Goal: Task Accomplishment & Management: Manage account settings

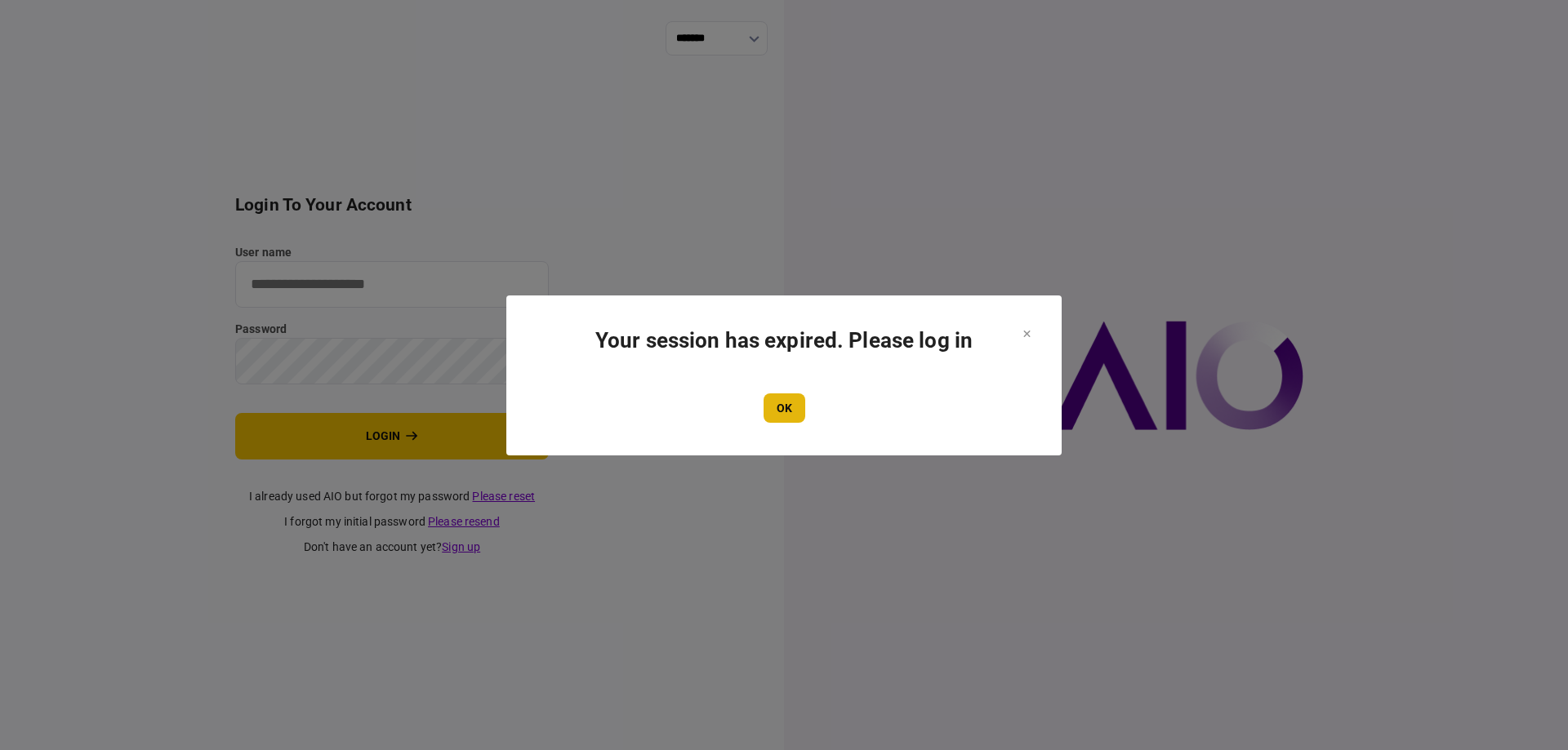
type input "*******"
click at [789, 400] on button "OK" at bounding box center [785, 408] width 42 height 30
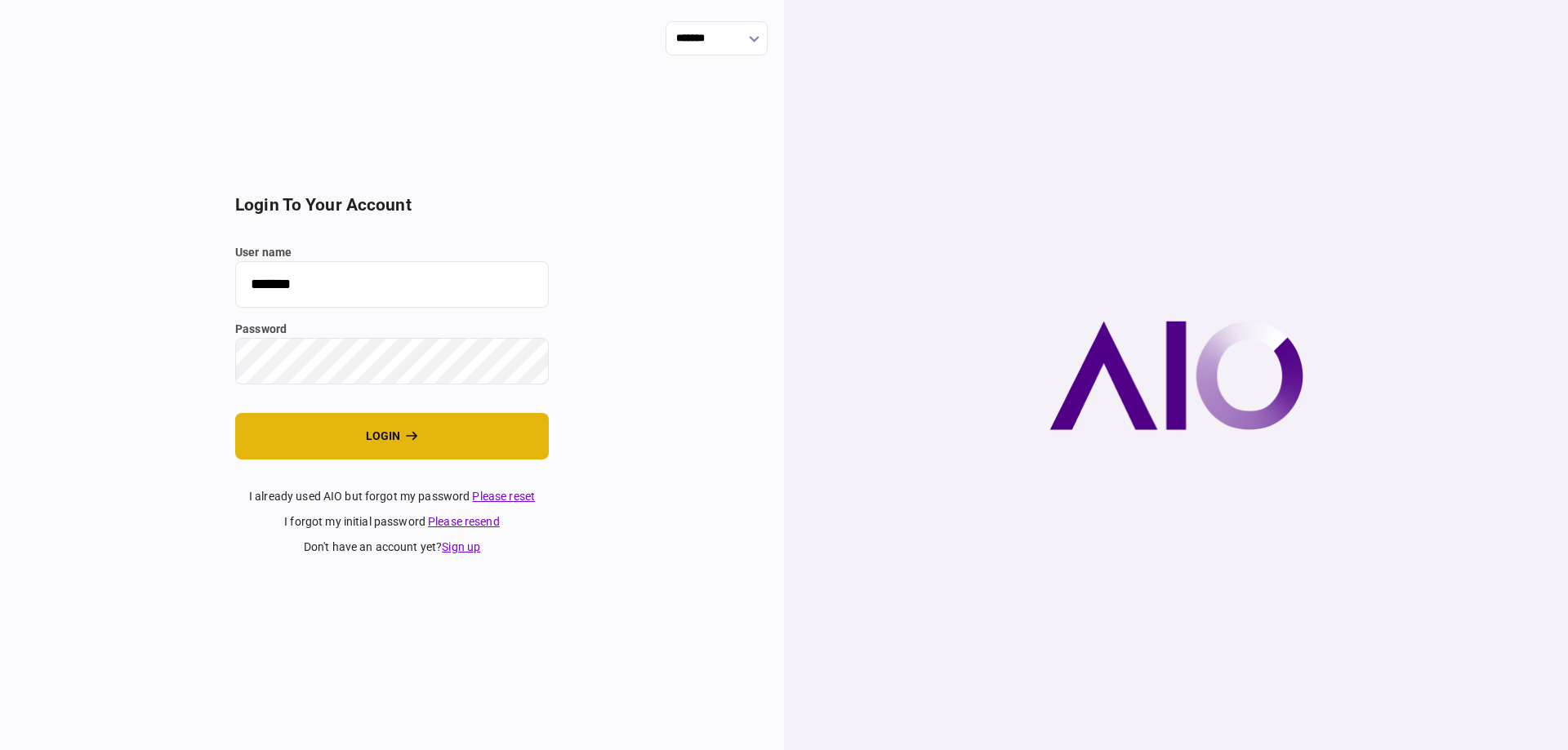
click at [469, 440] on button "login" at bounding box center [392, 436] width 314 height 47
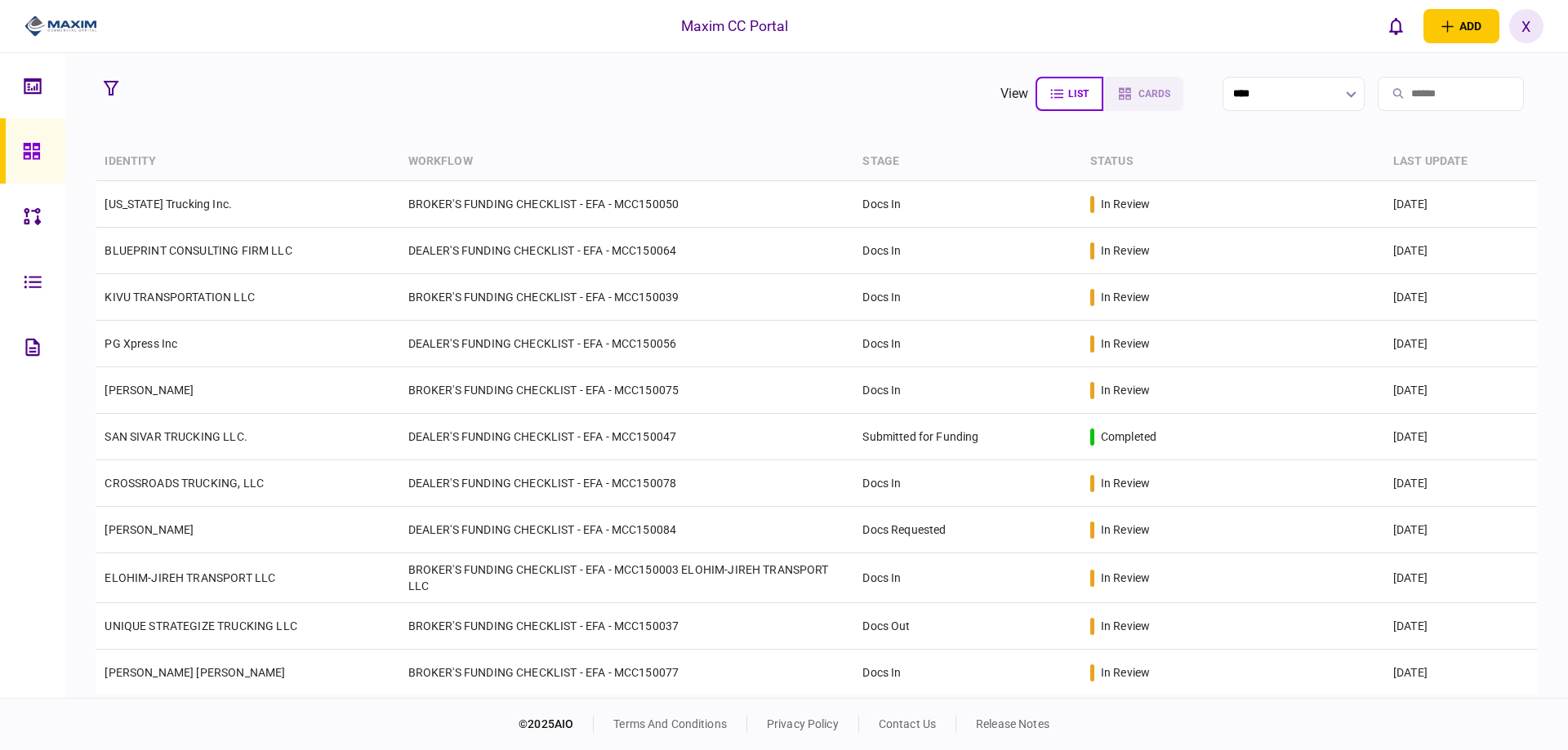
click at [1437, 95] on input "search" at bounding box center [1451, 93] width 146 height 35
type input "*********"
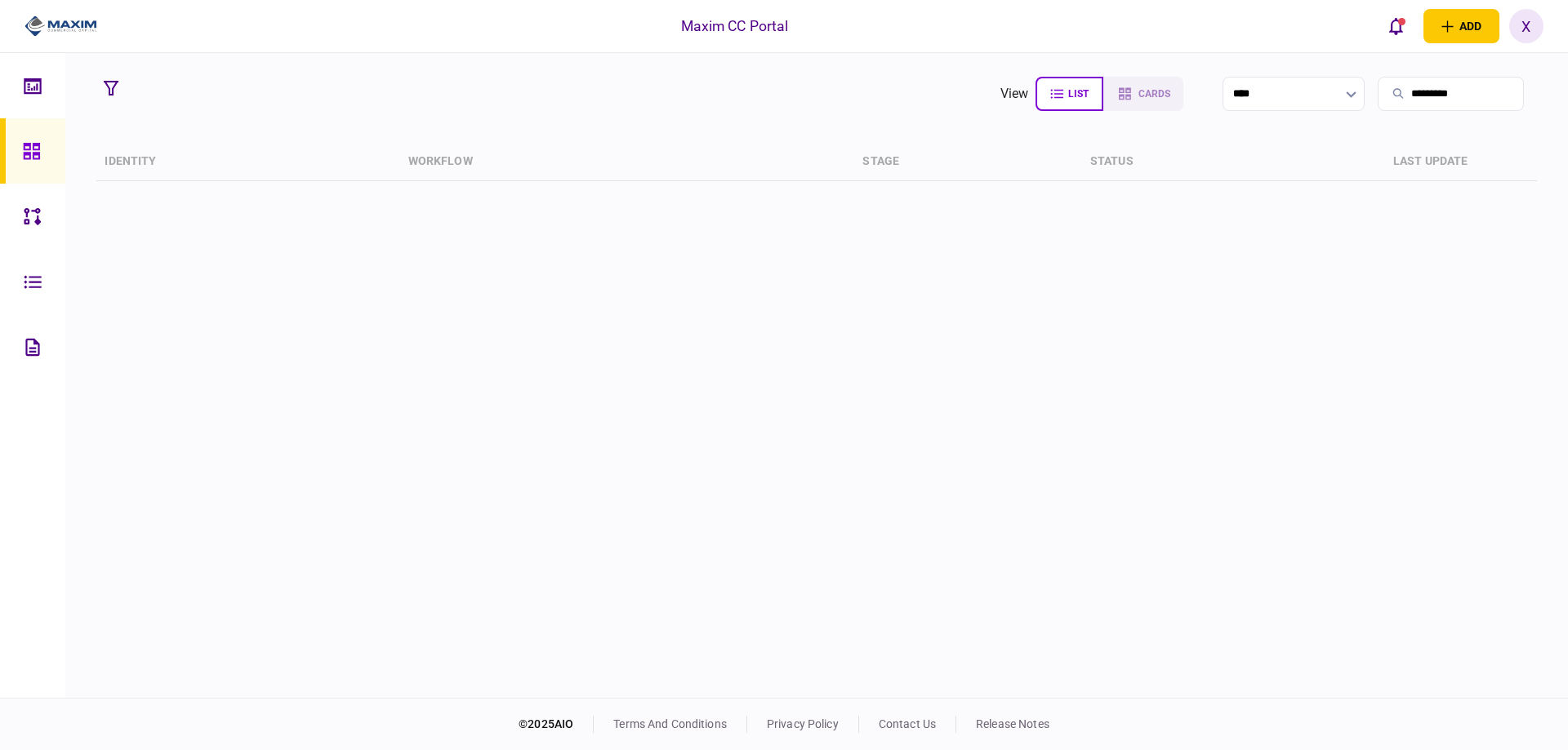
drag, startPoint x: 1433, startPoint y: 112, endPoint x: 1309, endPoint y: 113, distance: 124.0
click at [1353, 113] on section "view list cards **** *********" at bounding box center [1269, 93] width 537 height 41
click at [34, 147] on icon at bounding box center [31, 151] width 16 height 16
click at [33, 145] on icon at bounding box center [31, 151] width 16 height 16
drag, startPoint x: 1416, startPoint y: 108, endPoint x: 1346, endPoint y: 105, distance: 70.1
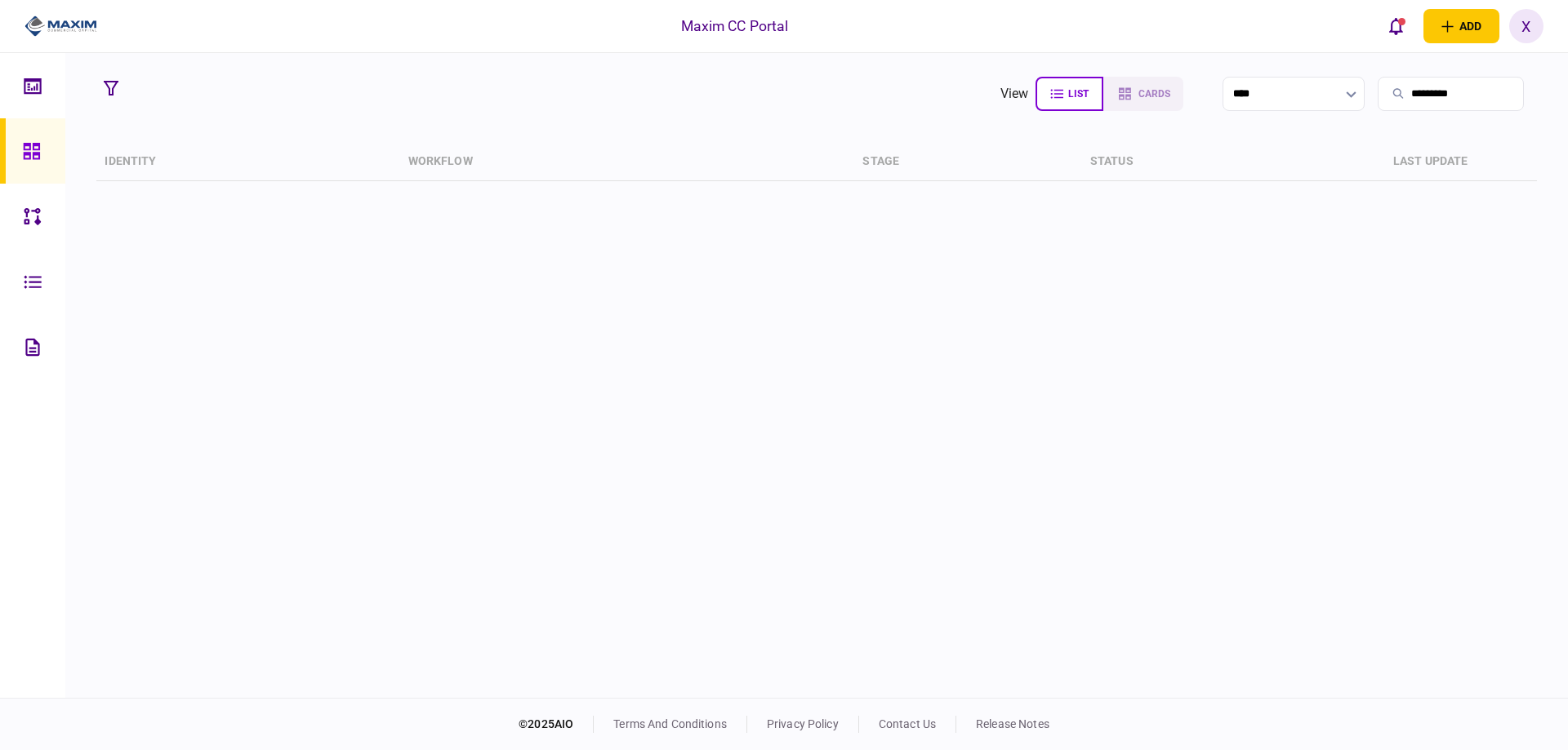
click at [1378, 105] on div "*********" at bounding box center [1451, 93] width 146 height 35
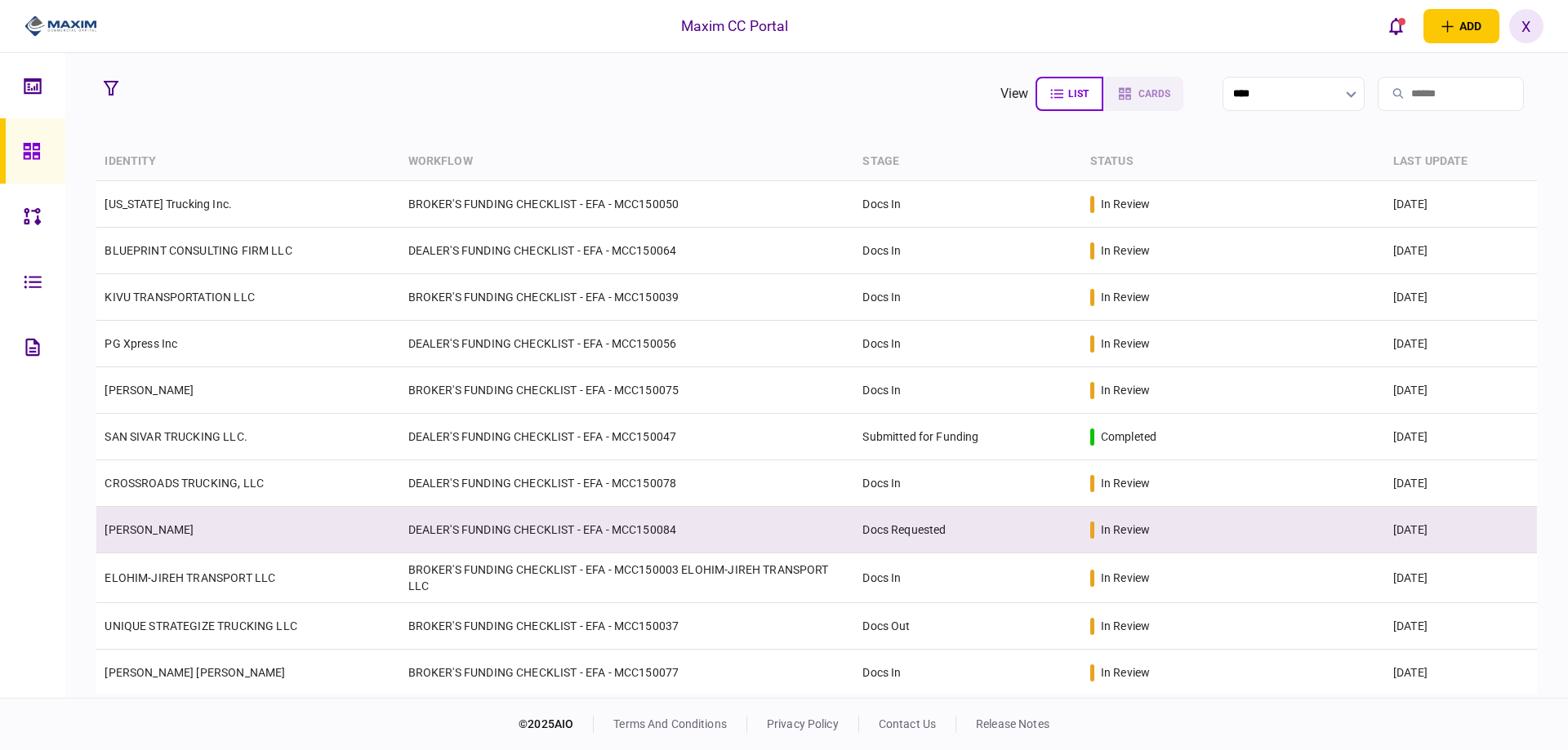
click at [200, 518] on td "QASIM KHAN" at bounding box center [247, 529] width 303 height 47
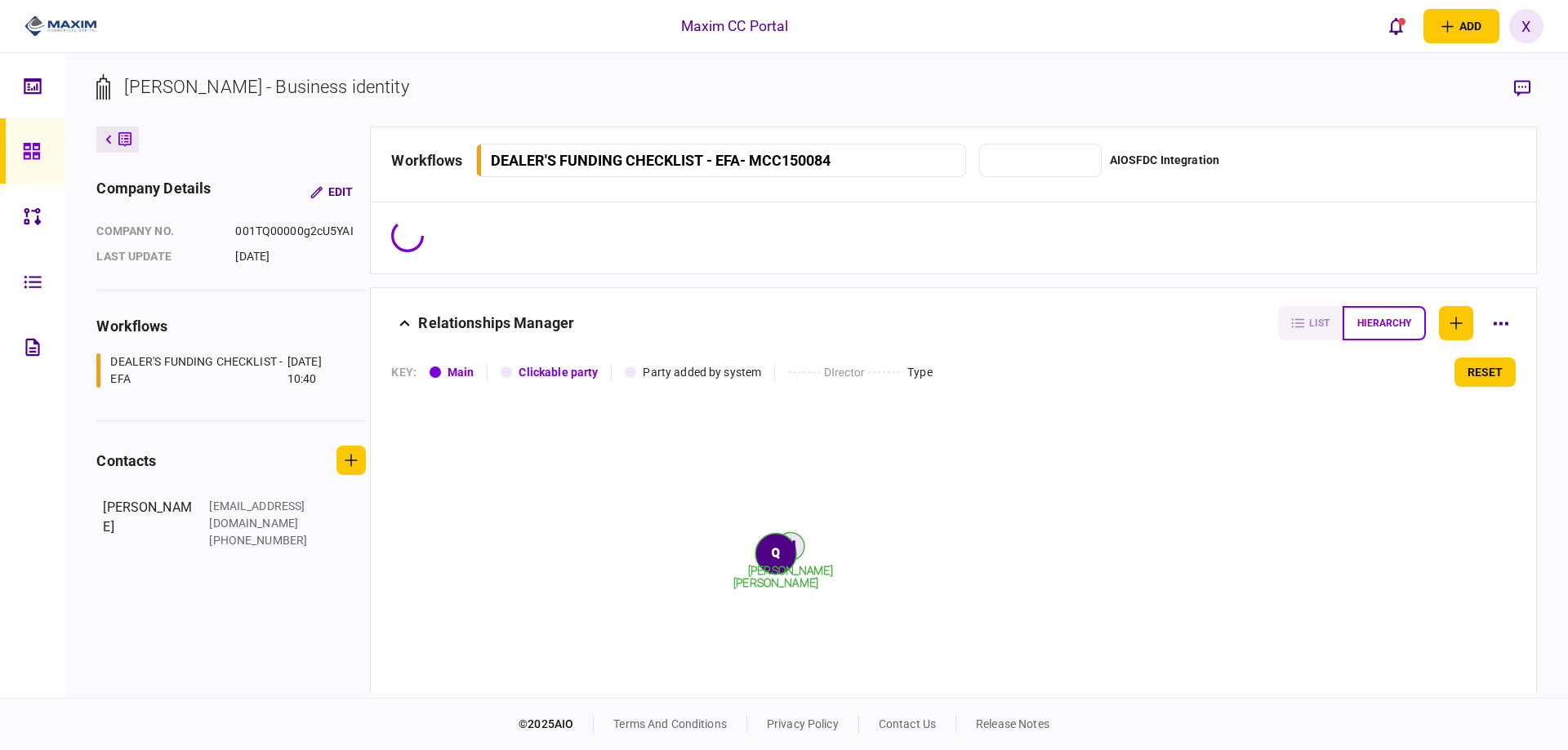
type input "**********"
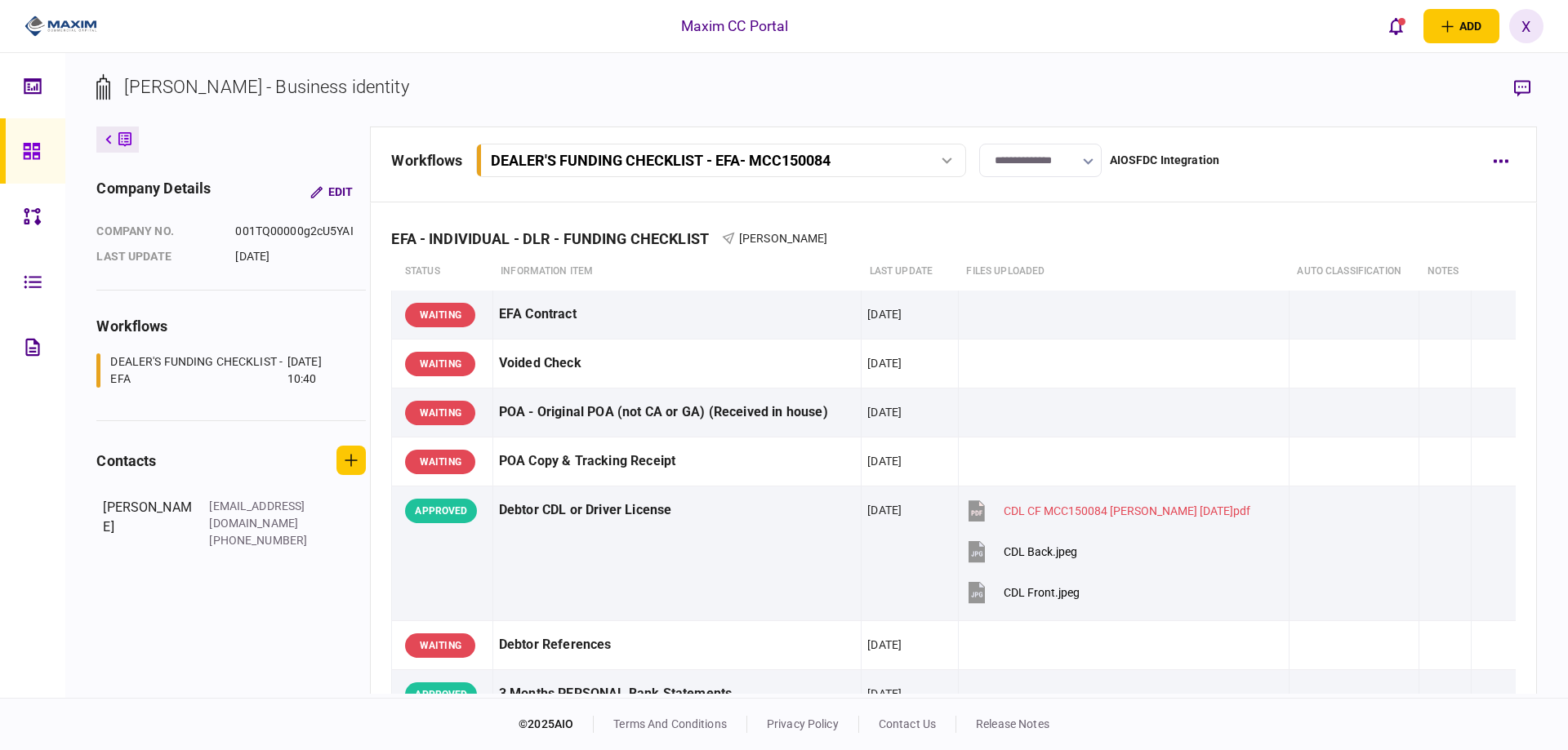
click at [68, 28] on img at bounding box center [61, 26] width 73 height 25
click at [37, 140] on div at bounding box center [36, 151] width 26 height 66
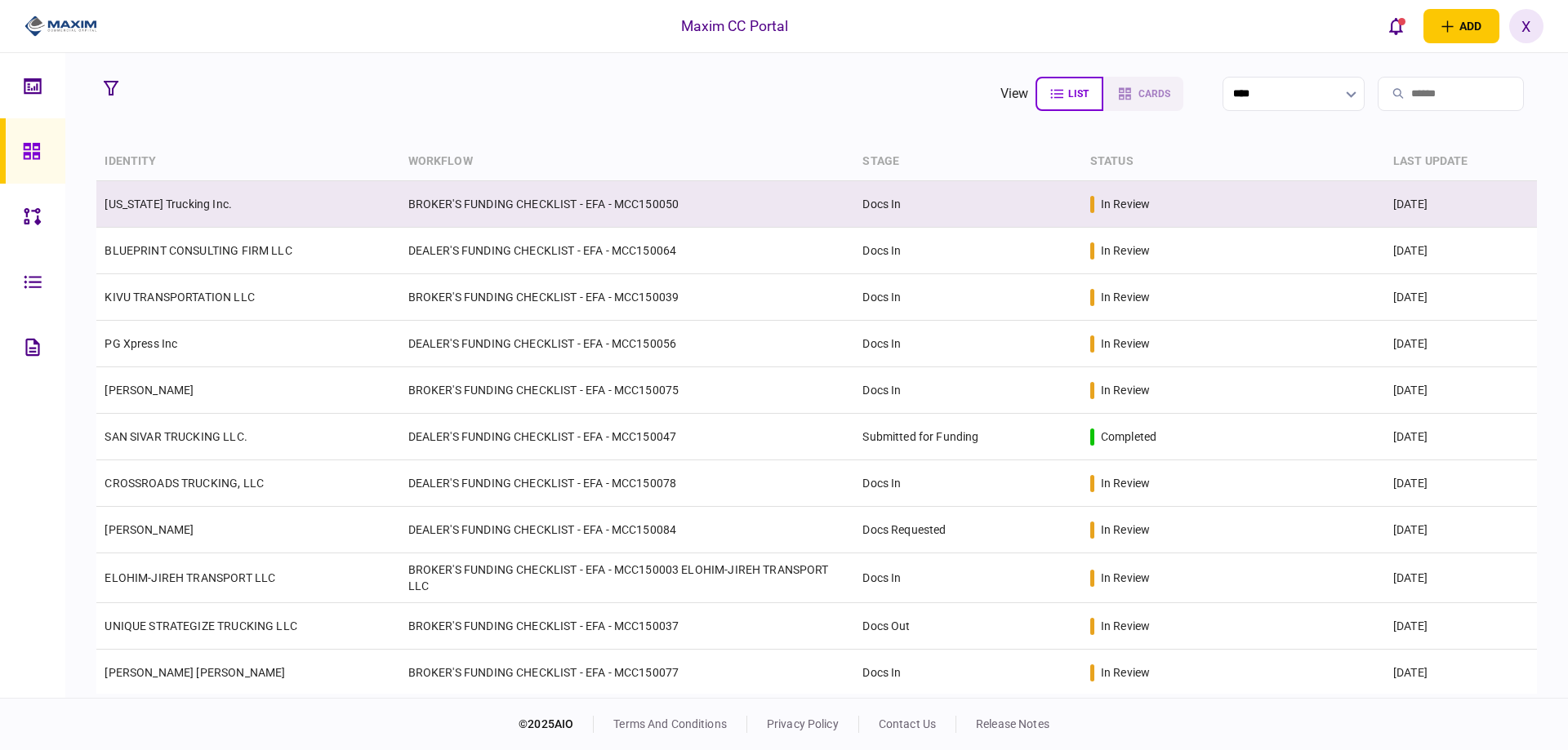
click at [178, 192] on td "[US_STATE] Trucking Inc." at bounding box center [247, 204] width 303 height 47
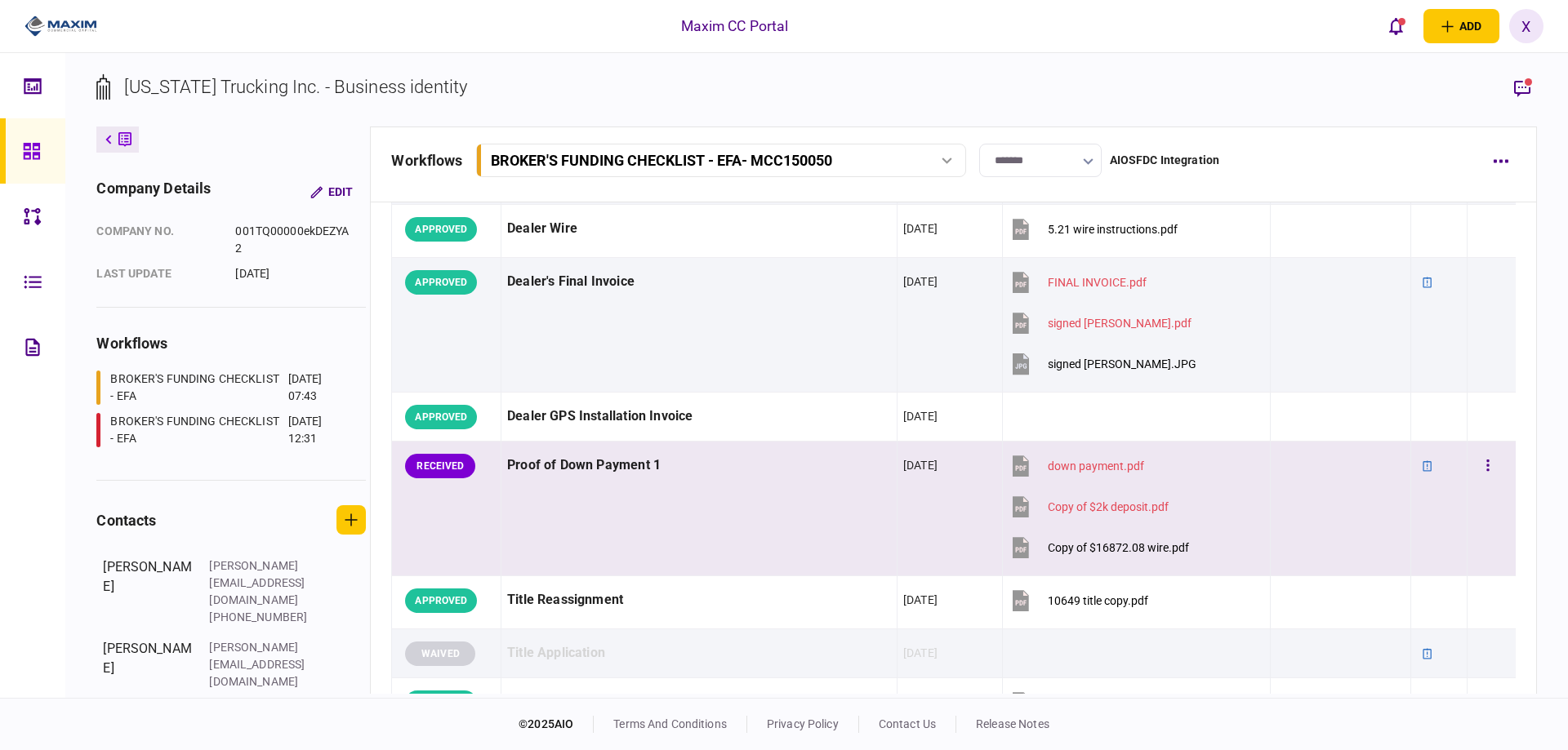
scroll to position [943, 0]
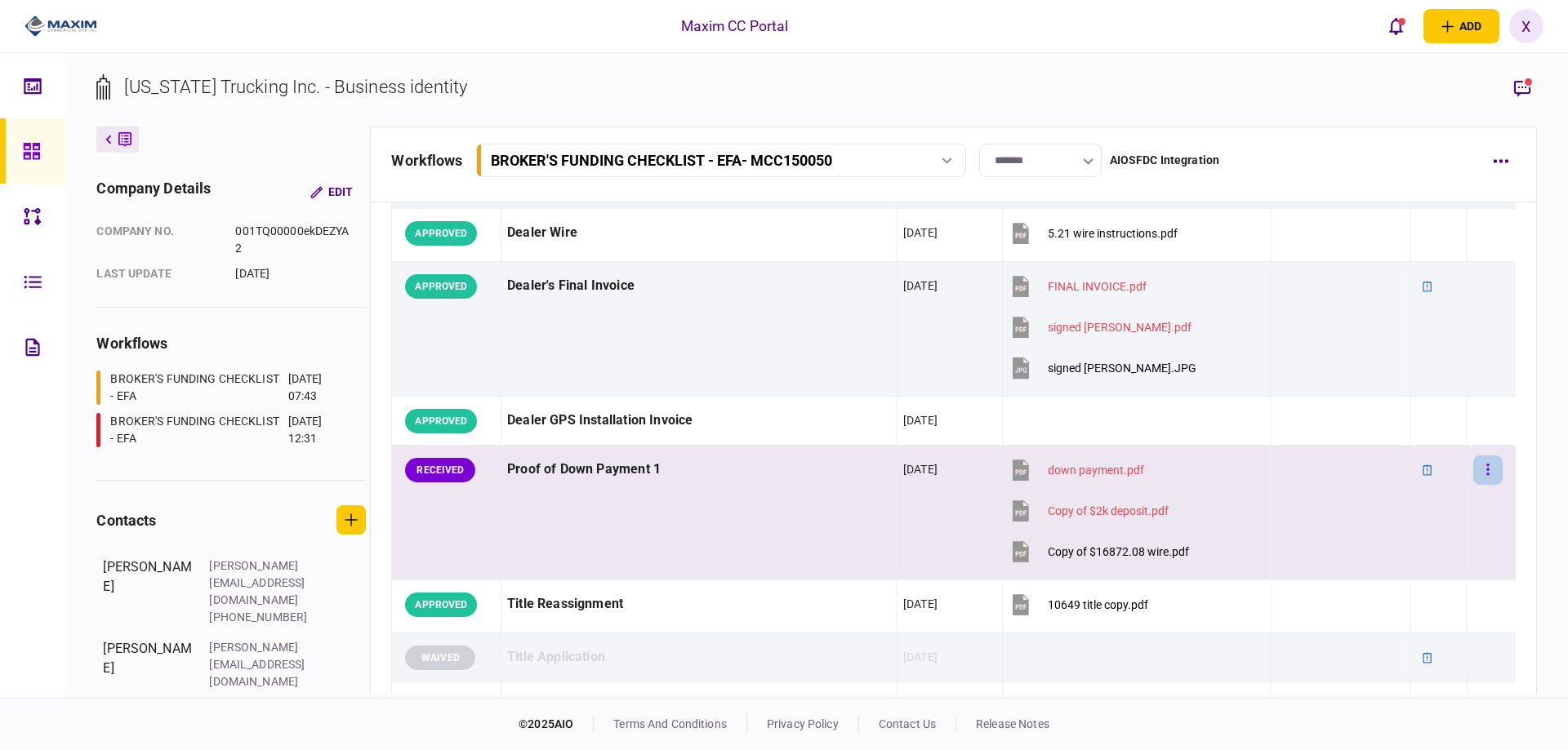
click at [1490, 464] on button "button" at bounding box center [1489, 471] width 30 height 30
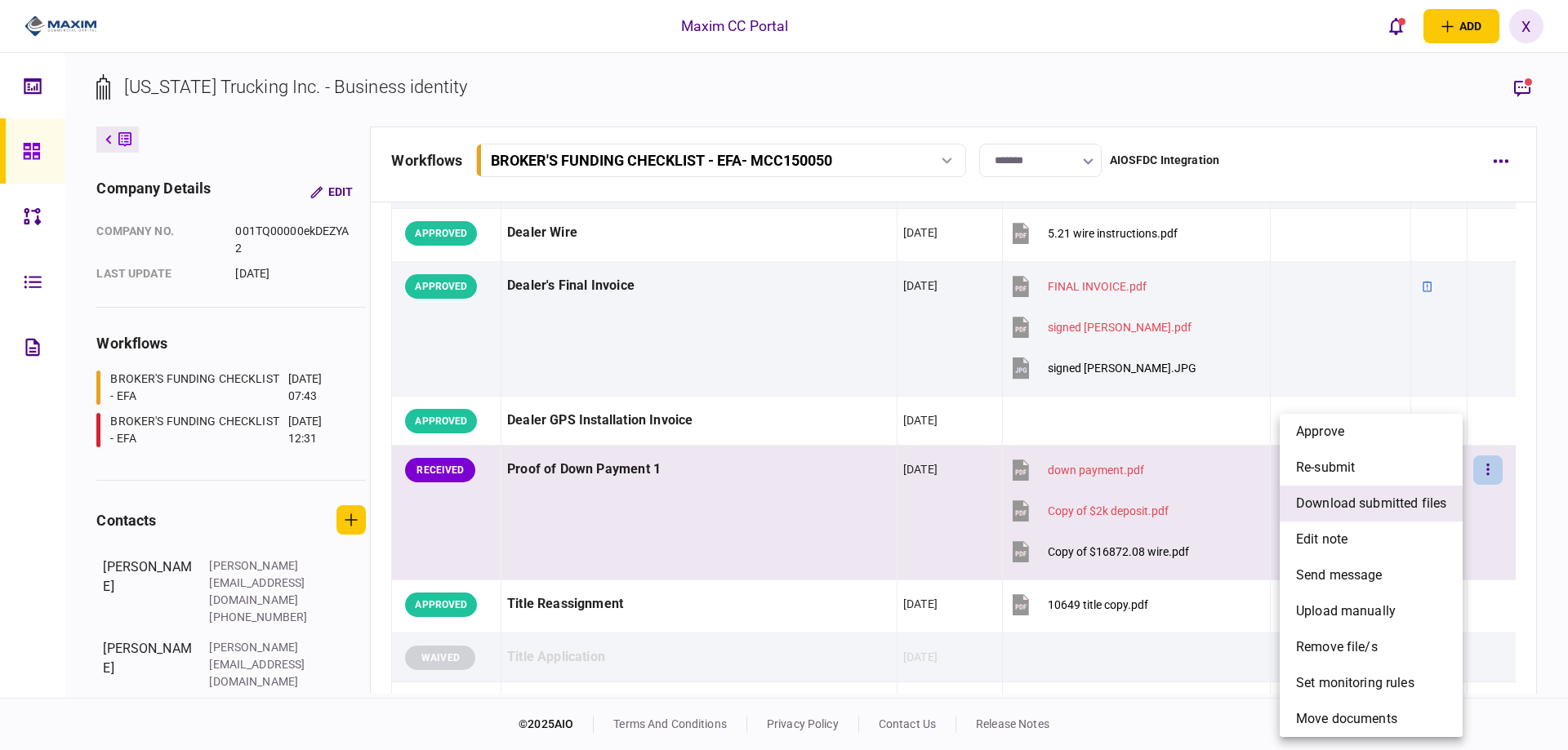
click at [1435, 514] on li "download submitted files" at bounding box center [1371, 504] width 183 height 36
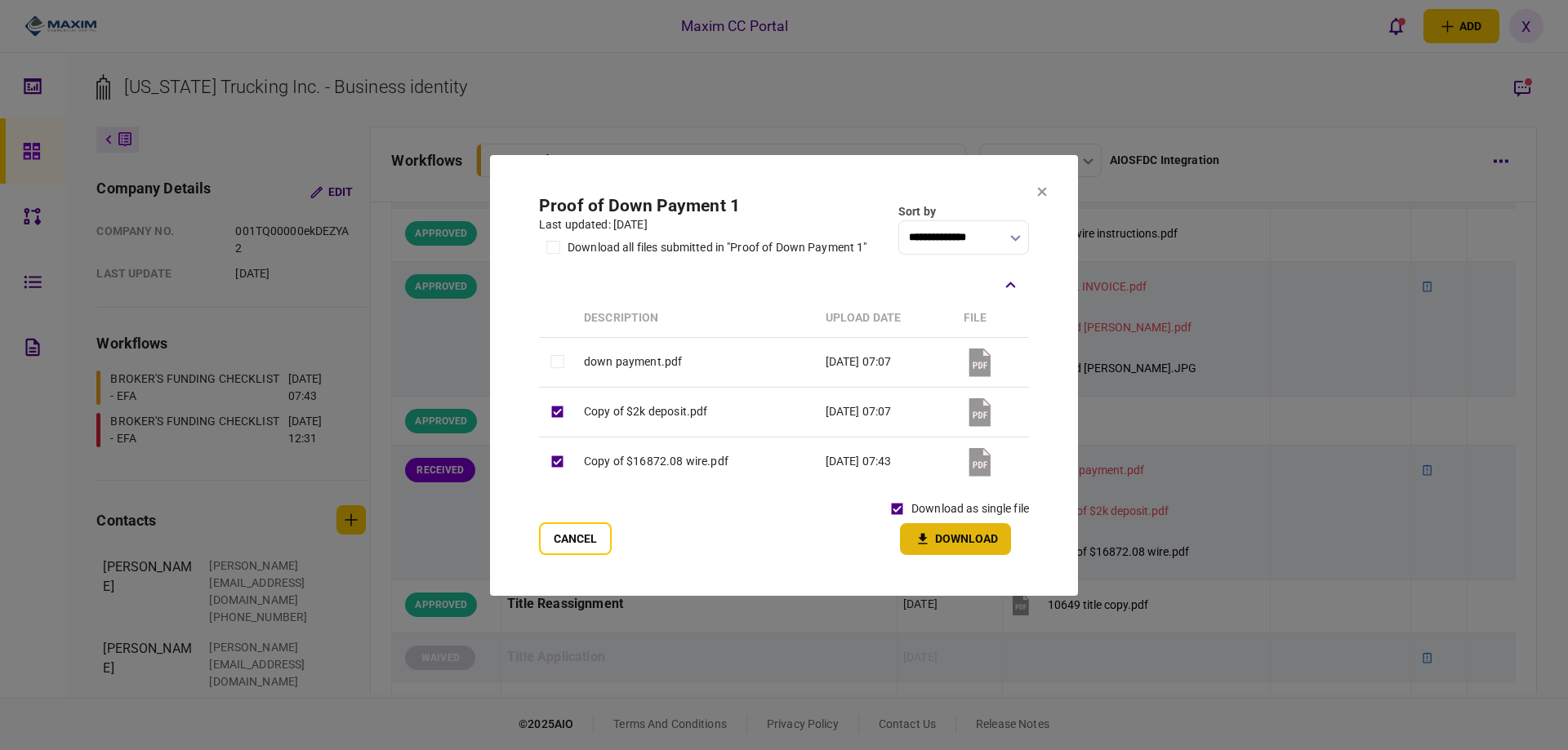
click at [935, 529] on button "Download" at bounding box center [956, 539] width 111 height 32
click at [586, 361] on td "down payment.pdf" at bounding box center [697, 363] width 241 height 50
click at [953, 536] on button "Download" at bounding box center [956, 539] width 111 height 32
click at [223, 750] on html "Maxim CC Portal add business identity individual identity X X Xiomara Rodriguez…" at bounding box center [784, 375] width 1568 height 750
click at [561, 547] on button "Cancel" at bounding box center [575, 538] width 73 height 33
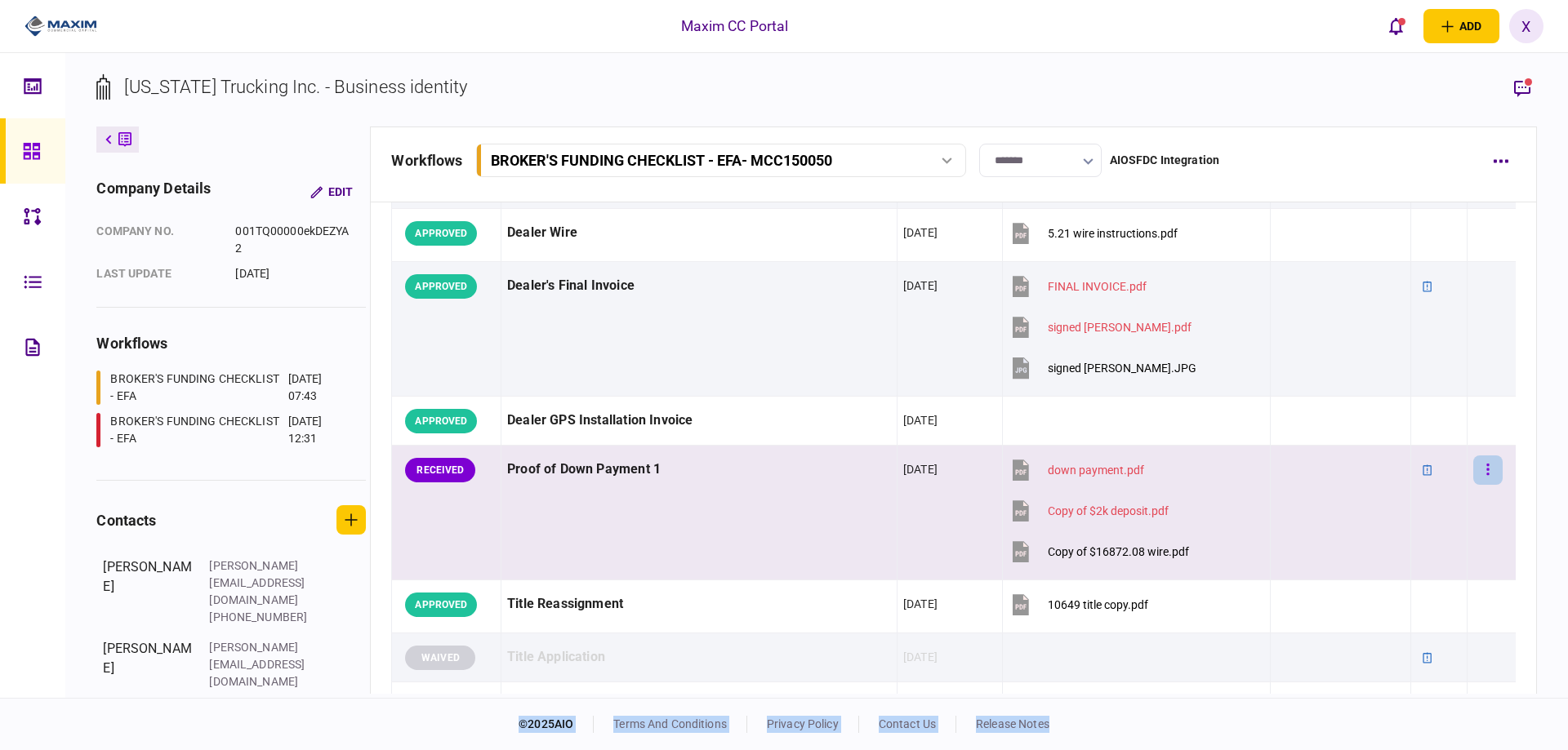
click at [1490, 468] on button "button" at bounding box center [1489, 471] width 30 height 30
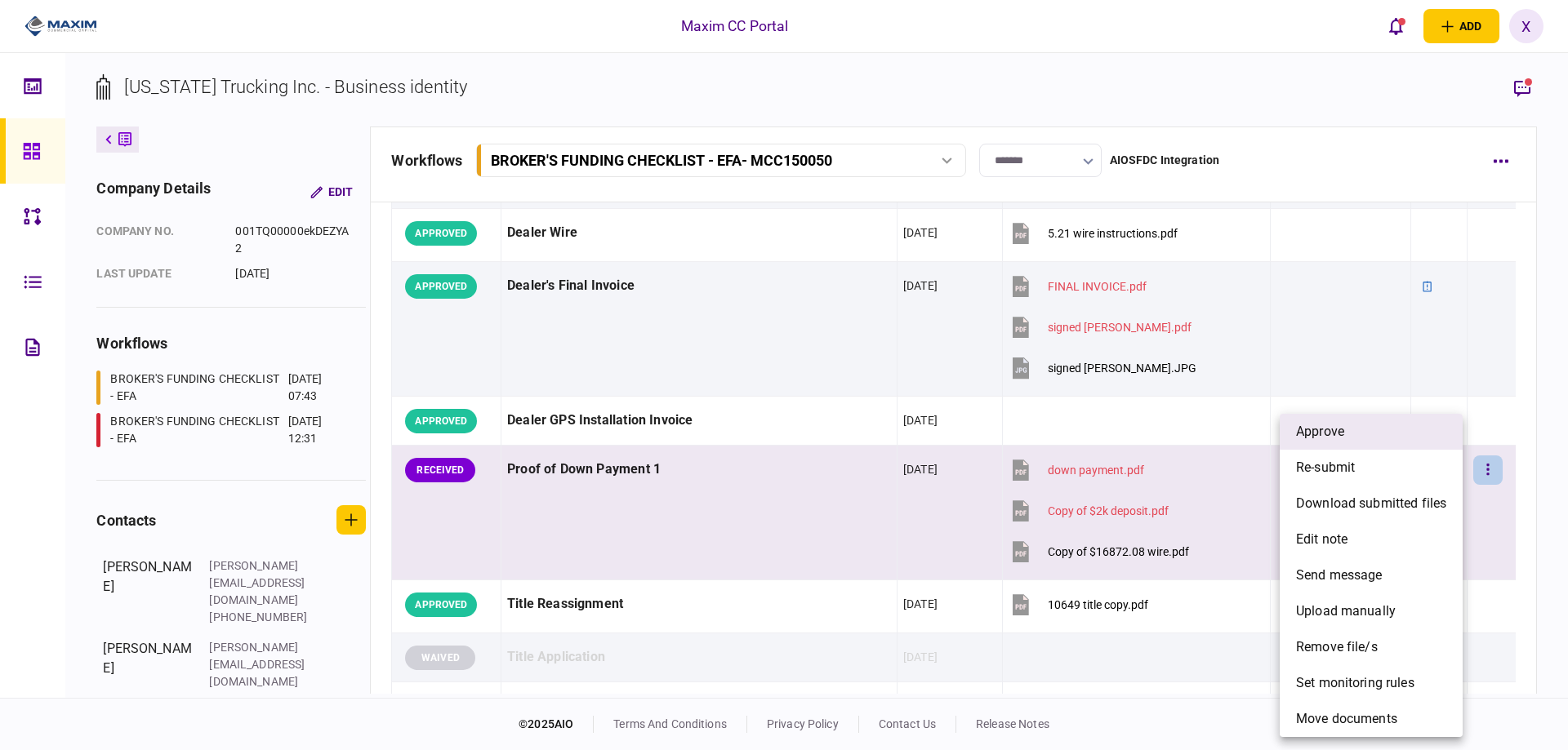
click at [1392, 429] on li "approve" at bounding box center [1371, 432] width 183 height 36
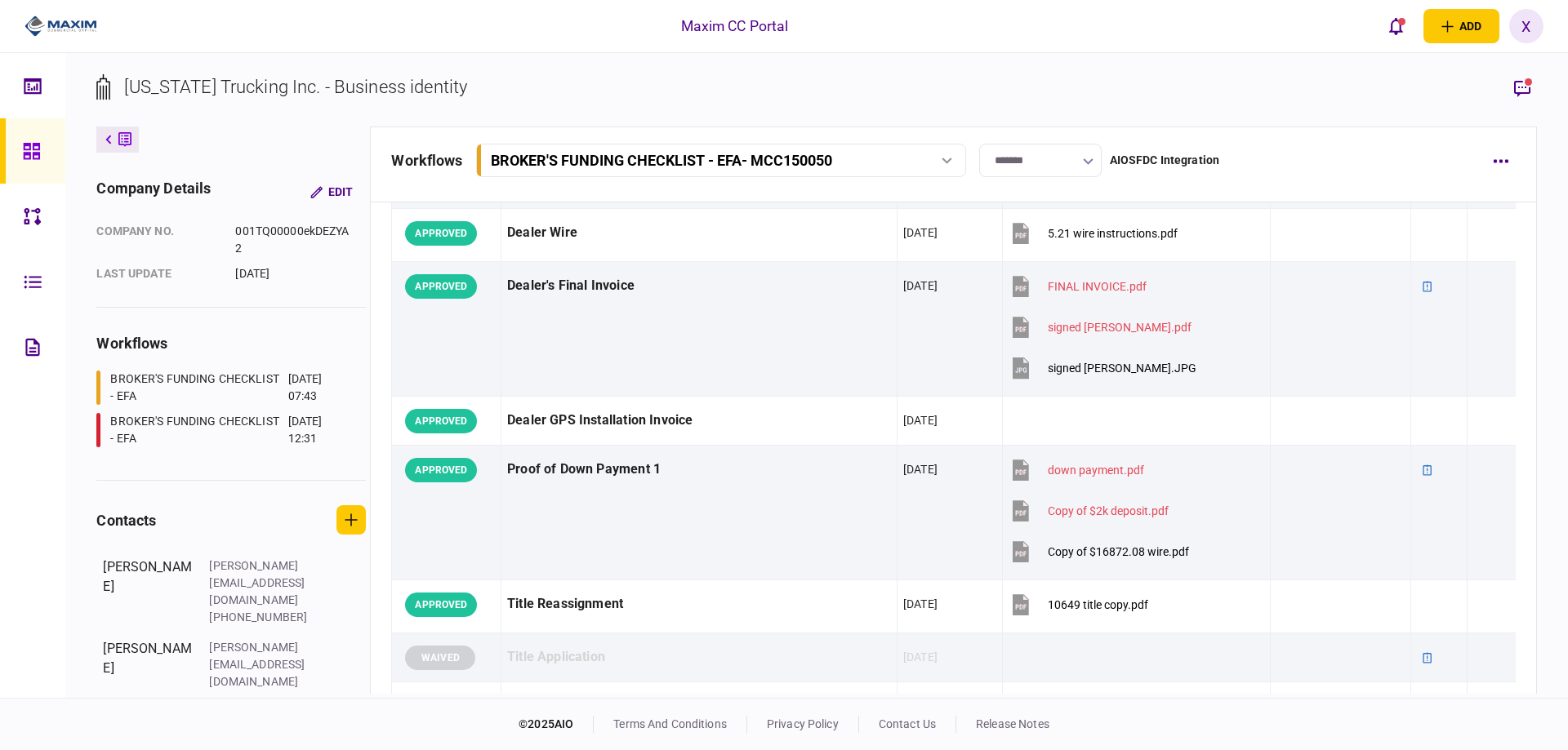
click at [36, 143] on icon at bounding box center [31, 151] width 16 height 16
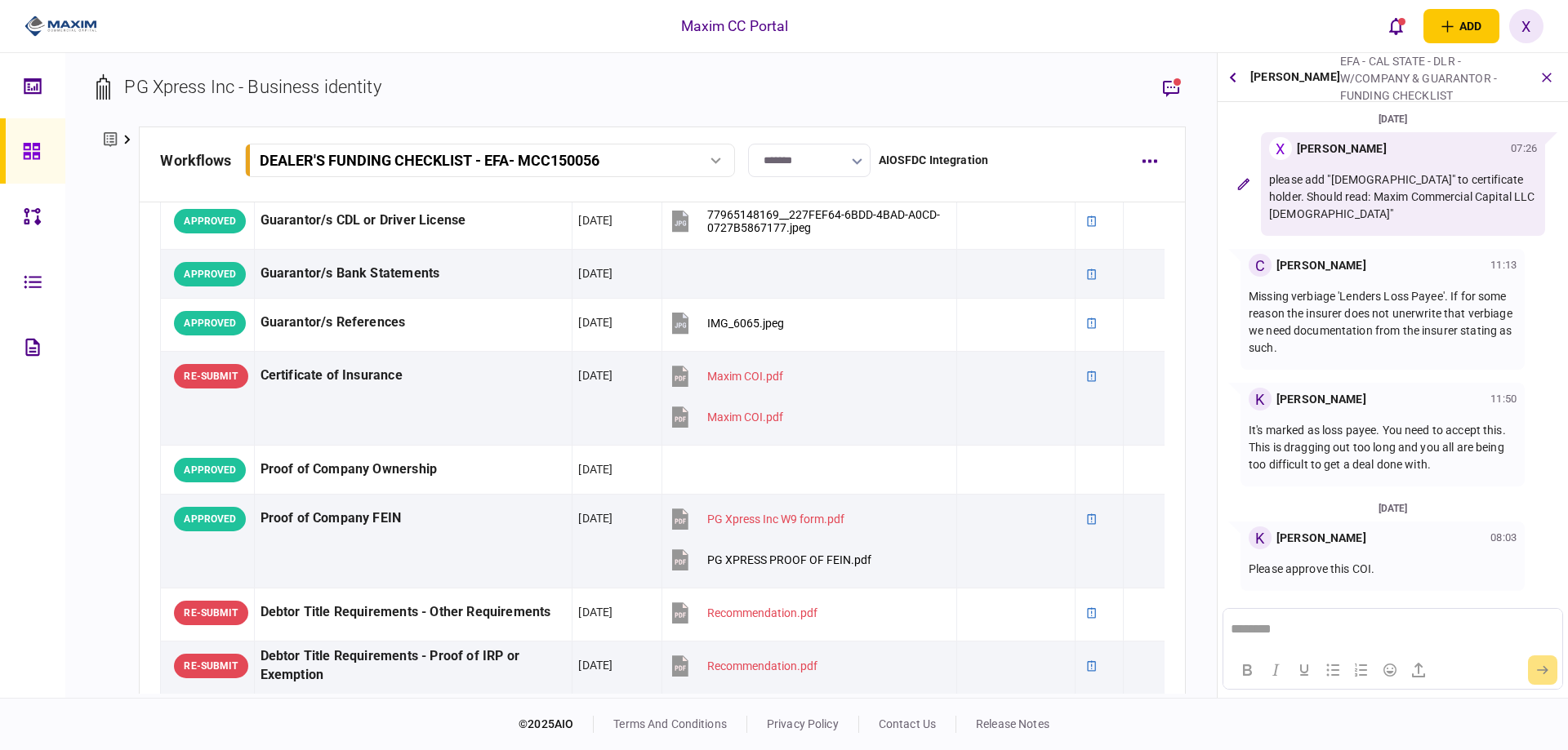
scroll to position [898, 0]
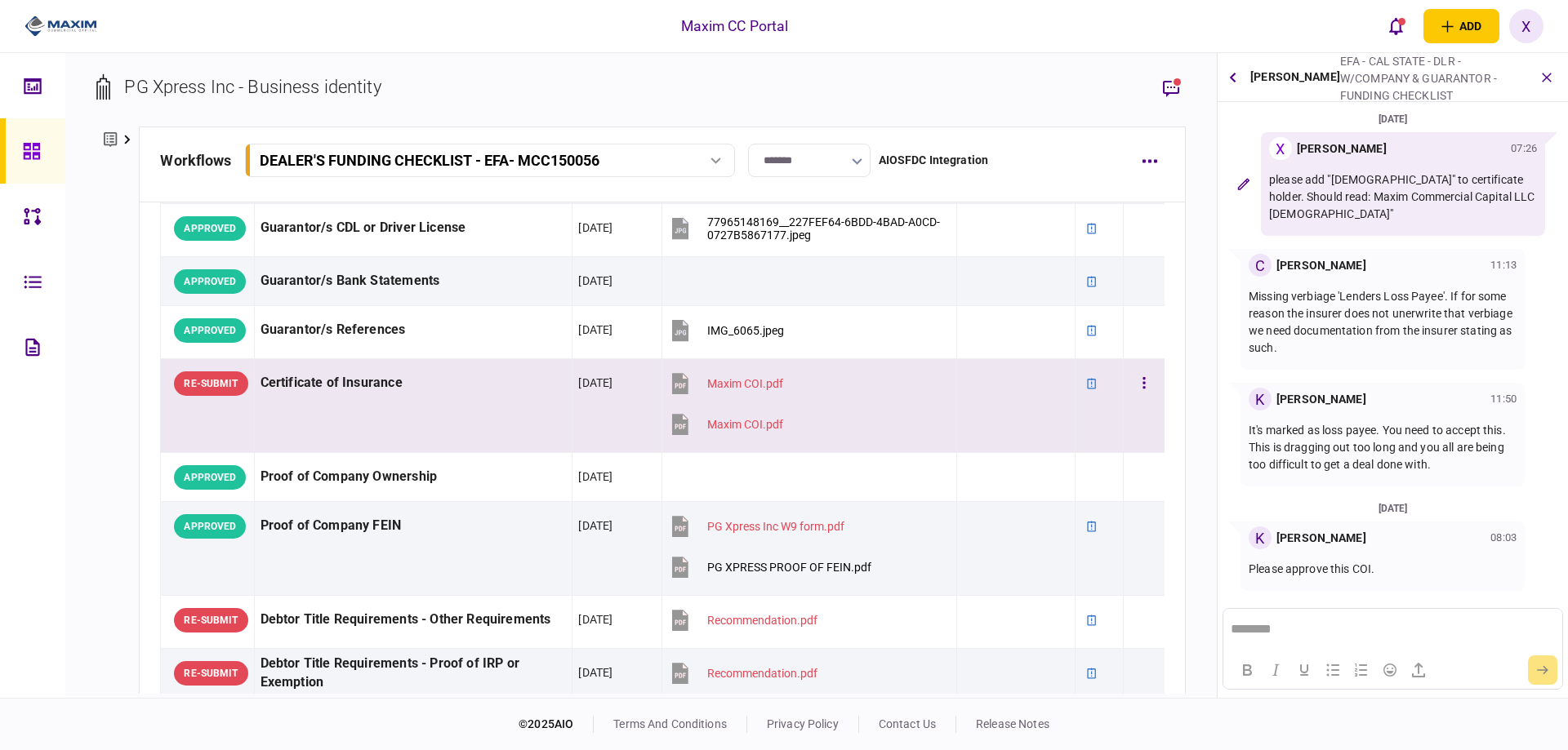
click at [707, 424] on div "Maxim COI.pdf" at bounding box center [745, 424] width 76 height 13
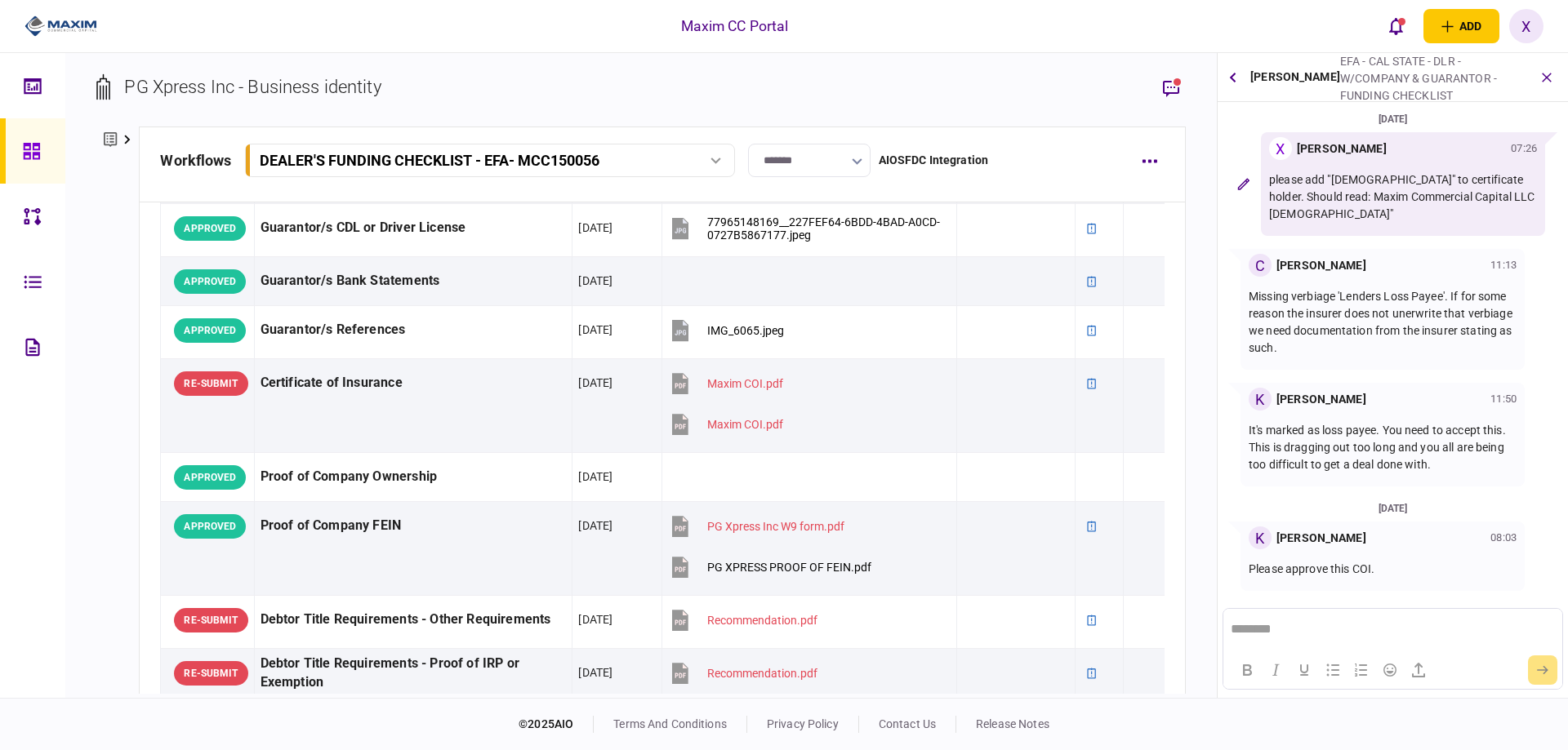
click at [1329, 613] on html "********" at bounding box center [1392, 629] width 338 height 41
click at [1540, 664] on button "submit" at bounding box center [1543, 671] width 30 height 30
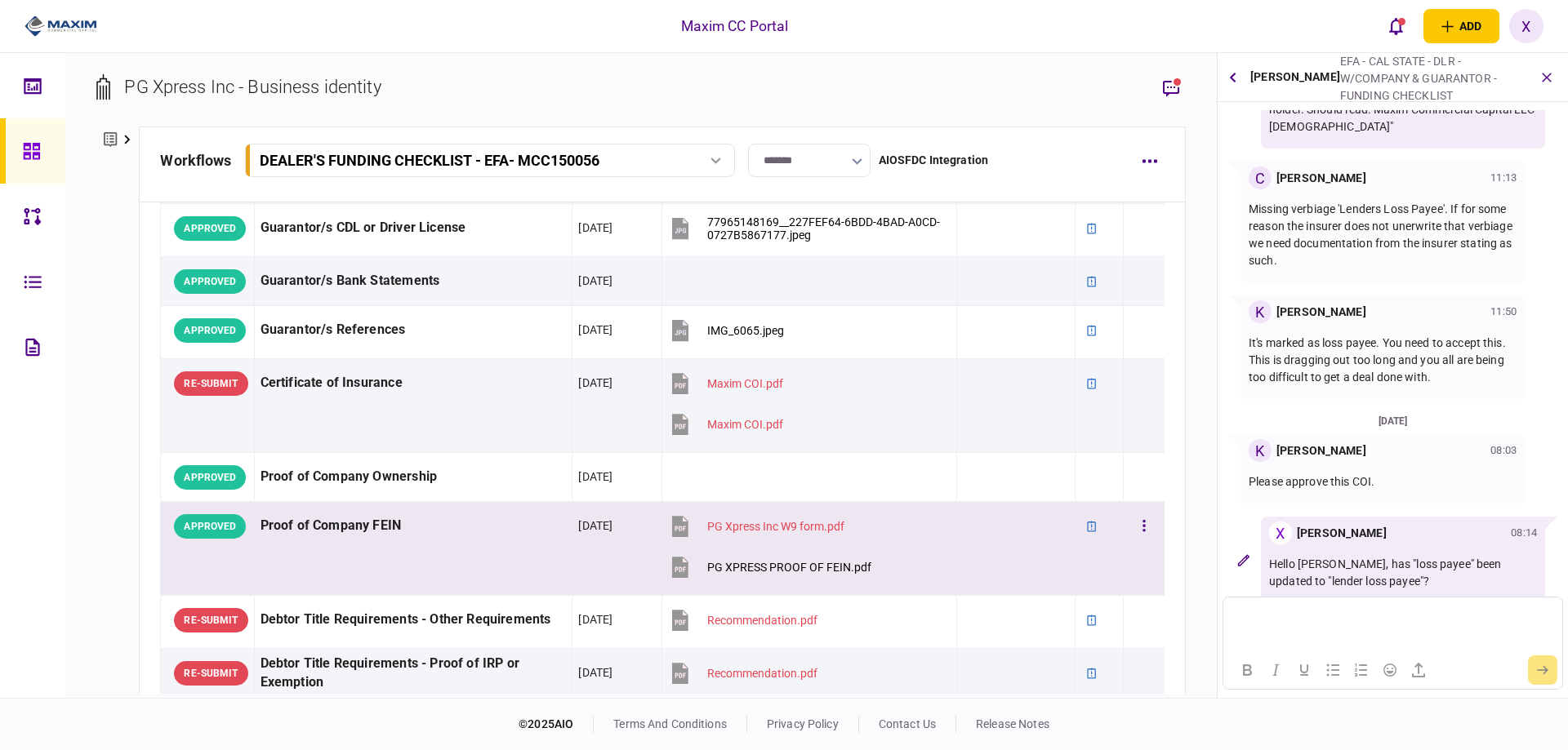
scroll to position [89, 0]
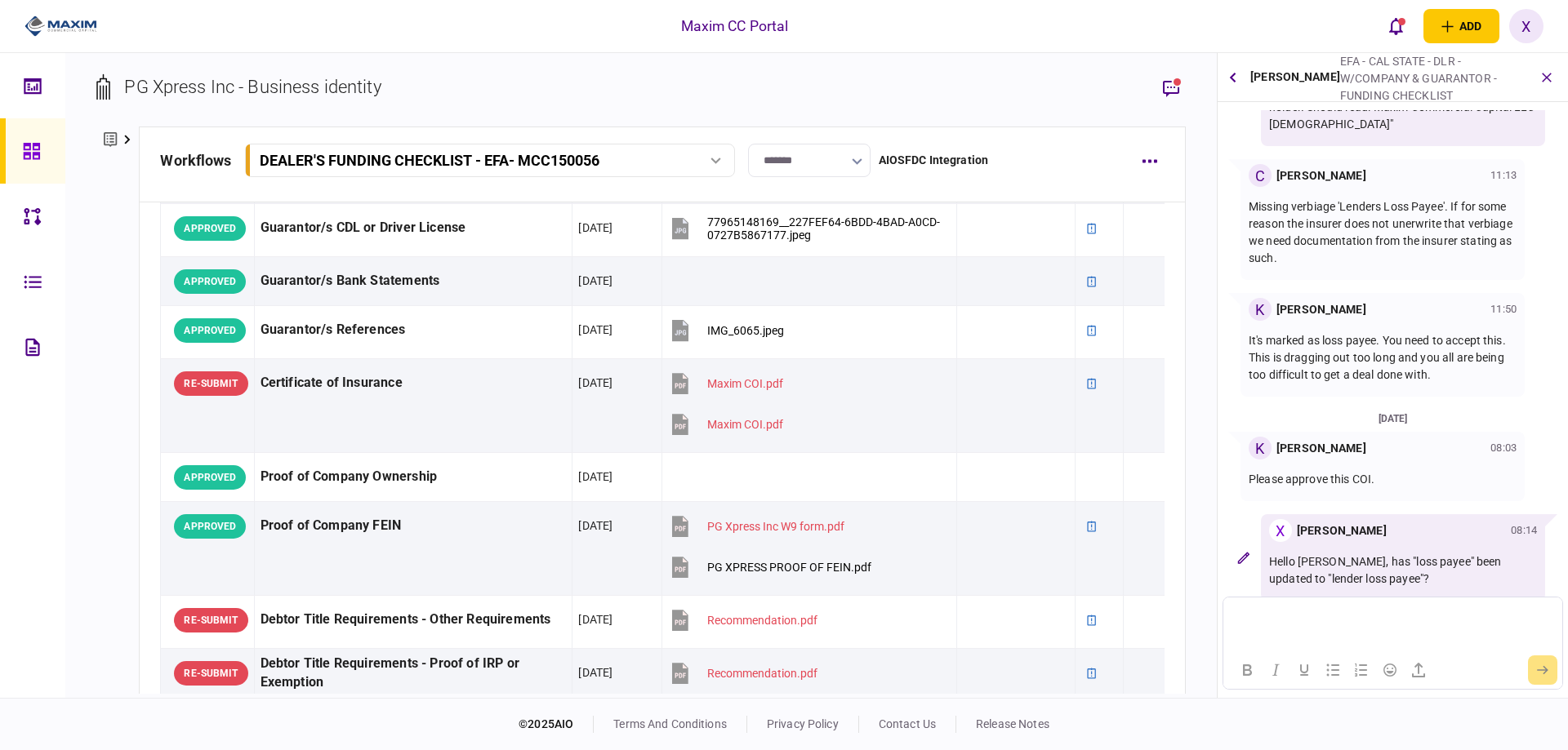
click at [50, 5] on div at bounding box center [55, 26] width 109 height 53
click at [62, 23] on img at bounding box center [61, 26] width 73 height 25
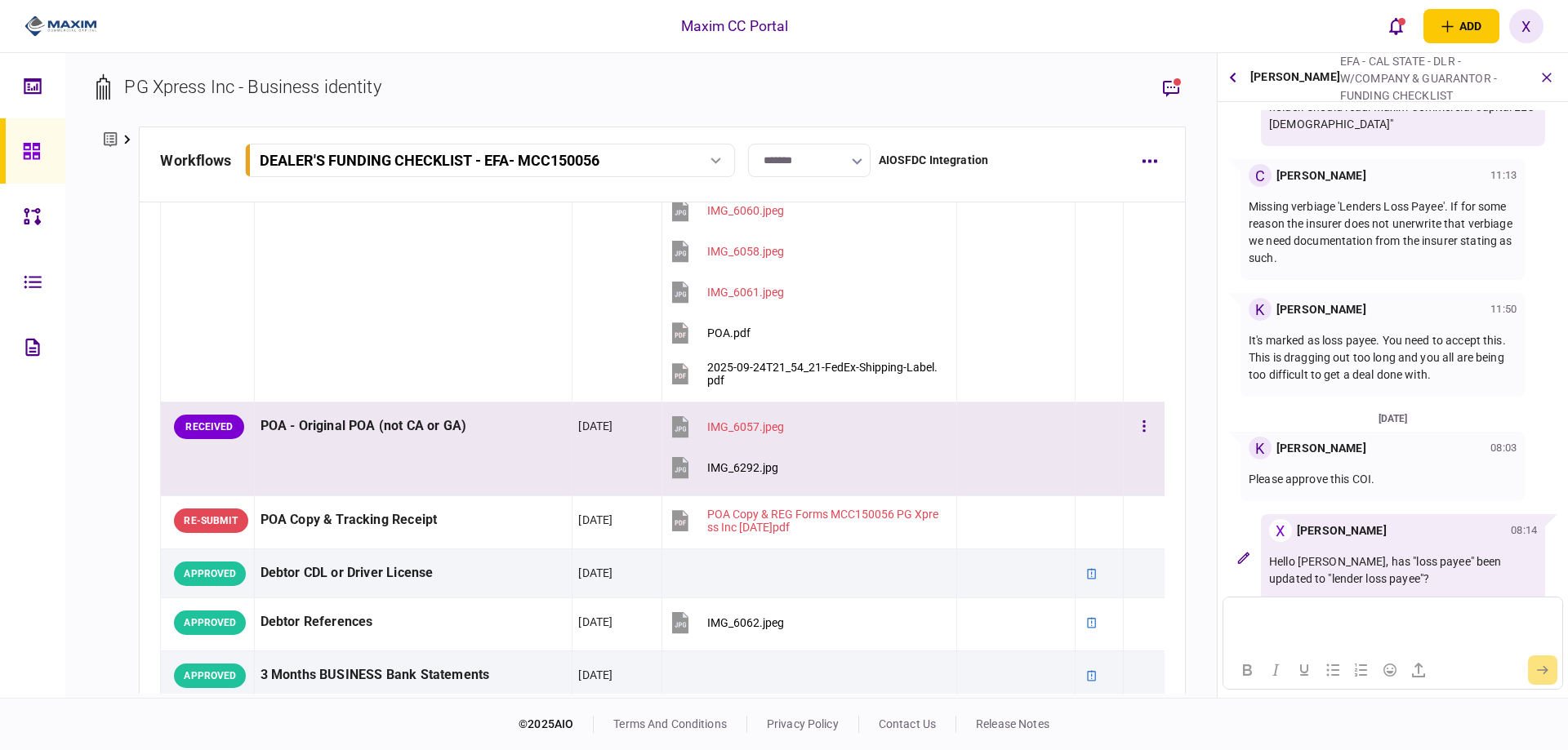
scroll to position [245, 0]
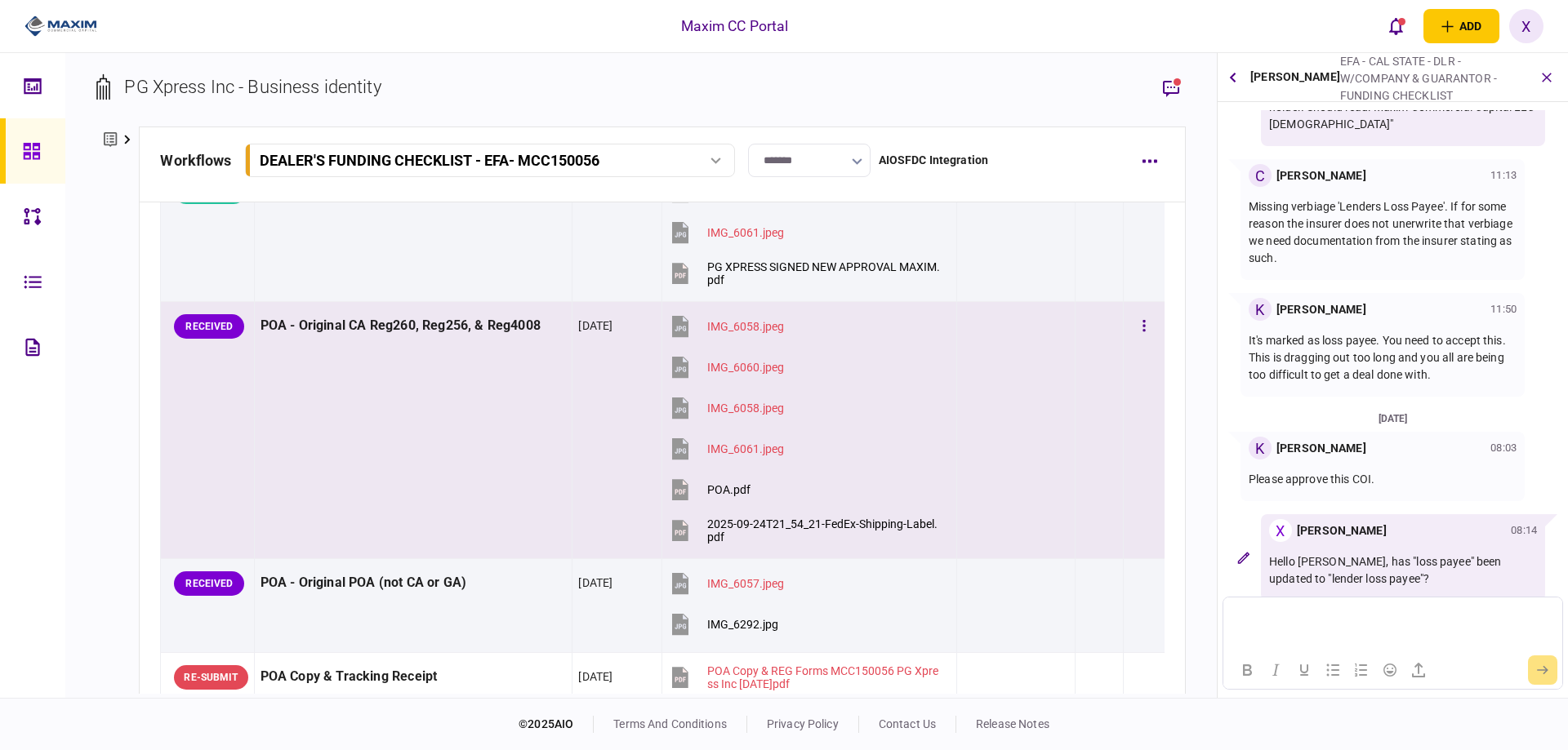
click at [289, 342] on div "POA - Original CA Reg260, Reg256, & Reg4008" at bounding box center [413, 326] width 306 height 37
click at [203, 333] on div "RECEIVED" at bounding box center [209, 326] width 71 height 25
click at [223, 324] on div "RECEIVED" at bounding box center [209, 326] width 71 height 25
click at [1130, 327] on button "button" at bounding box center [1145, 327] width 30 height 30
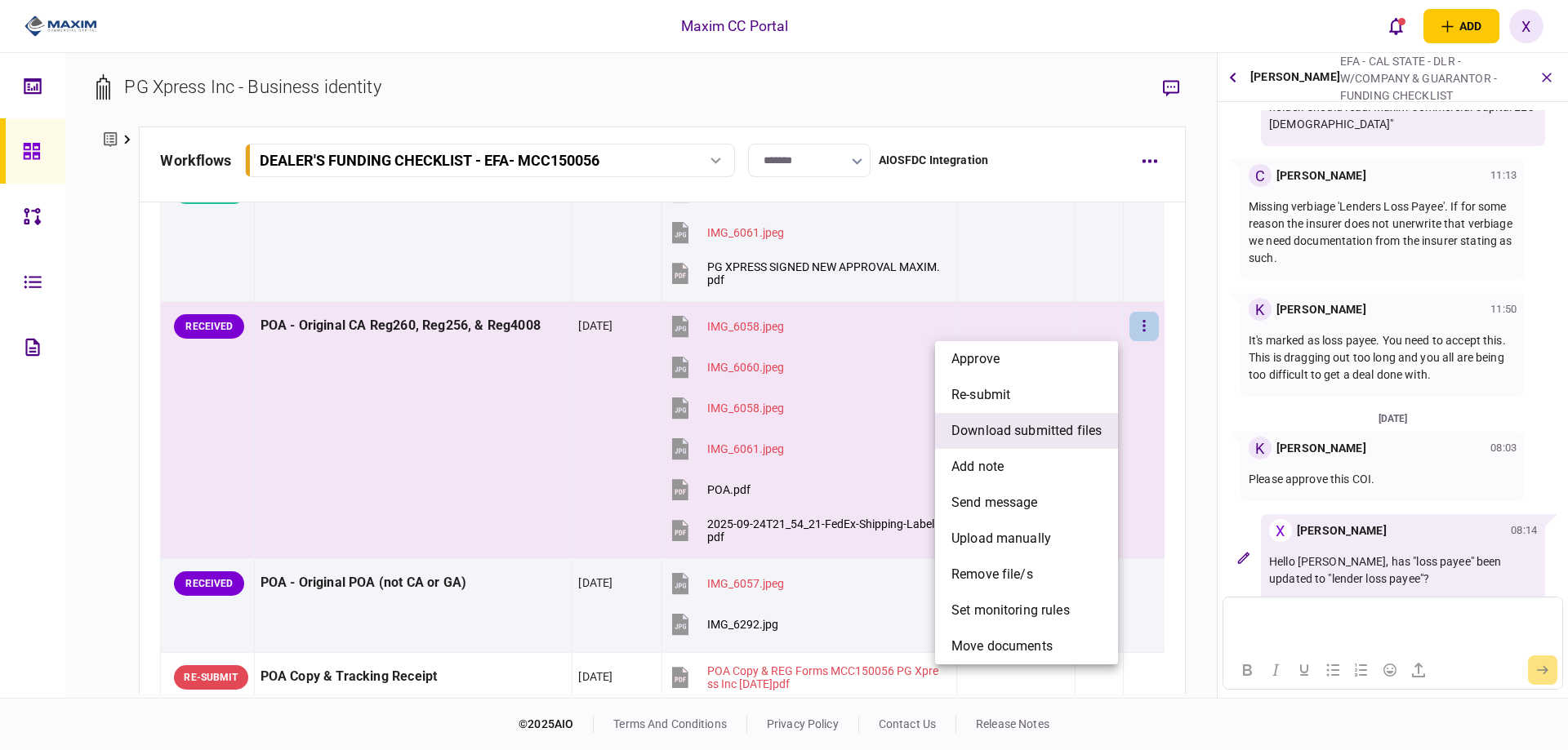
click at [1073, 434] on span "download submitted files" at bounding box center [1026, 431] width 150 height 20
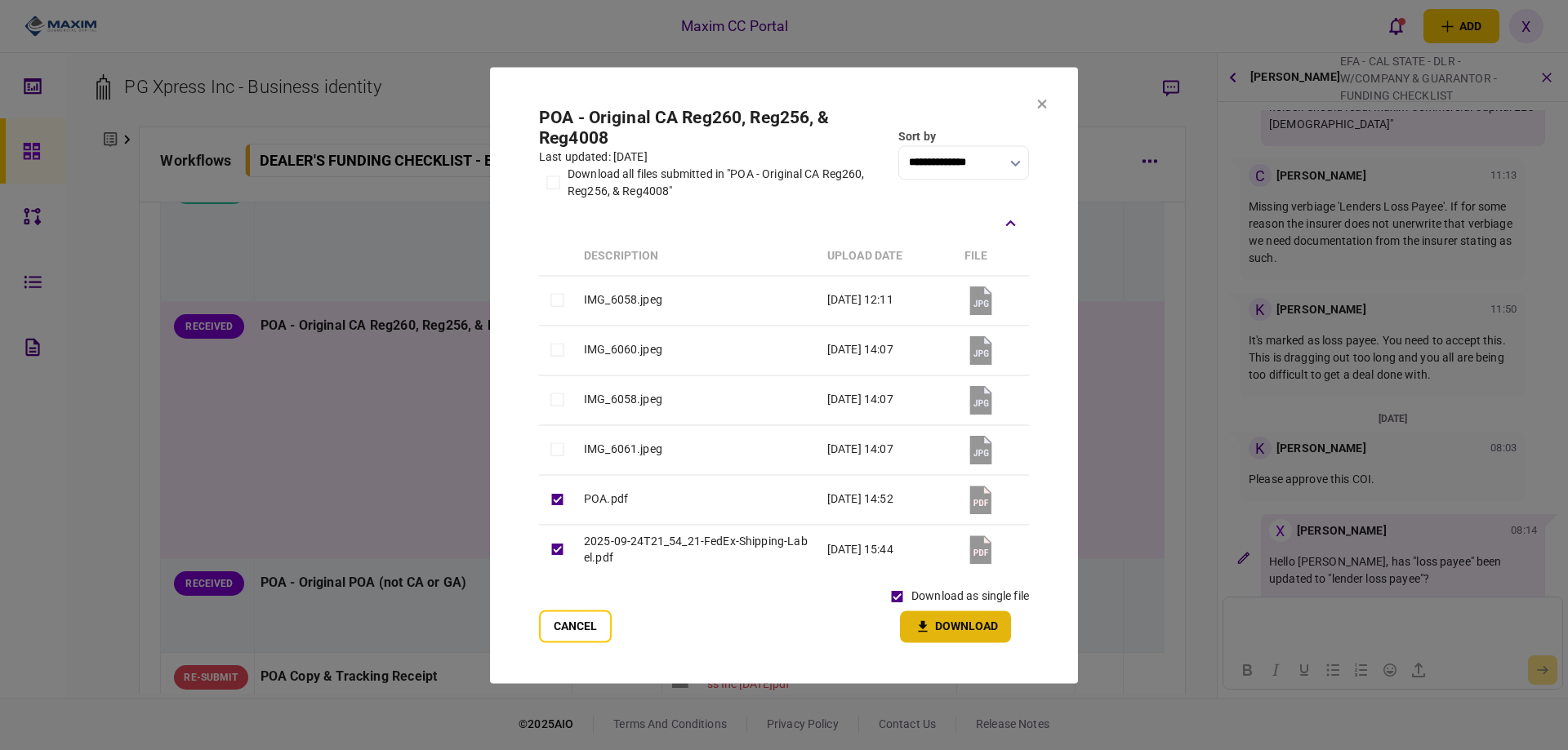
click at [970, 638] on button "Download" at bounding box center [956, 627] width 111 height 32
drag, startPoint x: 1039, startPoint y: 105, endPoint x: 1039, endPoint y: 117, distance: 12.0
click at [1039, 105] on icon at bounding box center [1042, 103] width 9 height 9
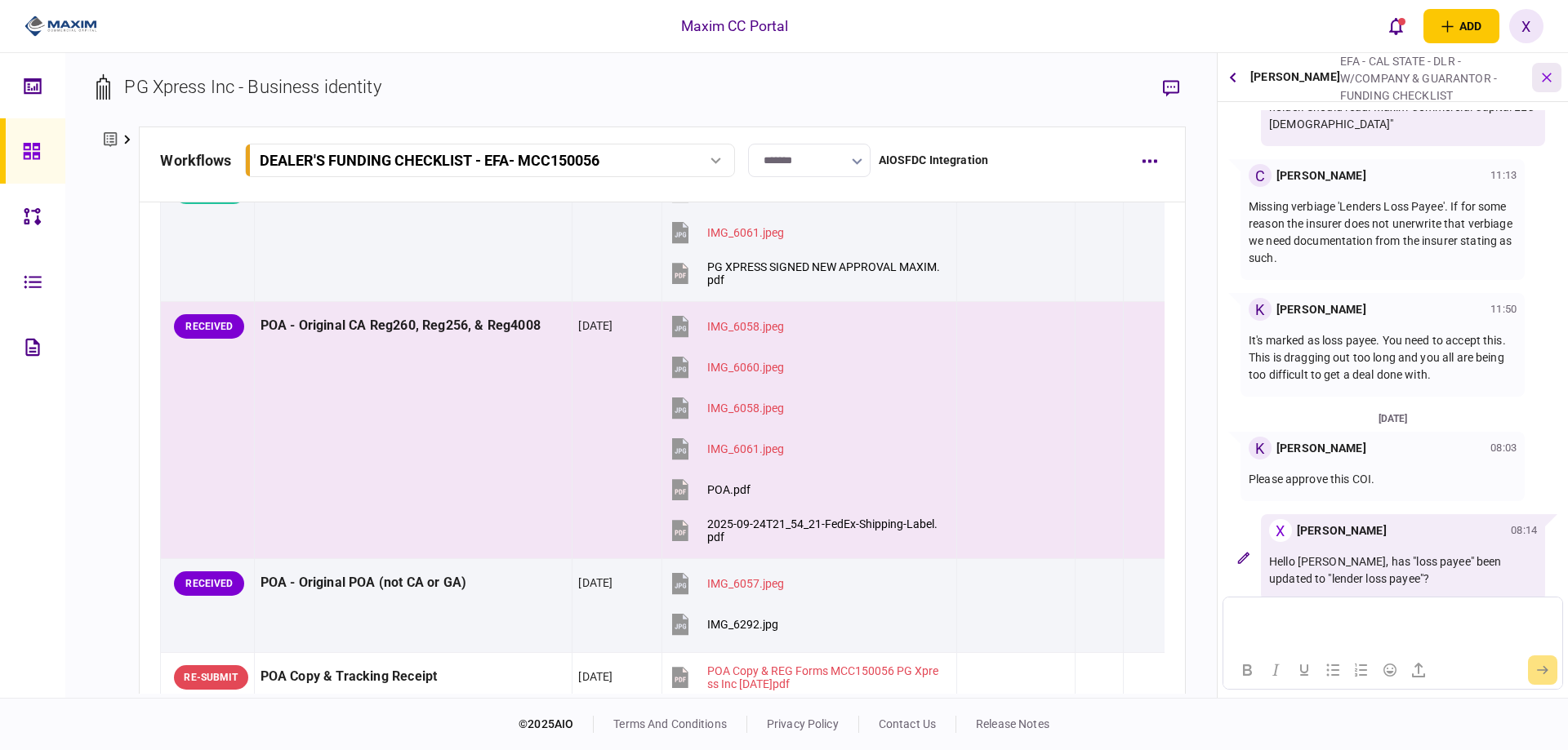
click at [1551, 75] on icon "button" at bounding box center [1547, 76] width 19 height 19
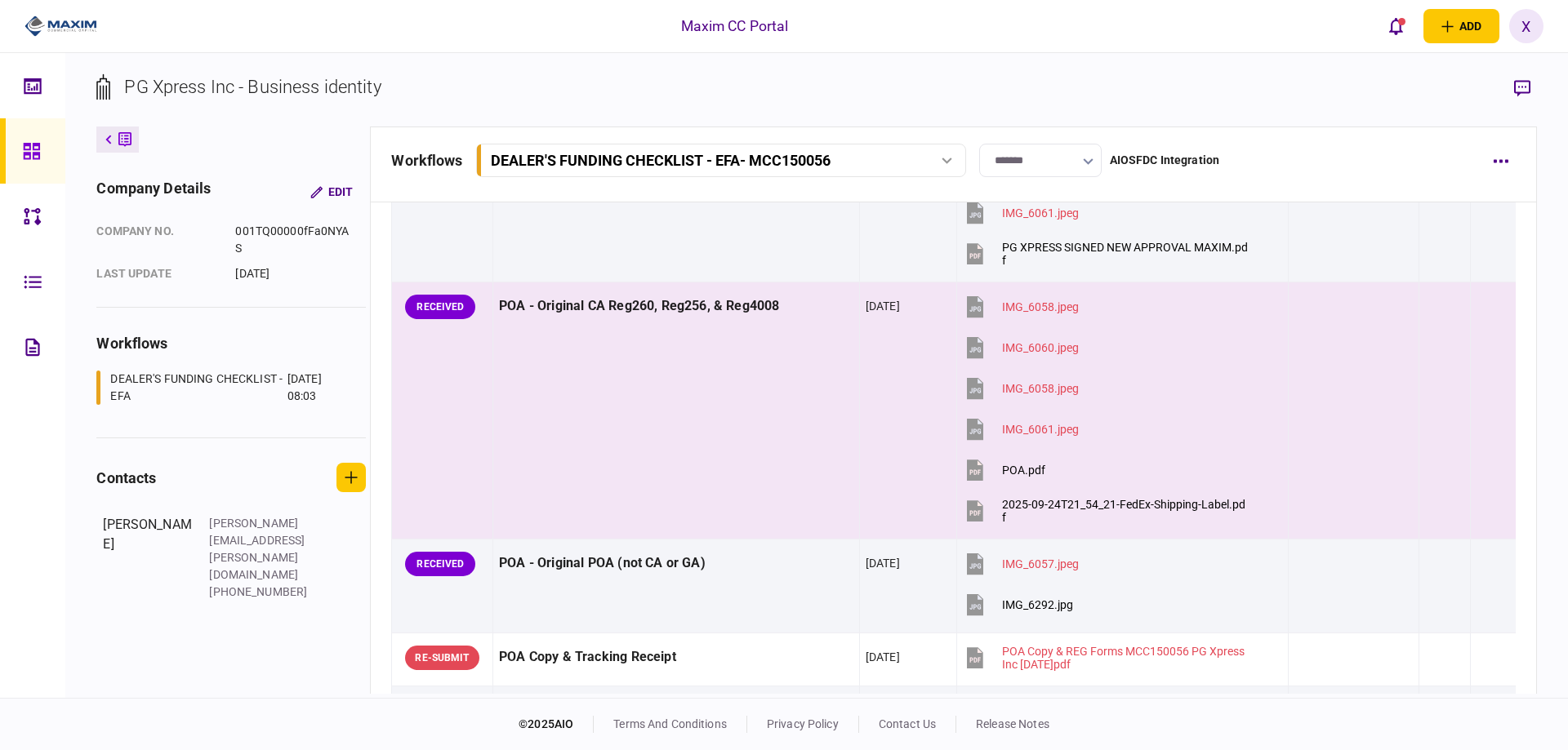
scroll to position [225, 0]
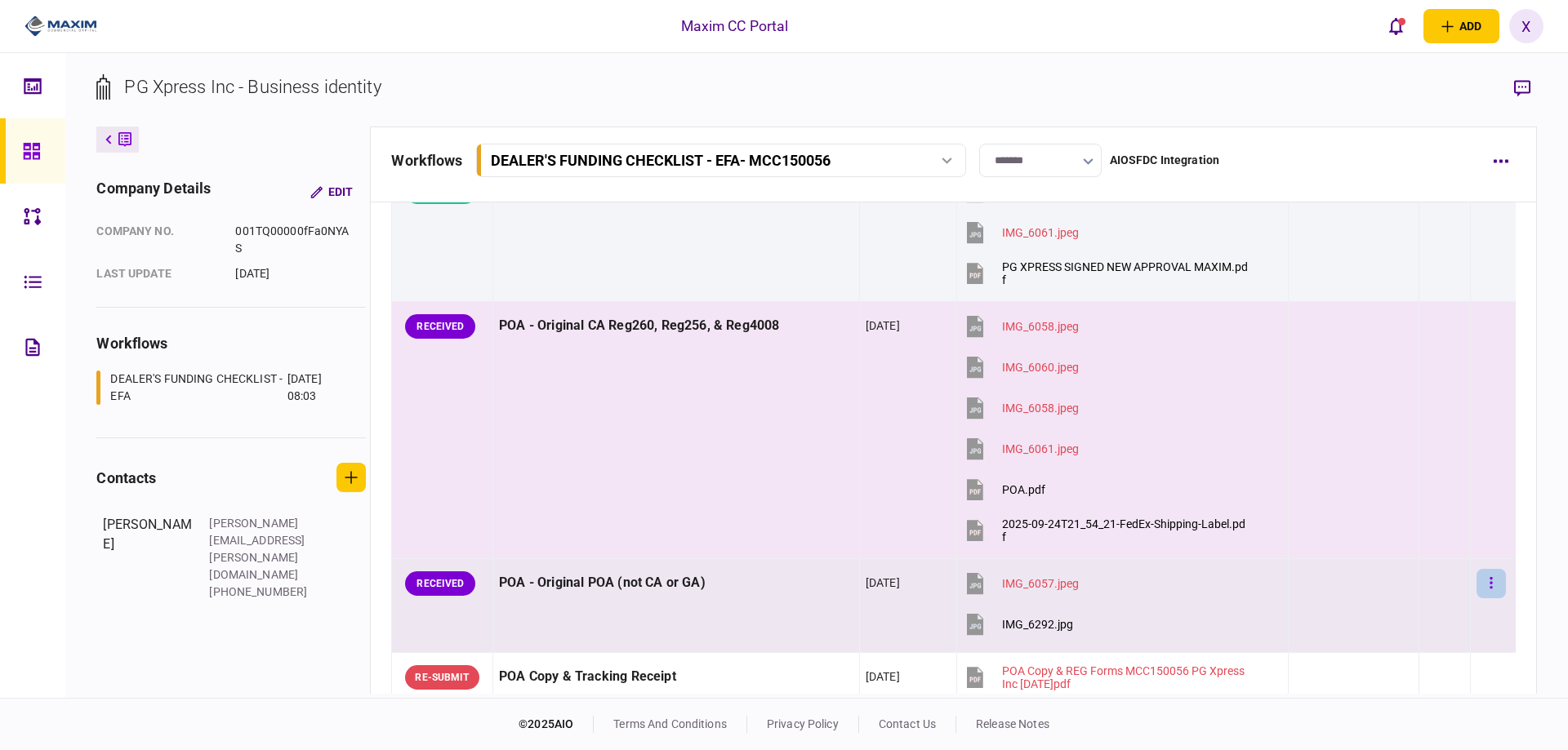
click at [1490, 585] on icon "button" at bounding box center [1490, 584] width 3 height 16
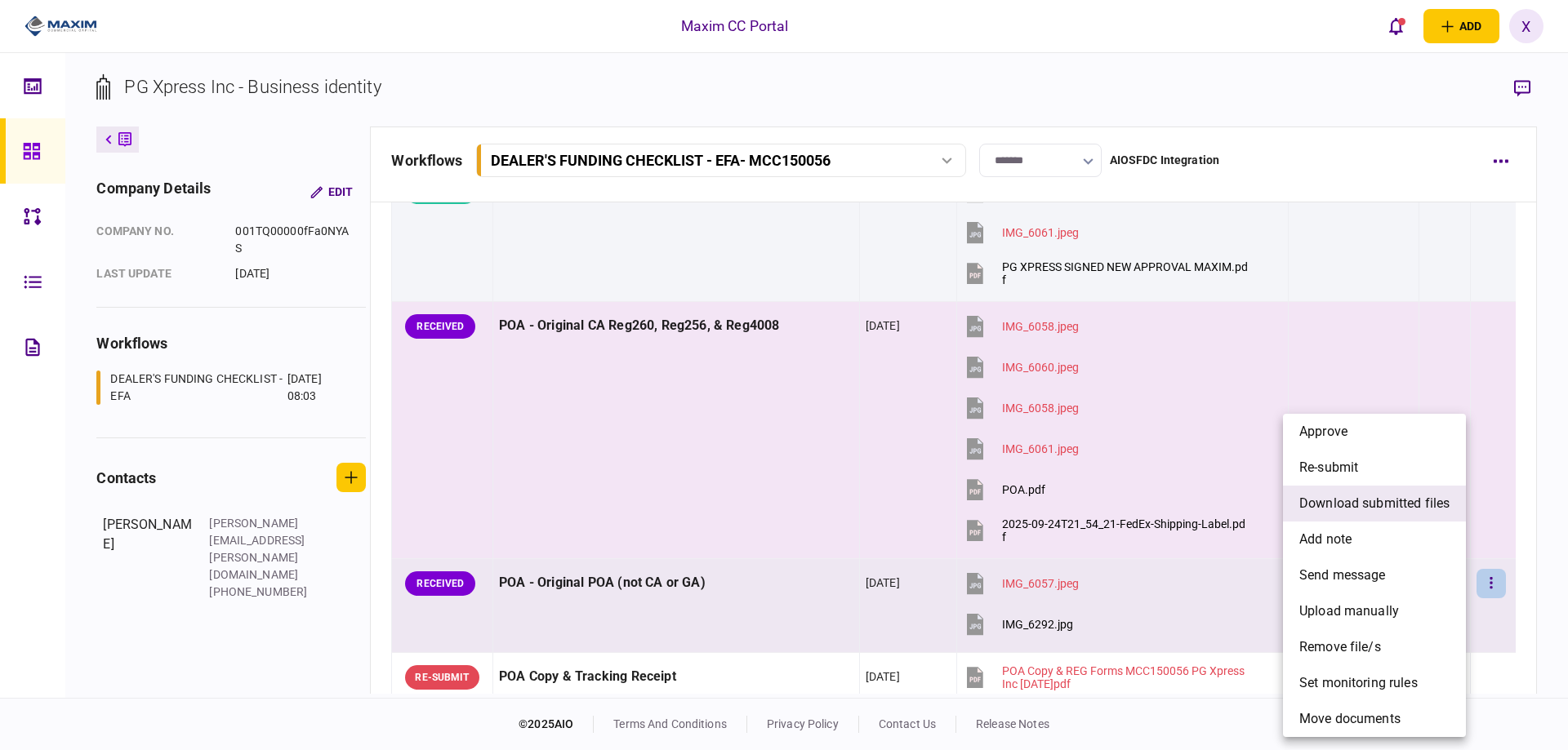
click at [1416, 507] on span "download submitted files" at bounding box center [1374, 504] width 150 height 20
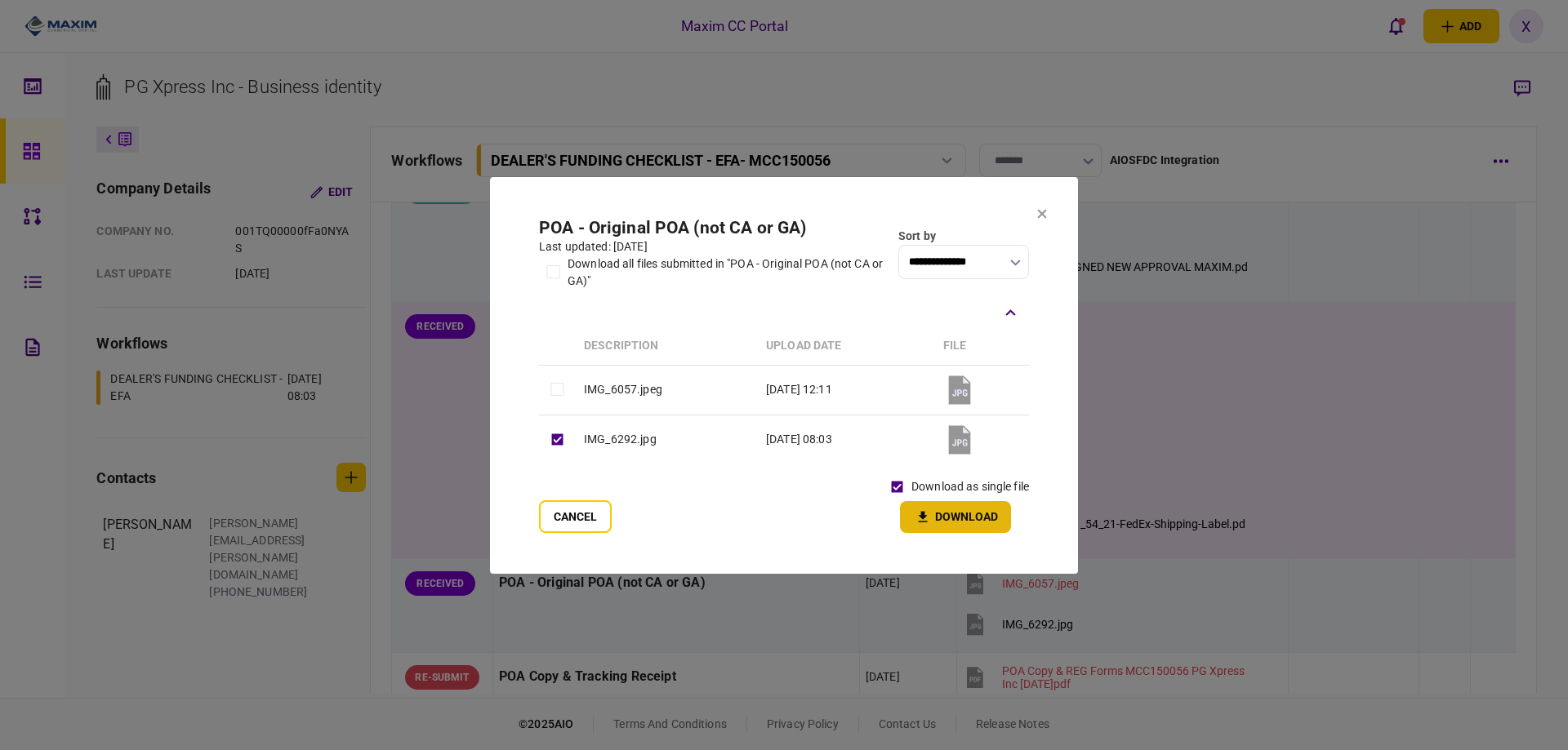
click at [933, 518] on button "Download" at bounding box center [956, 518] width 111 height 32
click at [598, 511] on button "Cancel" at bounding box center [575, 517] width 73 height 33
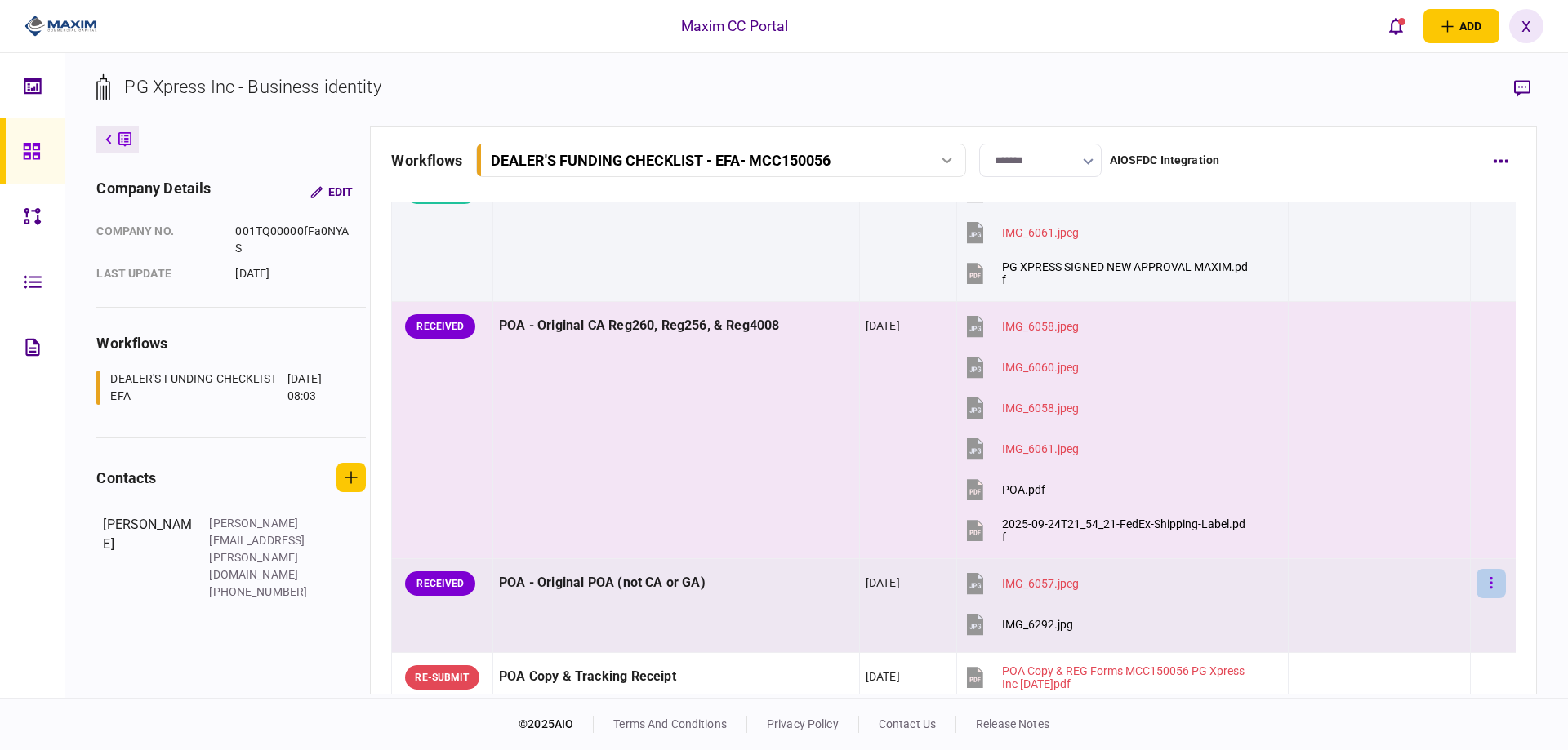
click at [1477, 580] on button "button" at bounding box center [1491, 584] width 30 height 30
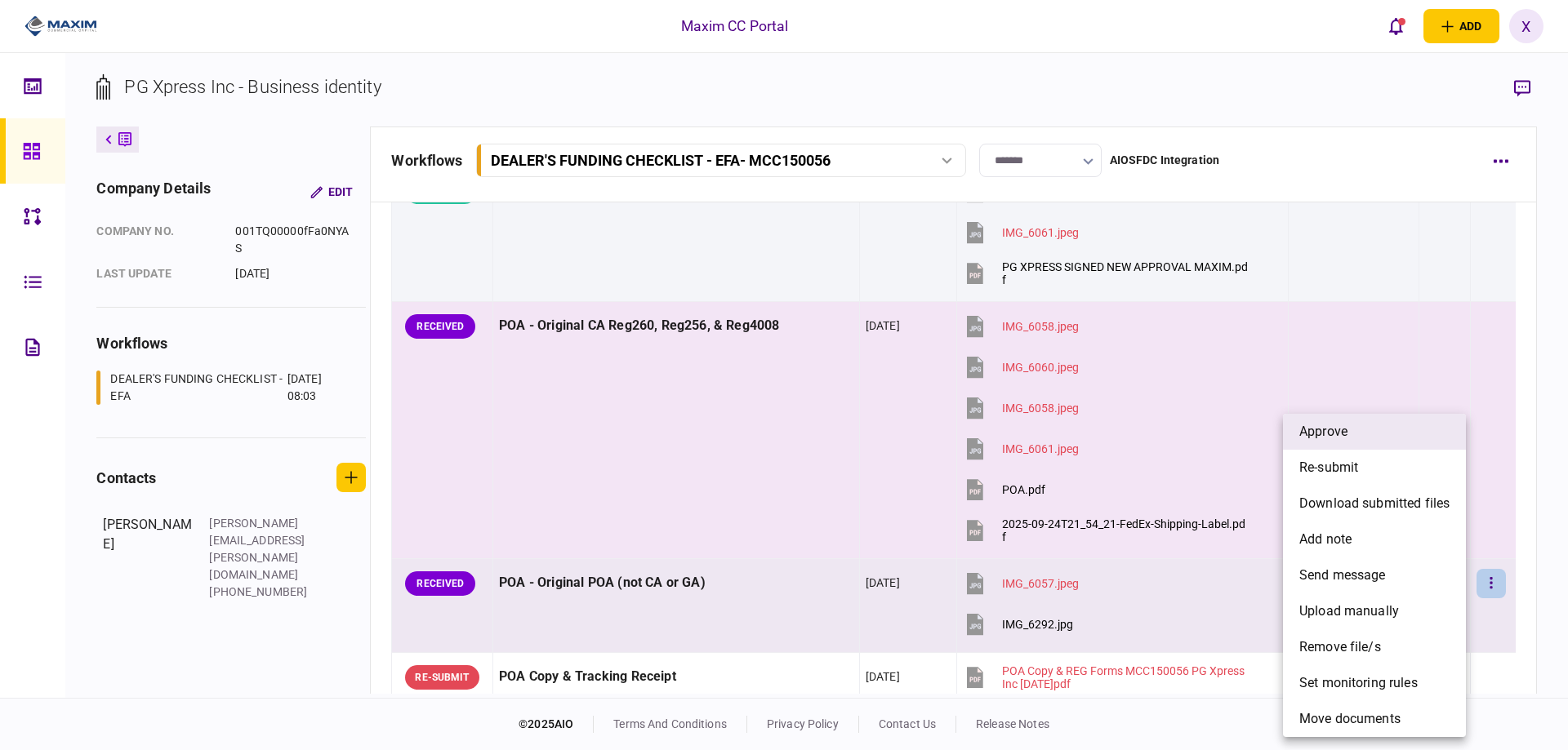
click at [1381, 439] on li "approve" at bounding box center [1374, 432] width 183 height 36
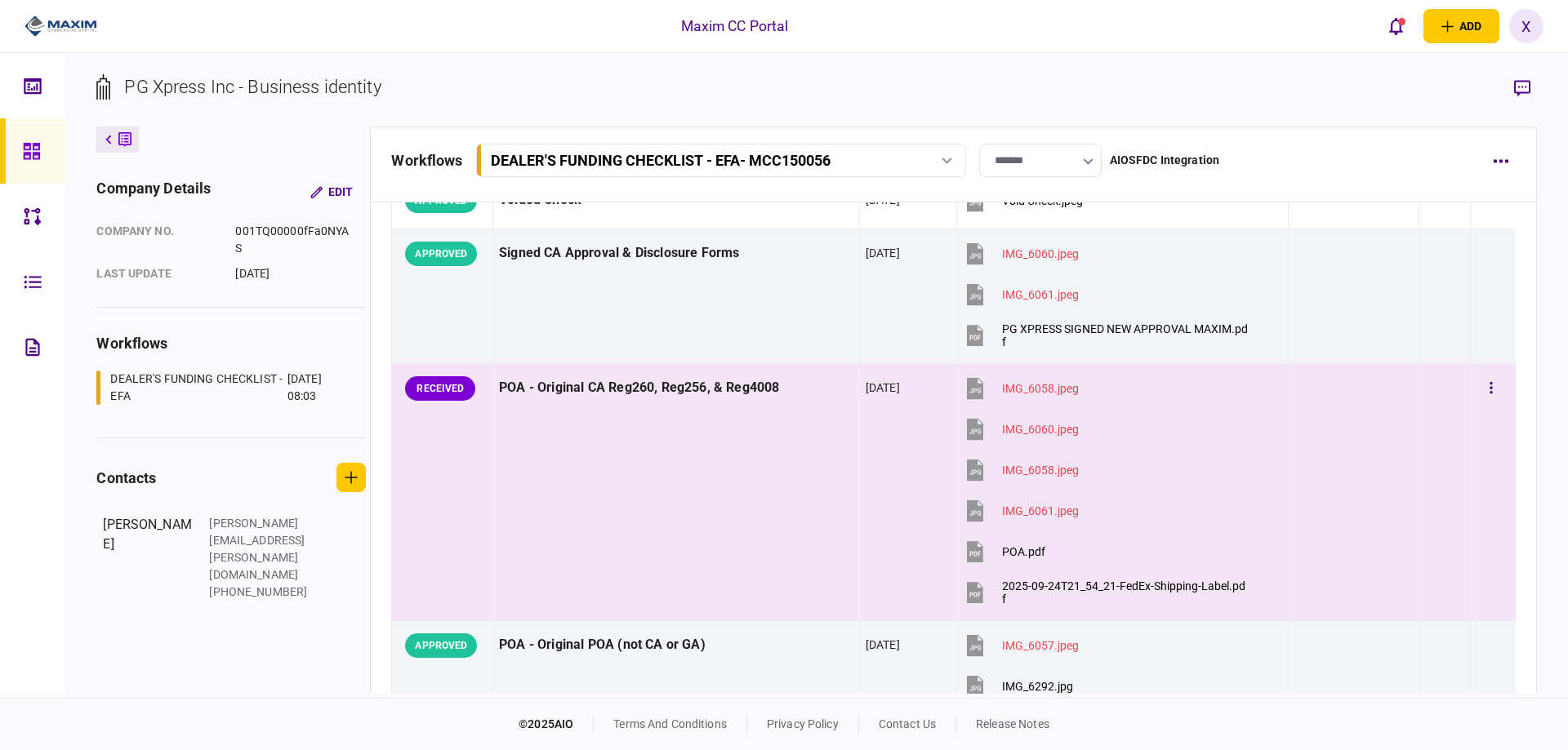
scroll to position [0, 0]
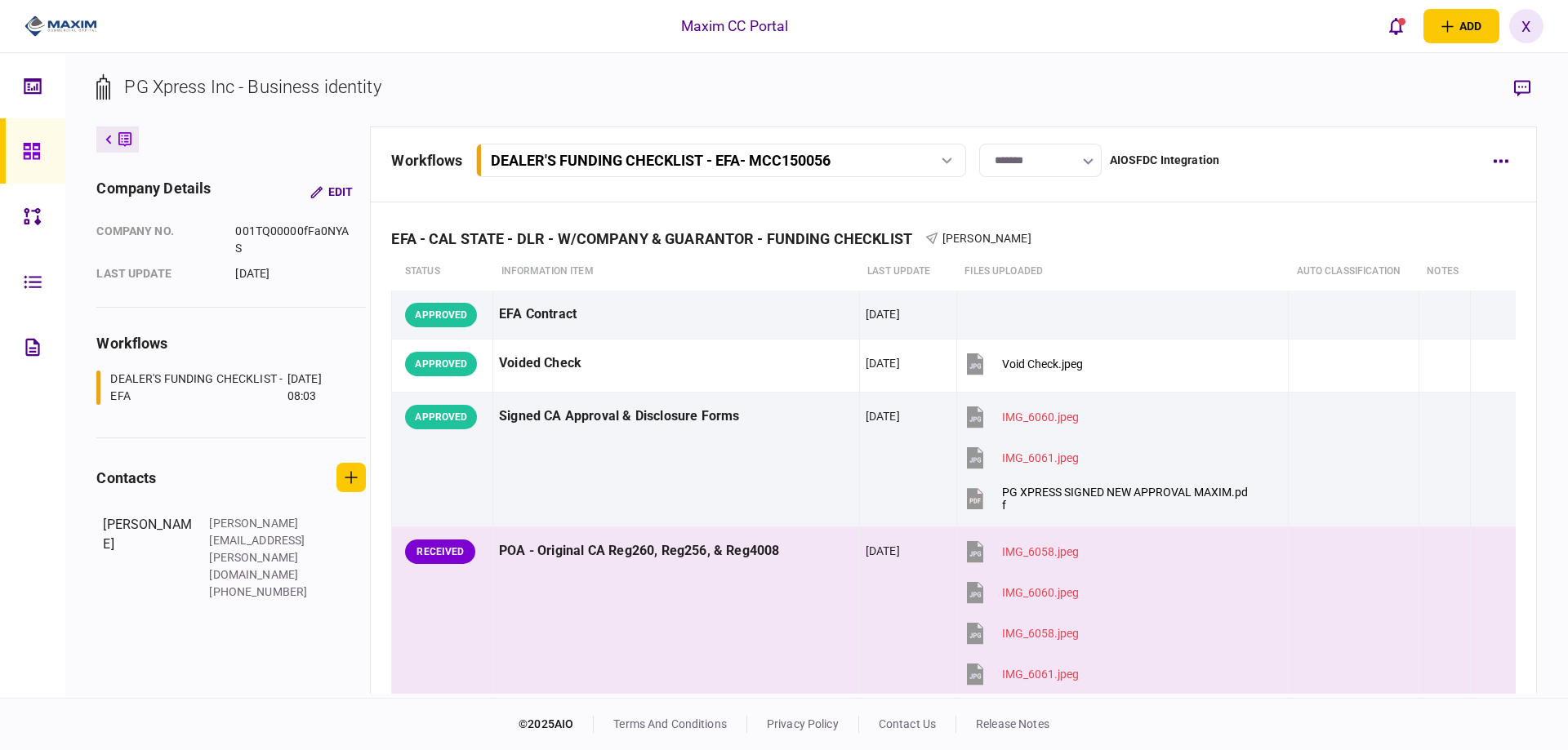
click at [101, 138] on button at bounding box center [117, 139] width 43 height 26
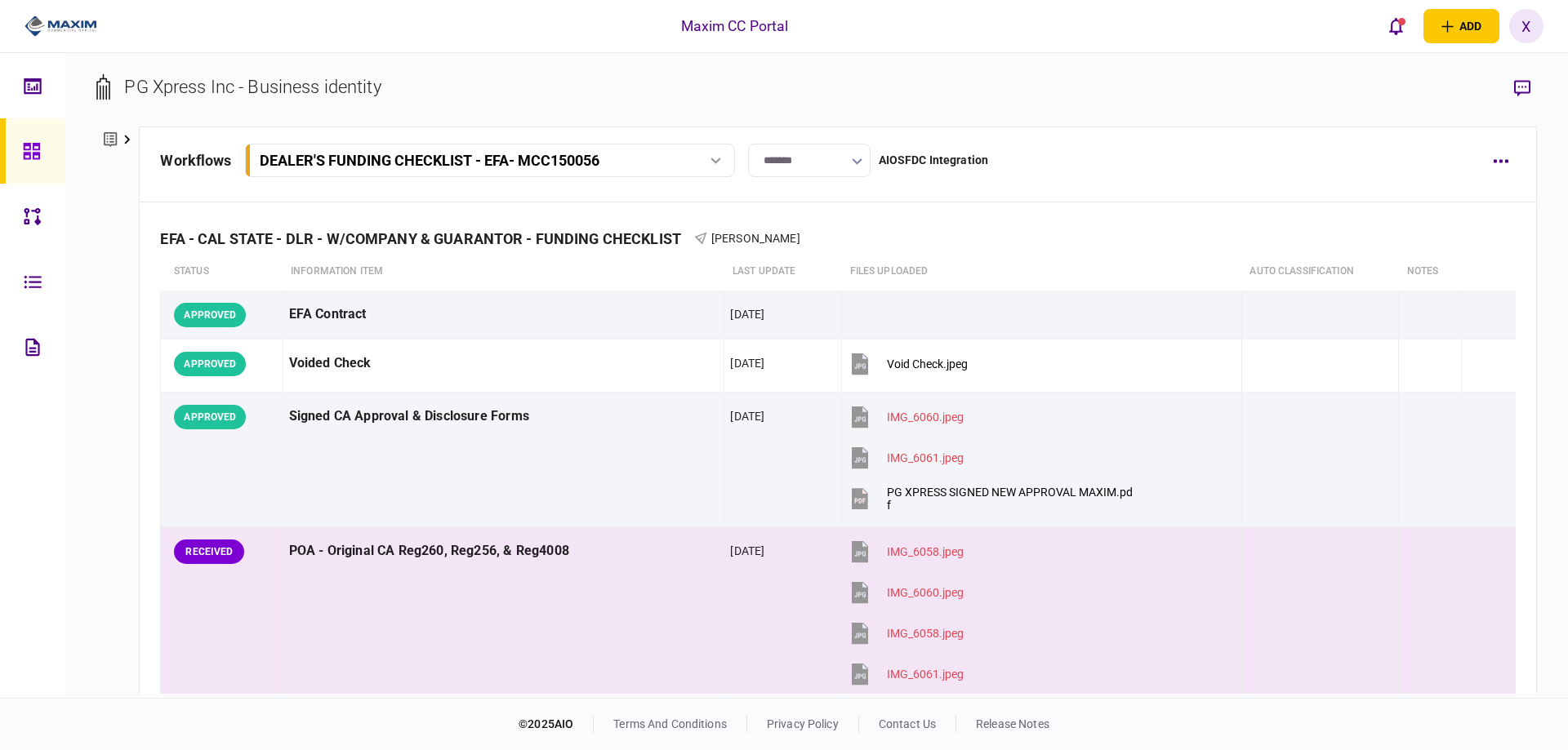
click at [108, 140] on icon at bounding box center [109, 139] width 13 height 17
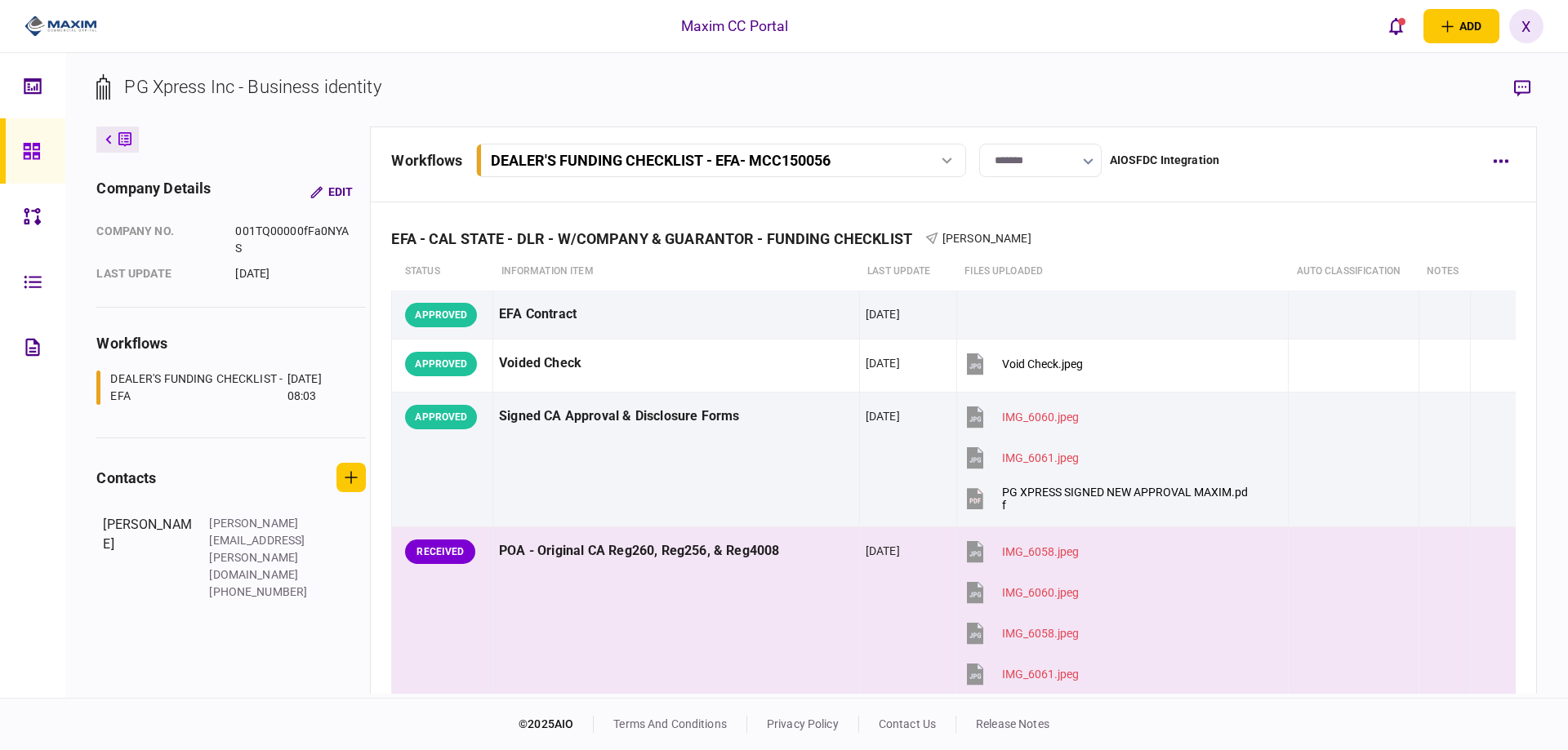
click at [10, 140] on link at bounding box center [33, 151] width 66 height 66
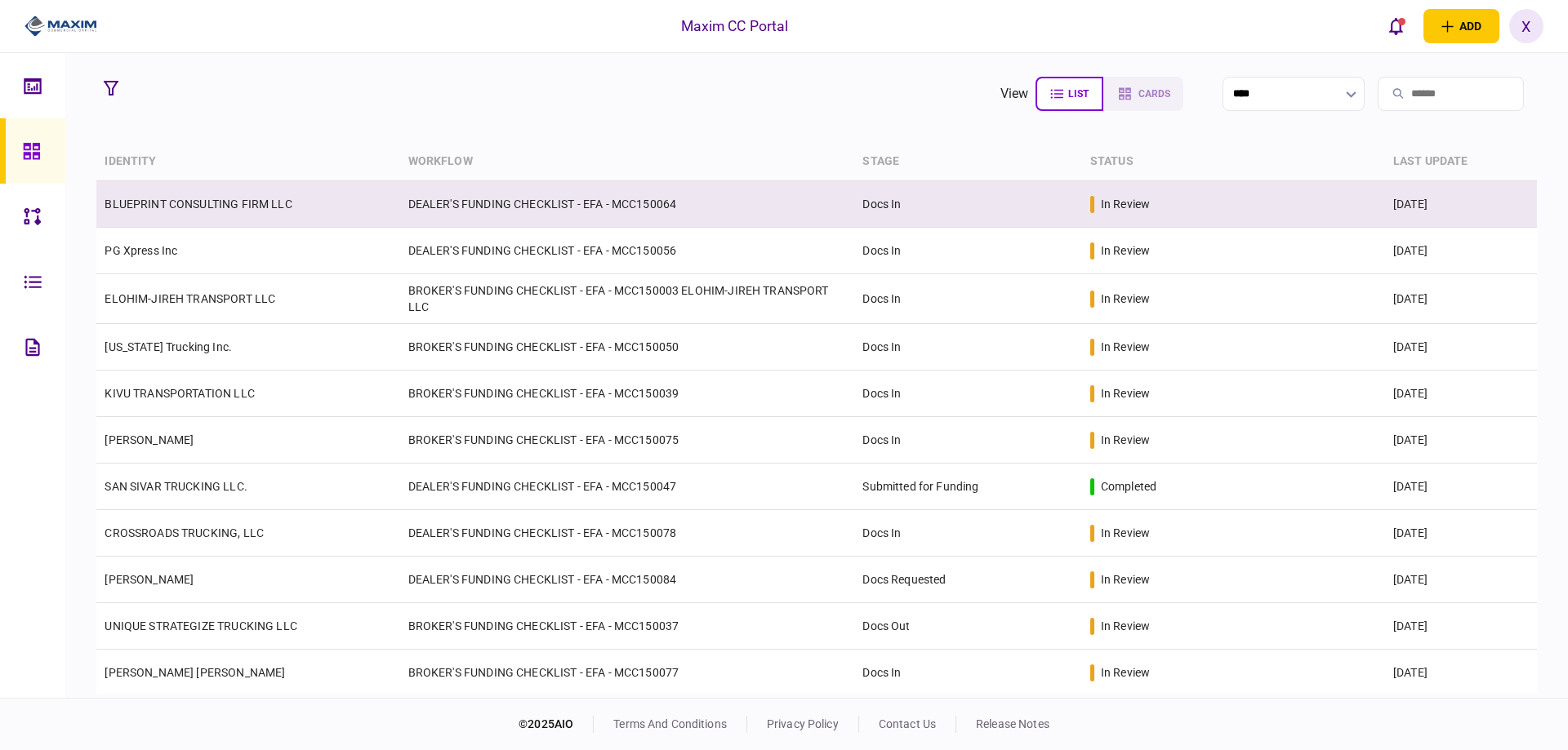
click at [199, 208] on link "BLUEPRINT CONSULTING FIRM LLC" at bounding box center [198, 204] width 187 height 13
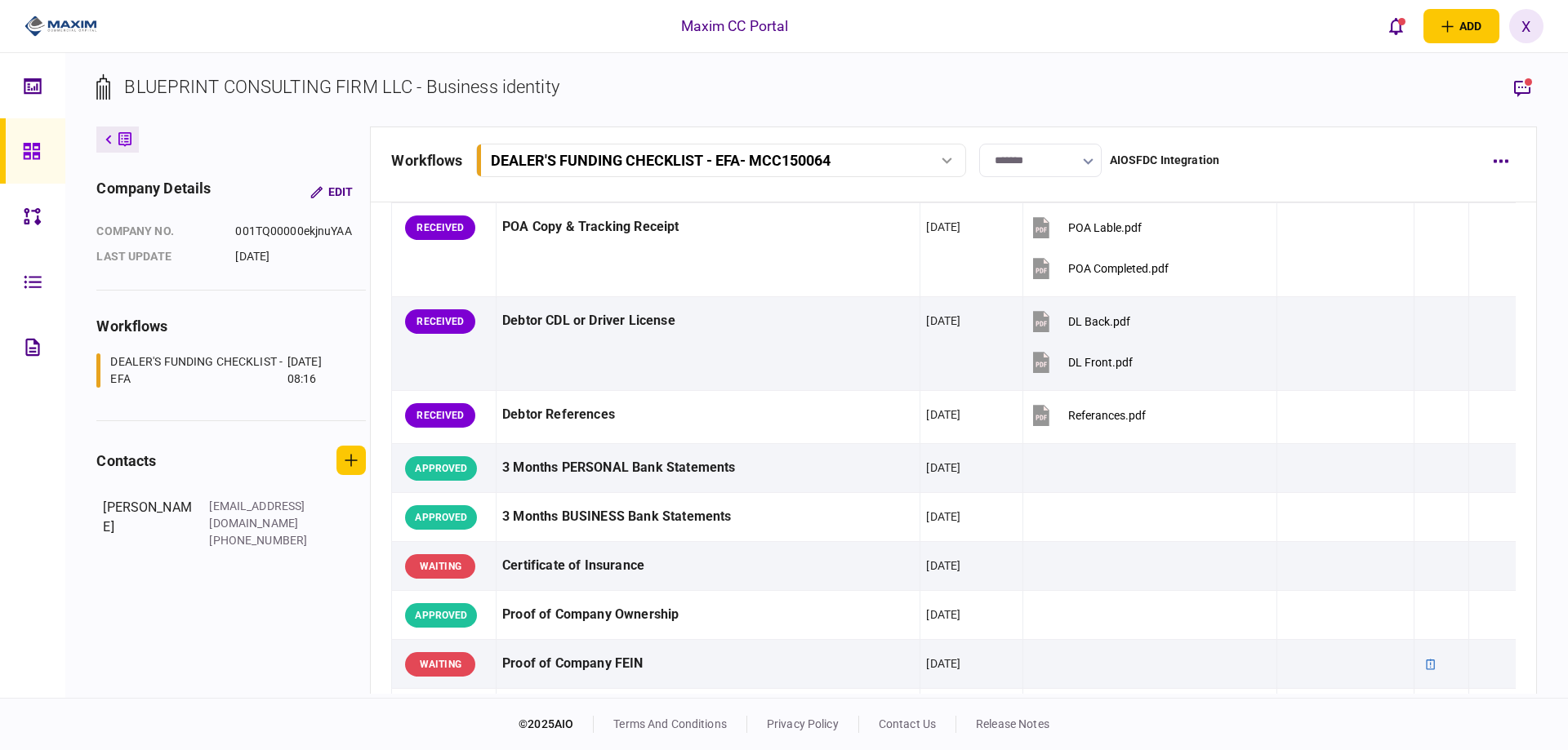
scroll to position [490, 0]
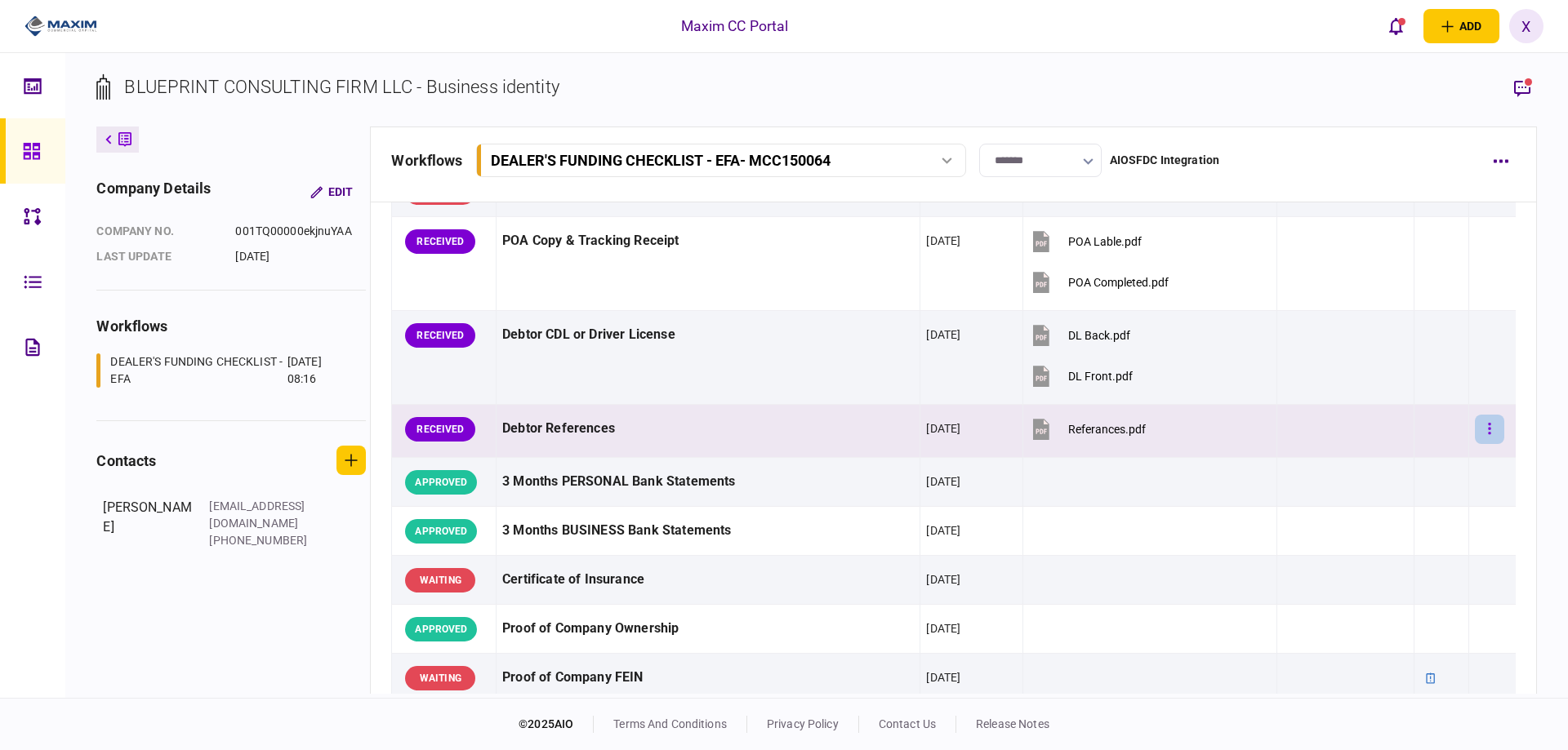
click at [1481, 432] on button "button" at bounding box center [1490, 430] width 30 height 30
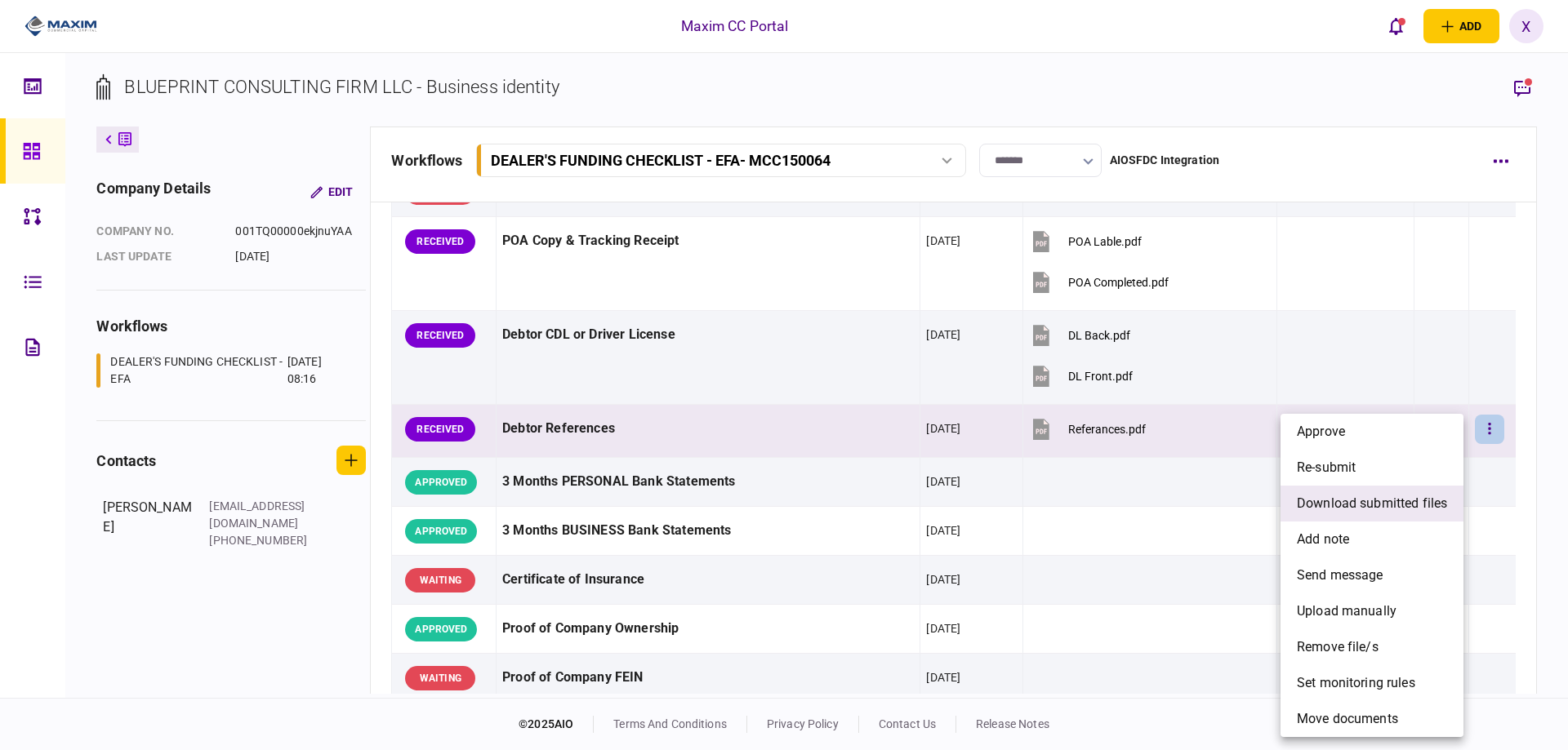
click at [1403, 510] on span "download submitted files" at bounding box center [1371, 504] width 150 height 20
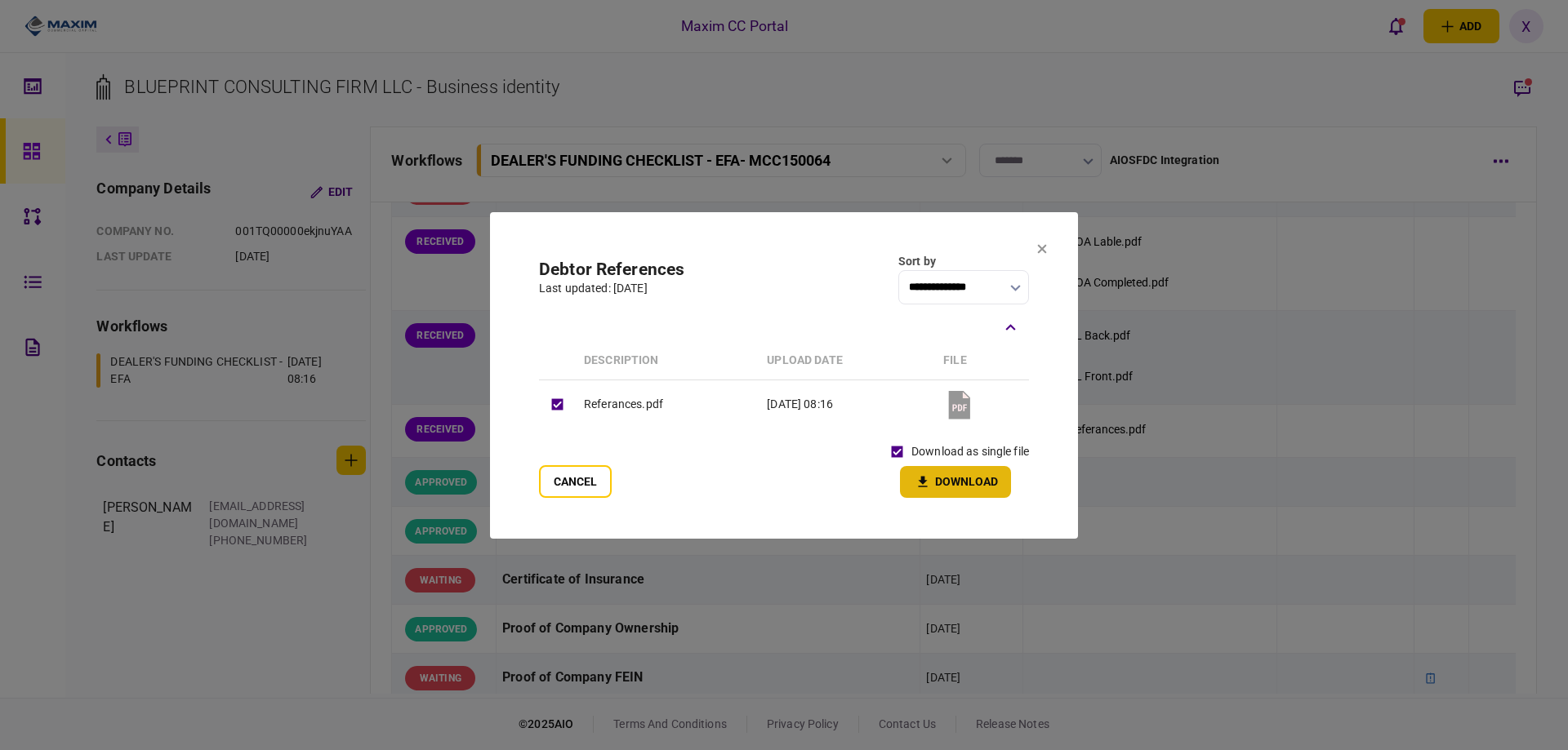
click at [937, 477] on button "Download" at bounding box center [956, 482] width 111 height 32
click at [1041, 252] on icon at bounding box center [1042, 249] width 10 height 10
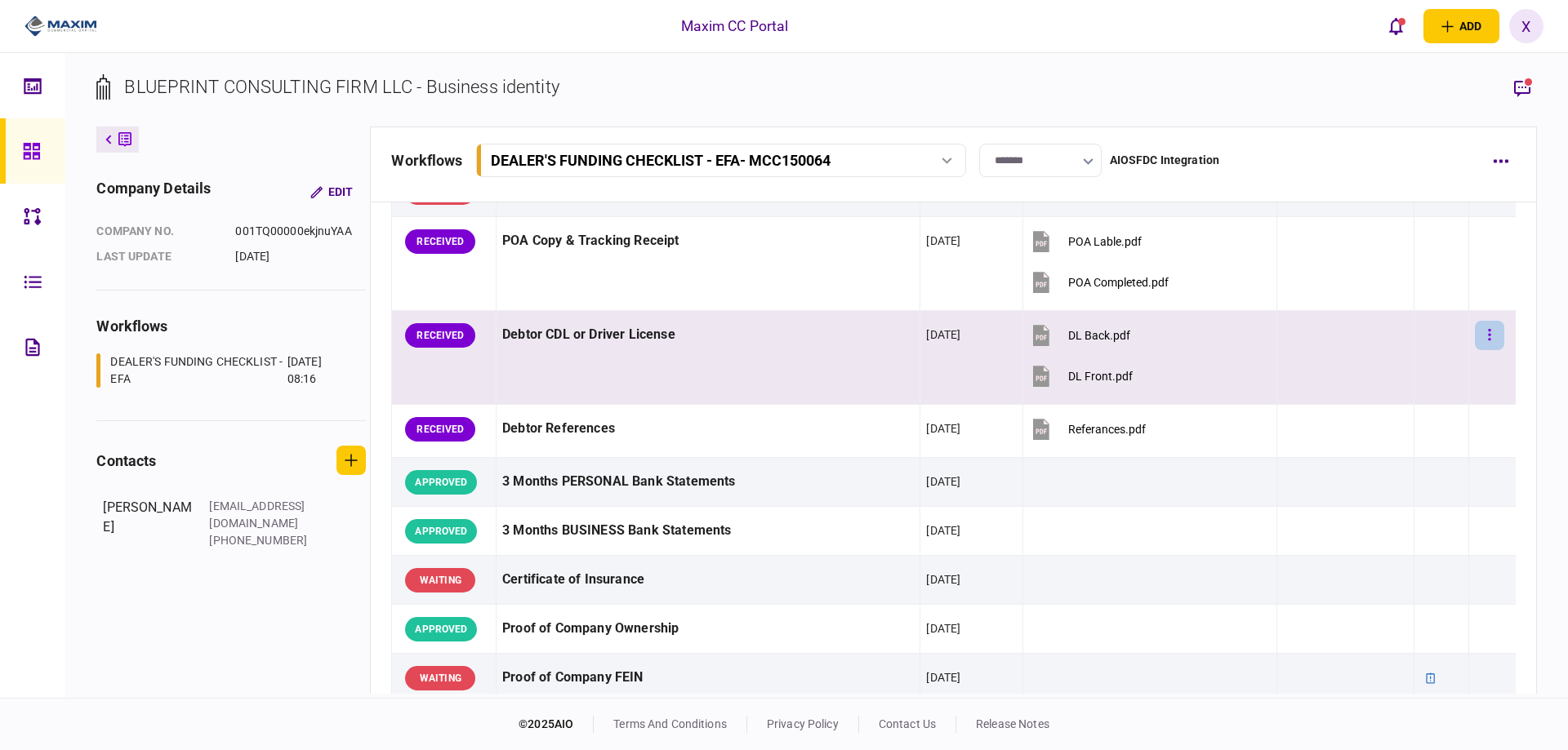
click at [1489, 330] on icon "button" at bounding box center [1490, 336] width 3 height 16
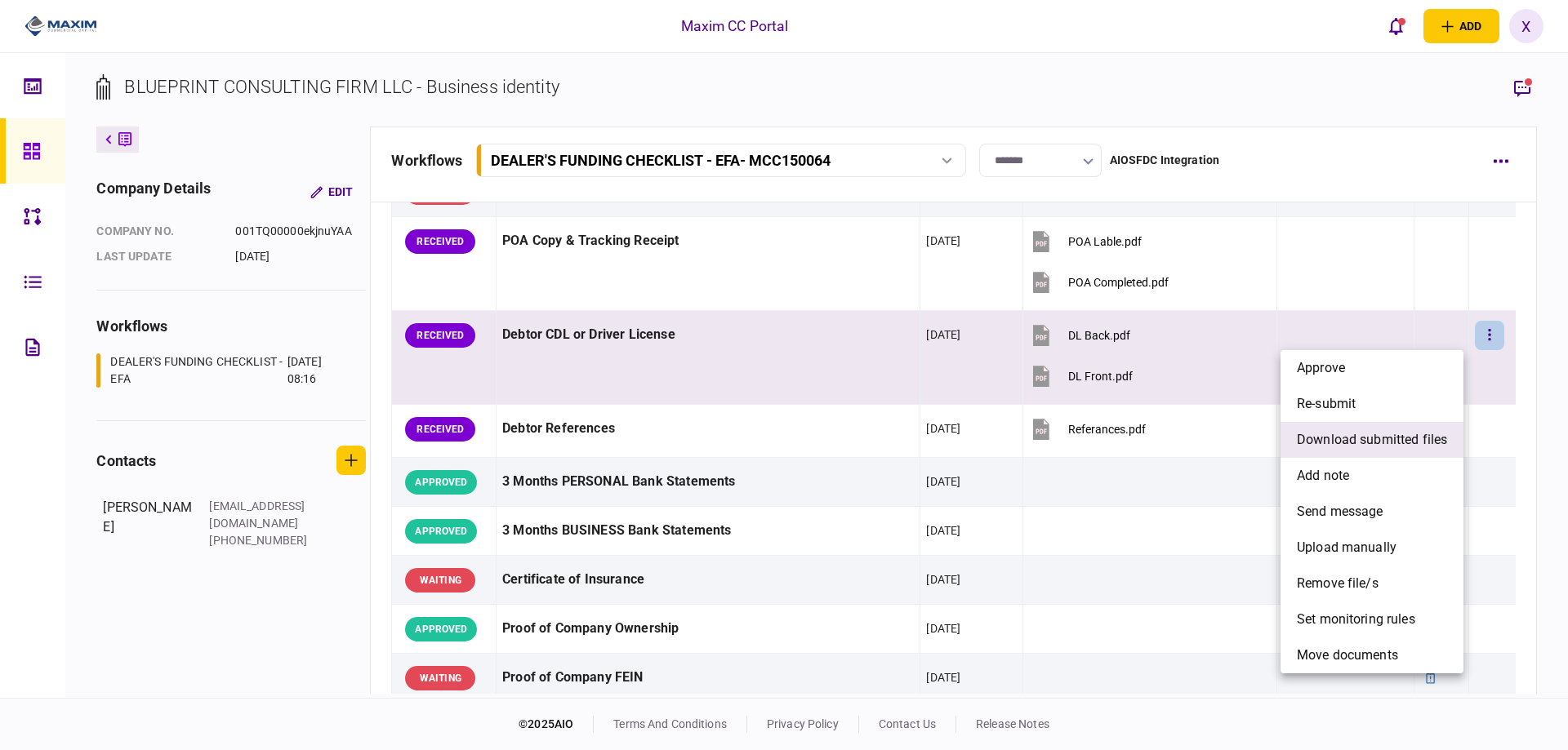
click at [1375, 444] on span "download submitted files" at bounding box center [1371, 440] width 150 height 20
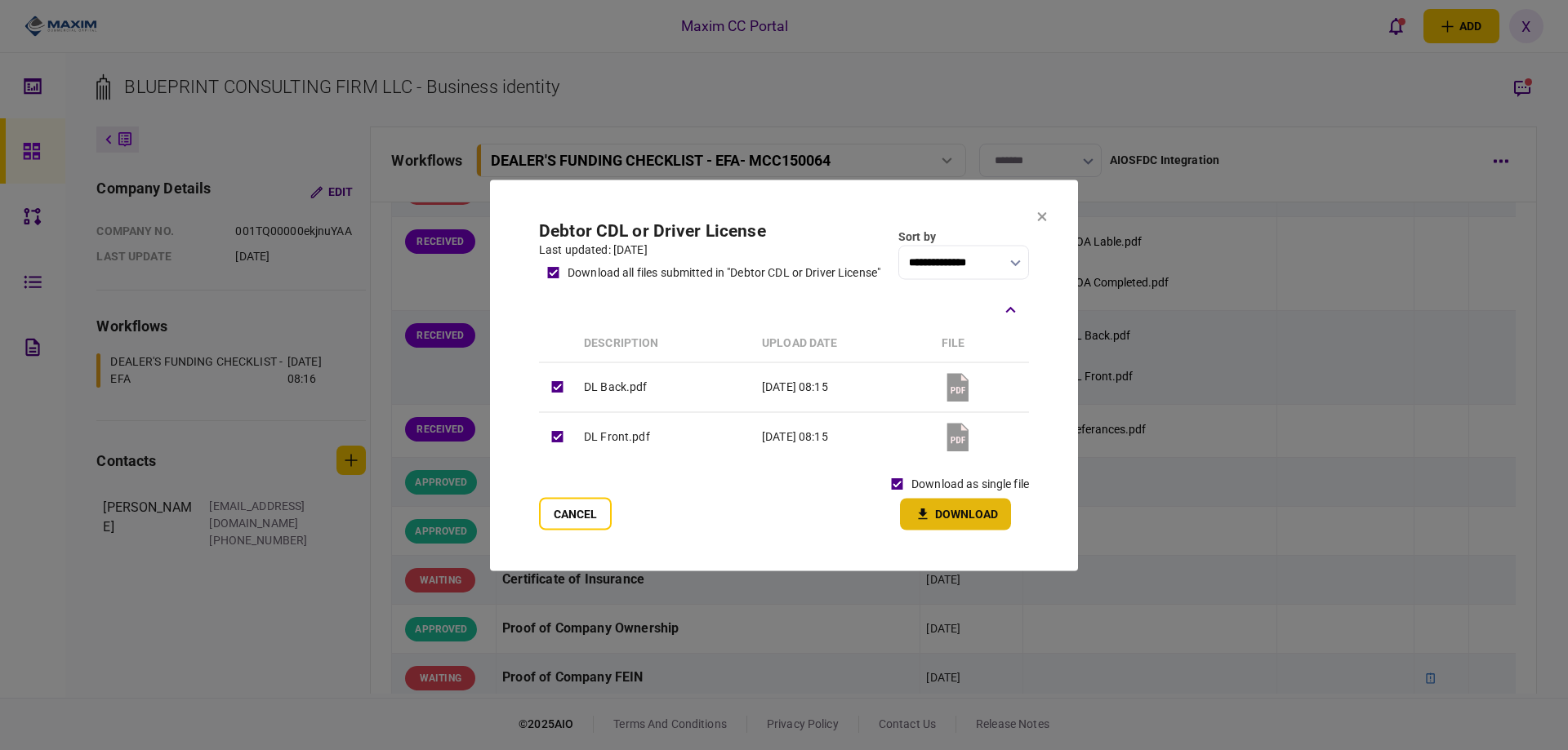
click at [974, 512] on button "Download" at bounding box center [956, 514] width 111 height 32
click at [1043, 220] on icon at bounding box center [1042, 217] width 10 height 10
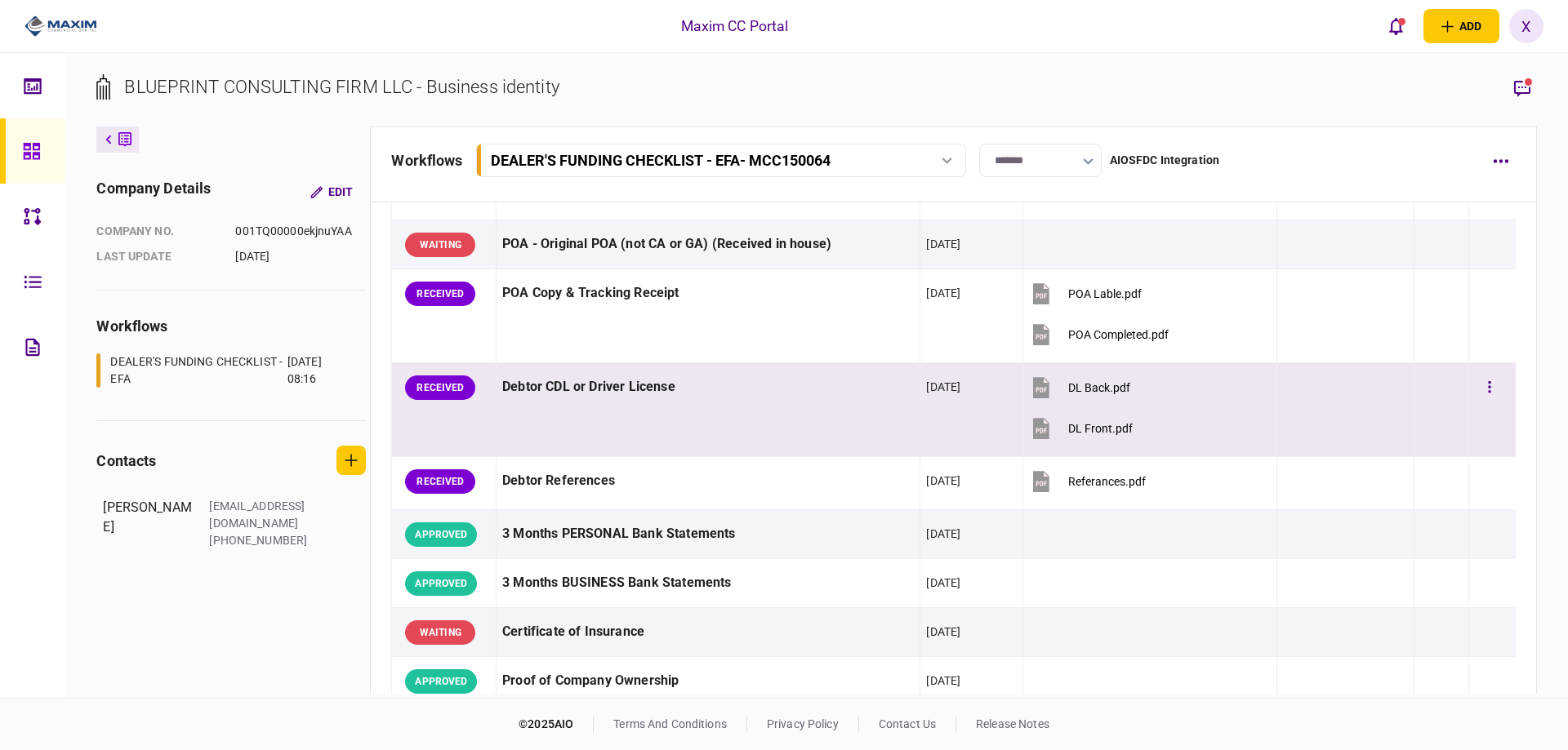
scroll to position [408, 0]
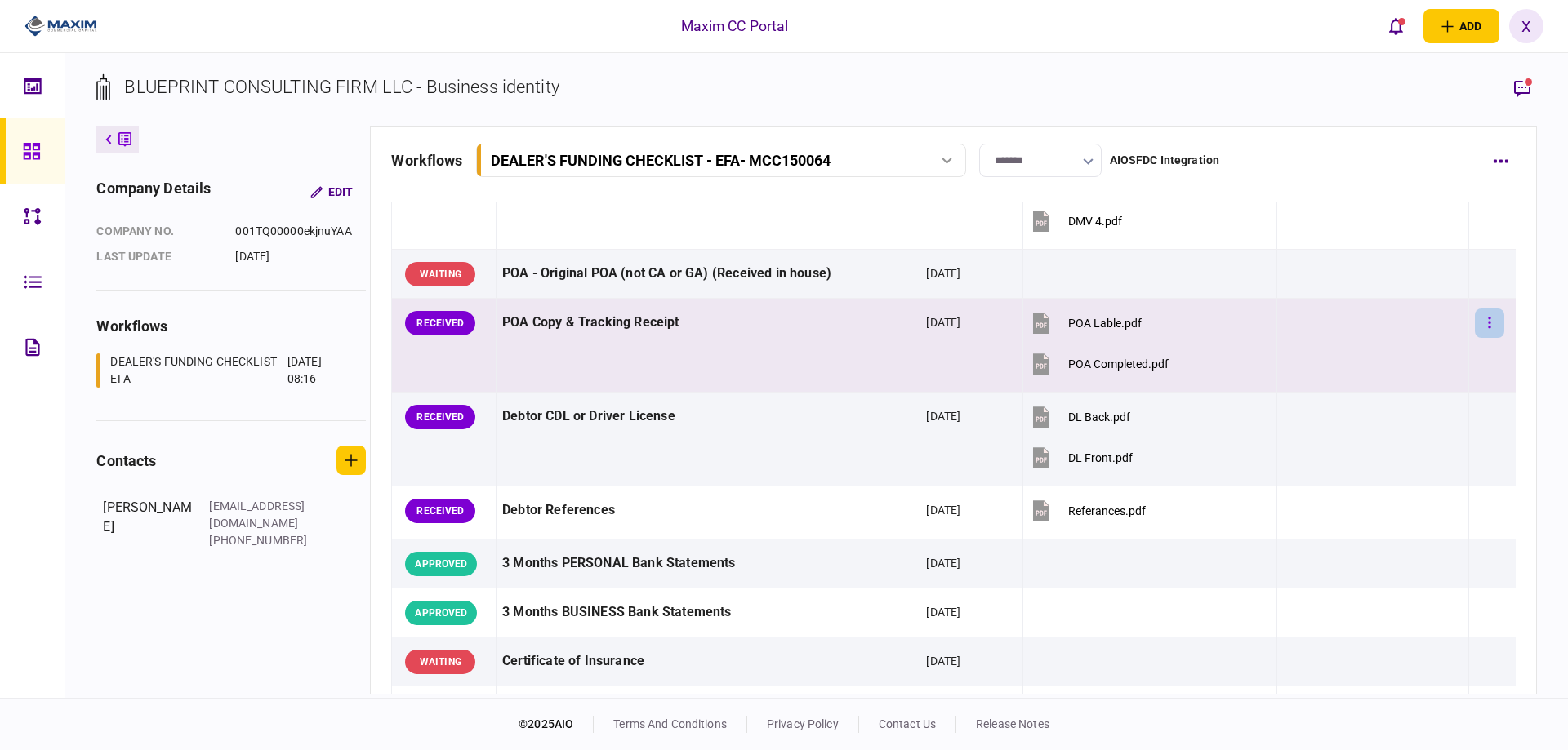
click at [1481, 326] on button "button" at bounding box center [1490, 324] width 30 height 30
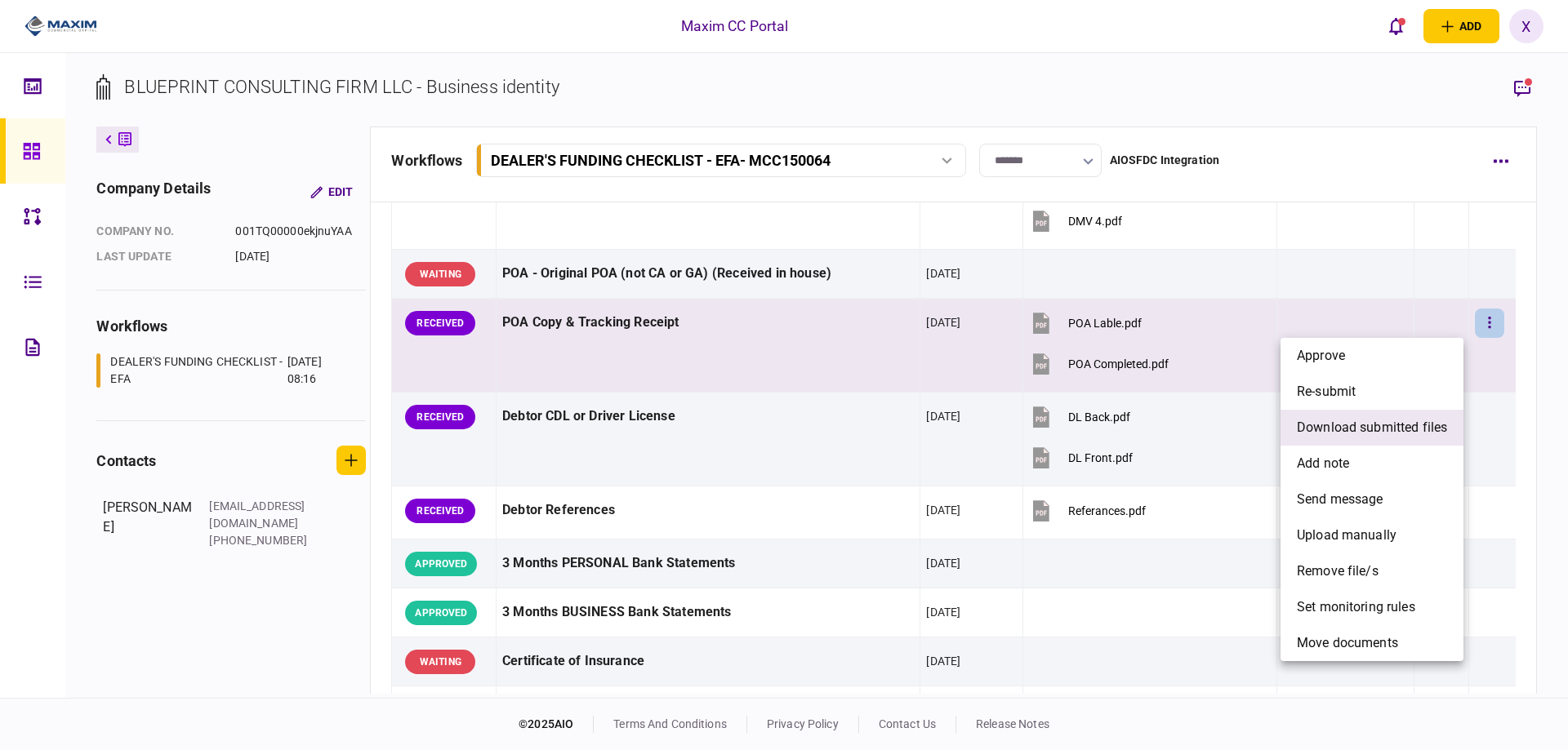
click at [1366, 424] on span "download submitted files" at bounding box center [1371, 428] width 150 height 20
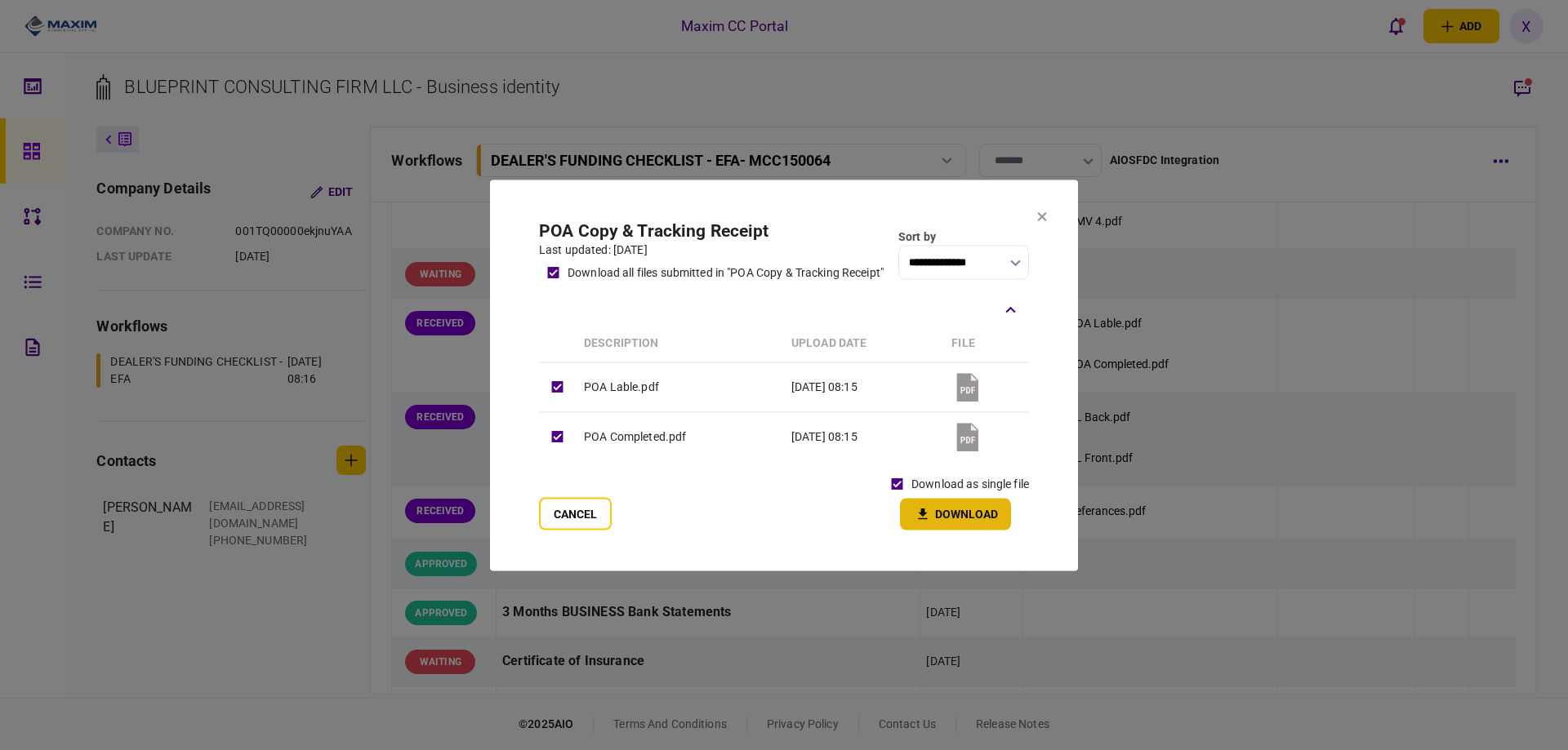
click at [932, 518] on icon "button" at bounding box center [923, 515] width 20 height 16
drag, startPoint x: 1040, startPoint y: 210, endPoint x: 1047, endPoint y: 224, distance: 15.7
click at [1040, 212] on icon at bounding box center [1042, 217] width 10 height 10
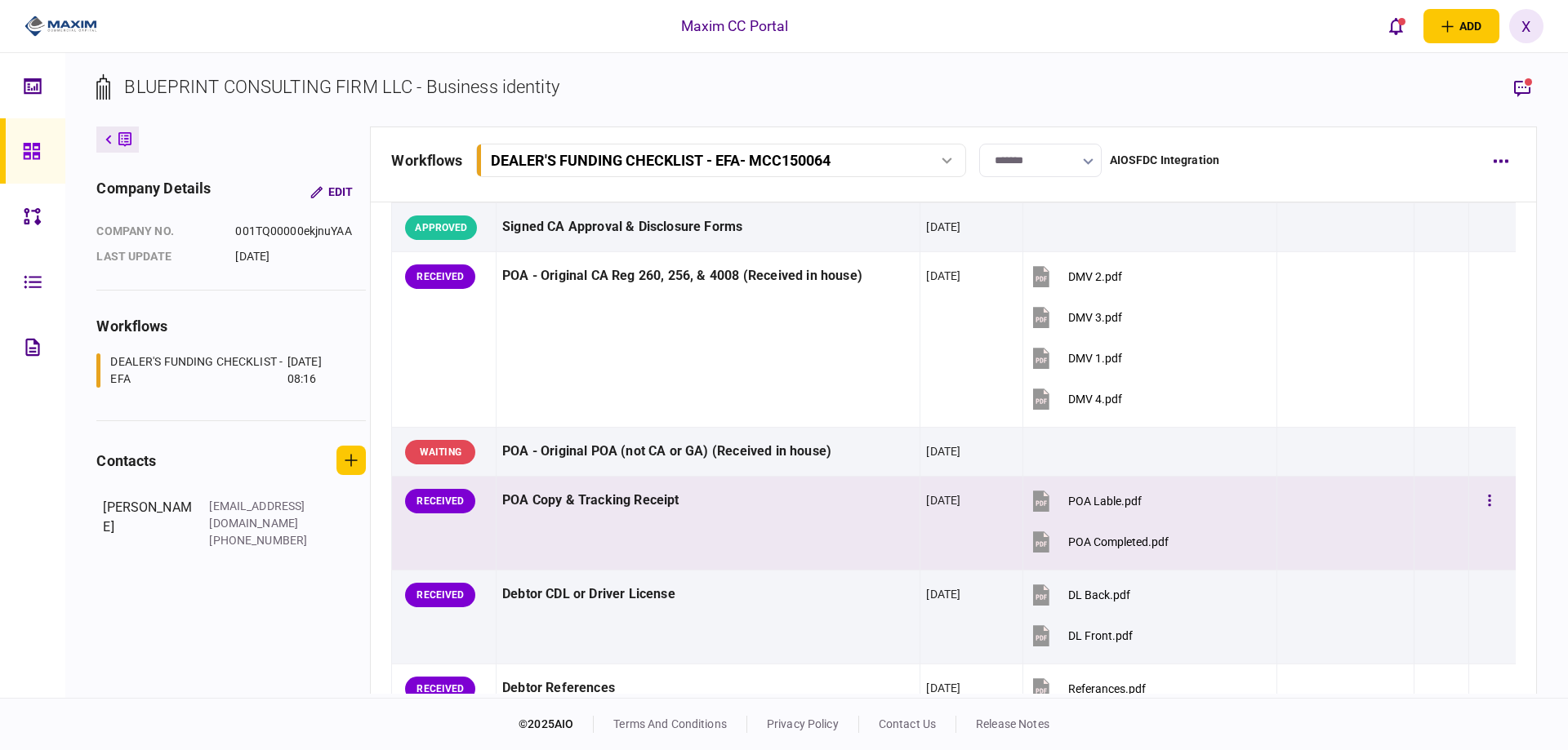
scroll to position [0, 0]
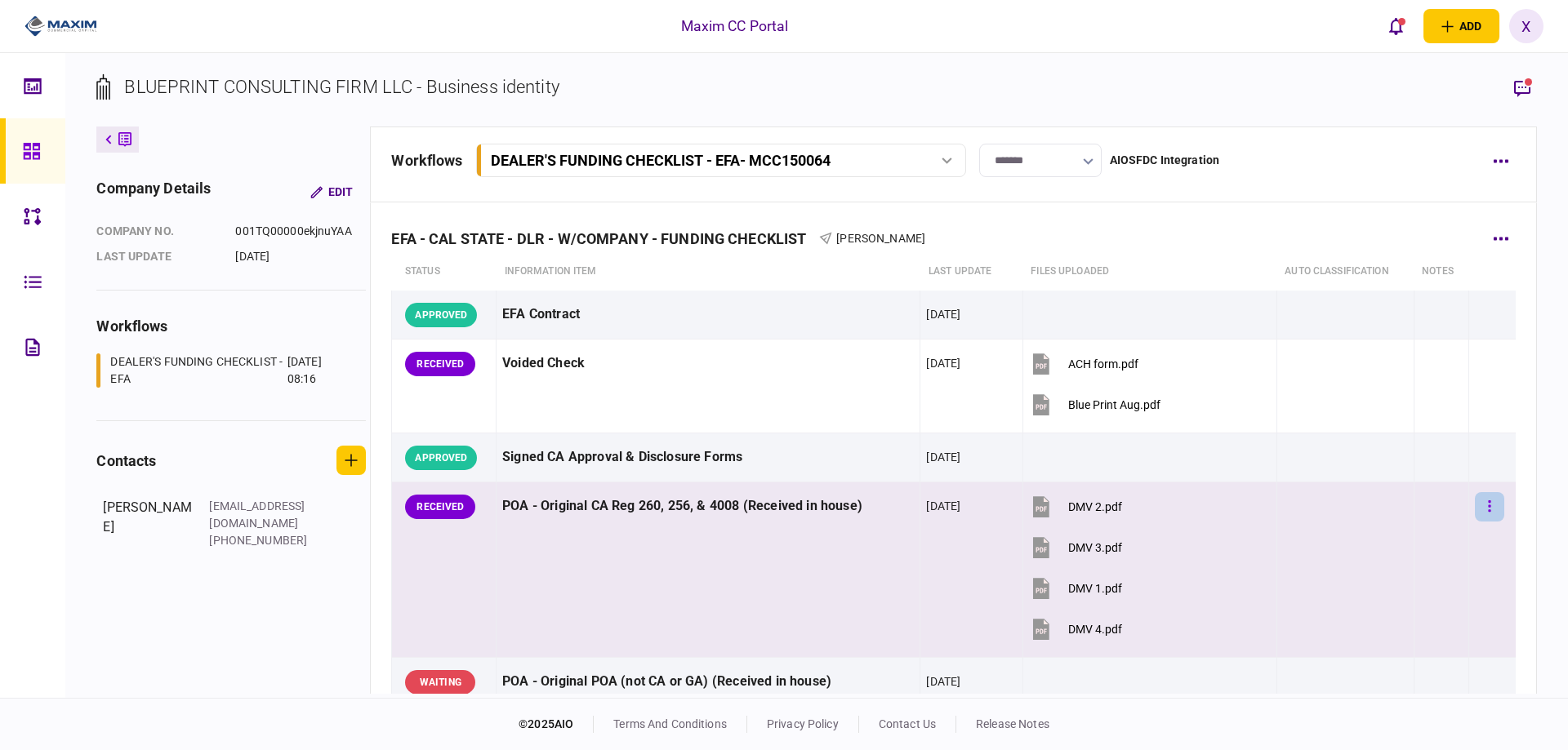
click at [1489, 510] on icon "button" at bounding box center [1490, 507] width 3 height 16
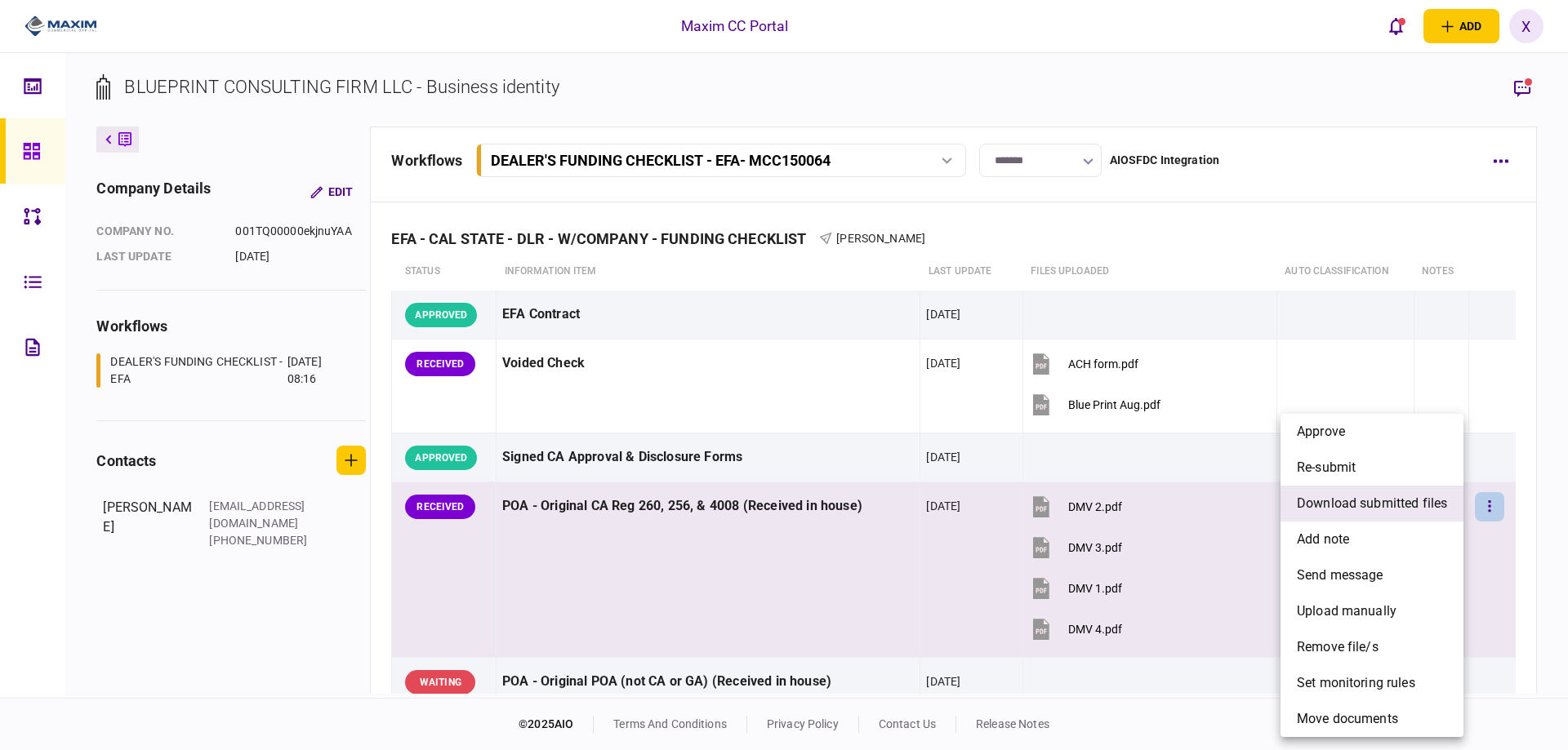
click at [1395, 503] on span "download submitted files" at bounding box center [1371, 504] width 150 height 20
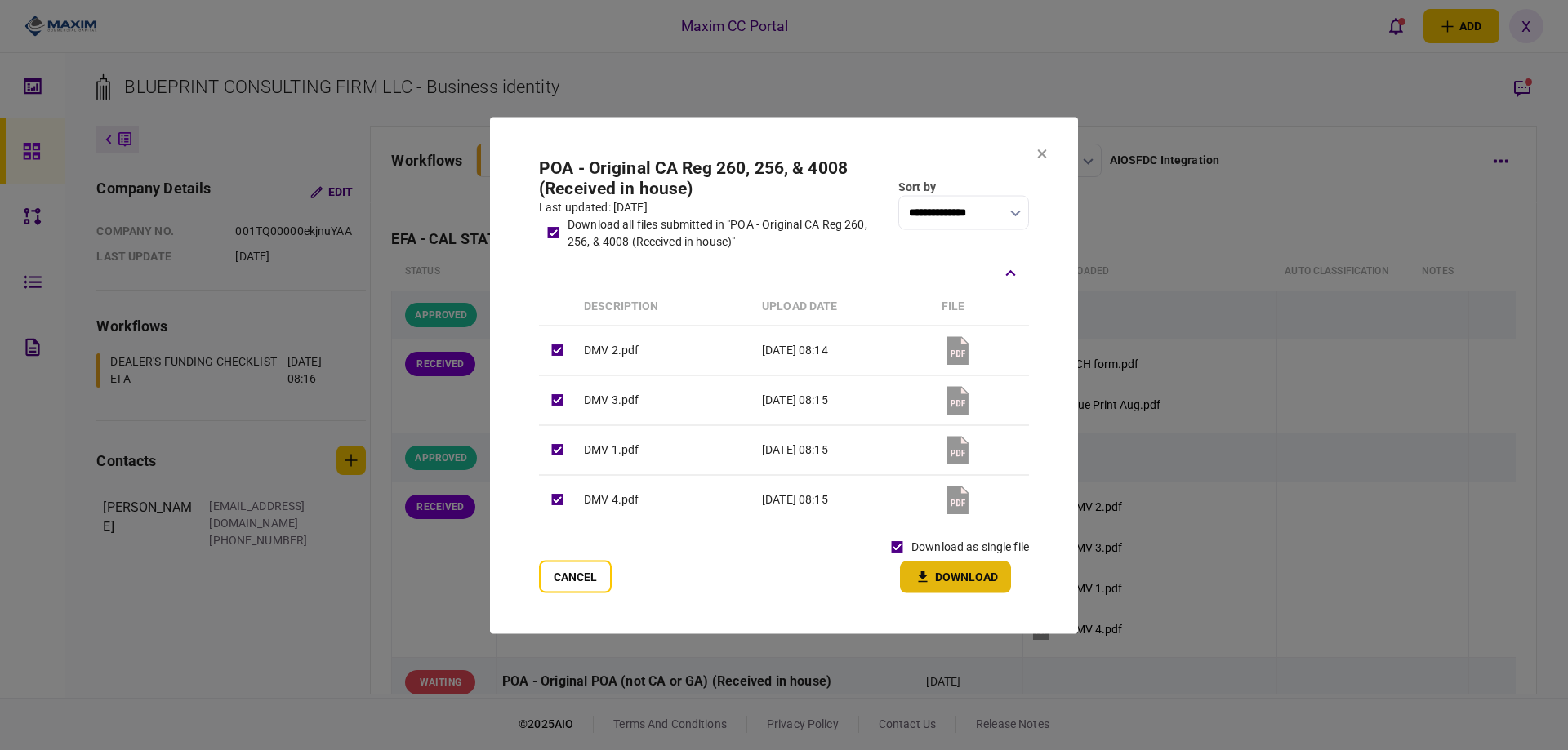
click at [972, 584] on button "Download" at bounding box center [956, 577] width 111 height 32
click at [1044, 154] on icon at bounding box center [1042, 154] width 10 height 10
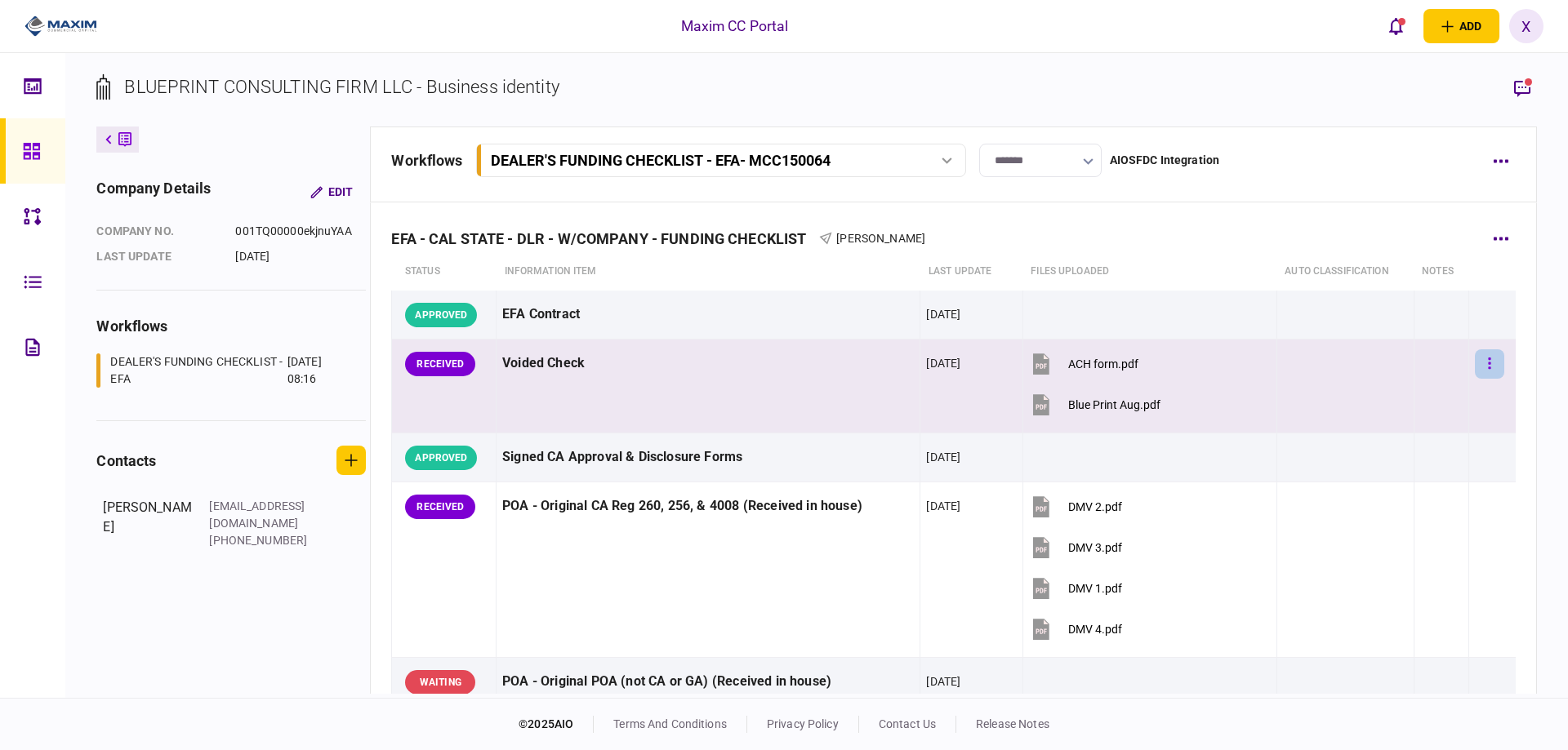
click at [1489, 365] on icon "button" at bounding box center [1490, 364] width 3 height 16
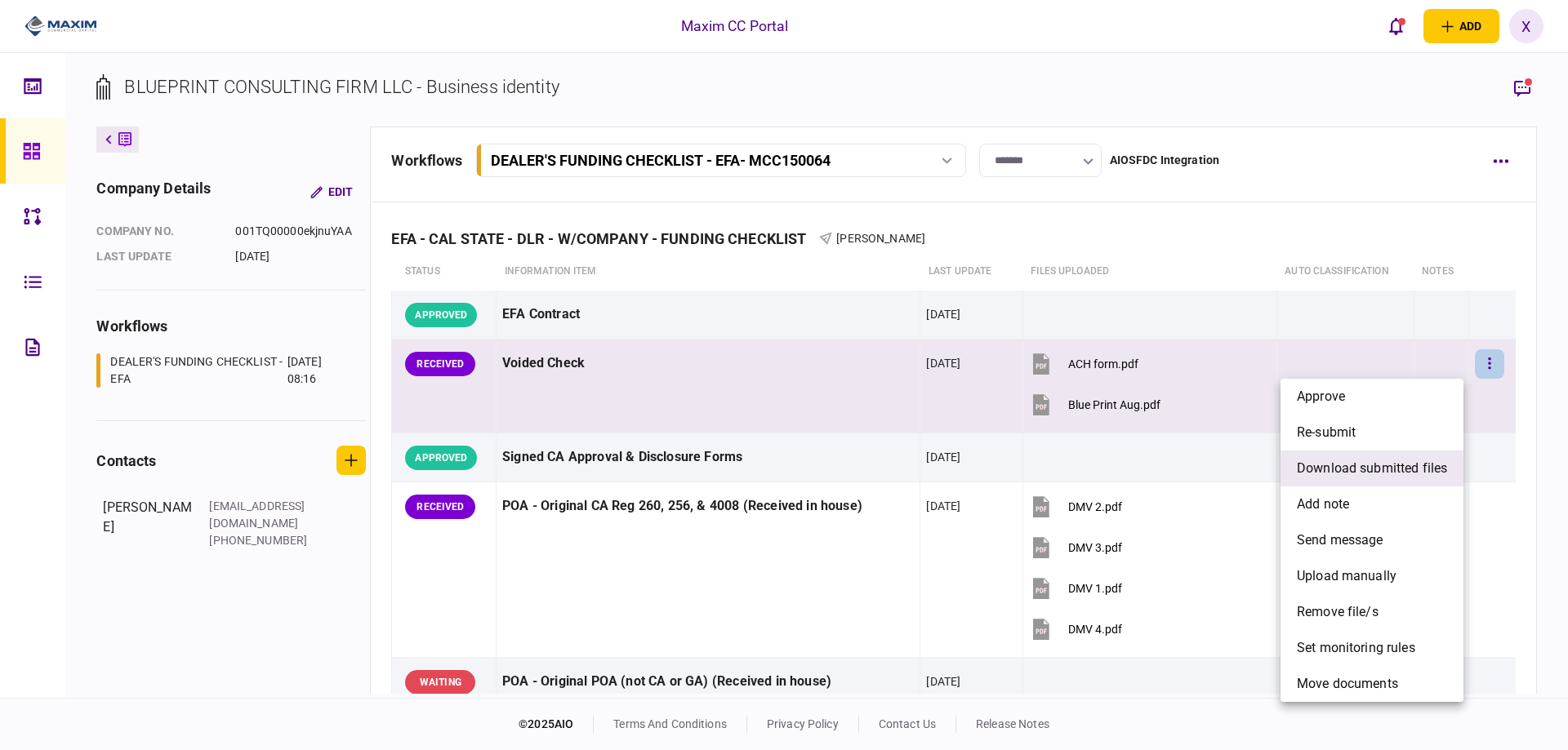
click at [1348, 476] on span "download submitted files" at bounding box center [1371, 469] width 150 height 20
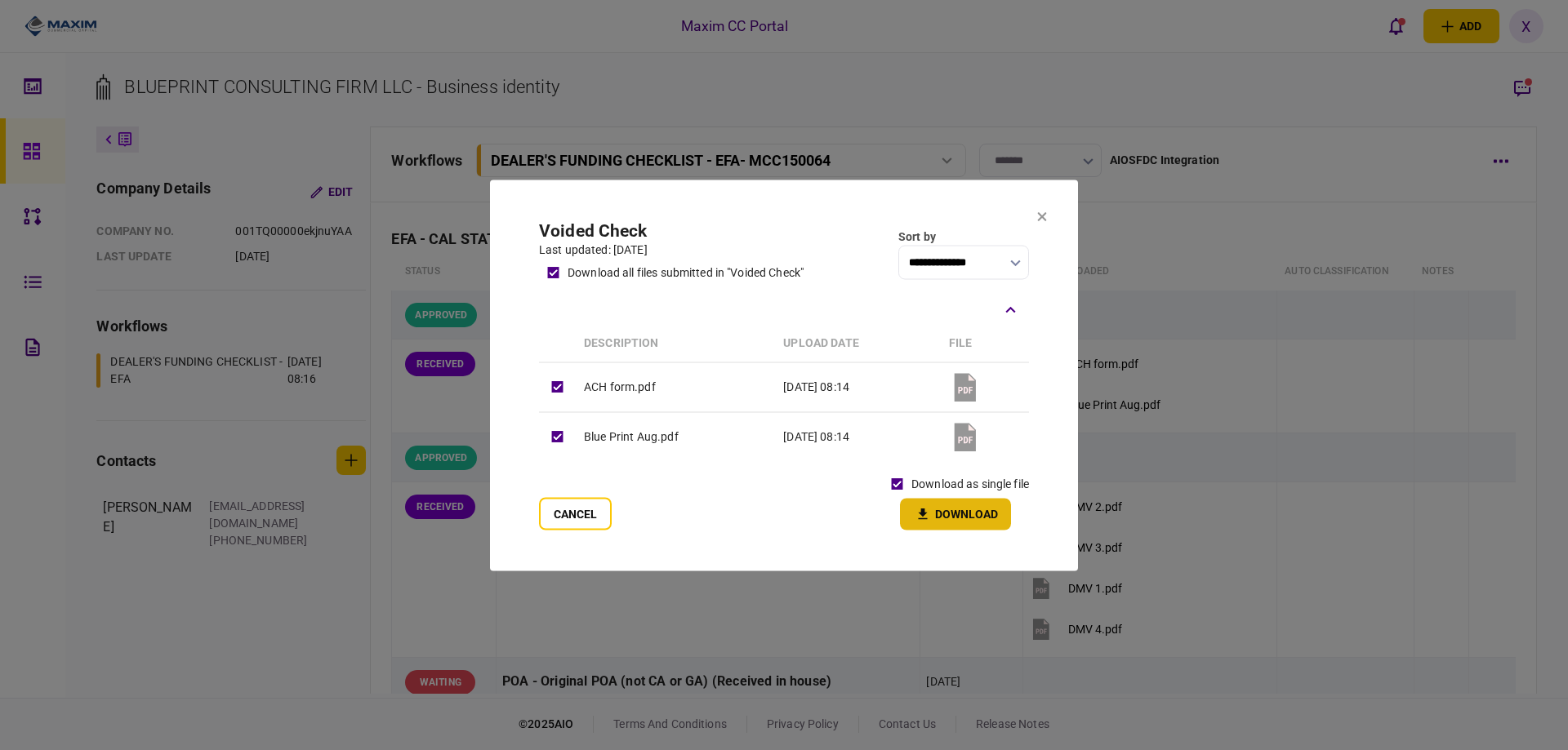
click at [948, 518] on button "Download" at bounding box center [956, 514] width 111 height 32
click at [1040, 220] on icon at bounding box center [1042, 217] width 10 height 10
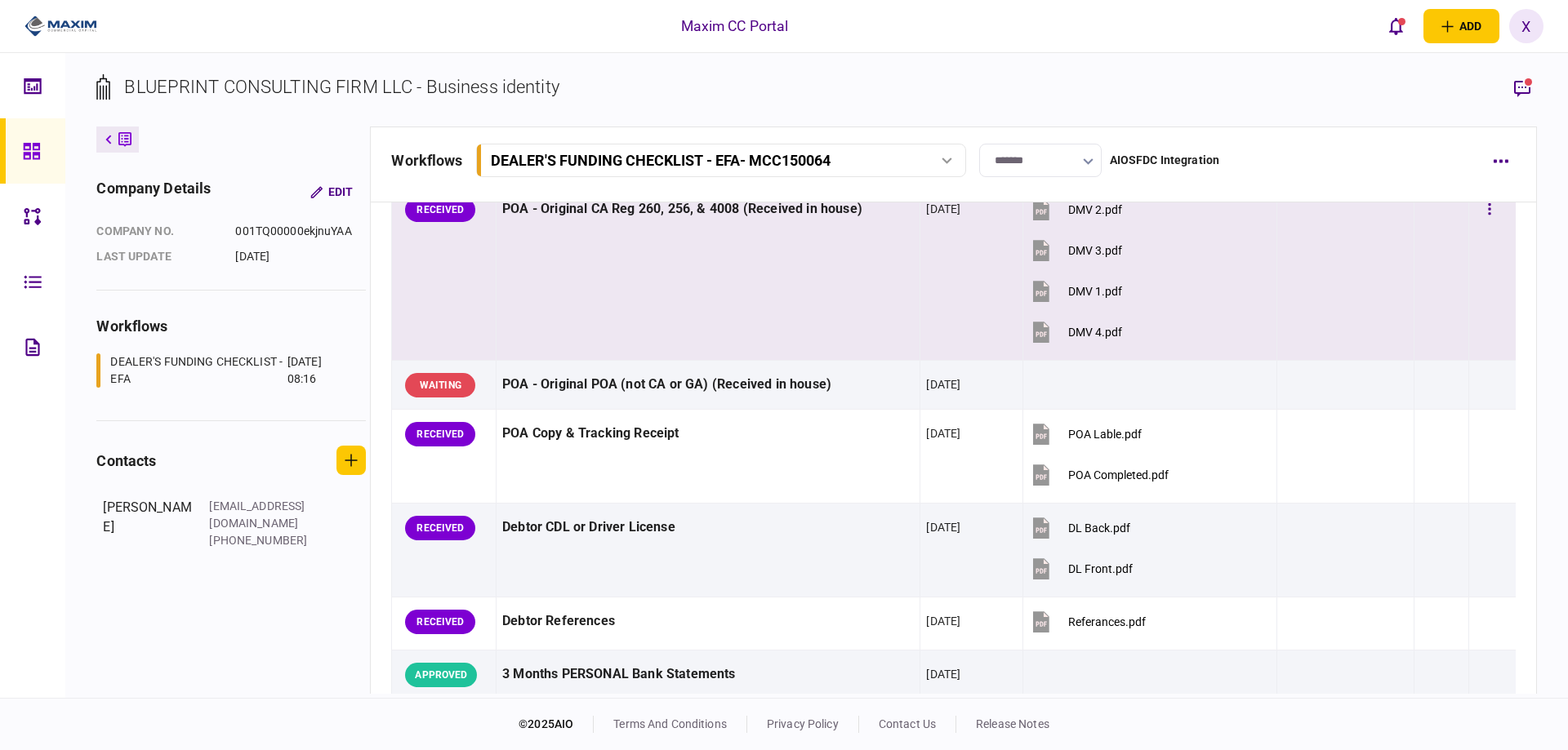
scroll to position [408, 0]
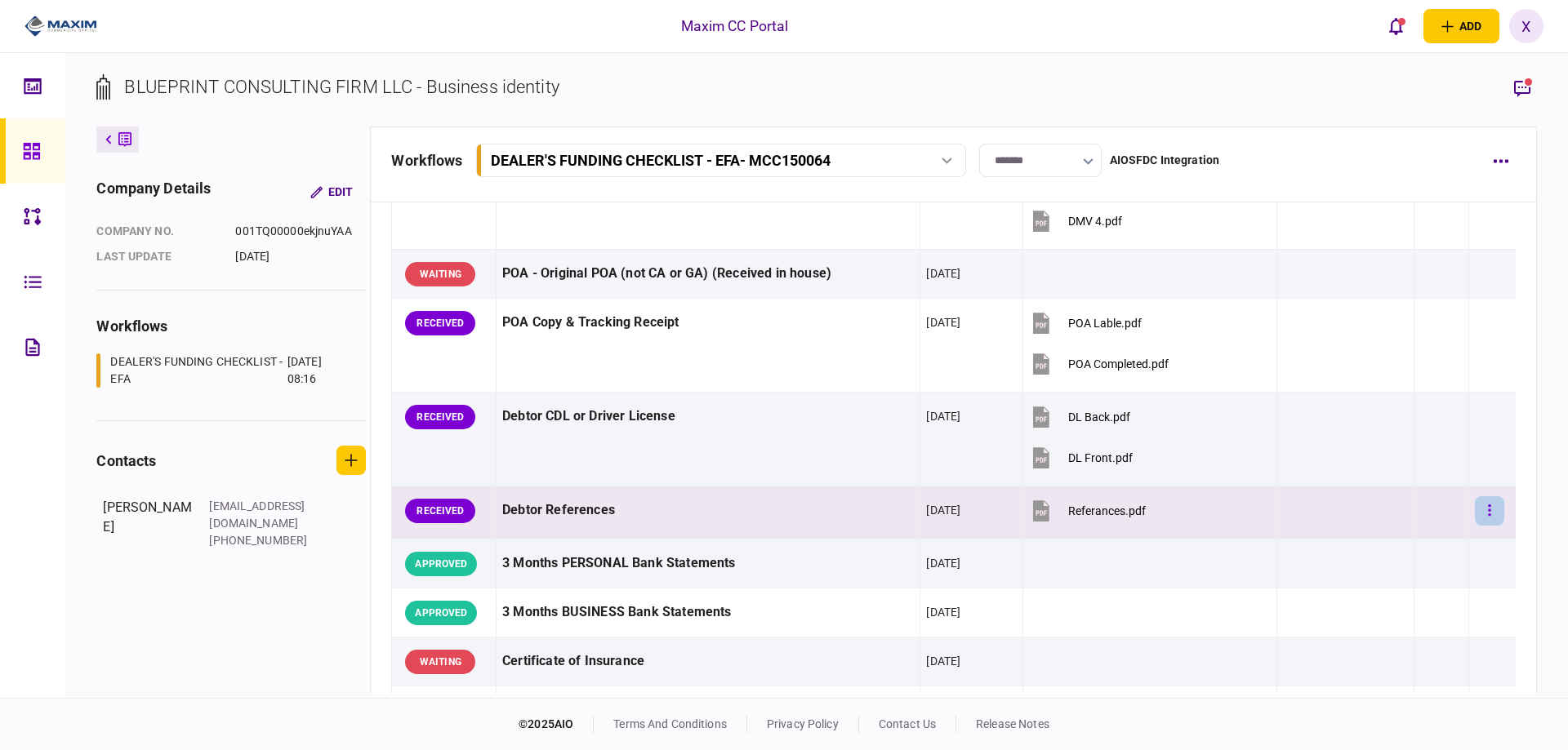
click at [1490, 512] on button "button" at bounding box center [1490, 512] width 30 height 30
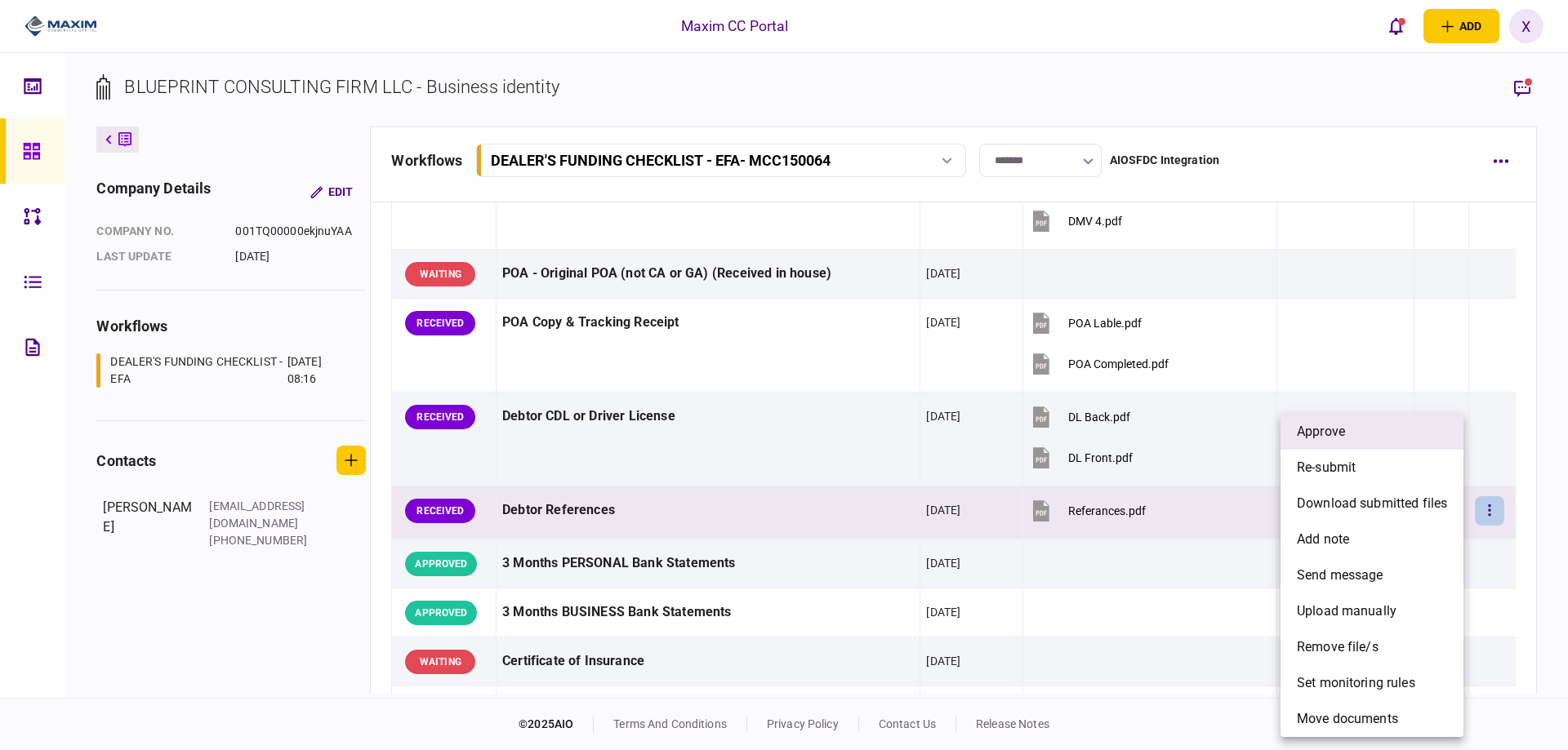
click at [1405, 436] on li "approve" at bounding box center [1372, 432] width 183 height 36
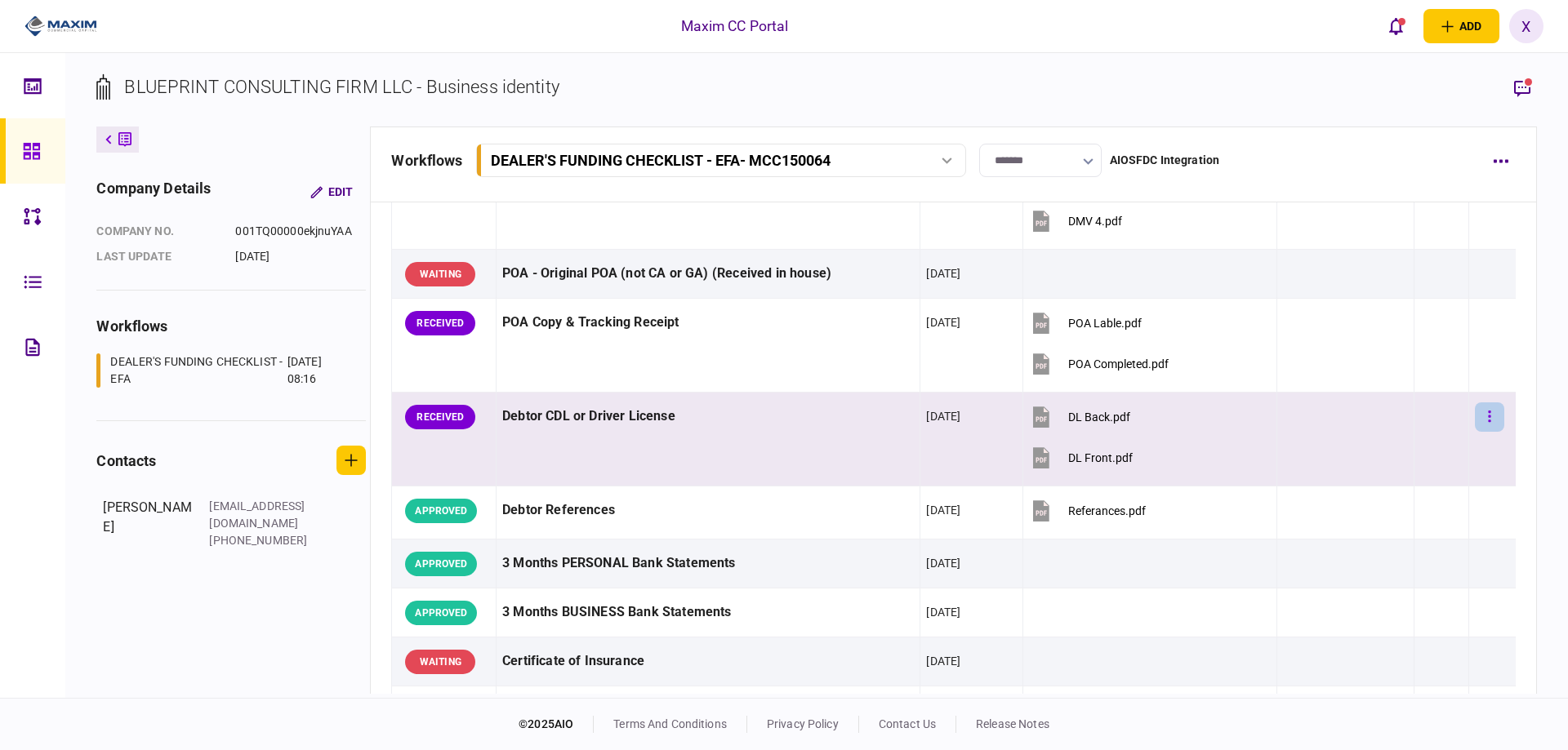
click at [1476, 422] on button "button" at bounding box center [1490, 417] width 30 height 30
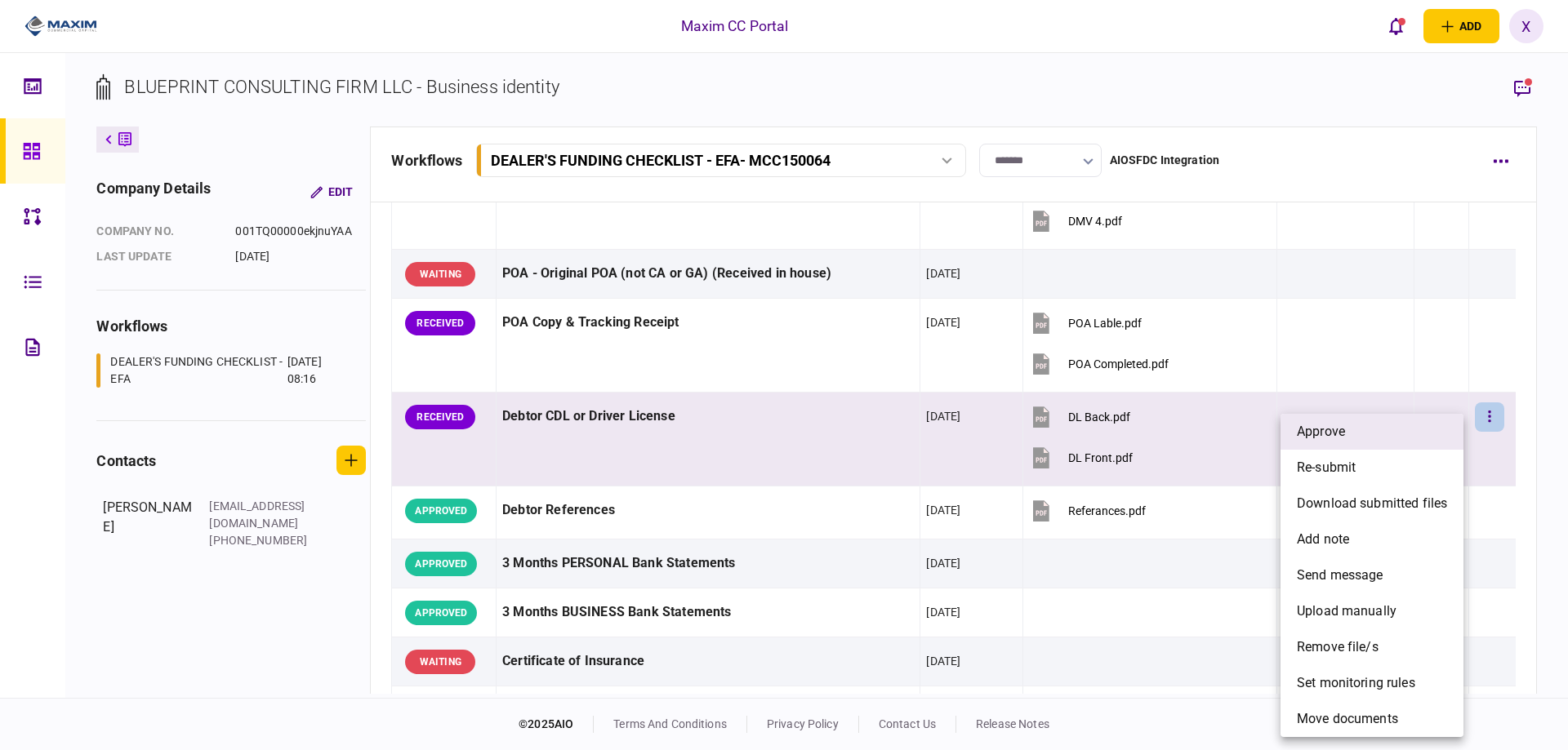
click at [1409, 427] on li "approve" at bounding box center [1372, 432] width 183 height 36
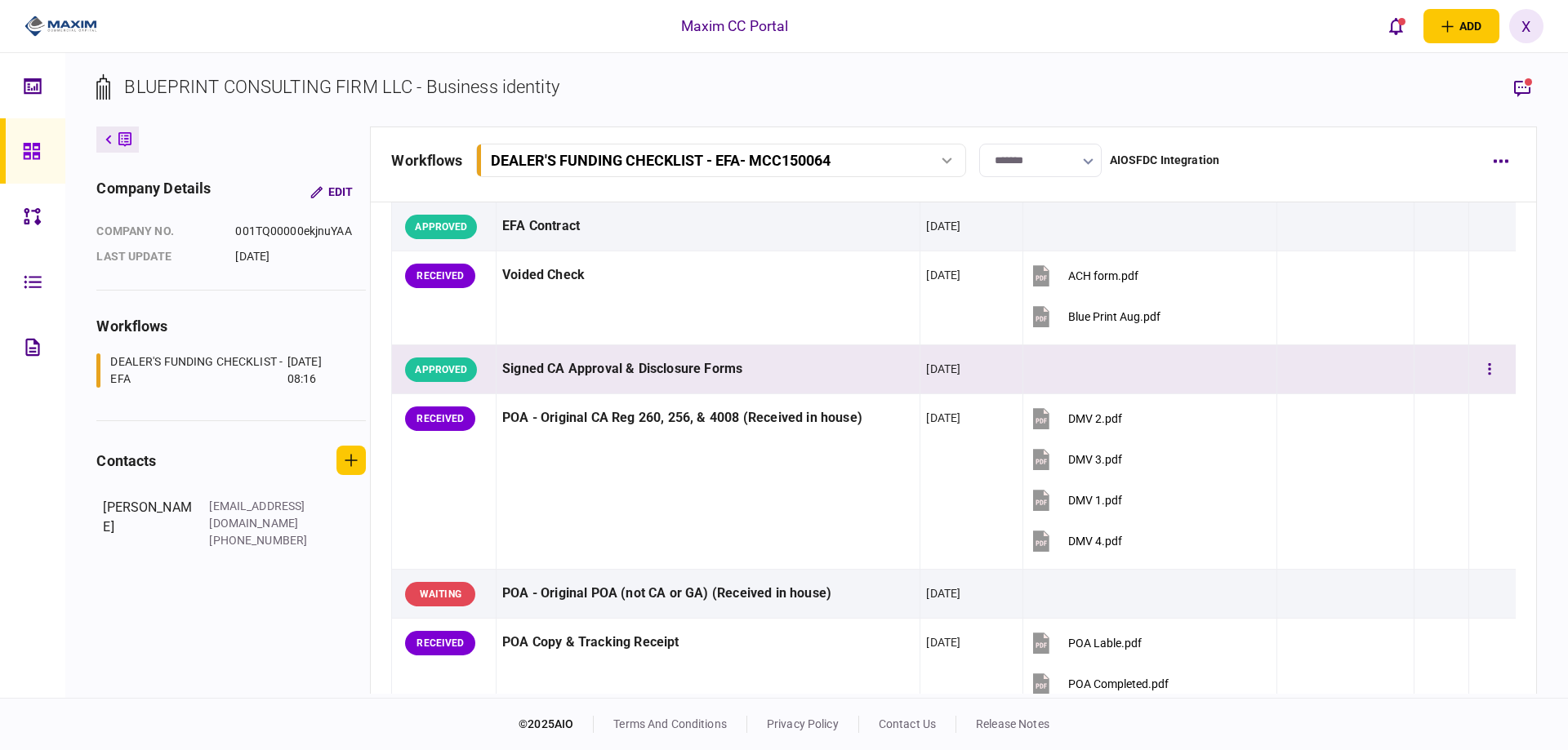
scroll to position [81, 0]
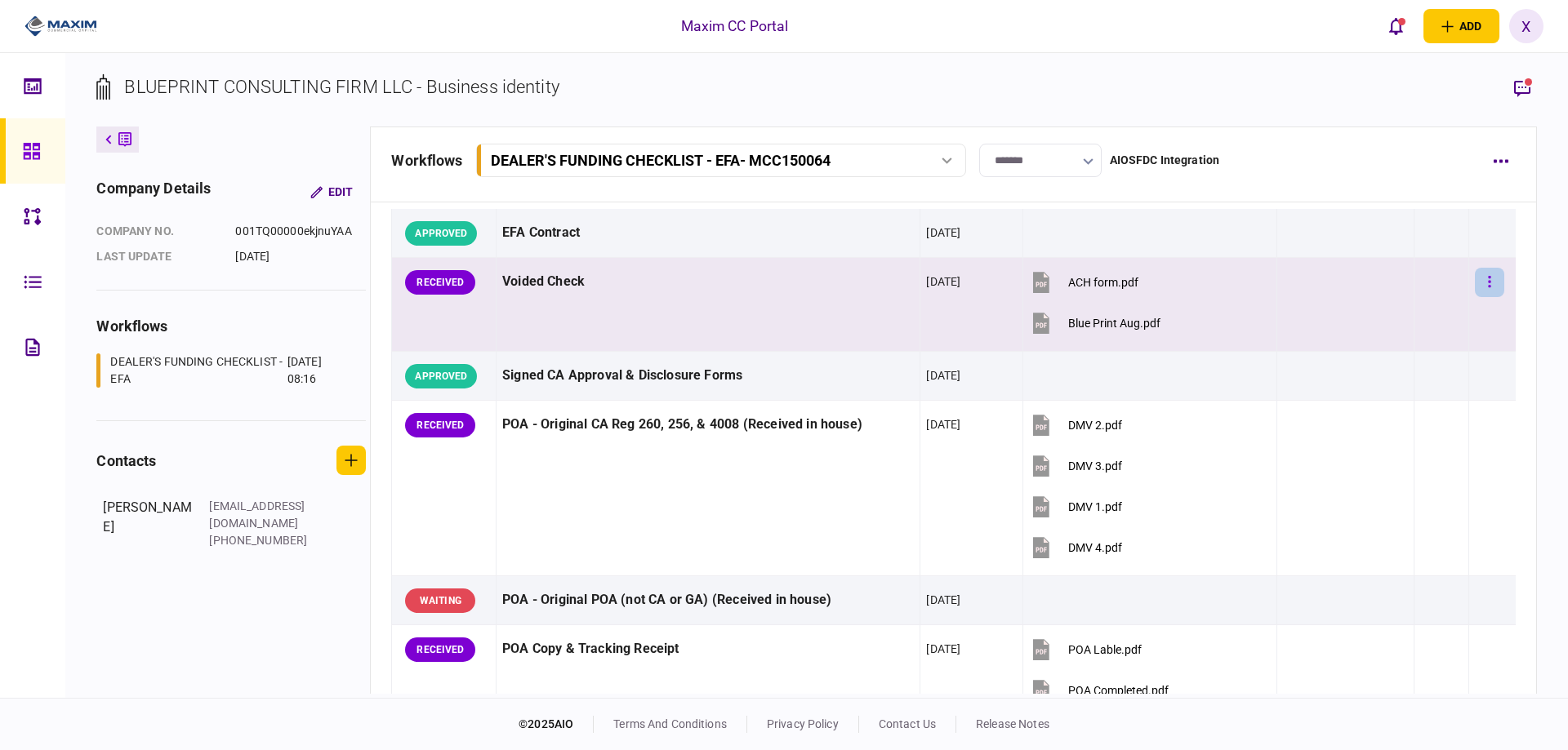
click at [1485, 278] on button "button" at bounding box center [1490, 283] width 30 height 30
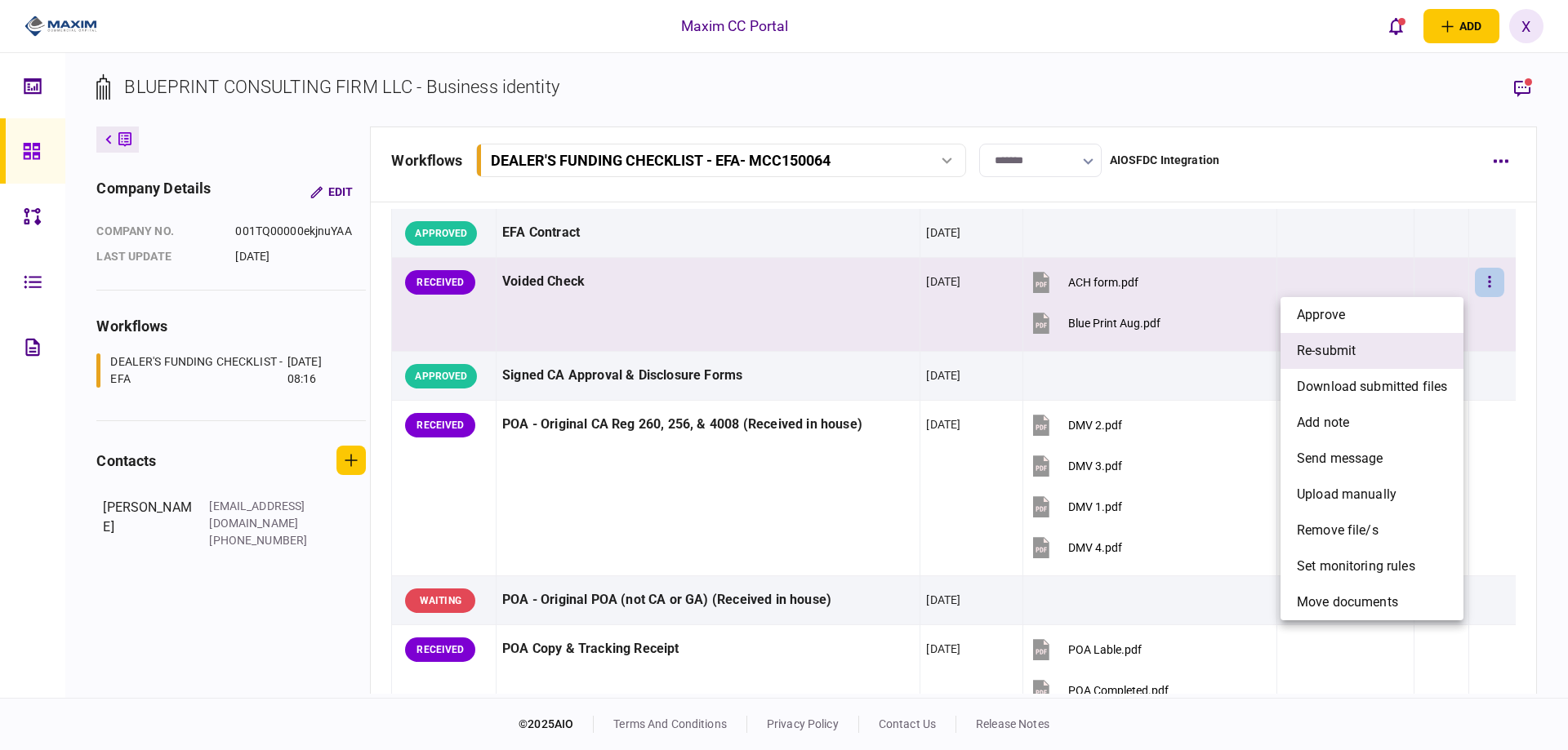
click at [1381, 349] on li "re-submit" at bounding box center [1372, 351] width 183 height 36
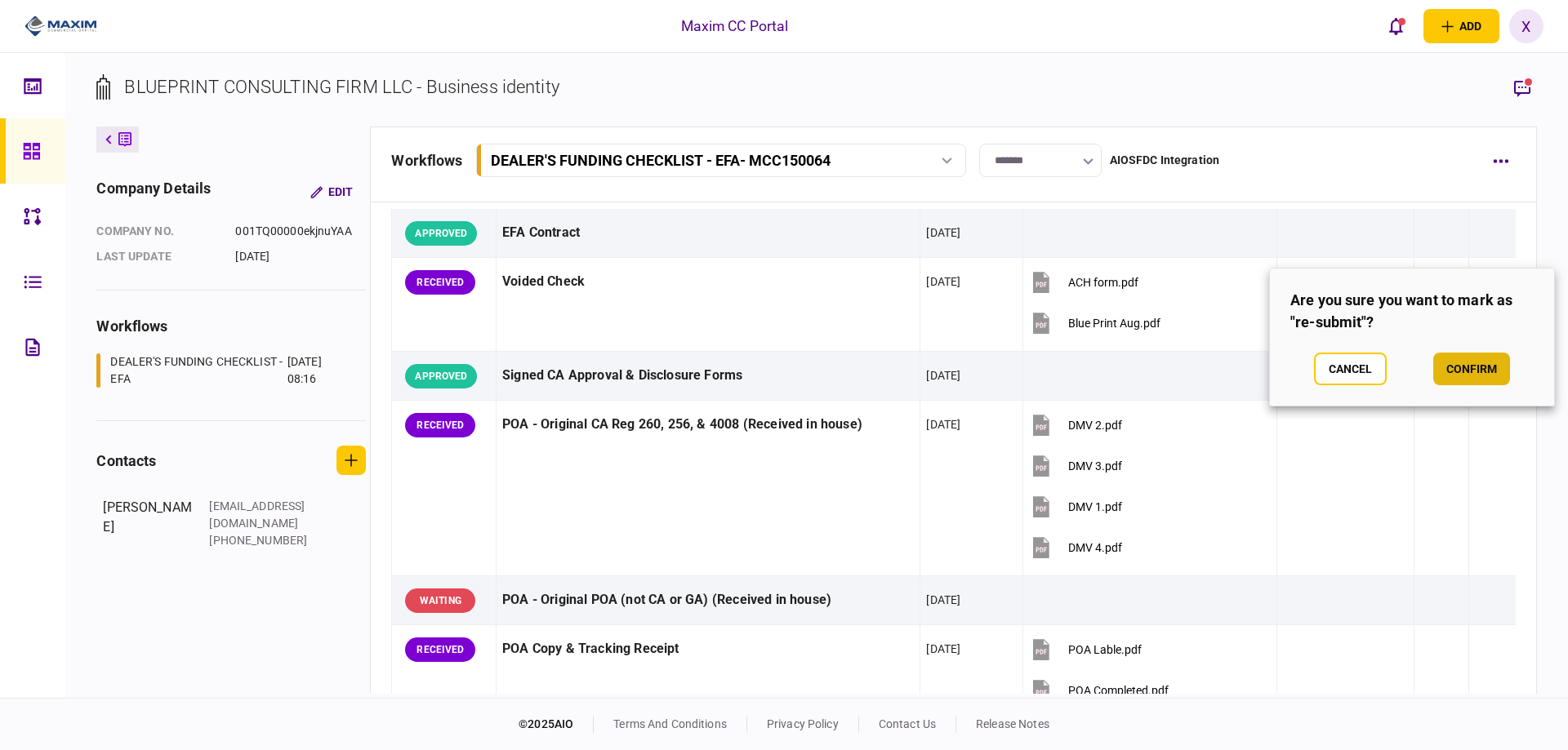
click at [1458, 365] on button "confirm" at bounding box center [1472, 369] width 77 height 33
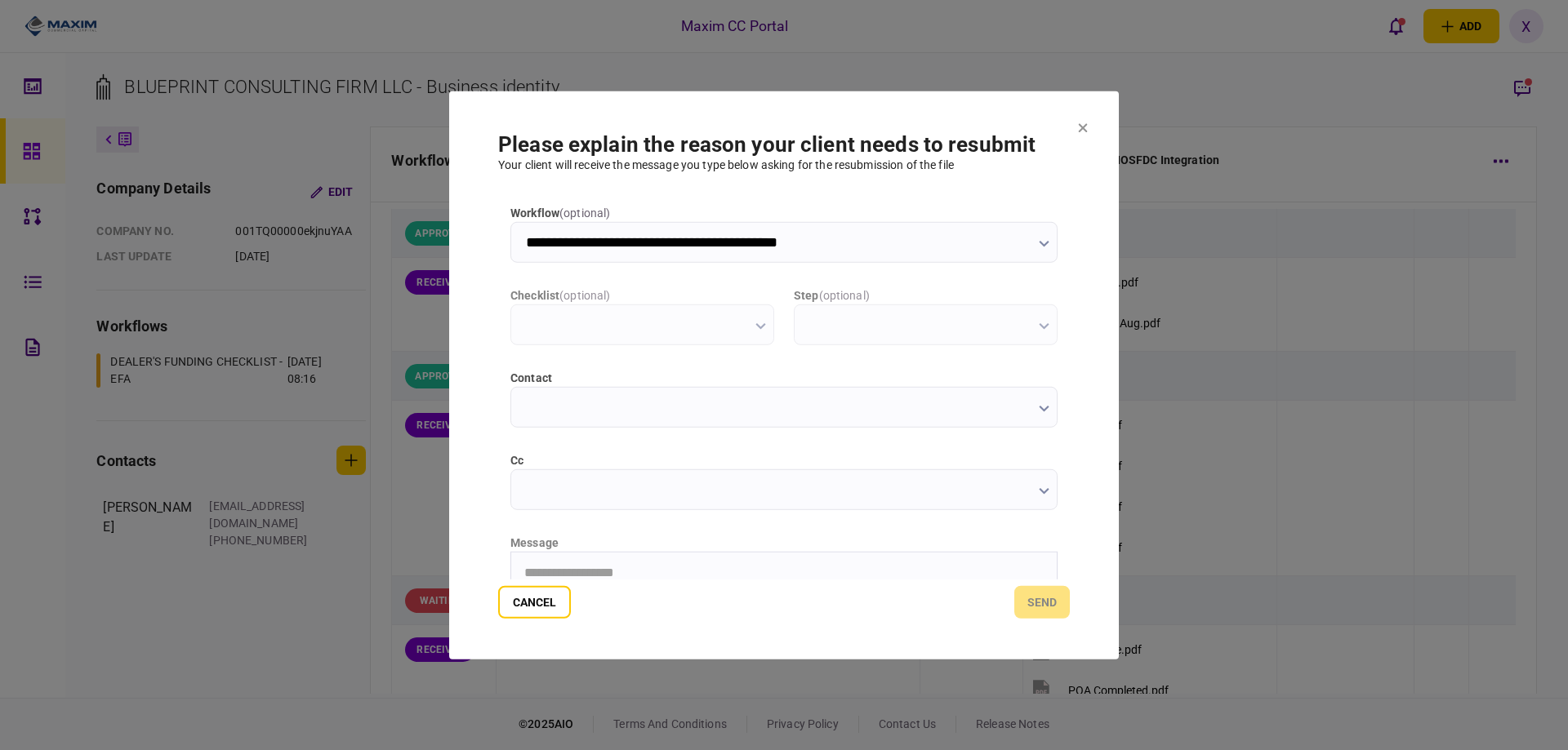
scroll to position [0, 0]
type input "**********"
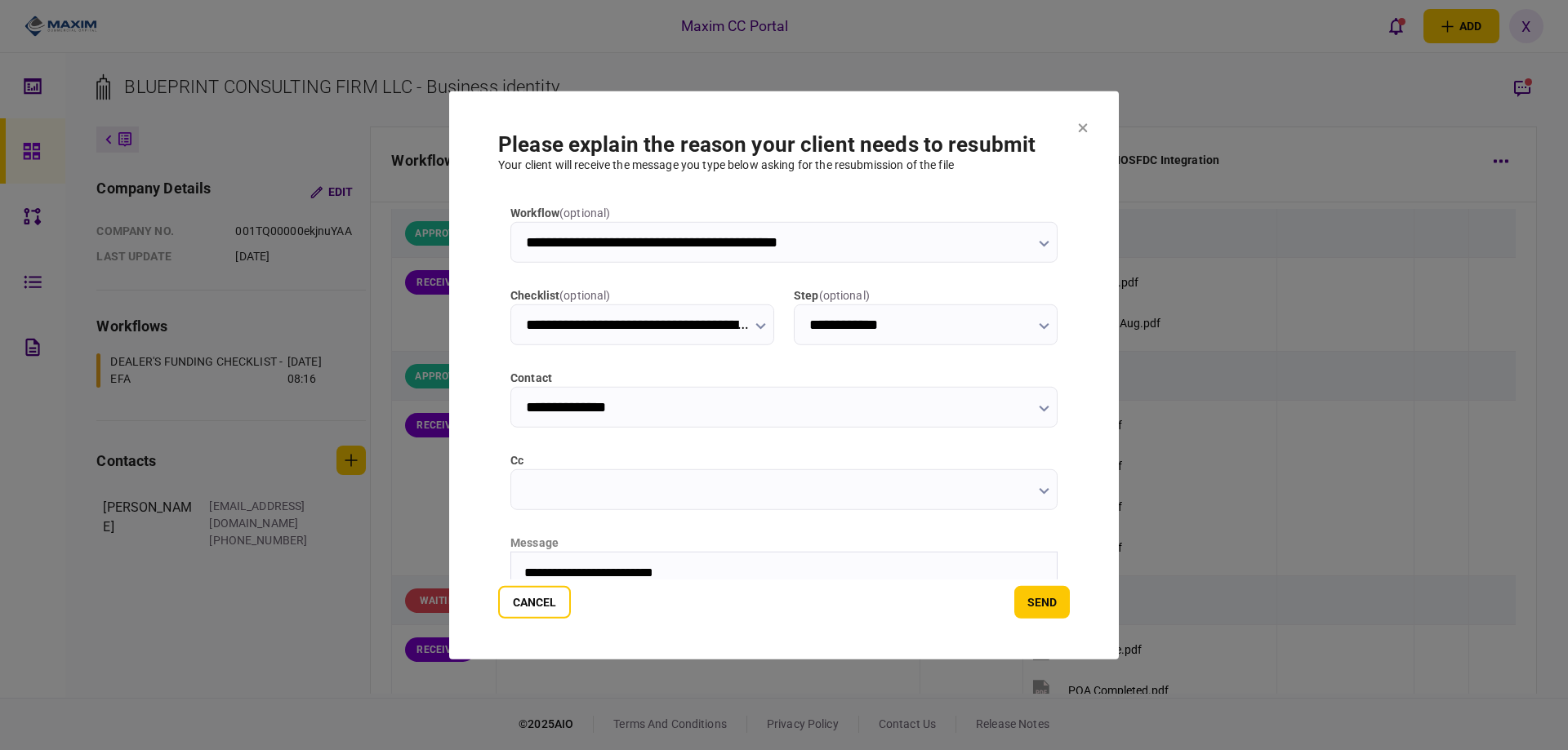
click at [692, 578] on p "**********" at bounding box center [783, 572] width 517 height 15
click at [712, 571] on p "**********" at bounding box center [783, 572] width 517 height 15
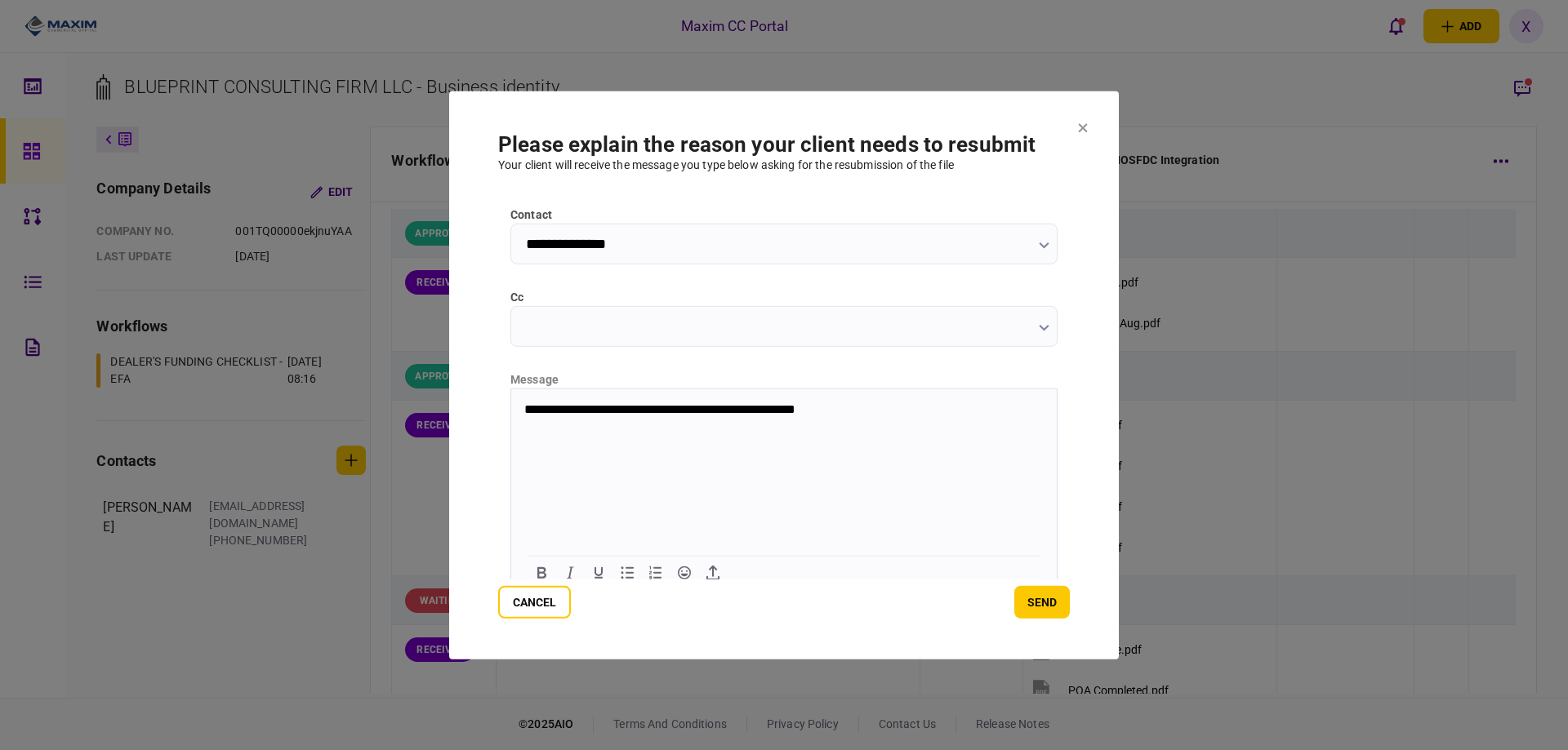
click at [1038, 599] on button "send" at bounding box center [1042, 602] width 56 height 33
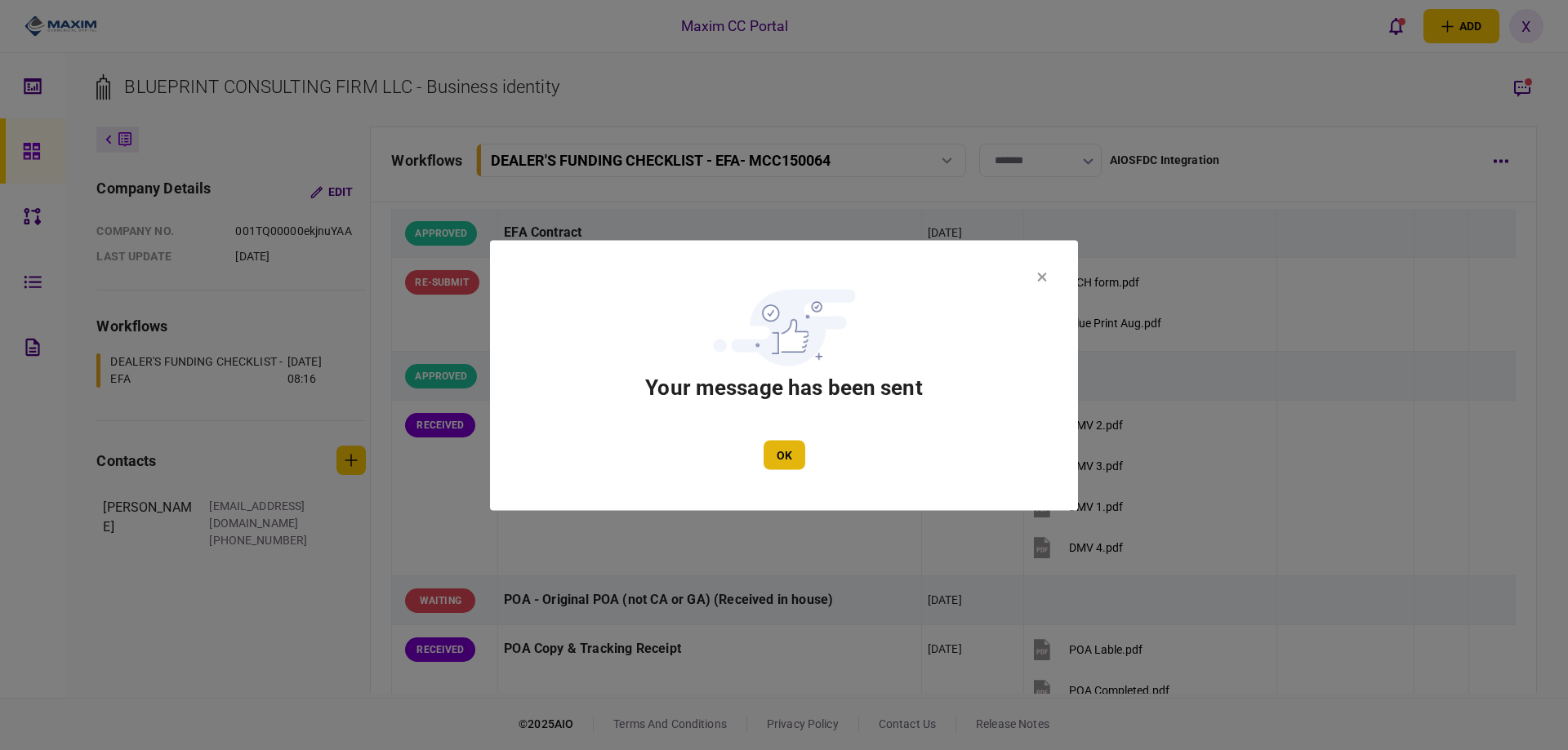
click at [777, 454] on button "OK" at bounding box center [785, 455] width 42 height 30
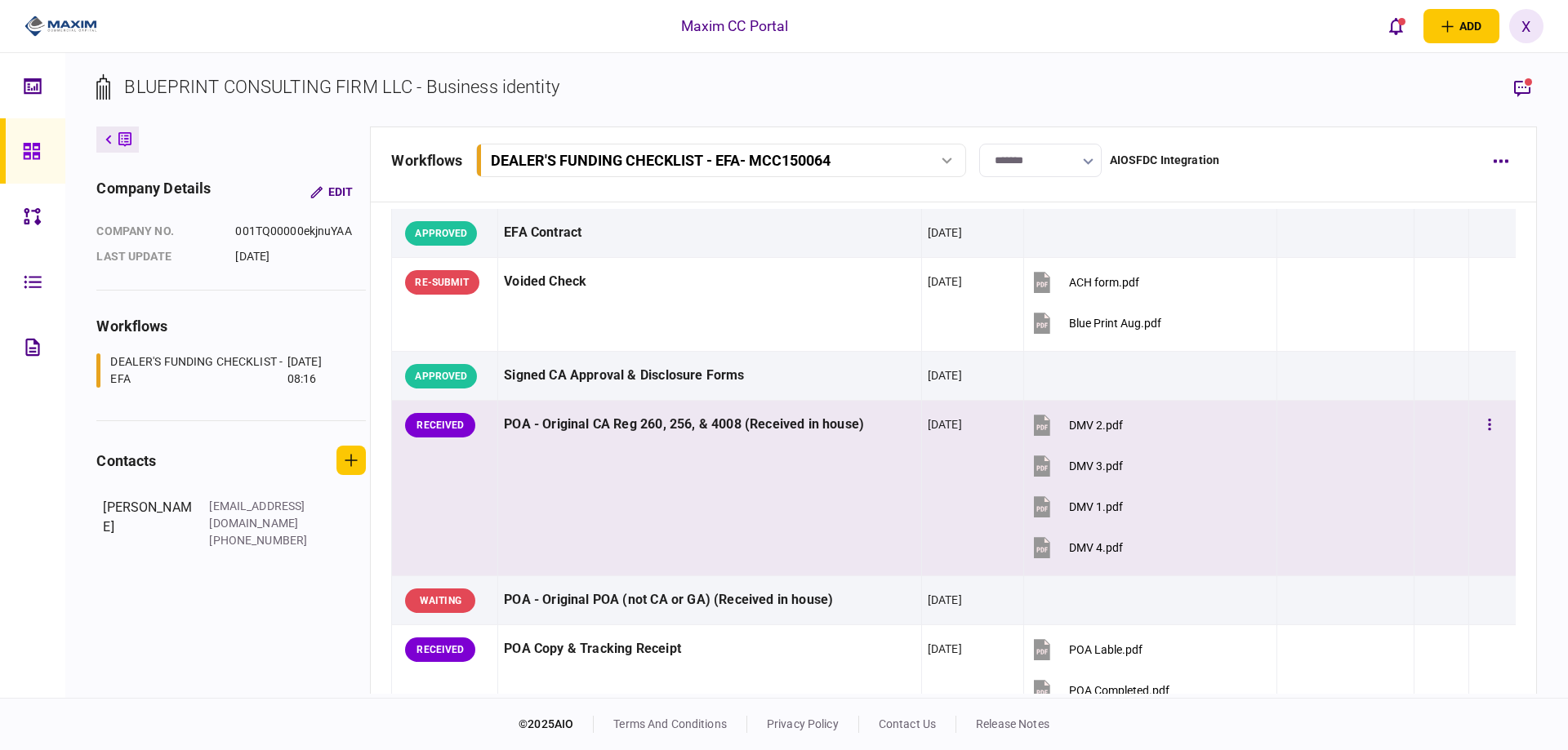
scroll to position [245, 0]
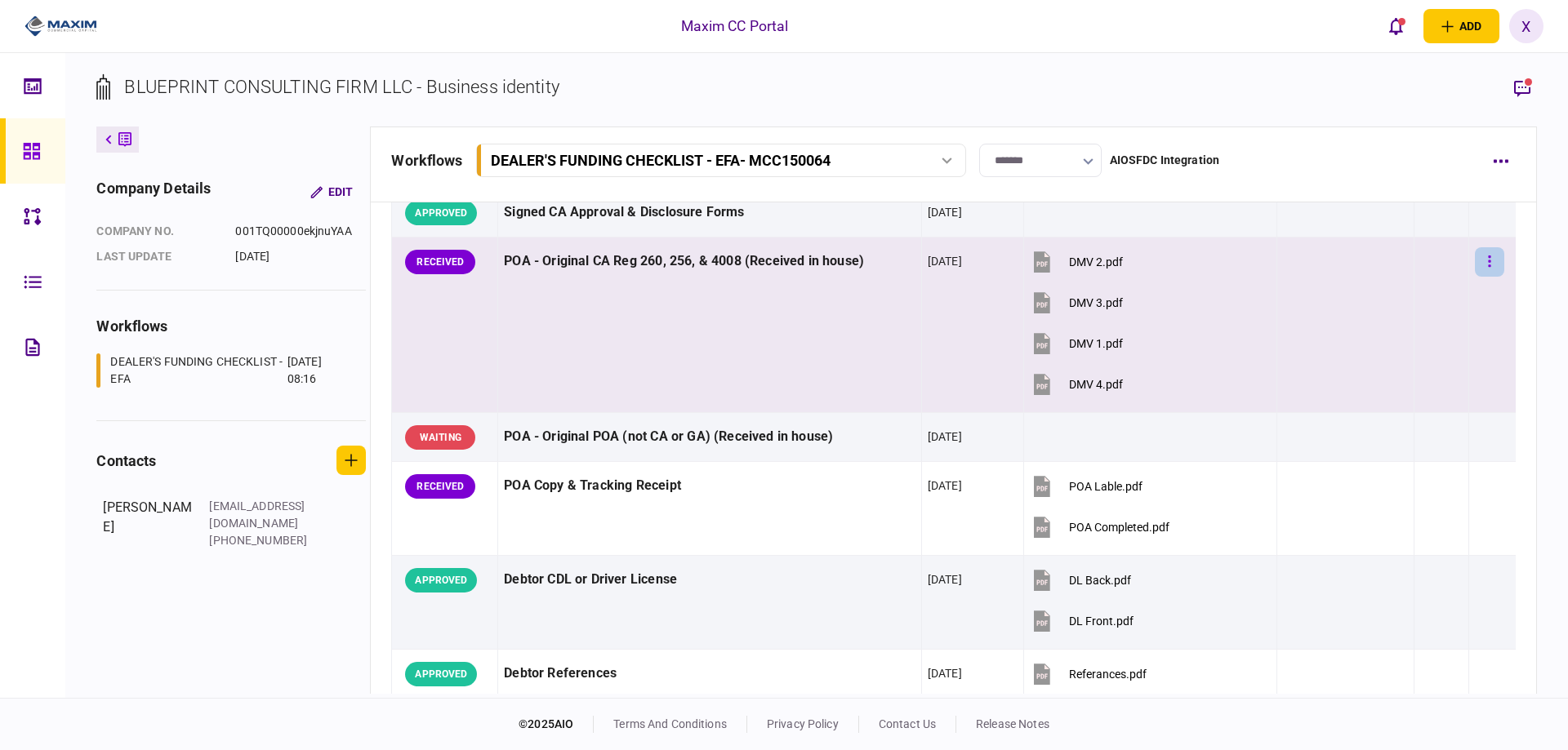
click at [1476, 258] on button "button" at bounding box center [1490, 262] width 30 height 30
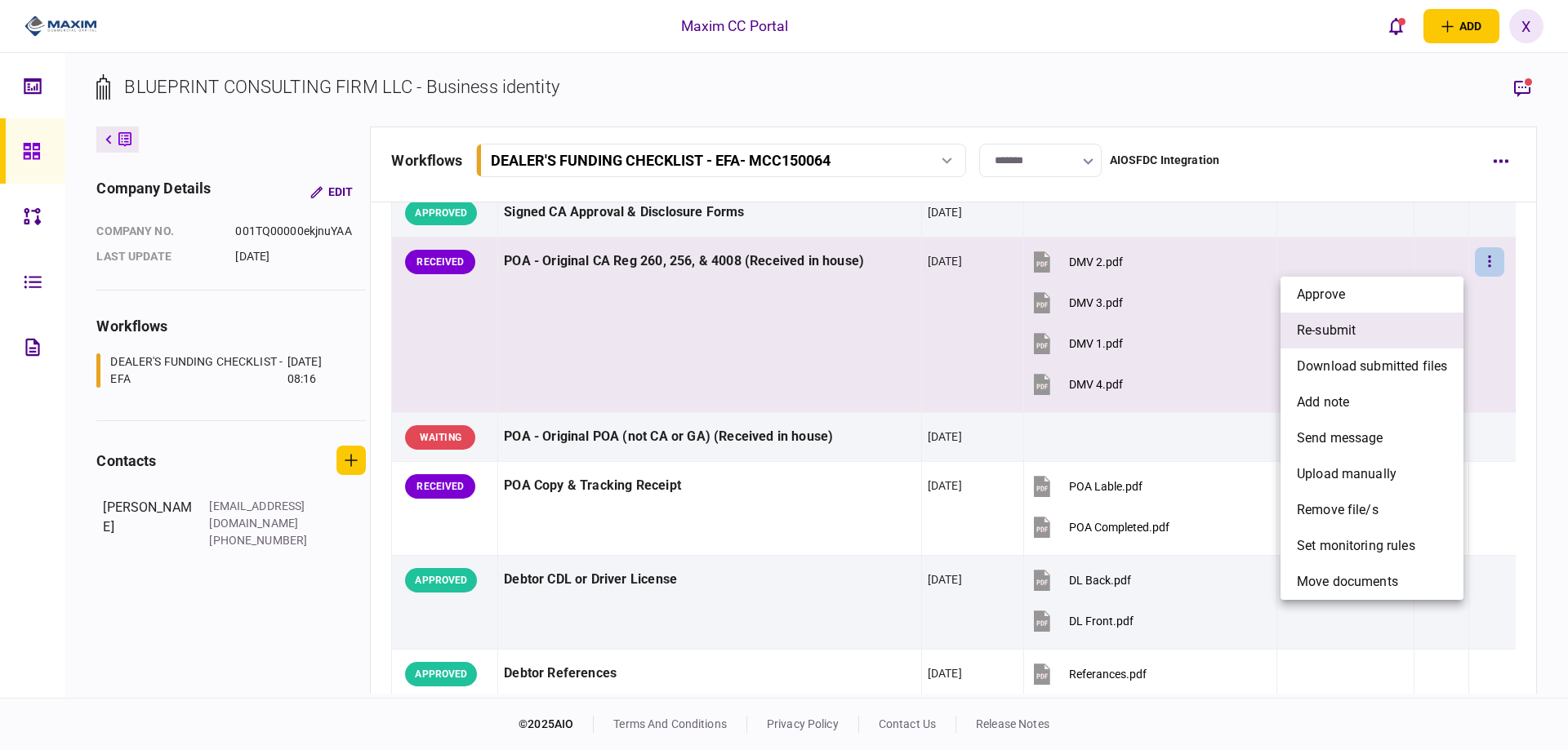
click at [1370, 318] on li "re-submit" at bounding box center [1372, 331] width 183 height 36
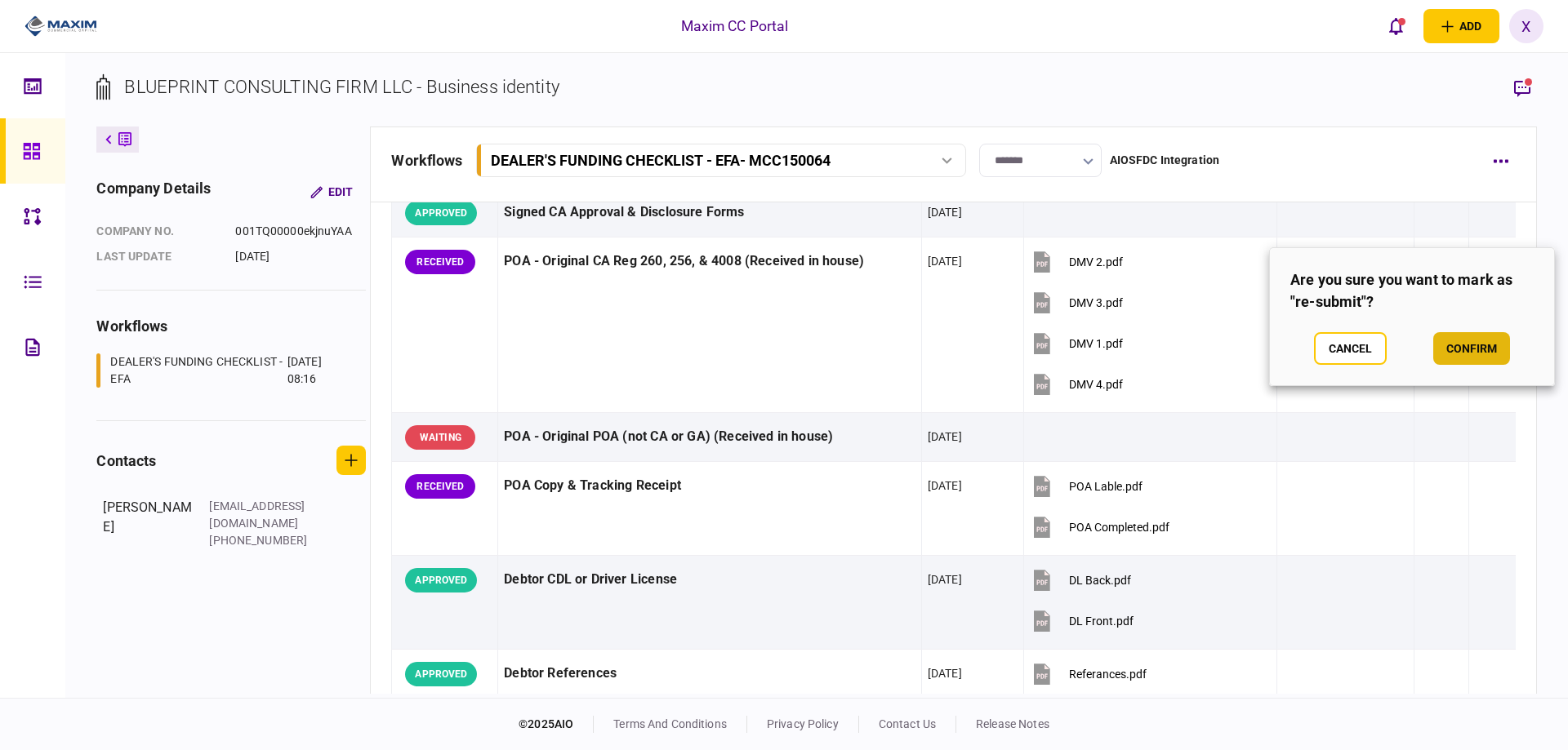
click at [1444, 342] on button "confirm" at bounding box center [1472, 349] width 77 height 33
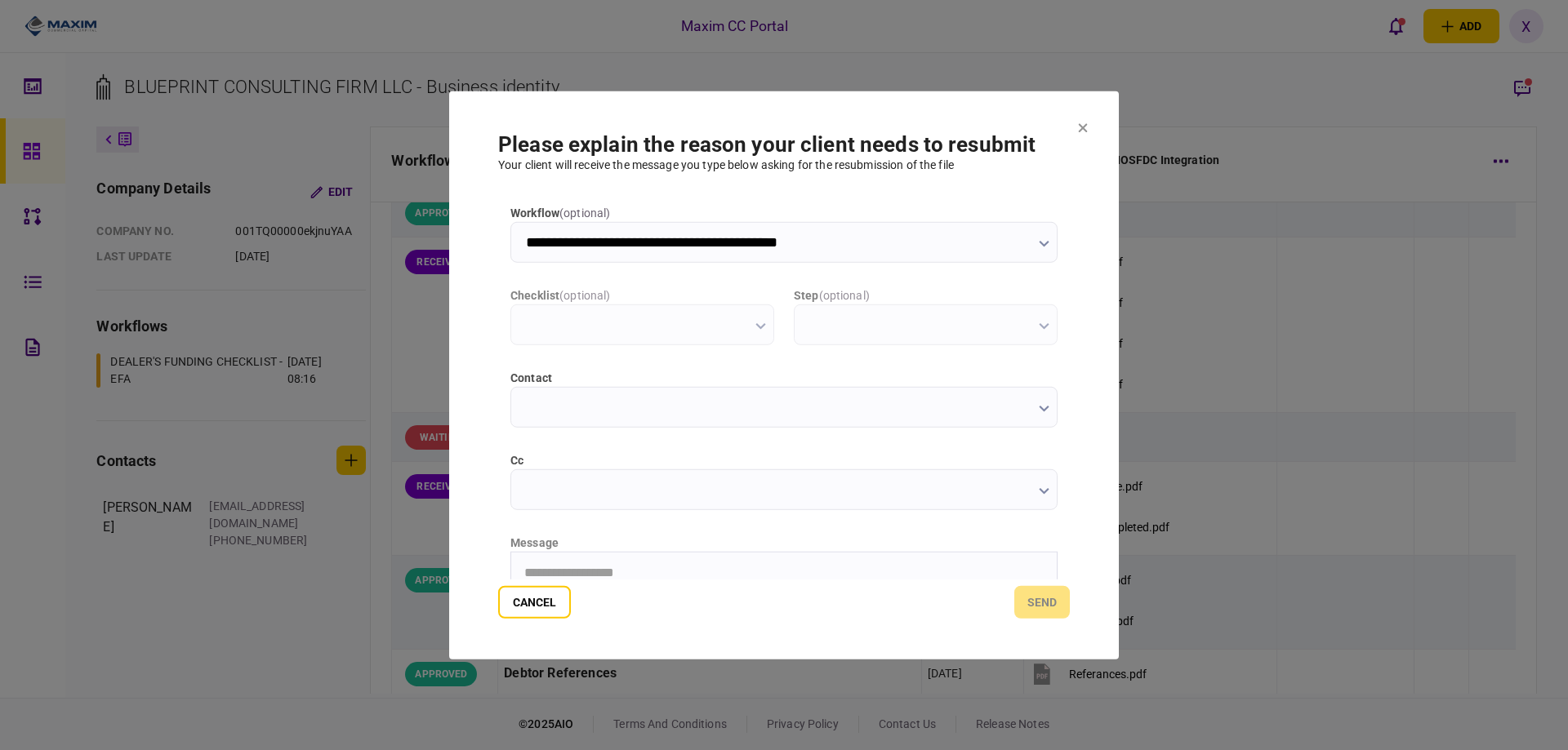
scroll to position [0, 0]
type input "**********"
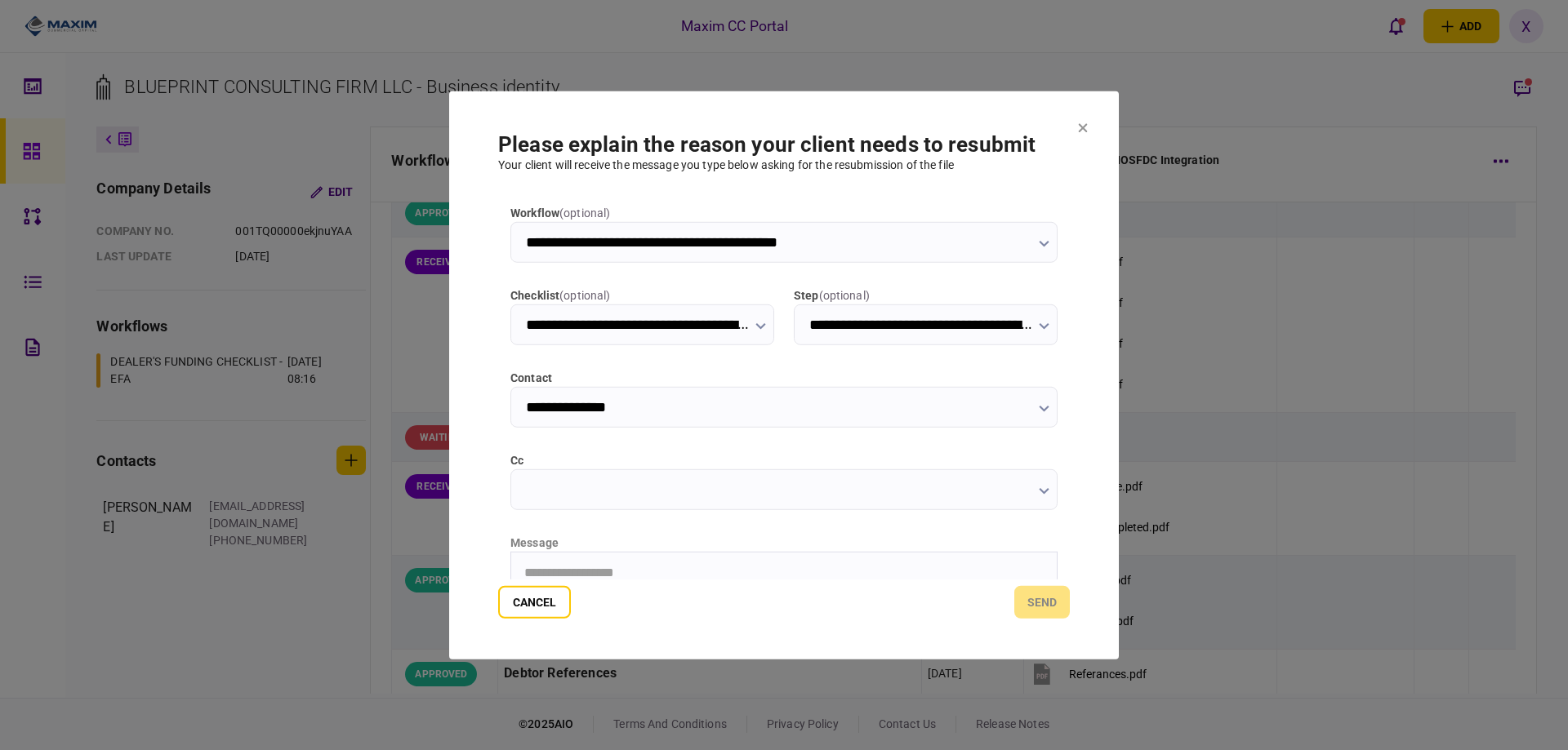
click at [592, 559] on html "**********" at bounding box center [784, 572] width 546 height 41
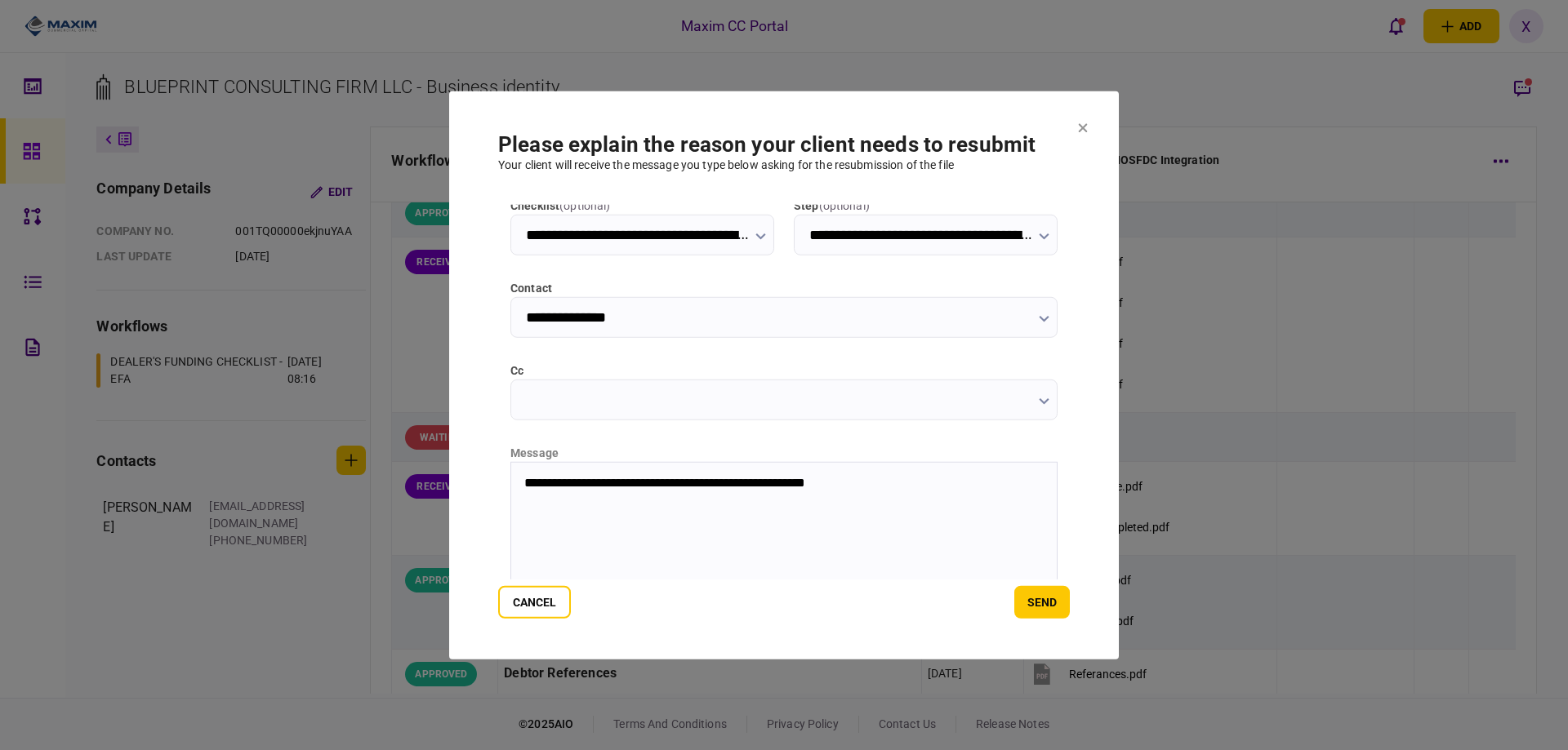
scroll to position [176, 0]
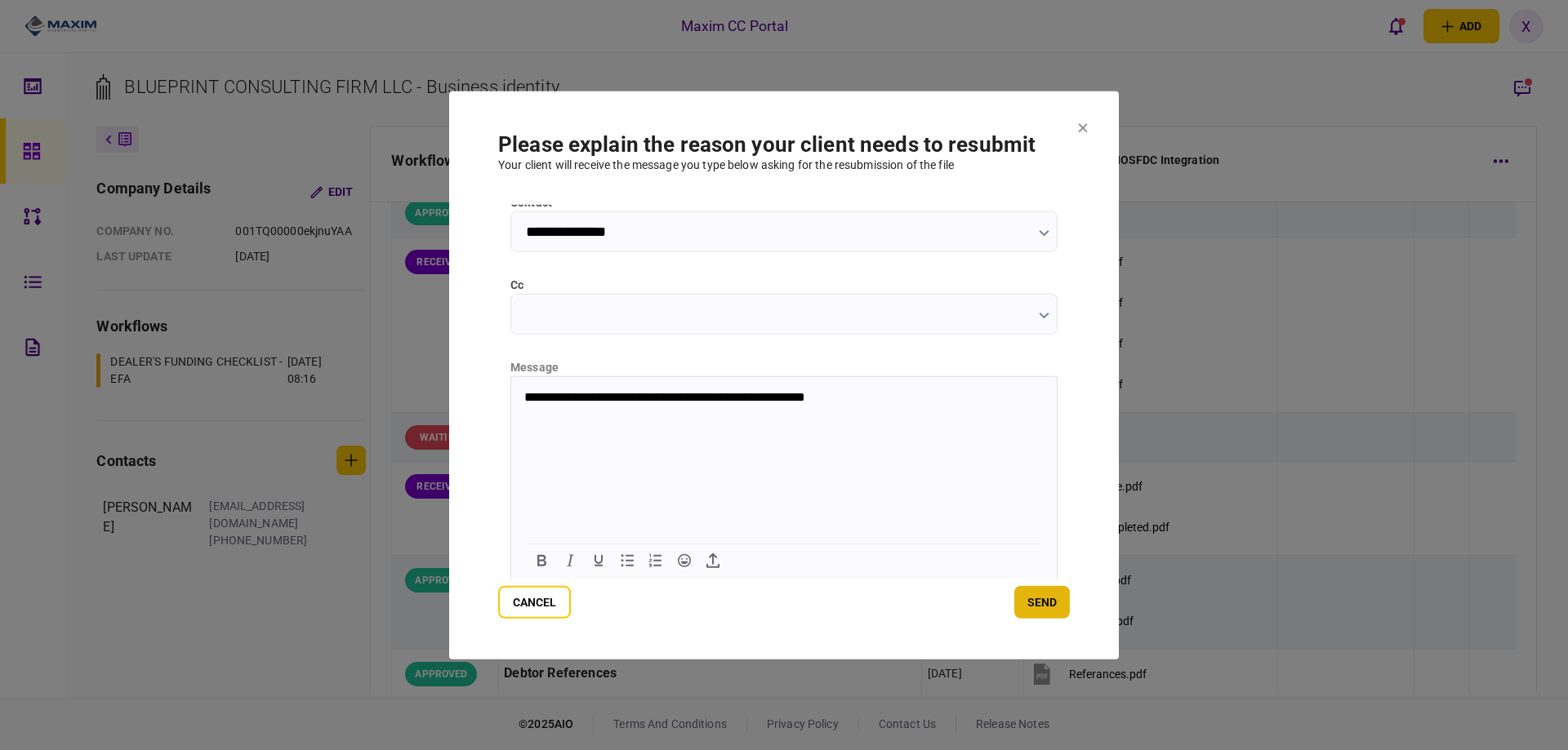
click at [1046, 607] on button "send" at bounding box center [1042, 602] width 56 height 33
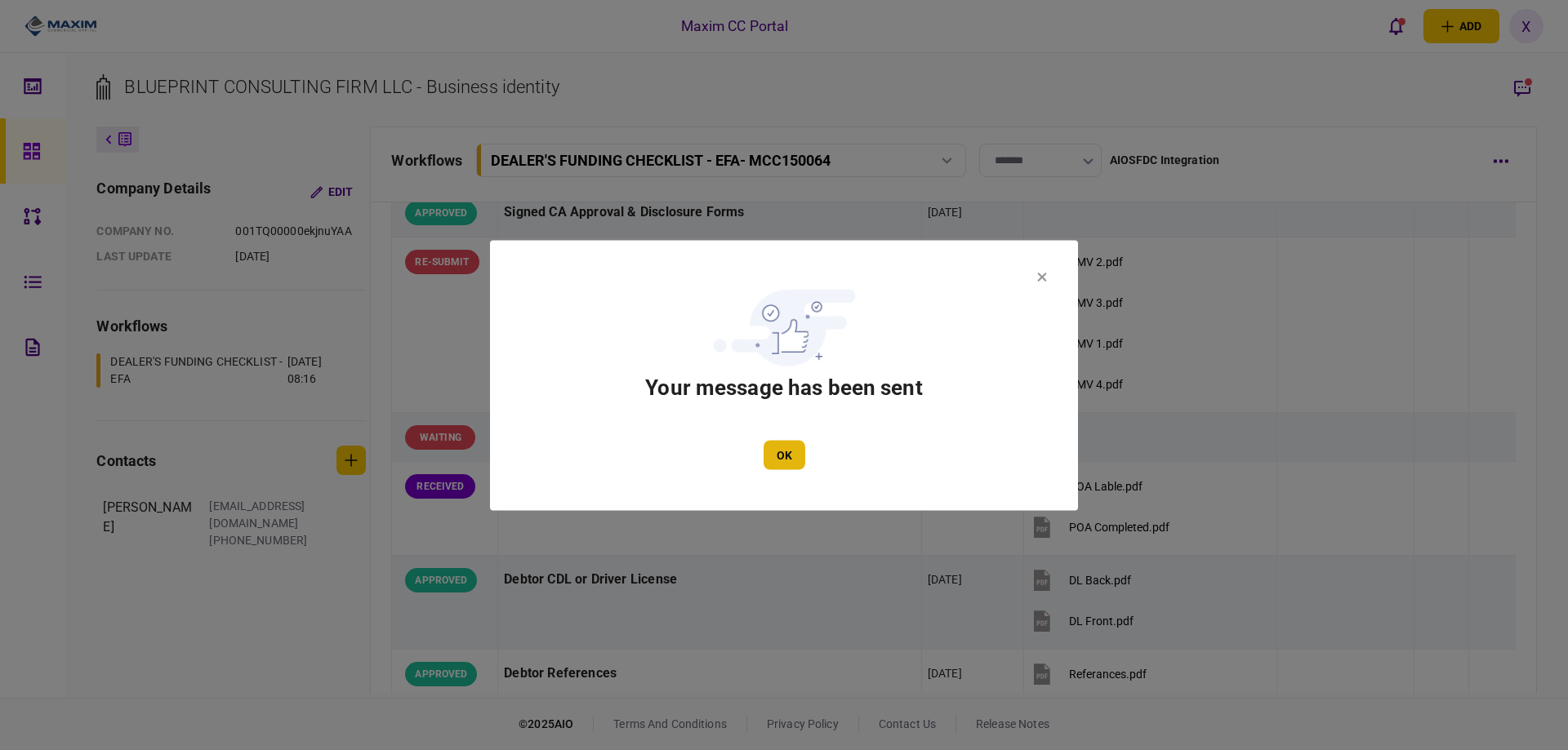
click at [805, 463] on button "OK" at bounding box center [785, 455] width 42 height 30
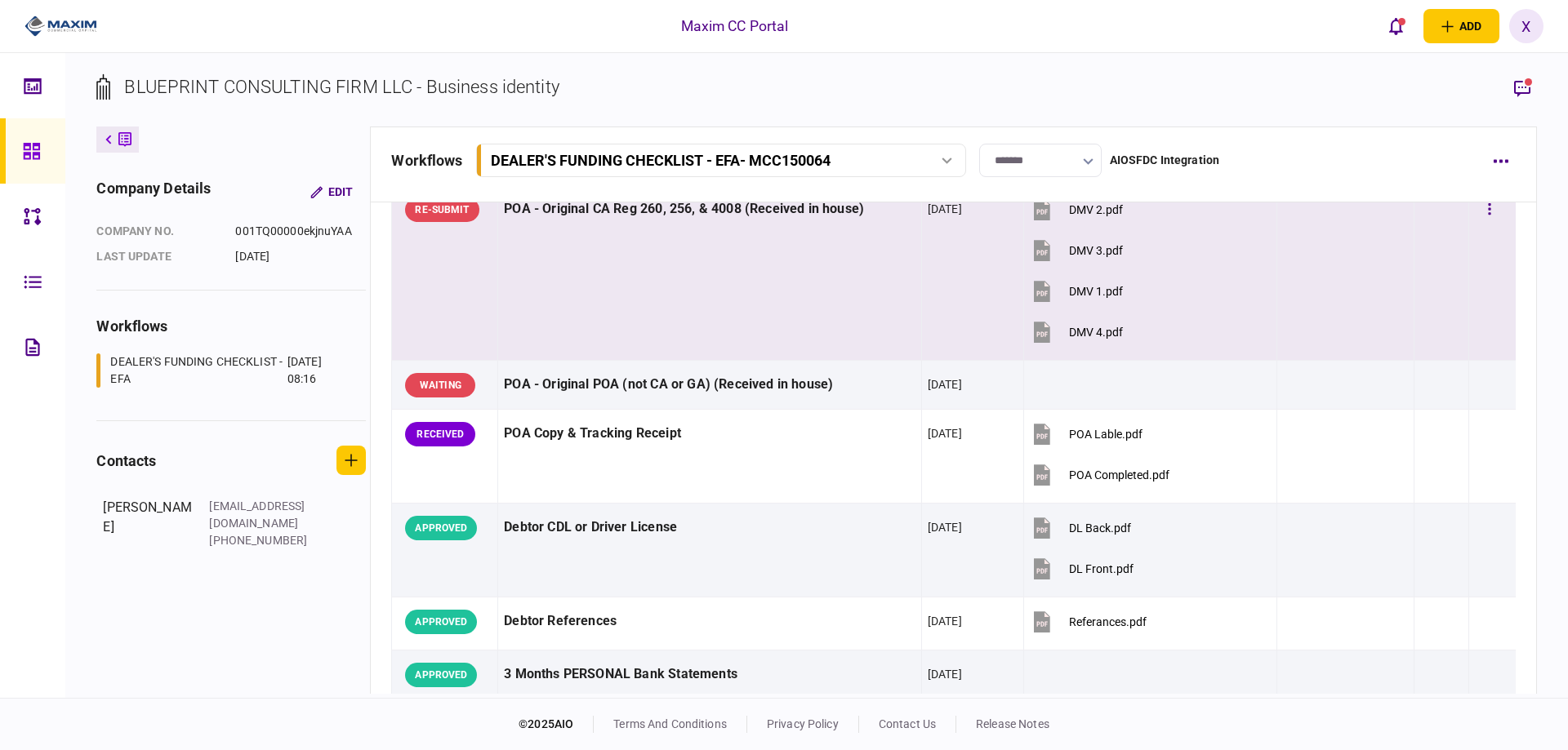
scroll to position [327, 0]
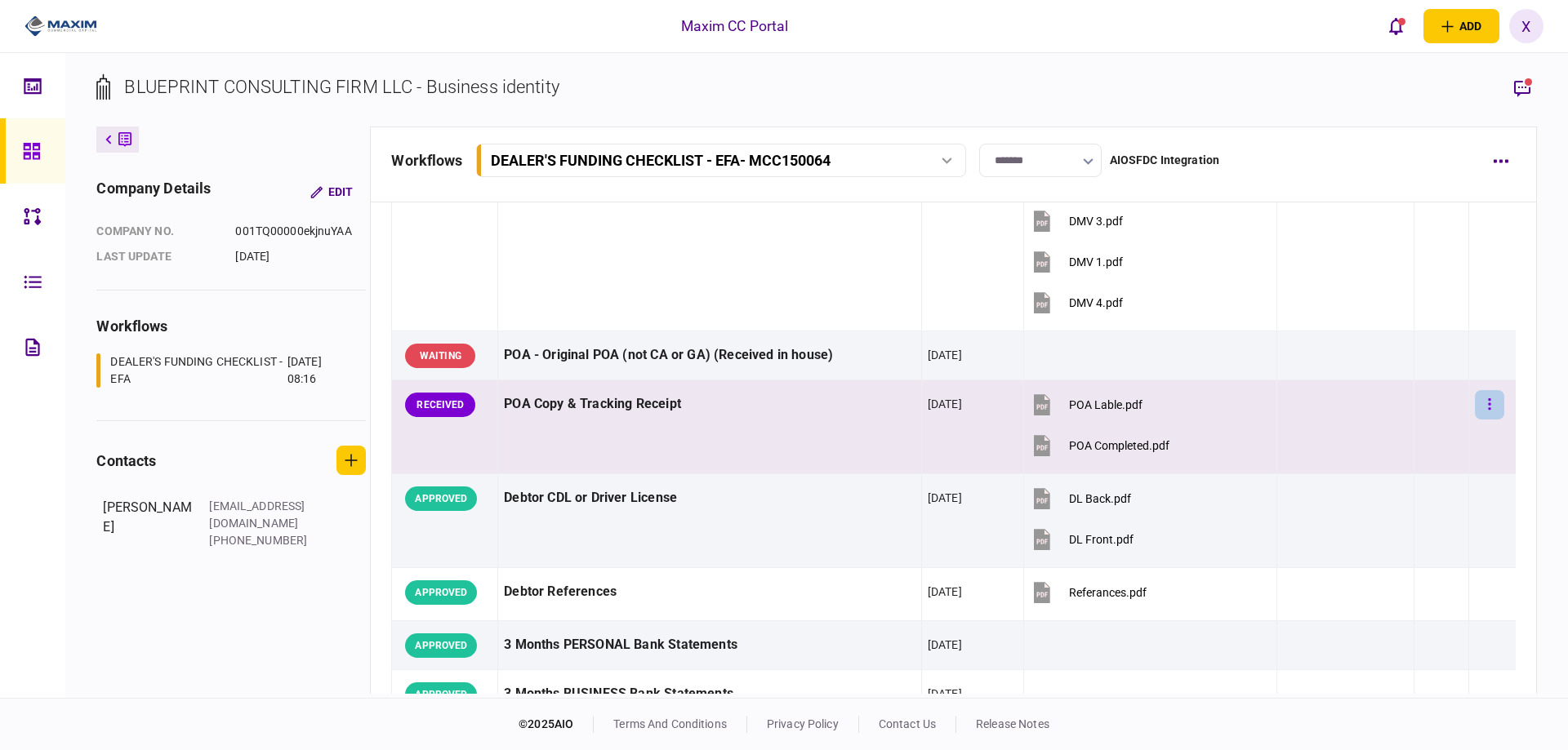
click at [1493, 406] on button "button" at bounding box center [1490, 405] width 30 height 30
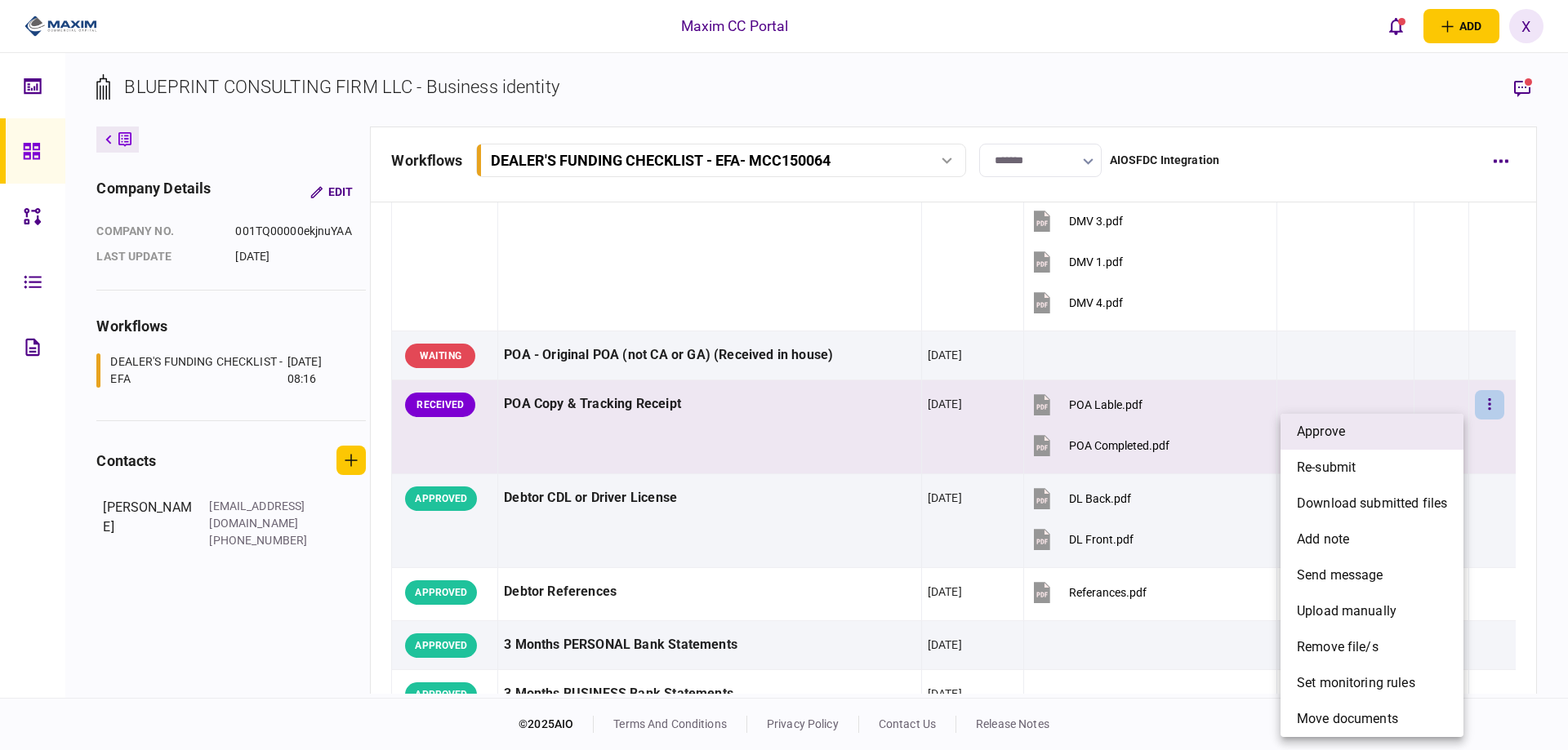
click at [1425, 426] on li "approve" at bounding box center [1372, 432] width 183 height 36
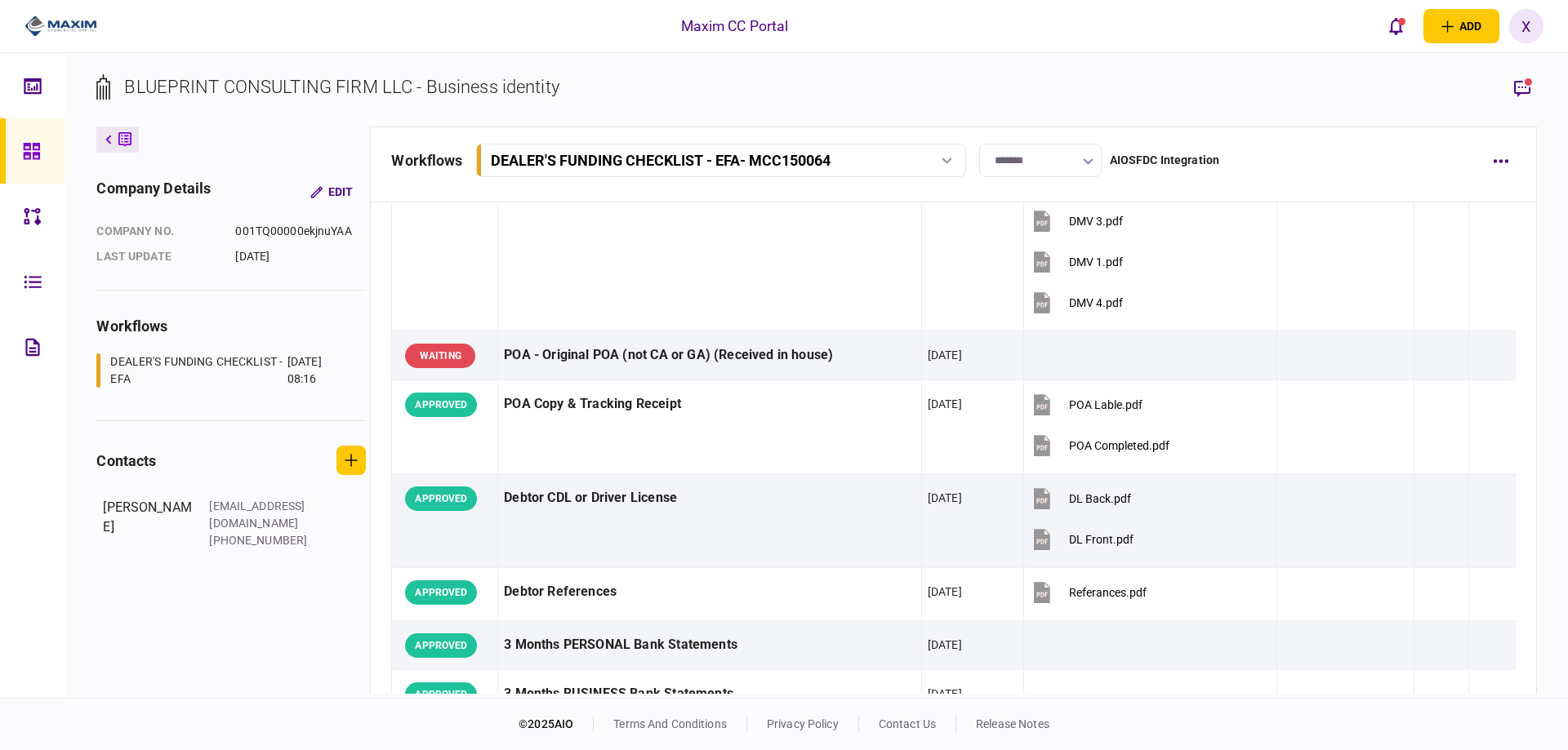
click at [49, 146] on link at bounding box center [33, 151] width 66 height 66
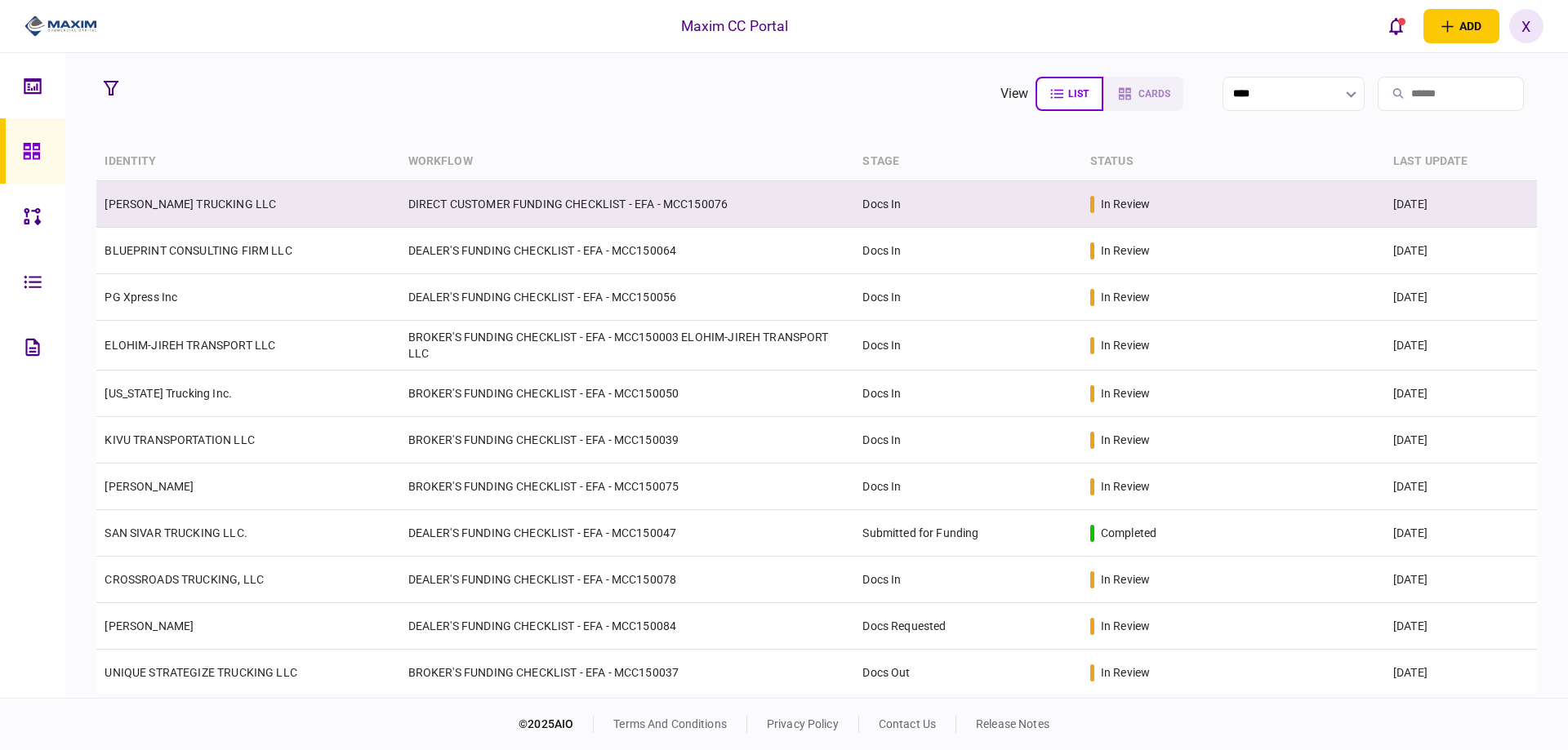
click at [172, 214] on td "[PERSON_NAME] TRUCKING LLC" at bounding box center [247, 204] width 303 height 47
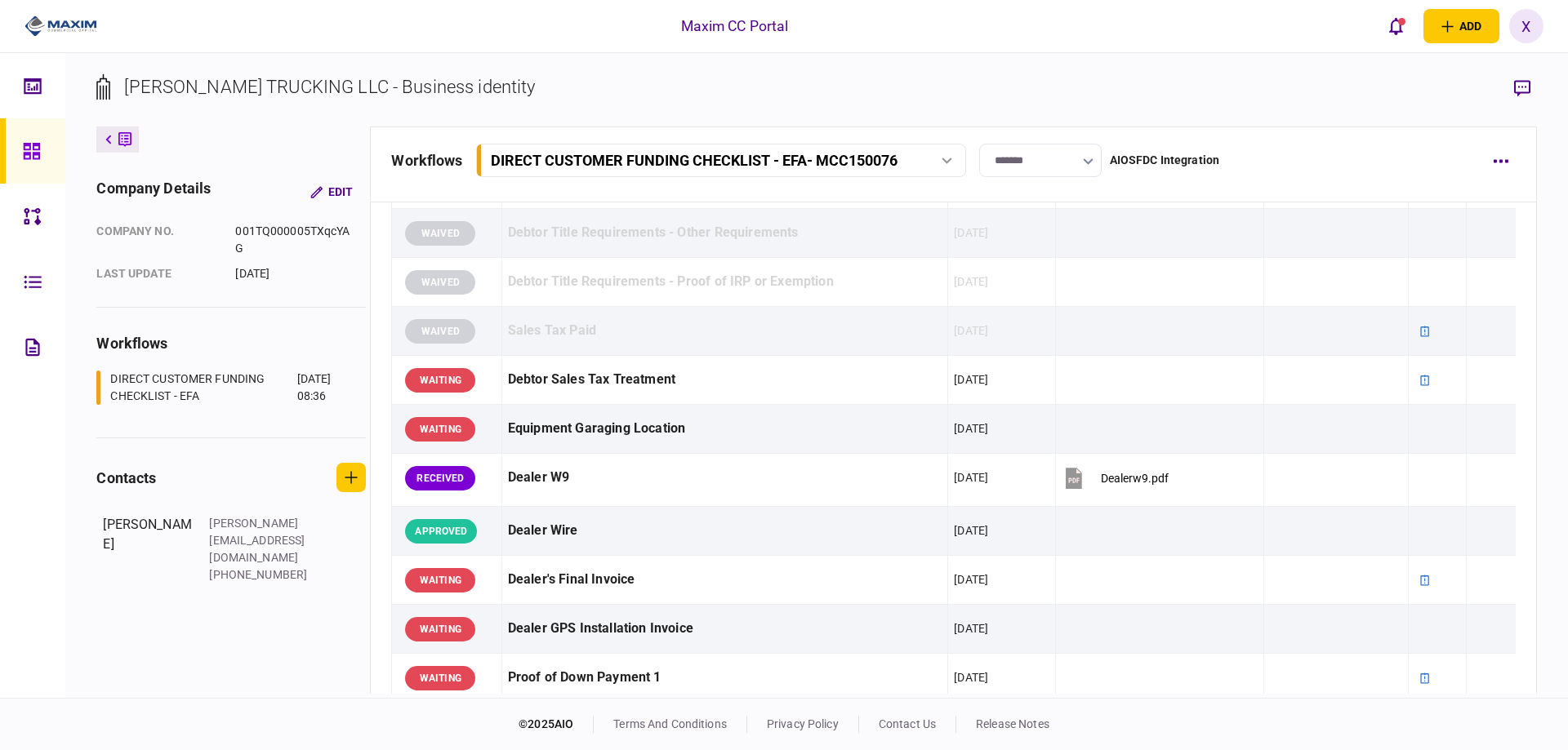
scroll to position [1306, 0]
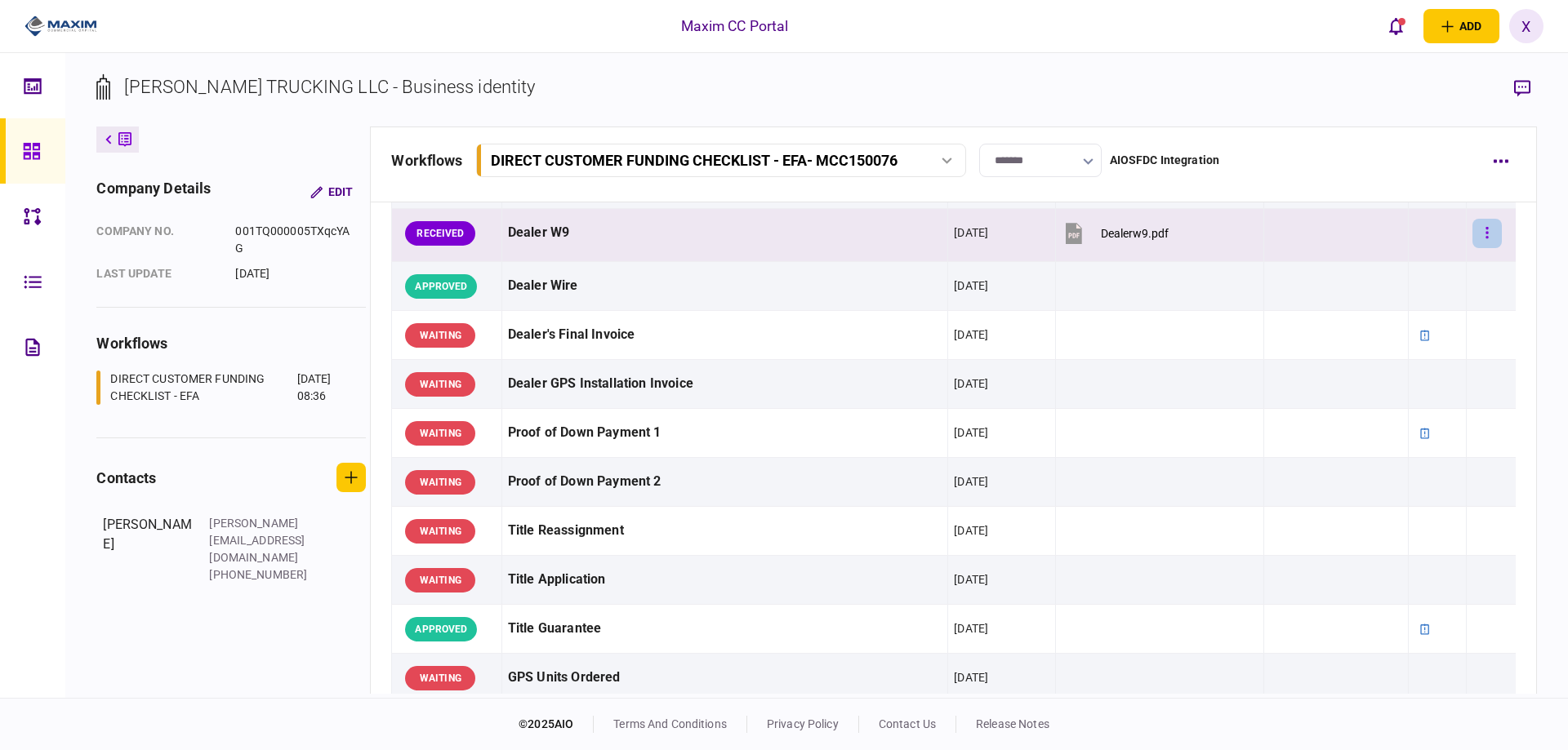
click at [1489, 233] on button "button" at bounding box center [1488, 233] width 30 height 30
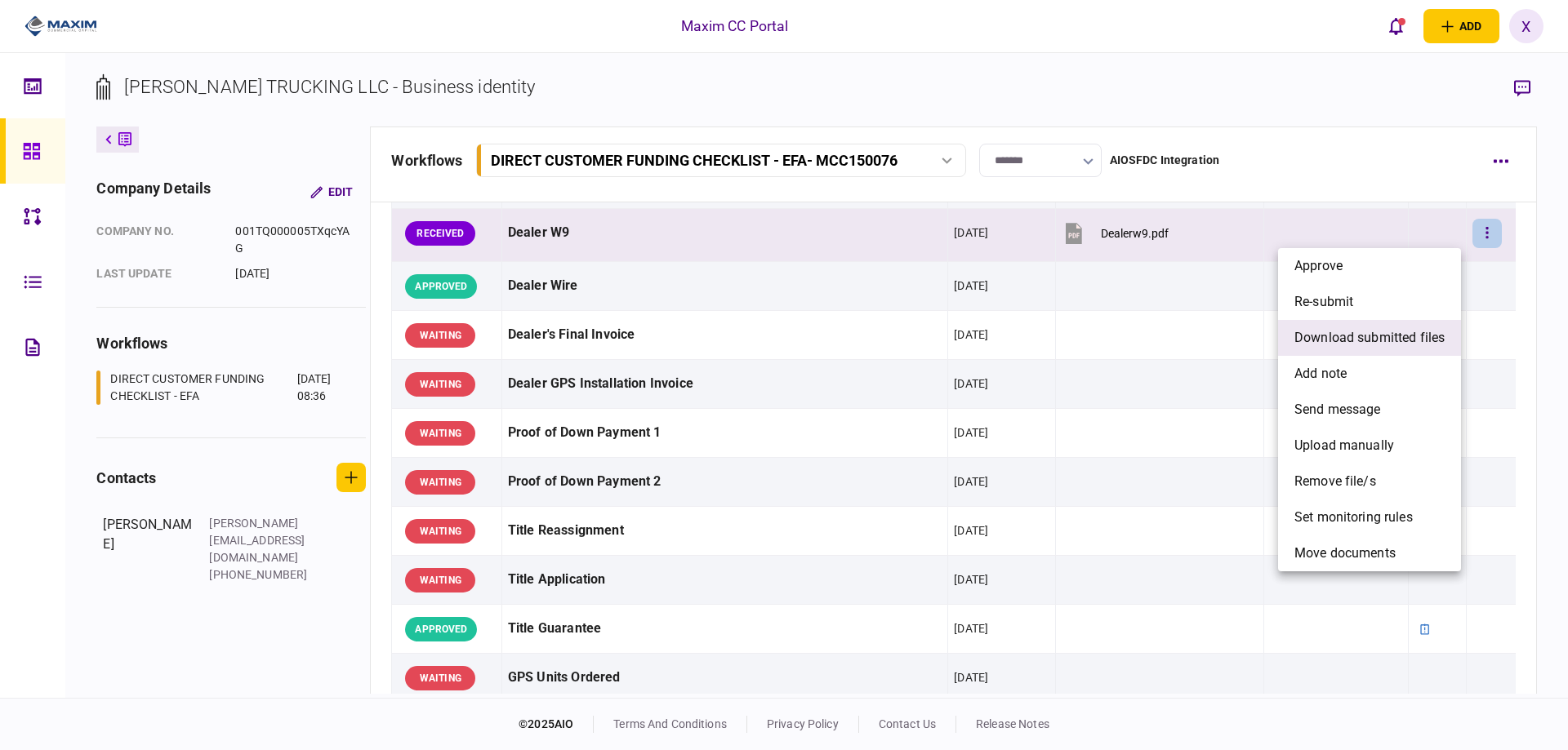
click at [1385, 348] on li "download submitted files" at bounding box center [1370, 338] width 183 height 36
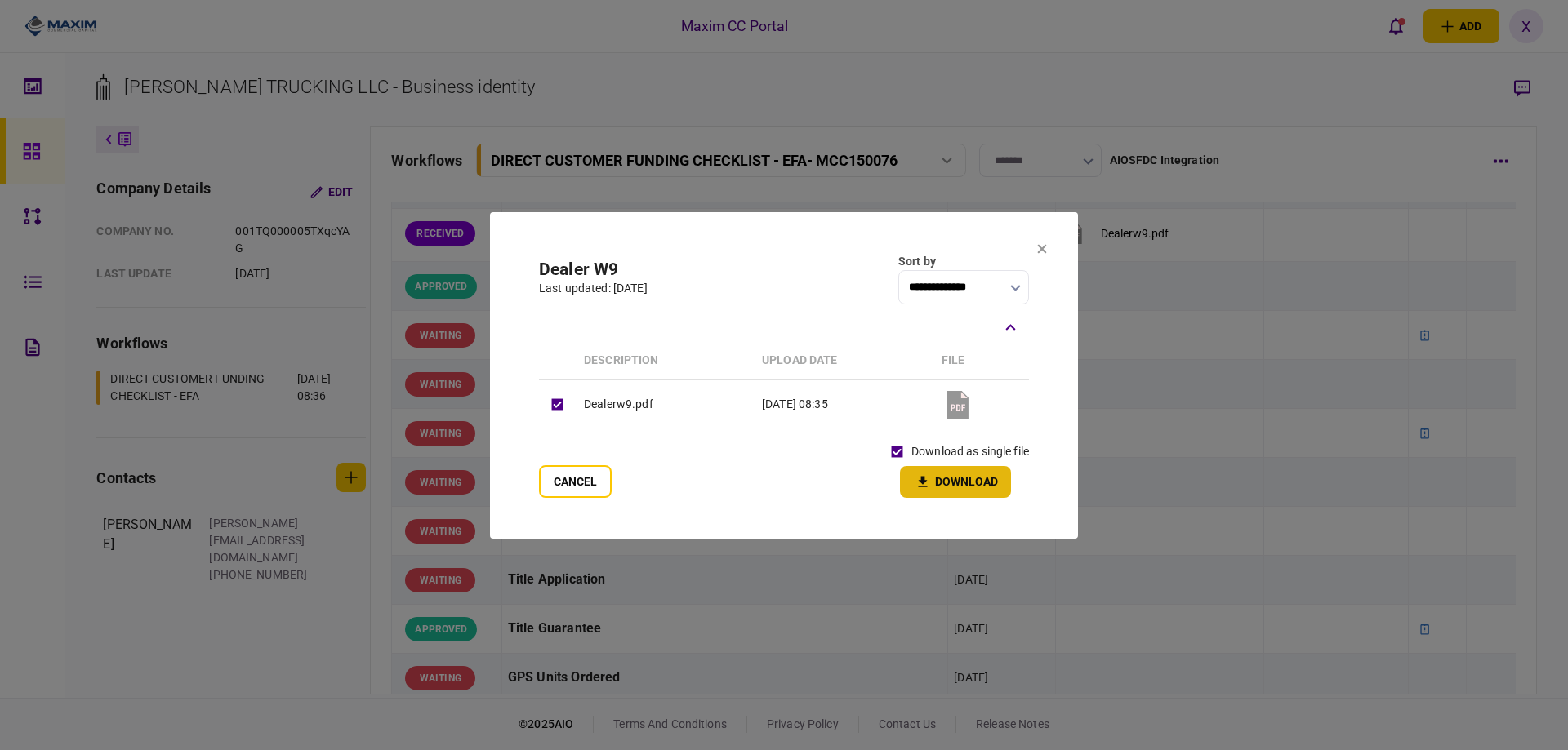
click at [925, 493] on button "Download" at bounding box center [956, 482] width 111 height 32
click at [1039, 254] on button at bounding box center [1042, 249] width 10 height 13
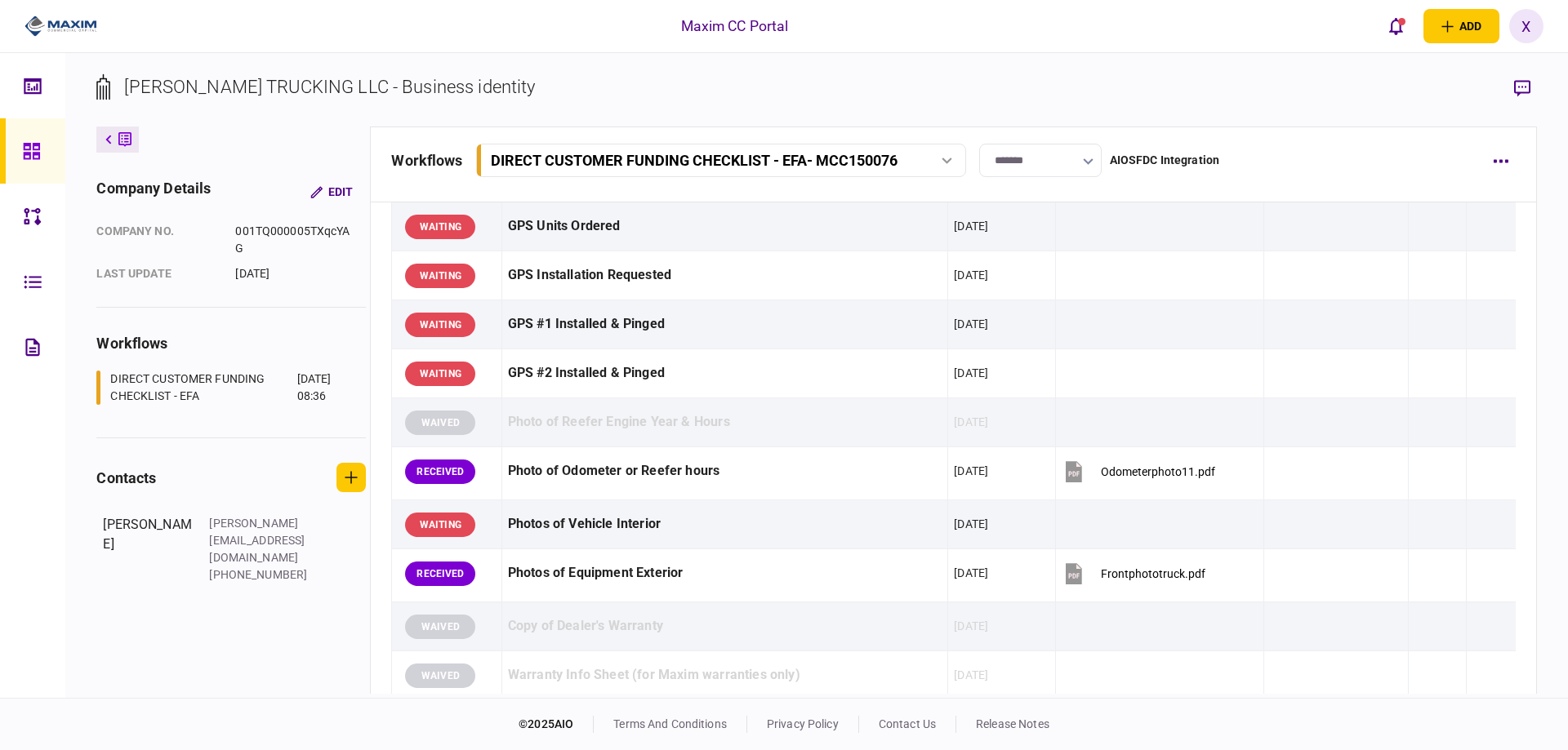
scroll to position [1797, 0]
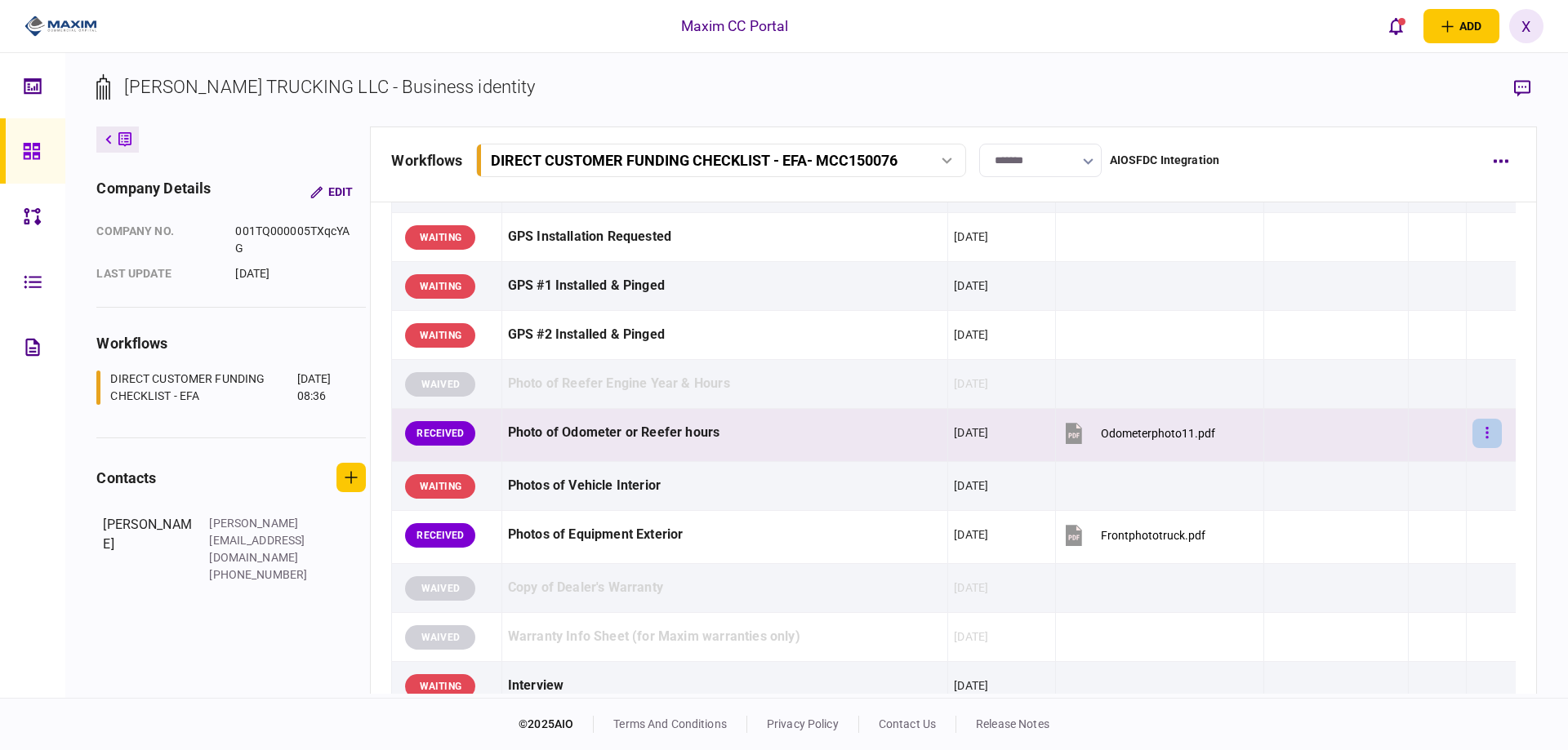
click at [1481, 429] on button "button" at bounding box center [1488, 434] width 30 height 30
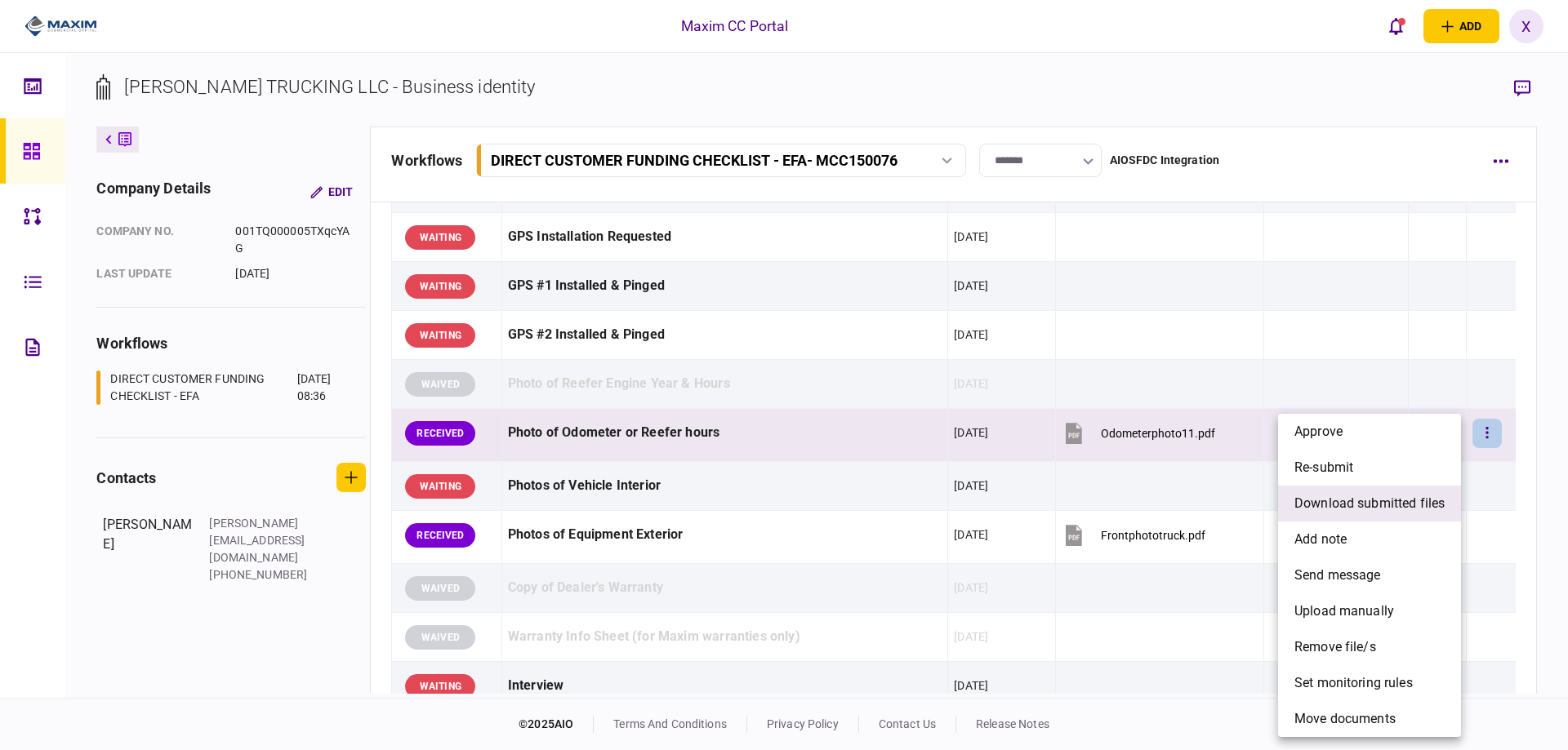
click at [1418, 498] on span "download submitted files" at bounding box center [1369, 504] width 150 height 20
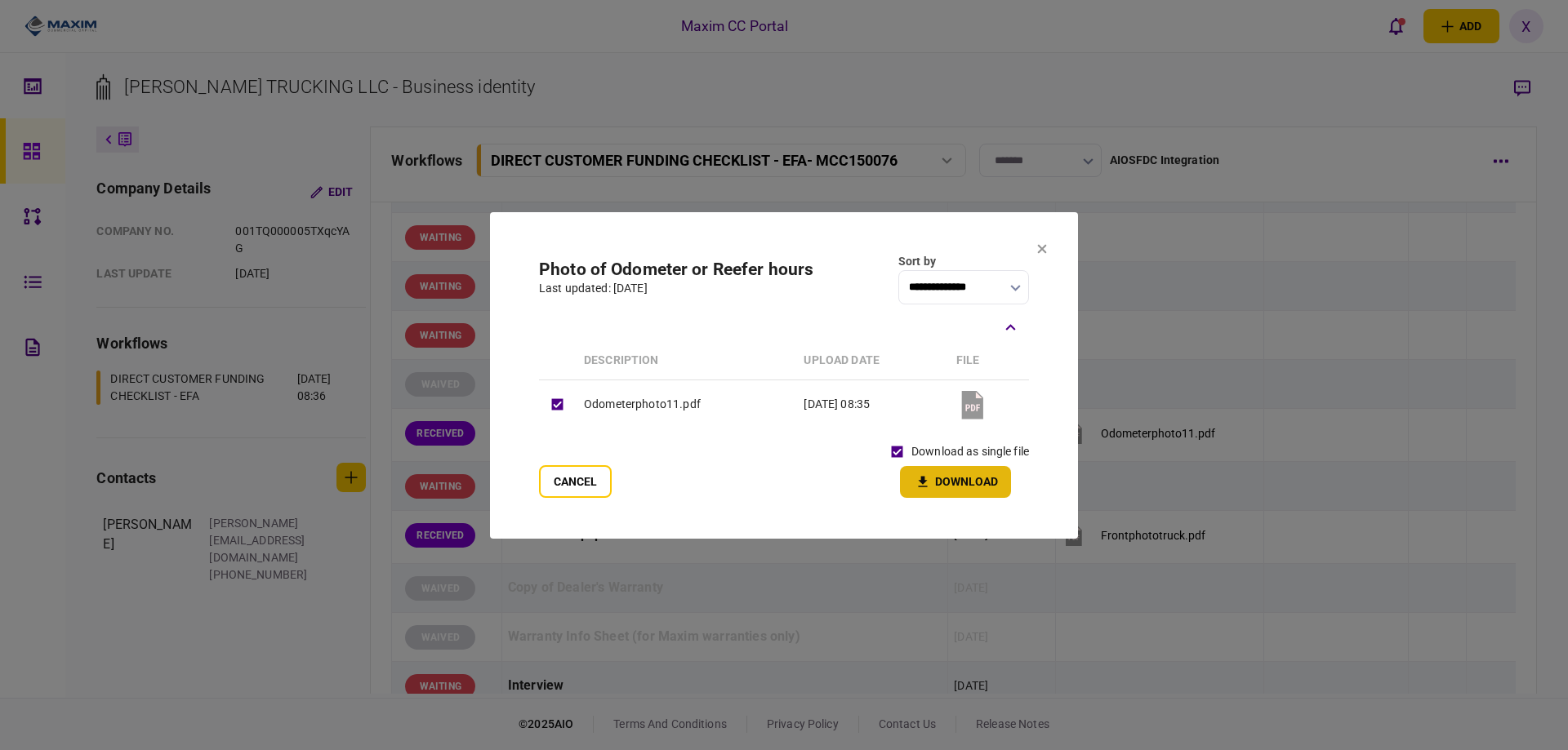
click at [917, 481] on icon "button" at bounding box center [923, 483] width 20 height 16
click at [1042, 245] on icon at bounding box center [1042, 249] width 10 height 10
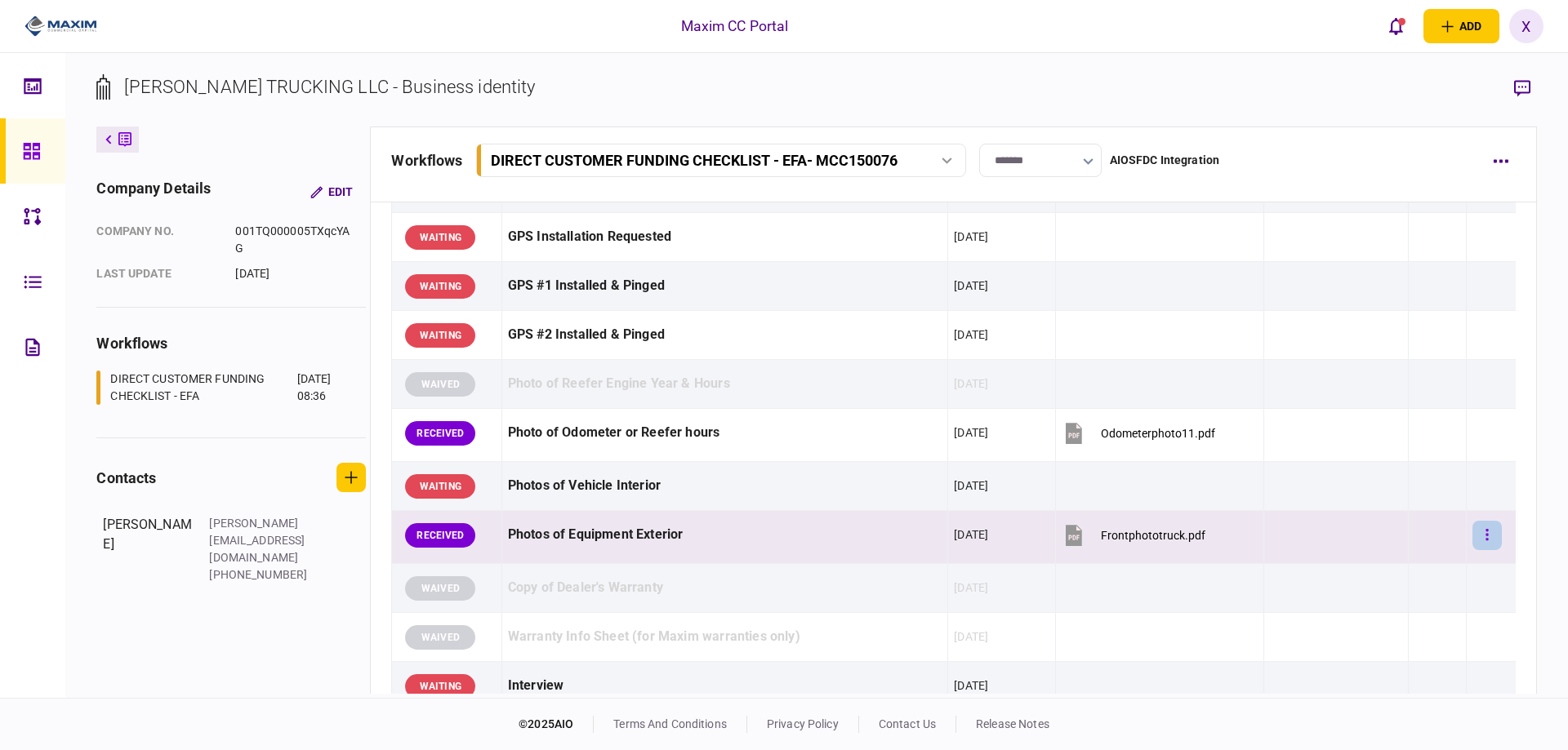
click at [1479, 534] on button "button" at bounding box center [1488, 535] width 30 height 30
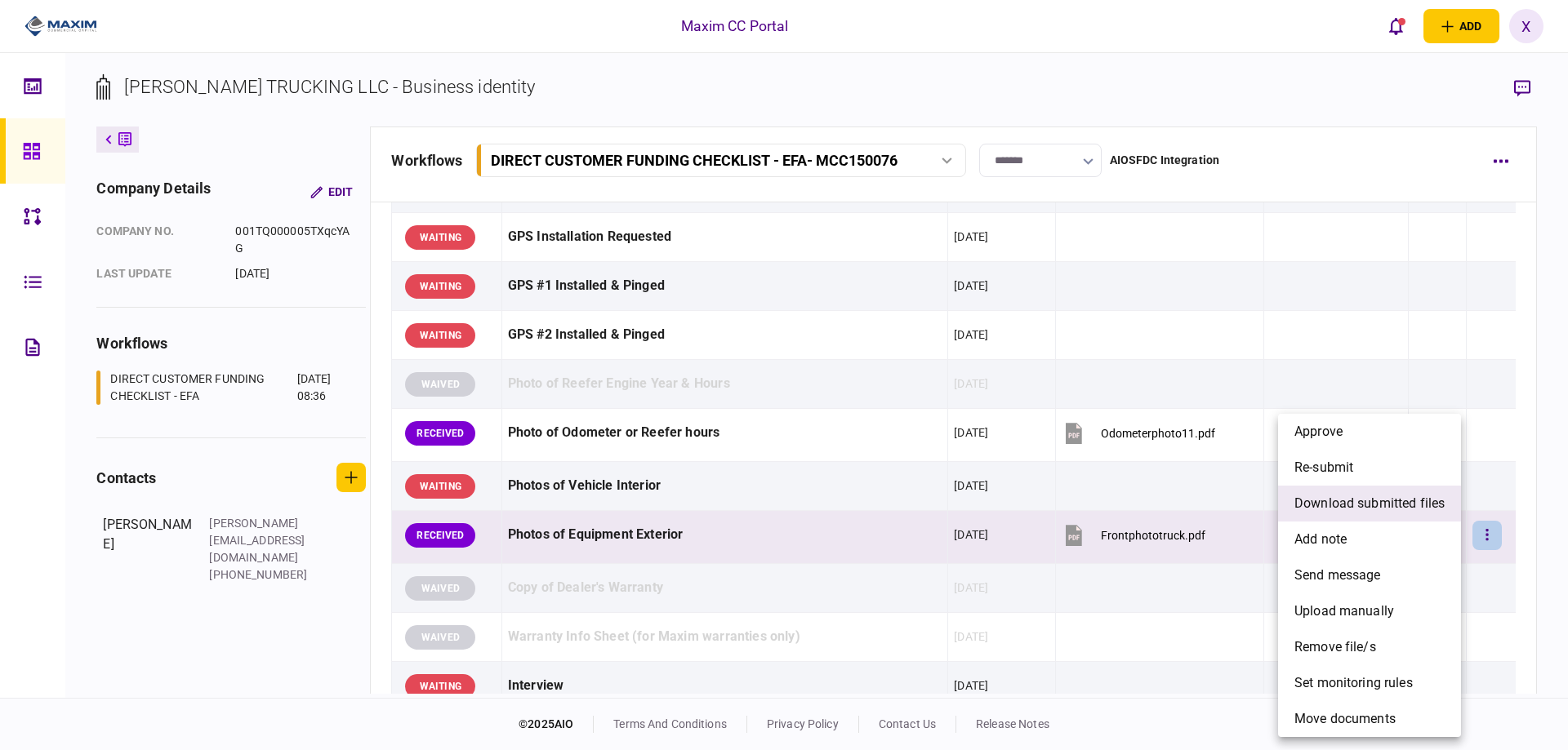
click at [1358, 507] on span "download submitted files" at bounding box center [1369, 504] width 150 height 20
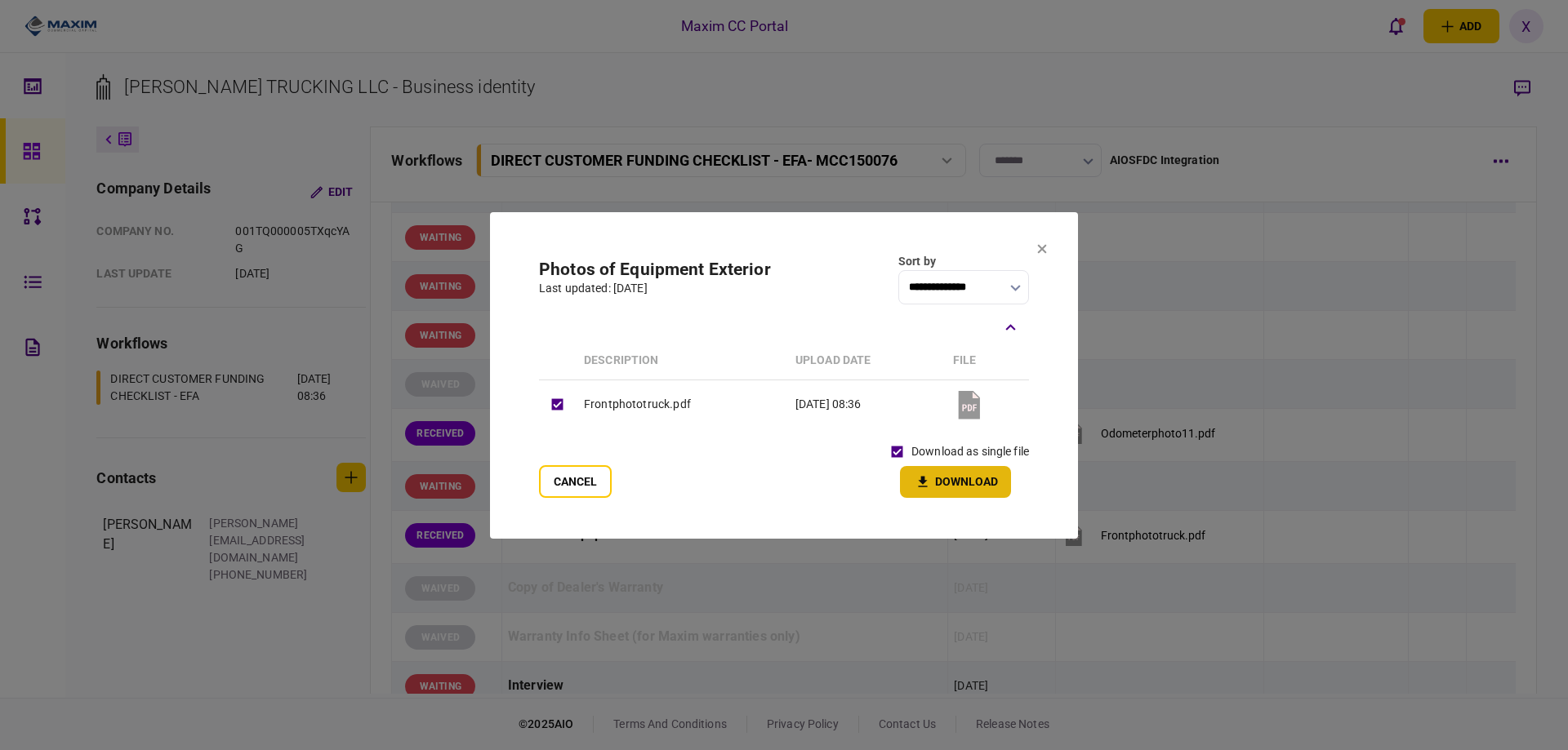
click at [913, 480] on icon "button" at bounding box center [923, 483] width 20 height 16
click at [562, 484] on button "Cancel" at bounding box center [575, 482] width 73 height 33
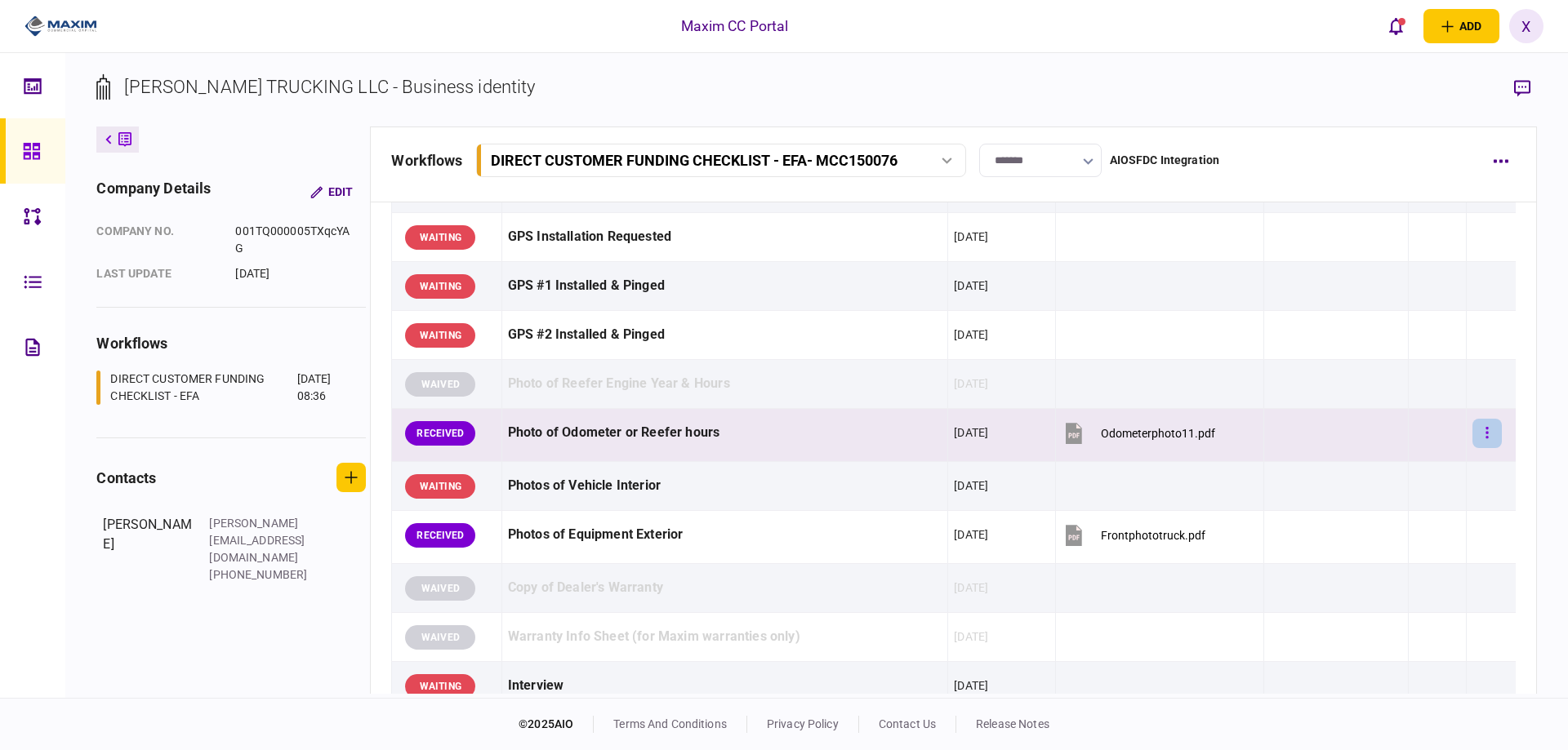
click at [1473, 428] on button "button" at bounding box center [1488, 434] width 30 height 30
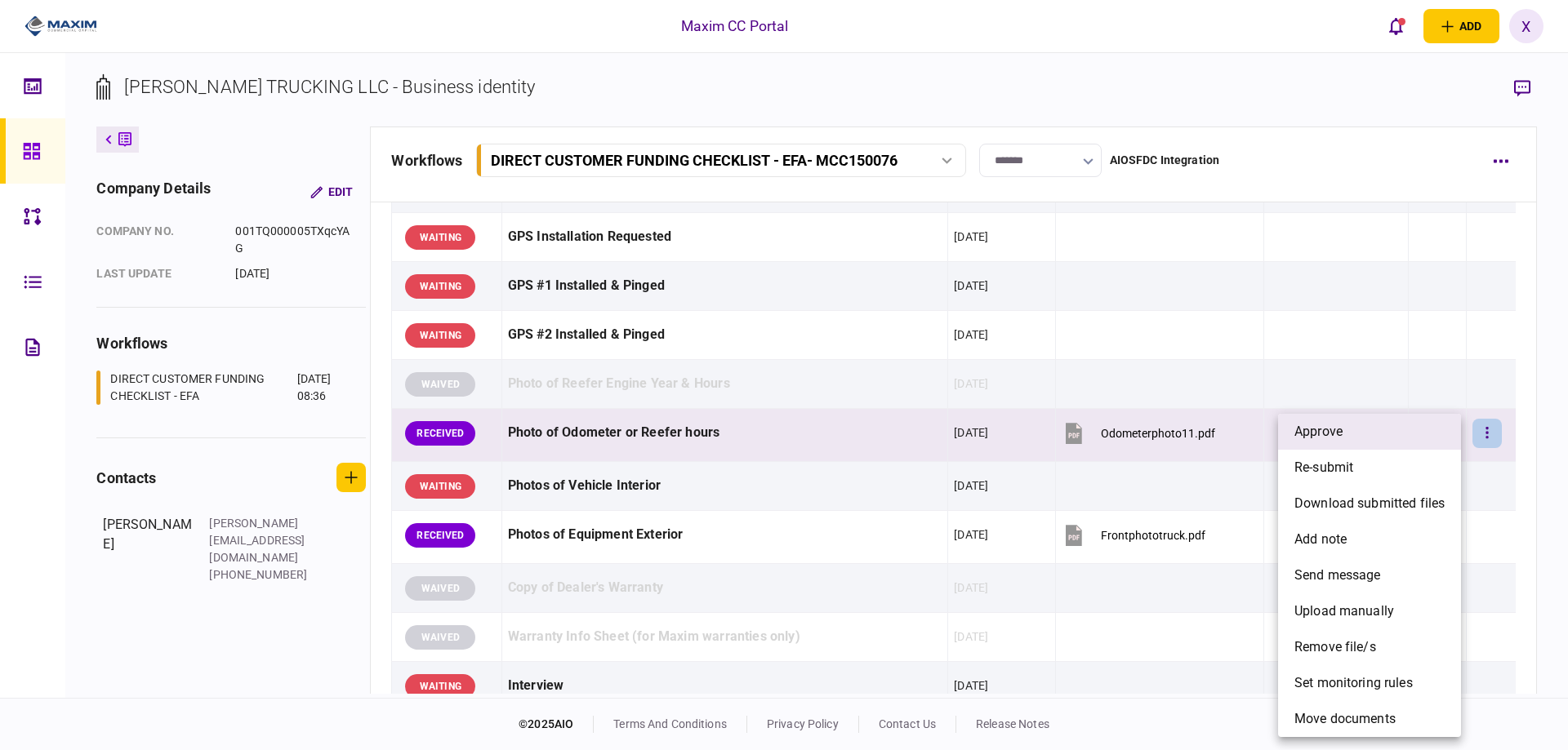
click at [1407, 434] on li "approve" at bounding box center [1370, 432] width 183 height 36
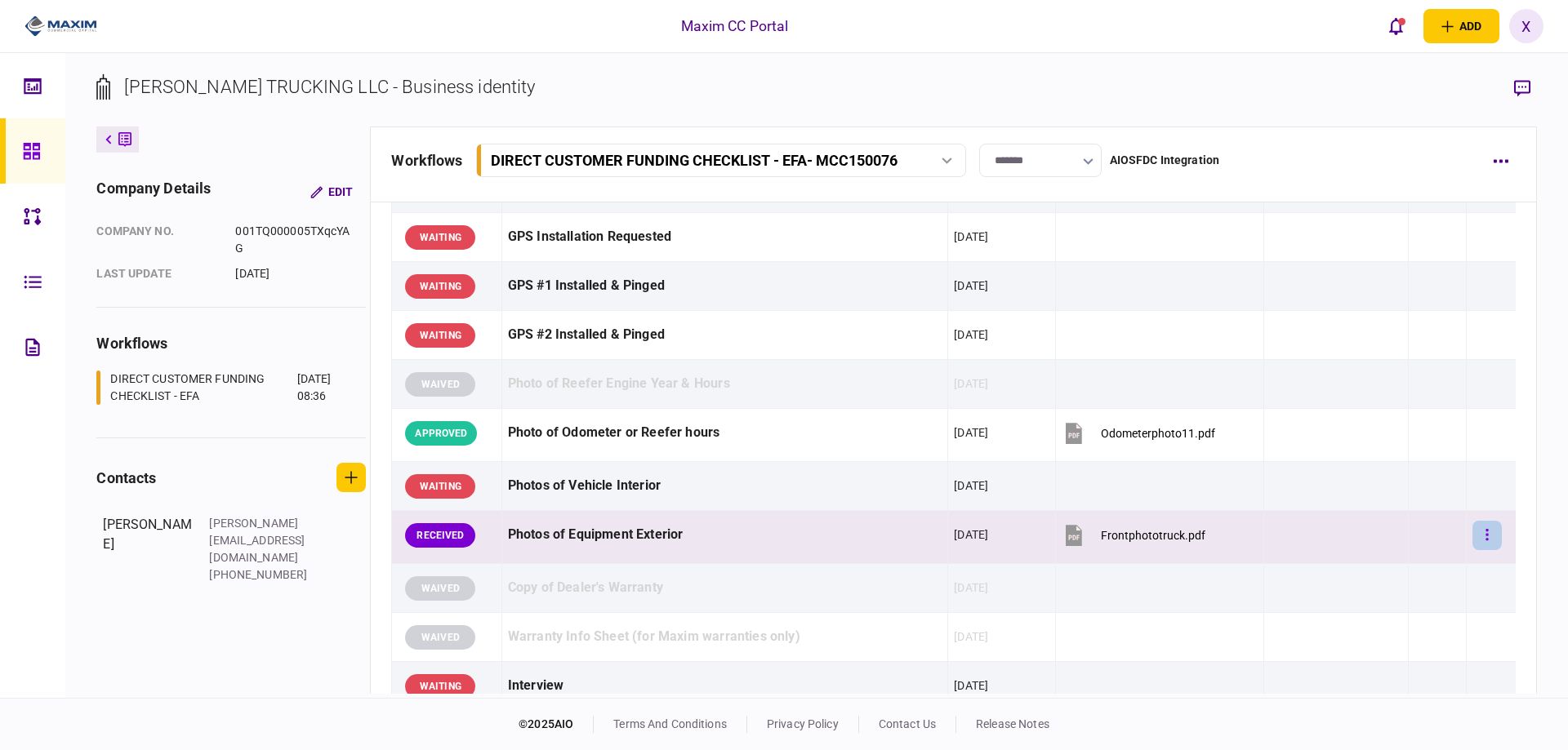
click at [1485, 530] on button "button" at bounding box center [1488, 535] width 30 height 30
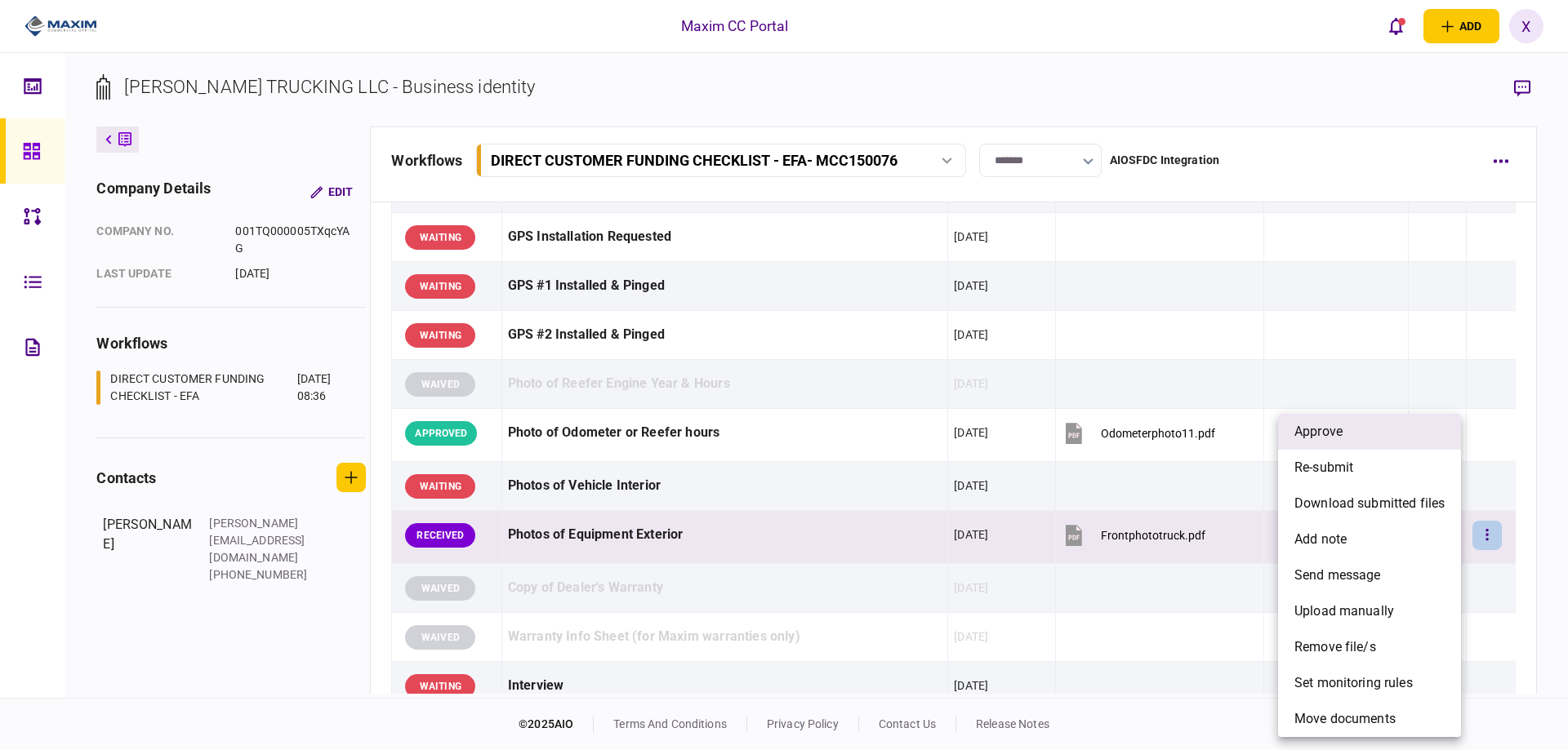
click at [1388, 433] on li "approve" at bounding box center [1370, 432] width 183 height 36
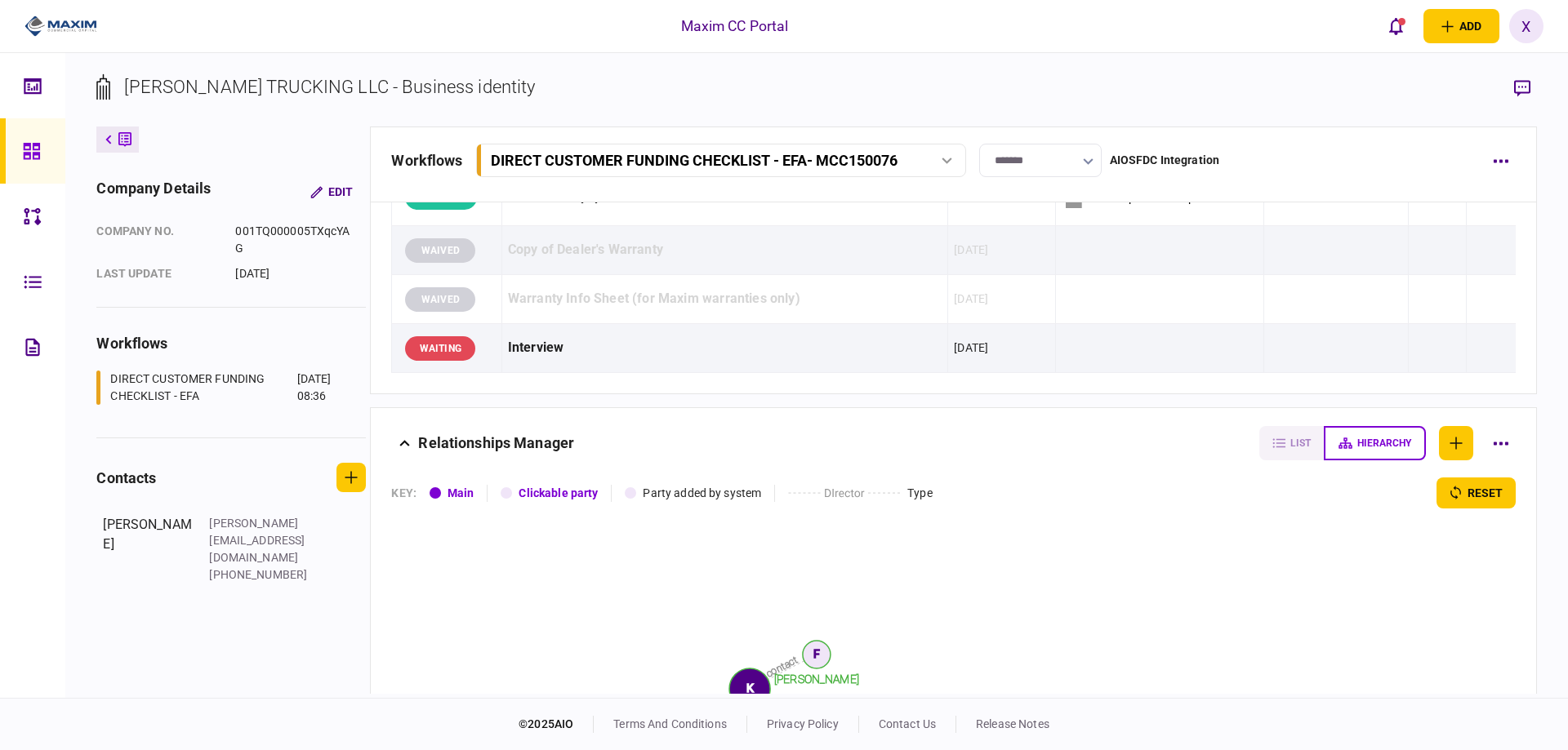
scroll to position [1891, 0]
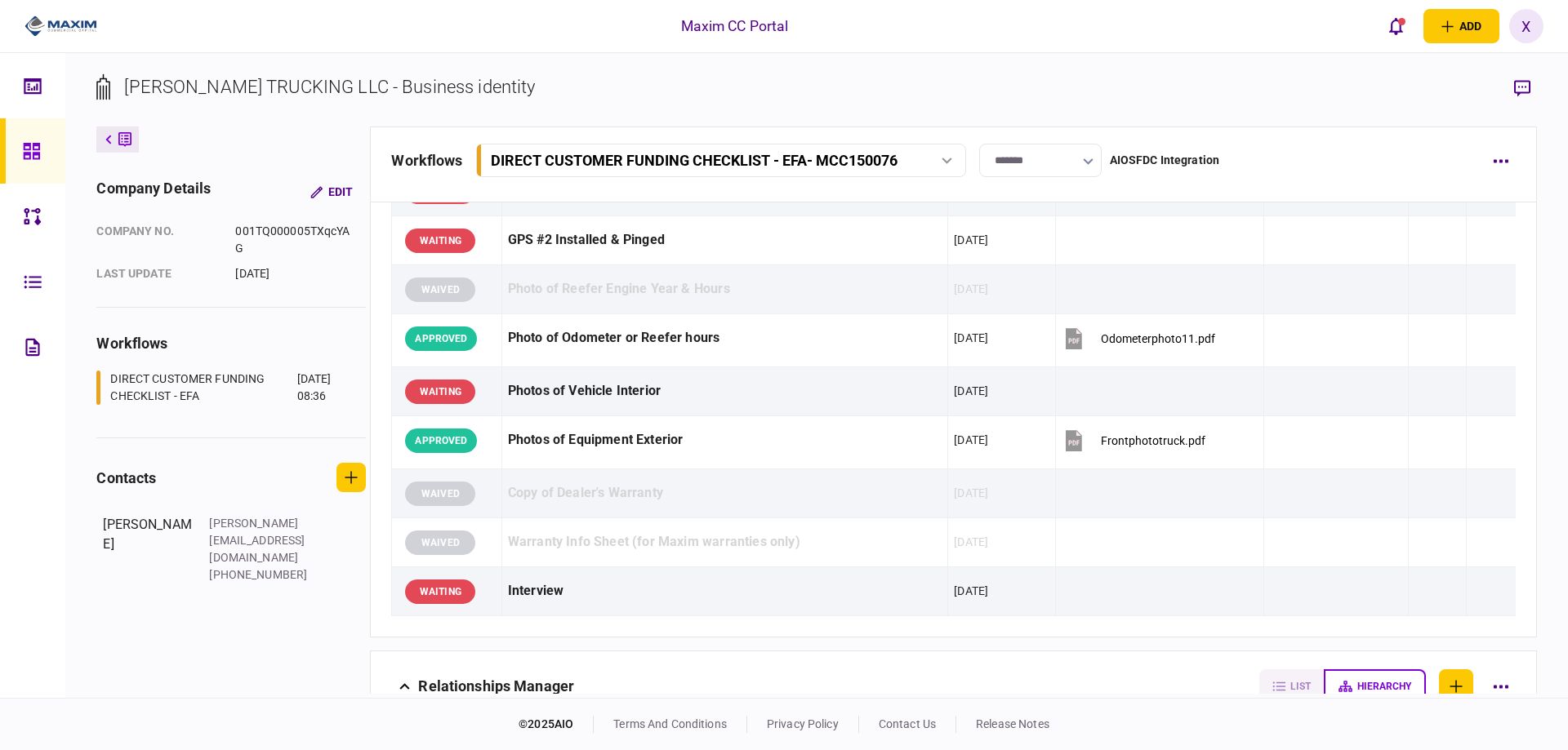
click at [18, 159] on link at bounding box center [33, 151] width 66 height 66
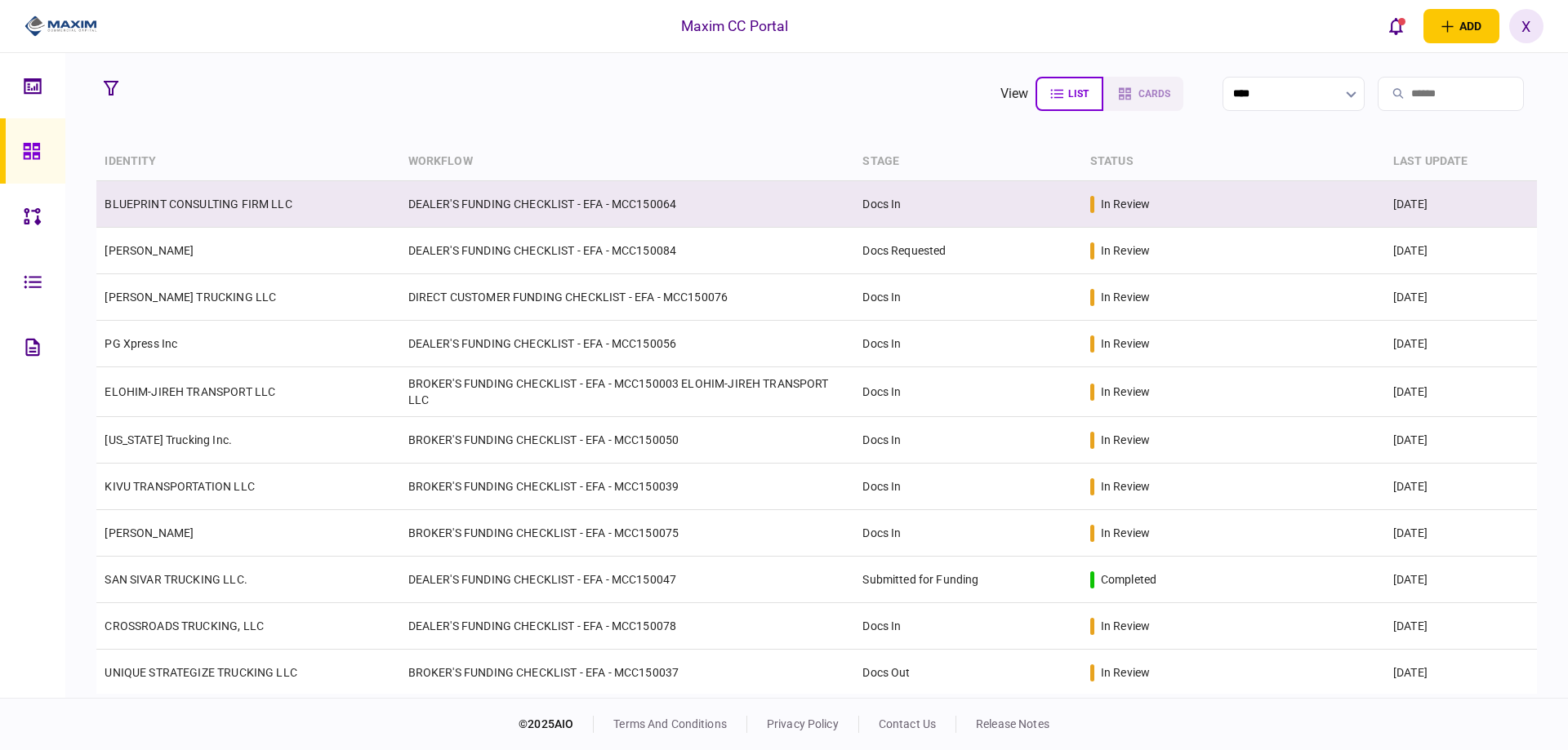
click at [191, 198] on link "BLUEPRINT CONSULTING FIRM LLC" at bounding box center [198, 204] width 187 height 13
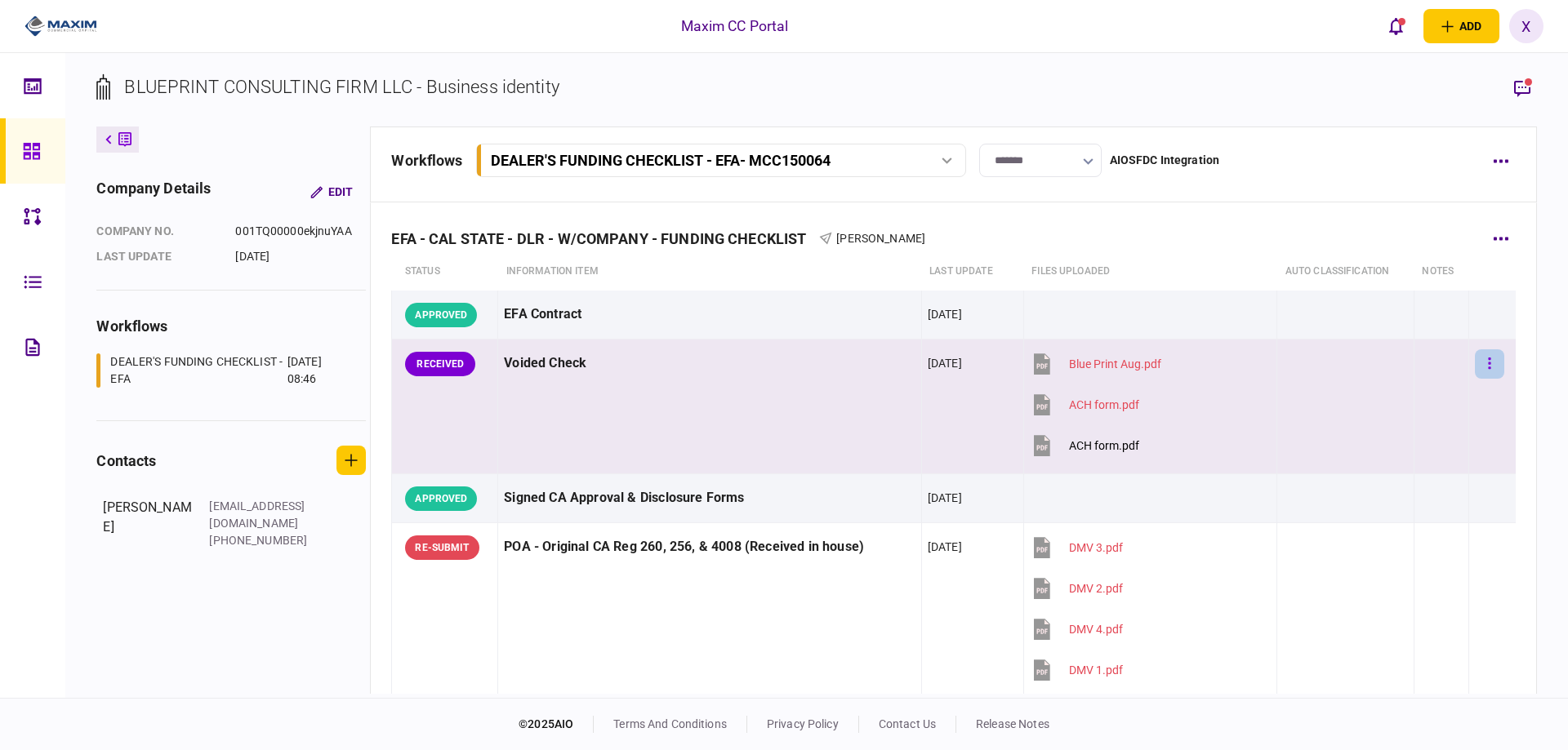
click at [1476, 365] on button "button" at bounding box center [1490, 365] width 30 height 30
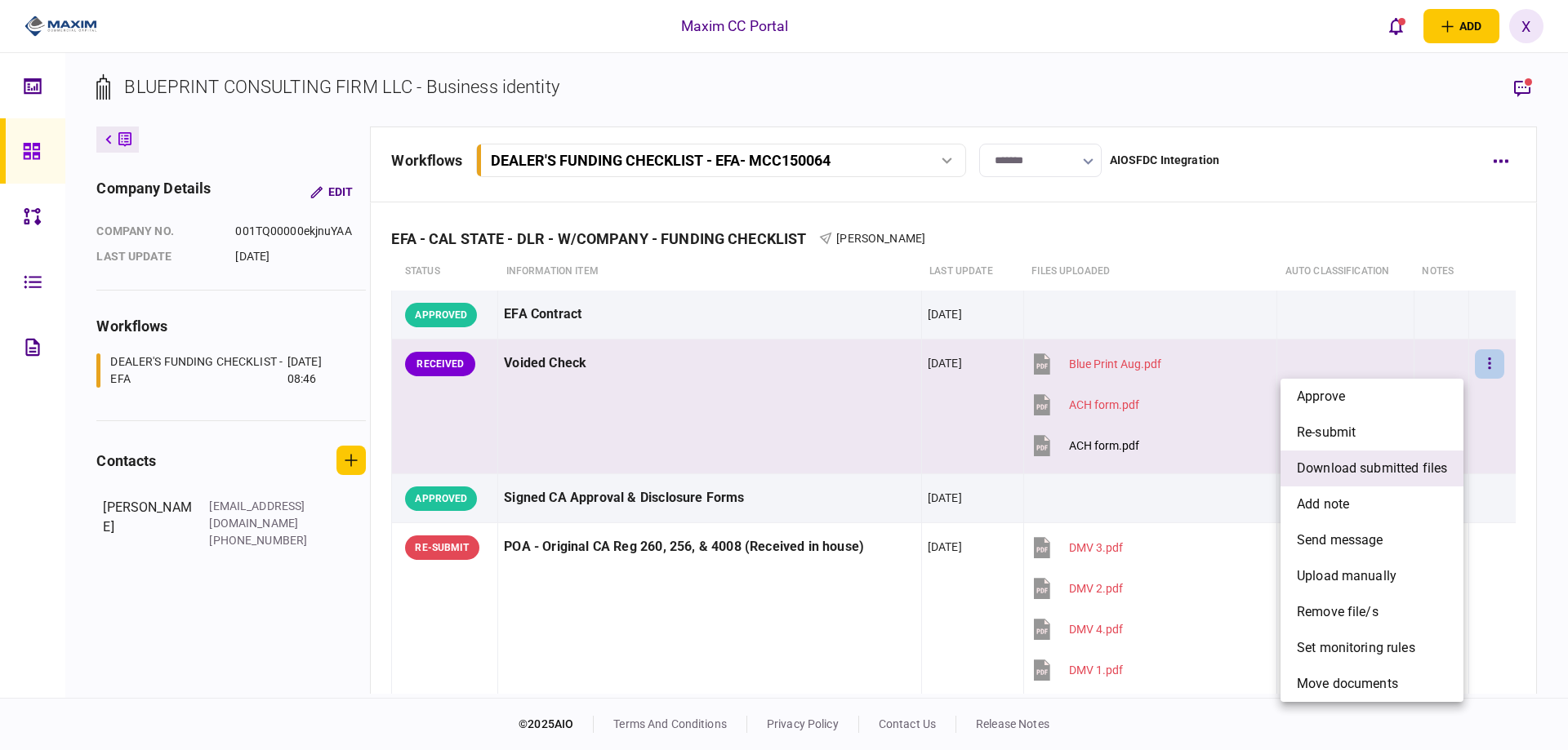
click at [1407, 462] on span "download submitted files" at bounding box center [1371, 469] width 150 height 20
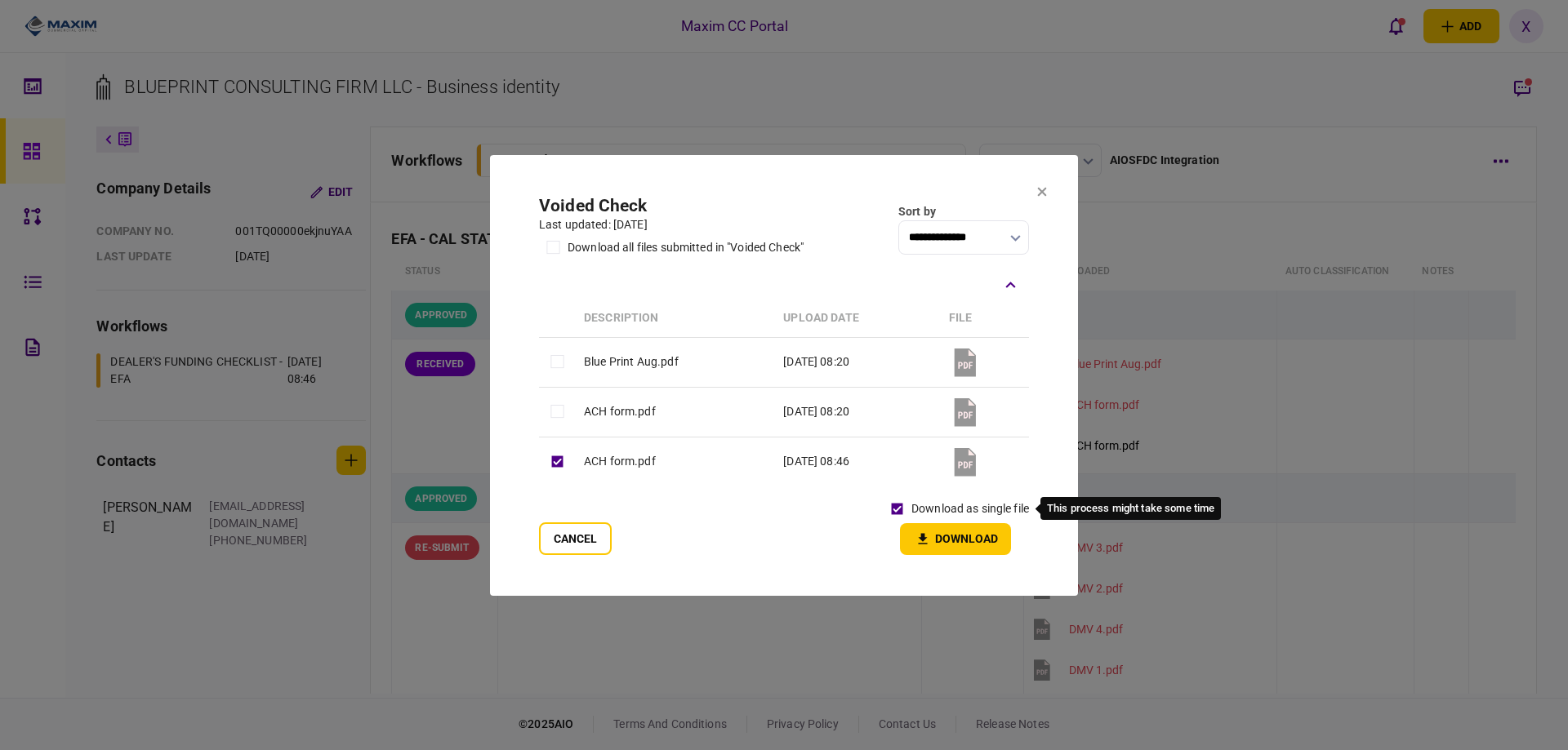
click at [1047, 548] on section "**********" at bounding box center [784, 375] width 588 height 441
click at [961, 535] on button "Download" at bounding box center [956, 539] width 111 height 32
click at [1048, 182] on section "**********" at bounding box center [784, 375] width 588 height 441
click at [1036, 192] on section "**********" at bounding box center [784, 375] width 588 height 441
click at [1044, 193] on icon at bounding box center [1042, 191] width 9 height 9
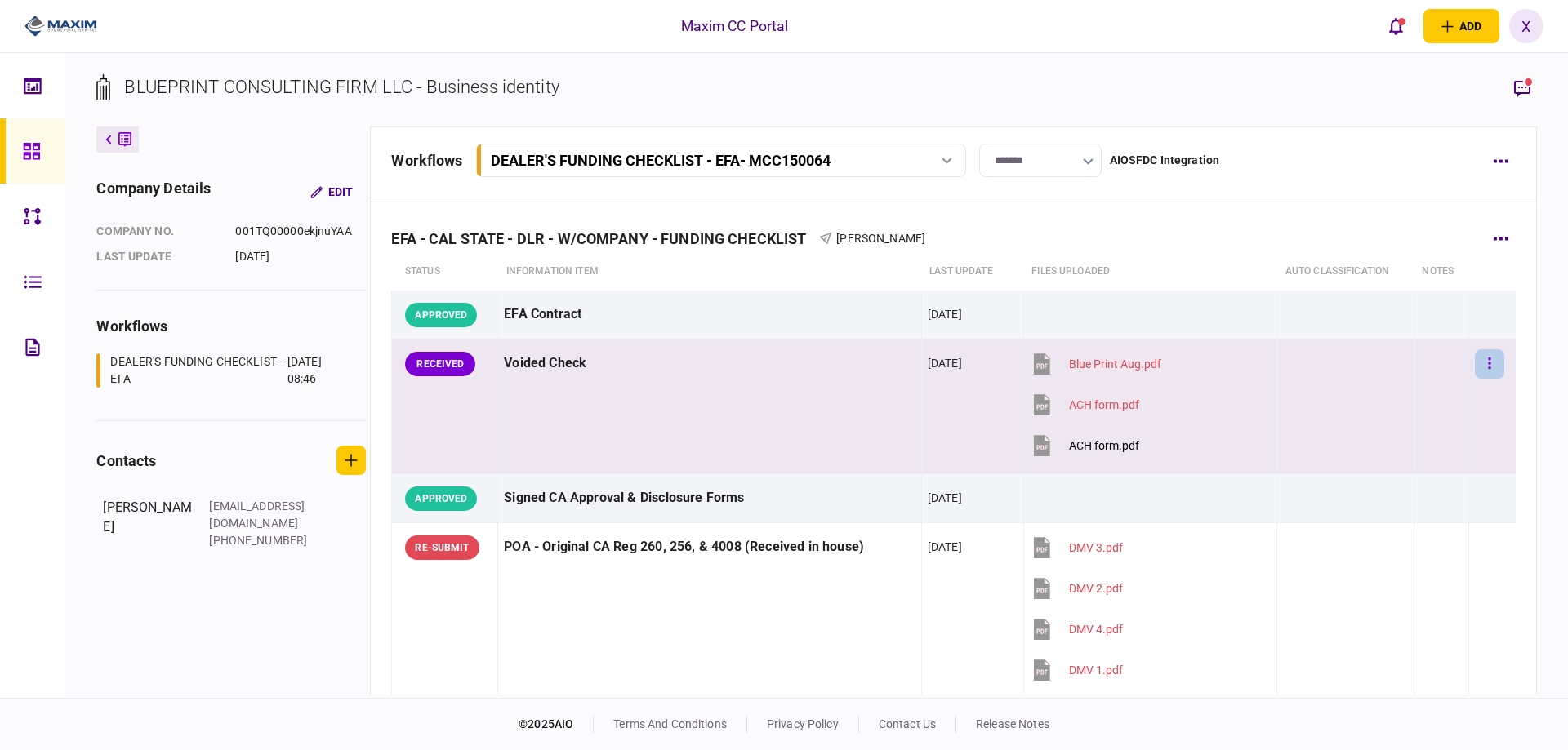
click at [1476, 370] on button "button" at bounding box center [1490, 365] width 30 height 30
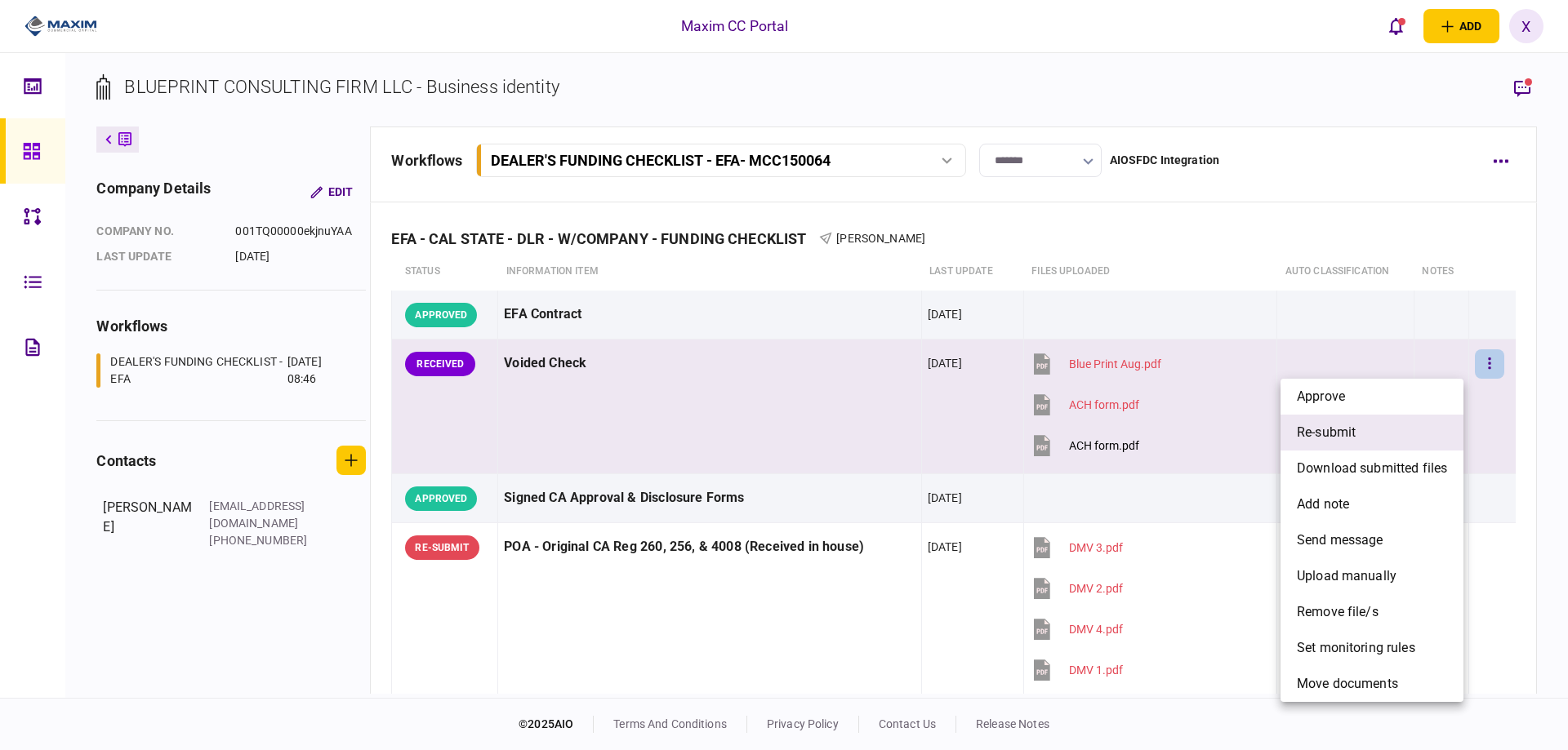
click at [1338, 422] on li "re-submit" at bounding box center [1372, 433] width 183 height 36
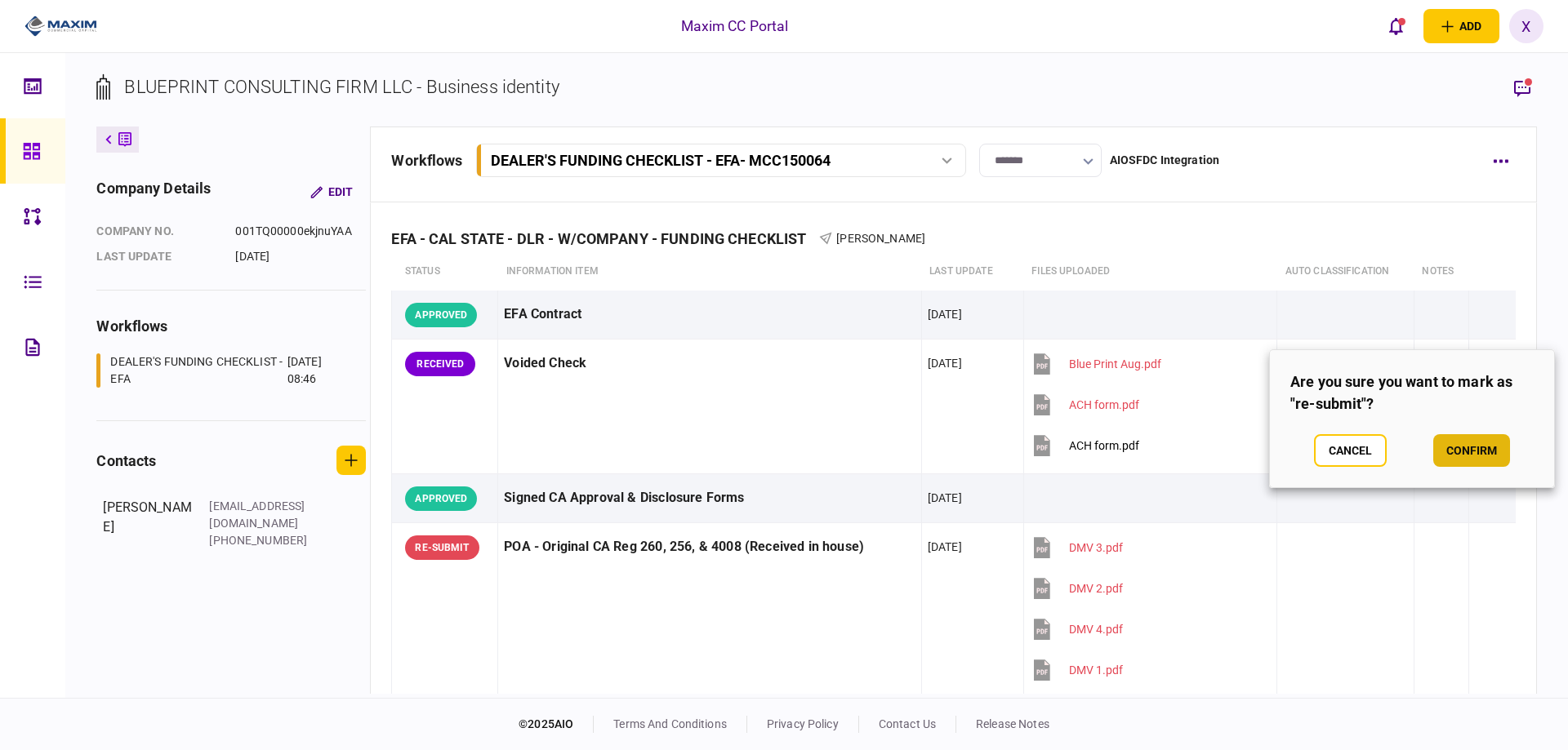
click at [1498, 443] on button "confirm" at bounding box center [1472, 450] width 77 height 33
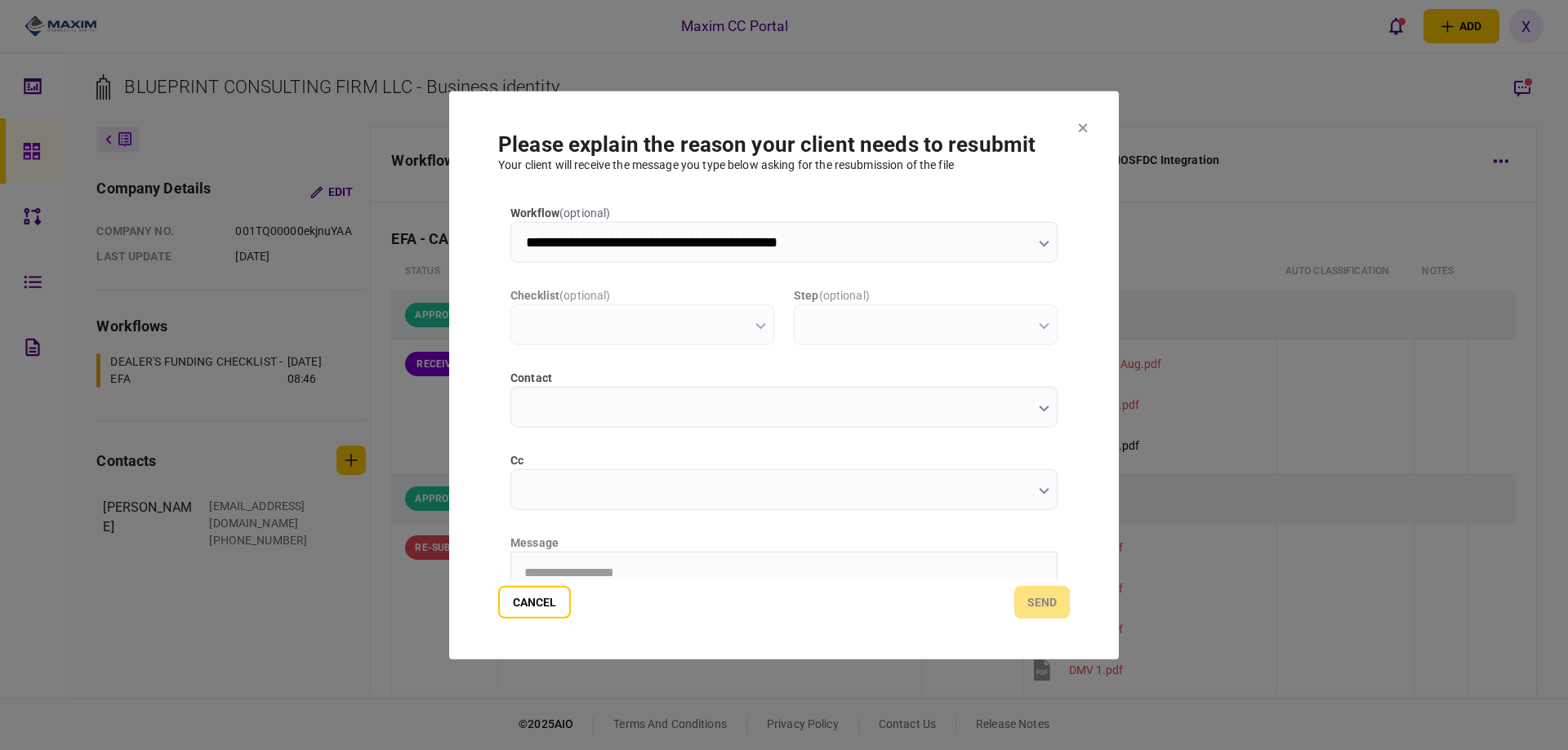
type input "**********"
click at [640, 558] on html "**********" at bounding box center [784, 572] width 546 height 41
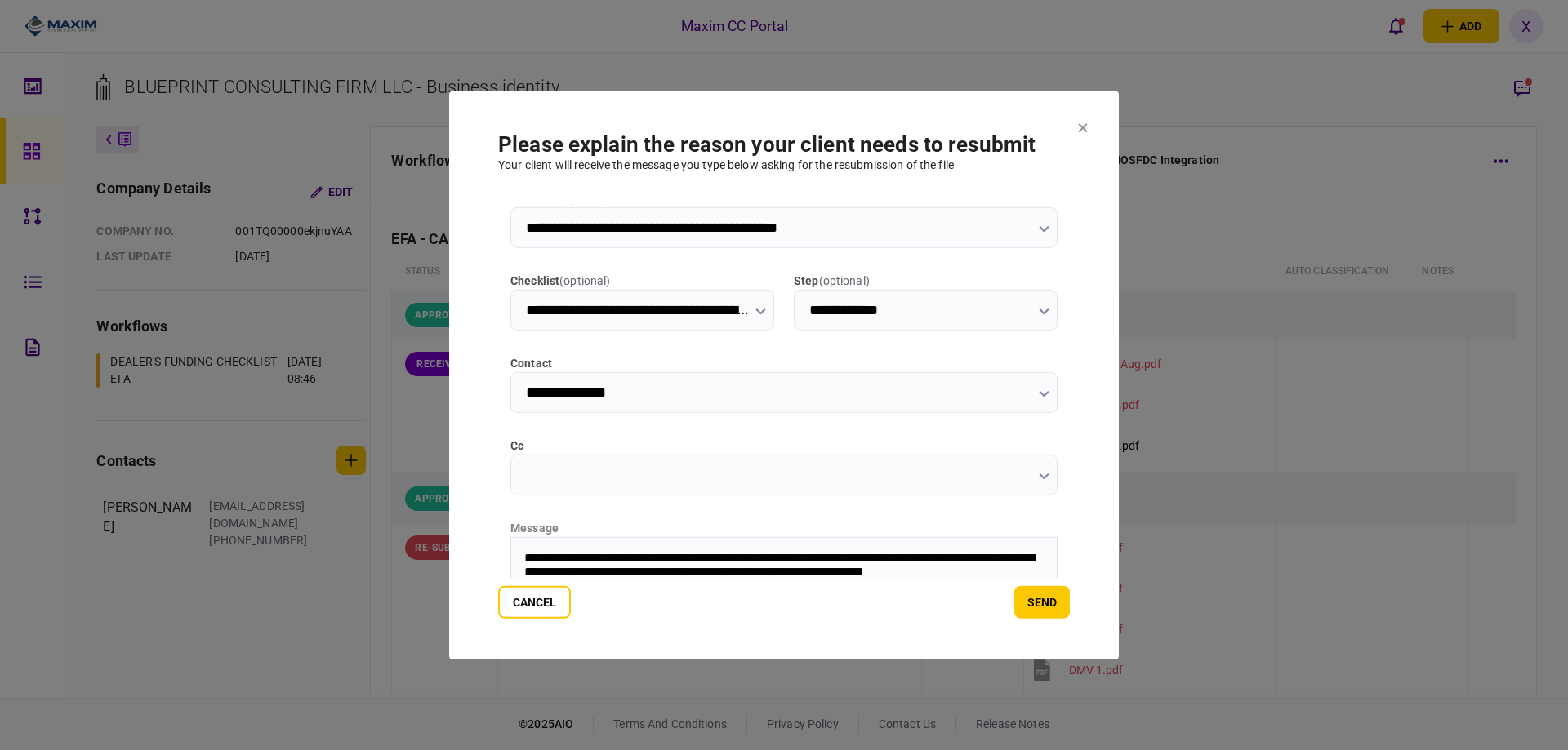
scroll to position [30, 0]
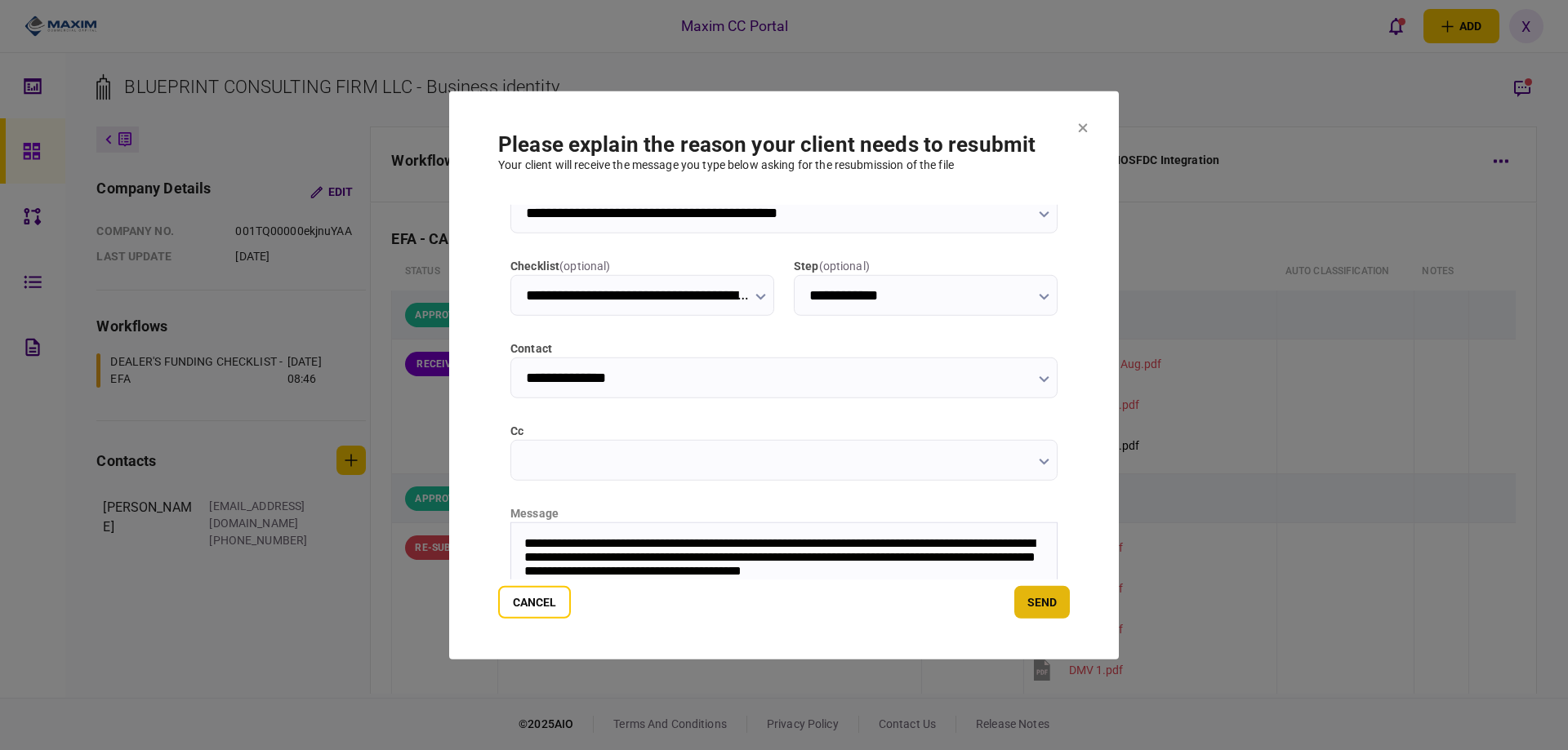
click at [1049, 609] on button "send" at bounding box center [1042, 602] width 56 height 33
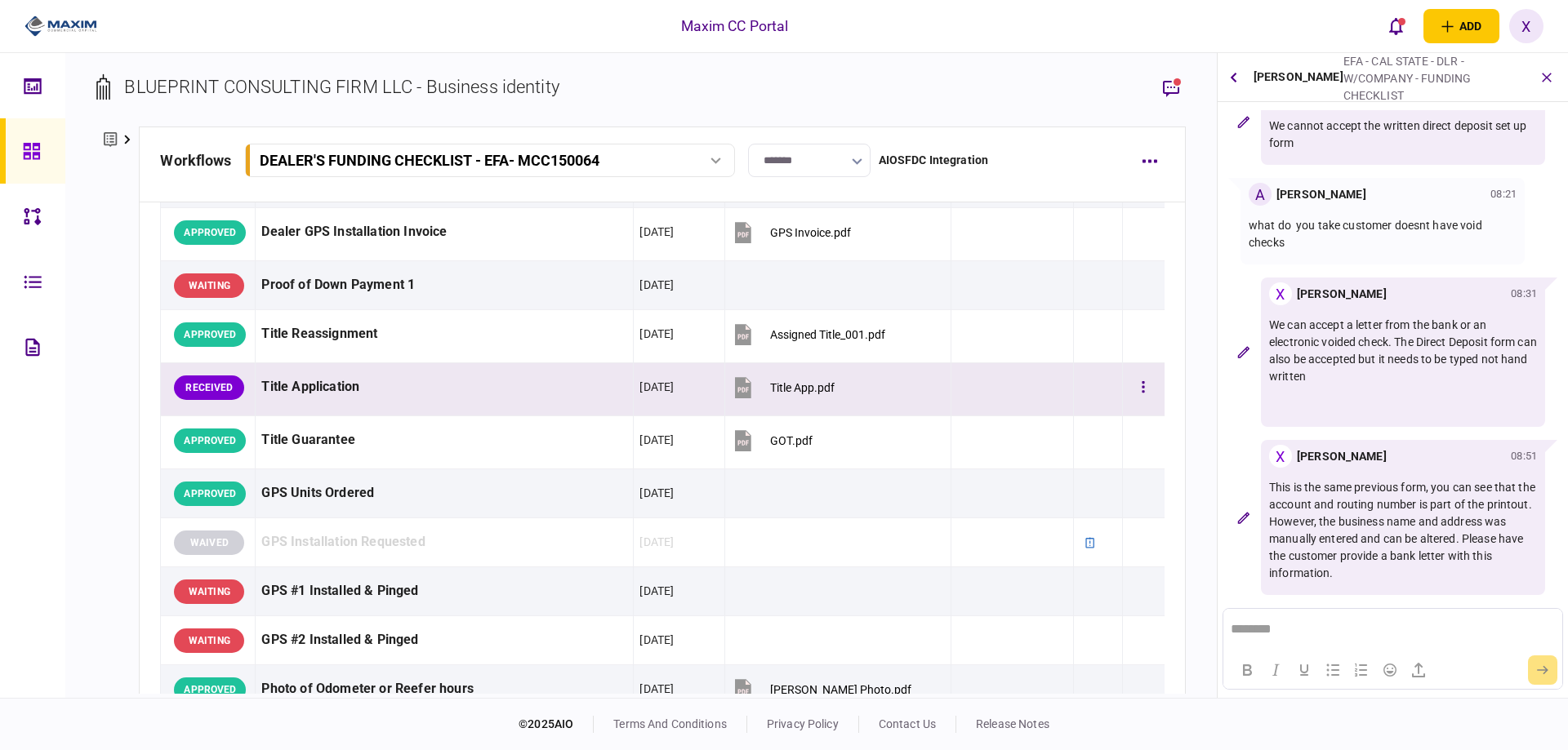
scroll to position [1470, 0]
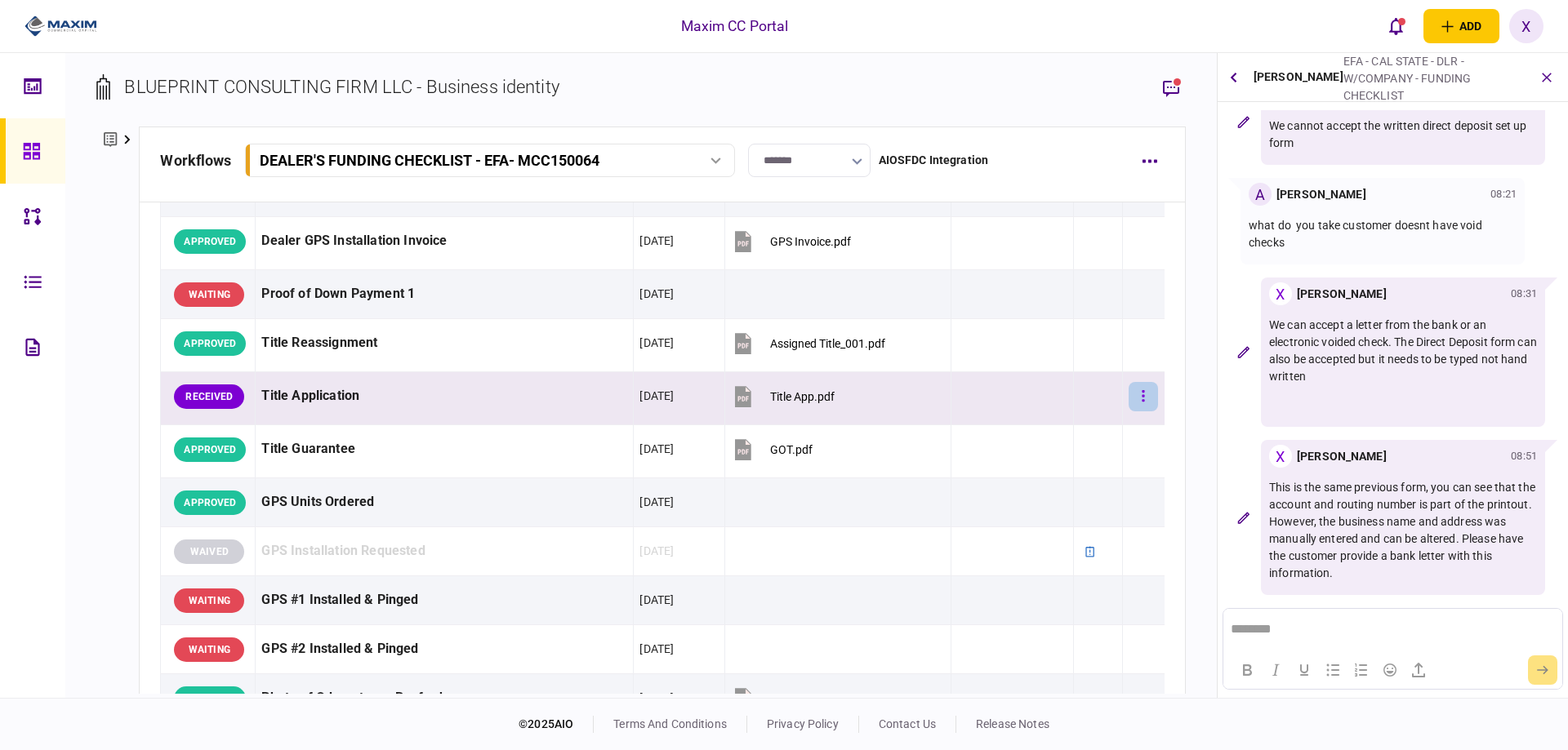
click at [1135, 402] on button "button" at bounding box center [1144, 397] width 30 height 30
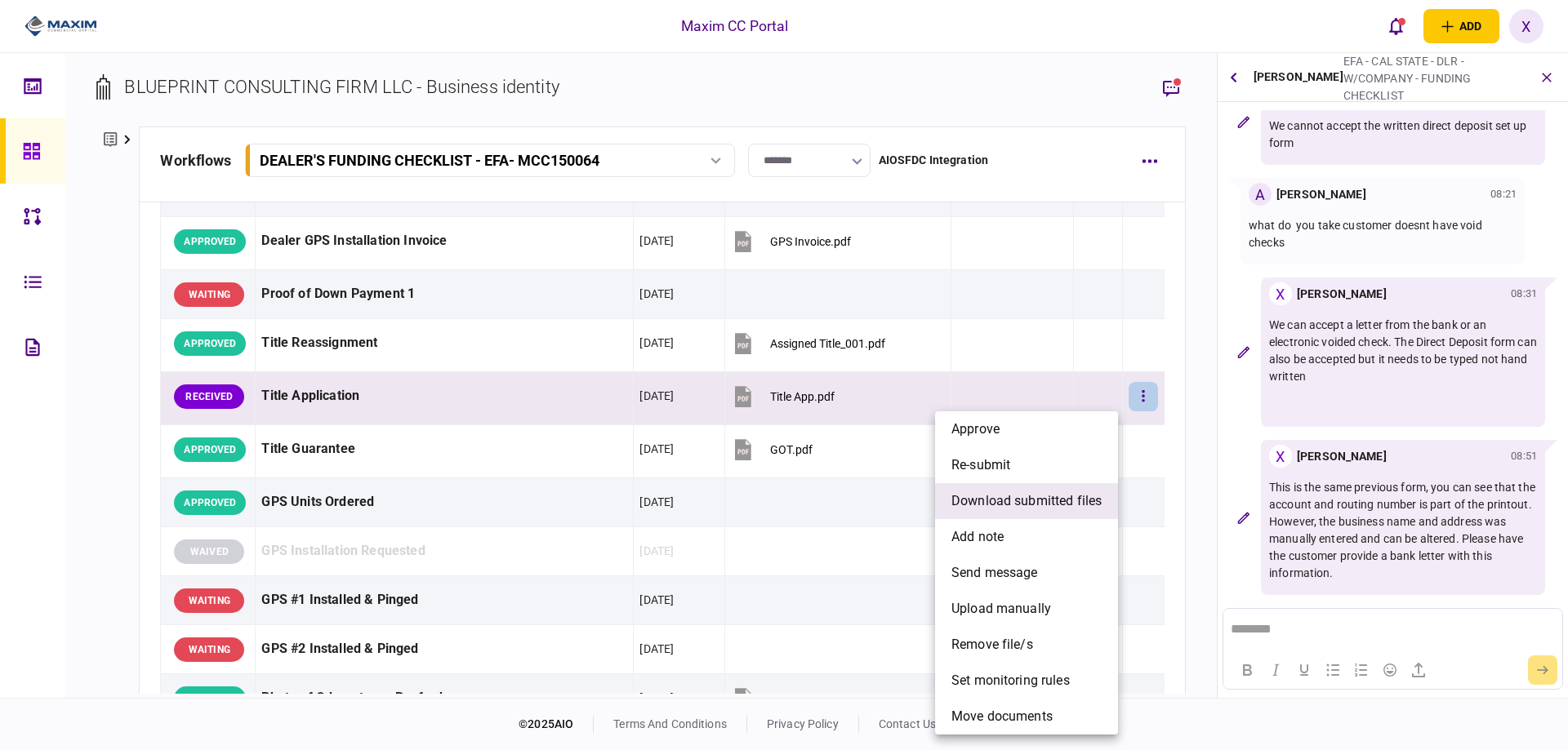
click at [1049, 497] on span "download submitted files" at bounding box center [1026, 502] width 150 height 20
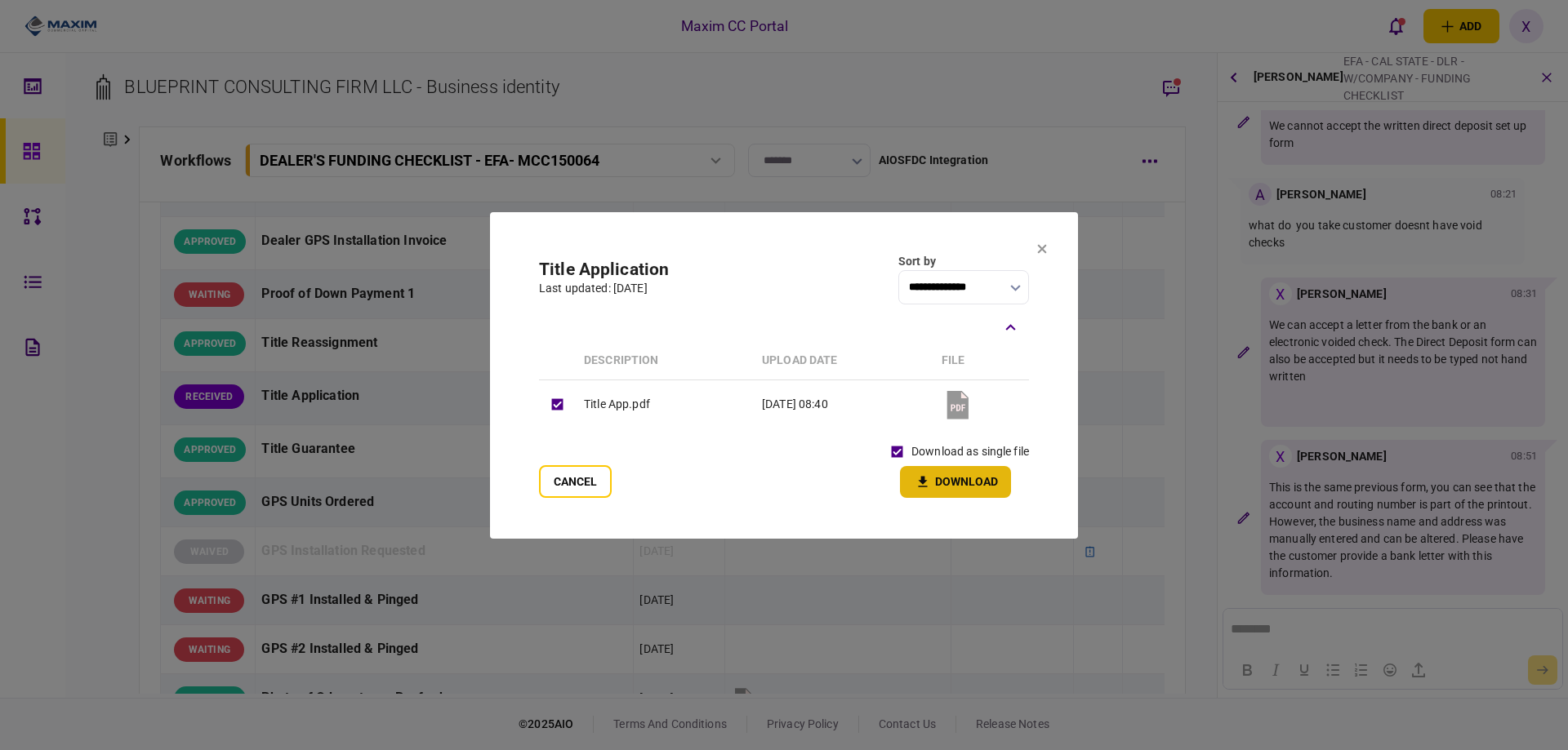
click at [924, 473] on button "Download" at bounding box center [956, 482] width 111 height 32
click at [1040, 251] on icon at bounding box center [1042, 248] width 9 height 9
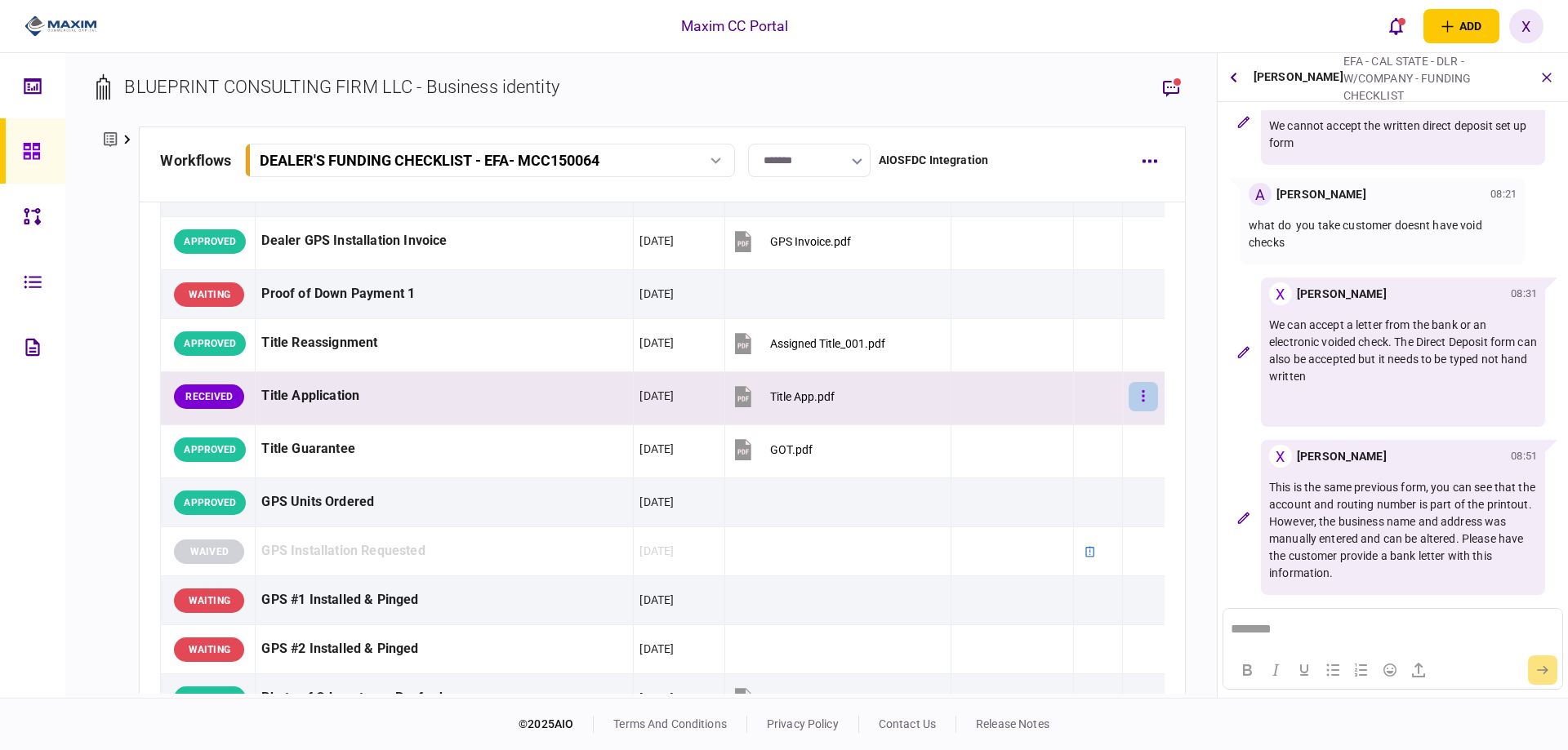
click at [1129, 395] on button "button" at bounding box center [1144, 397] width 30 height 30
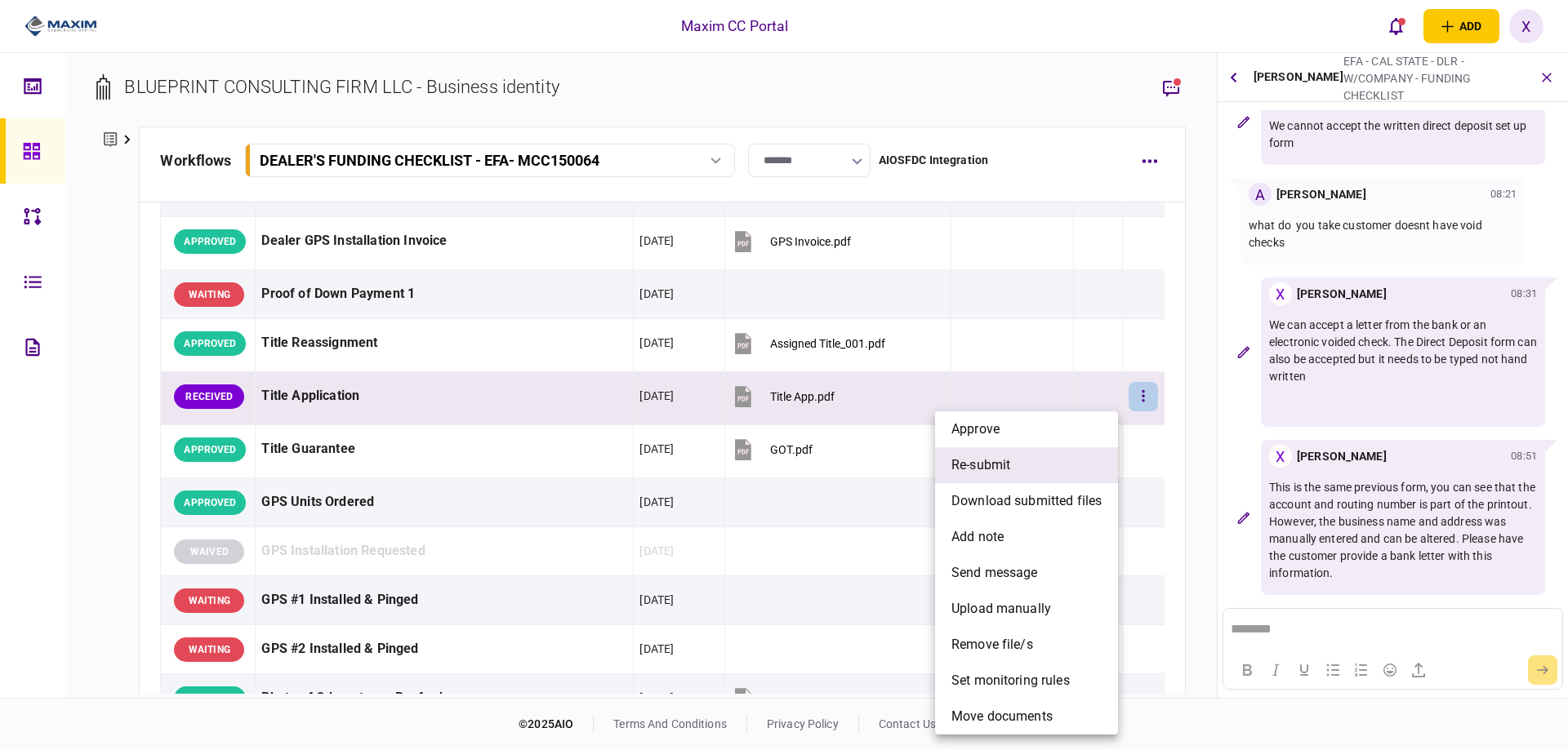
click at [1092, 456] on li "re-submit" at bounding box center [1026, 465] width 183 height 36
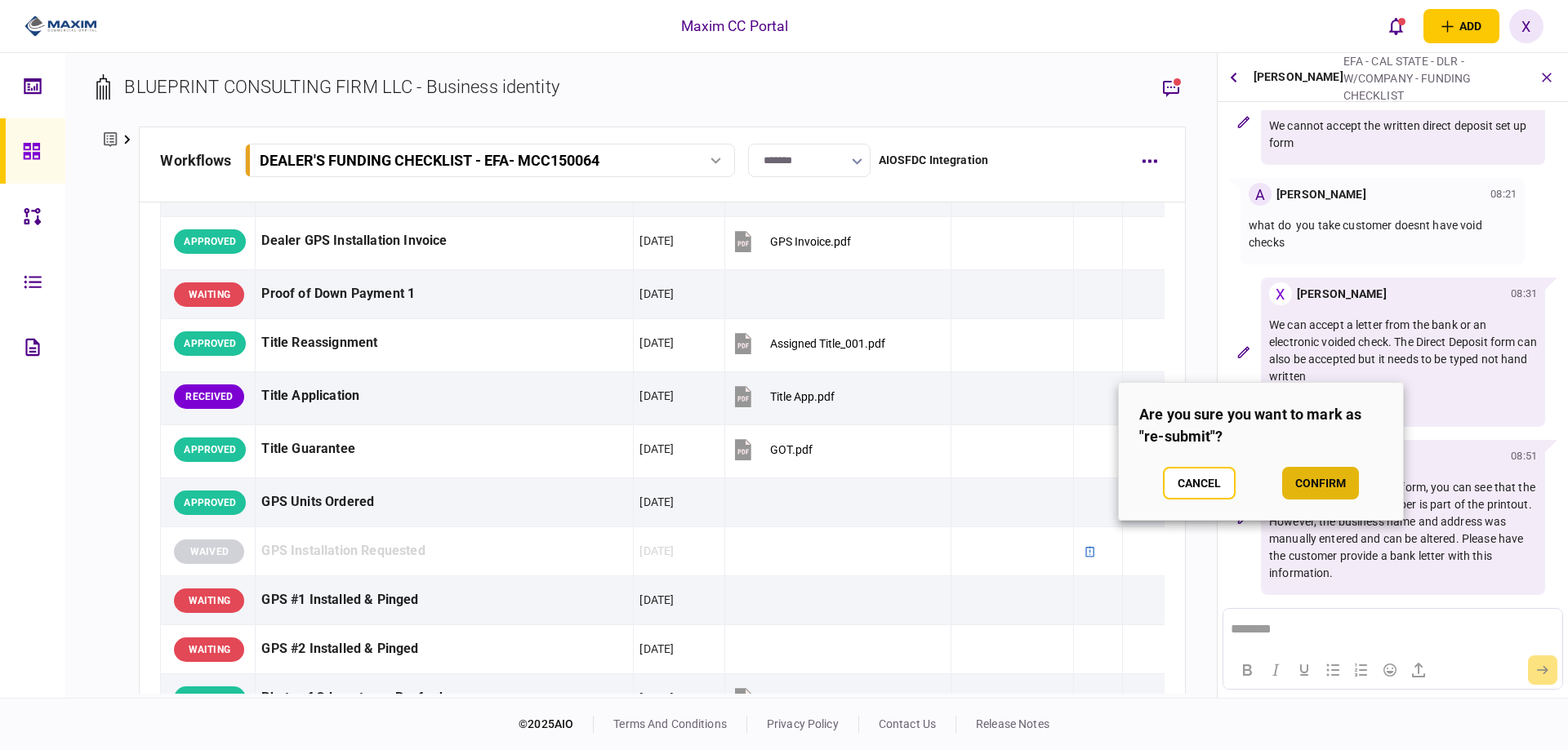
click at [1333, 475] on button "confirm" at bounding box center [1321, 483] width 77 height 33
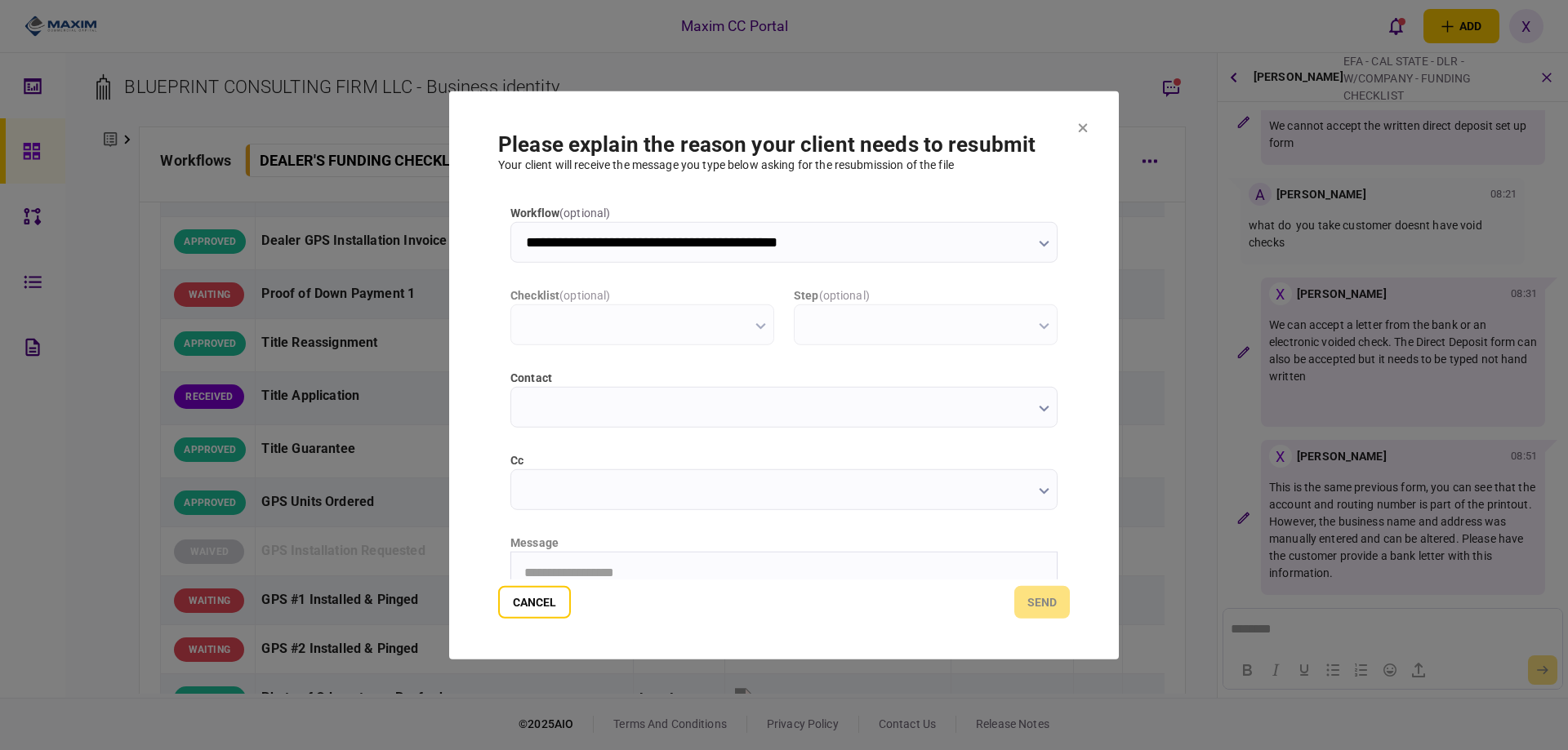
scroll to position [0, 0]
type input "**********"
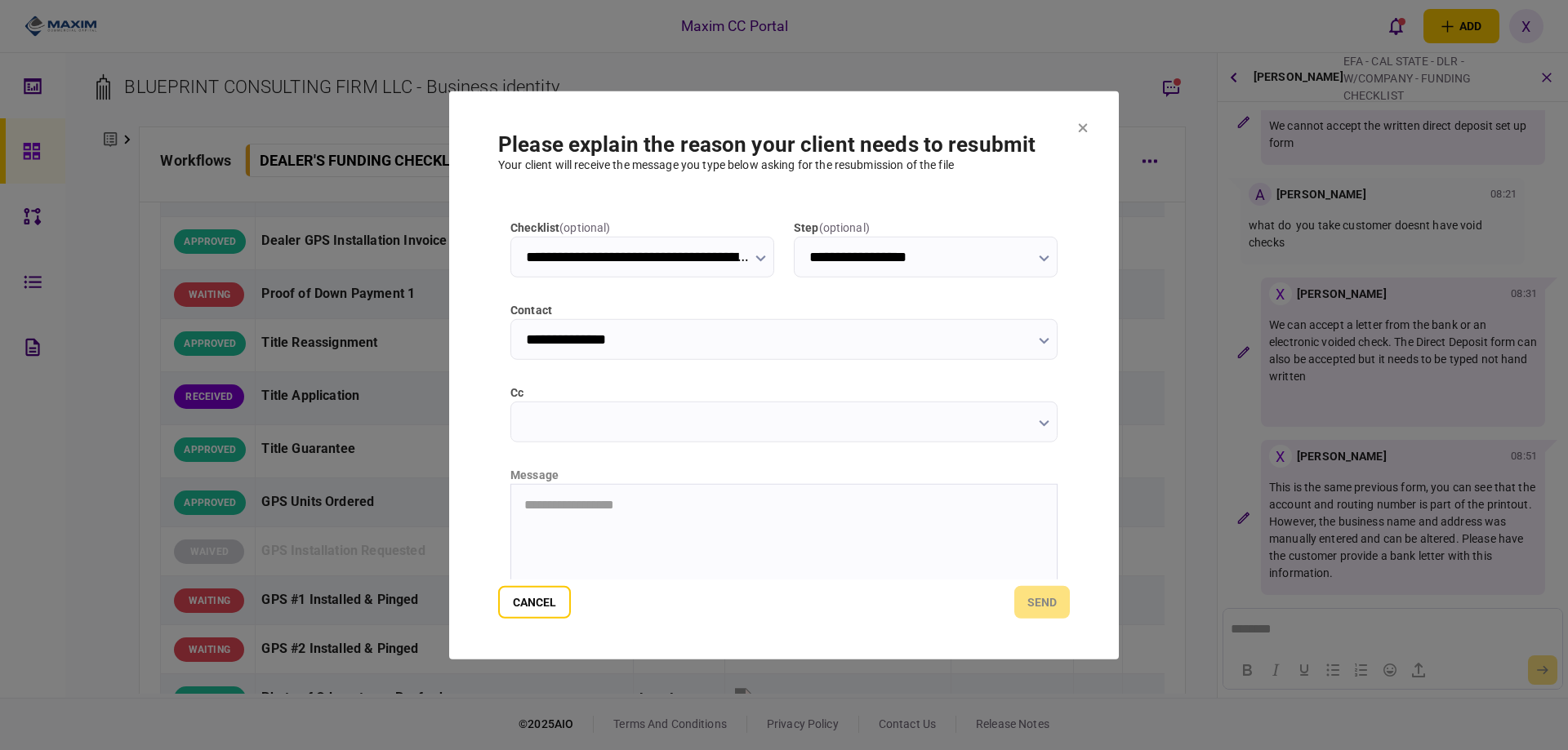
scroll to position [176, 0]
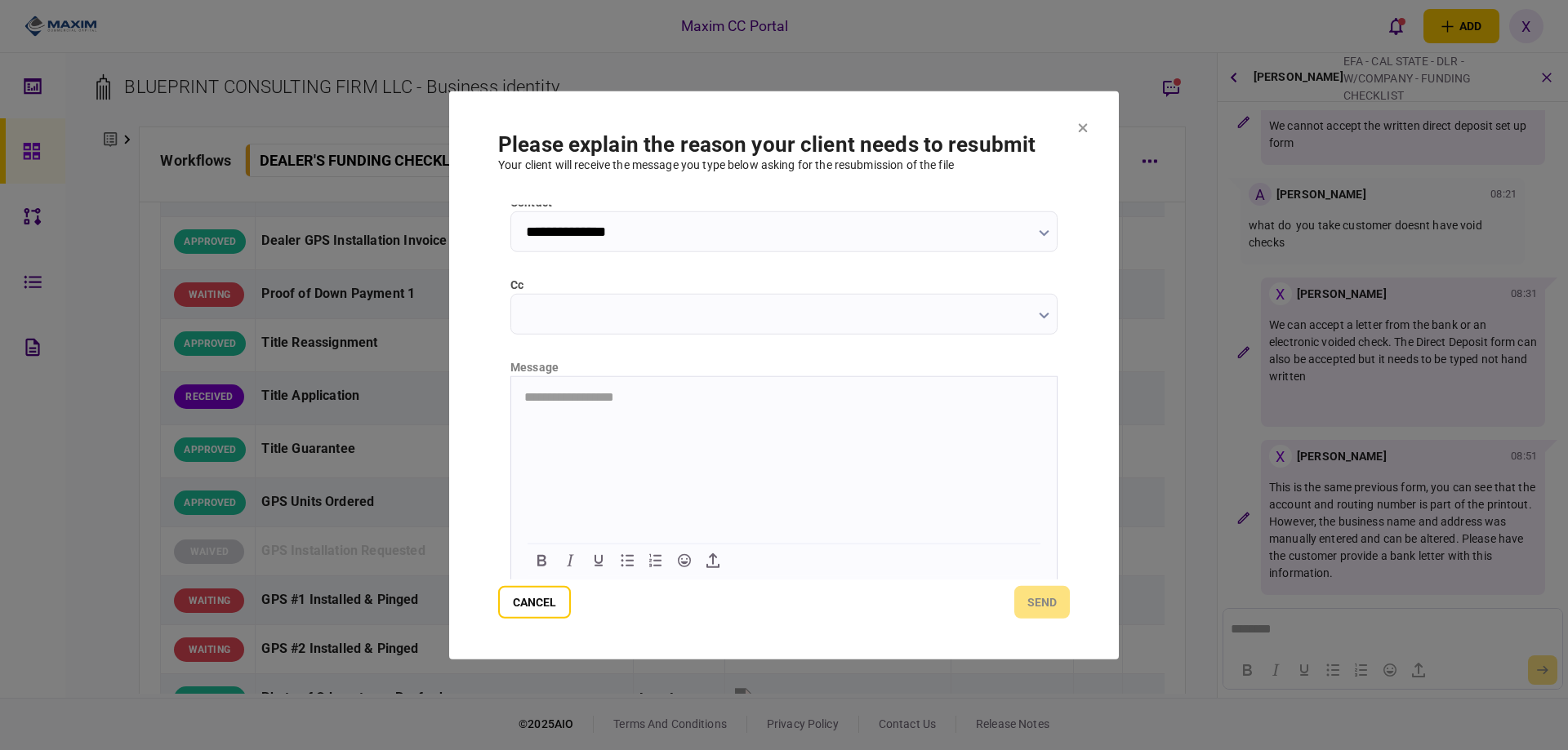
click at [597, 417] on html "**********" at bounding box center [784, 396] width 546 height 41
click at [1040, 614] on button "send" at bounding box center [1042, 602] width 56 height 33
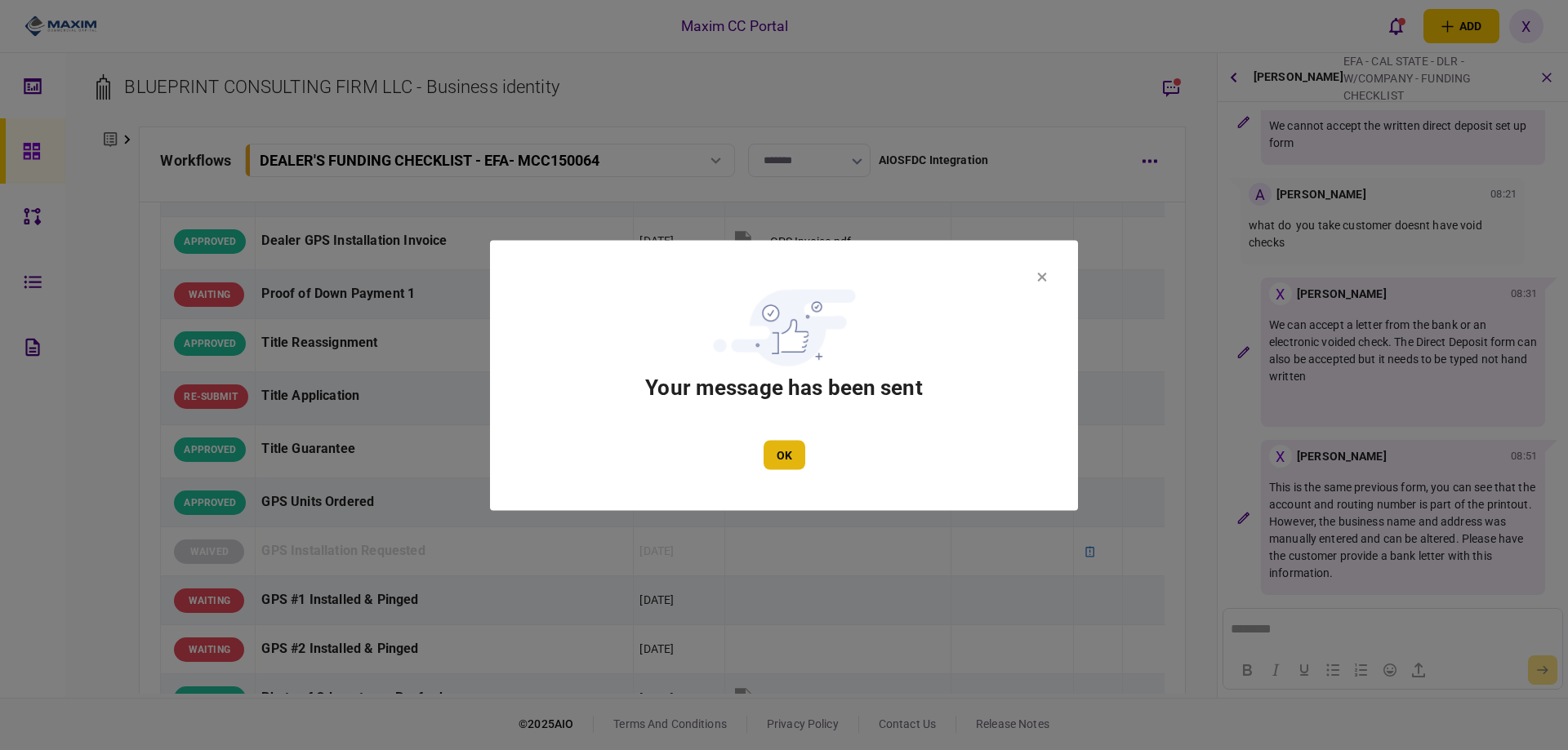
click at [783, 448] on button "OK" at bounding box center [785, 455] width 42 height 30
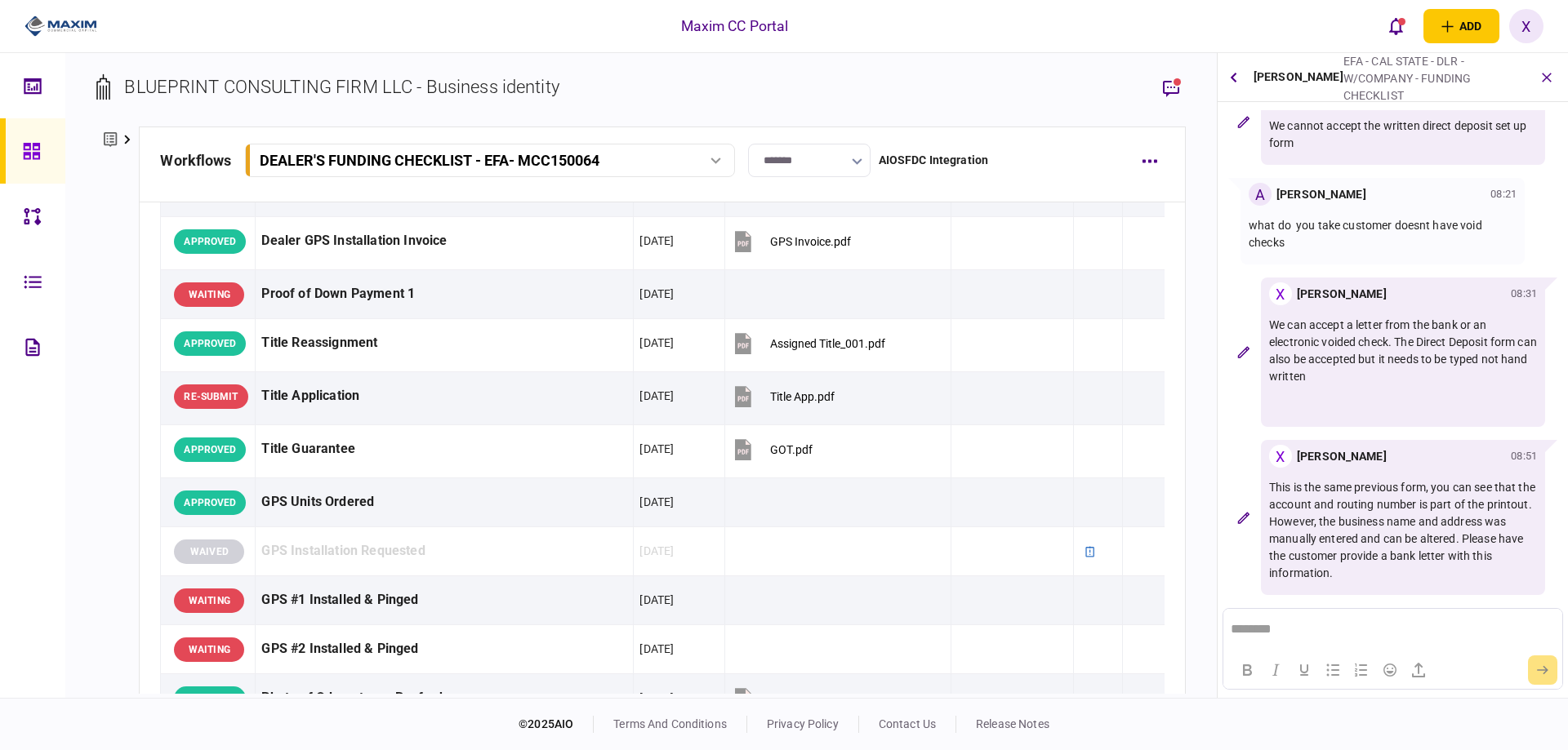
click at [40, 149] on icon at bounding box center [32, 151] width 18 height 19
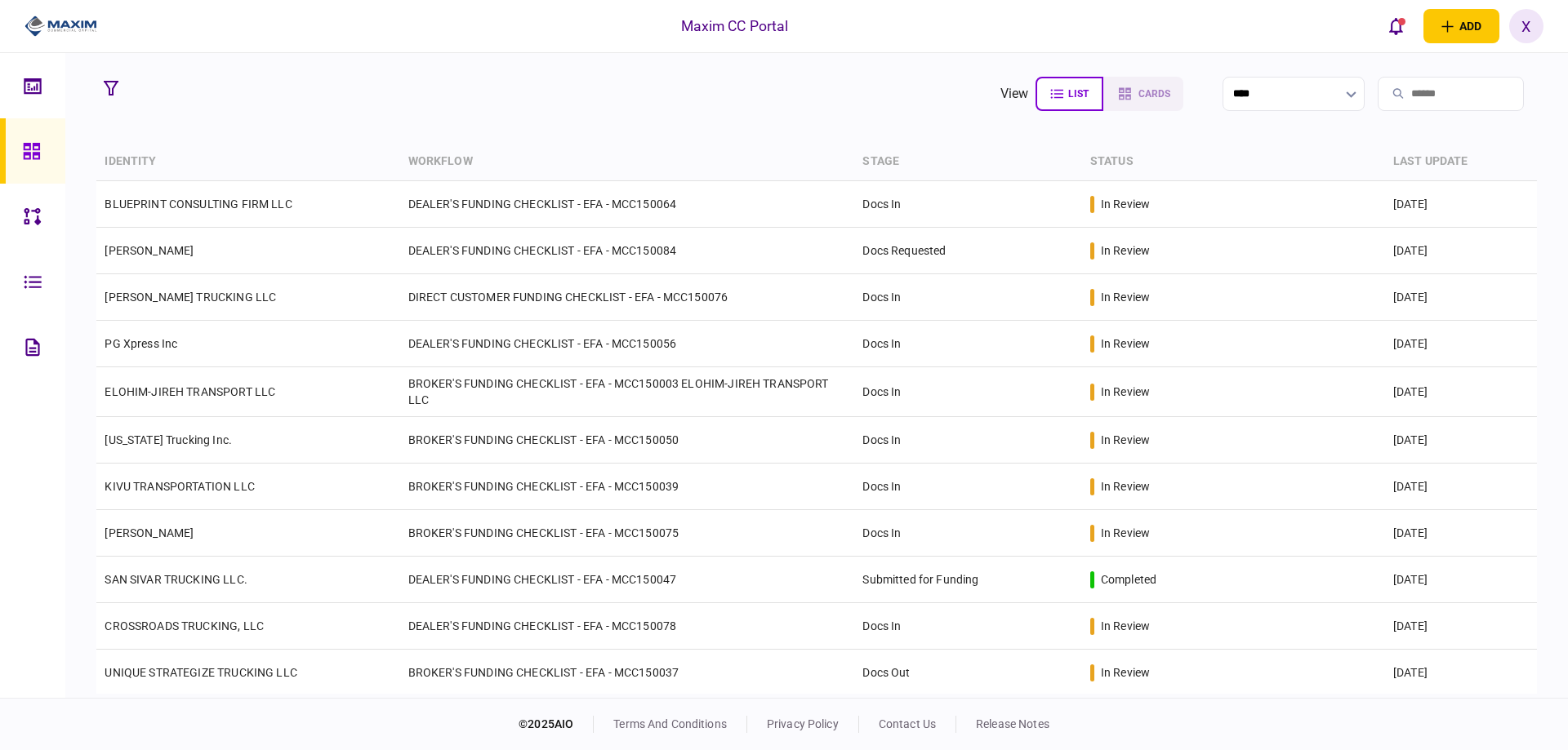
click at [81, 26] on img at bounding box center [61, 26] width 73 height 25
click at [30, 161] on div at bounding box center [36, 151] width 26 height 66
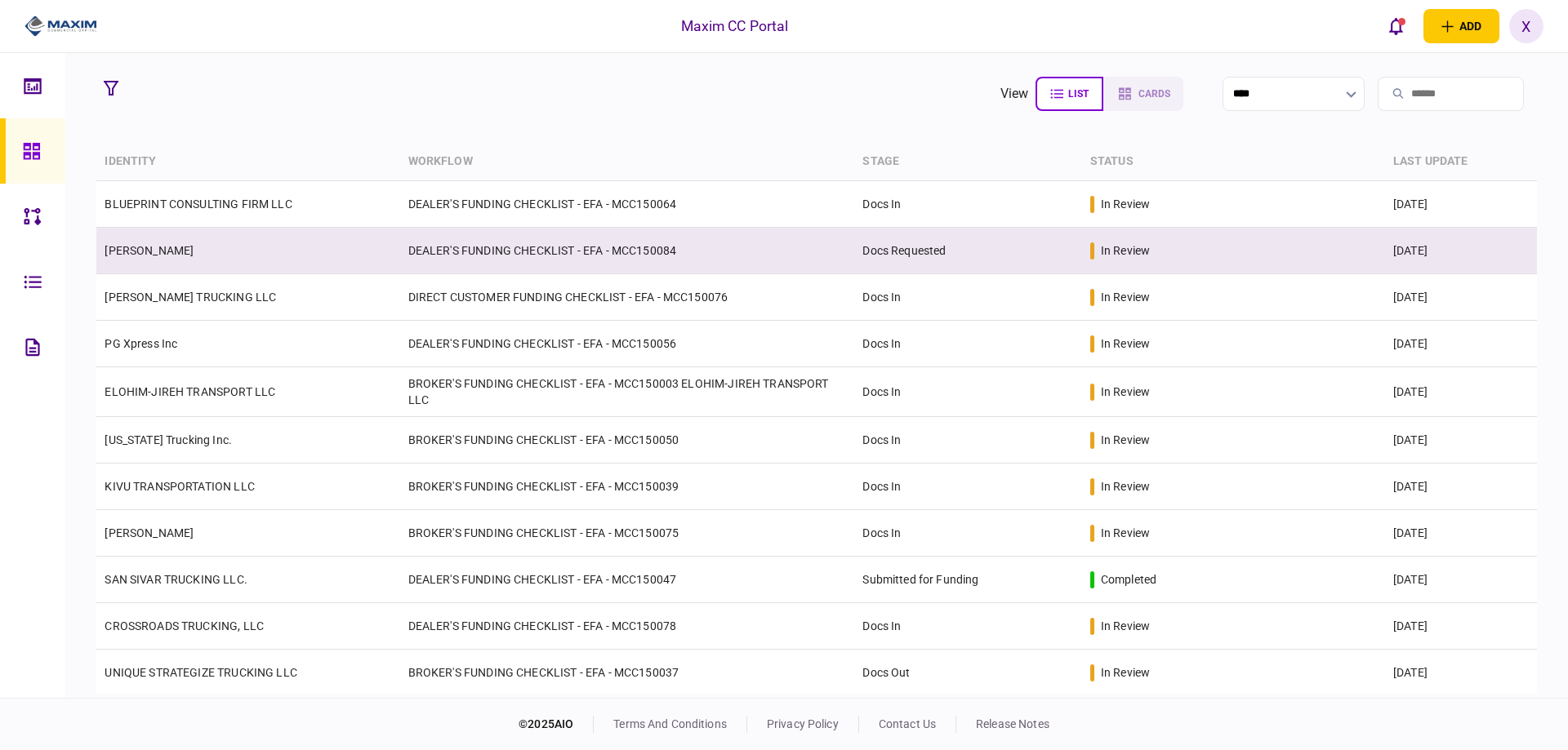
click at [118, 263] on td "[PERSON_NAME]" at bounding box center [247, 250] width 303 height 47
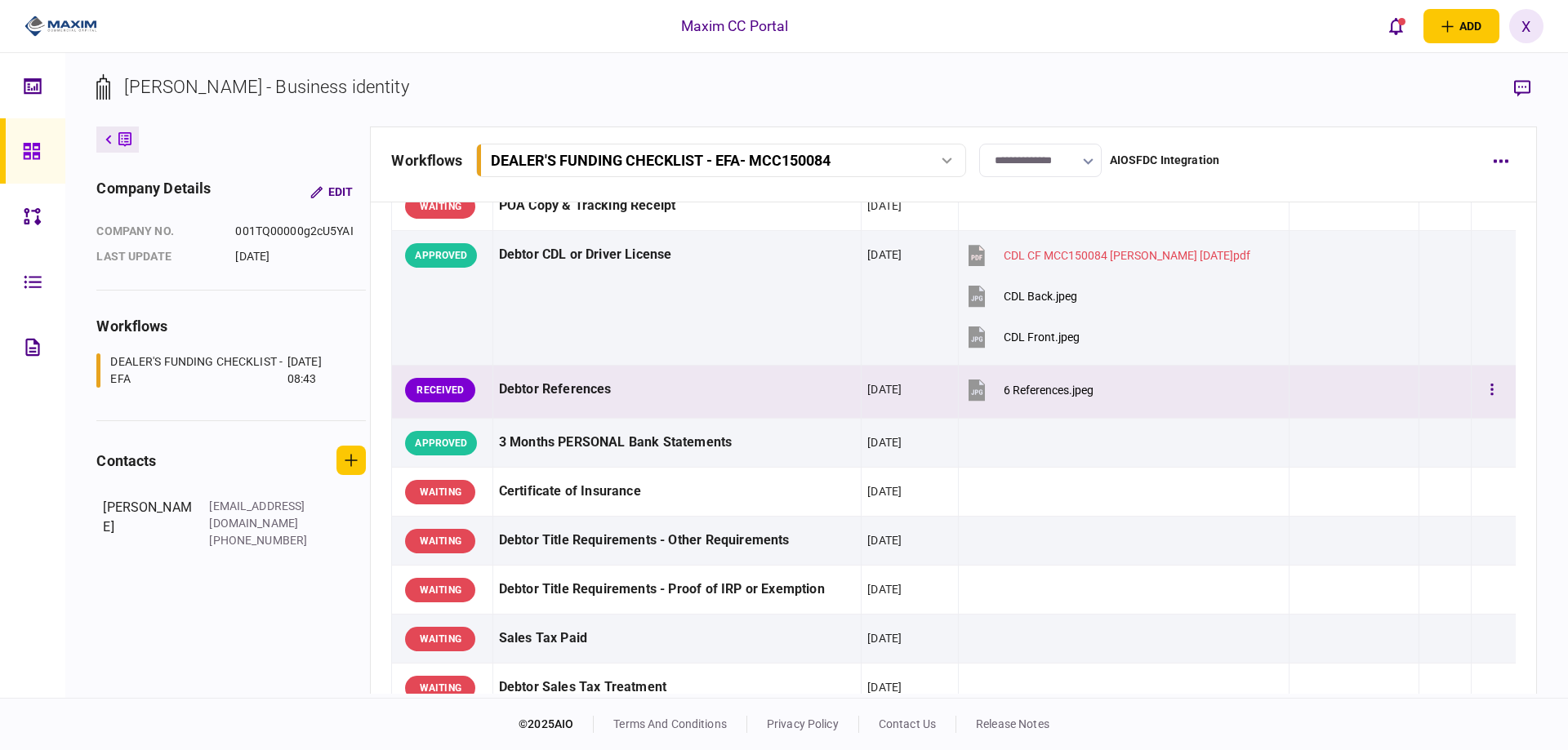
scroll to position [245, 0]
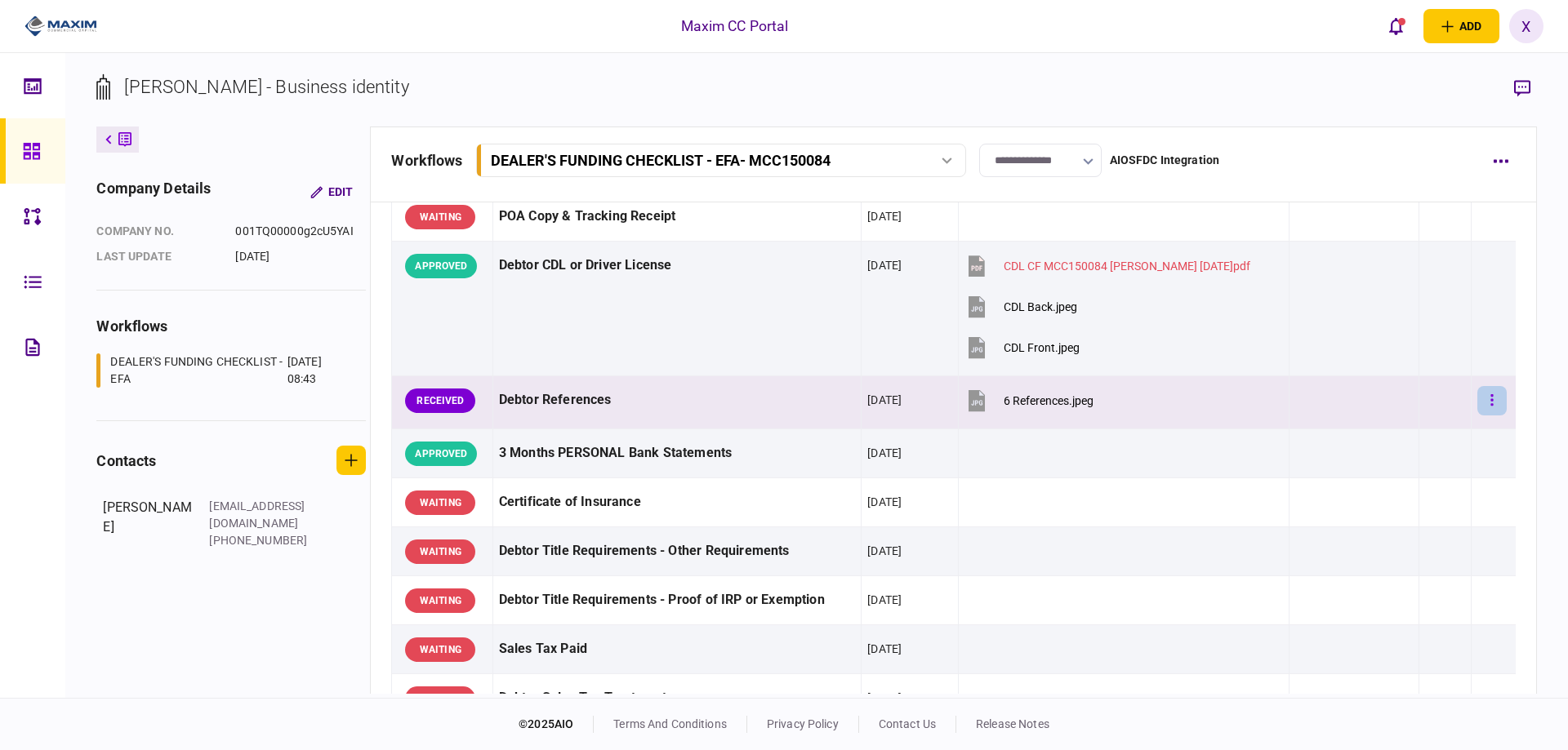
click at [1490, 398] on button "button" at bounding box center [1492, 401] width 30 height 30
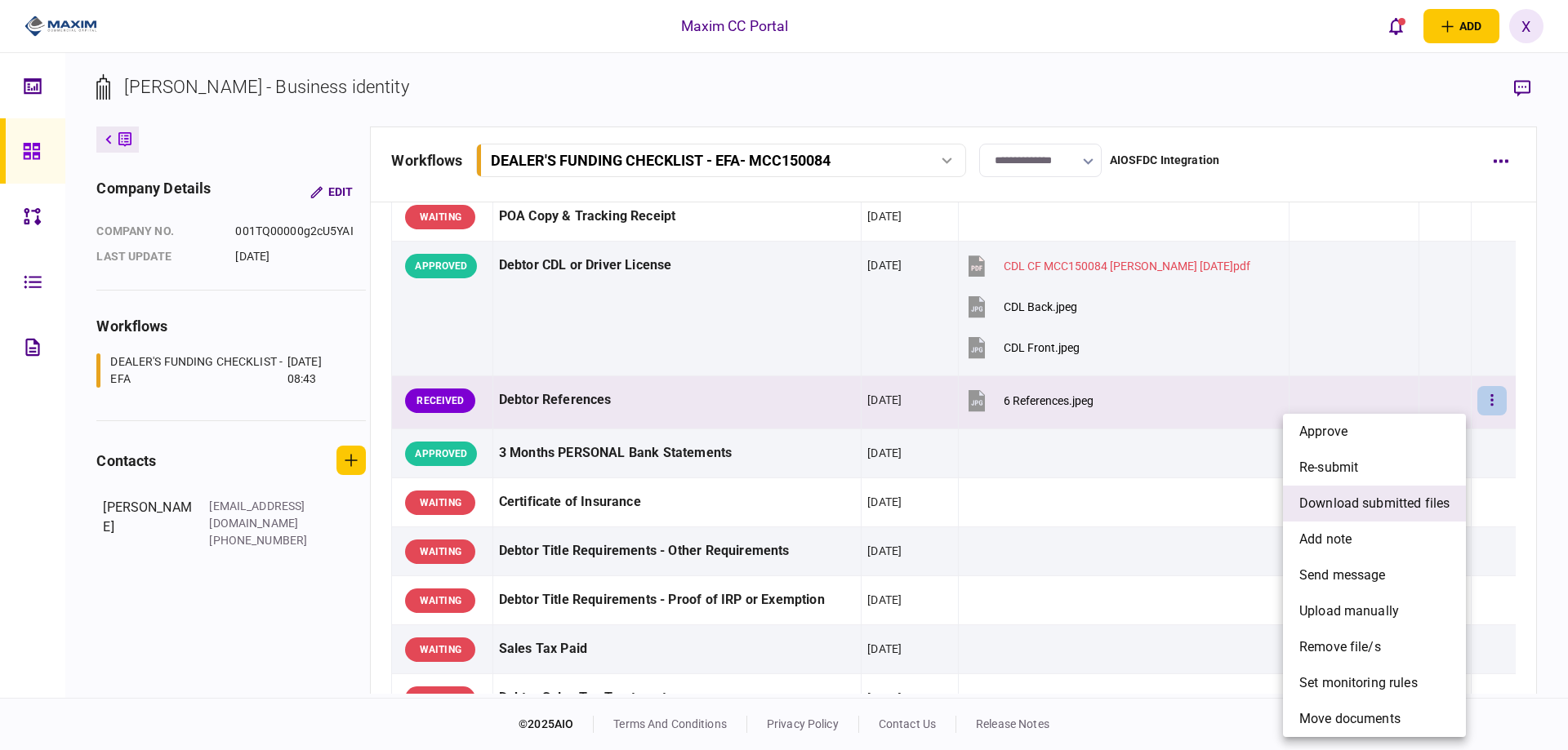
click at [1364, 498] on span "download submitted files" at bounding box center [1374, 504] width 150 height 20
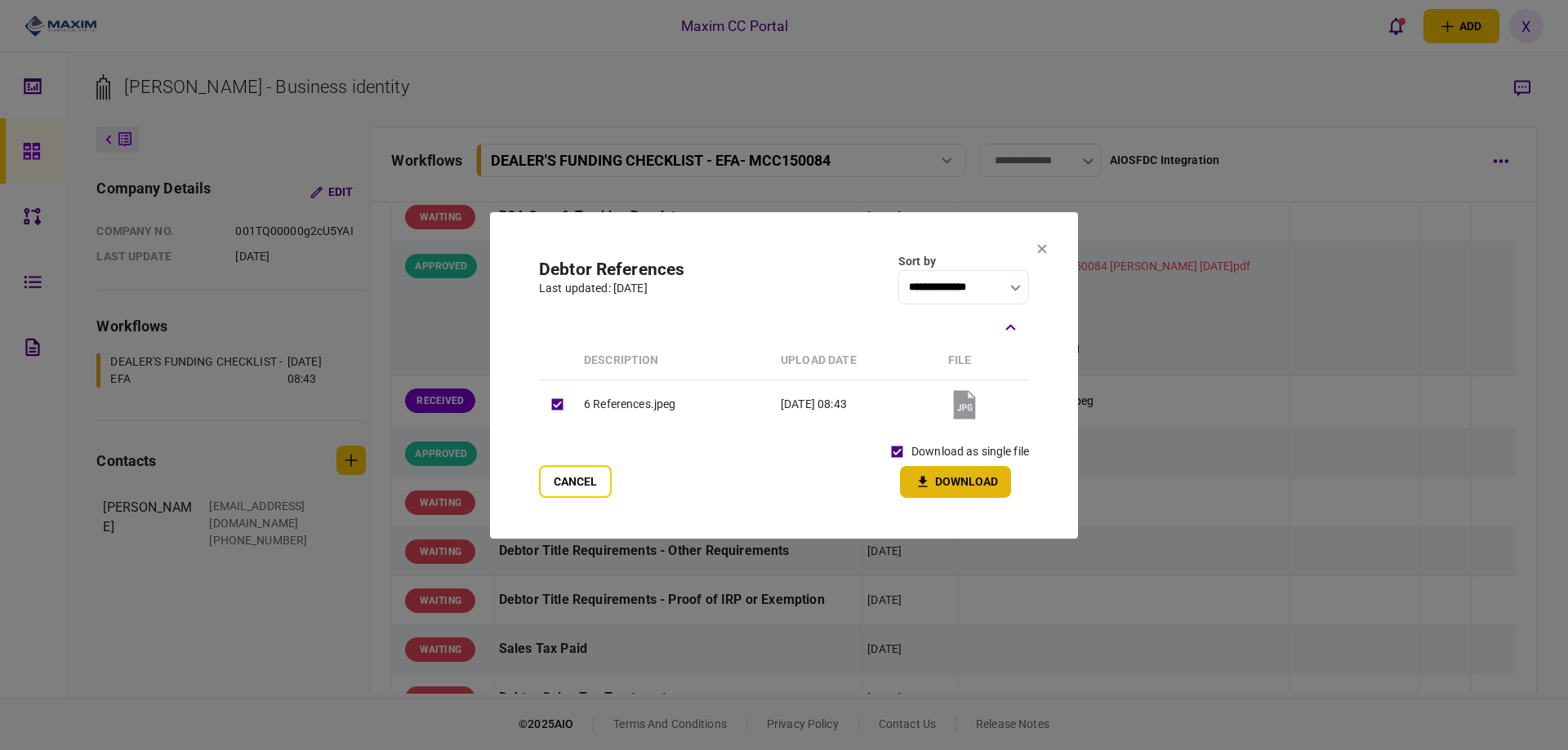
click at [933, 483] on button "Download" at bounding box center [956, 482] width 111 height 32
click at [1040, 249] on icon at bounding box center [1042, 248] width 9 height 9
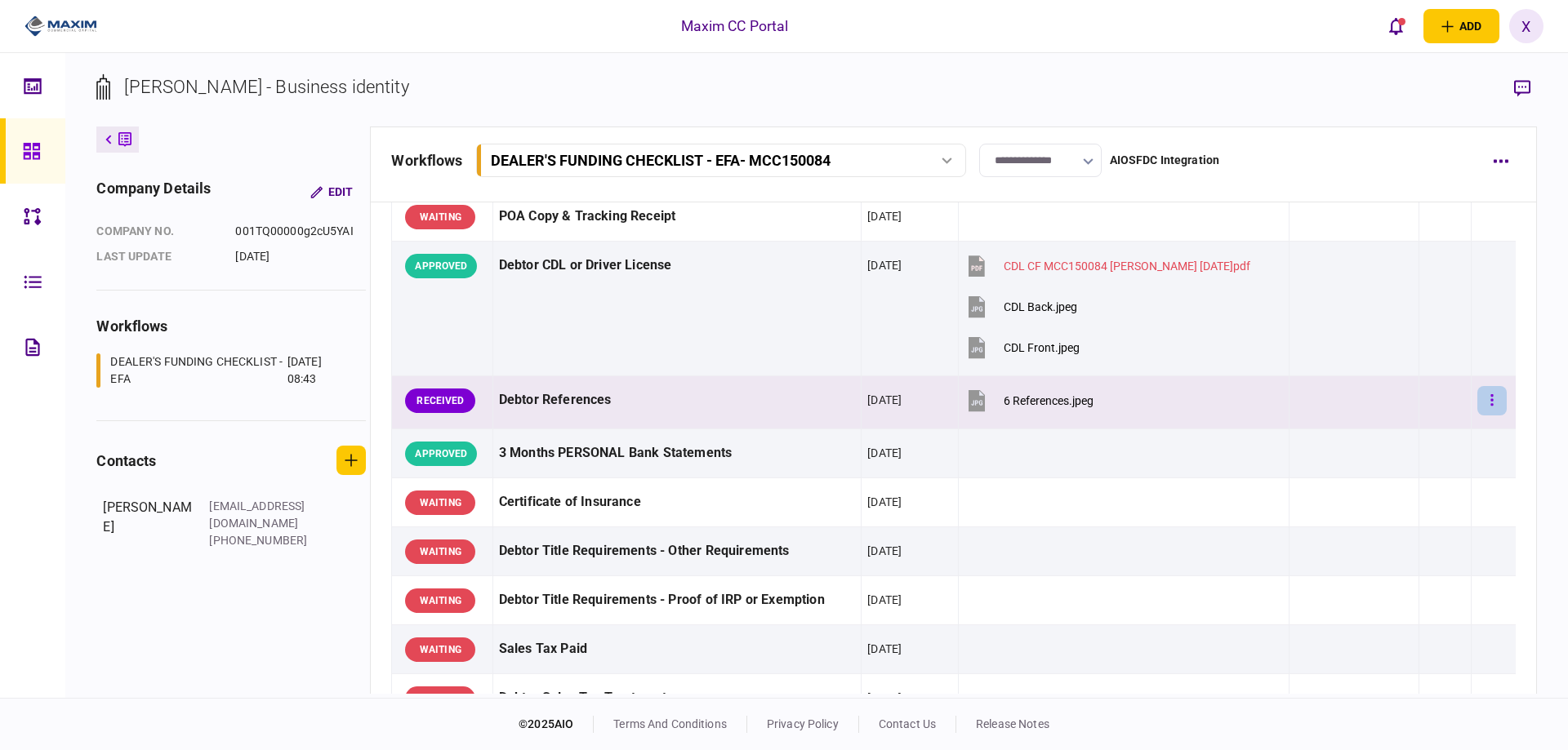
click at [1479, 407] on button "button" at bounding box center [1492, 401] width 30 height 30
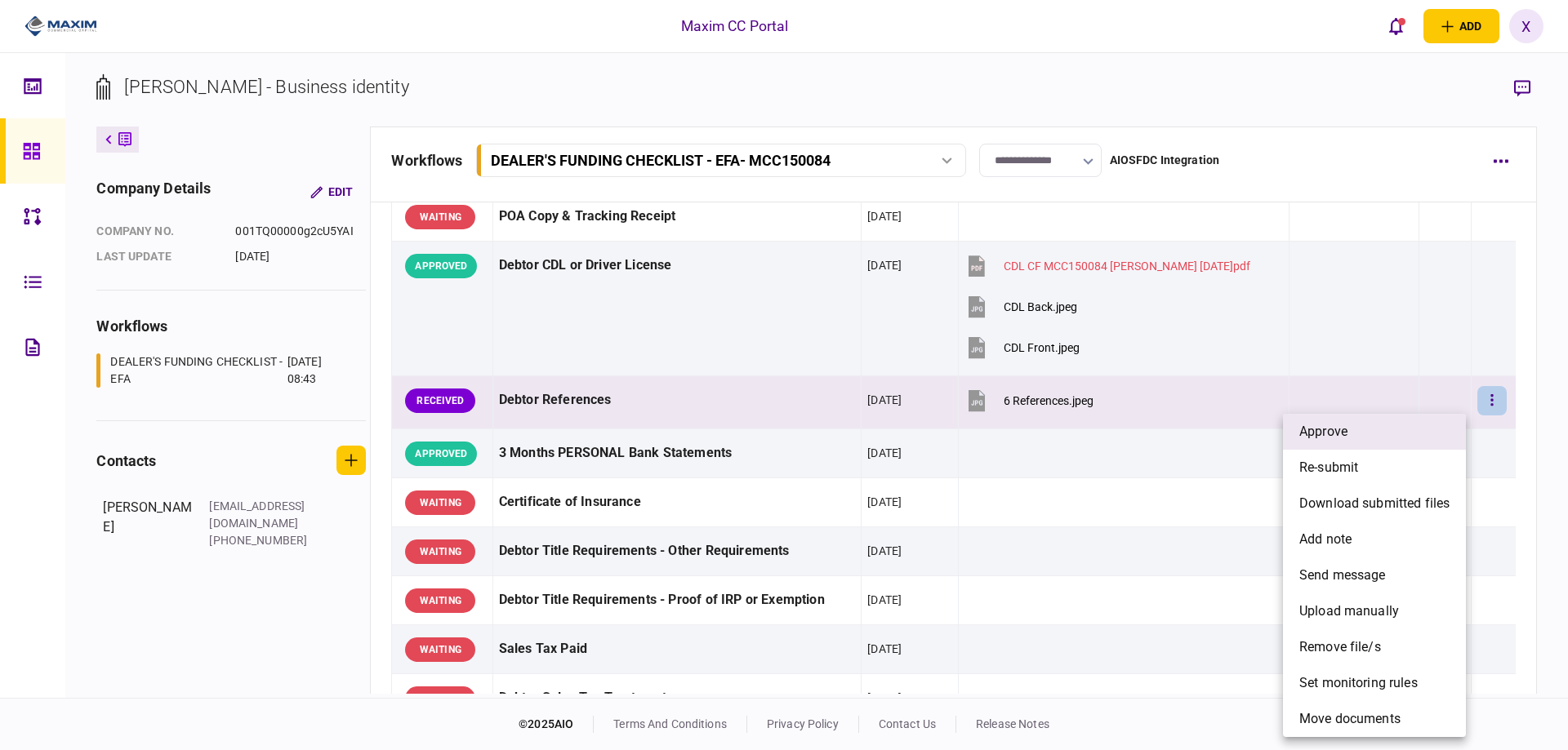
click at [1443, 423] on li "approve" at bounding box center [1374, 432] width 183 height 36
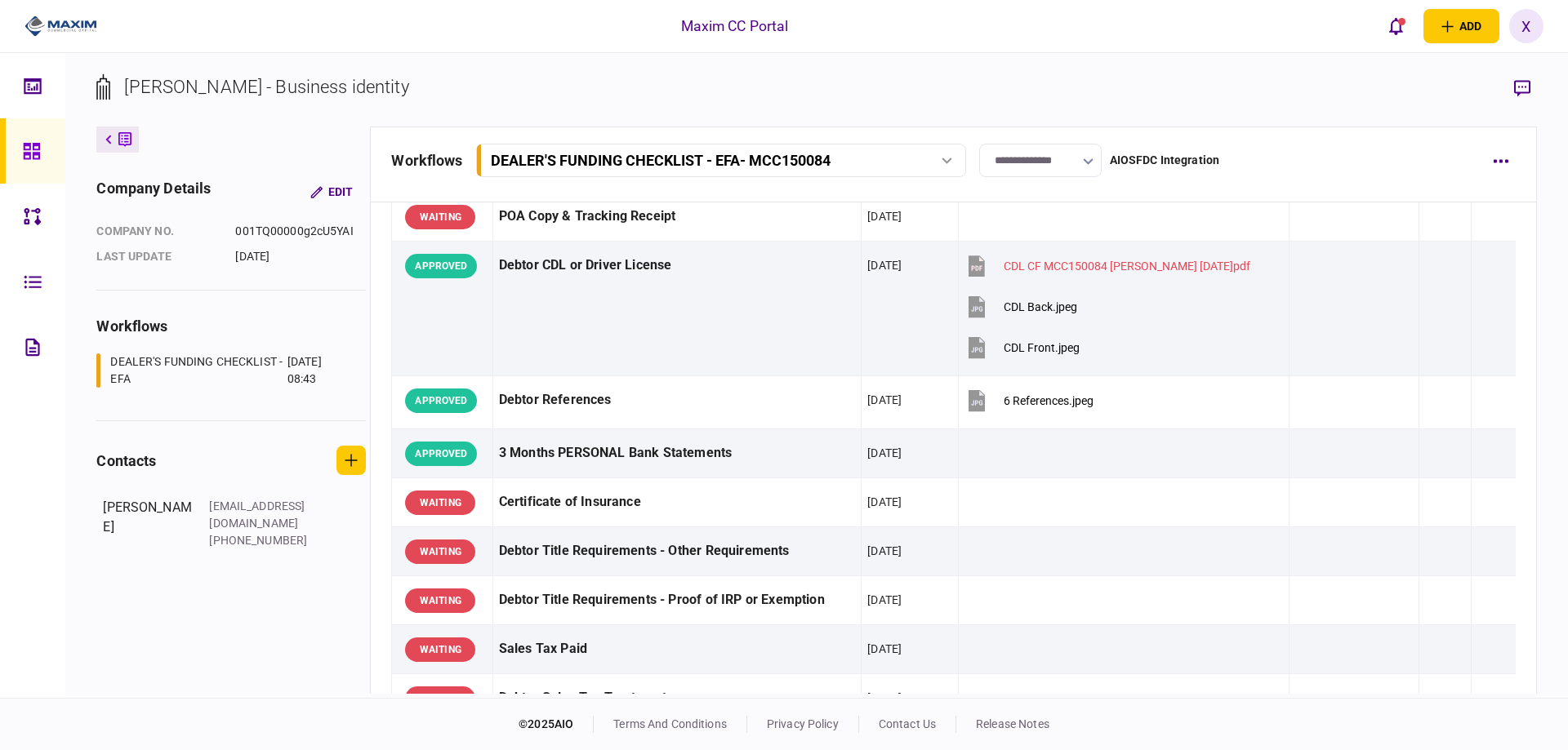
click at [39, 147] on icon at bounding box center [31, 151] width 16 height 16
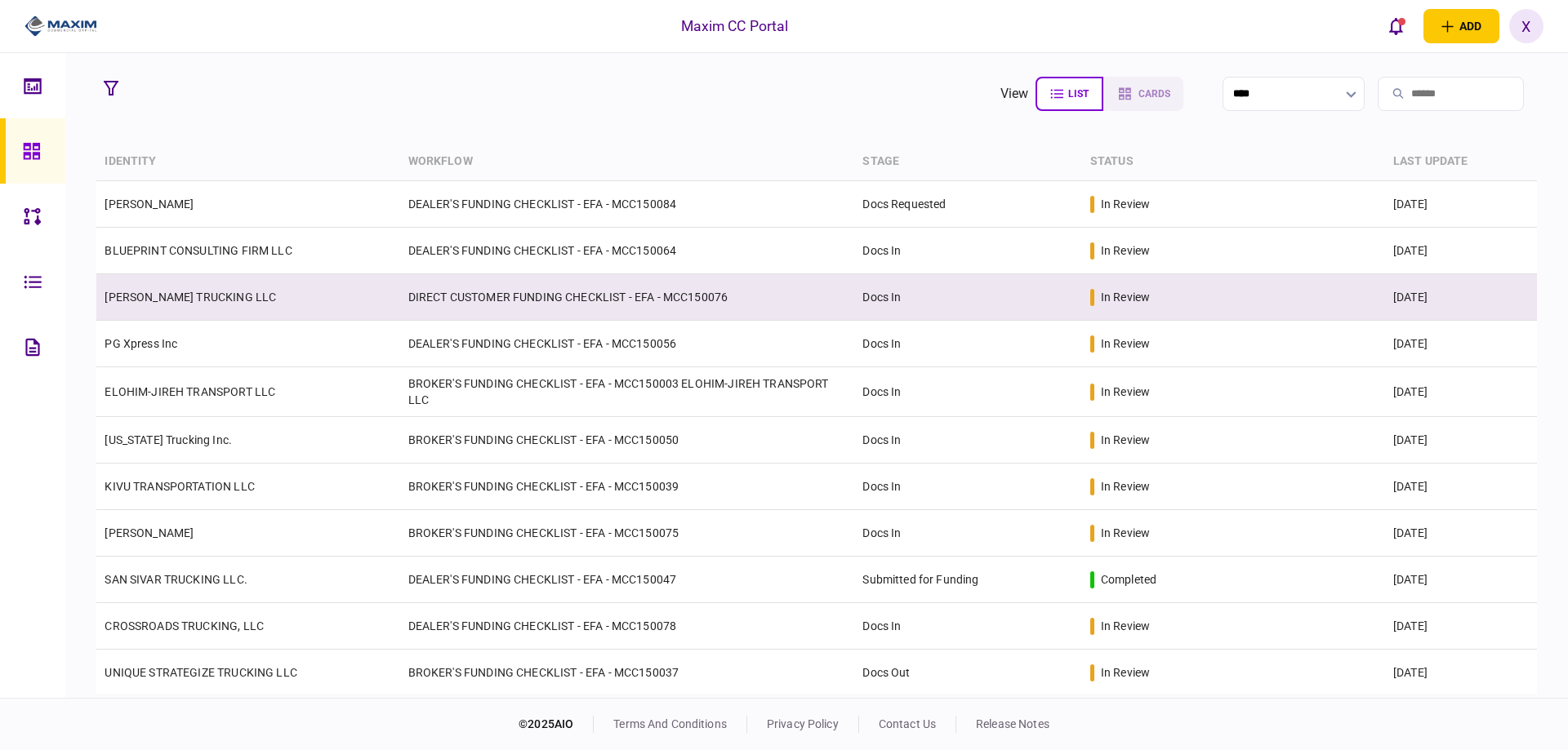
click at [146, 315] on td "[PERSON_NAME] TRUCKING LLC" at bounding box center [247, 297] width 303 height 47
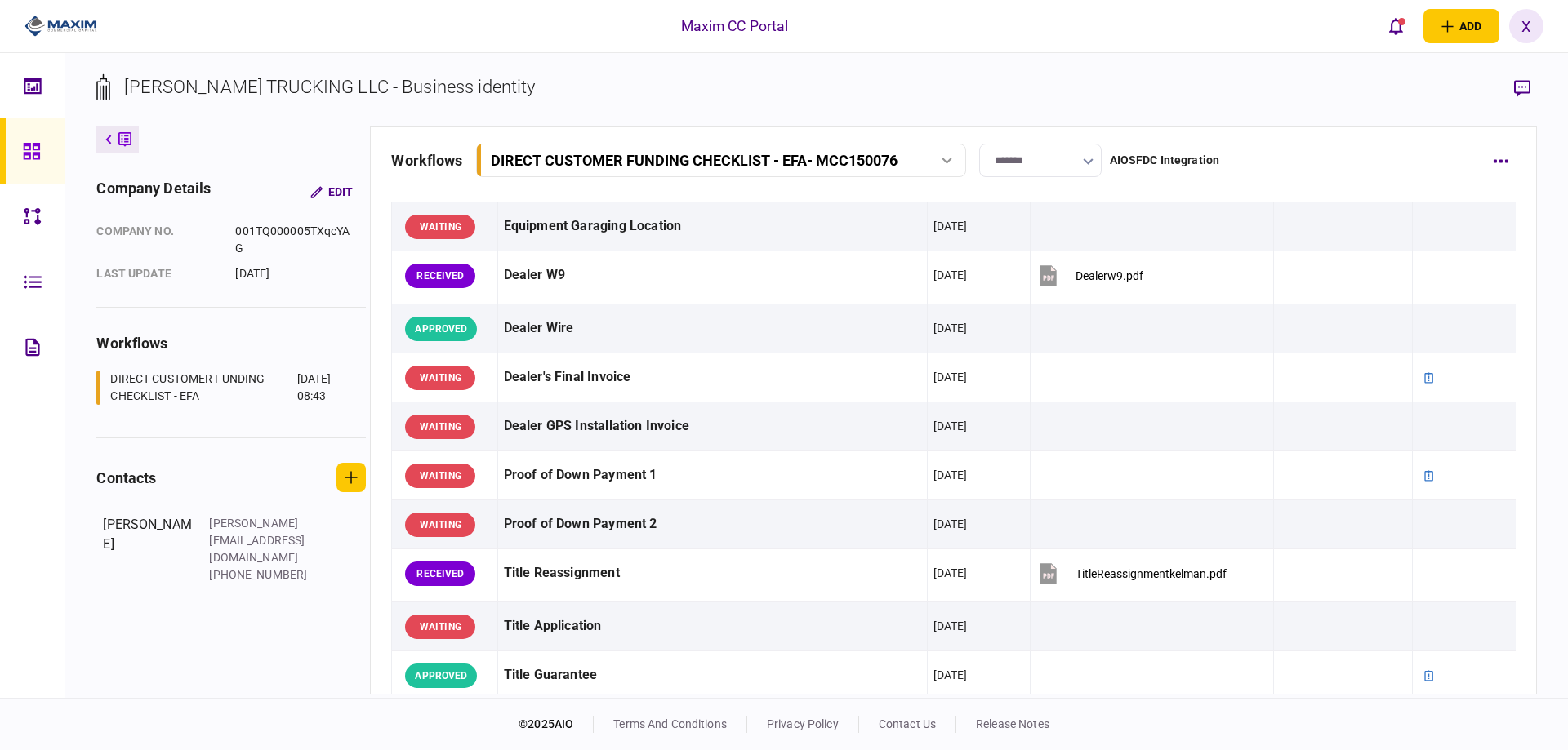
scroll to position [1225, 0]
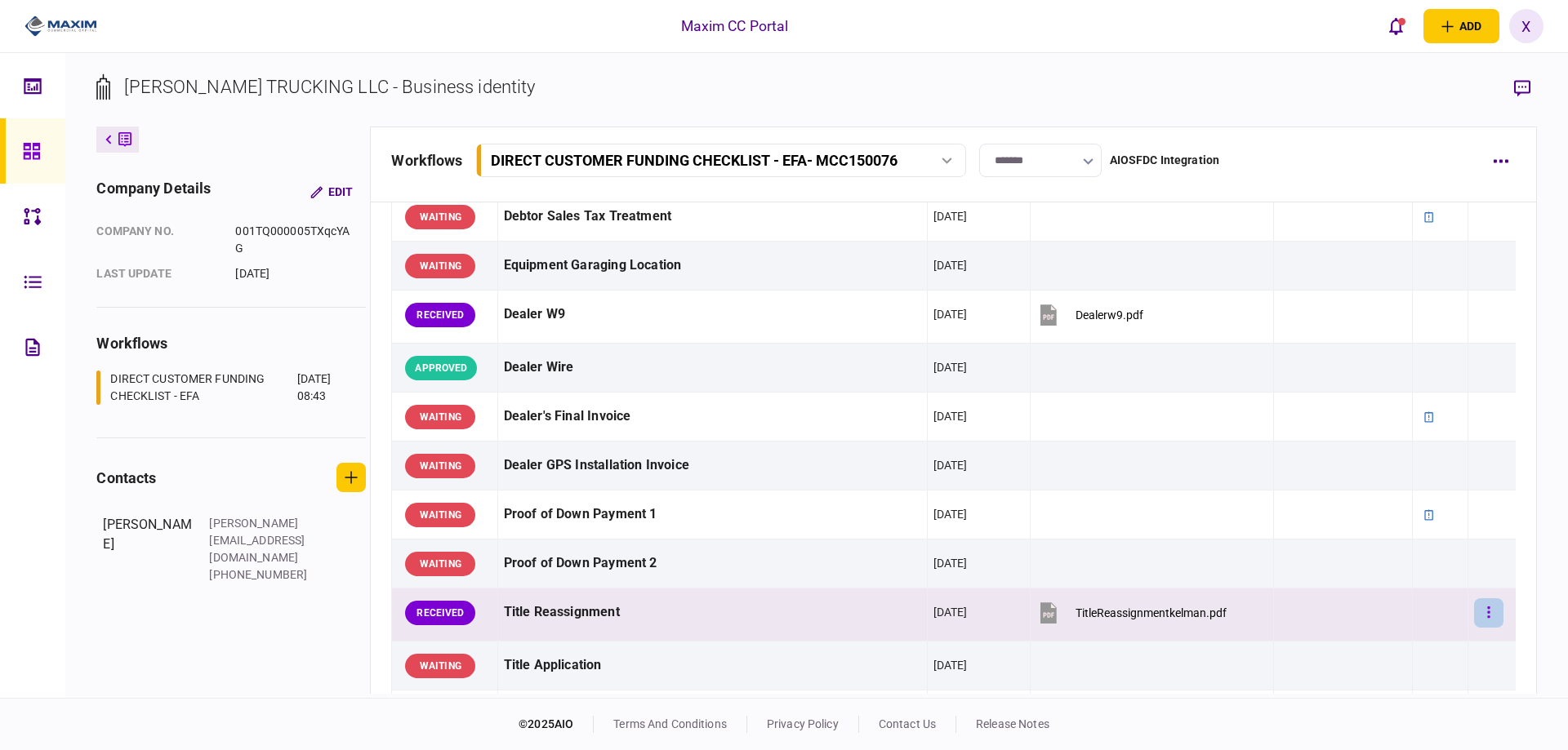
click at [1486, 614] on button "button" at bounding box center [1490, 614] width 30 height 30
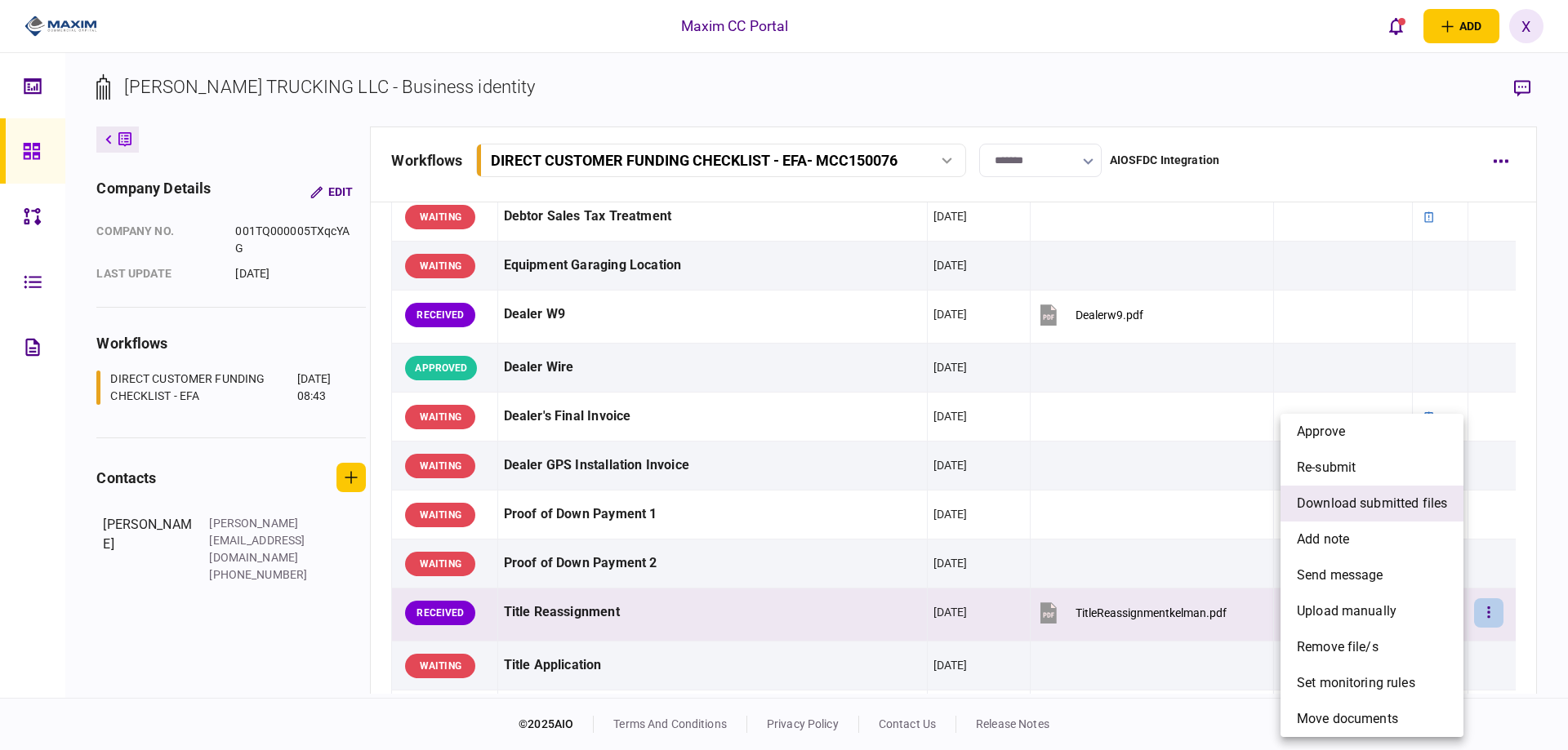
click at [1427, 504] on span "download submitted files" at bounding box center [1371, 504] width 150 height 20
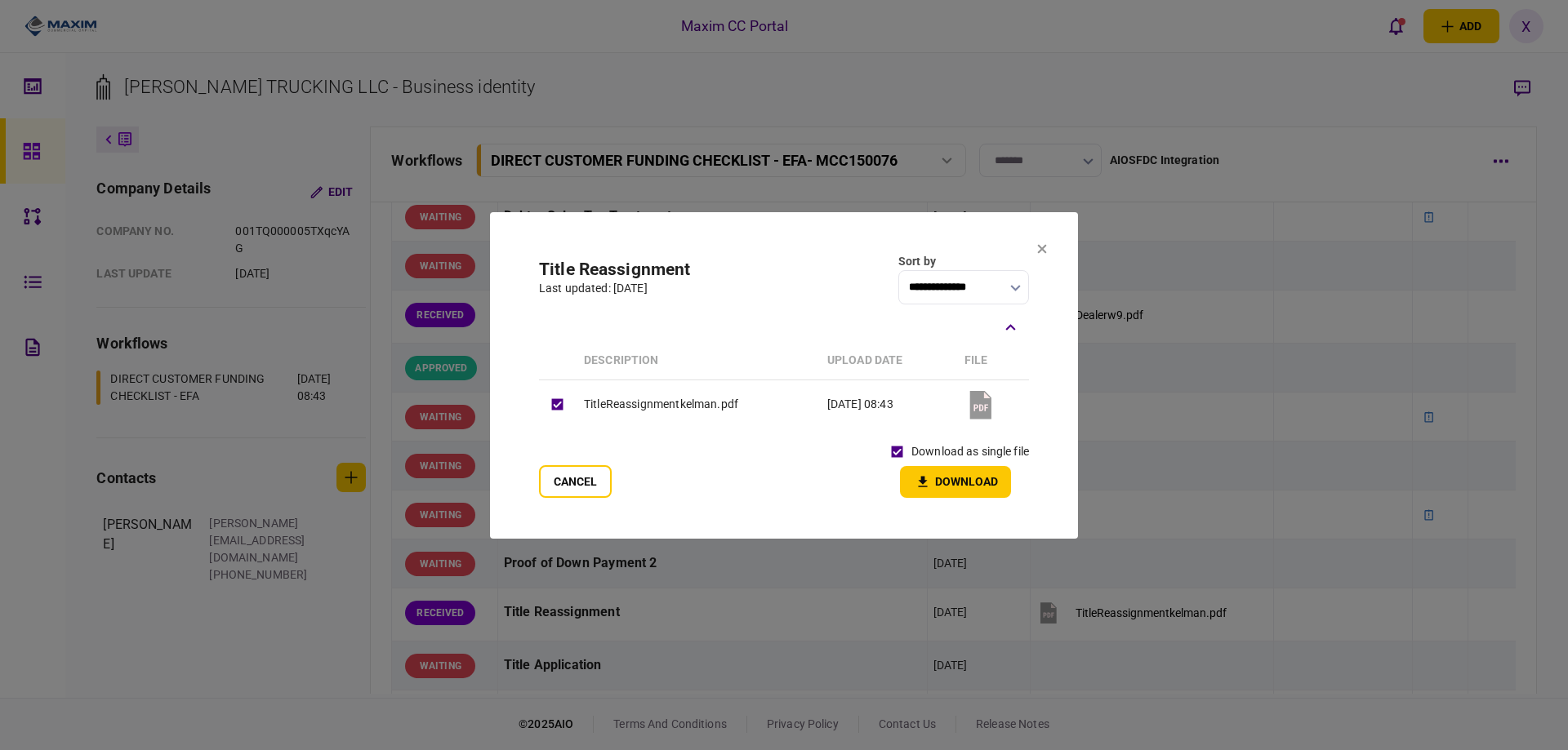
click at [932, 479] on icon "button" at bounding box center [923, 483] width 20 height 16
click at [1043, 245] on icon at bounding box center [1042, 249] width 10 height 10
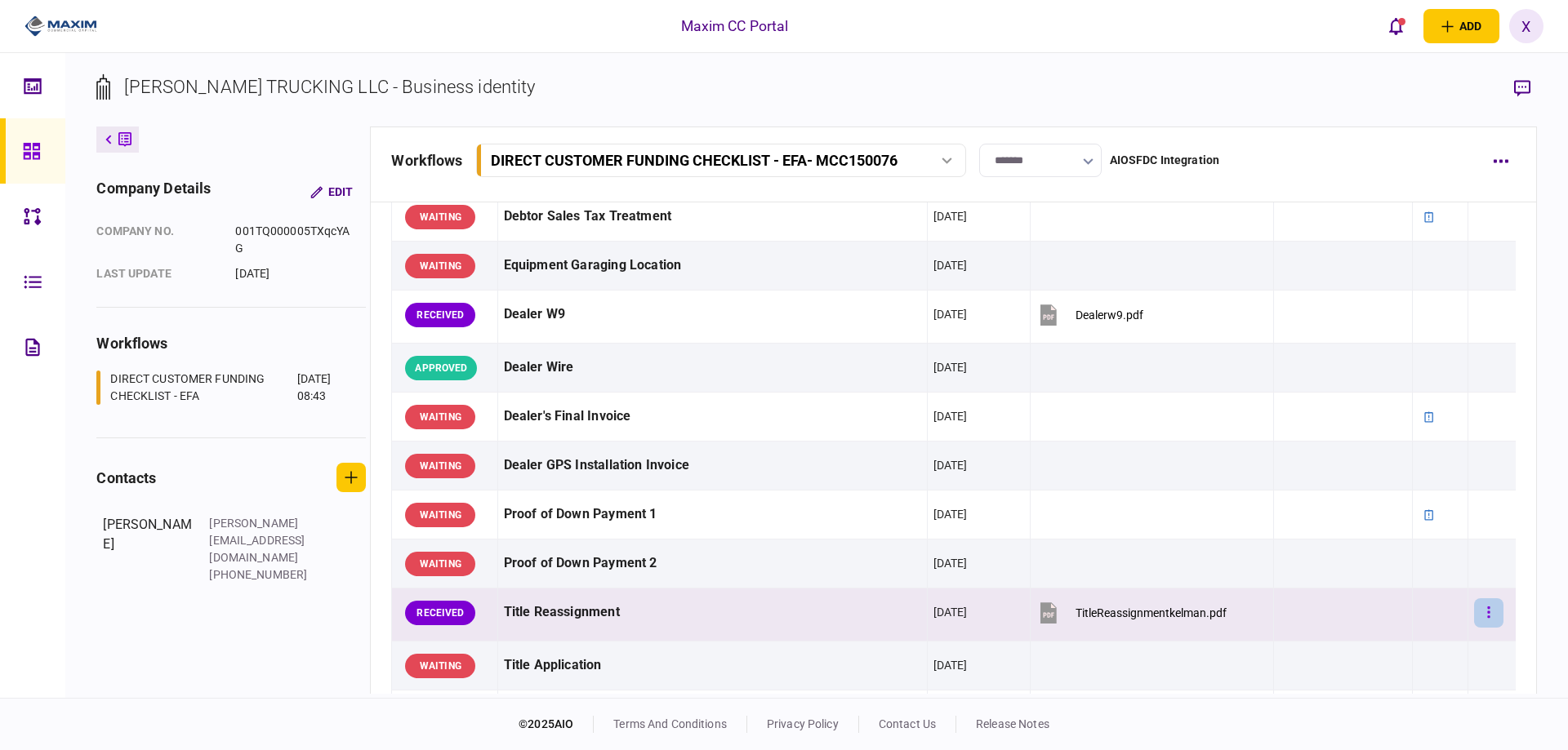
click at [1483, 611] on button "button" at bounding box center [1490, 614] width 30 height 30
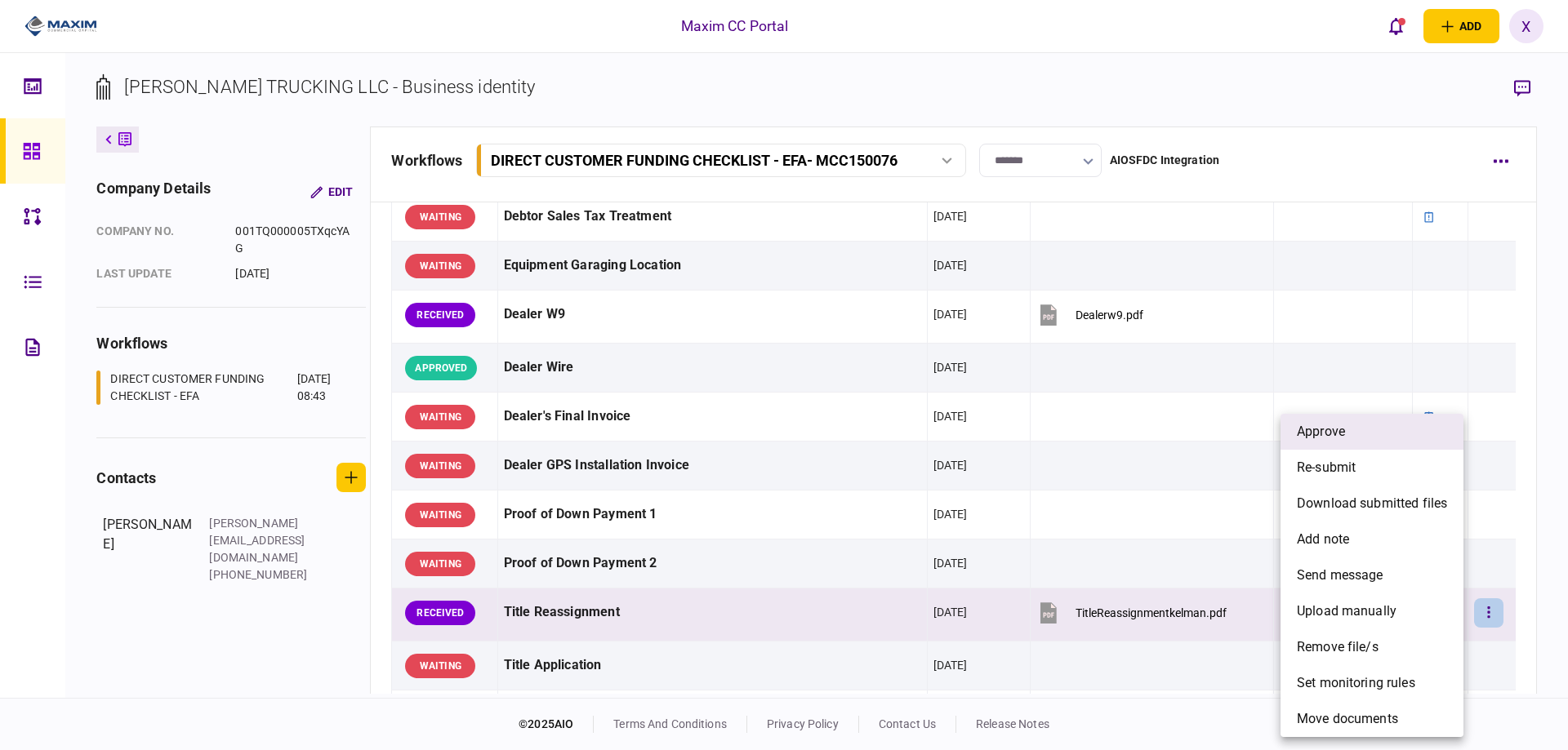
click at [1396, 435] on li "approve" at bounding box center [1372, 432] width 183 height 36
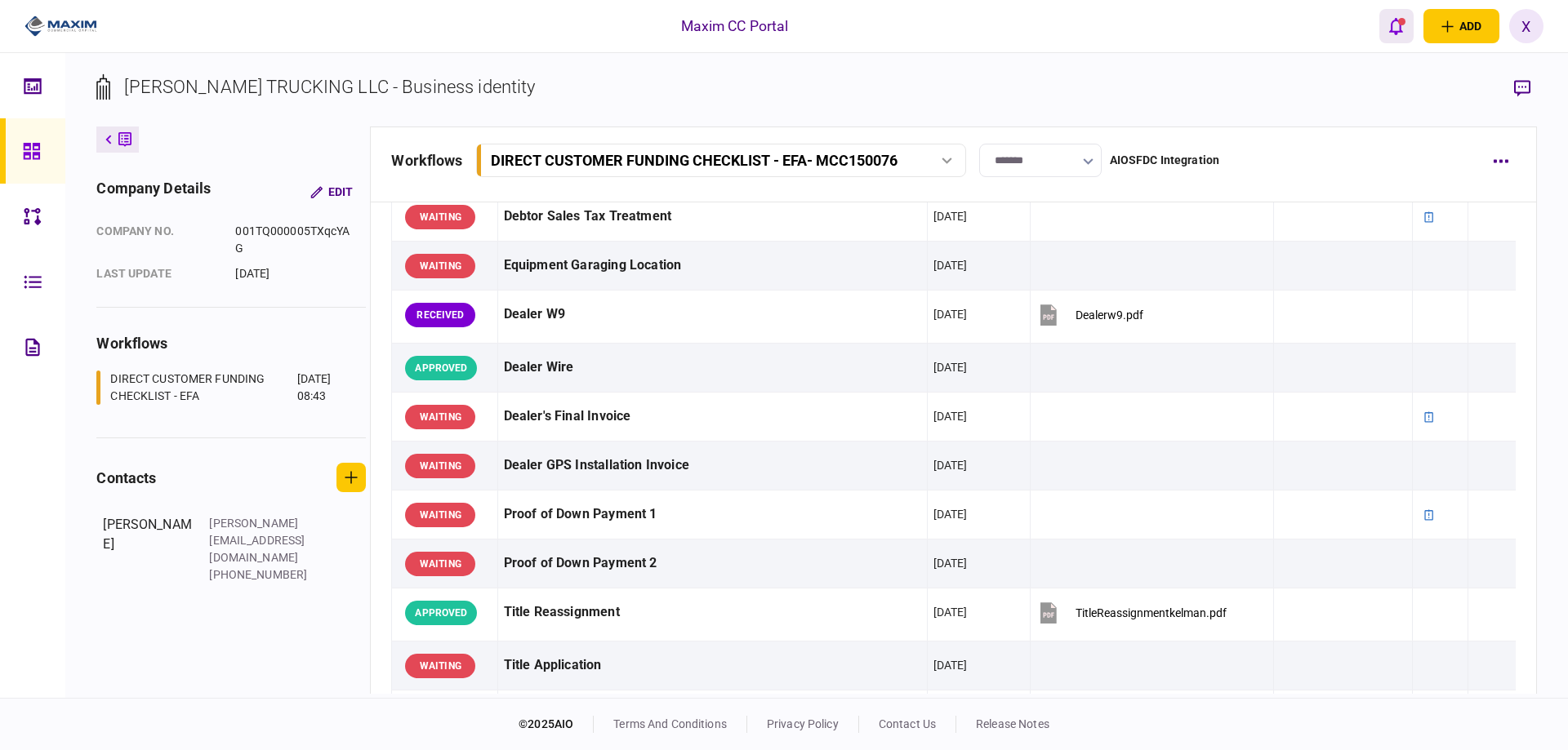
click at [1398, 30] on icon "open notifications list" at bounding box center [1396, 26] width 14 height 18
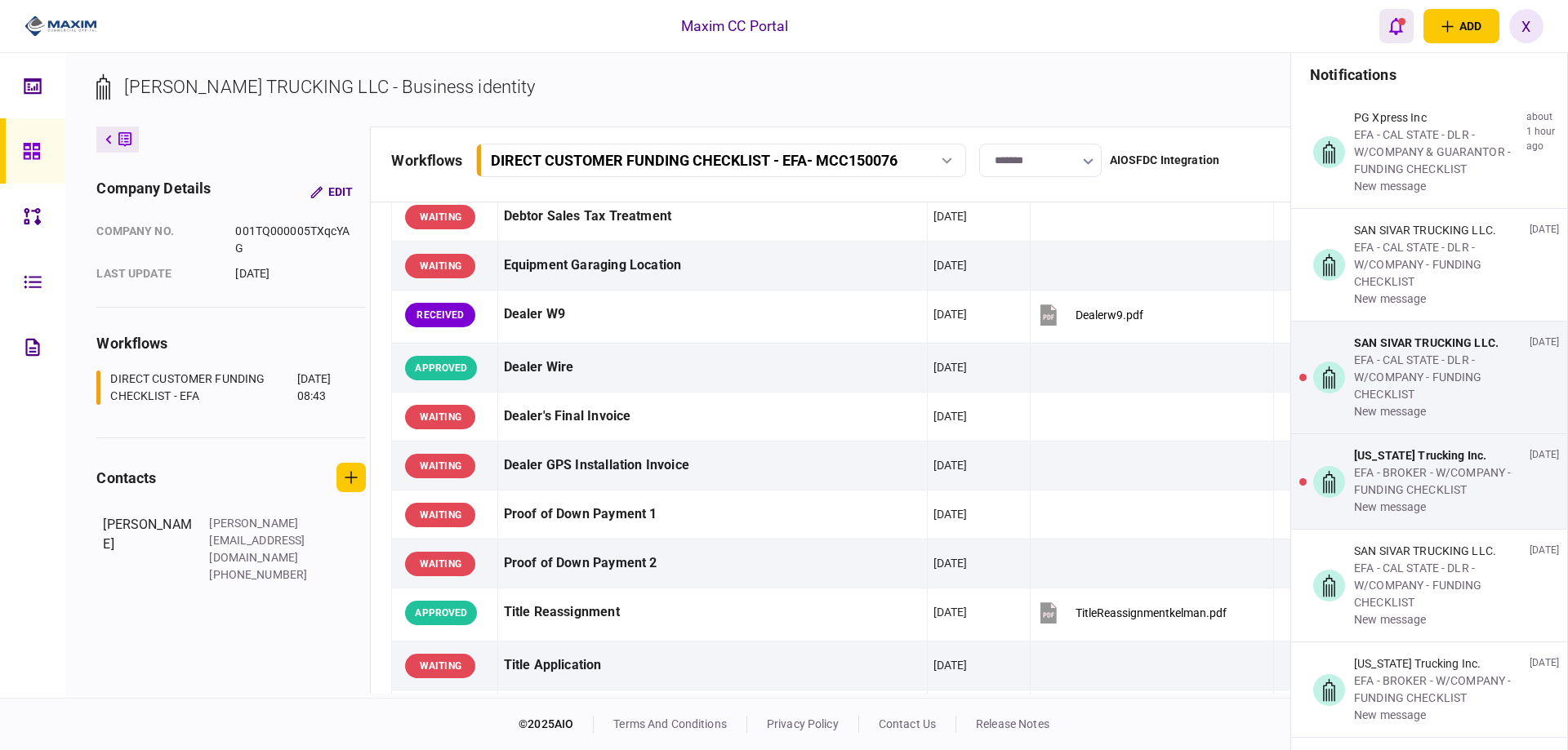
click at [1380, 25] on button "open notifications list" at bounding box center [1396, 26] width 35 height 35
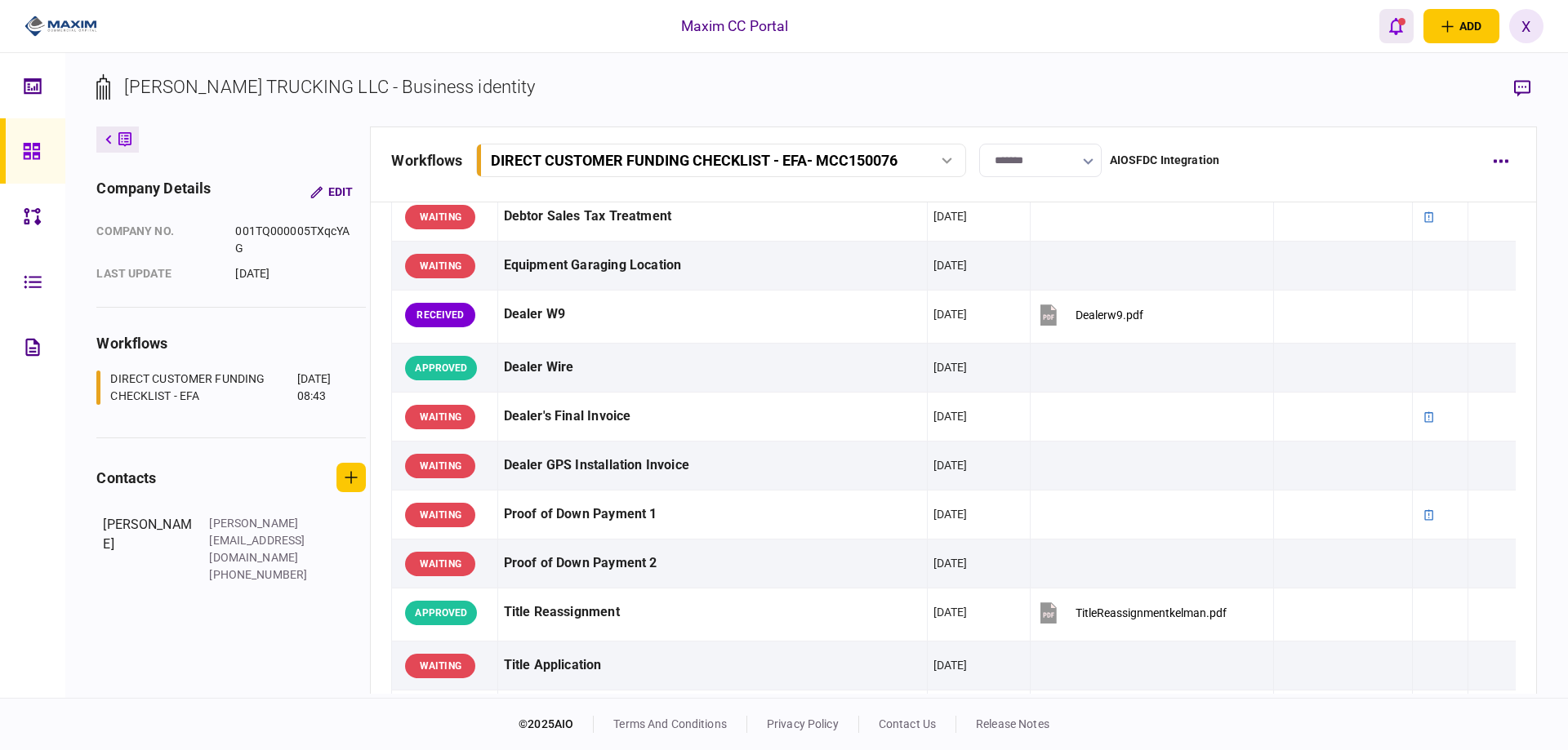
click at [1396, 23] on icon "open notifications list" at bounding box center [1396, 26] width 14 height 18
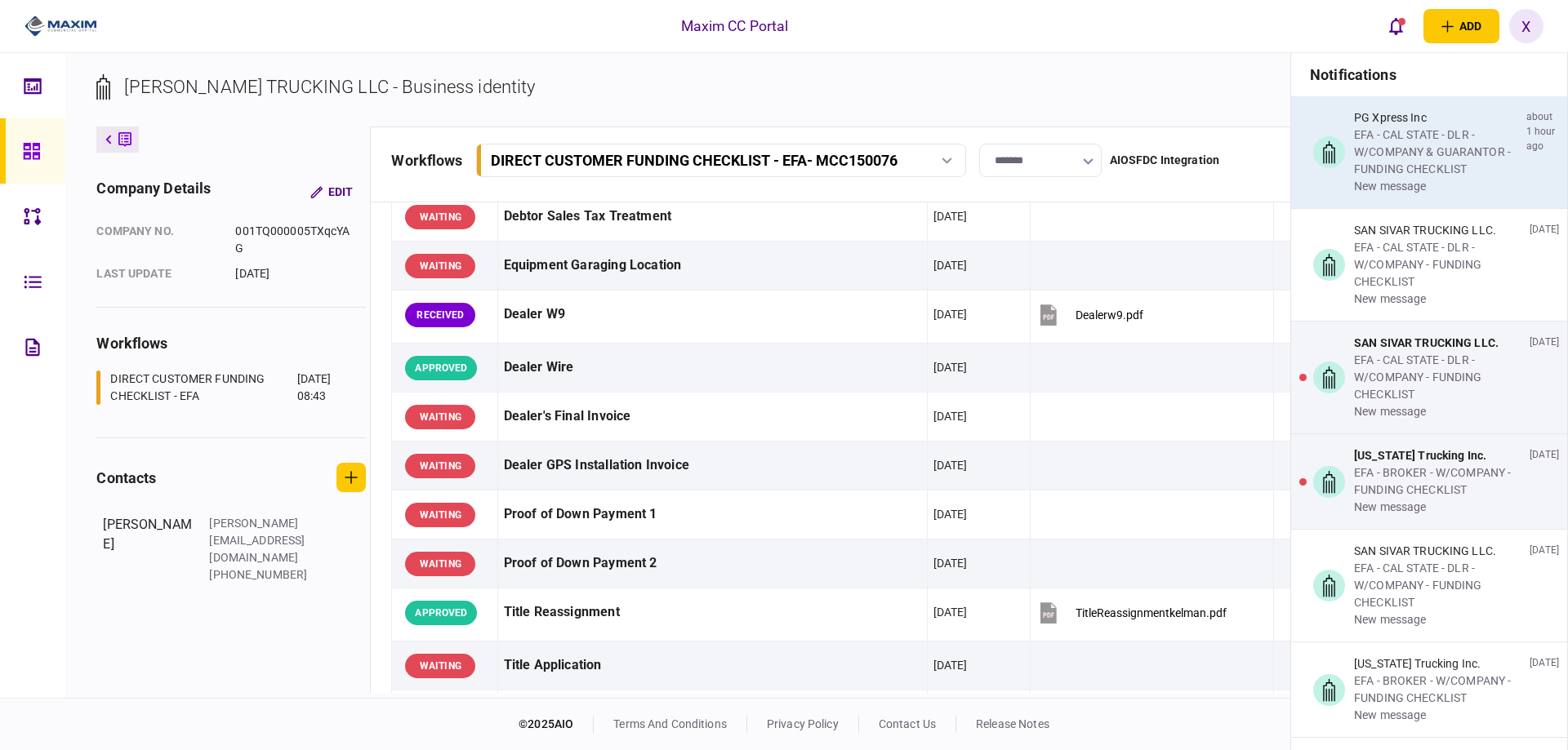
click at [1419, 169] on div "EFA - CAL STATE - DLR - W/COMPANY & GUARANTOR - FUNDING CHECKLIST" at bounding box center [1437, 152] width 166 height 52
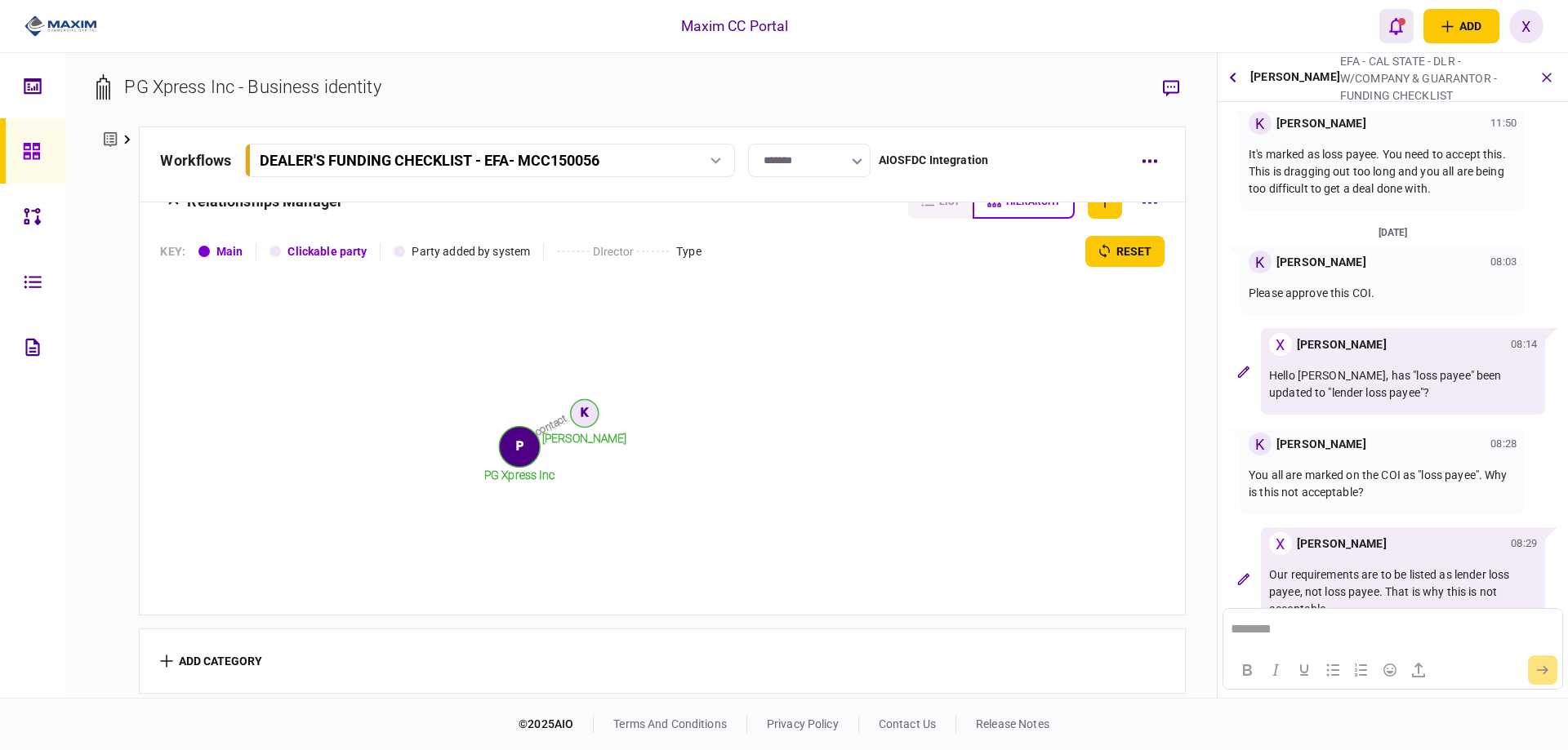
scroll to position [295, 0]
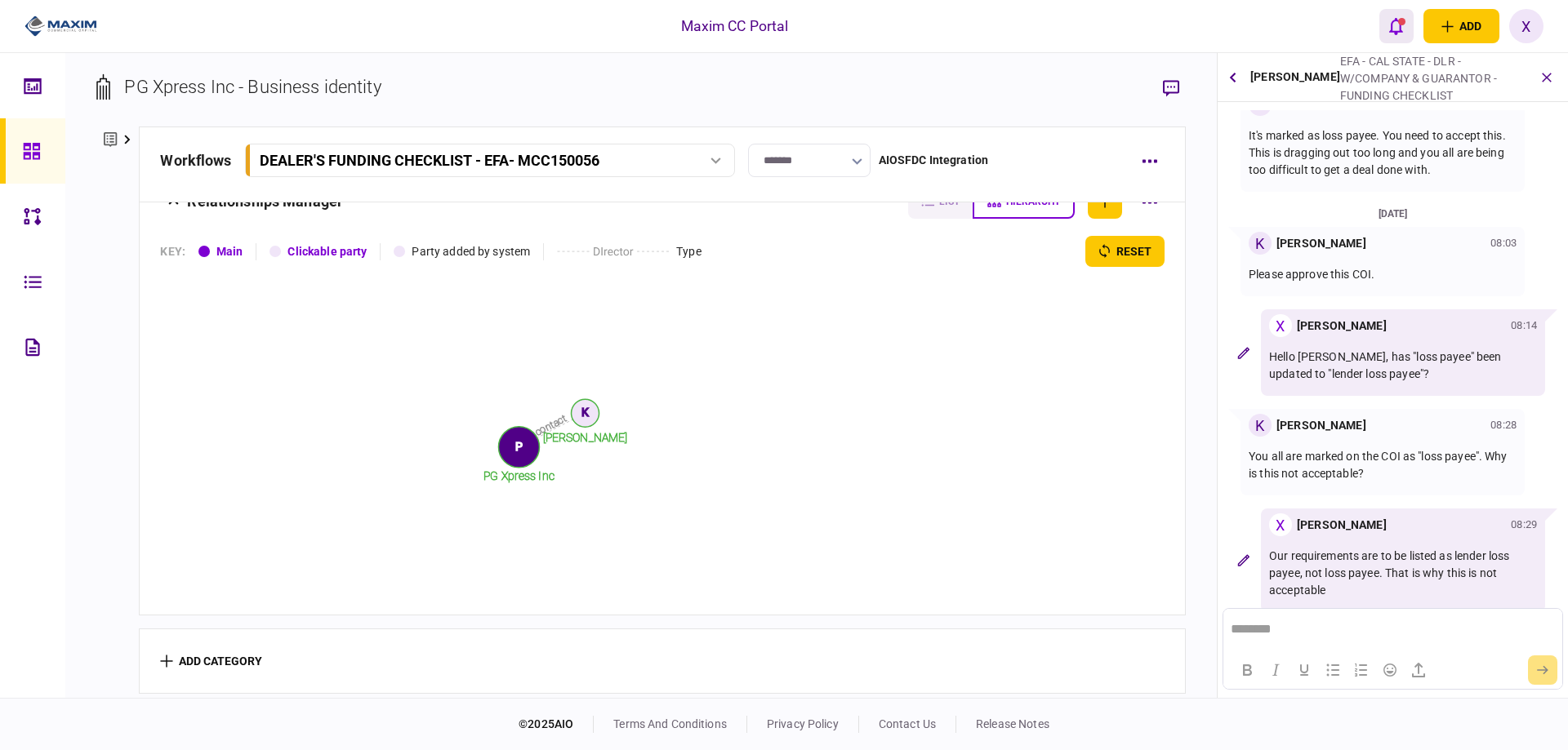
click at [1393, 32] on icon "open notifications list" at bounding box center [1396, 26] width 14 height 17
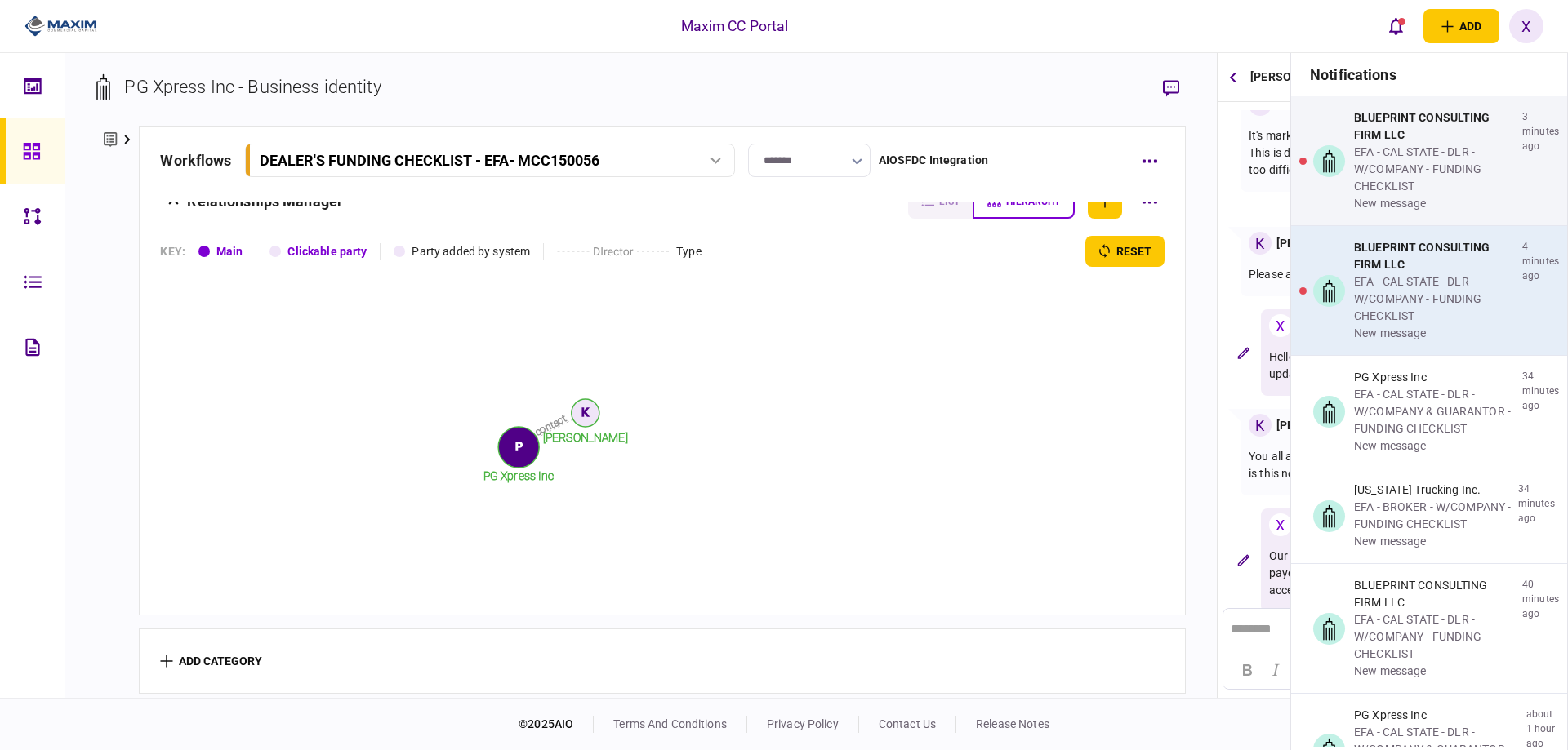
click at [1394, 282] on div "EFA - CAL STATE - DLR - W/COMPANY - FUNDING CHECKLIST" at bounding box center [1435, 299] width 162 height 52
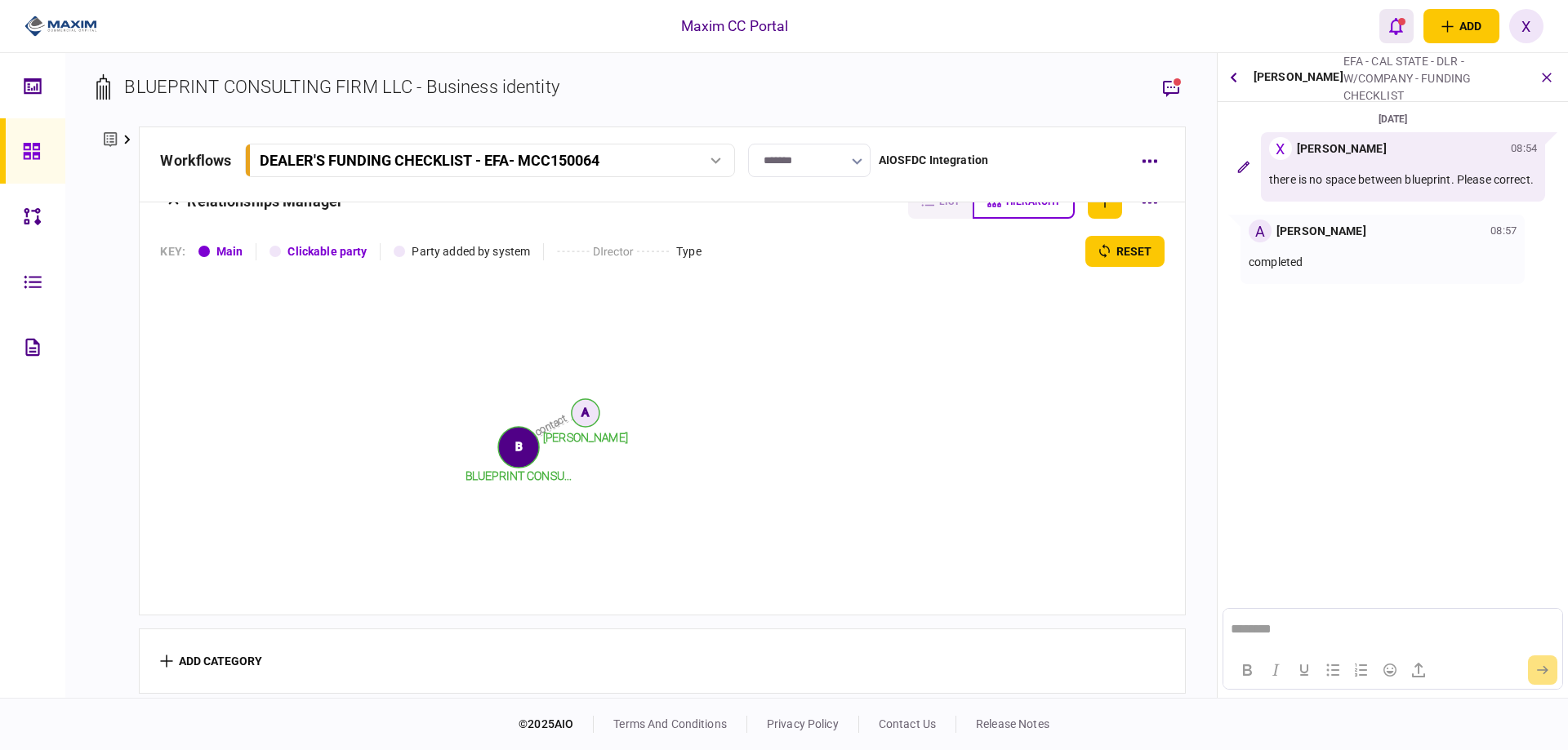
click at [1407, 25] on button "open notifications list" at bounding box center [1396, 26] width 35 height 35
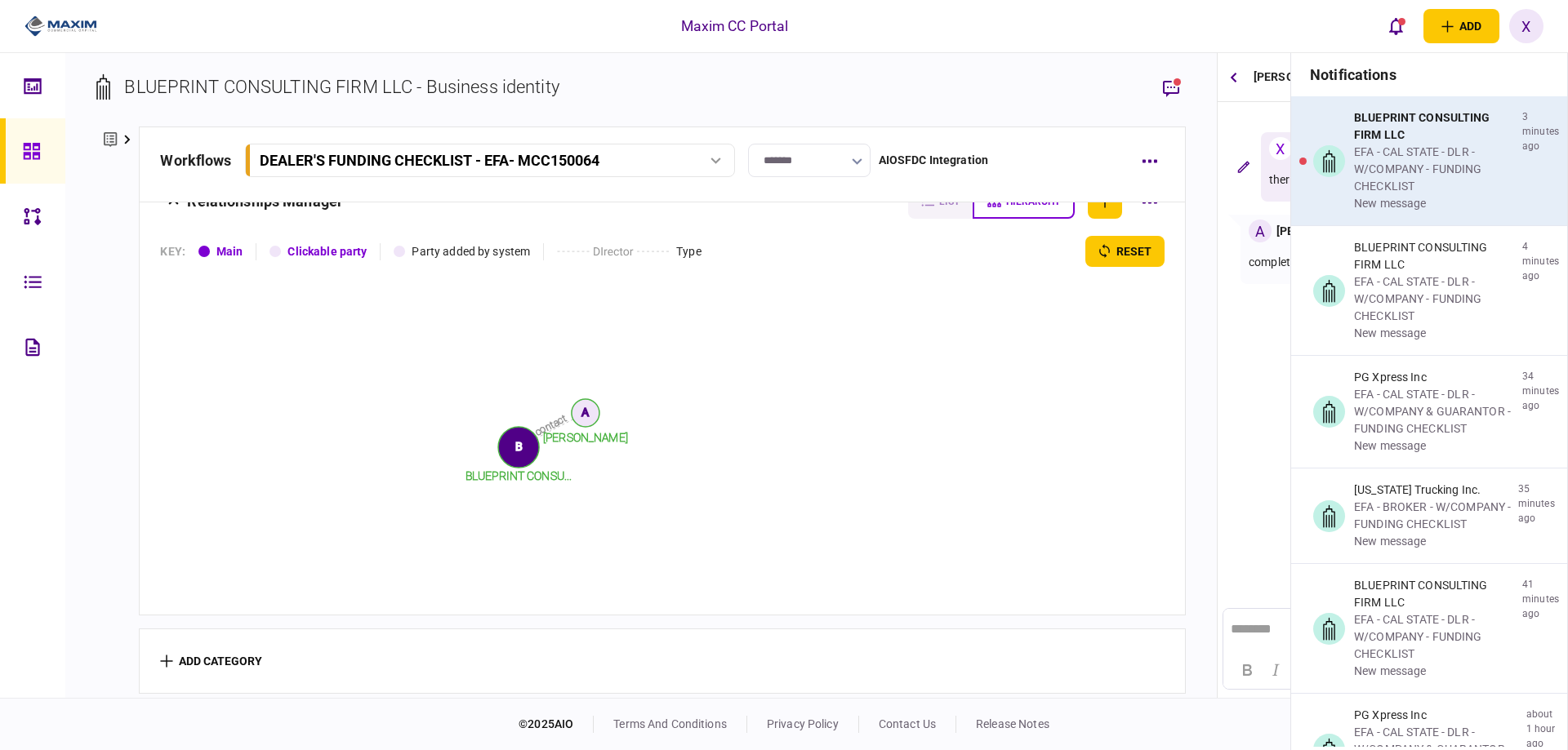
click at [1412, 145] on div "EFA - CAL STATE - DLR - W/COMPANY - FUNDING CHECKLIST" at bounding box center [1435, 170] width 162 height 52
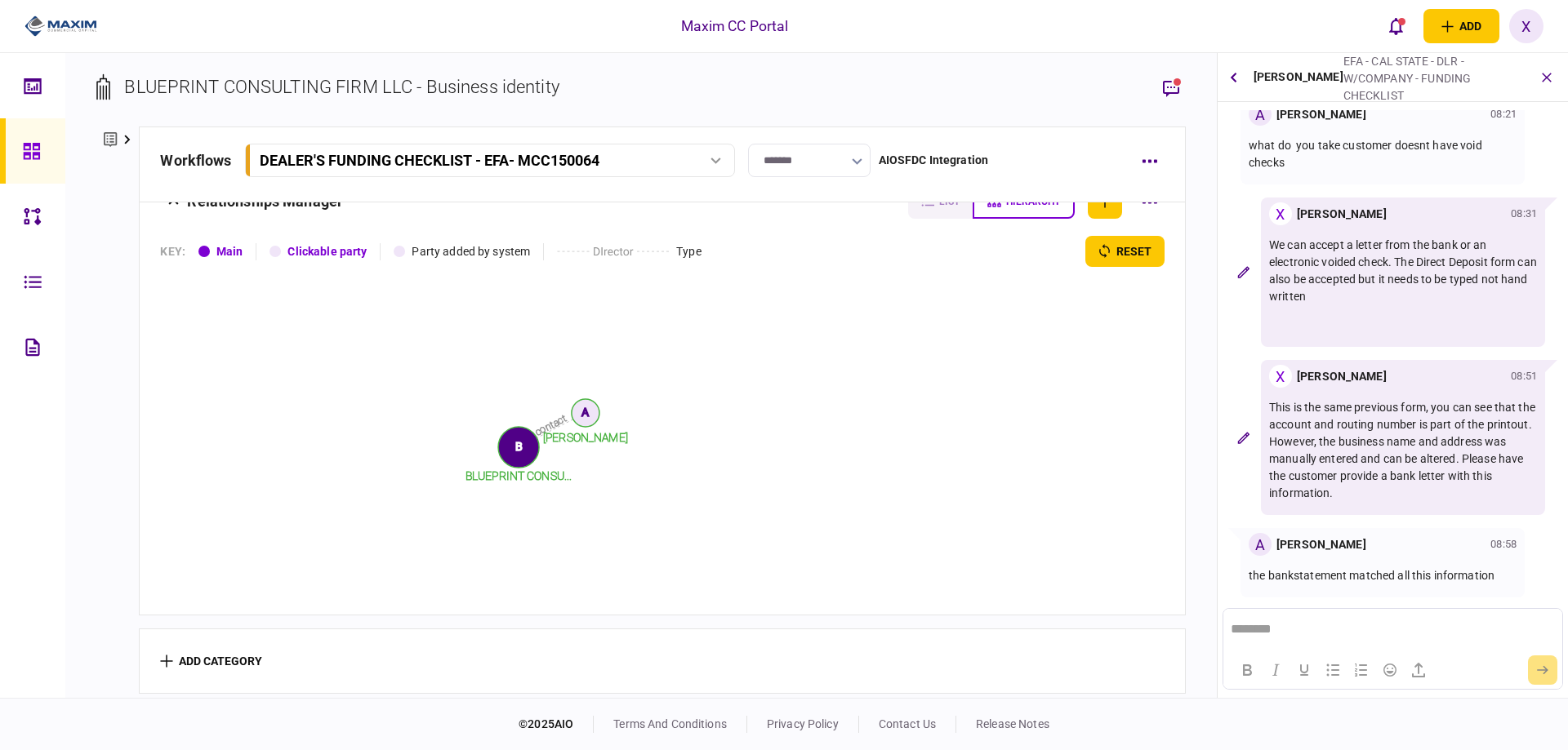
scroll to position [136, 0]
click at [1258, 622] on html "********" at bounding box center [1392, 629] width 338 height 41
click at [1532, 676] on button "submit" at bounding box center [1543, 671] width 30 height 30
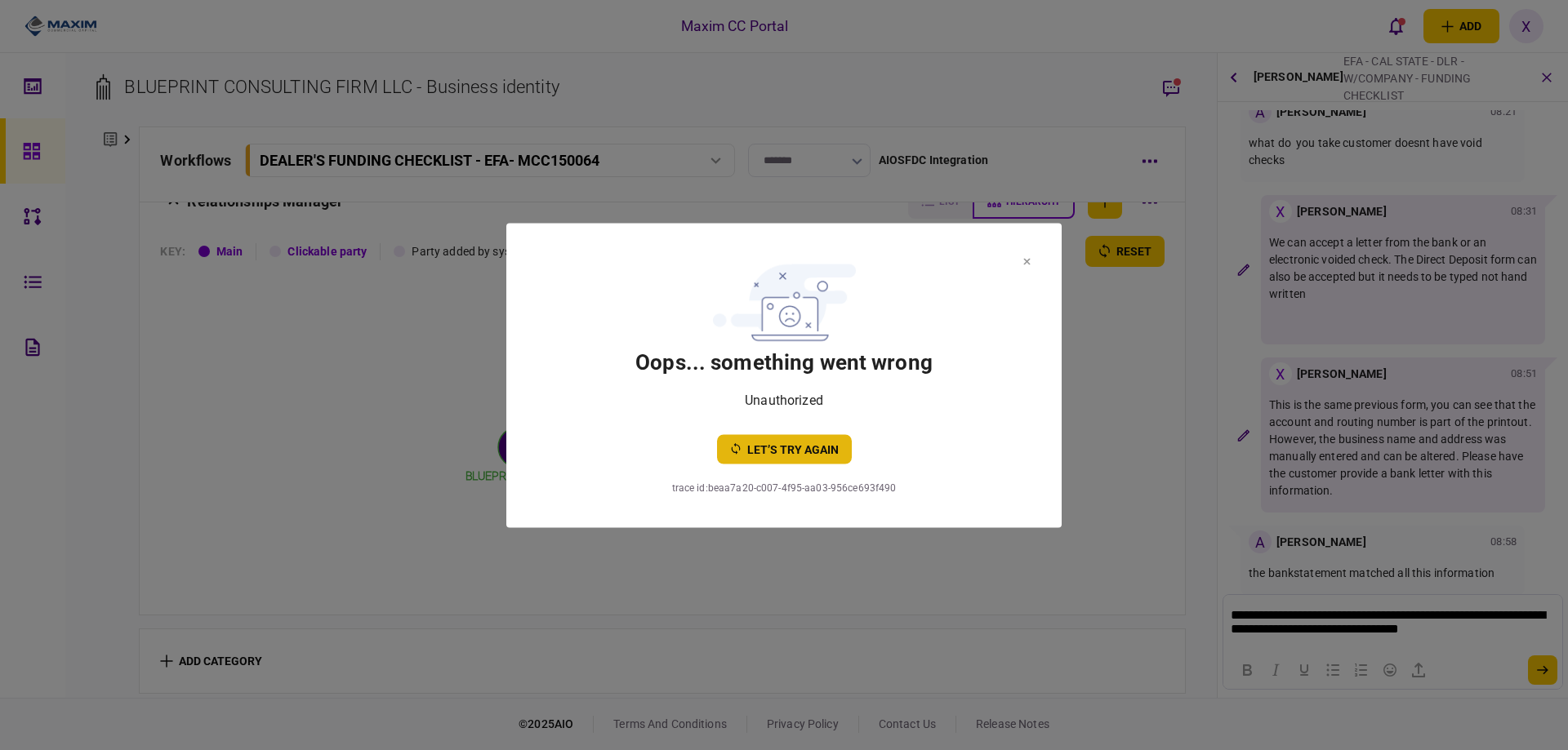
click at [795, 445] on button "let’s try again" at bounding box center [785, 449] width 135 height 30
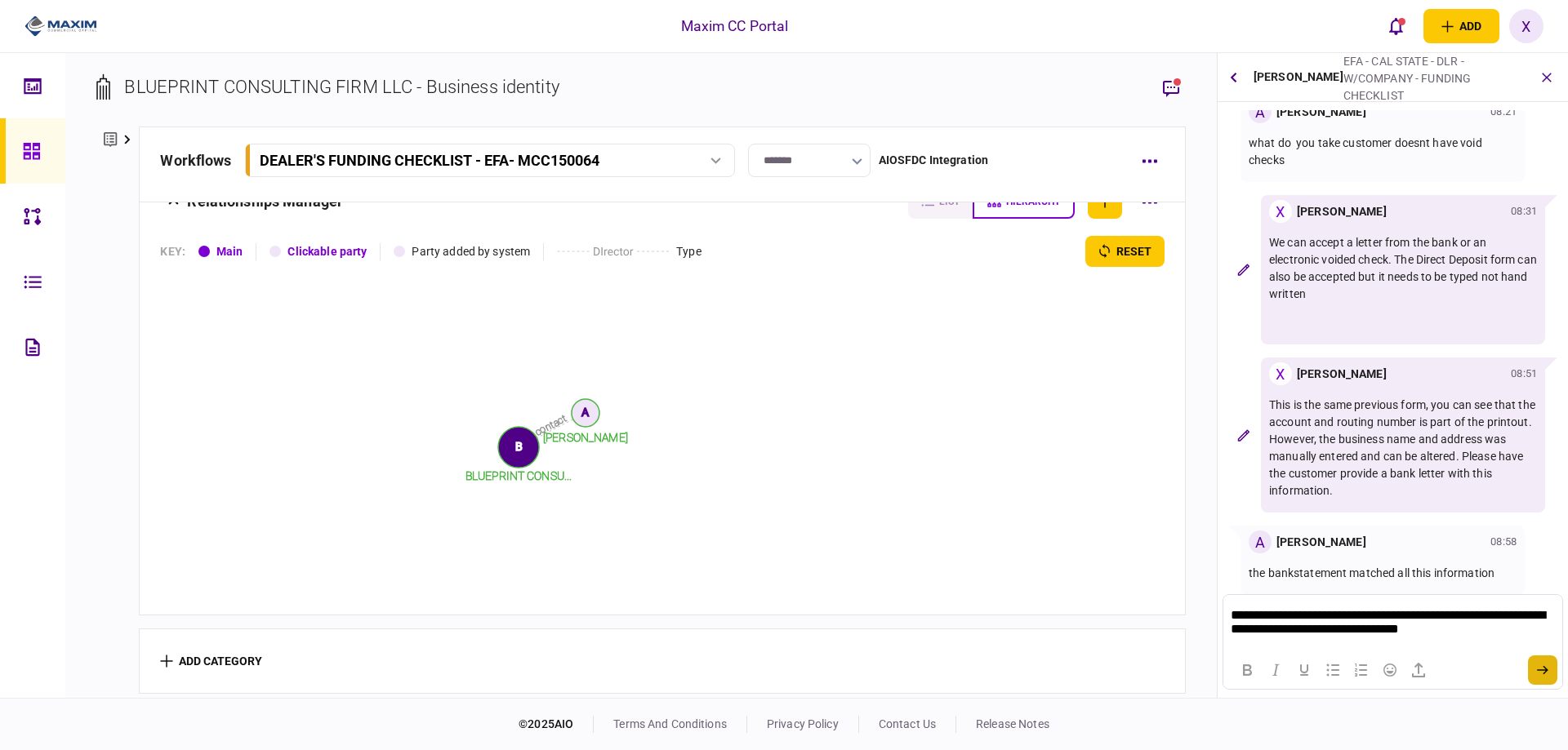
click at [1531, 675] on button "submit" at bounding box center [1543, 671] width 30 height 30
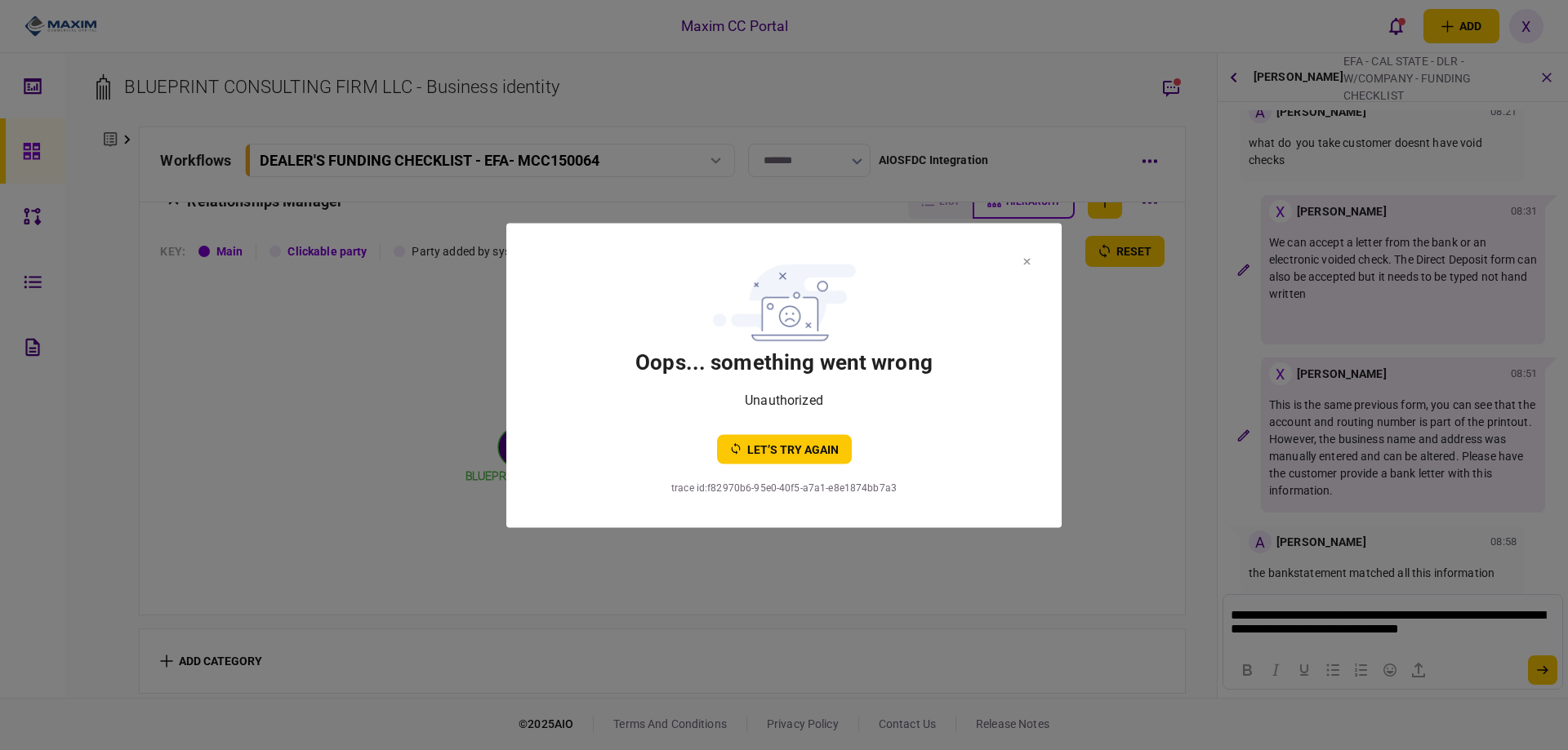
click at [765, 430] on section "oops... something went wrong Unauthorized let’s try again" at bounding box center [784, 360] width 490 height 209
click at [782, 444] on button "let’s try again" at bounding box center [785, 449] width 135 height 30
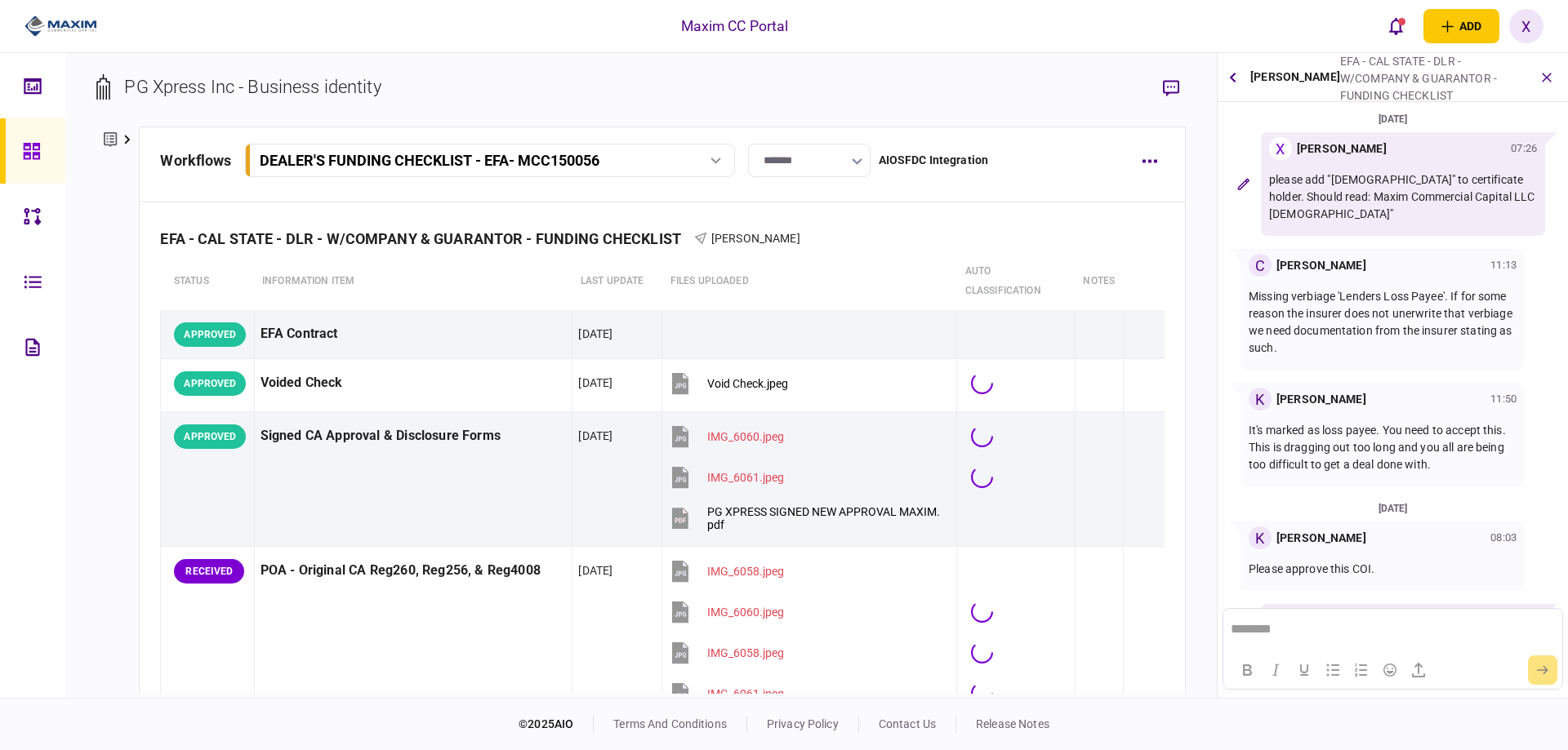
scroll to position [178, 0]
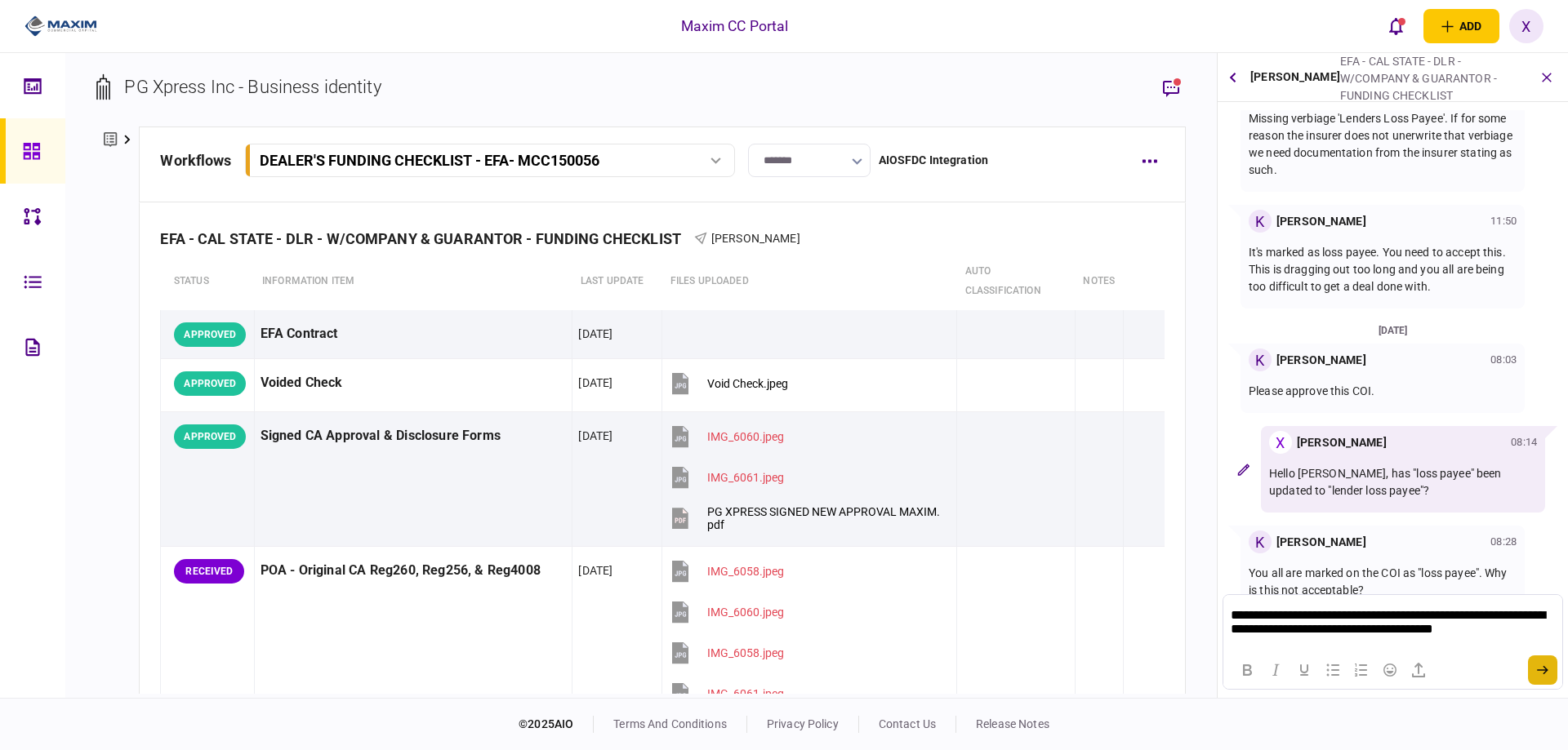
click at [1534, 674] on button "submit" at bounding box center [1543, 671] width 30 height 30
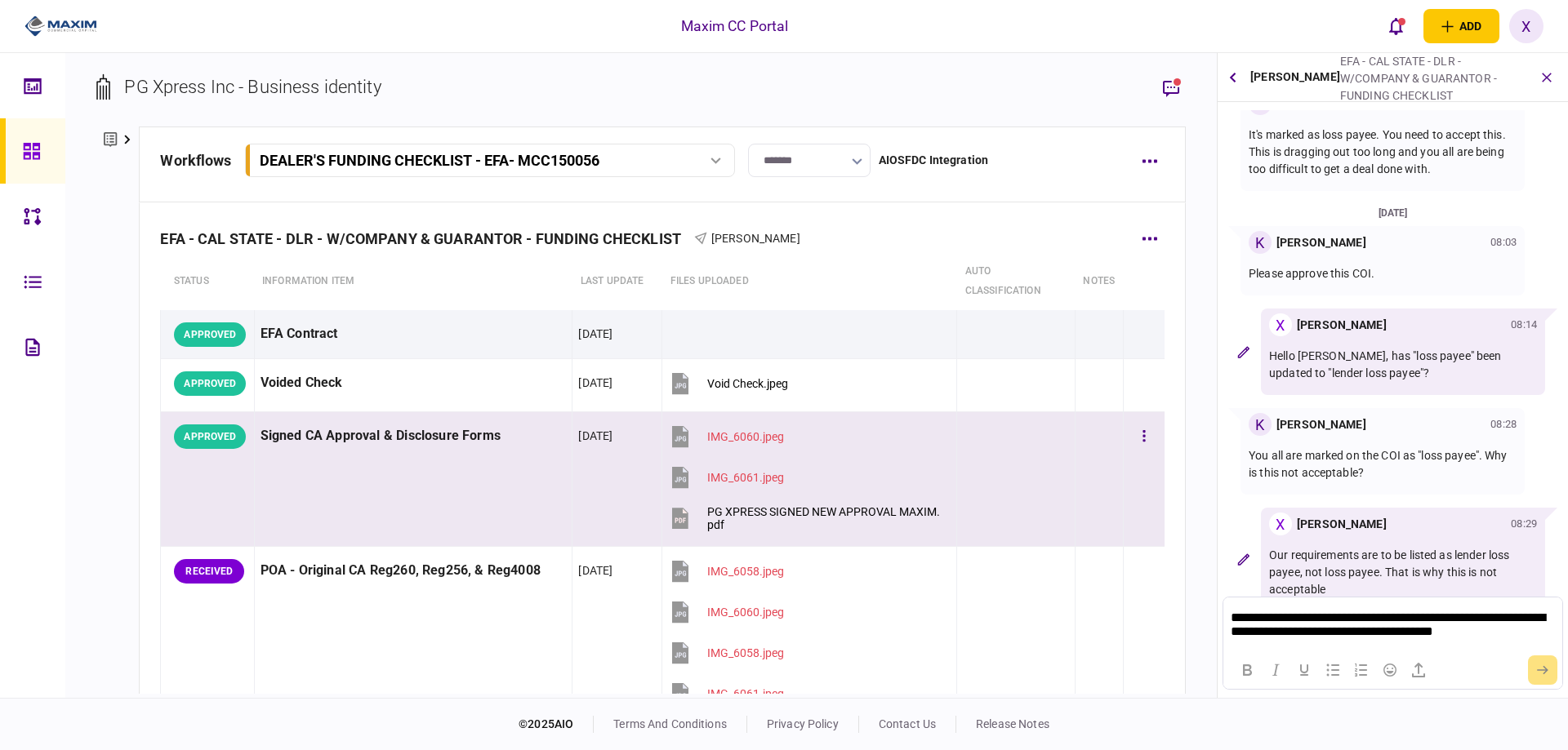
scroll to position [306, 0]
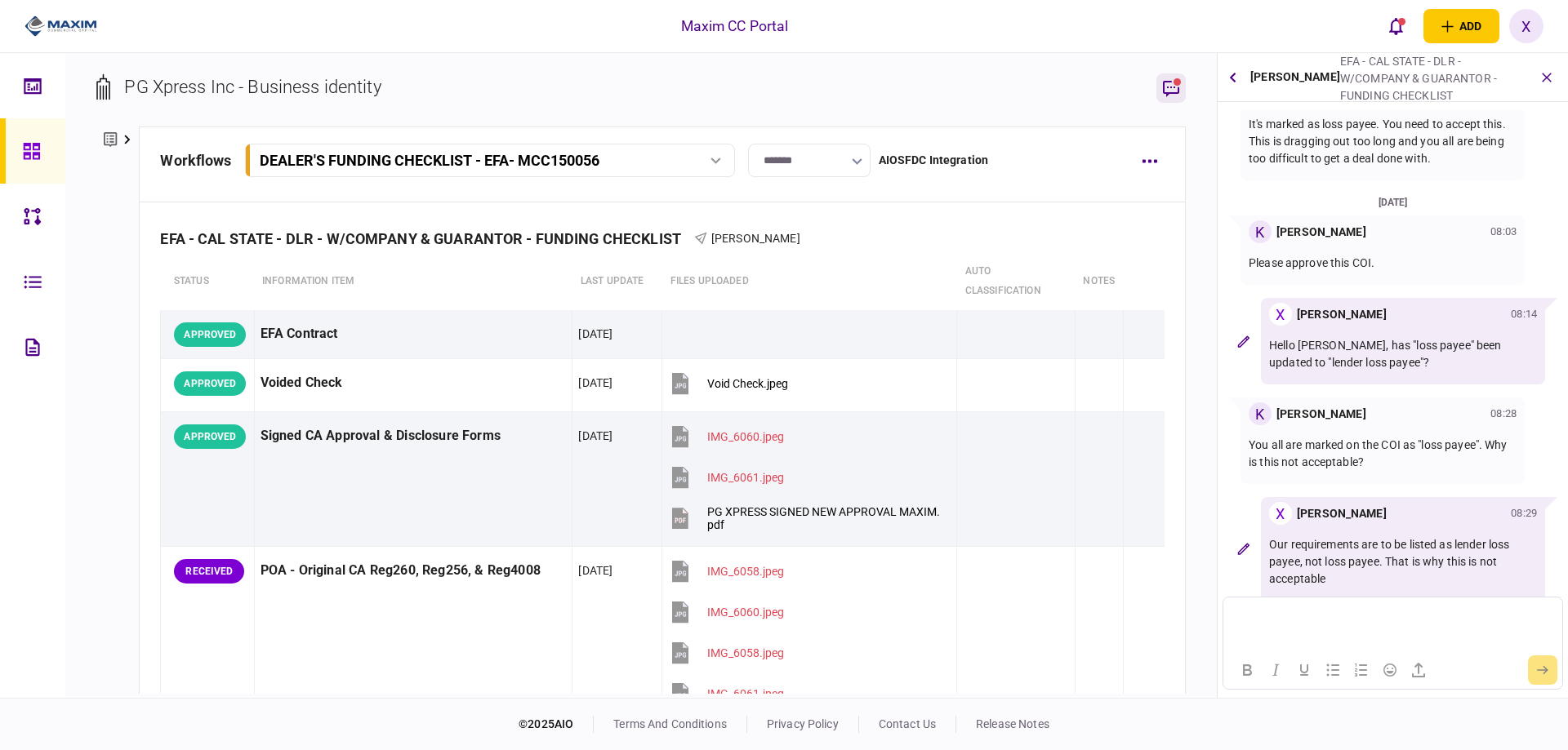
click at [1183, 79] on button "button" at bounding box center [1172, 88] width 30 height 30
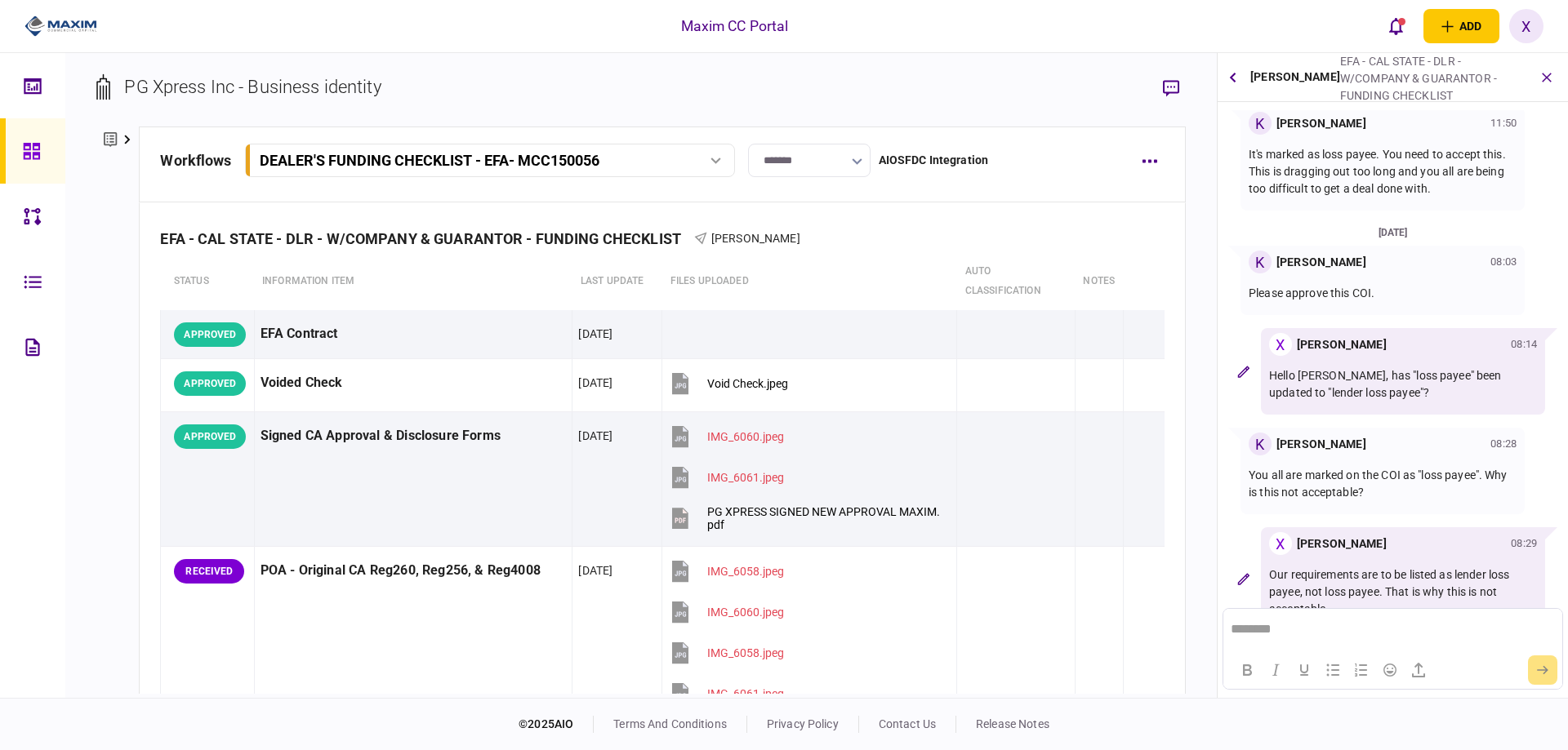
scroll to position [295, 0]
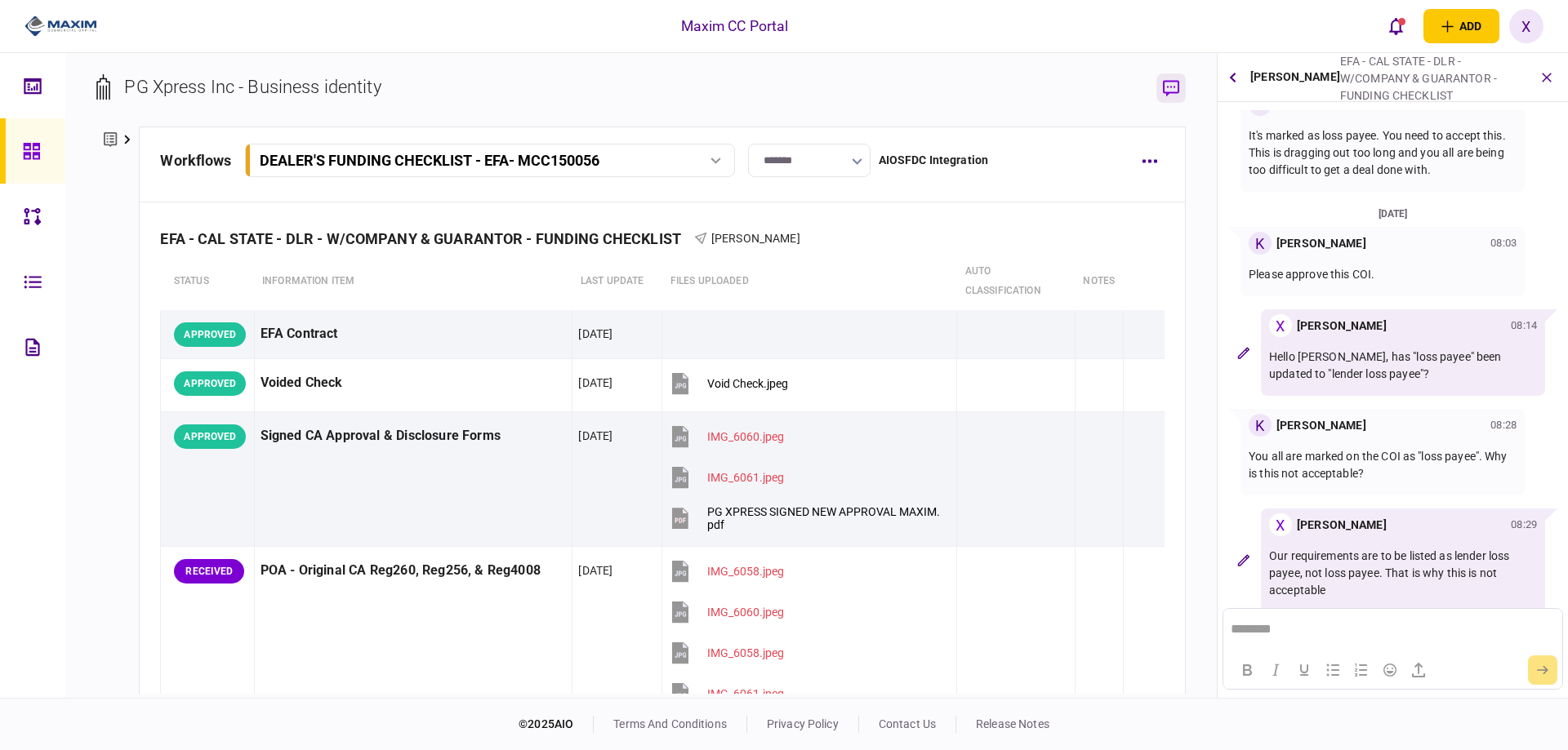
click at [1166, 80] on icon "button" at bounding box center [1172, 88] width 16 height 16
click at [21, 153] on link at bounding box center [33, 151] width 66 height 66
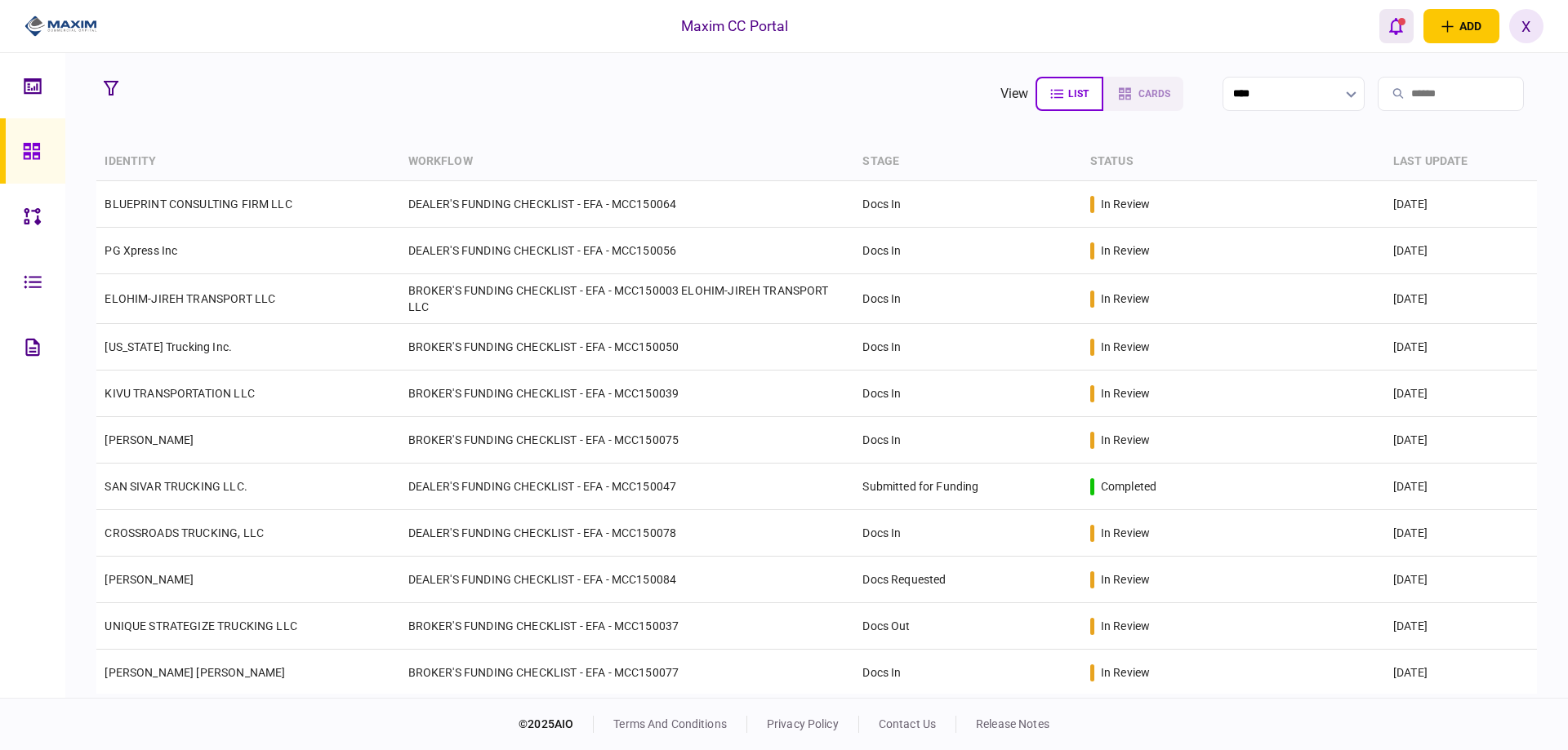
click at [1390, 17] on icon "open notifications list" at bounding box center [1396, 26] width 14 height 18
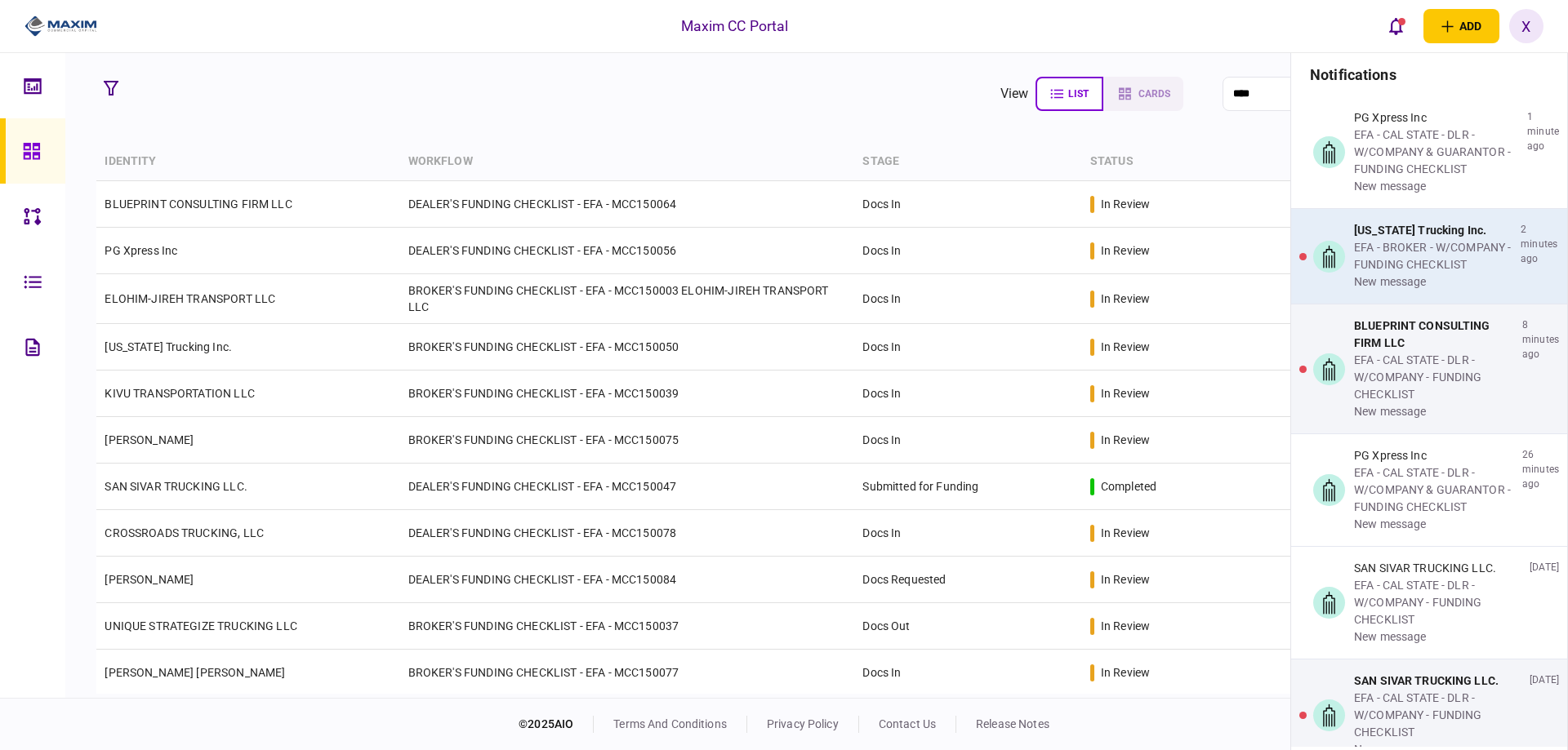
click at [1393, 251] on div "EFA - BROKER - W/COMPANY - FUNDING CHECKLIST" at bounding box center [1434, 256] width 160 height 35
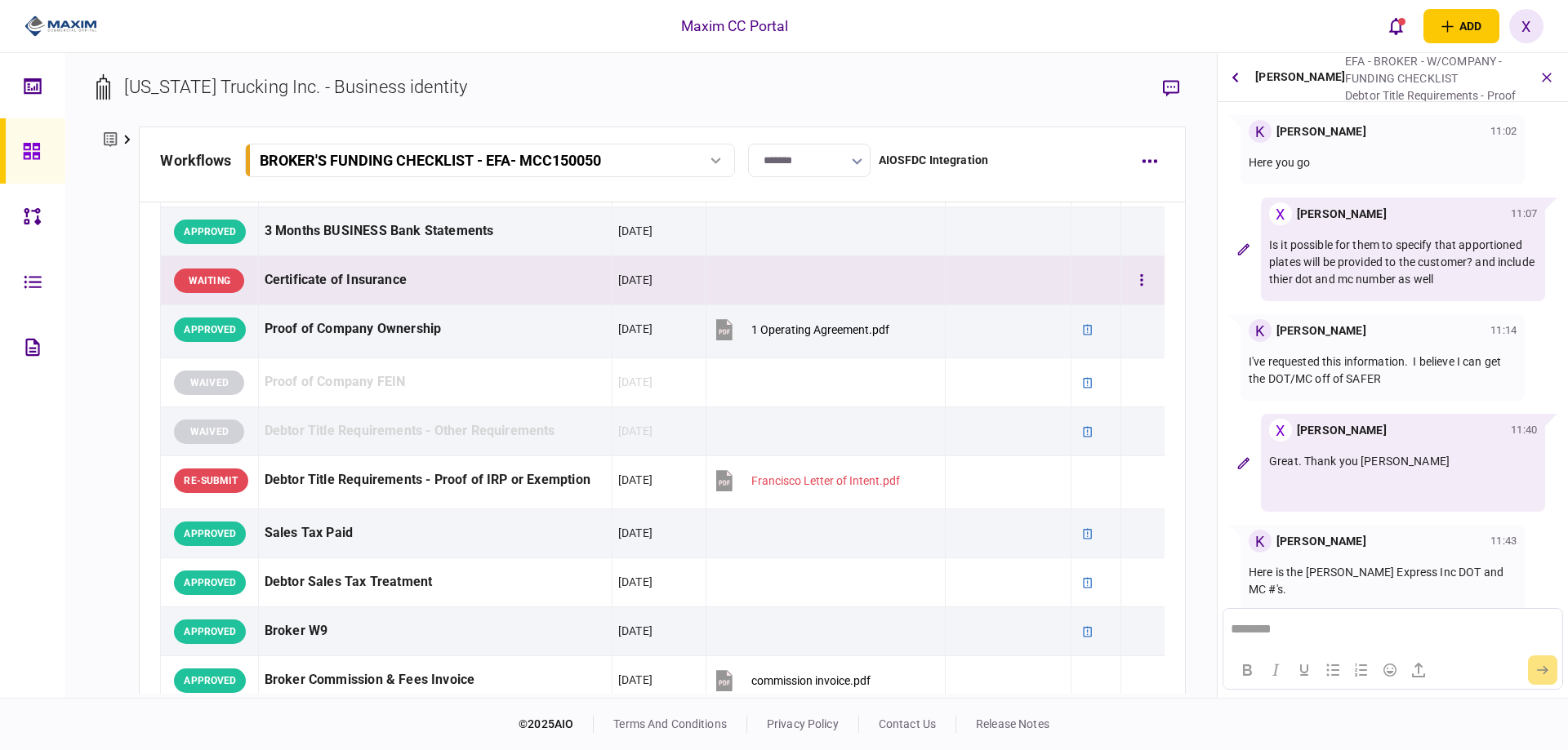
scroll to position [408, 0]
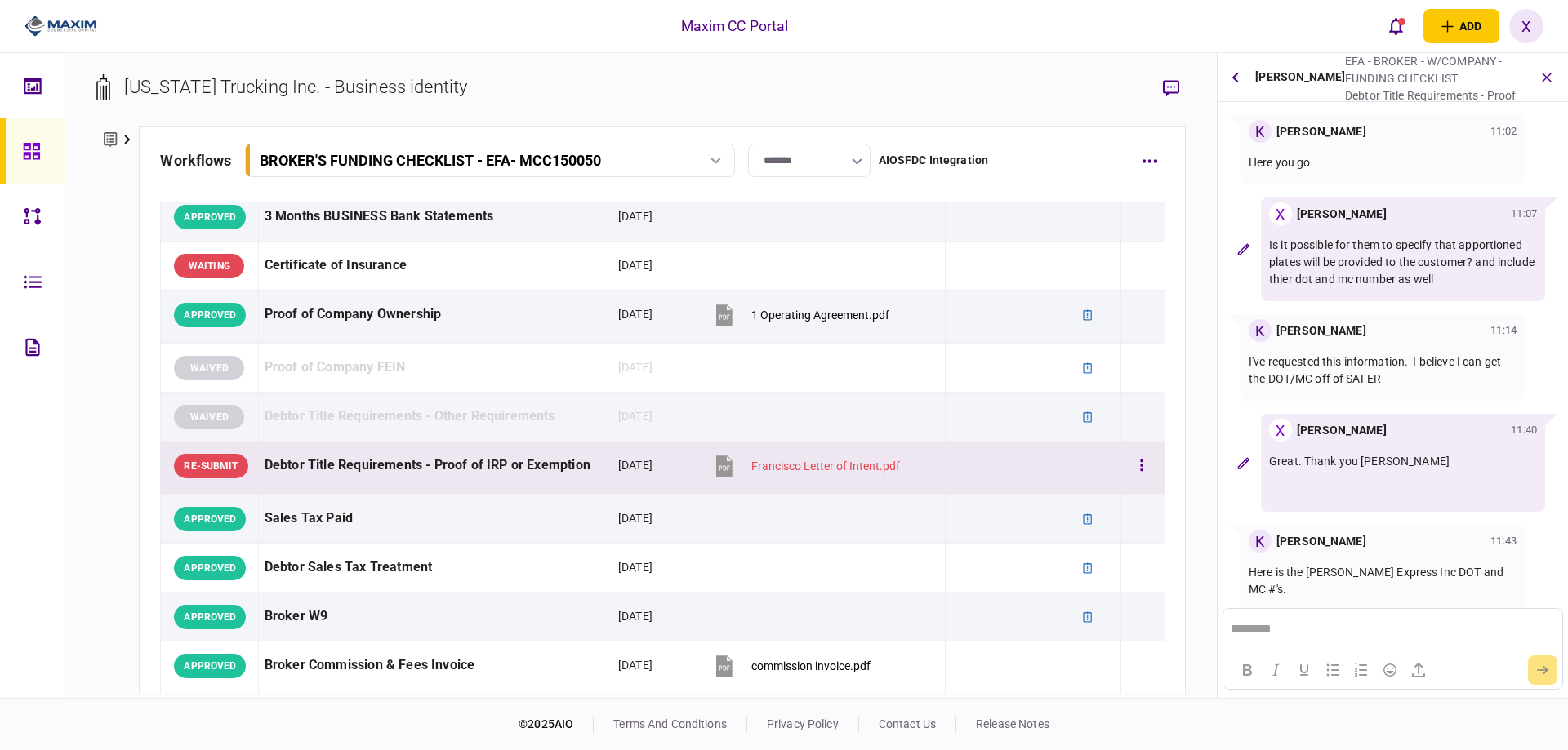
click at [798, 460] on div "Francisco Letter of Intent.pdf" at bounding box center [826, 466] width 149 height 13
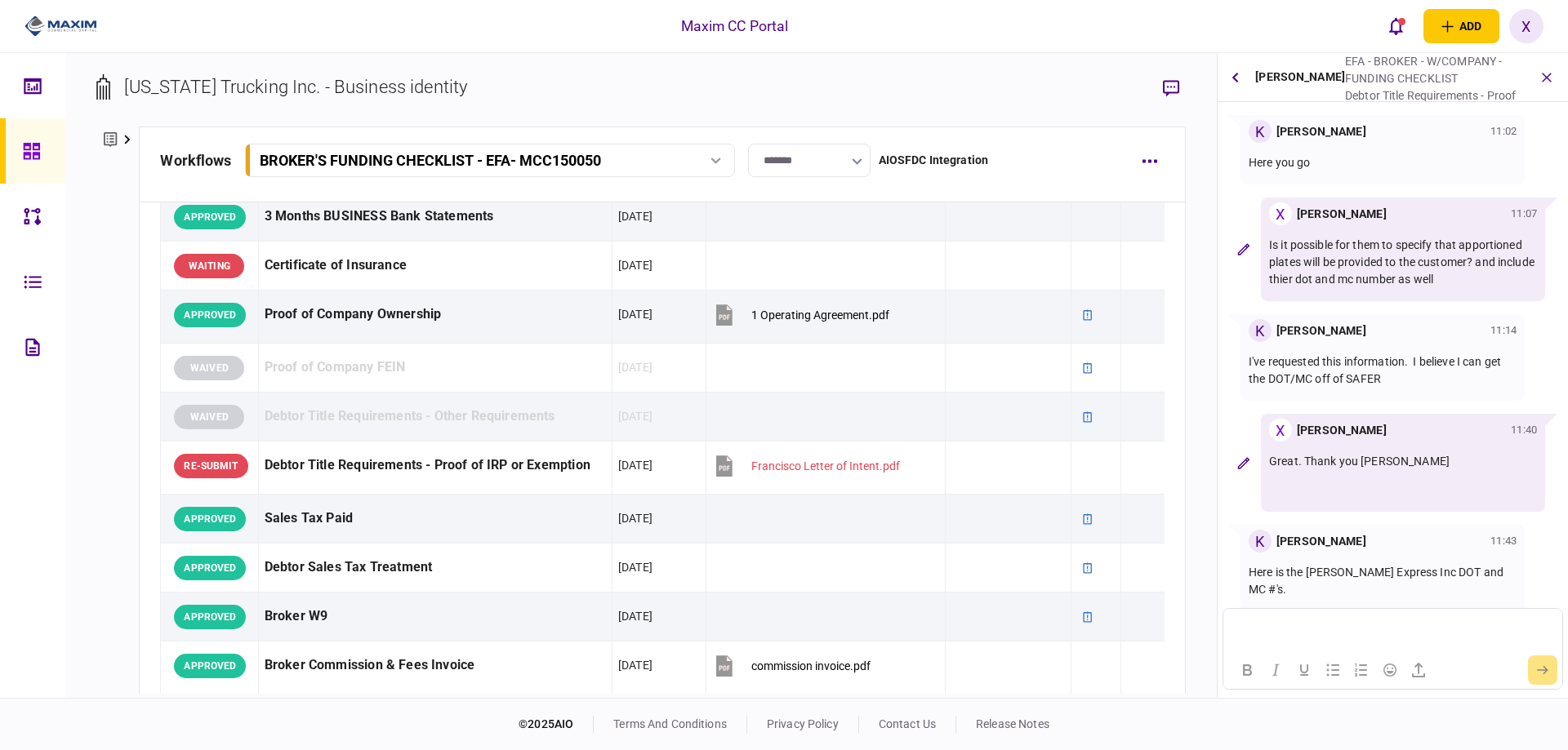
click at [1280, 621] on html at bounding box center [1392, 629] width 338 height 40
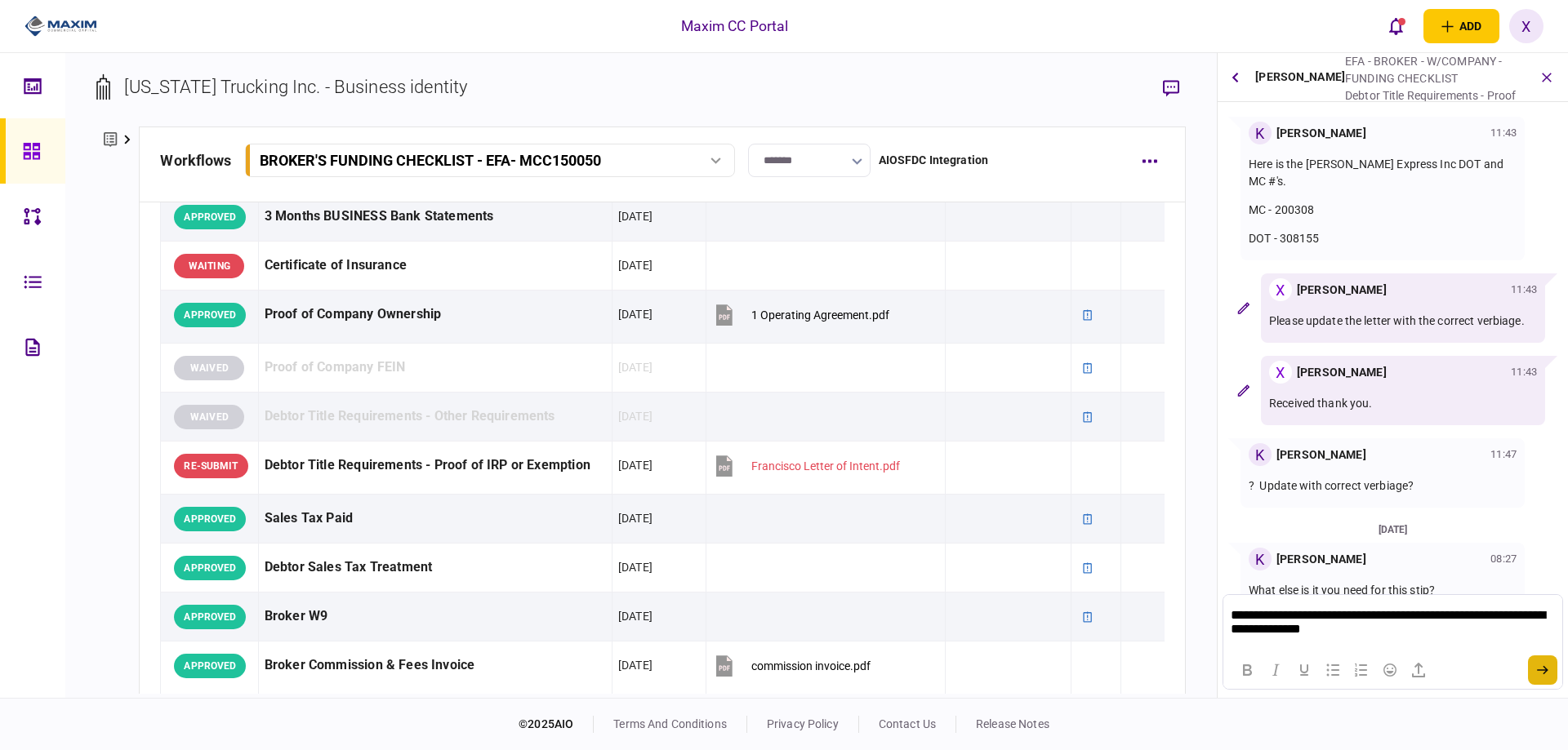
click at [1536, 676] on button "submit" at bounding box center [1543, 671] width 30 height 30
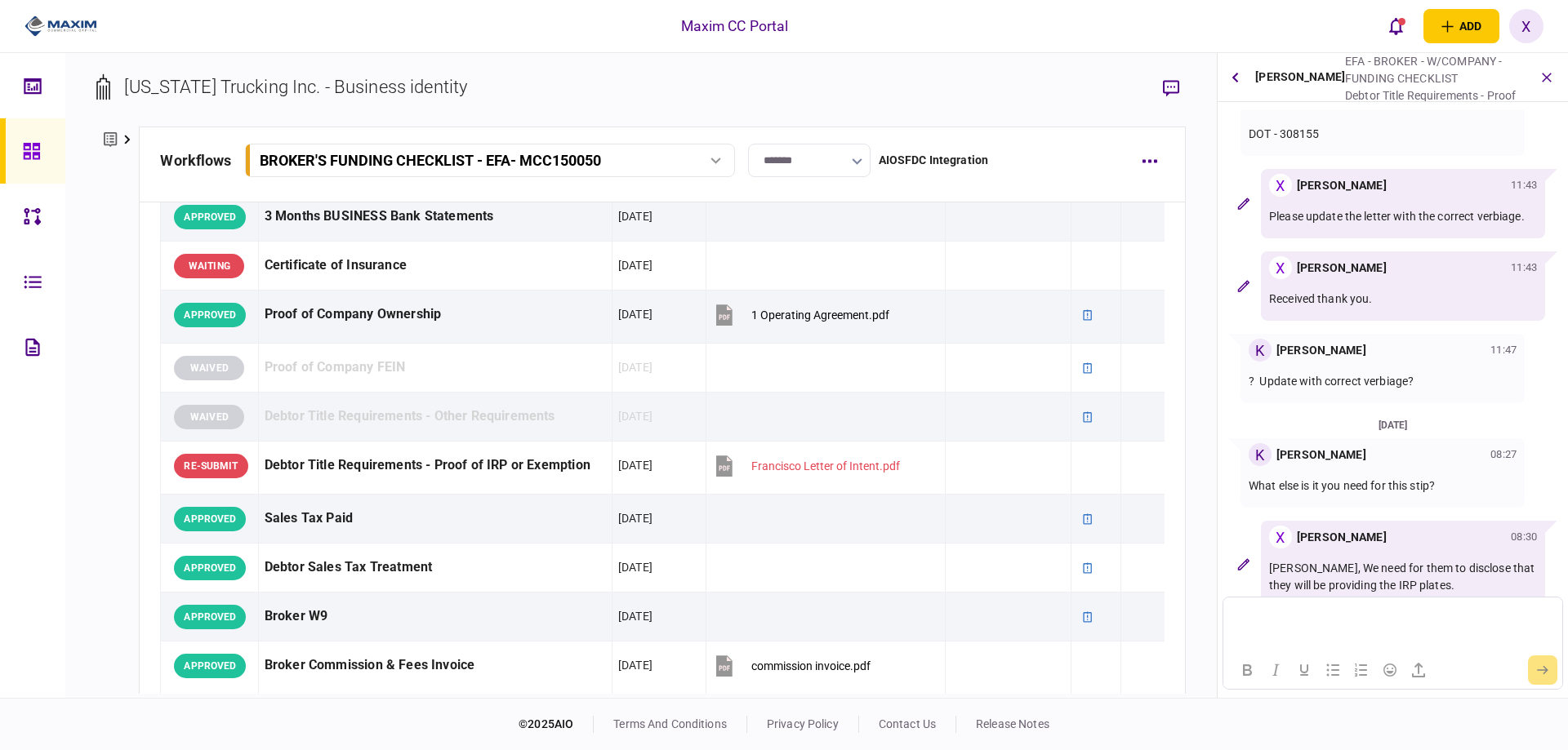
scroll to position [654, 0]
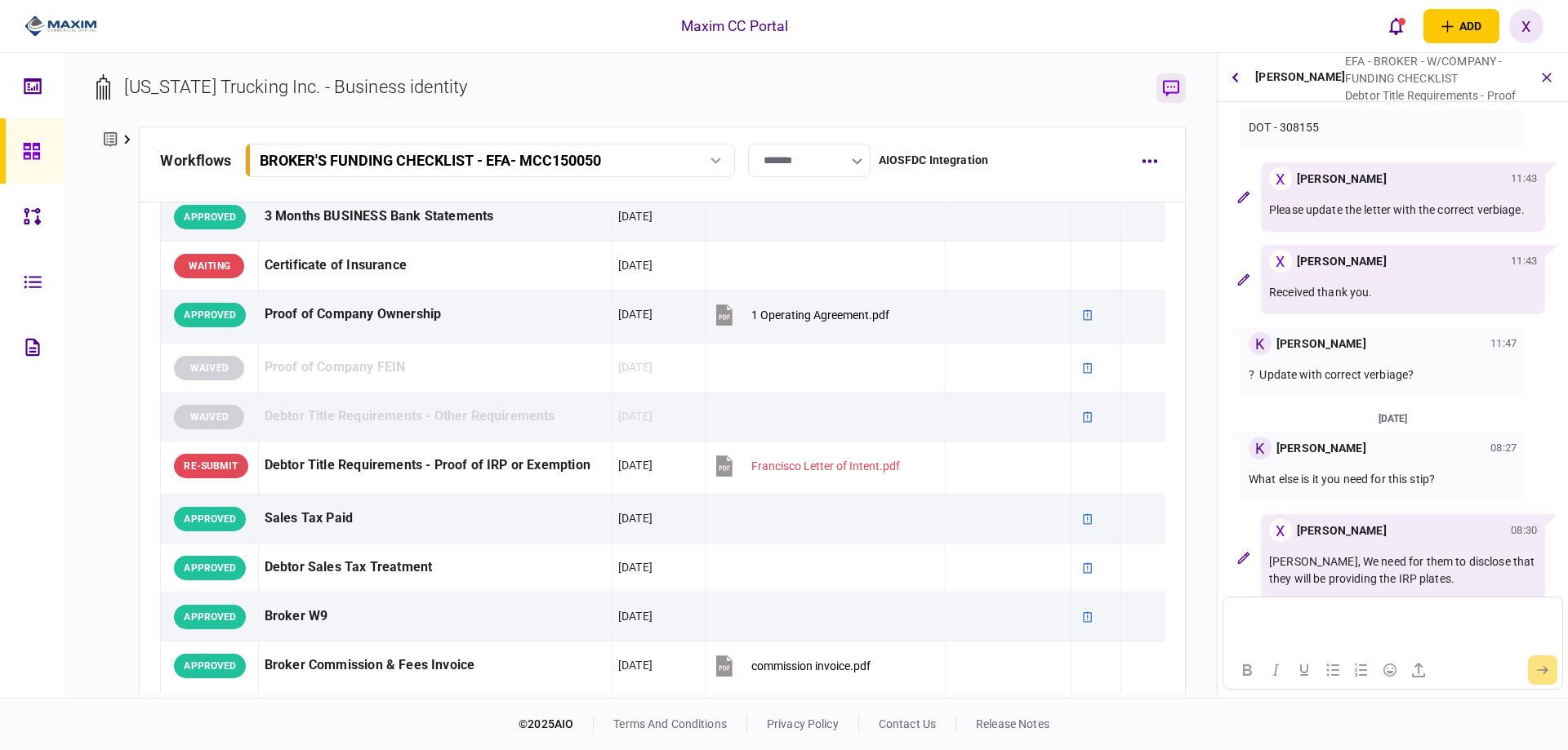
click at [1166, 75] on button "button" at bounding box center [1172, 88] width 30 height 30
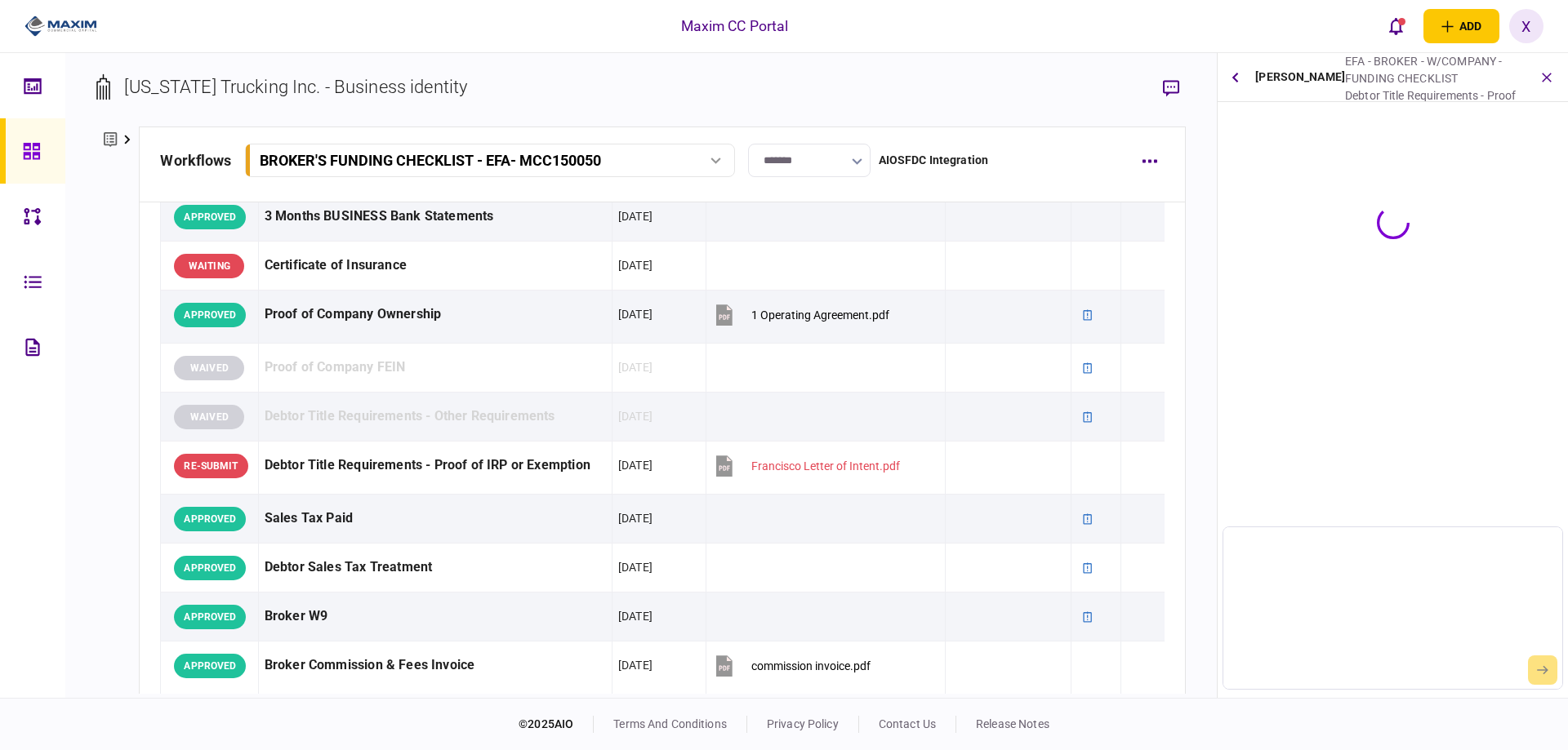
click at [16, 141] on link at bounding box center [33, 151] width 66 height 66
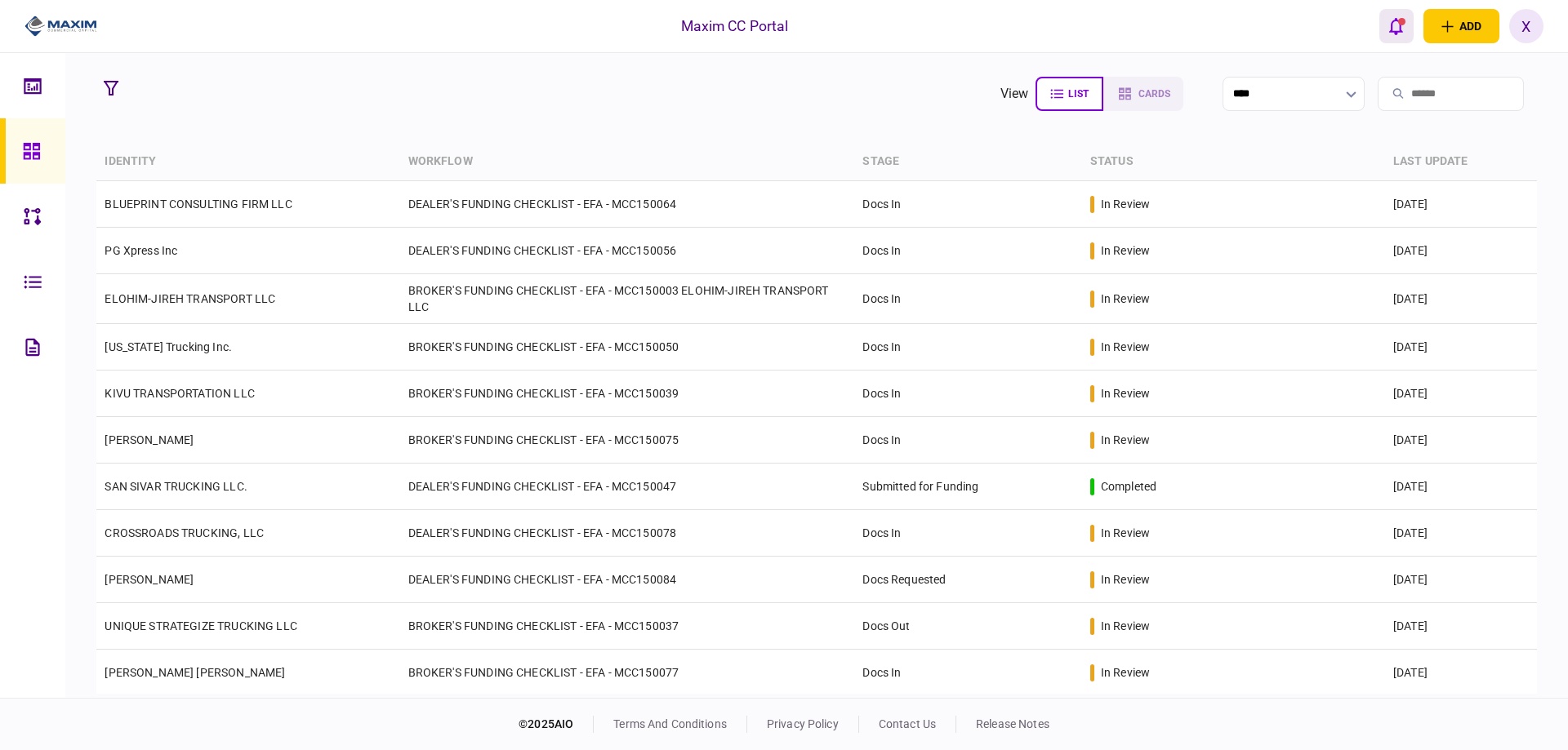
click at [1395, 34] on icon "open notifications list" at bounding box center [1396, 26] width 14 height 17
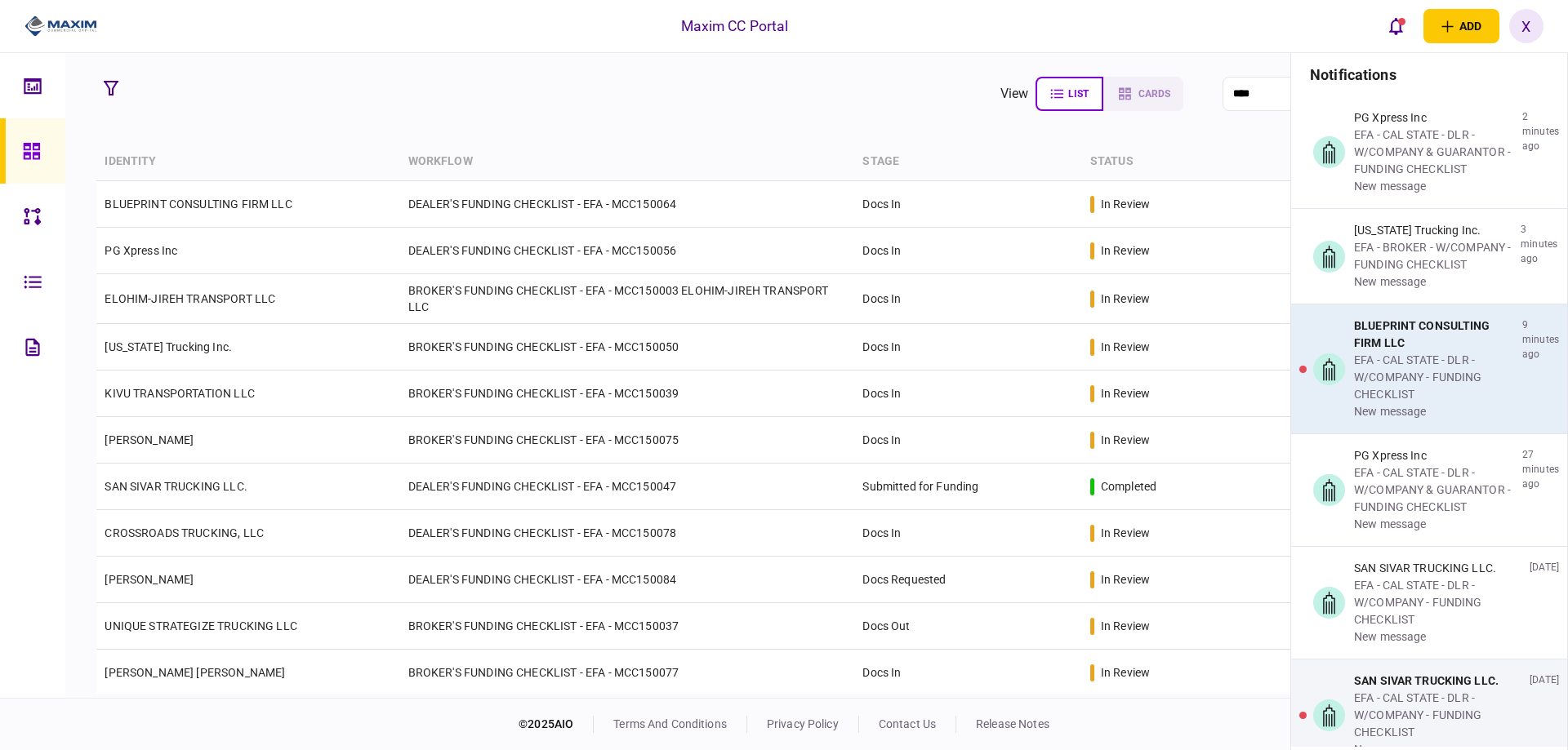
click at [1412, 375] on div "EFA - CAL STATE - DLR - W/COMPANY - FUNDING CHECKLIST" at bounding box center [1435, 377] width 162 height 52
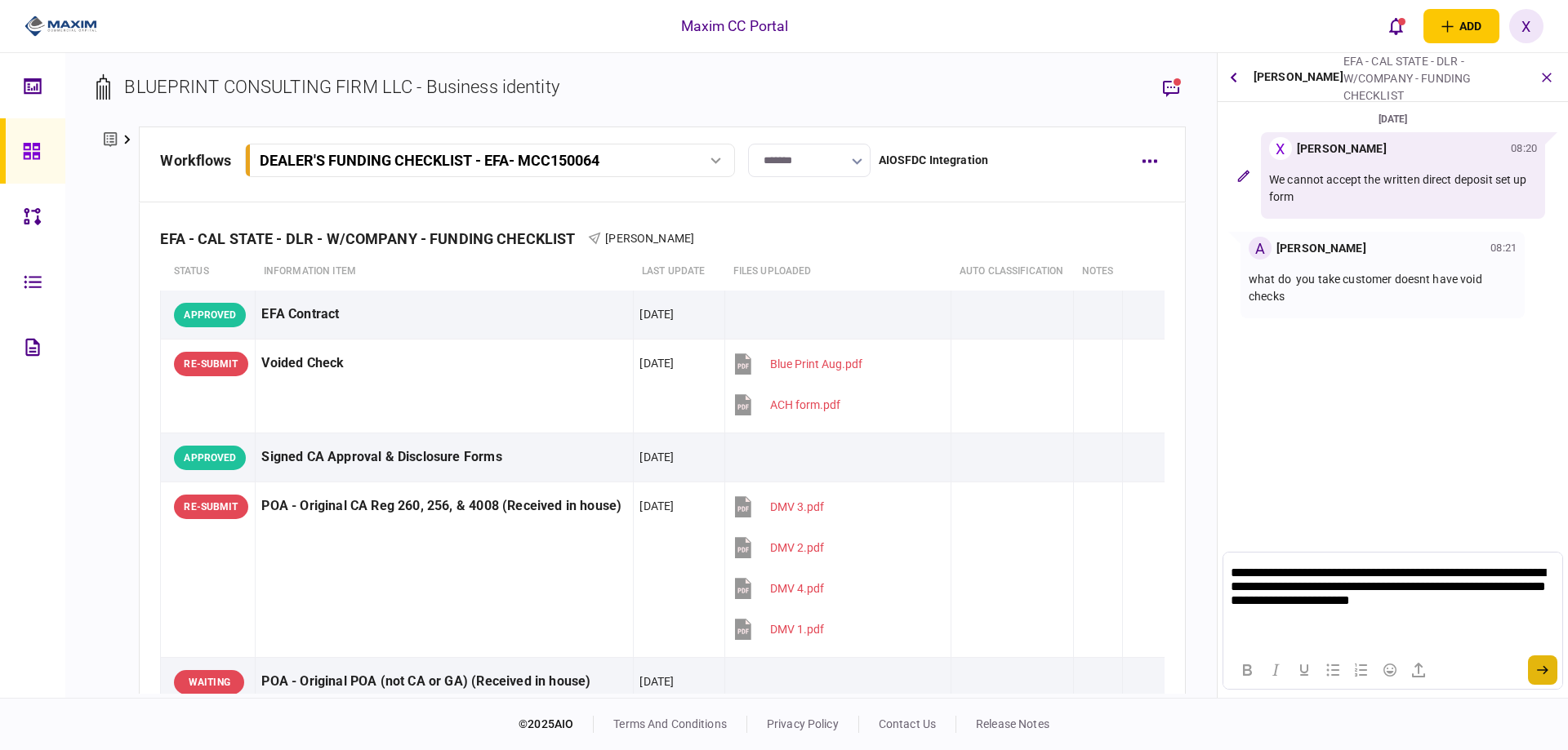
click at [1549, 676] on button "submit" at bounding box center [1543, 671] width 30 height 30
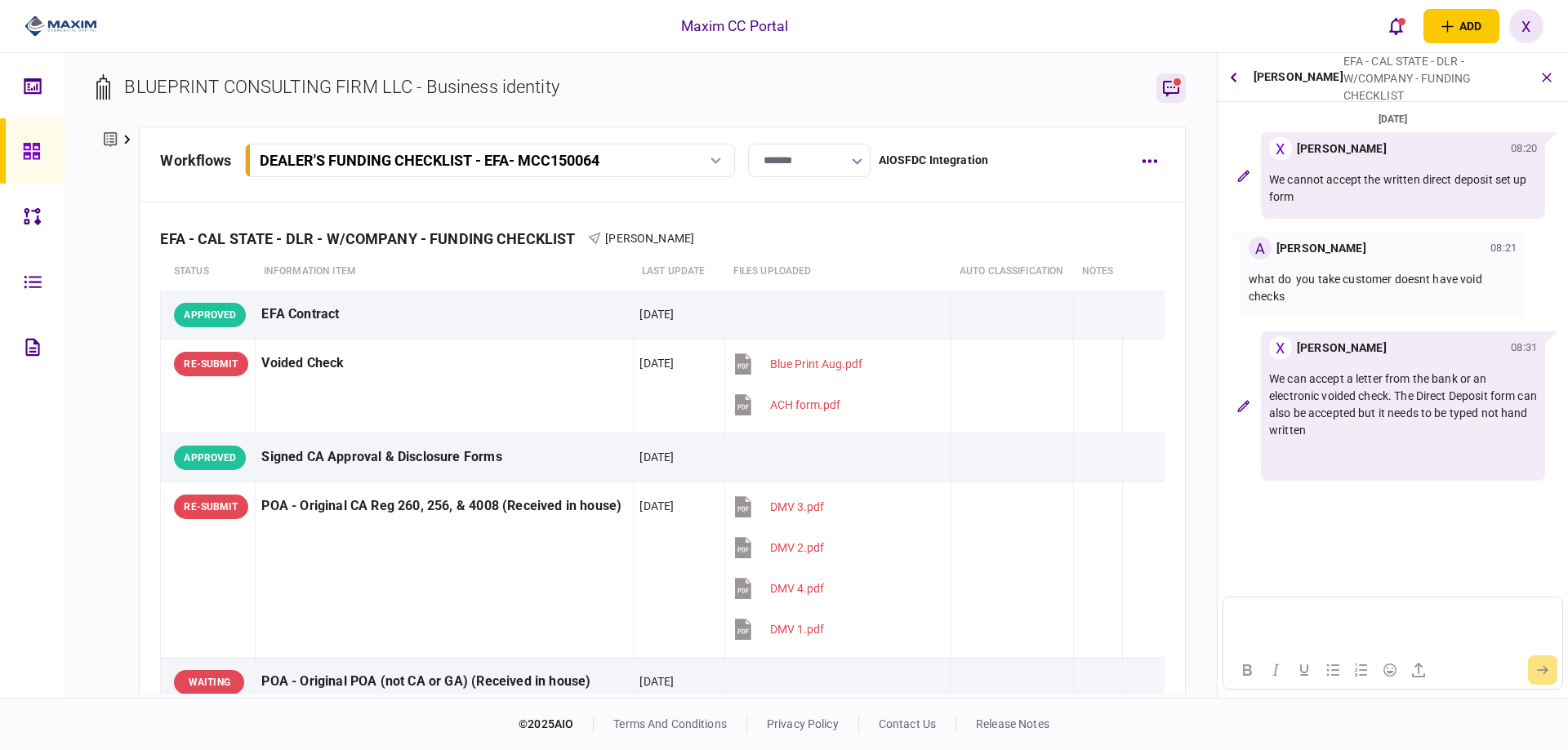
click at [1176, 76] on button "button" at bounding box center [1172, 88] width 30 height 30
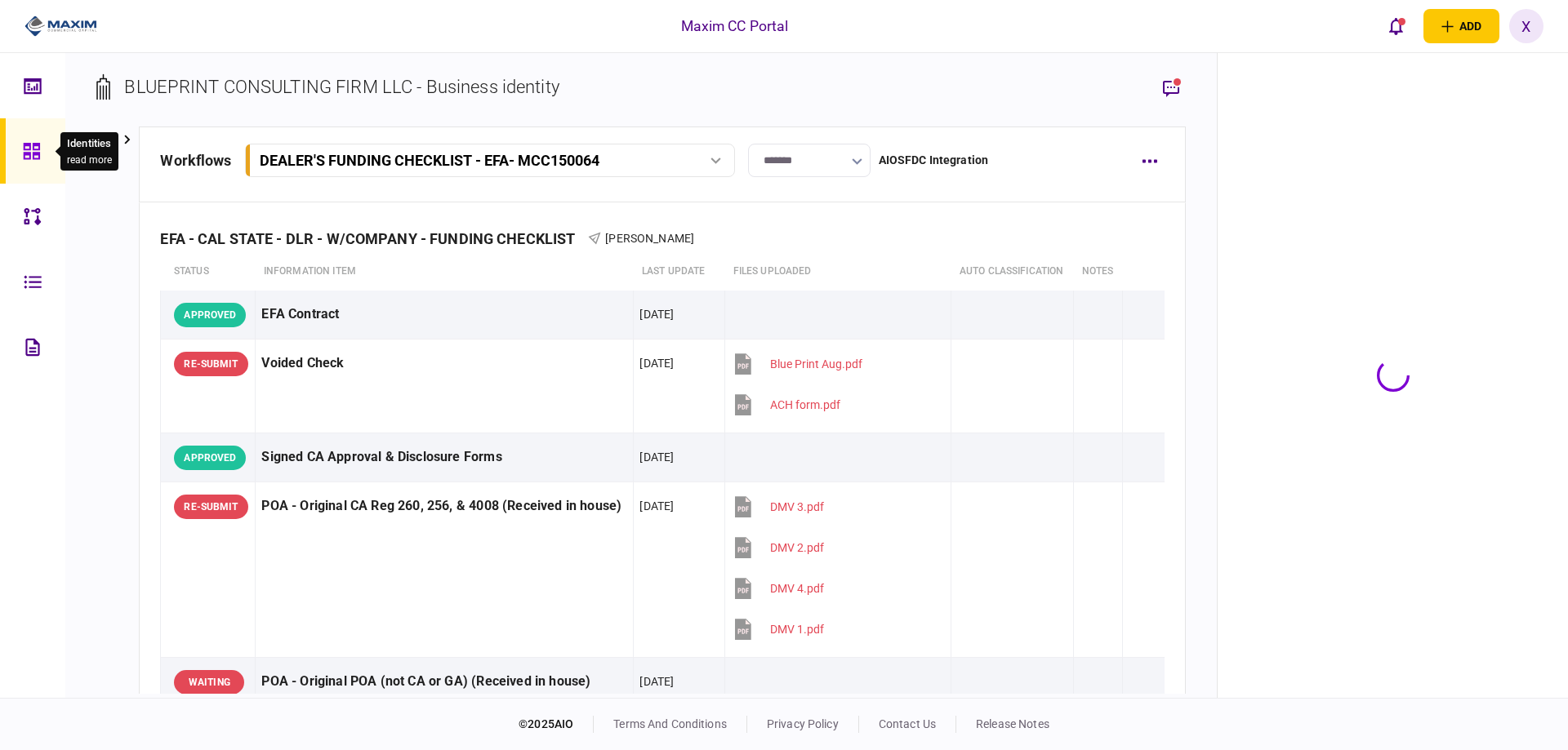
click at [39, 157] on icon at bounding box center [31, 151] width 16 height 16
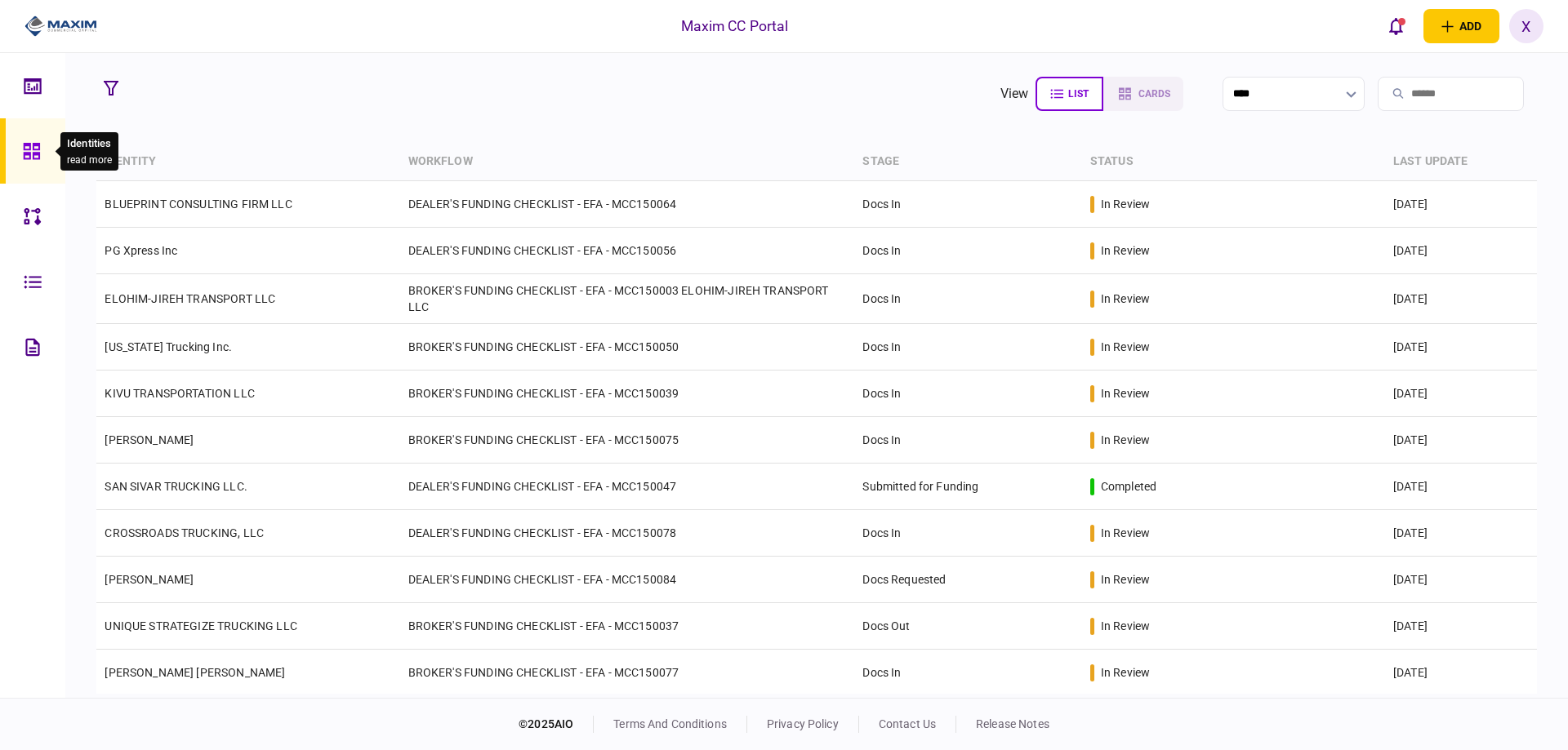
click at [39, 162] on div at bounding box center [36, 151] width 26 height 66
click at [1399, 28] on icon "open notifications list" at bounding box center [1396, 26] width 14 height 18
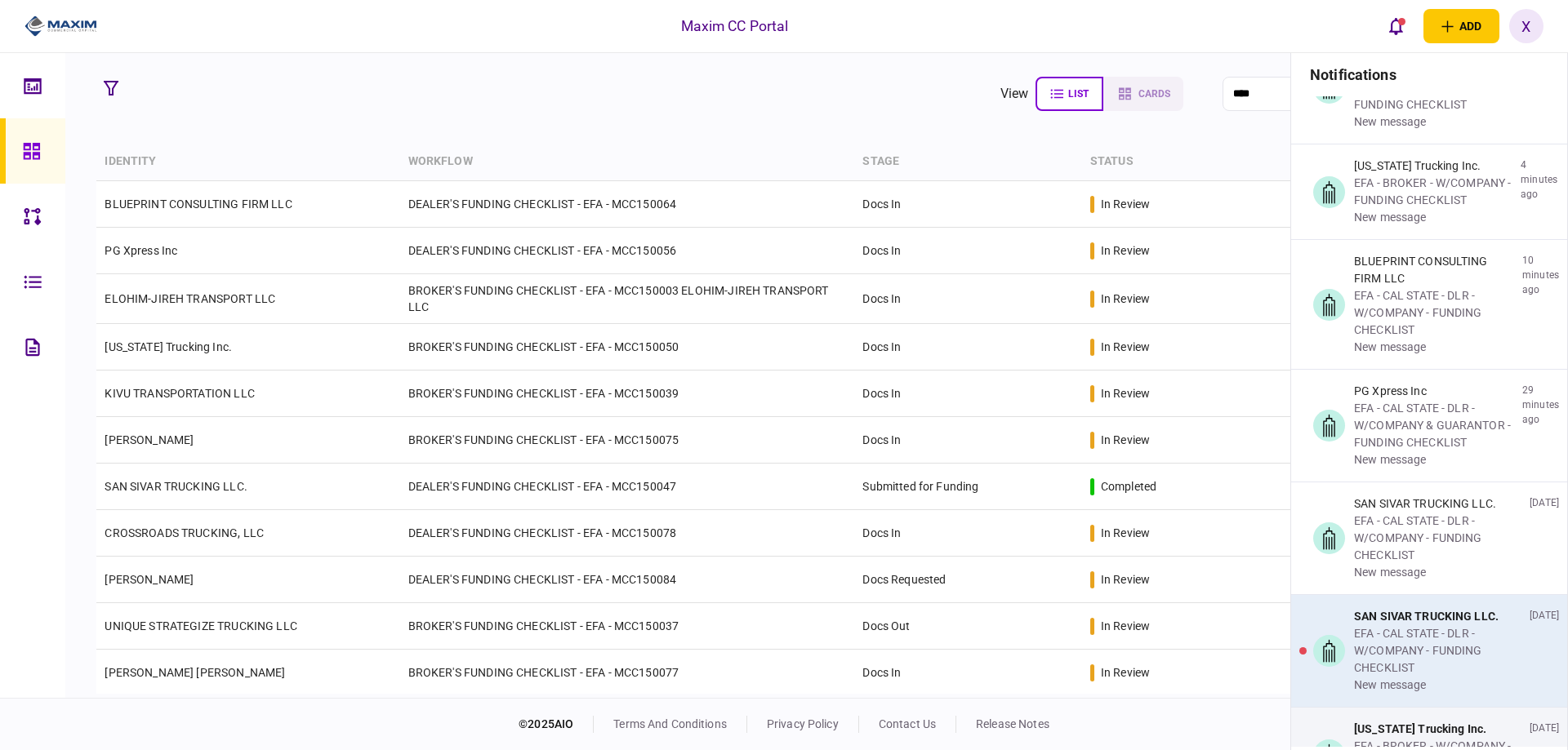
scroll to position [163, 0]
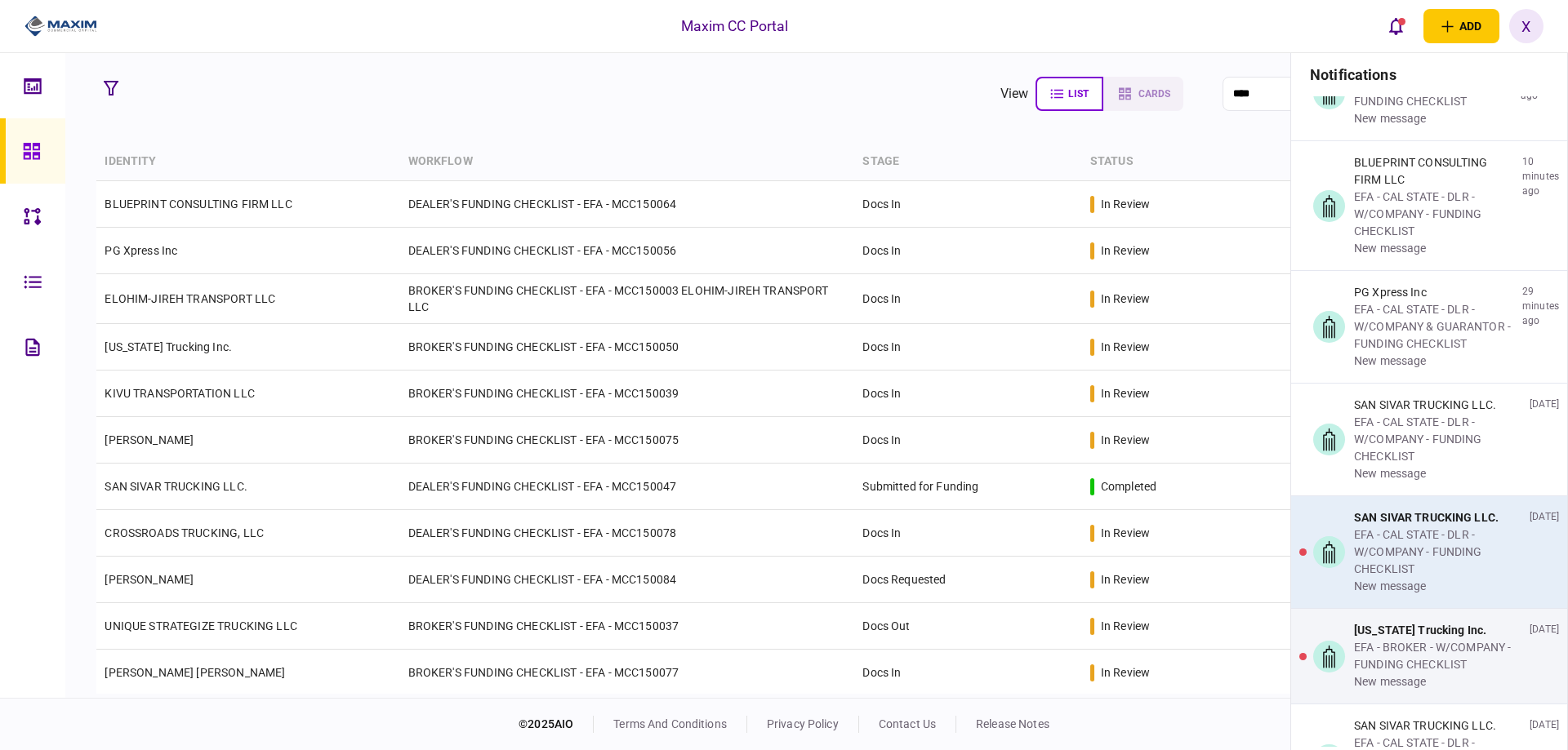
click at [1398, 553] on div "EFA - CAL STATE - DLR - W/COMPANY - FUNDING CHECKLIST" at bounding box center [1439, 552] width 169 height 52
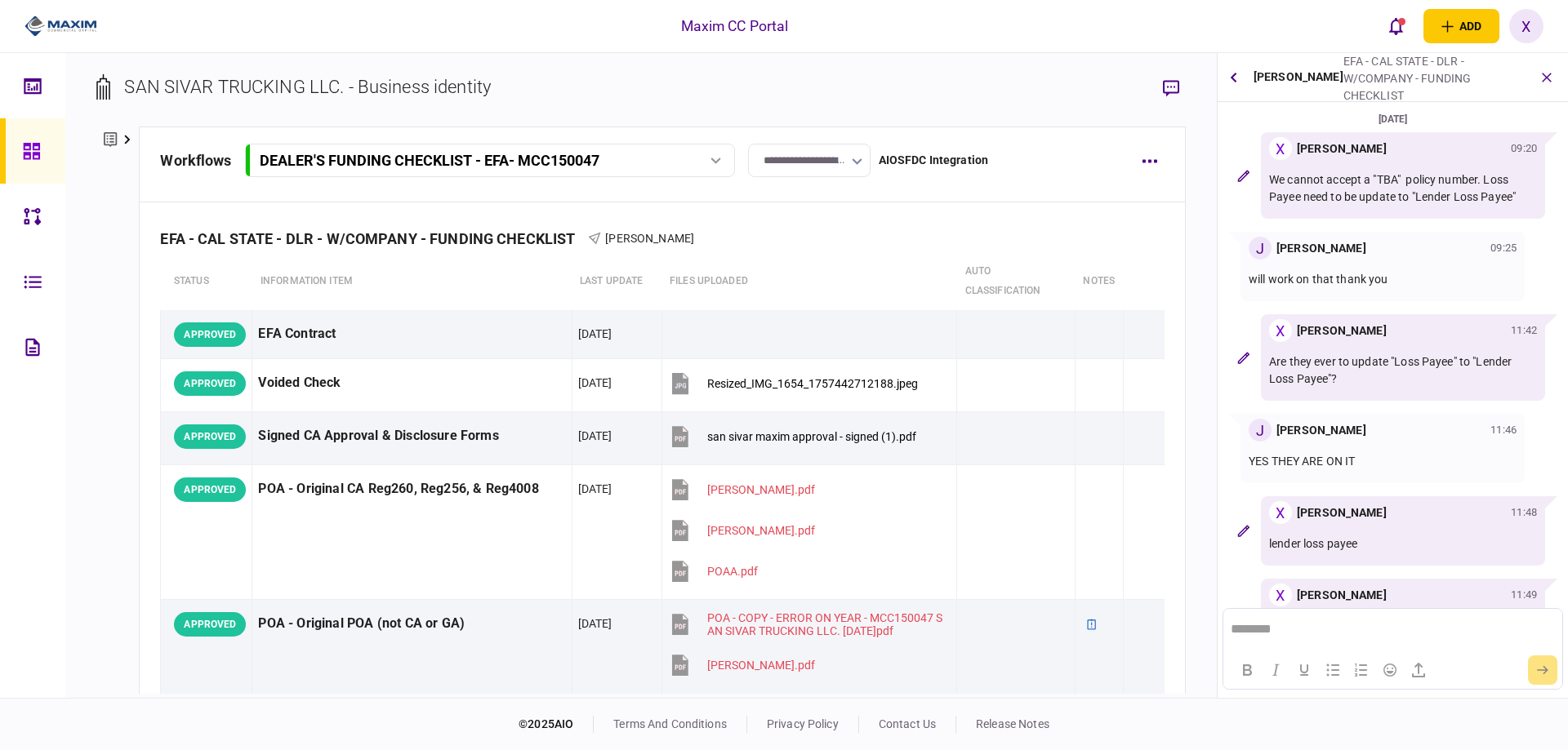
scroll to position [347, 0]
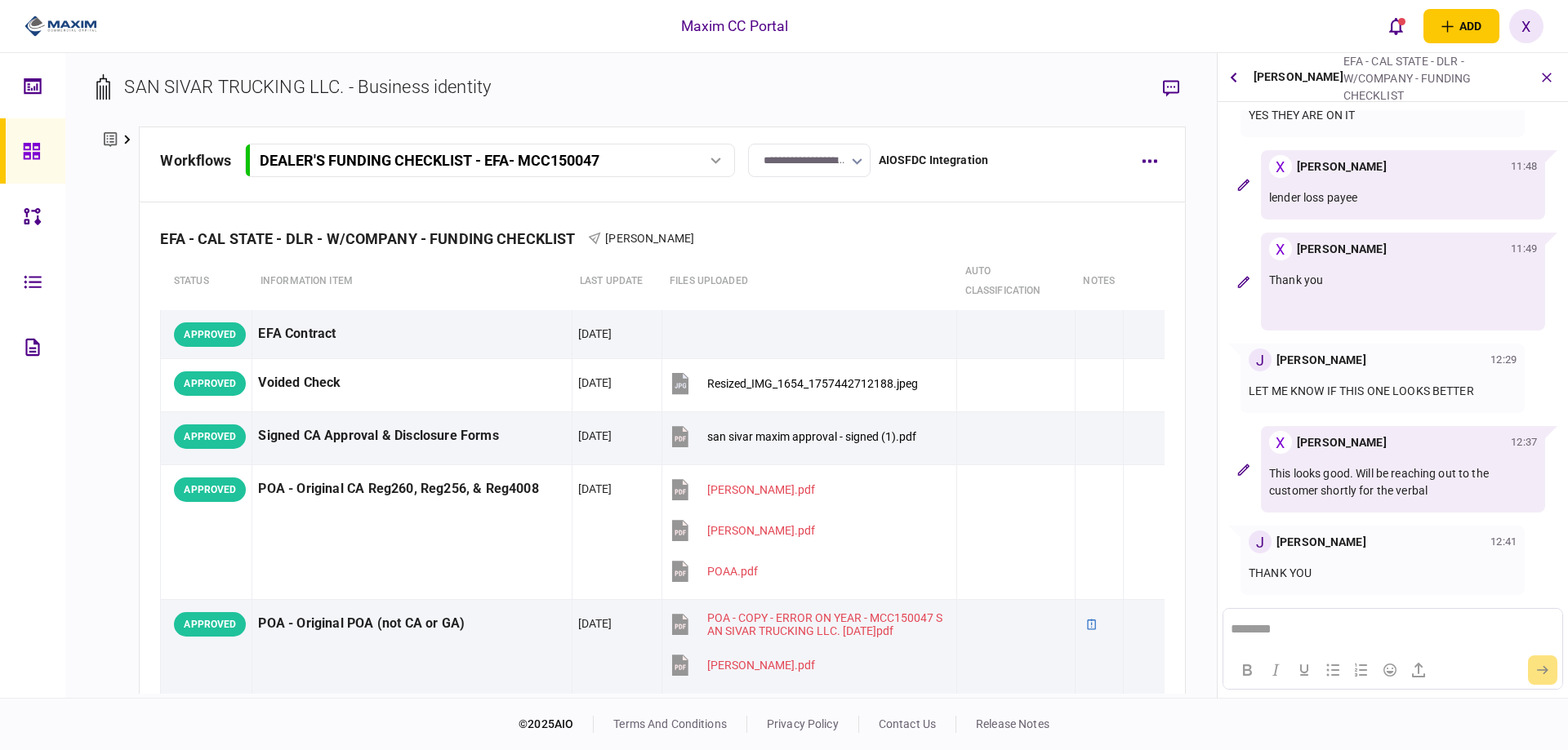
click at [16, 155] on link at bounding box center [33, 151] width 66 height 66
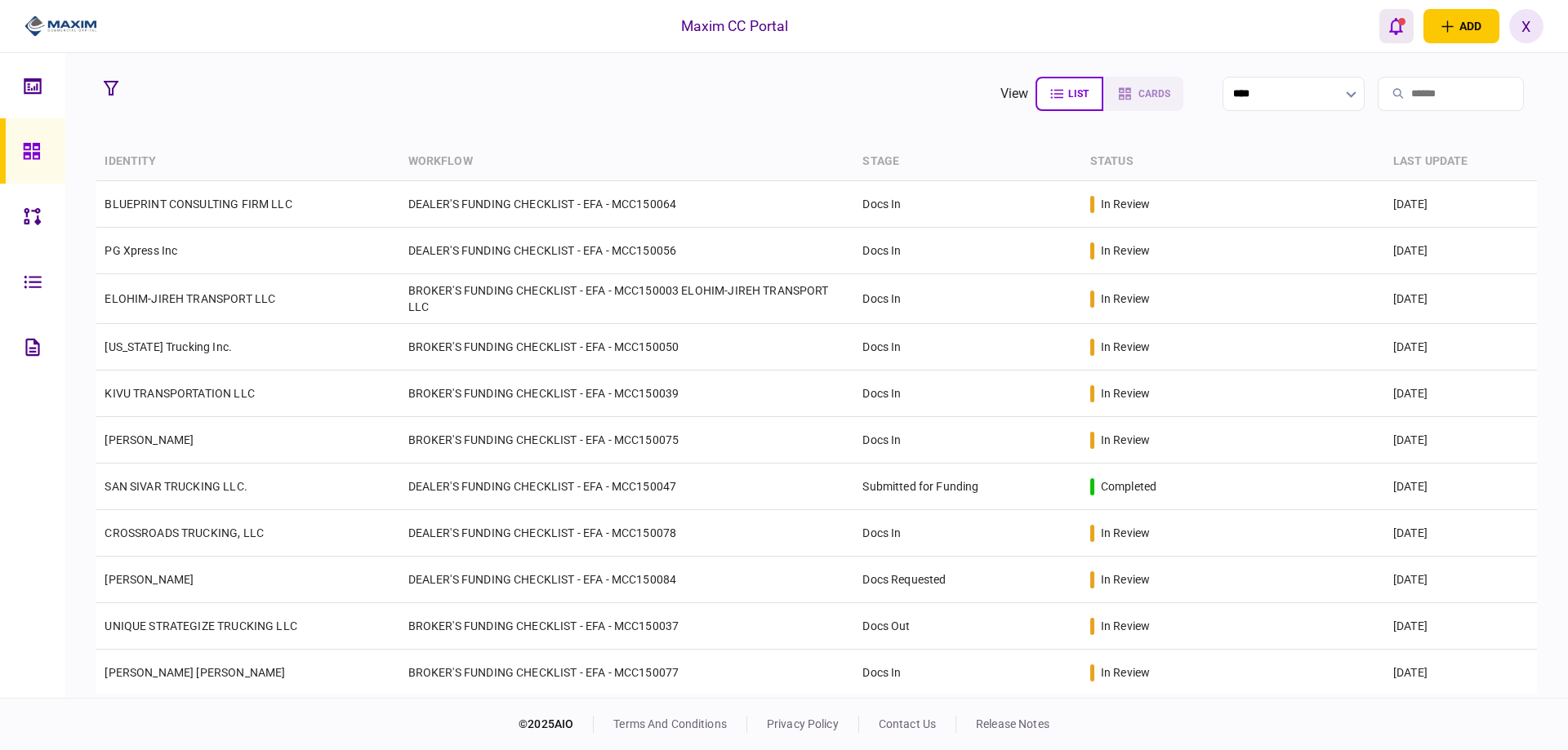
click at [1406, 21] on button "open notifications list" at bounding box center [1396, 26] width 35 height 35
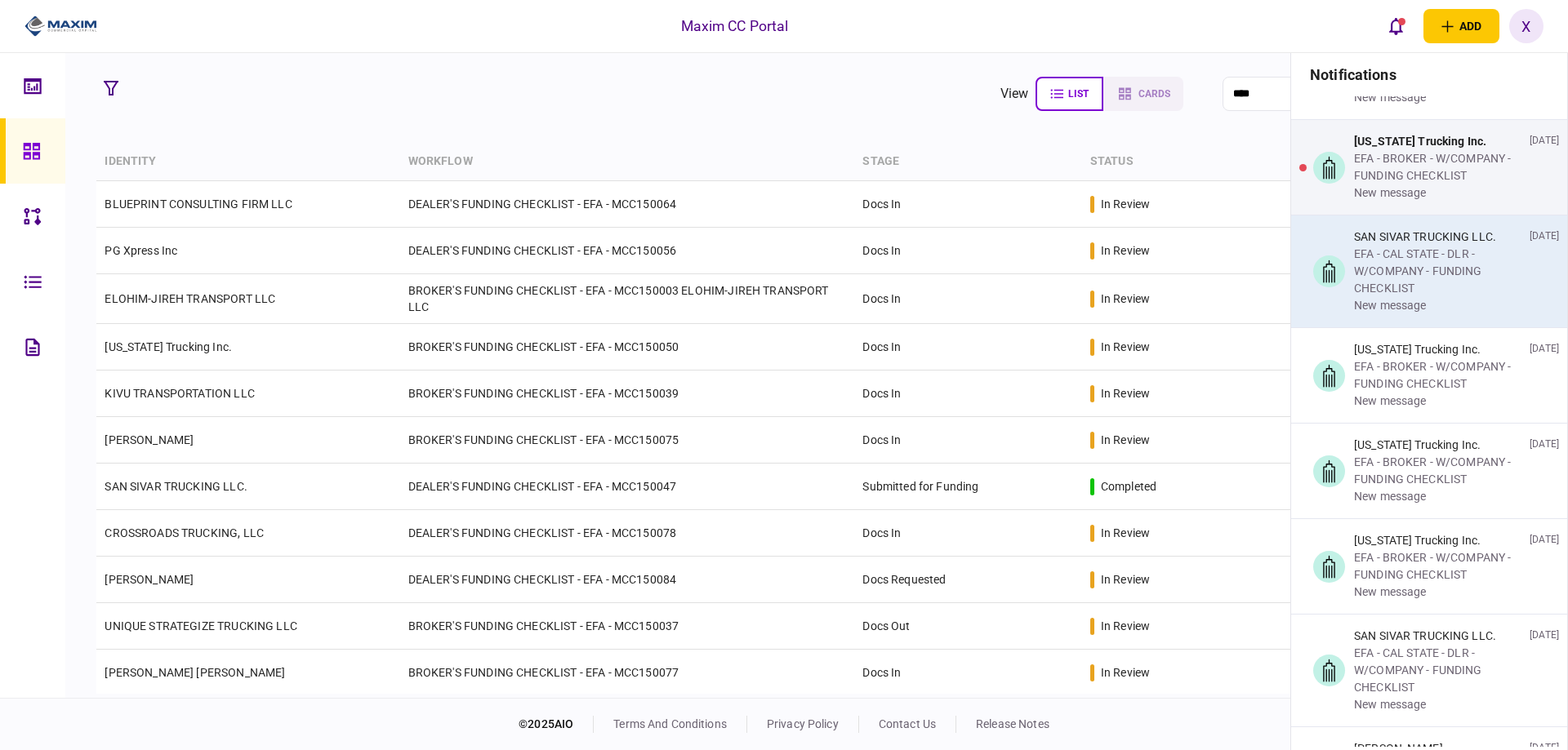
scroll to position [654, 0]
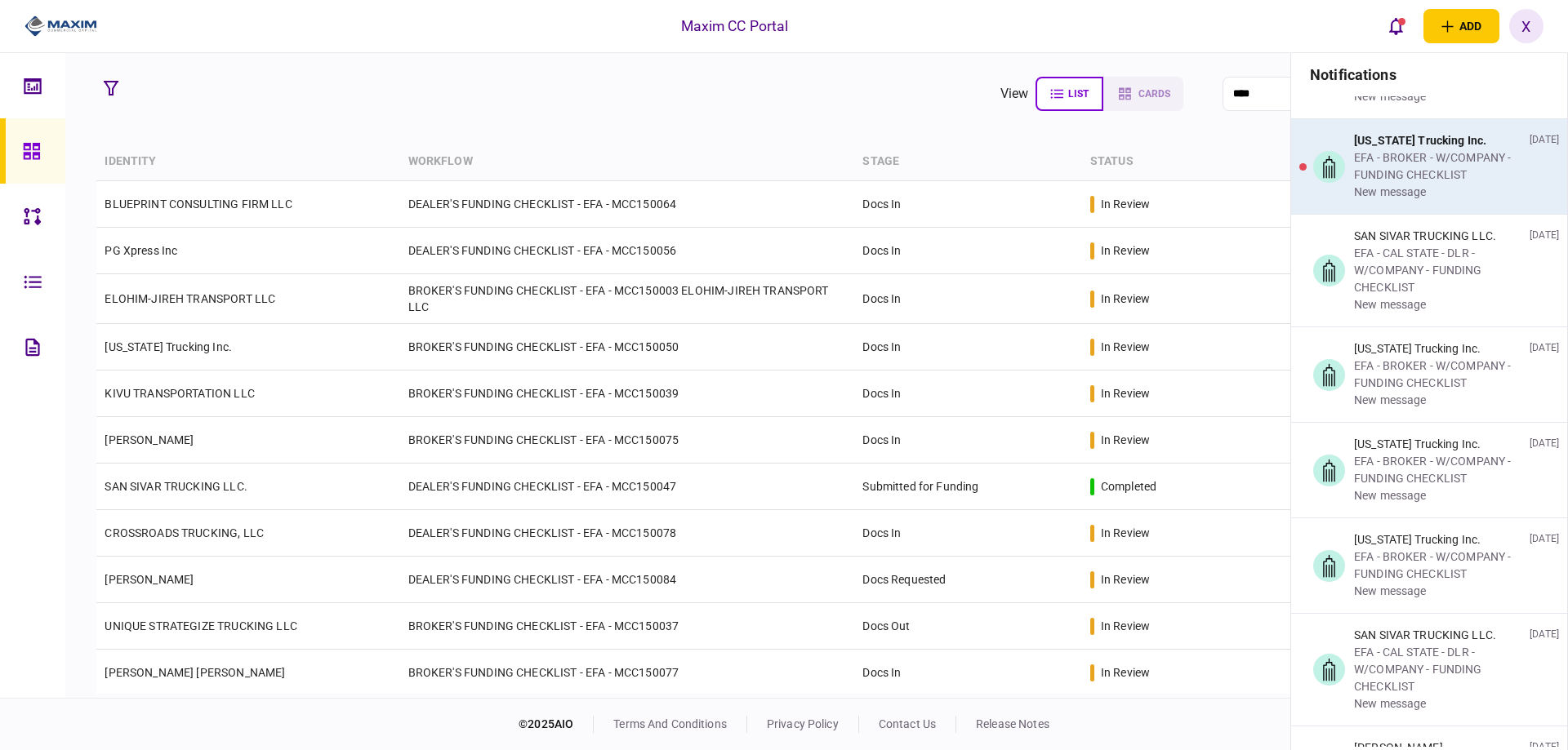
click at [1457, 182] on div "EFA - BROKER - W/COMPANY - FUNDING CHECKLIST" at bounding box center [1439, 166] width 169 height 35
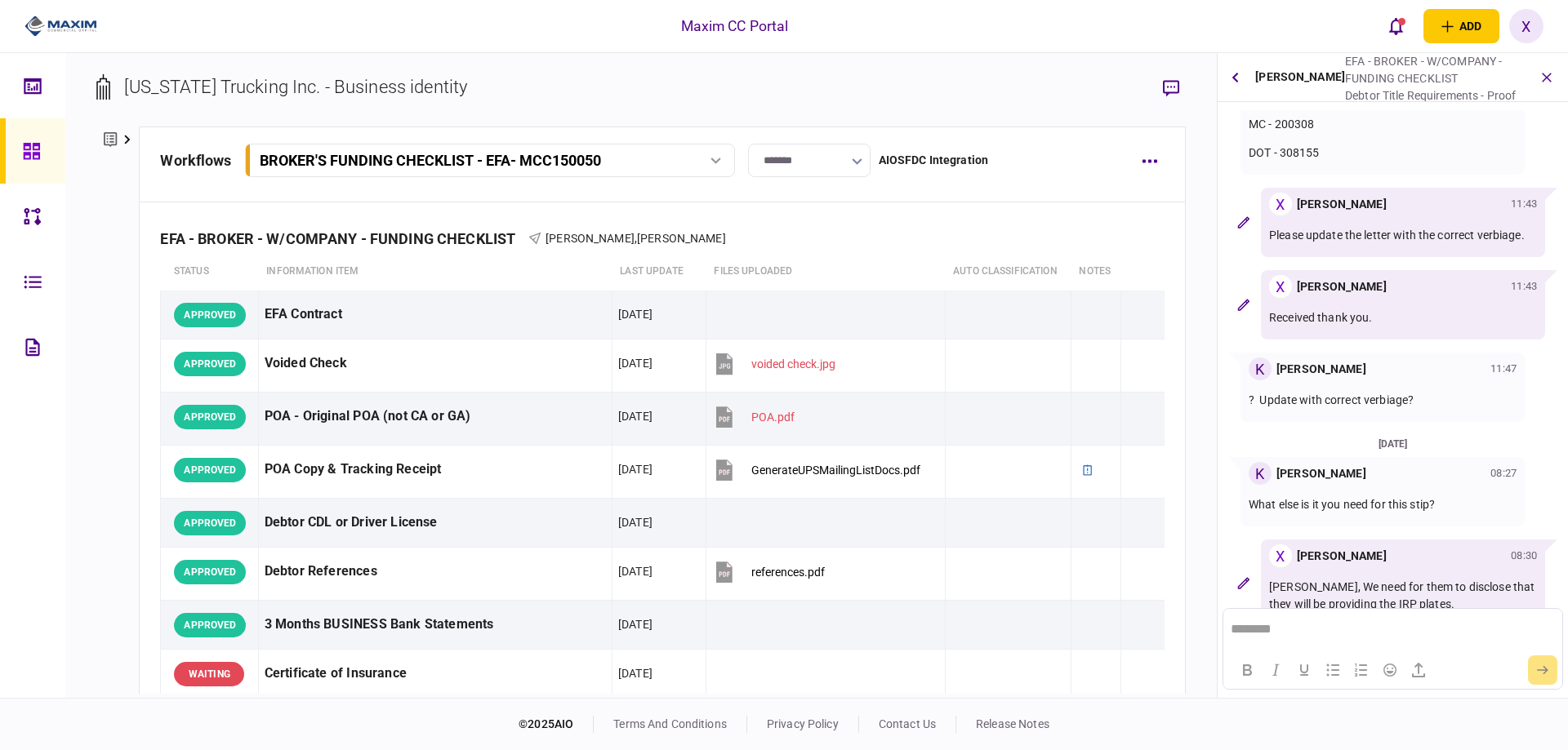
scroll to position [525, 0]
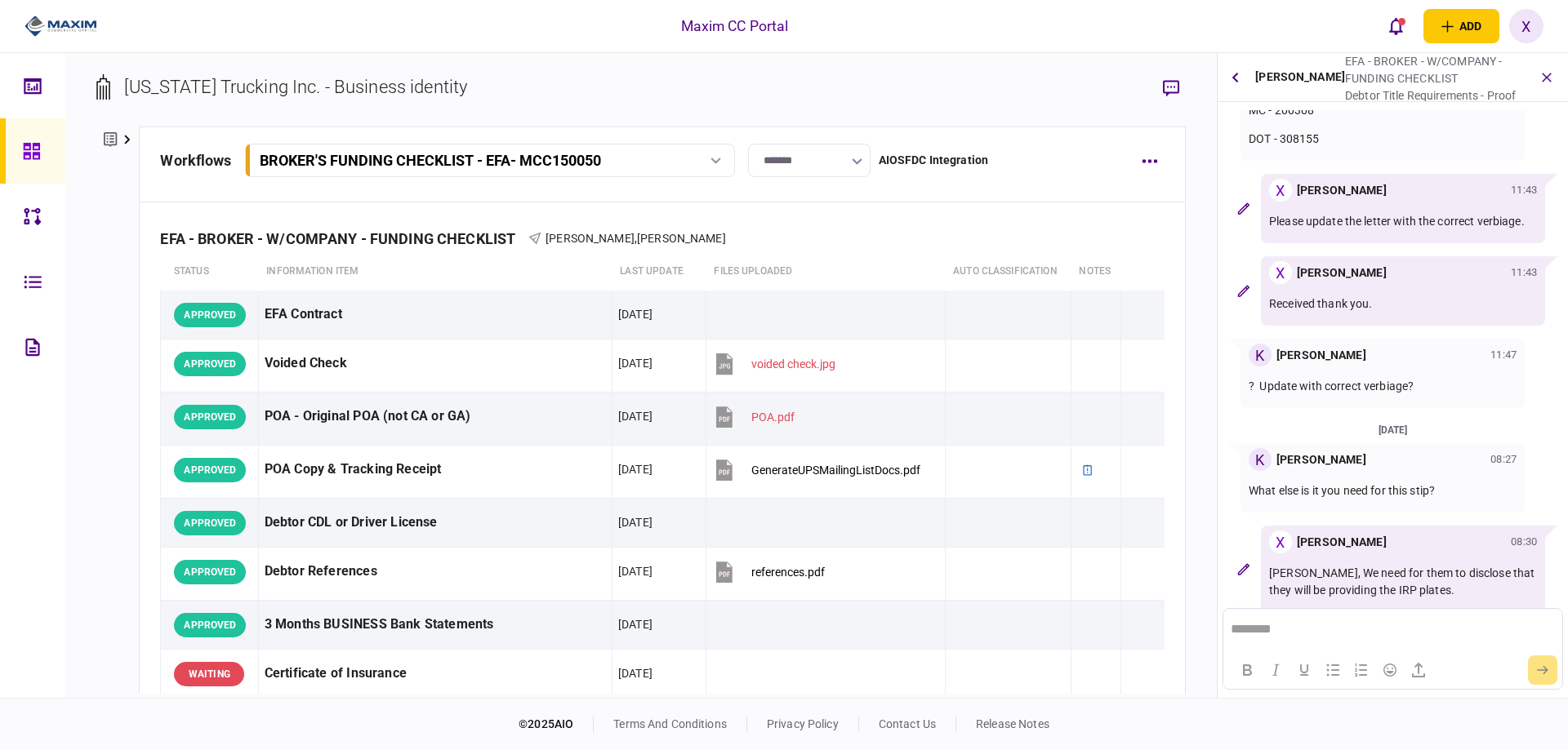
click at [49, 20] on img at bounding box center [61, 26] width 73 height 25
click at [25, 129] on div at bounding box center [36, 151] width 26 height 66
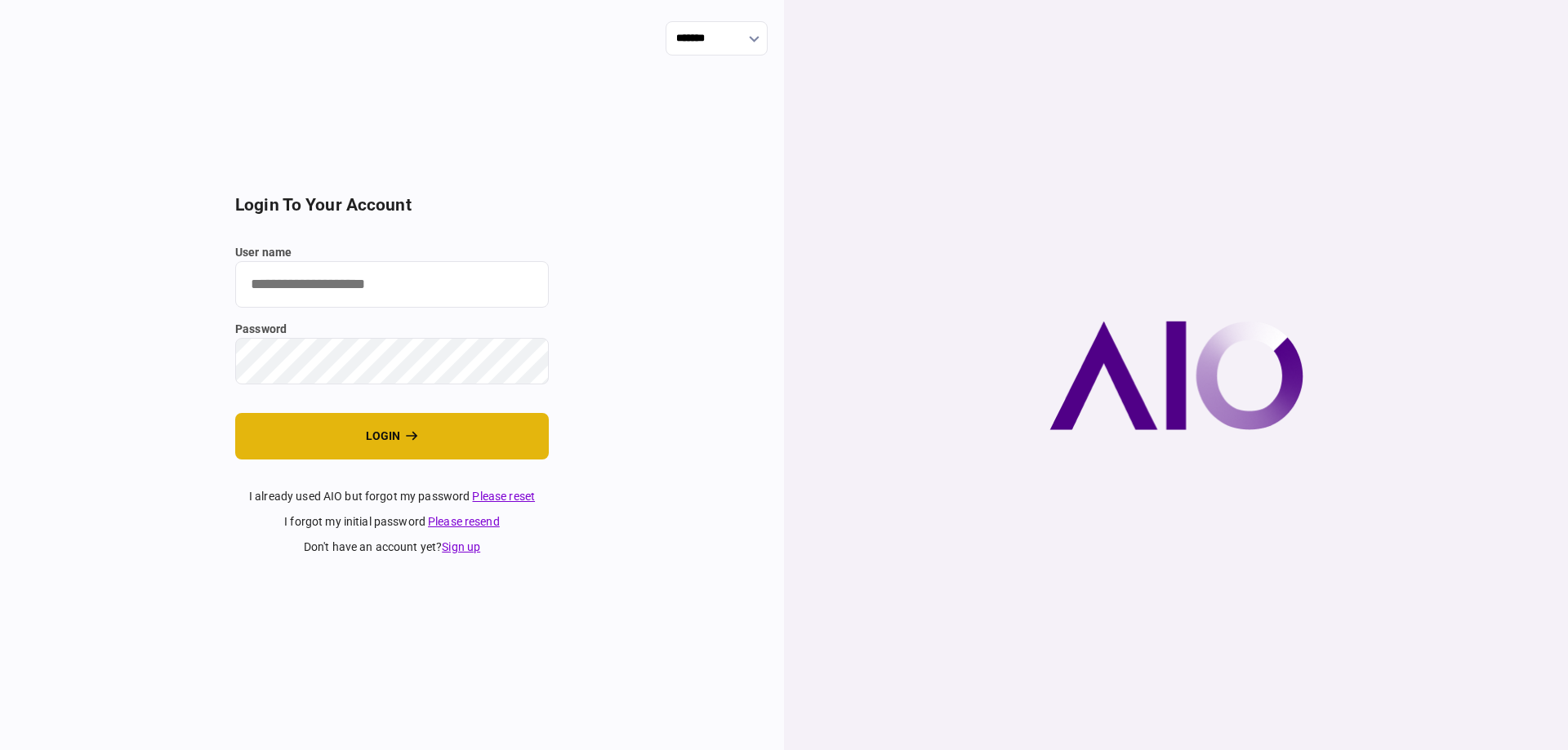
type input "*******"
click at [361, 448] on button "login" at bounding box center [392, 436] width 314 height 47
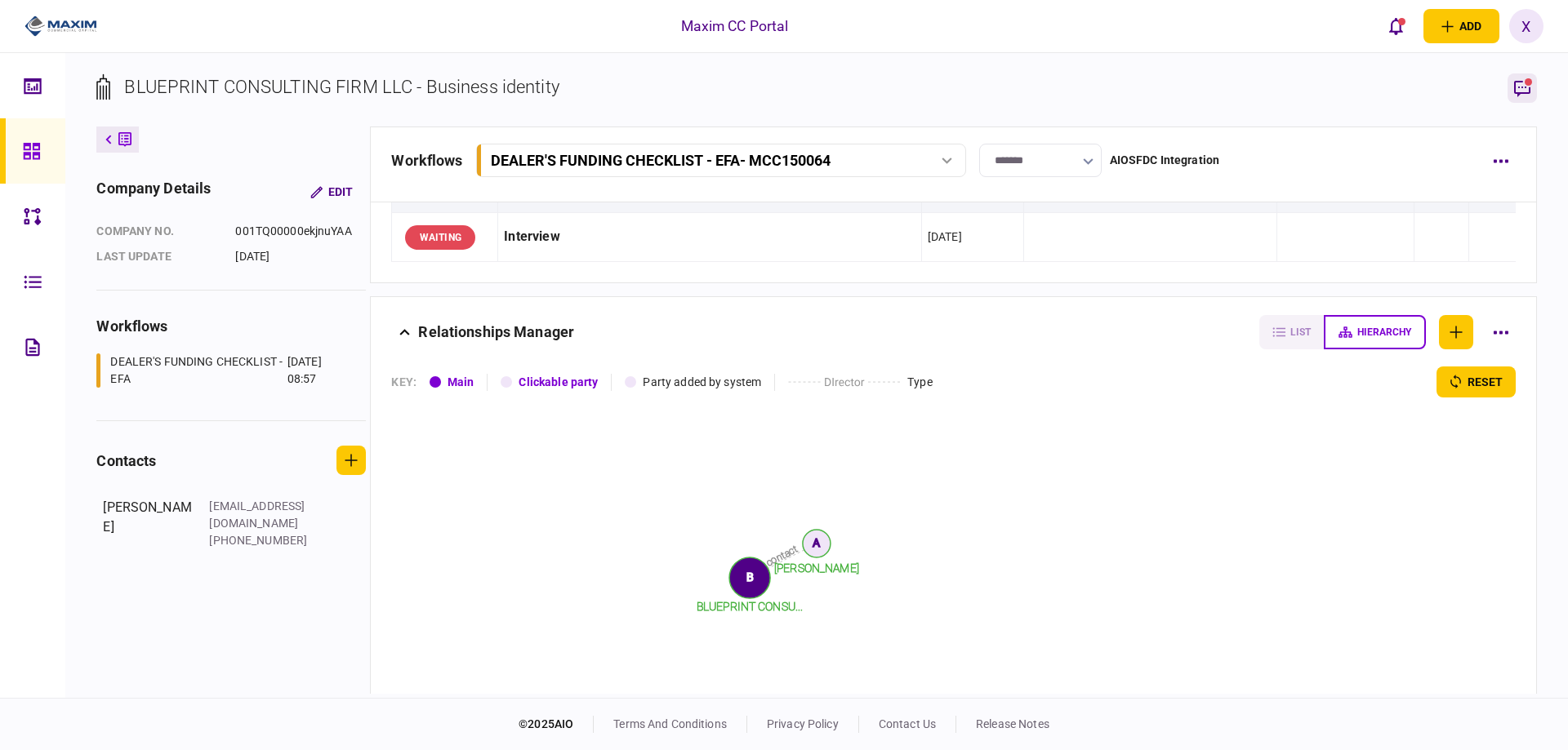
click at [1512, 84] on icon "button" at bounding box center [1522, 88] width 20 height 20
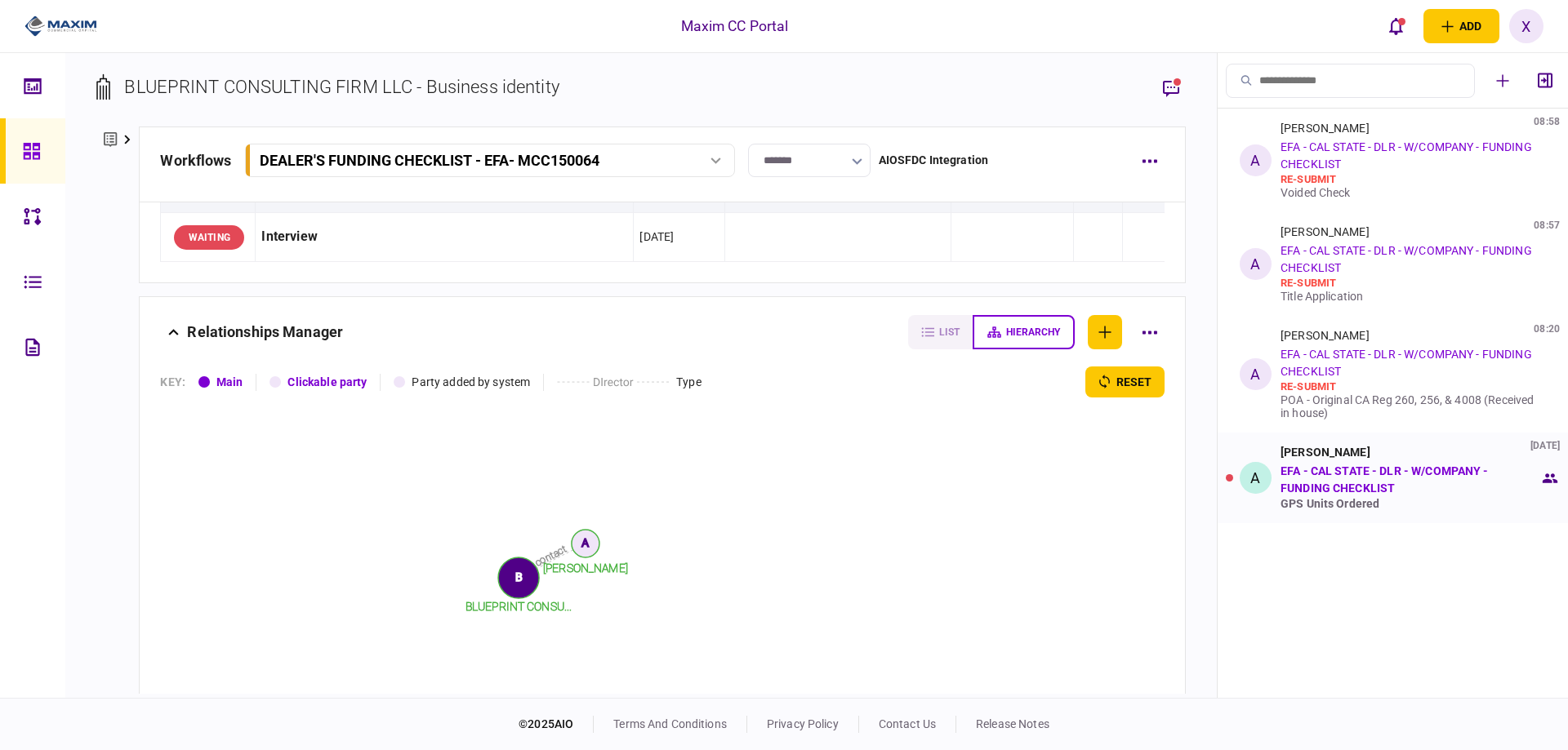
click at [1370, 491] on link "EFA - CAL STATE - DLR - W/COMPANY - FUNDING CHECKLIST" at bounding box center [1385, 480] width 209 height 30
click at [1269, 473] on div "A" at bounding box center [1256, 478] width 32 height 32
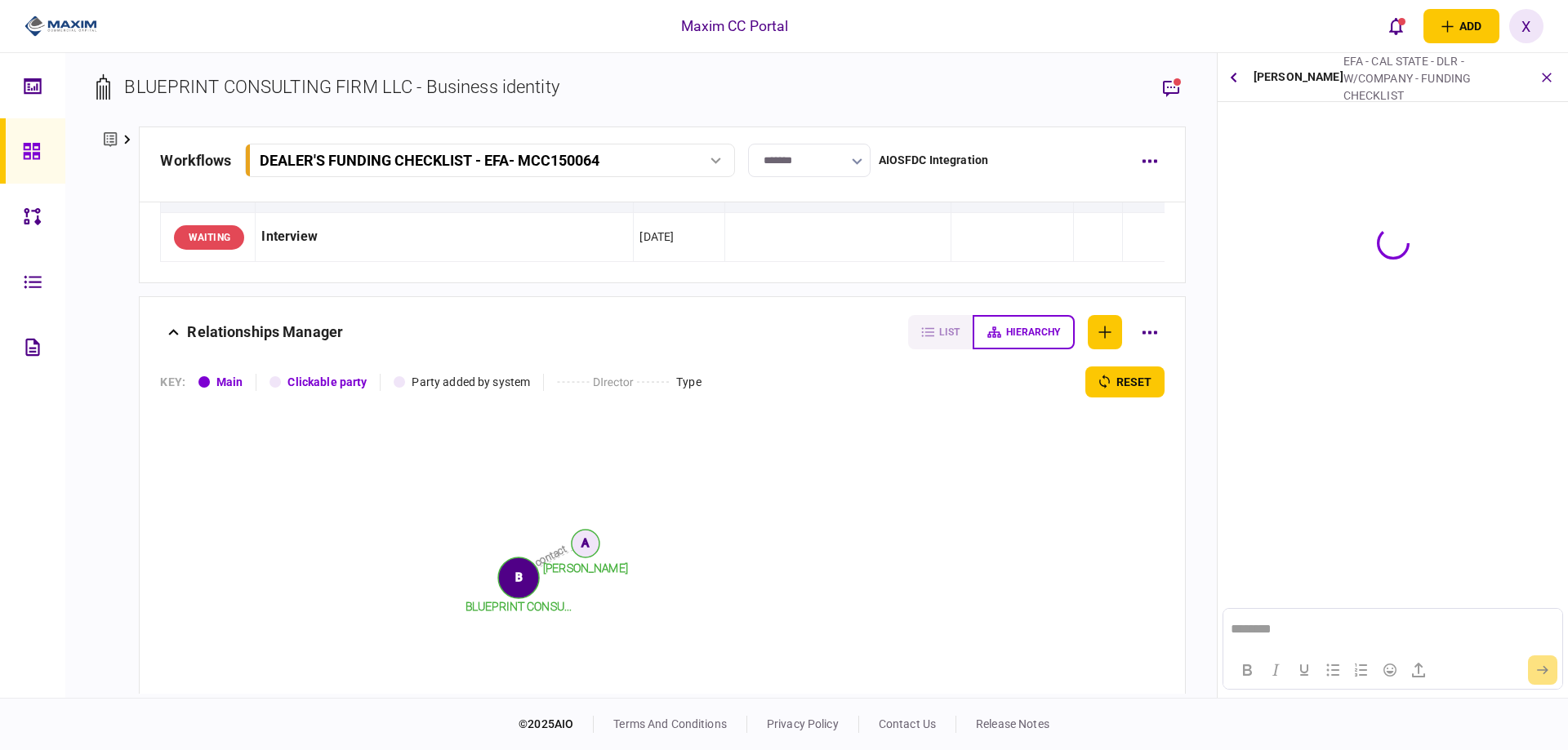
scroll to position [0, 0]
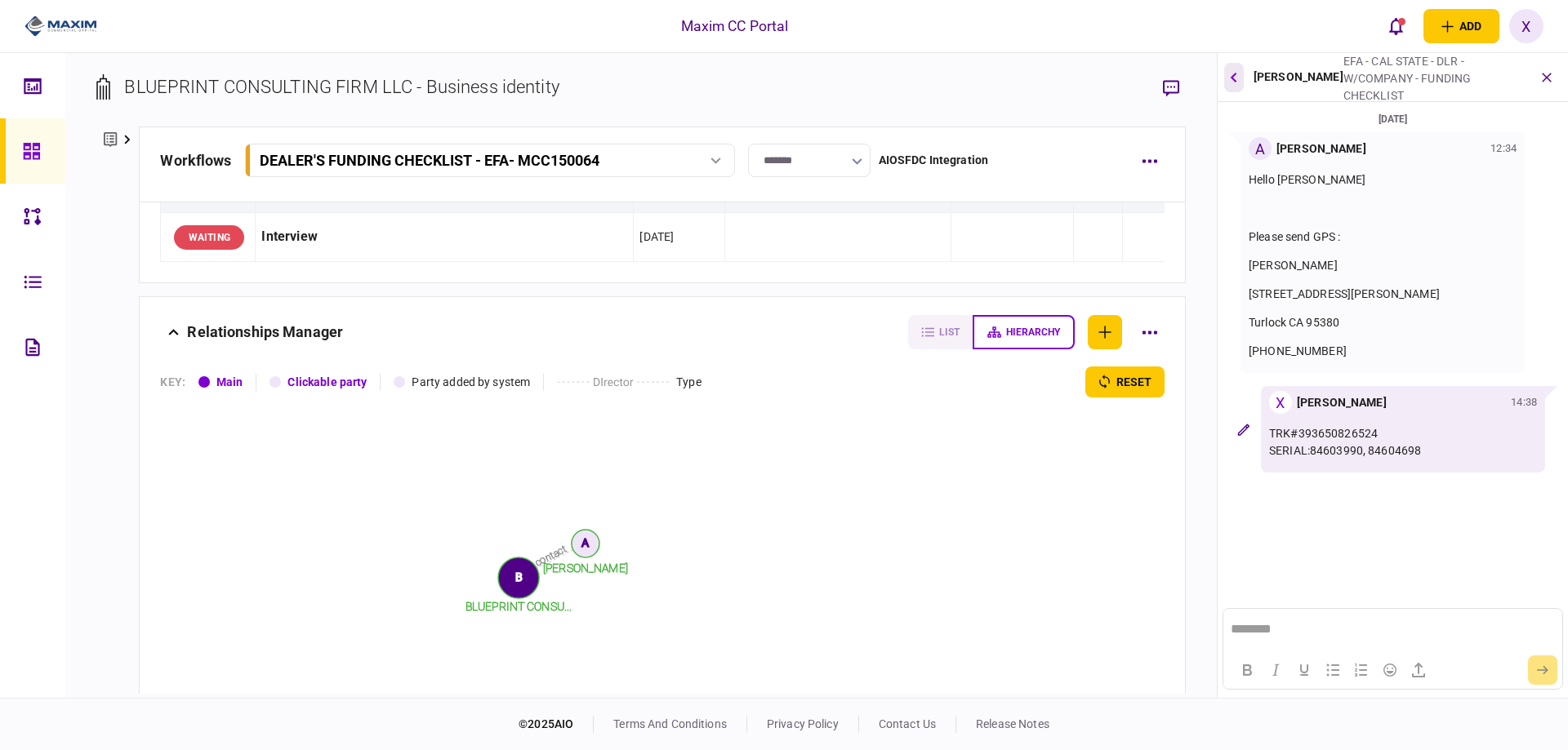
click at [1235, 80] on icon "button" at bounding box center [1234, 76] width 7 height 10
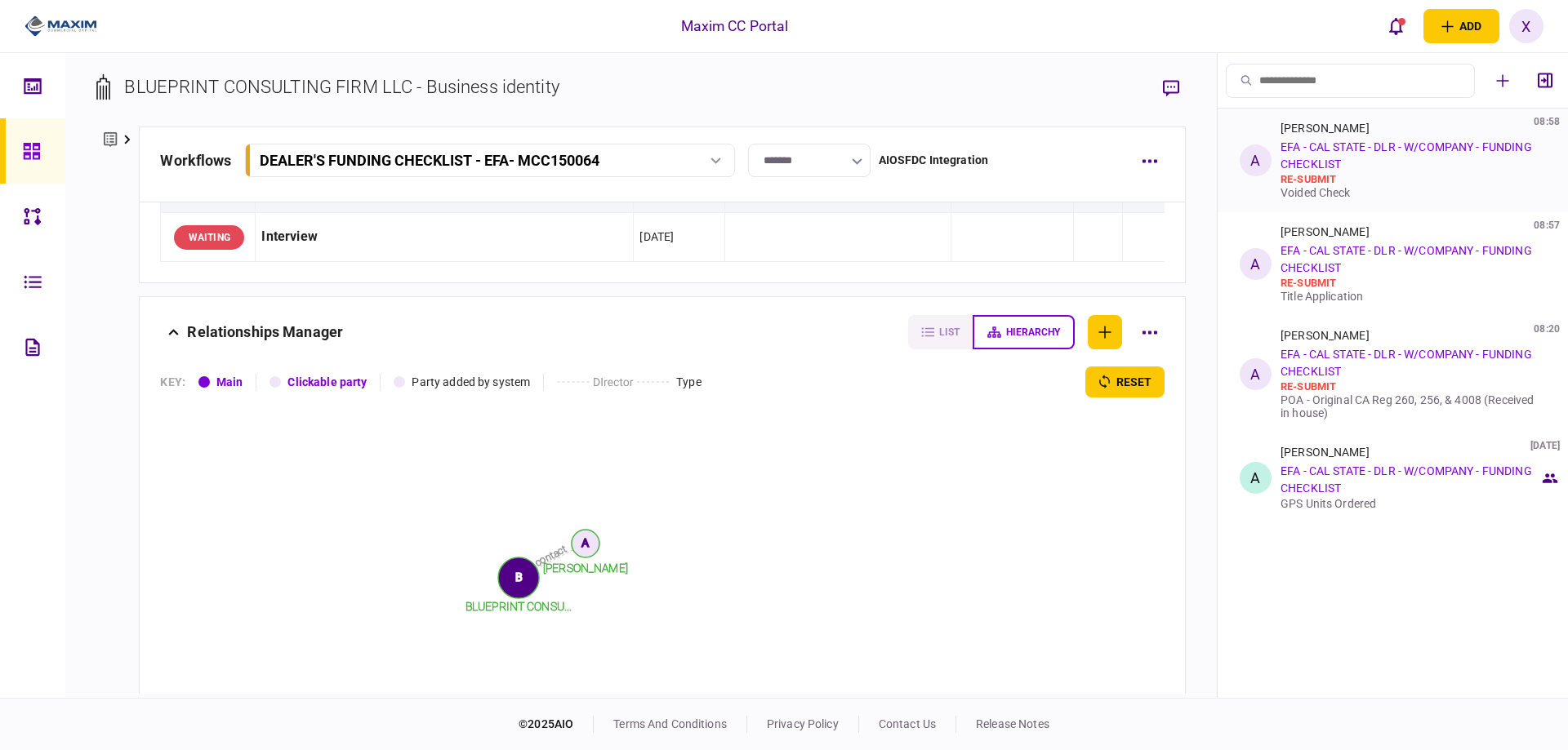
click at [1402, 169] on div "Ashley Furusho 08:58 EFA - CAL STATE - DLR - W/COMPANY - FUNDING CHECKLIST re-s…" at bounding box center [1410, 160] width 259 height 77
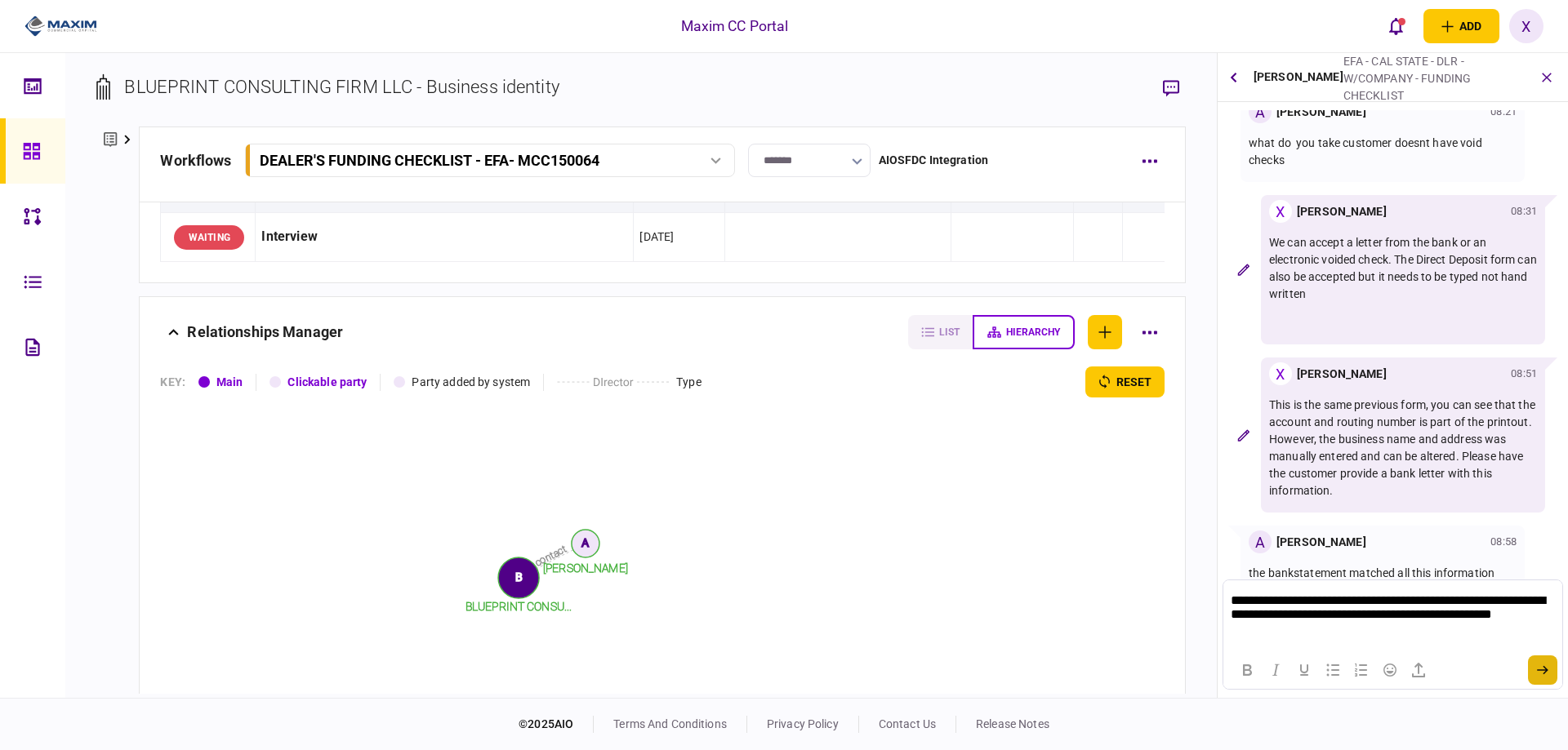
click at [1536, 665] on button "submit" at bounding box center [1543, 671] width 30 height 30
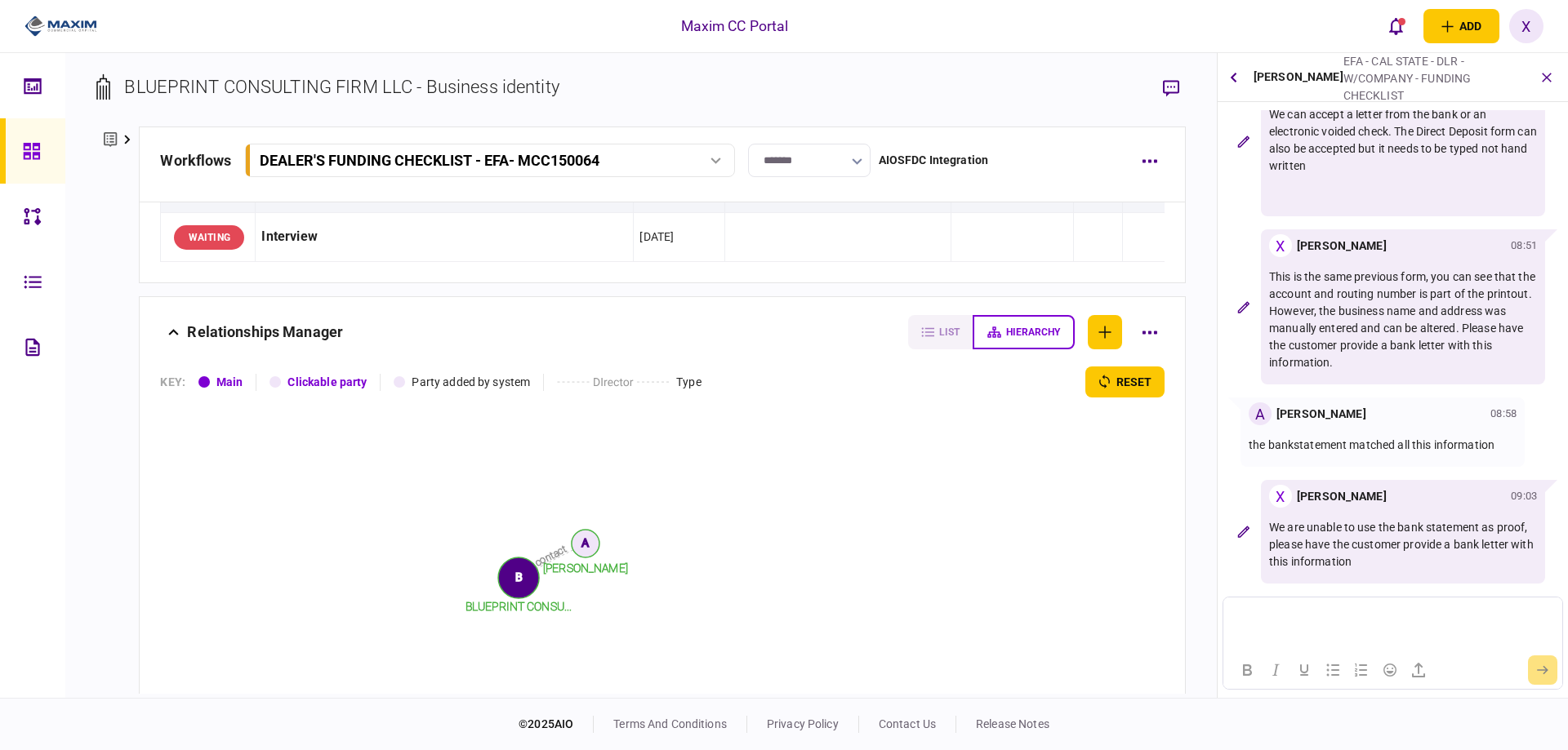
click at [36, 148] on icon at bounding box center [32, 151] width 18 height 19
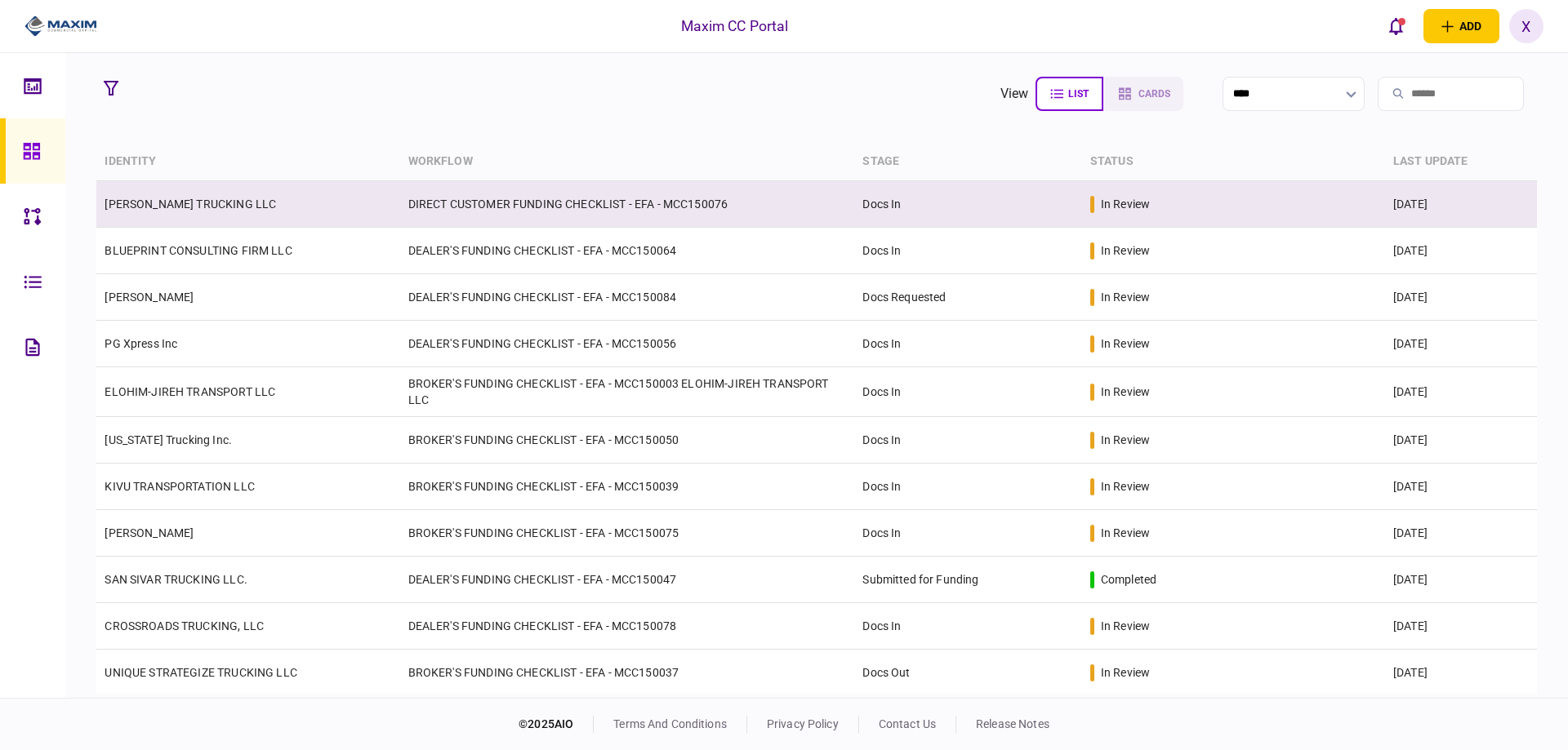
click at [141, 209] on link "[PERSON_NAME] TRUCKING LLC" at bounding box center [190, 204] width 172 height 13
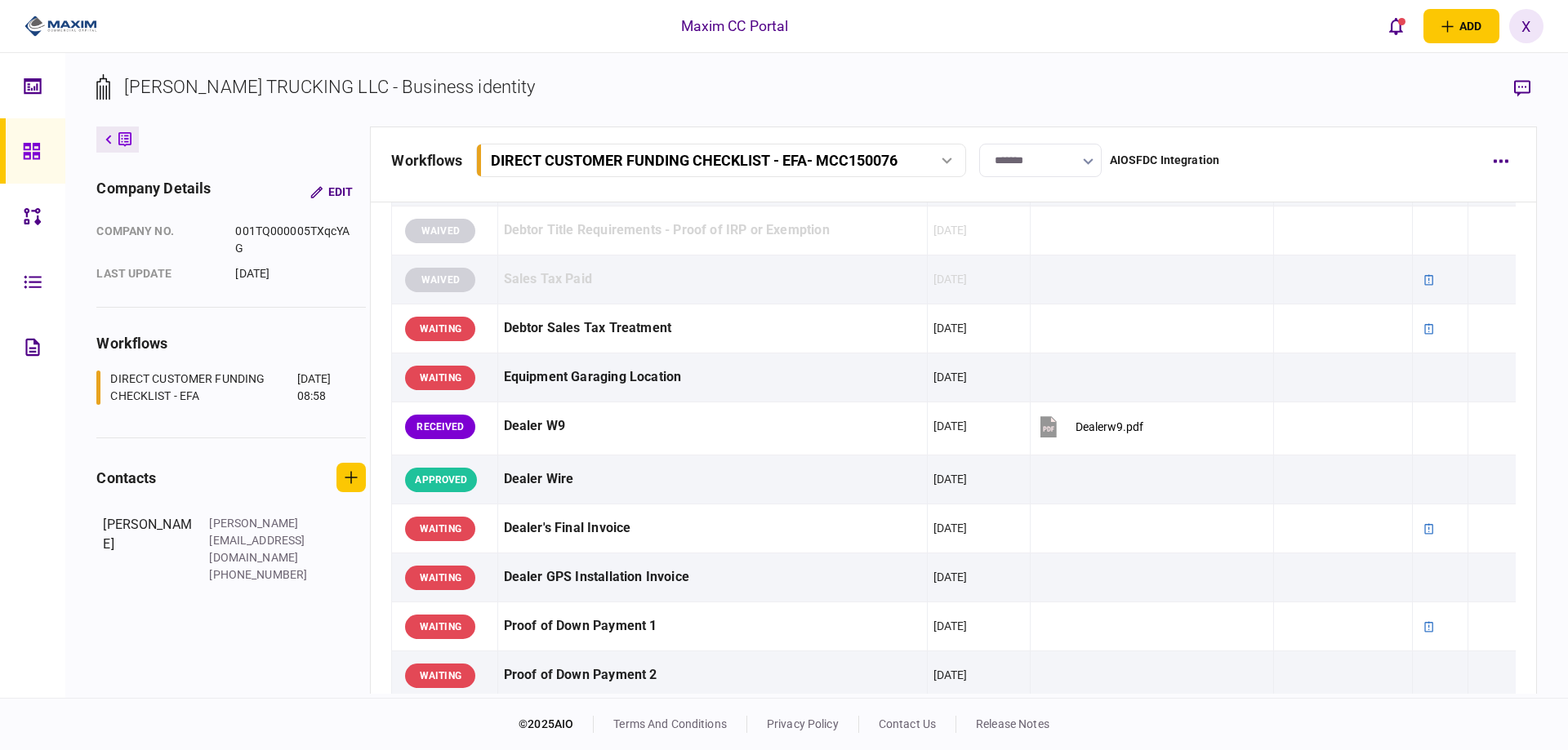
scroll to position [1143, 0]
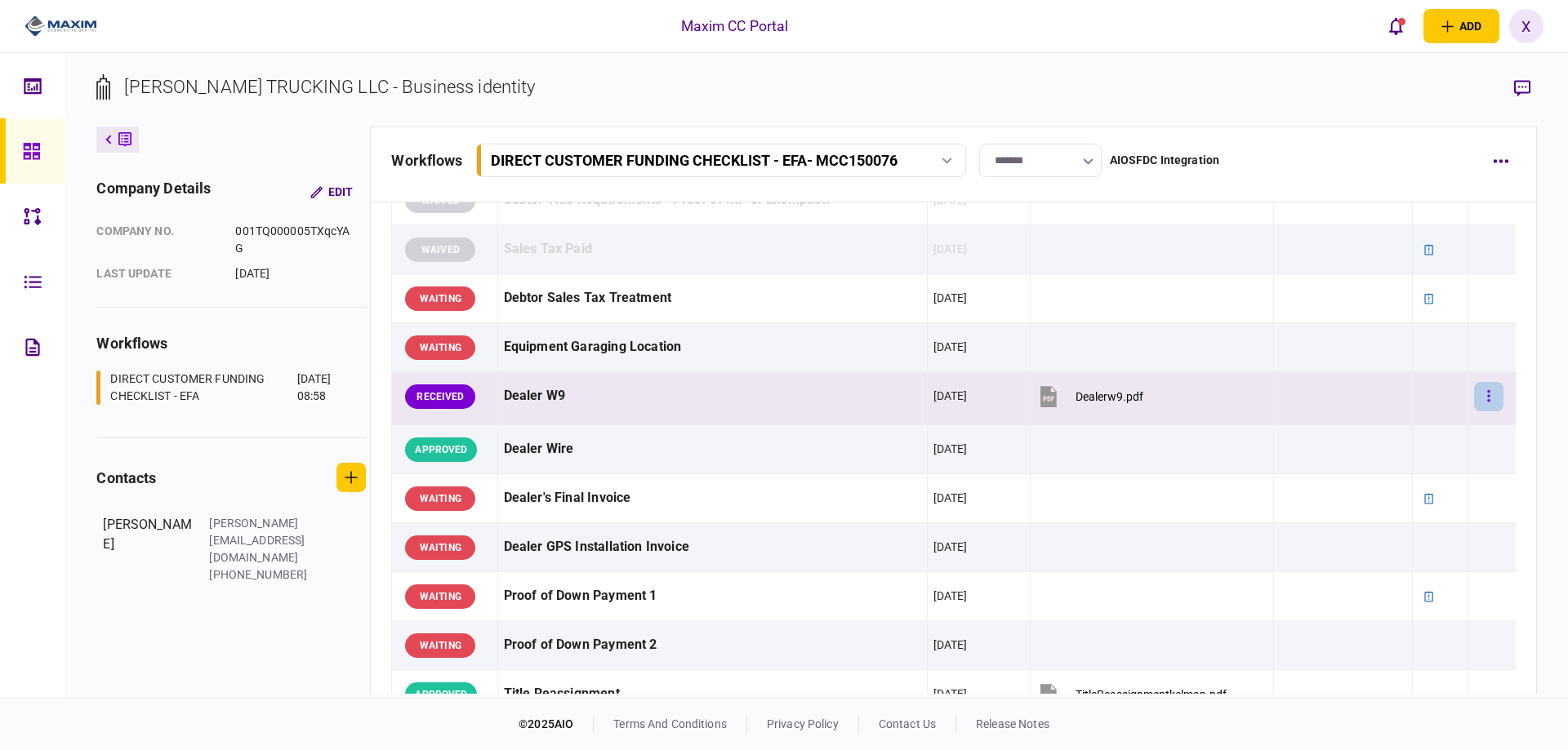
click at [1482, 394] on button "button" at bounding box center [1490, 397] width 30 height 30
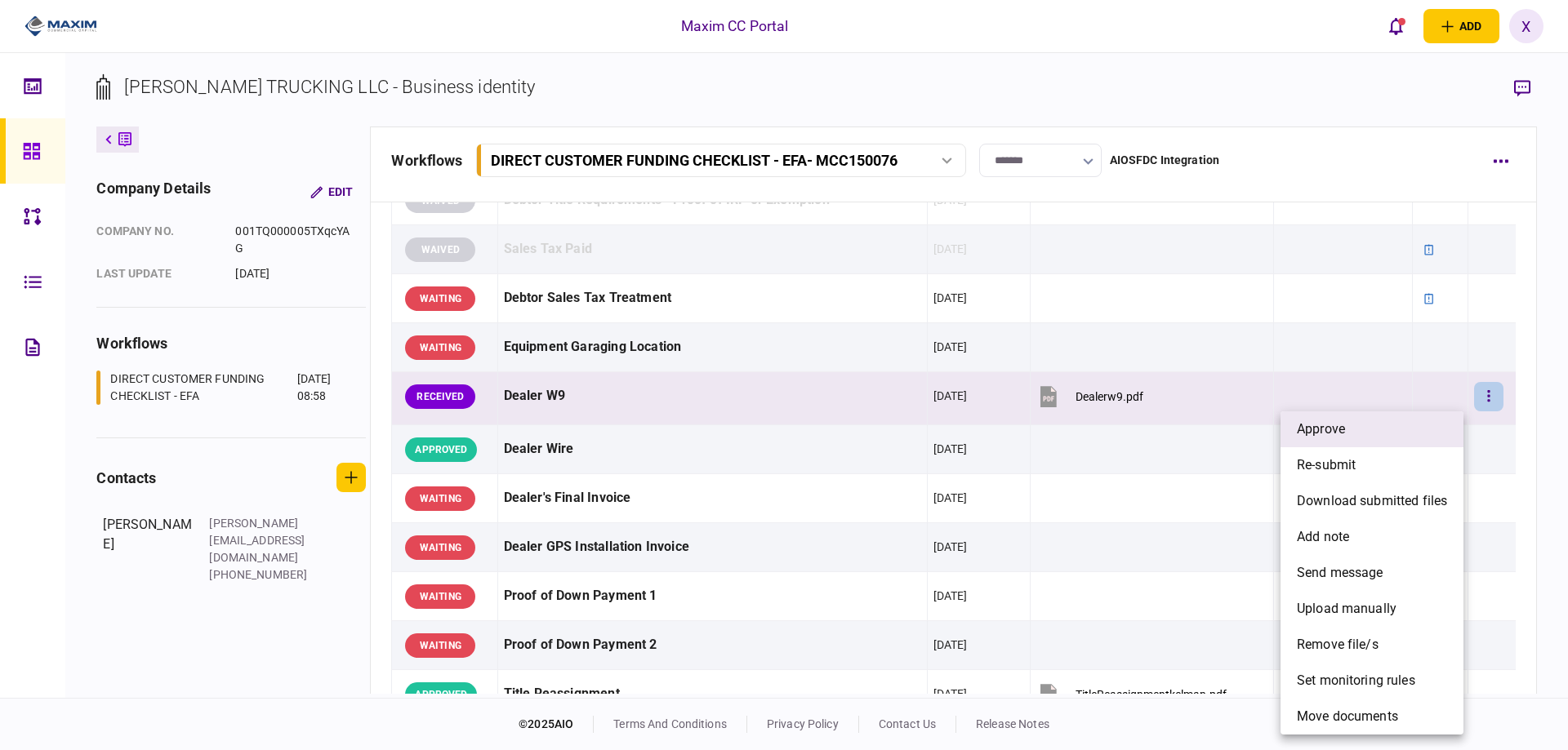
click at [1408, 429] on li "approve" at bounding box center [1372, 429] width 183 height 36
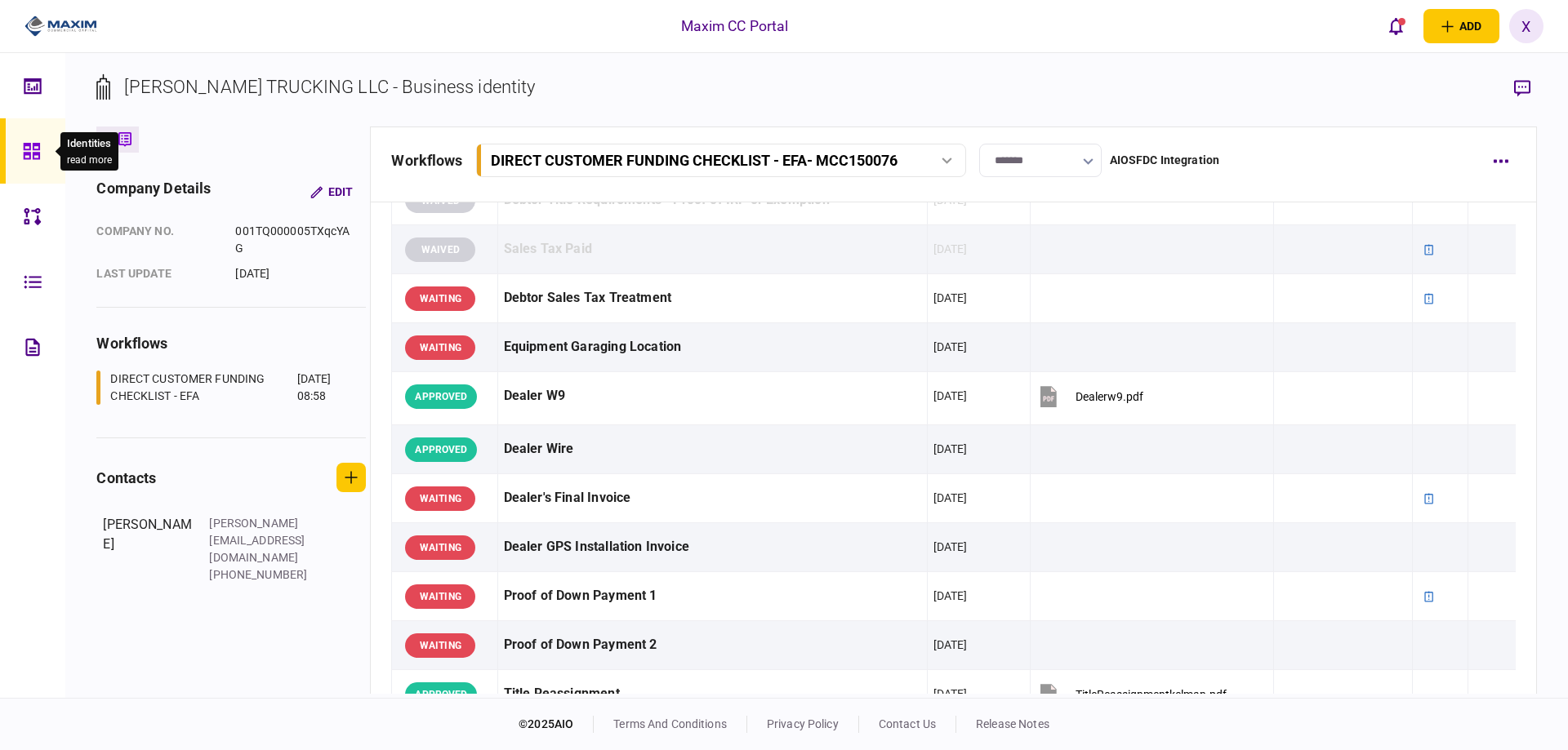
click at [39, 136] on div at bounding box center [36, 151] width 26 height 66
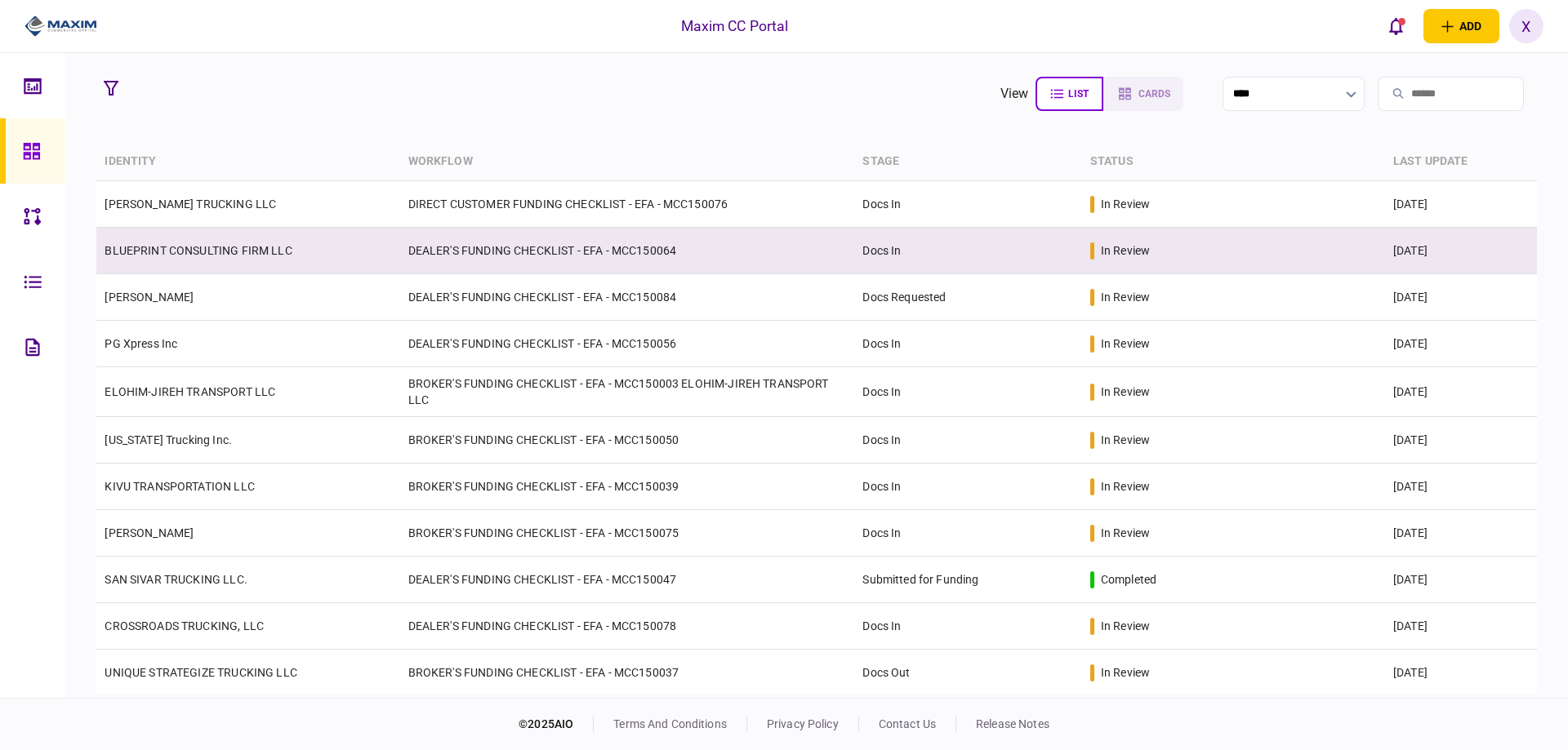
click at [202, 245] on link "BLUEPRINT CONSULTING FIRM LLC" at bounding box center [198, 250] width 187 height 13
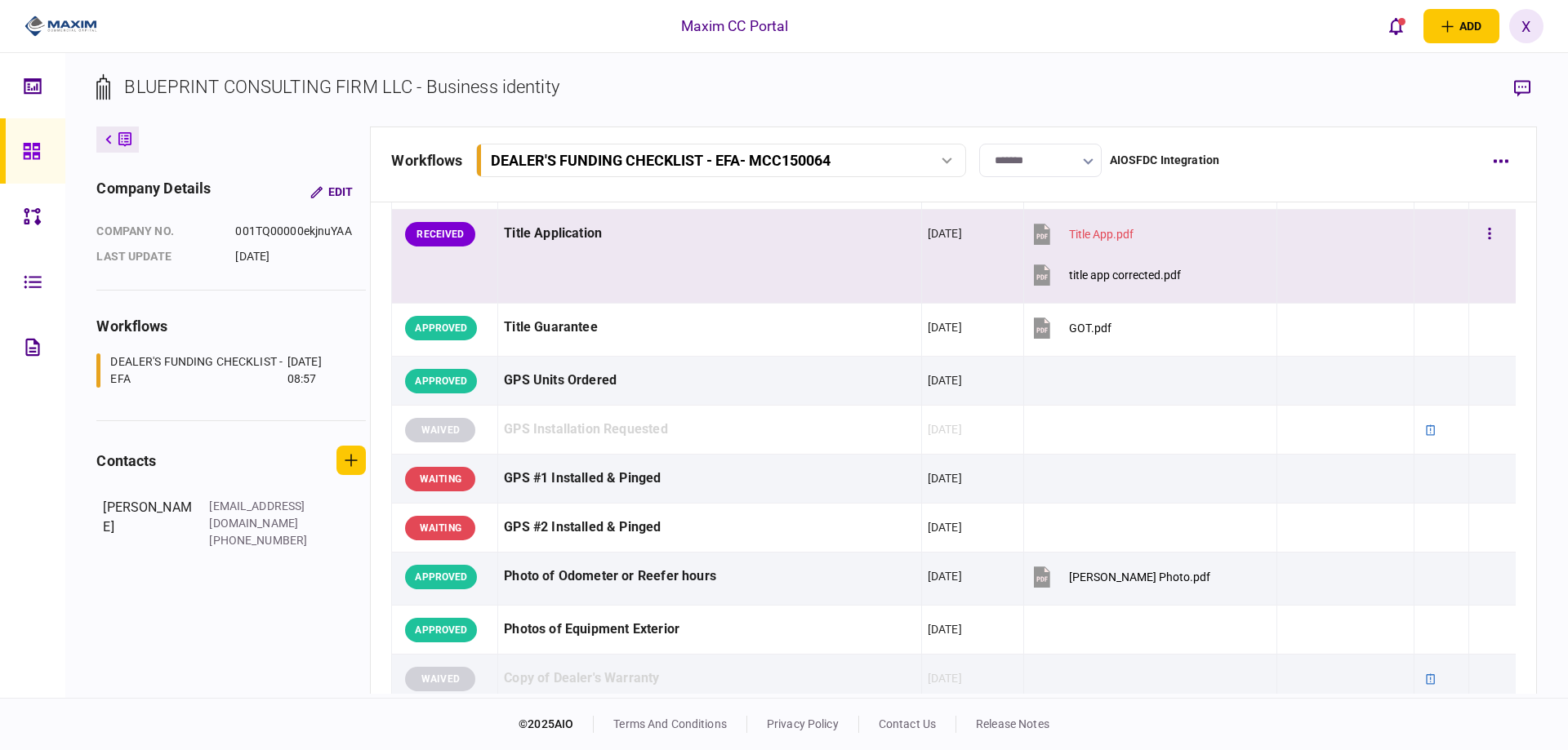
scroll to position [1633, 0]
click at [1489, 236] on icon "button" at bounding box center [1490, 233] width 2 height 12
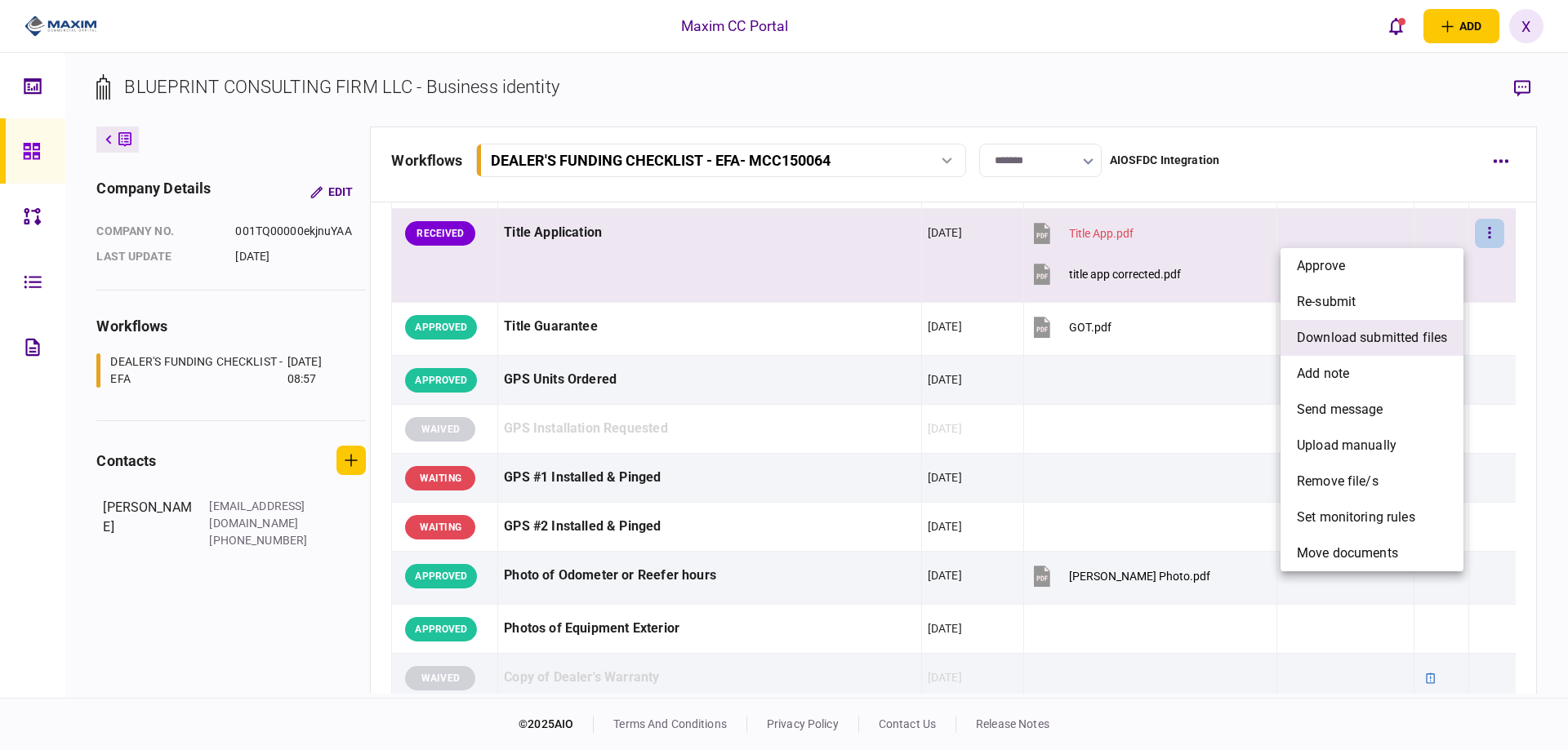
click at [1393, 330] on span "download submitted files" at bounding box center [1371, 338] width 150 height 20
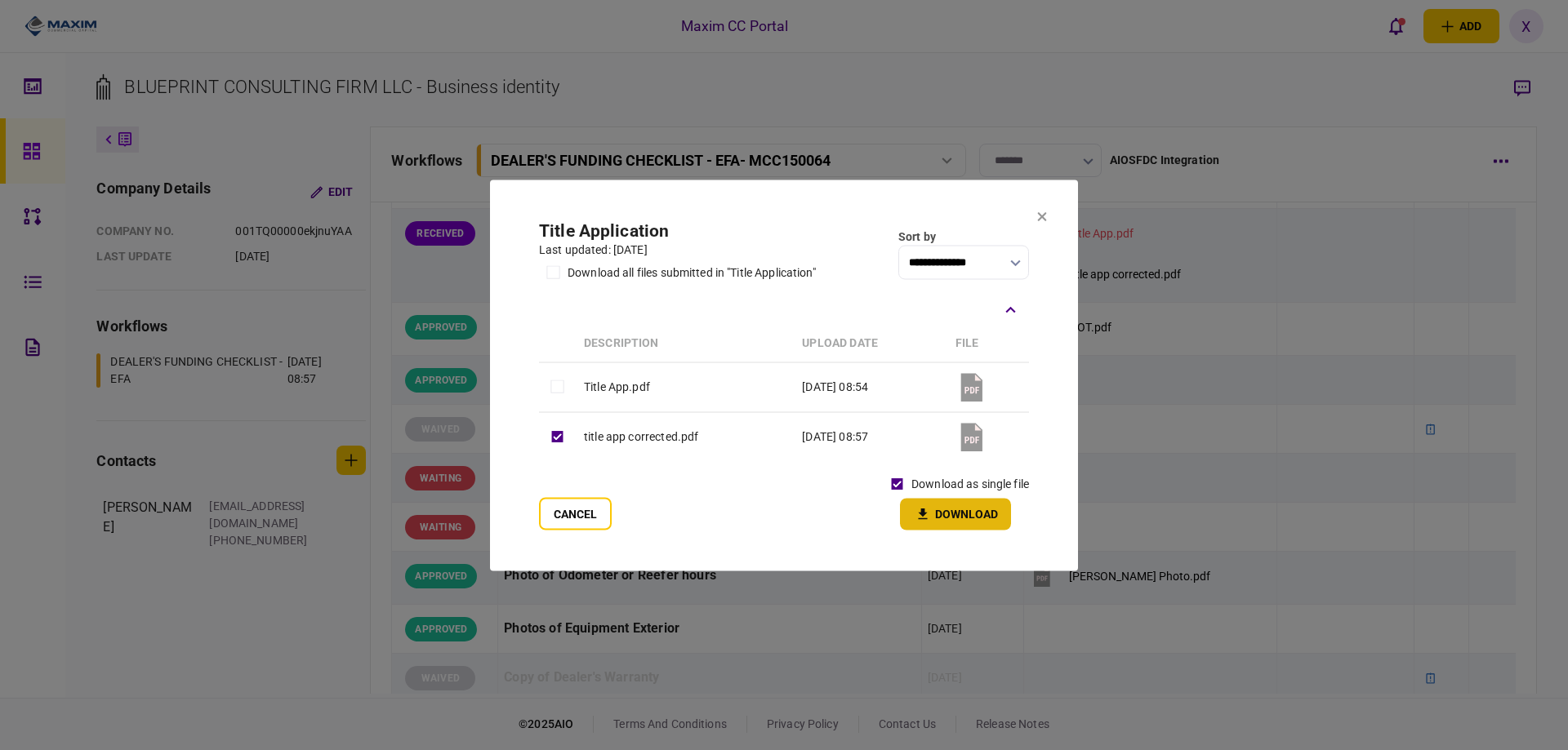
click at [957, 514] on button "Download" at bounding box center [956, 514] width 111 height 32
click at [1046, 217] on icon at bounding box center [1042, 217] width 10 height 10
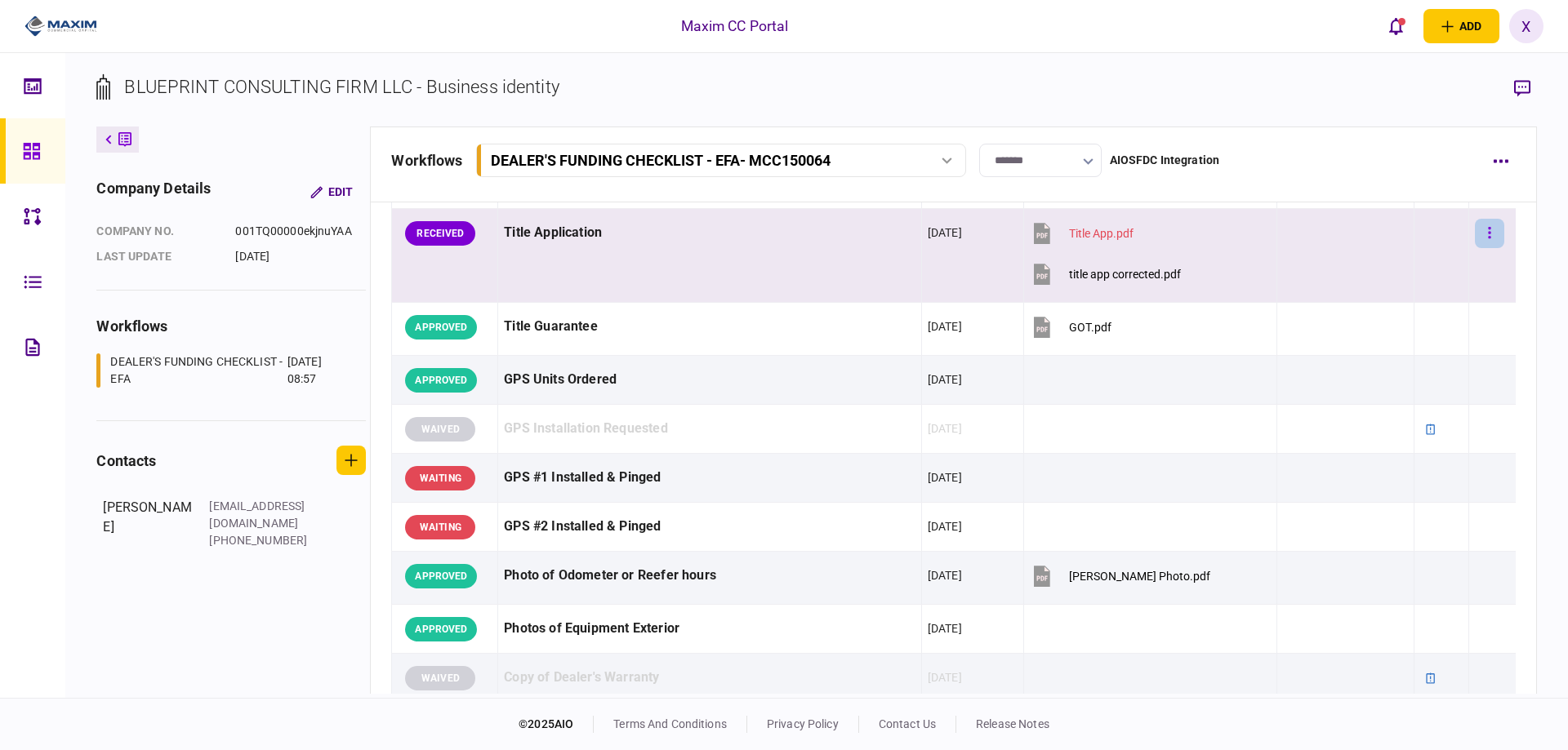
click at [1488, 225] on button "button" at bounding box center [1490, 233] width 30 height 30
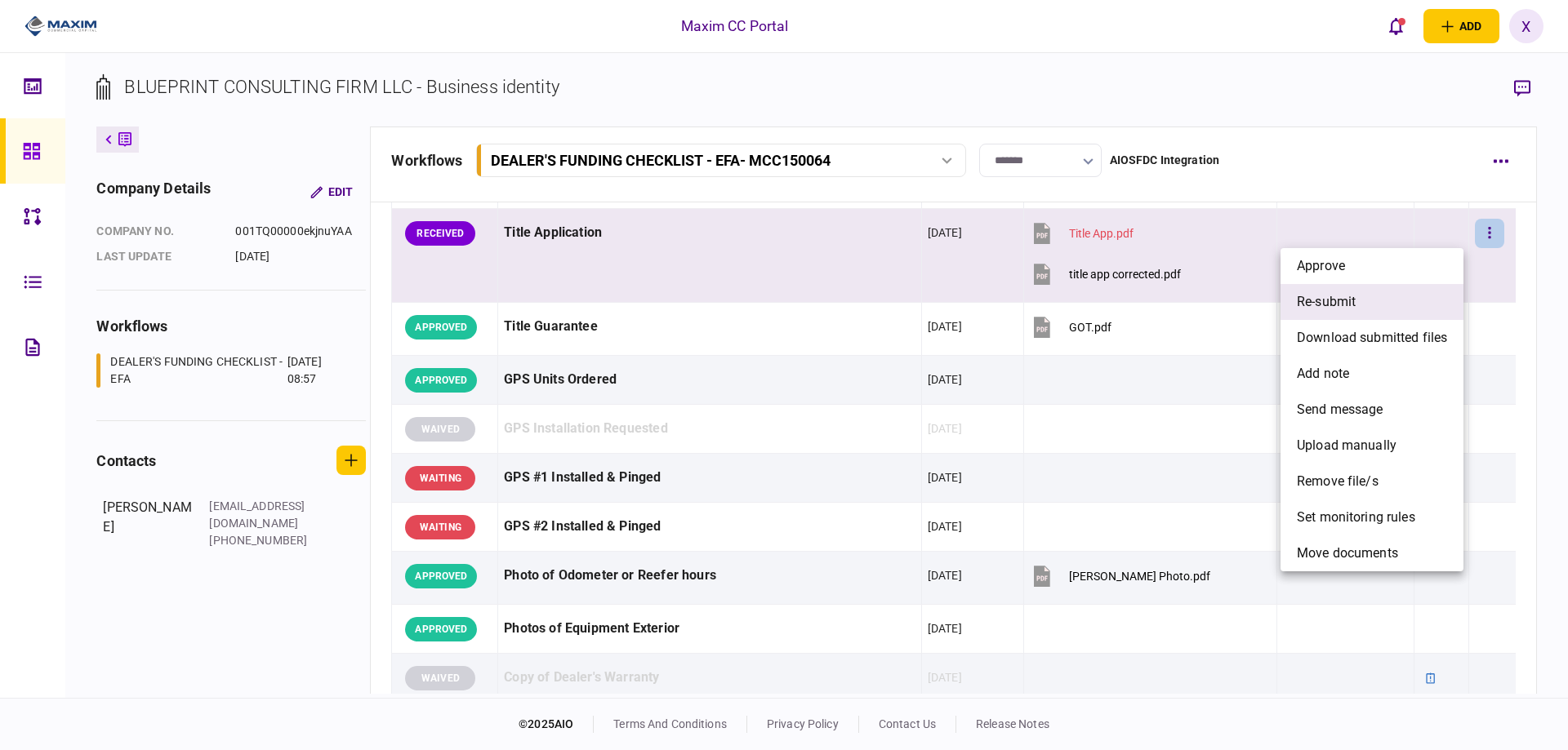
click at [1344, 300] on span "re-submit" at bounding box center [1326, 302] width 59 height 20
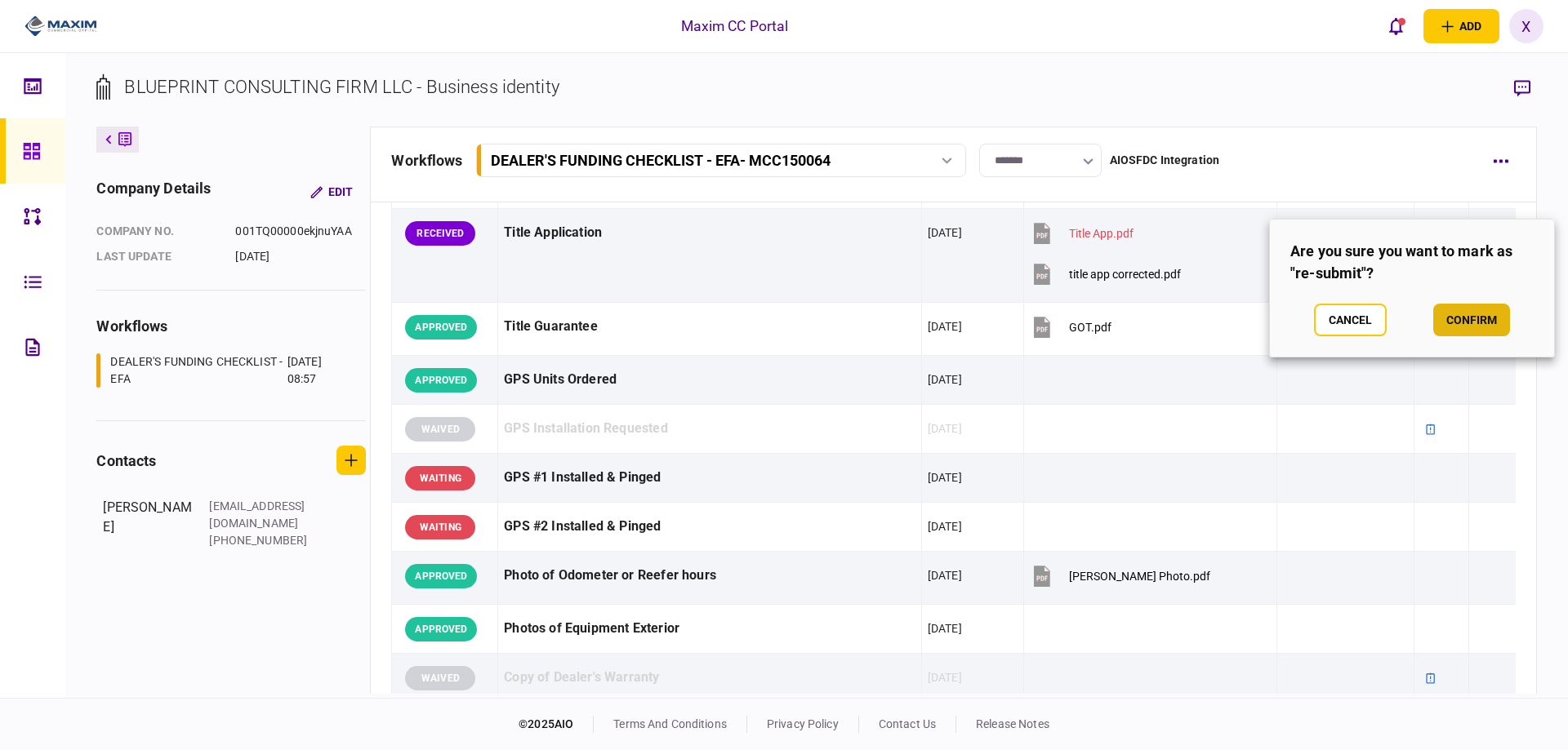
click at [1498, 324] on button "confirm" at bounding box center [1472, 320] width 77 height 33
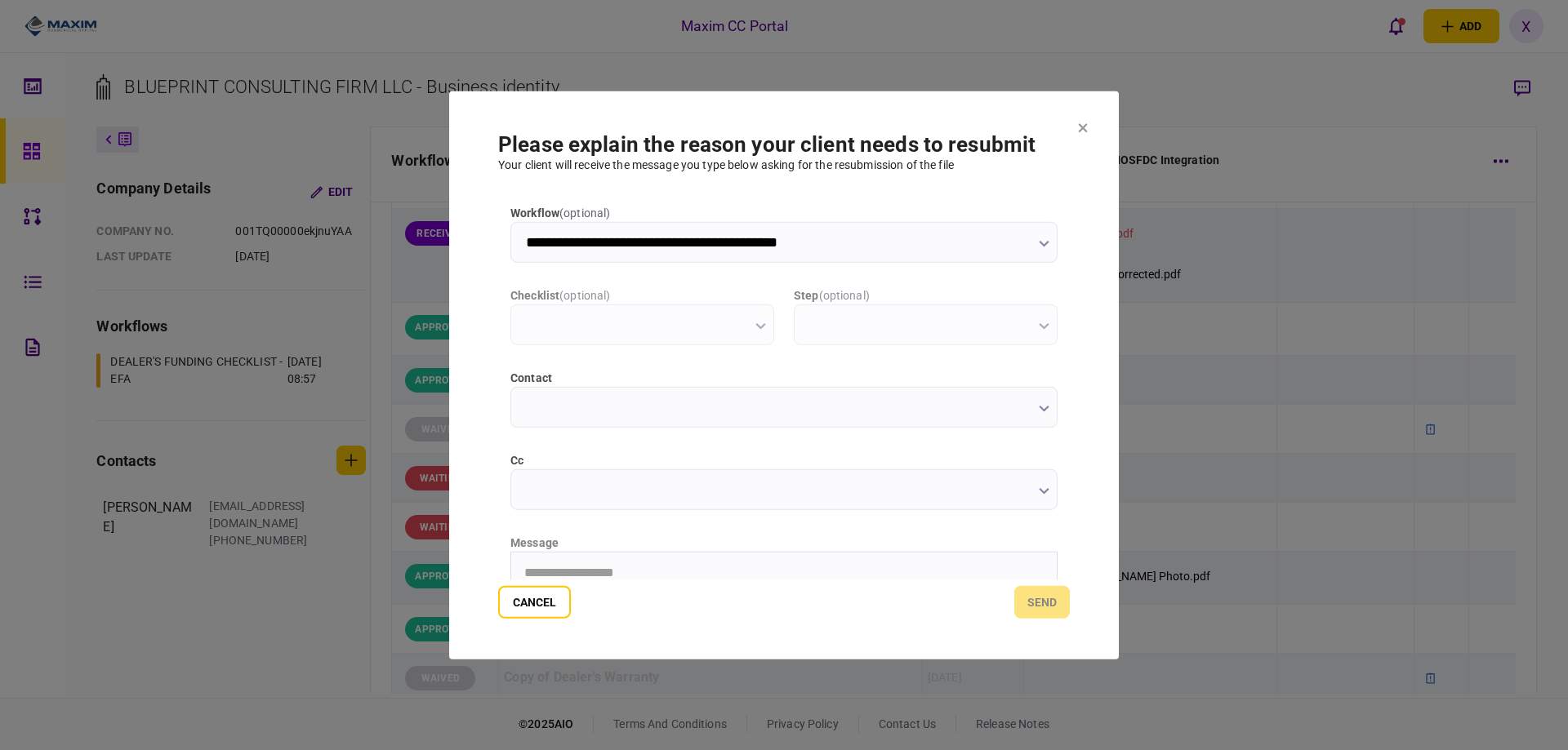
scroll to position [0, 0]
type input "**********"
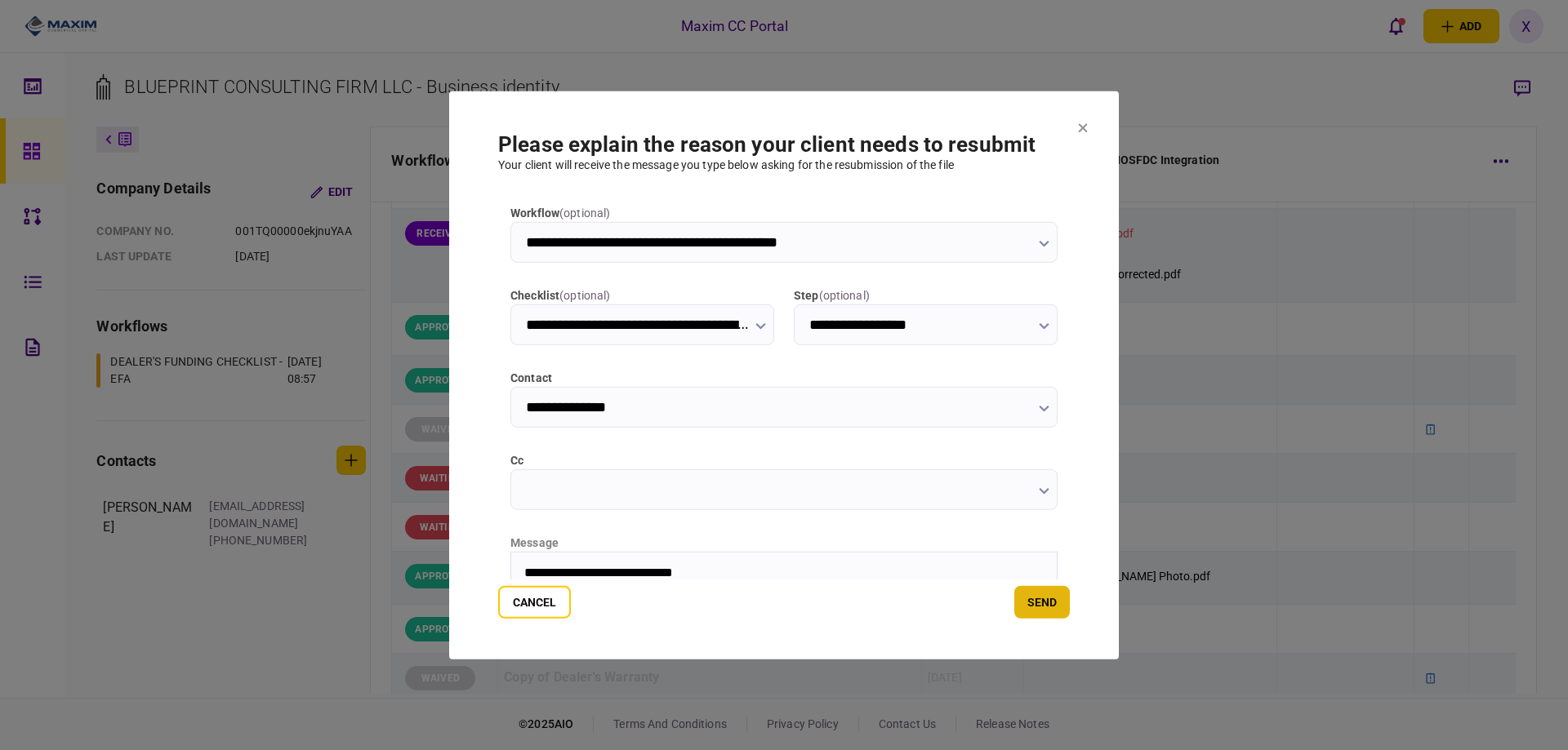
click at [1050, 604] on button "send" at bounding box center [1042, 602] width 56 height 33
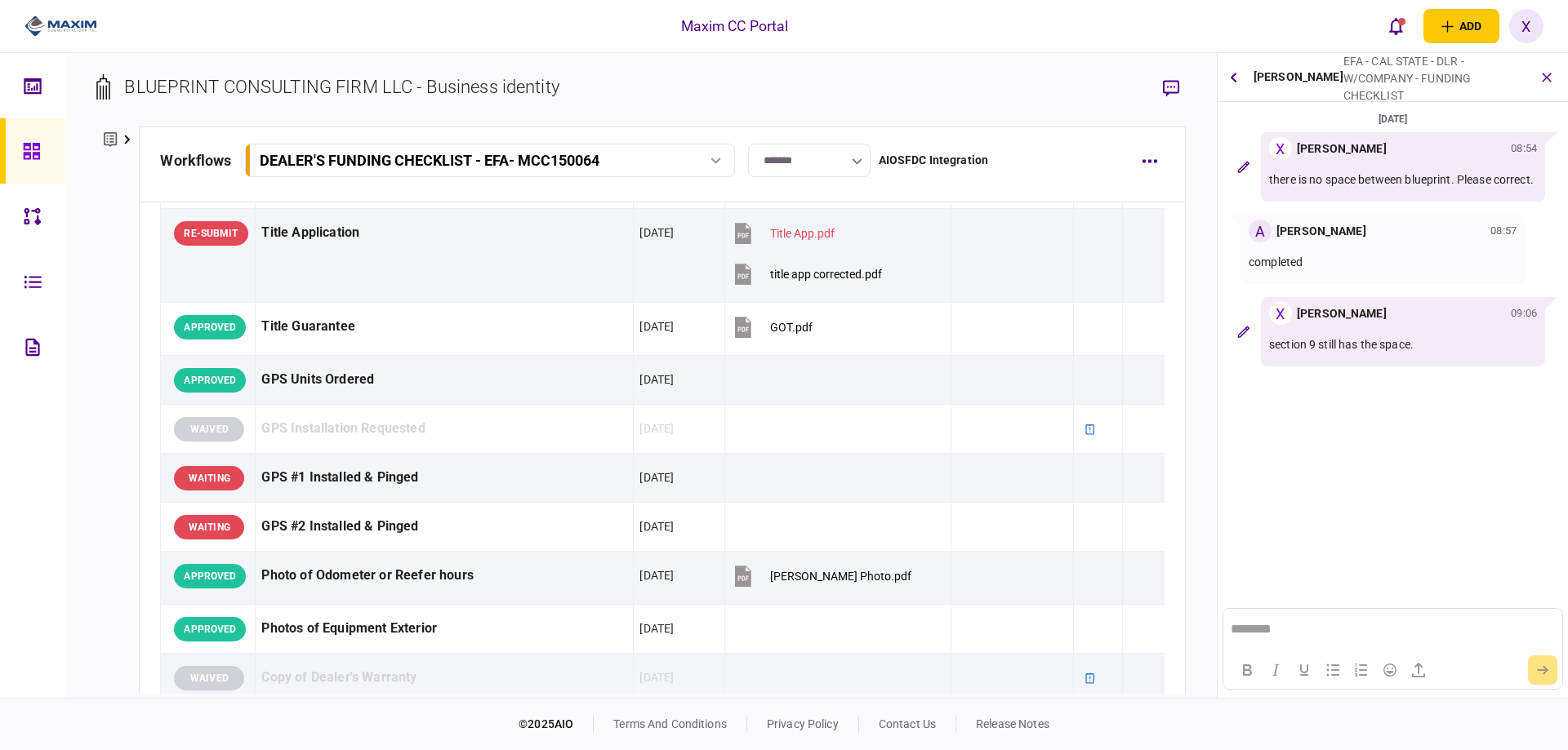
click at [51, 23] on img at bounding box center [61, 26] width 73 height 25
click at [78, 25] on img at bounding box center [61, 26] width 73 height 25
click at [1544, 72] on icon "button" at bounding box center [1547, 76] width 19 height 19
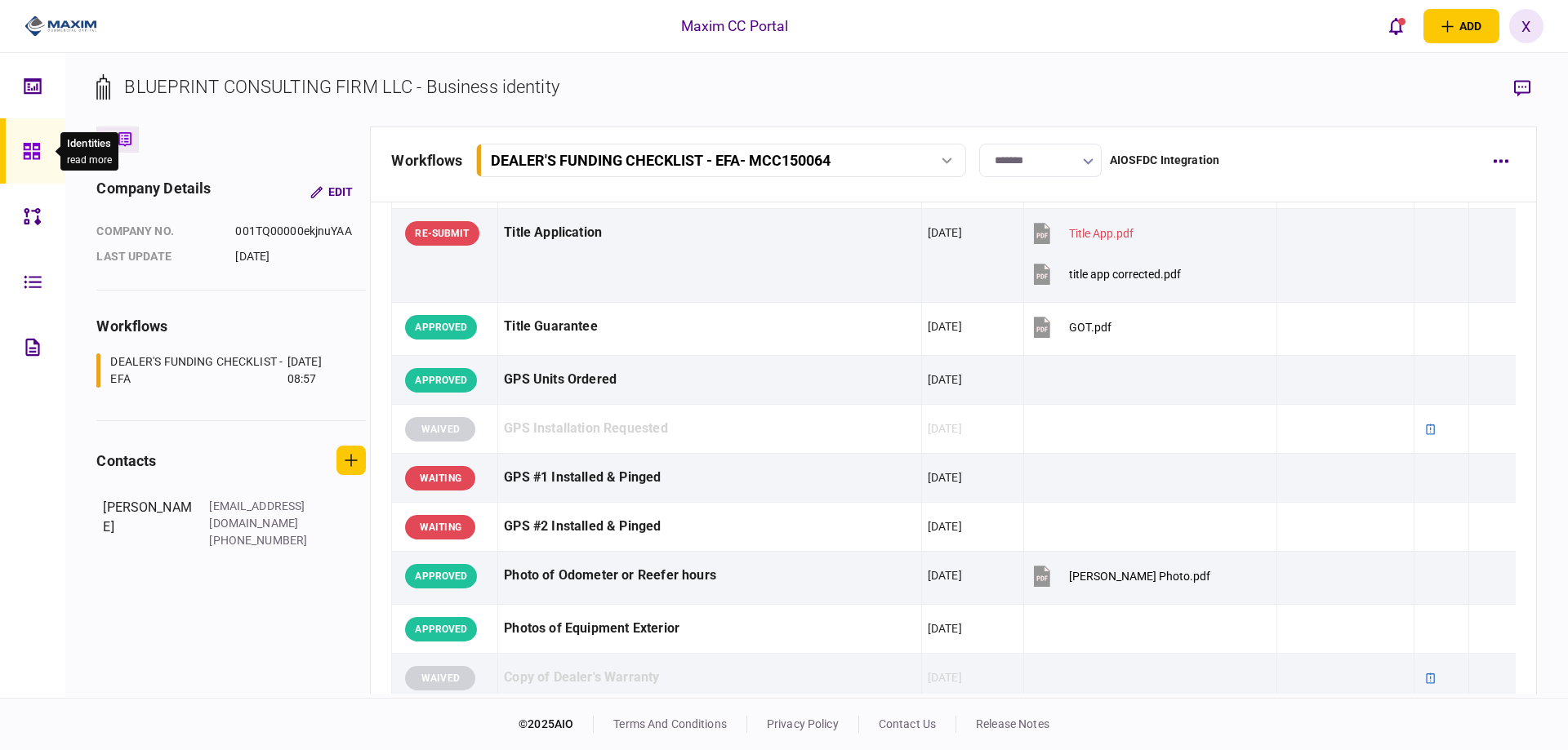
click at [26, 149] on icon at bounding box center [31, 151] width 16 height 16
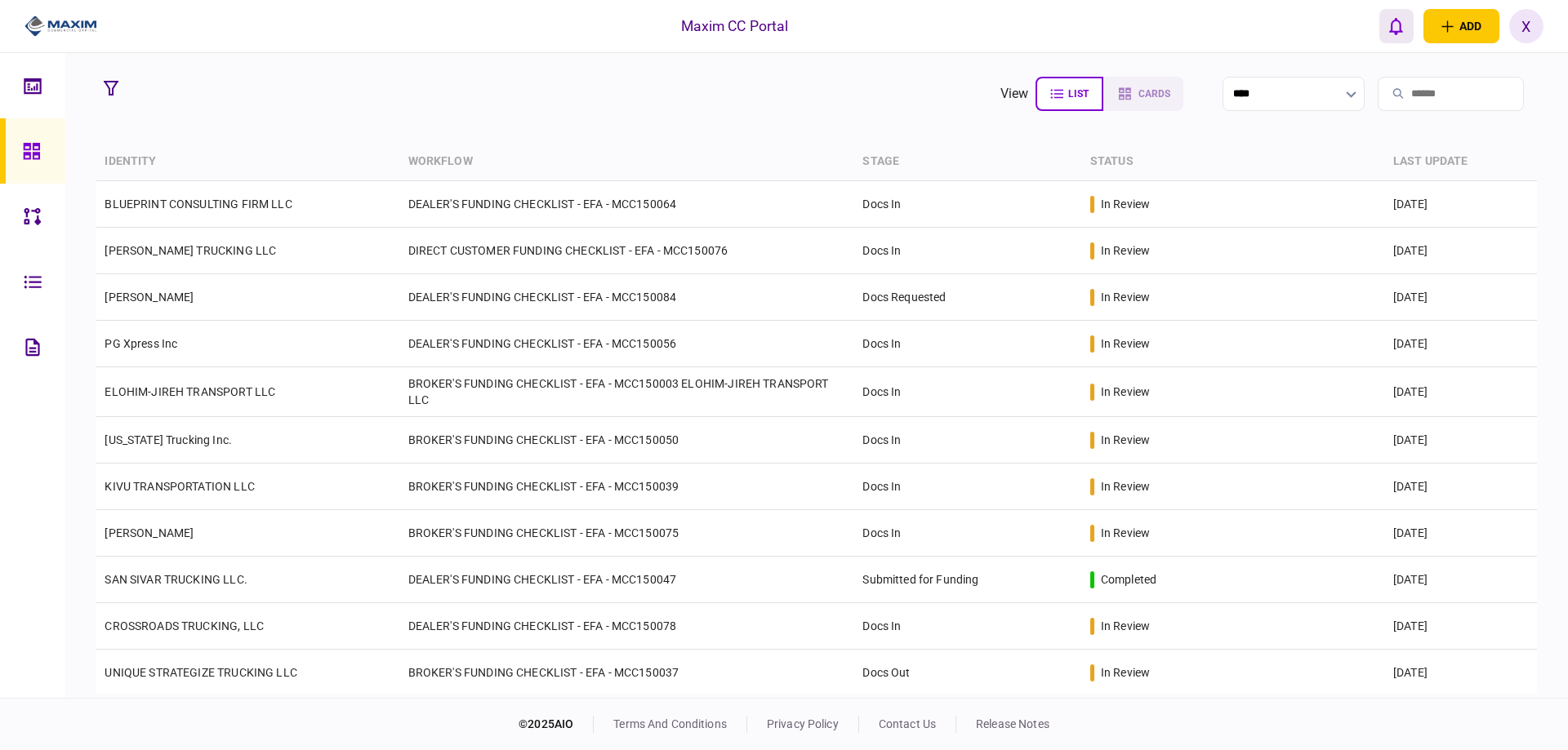
click at [1398, 32] on icon "open notifications list" at bounding box center [1396, 26] width 14 height 17
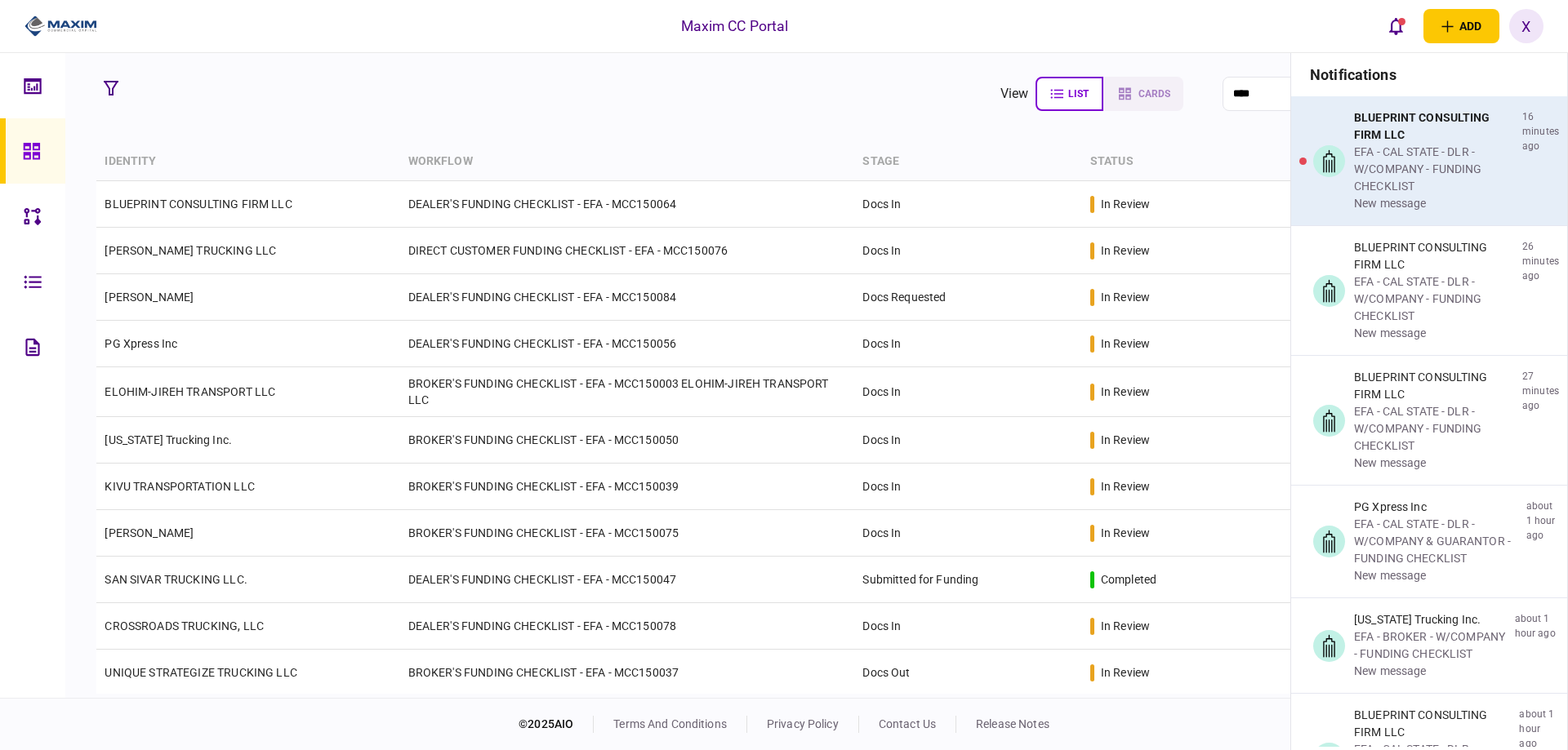
click at [1413, 145] on div "EFA - CAL STATE - DLR - W/COMPANY - FUNDING CHECKLIST" at bounding box center [1435, 170] width 162 height 52
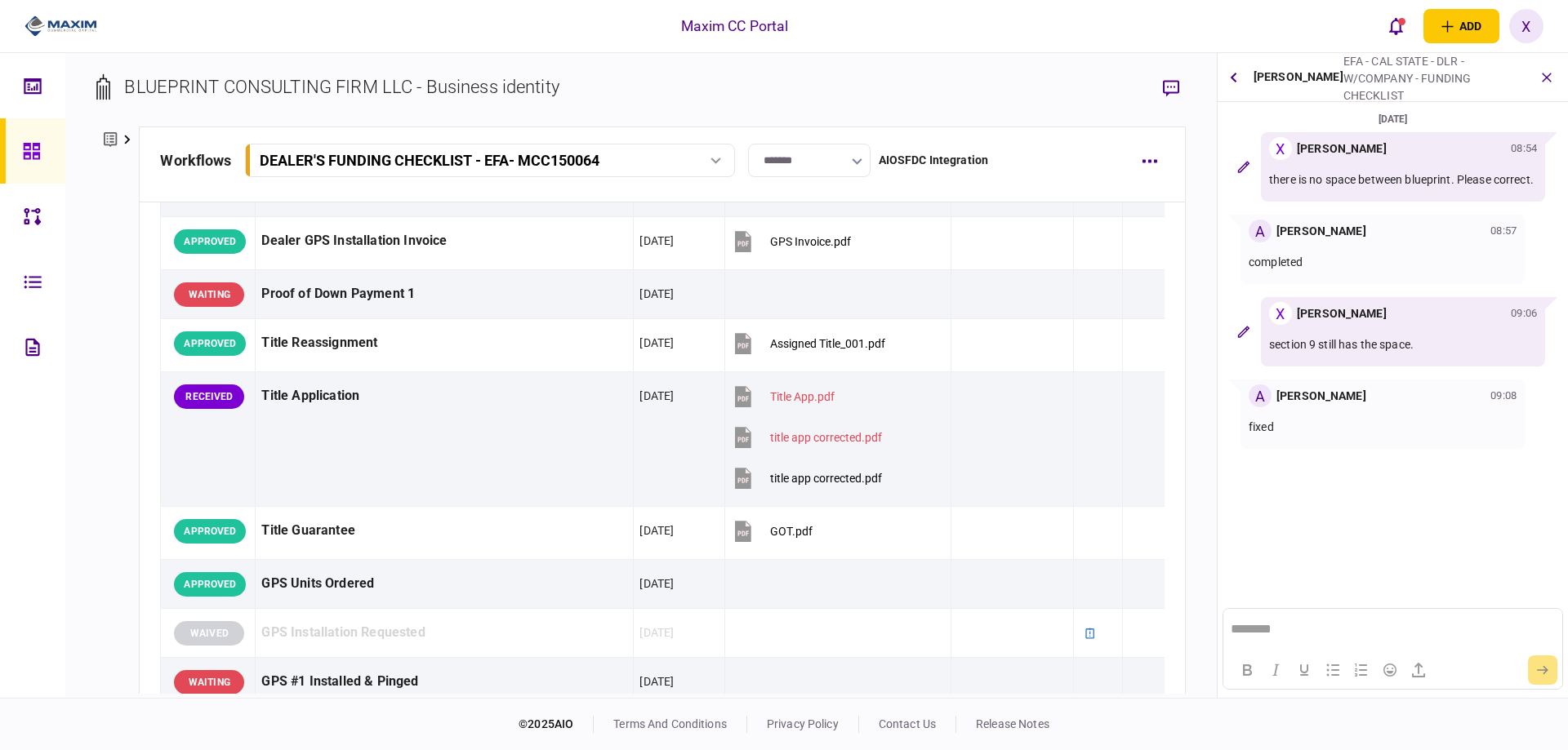
scroll to position [1552, 0]
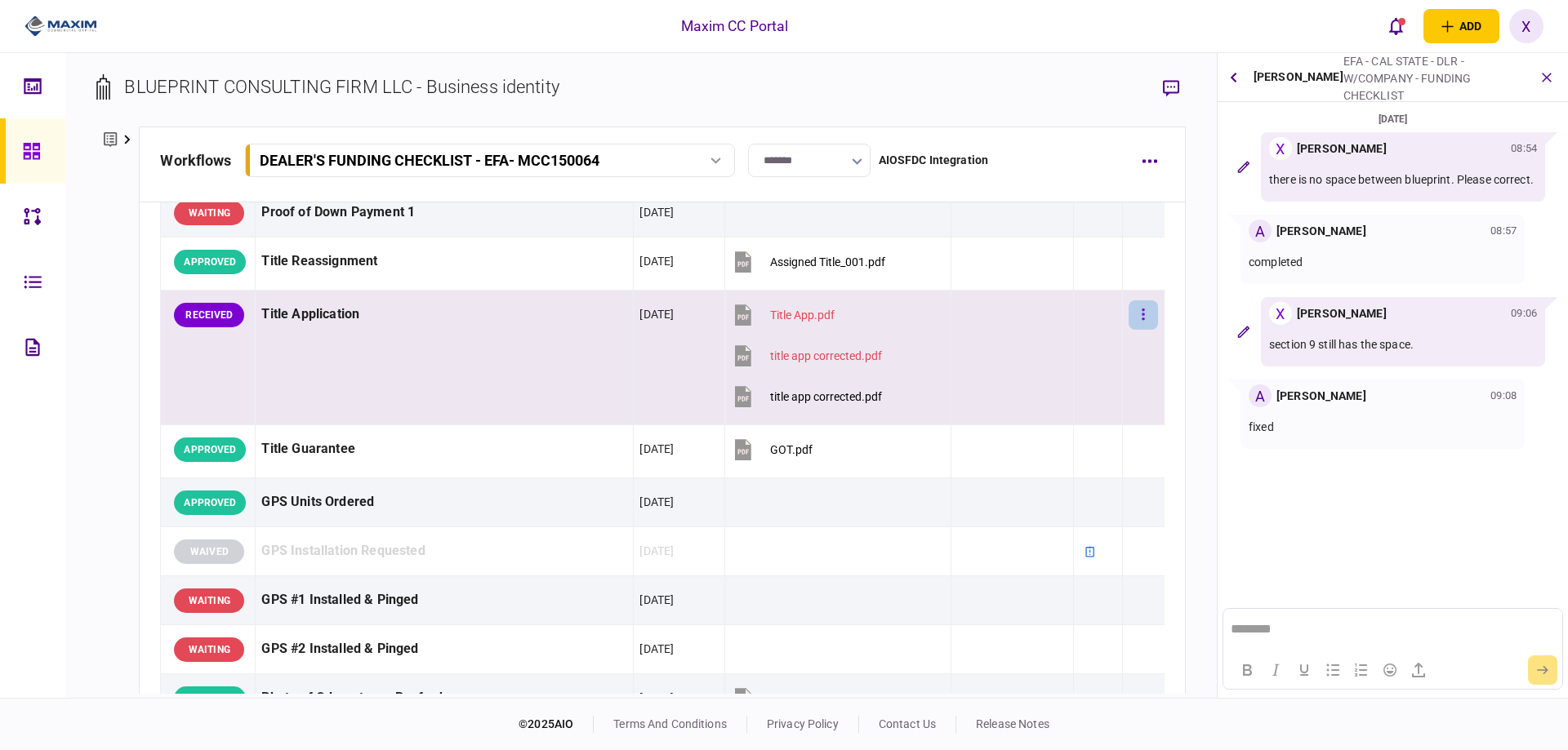
click at [1136, 319] on button "button" at bounding box center [1144, 316] width 30 height 30
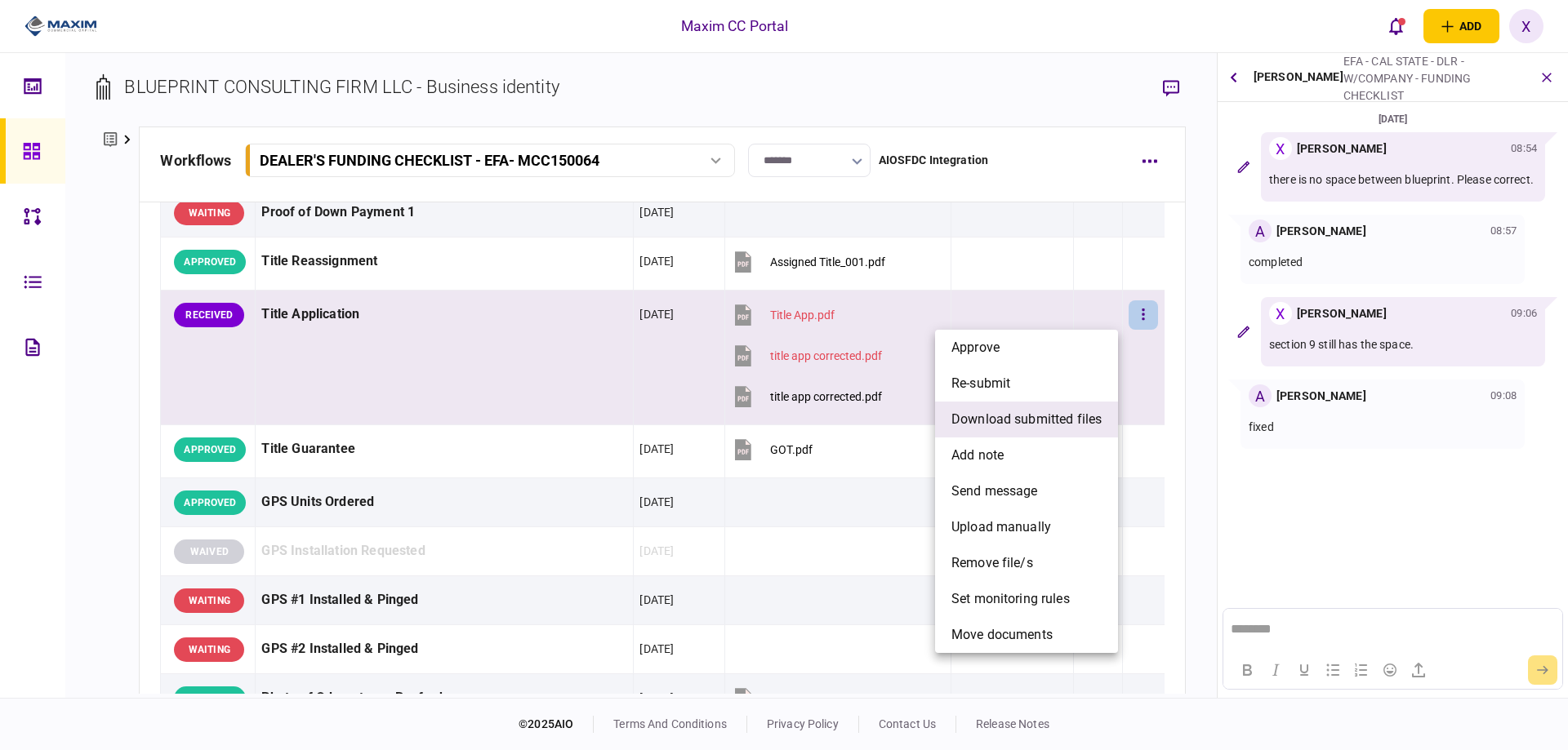
click at [1046, 415] on span "download submitted files" at bounding box center [1026, 420] width 150 height 20
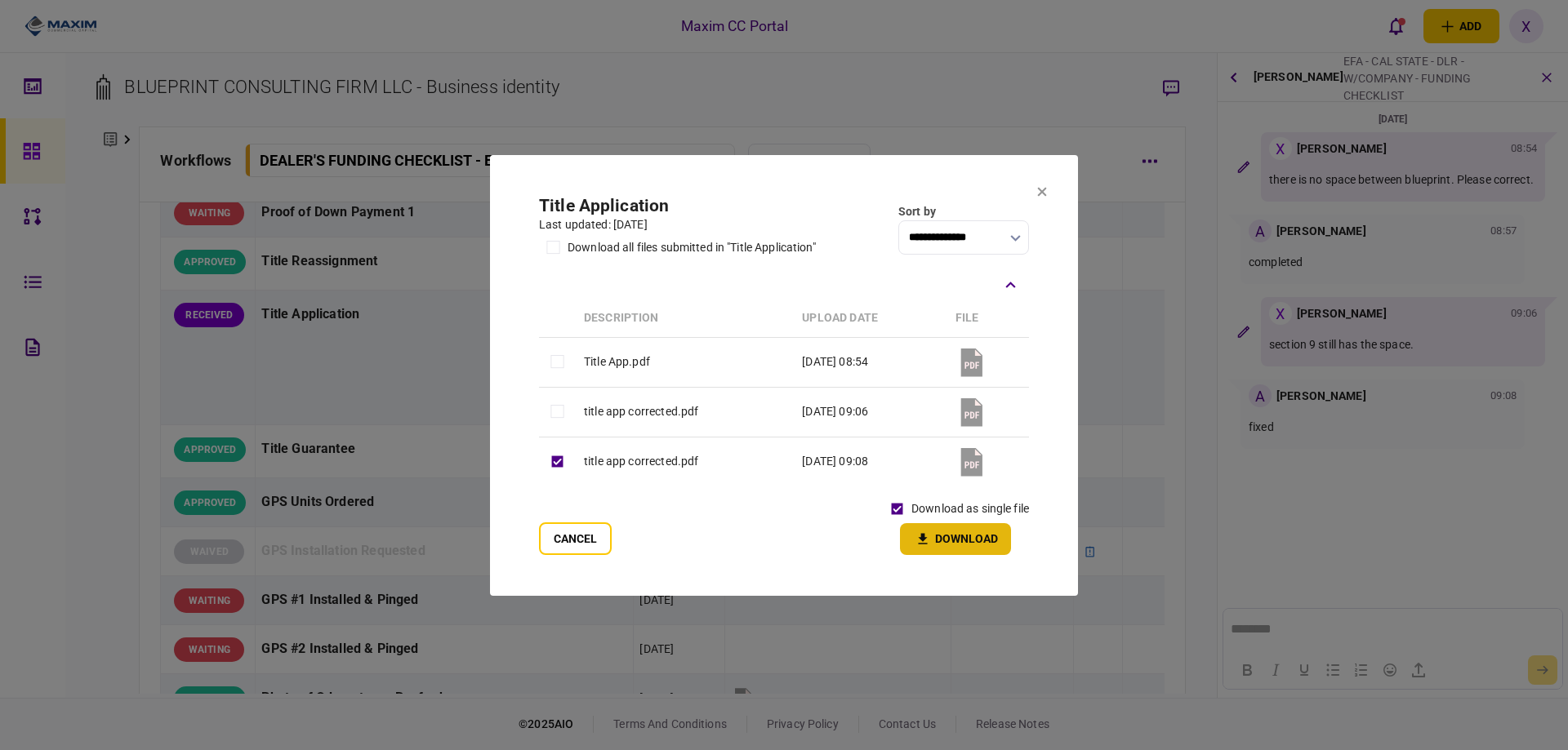
click at [930, 533] on icon "button" at bounding box center [923, 539] width 20 height 16
click at [1044, 187] on icon at bounding box center [1042, 192] width 10 height 10
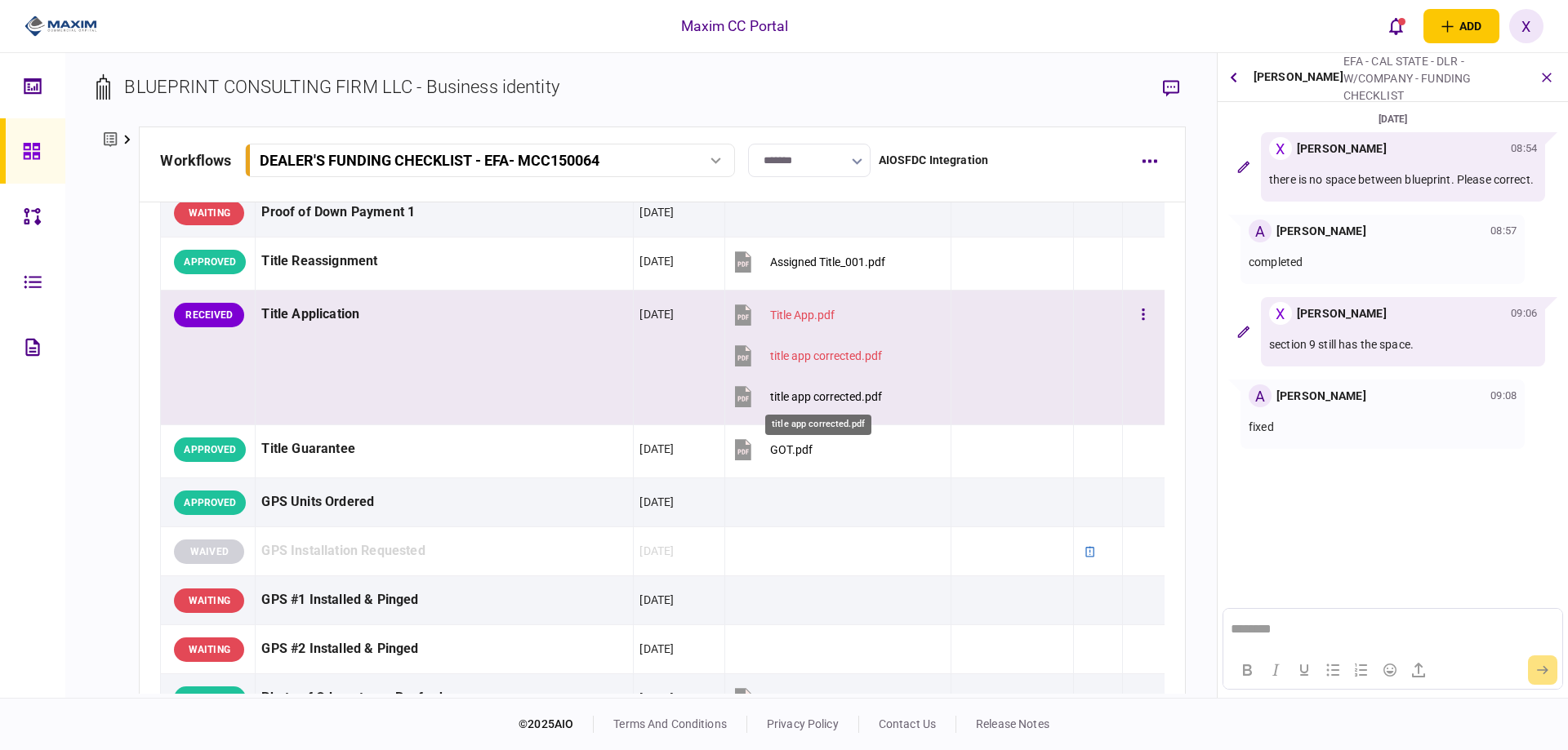
click at [821, 392] on div "title app corrected.pdf" at bounding box center [826, 396] width 112 height 13
click at [1142, 318] on icon "button" at bounding box center [1143, 315] width 3 height 16
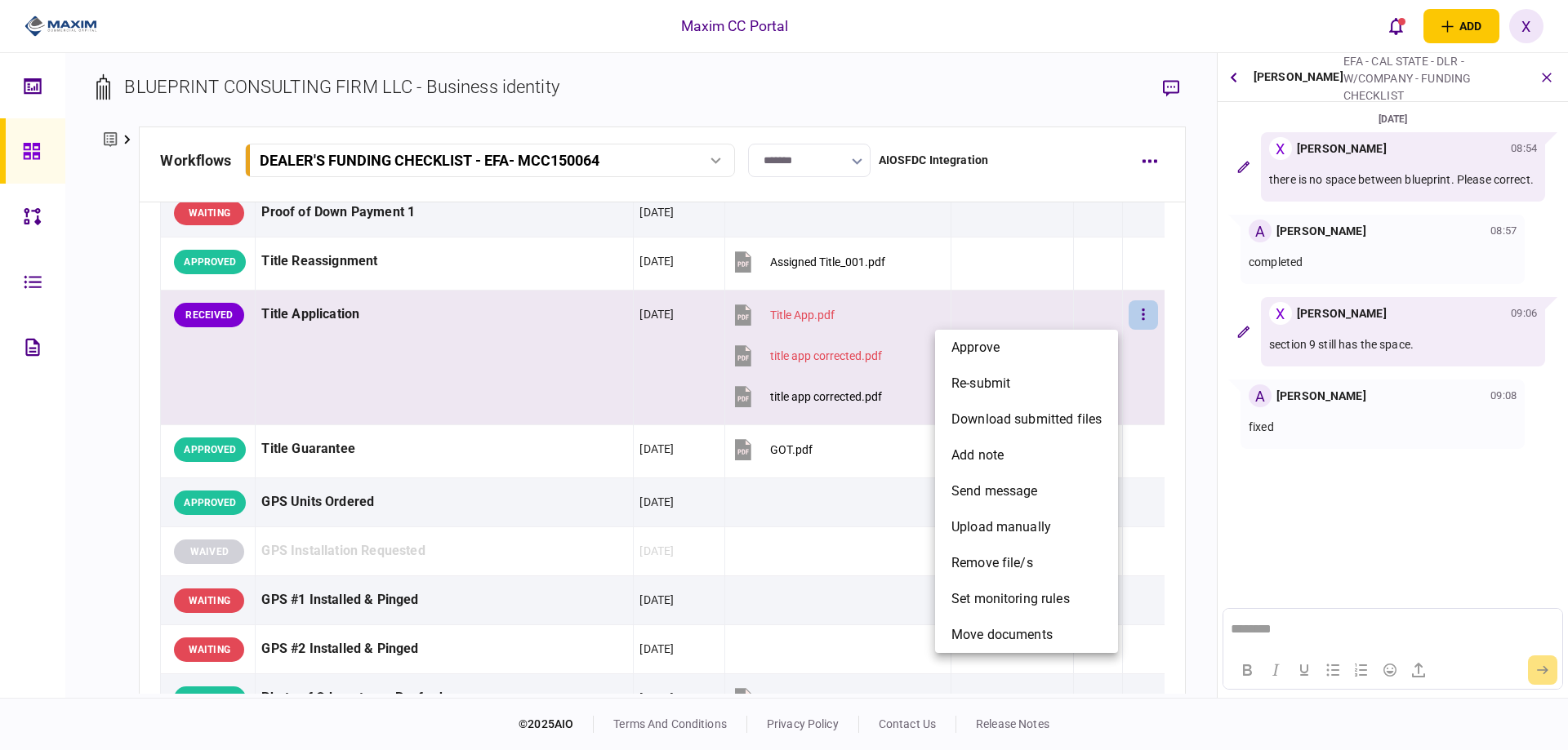
click at [1258, 627] on div at bounding box center [784, 375] width 1568 height 750
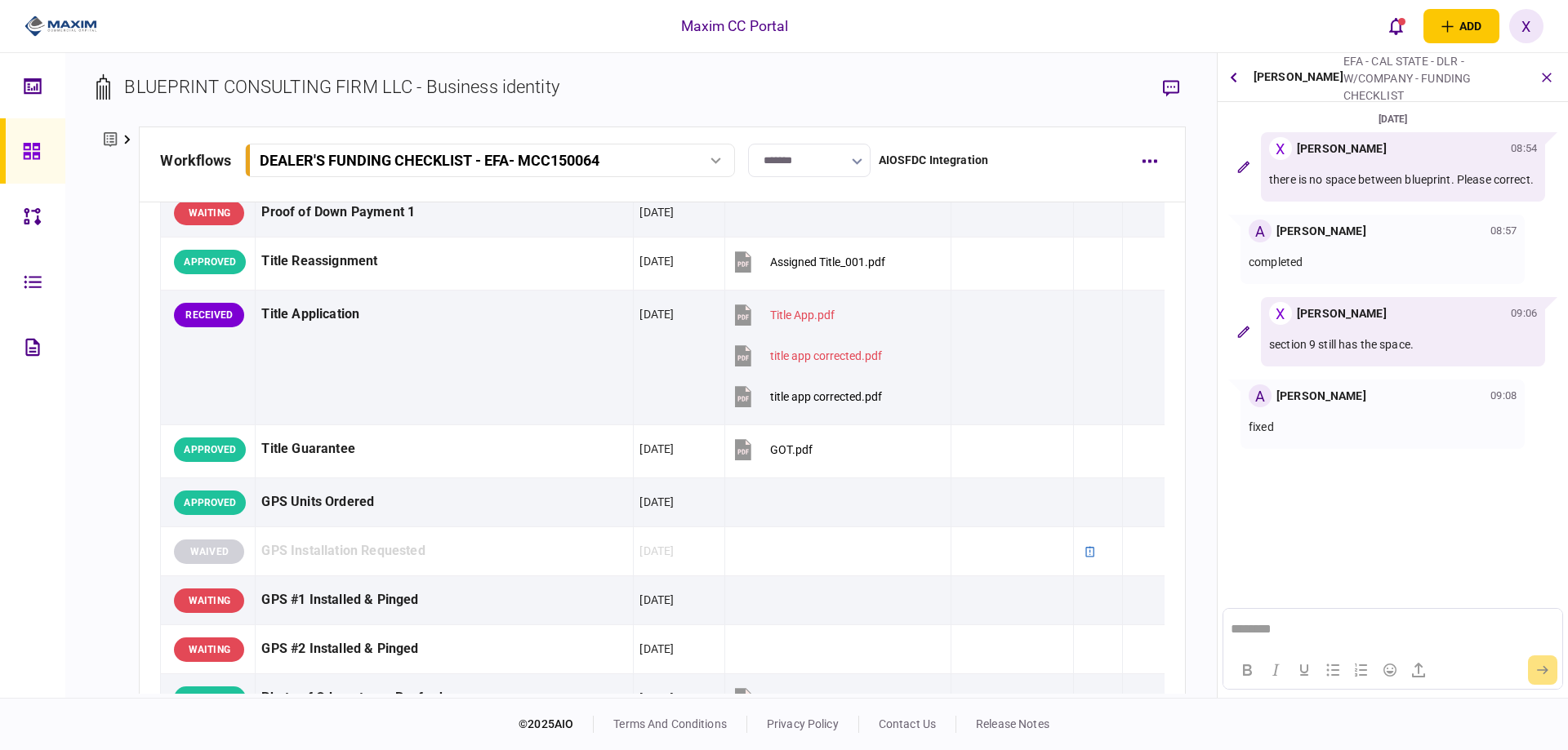
click at [1349, 637] on html "********" at bounding box center [1392, 629] width 338 height 41
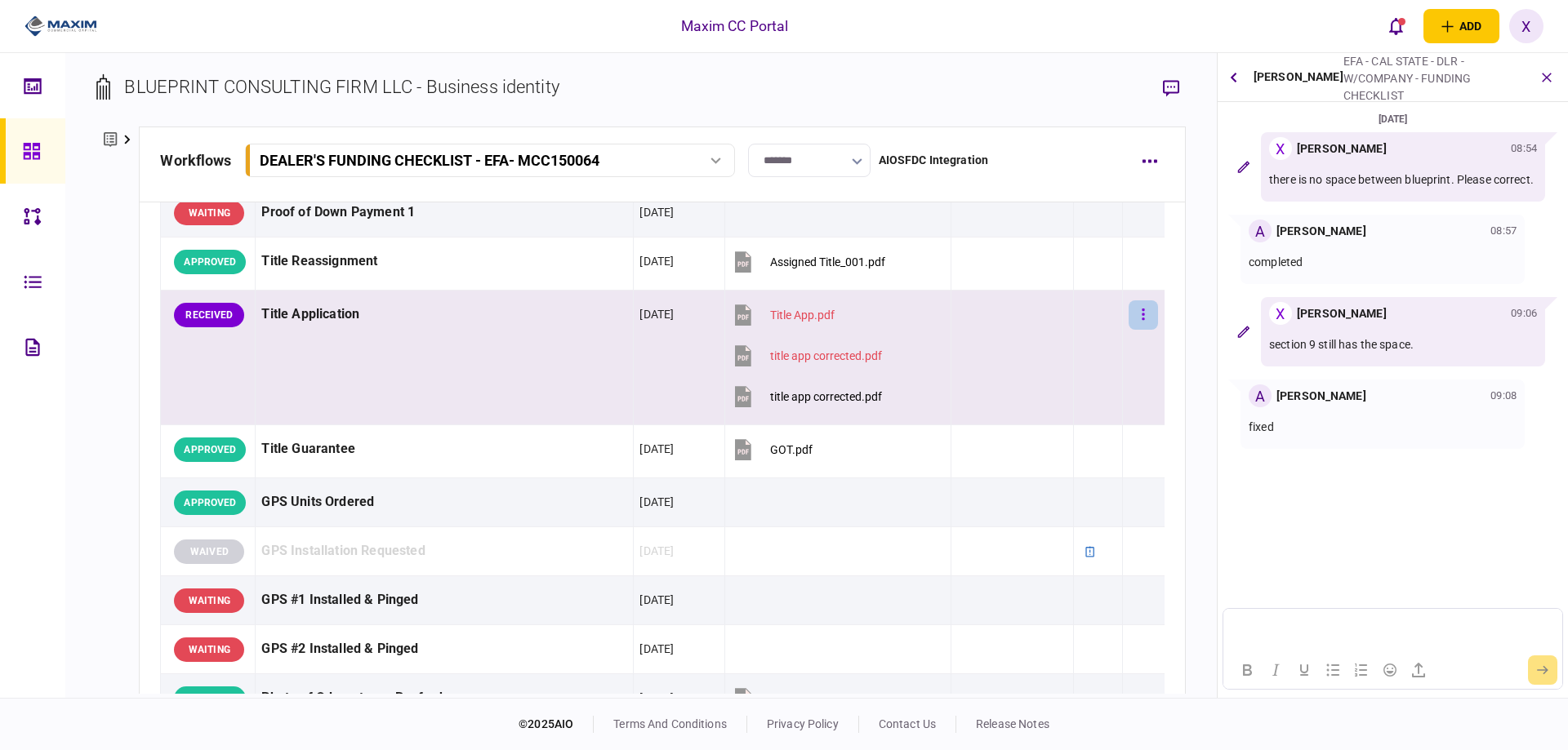
click at [1129, 309] on button "button" at bounding box center [1144, 316] width 30 height 30
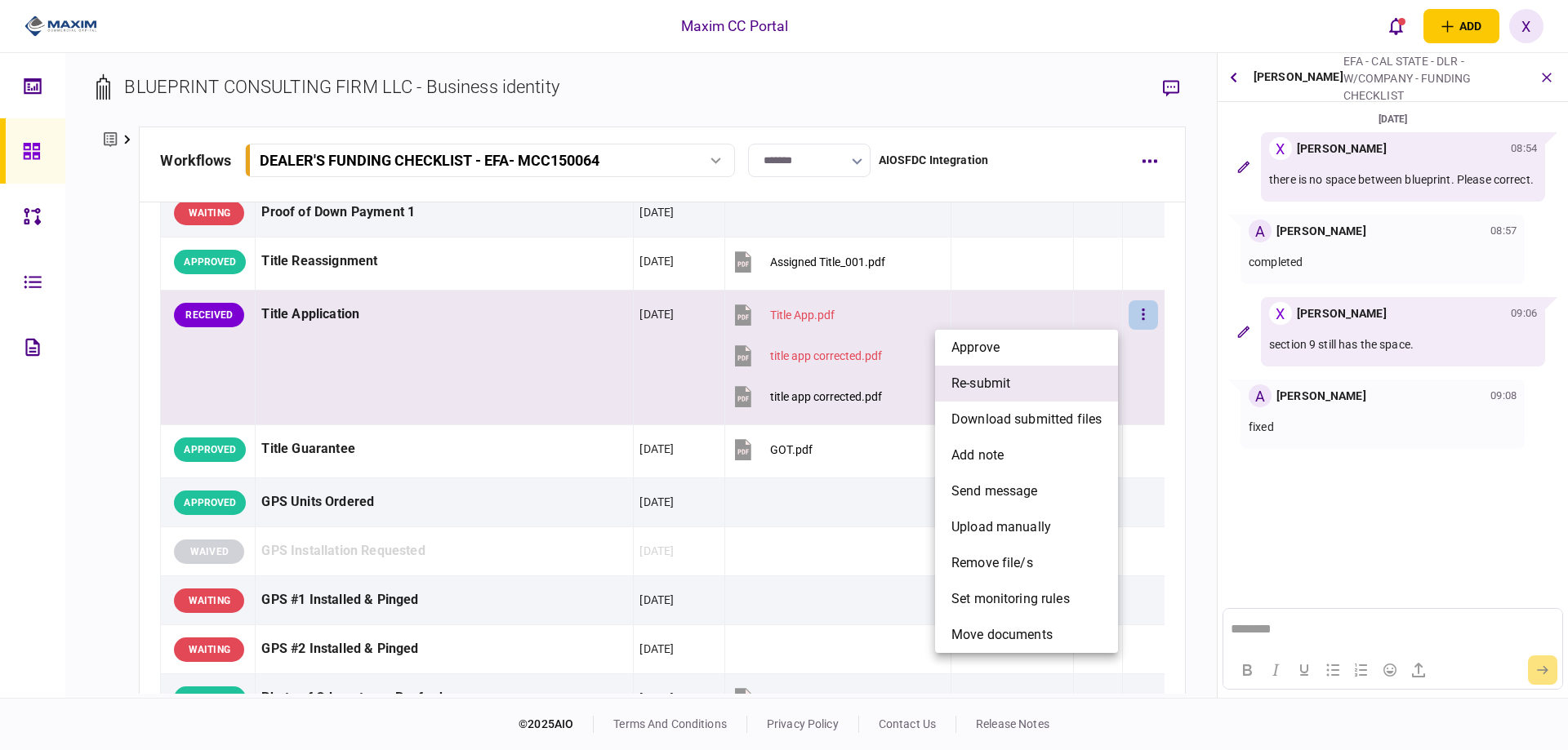
click at [1072, 369] on li "re-submit" at bounding box center [1026, 383] width 183 height 36
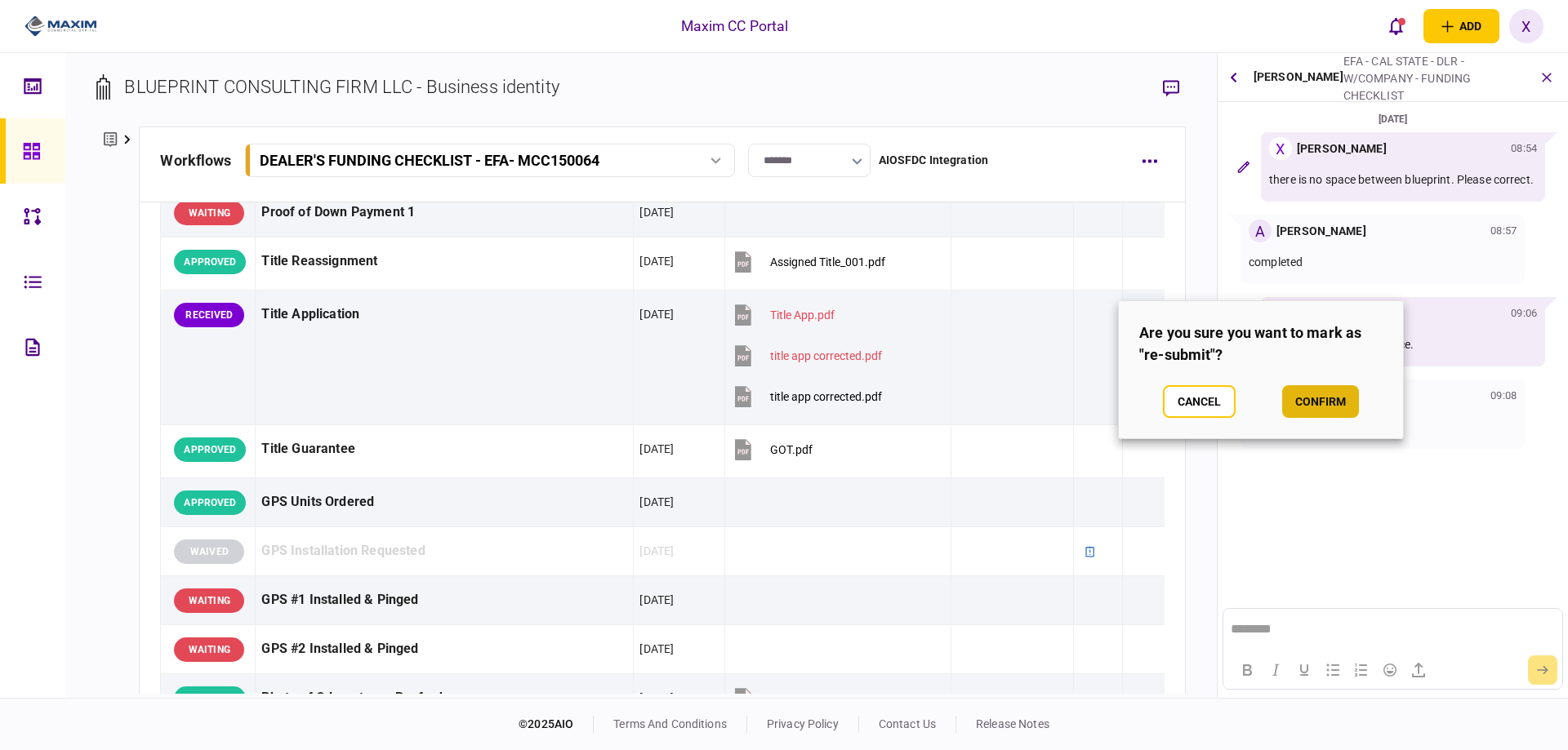
click at [1322, 400] on button "confirm" at bounding box center [1321, 401] width 77 height 33
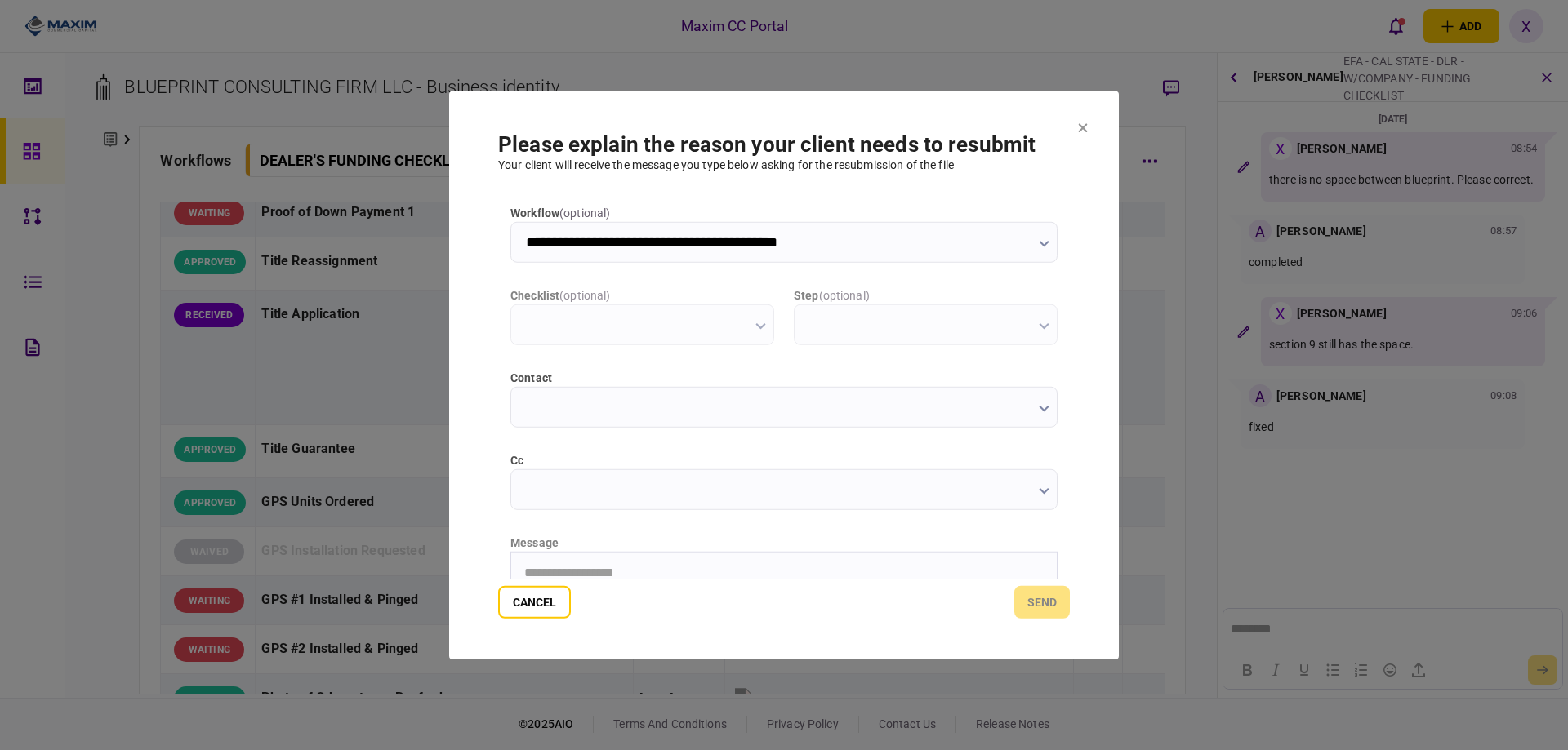
scroll to position [0, 0]
type input "**********"
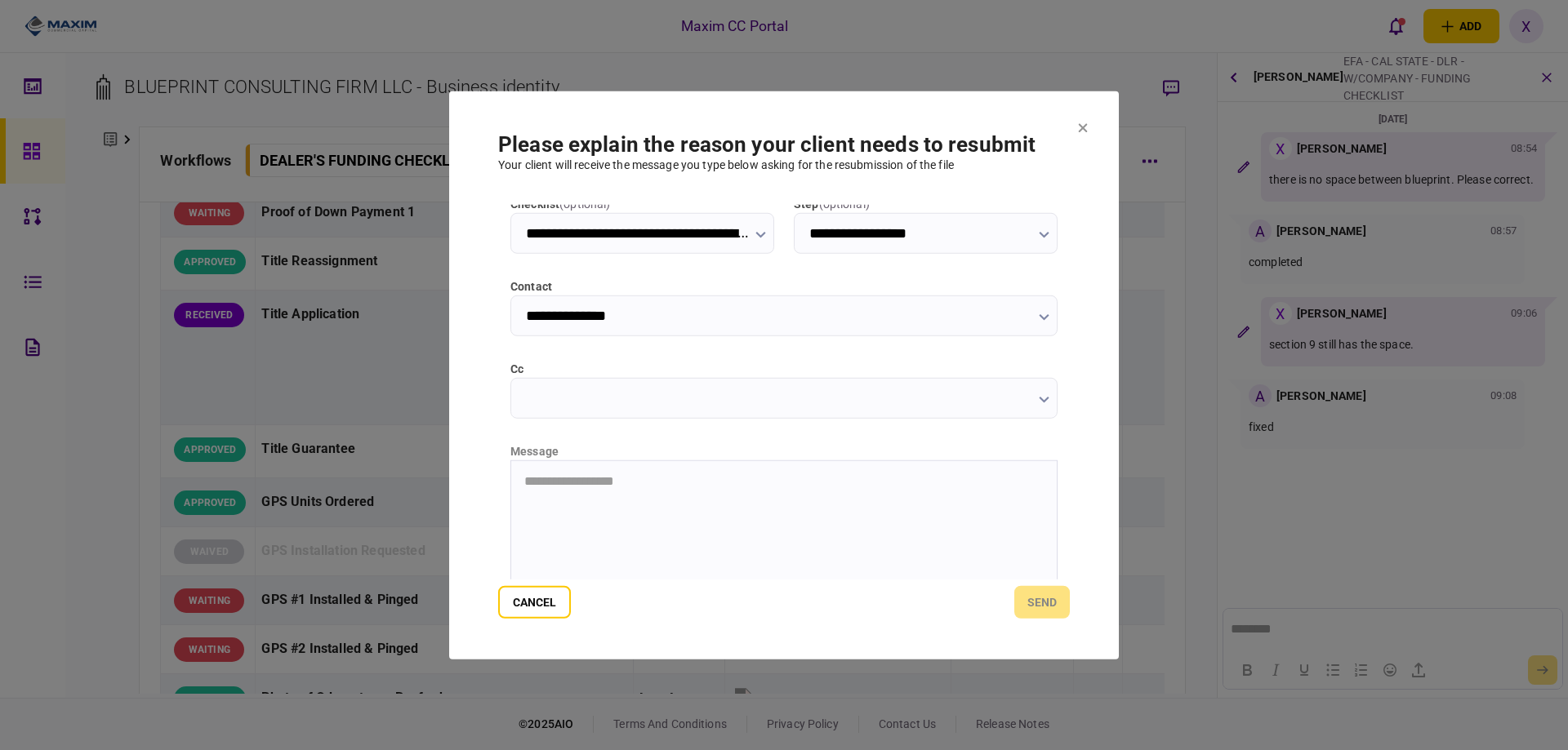
scroll to position [176, 0]
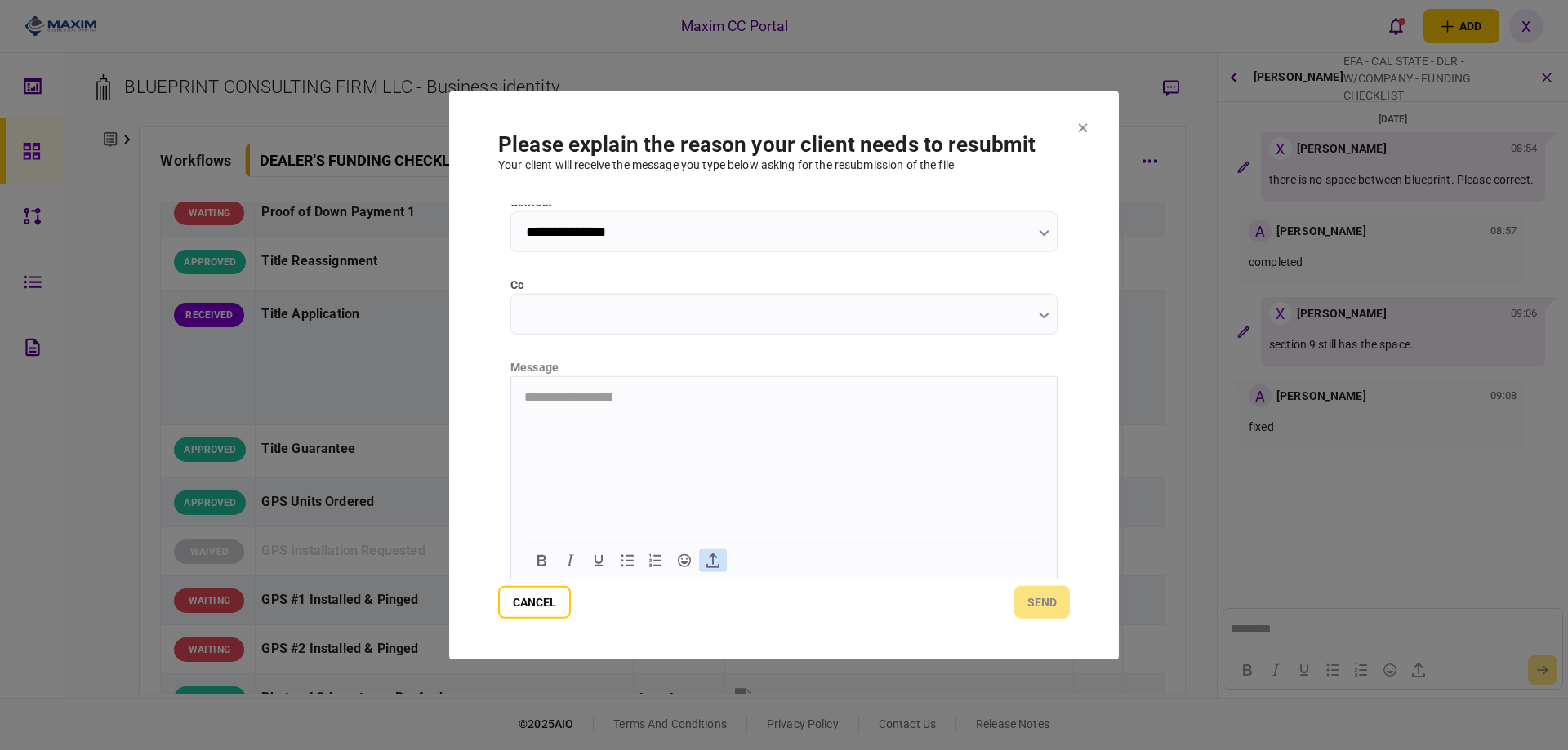
click at [719, 550] on icon "button" at bounding box center [713, 560] width 20 height 20
click at [576, 405] on html at bounding box center [784, 396] width 546 height 40
click at [1045, 594] on button "send" at bounding box center [1042, 602] width 56 height 33
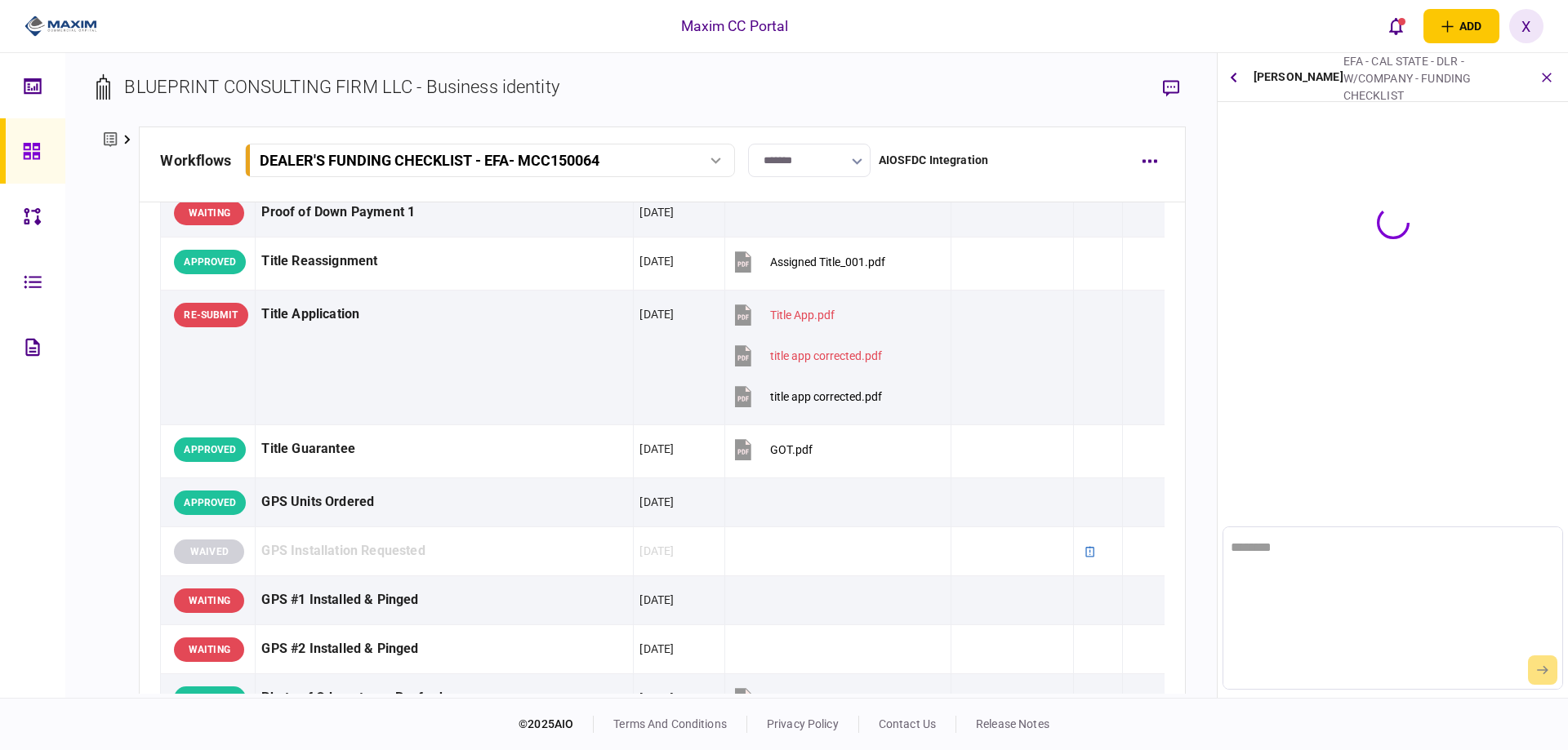
scroll to position [0, 0]
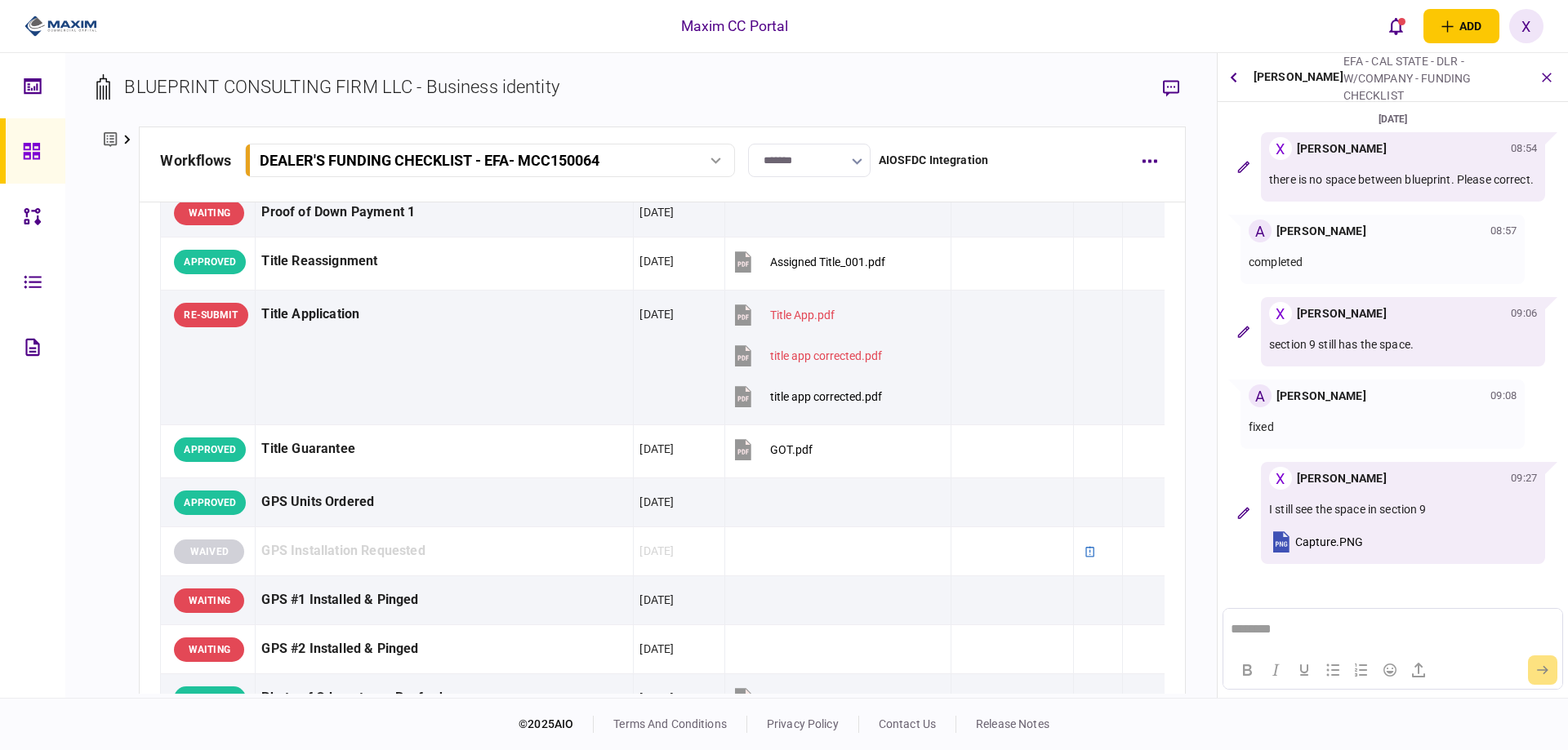
click at [1284, 553] on icon "button" at bounding box center [1282, 541] width 16 height 21
click at [58, 15] on img at bounding box center [61, 26] width 73 height 25
click at [1541, 75] on icon "button" at bounding box center [1547, 76] width 19 height 19
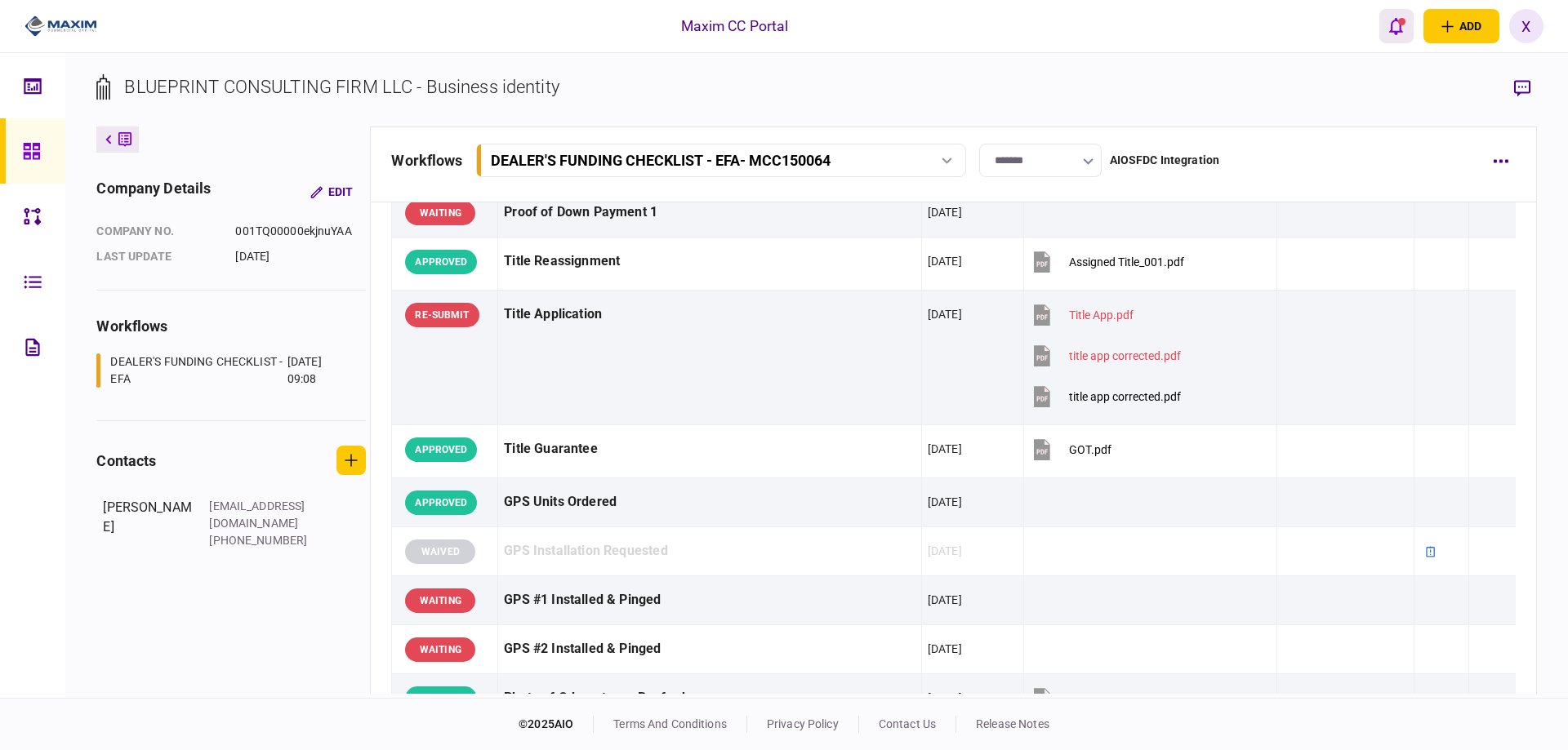
click at [1381, 25] on button "open notifications list" at bounding box center [1396, 26] width 35 height 35
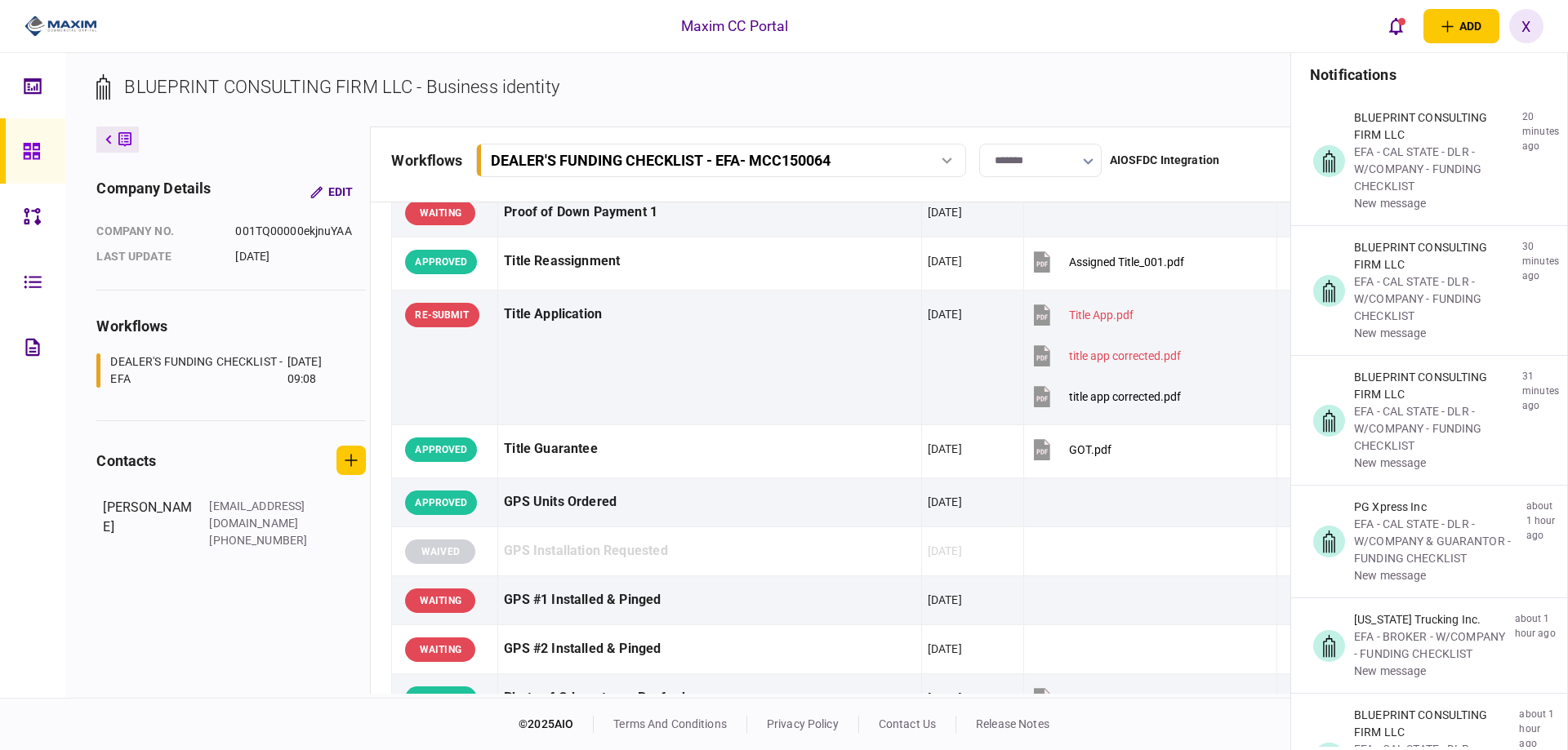
click at [74, 26] on img at bounding box center [61, 26] width 73 height 25
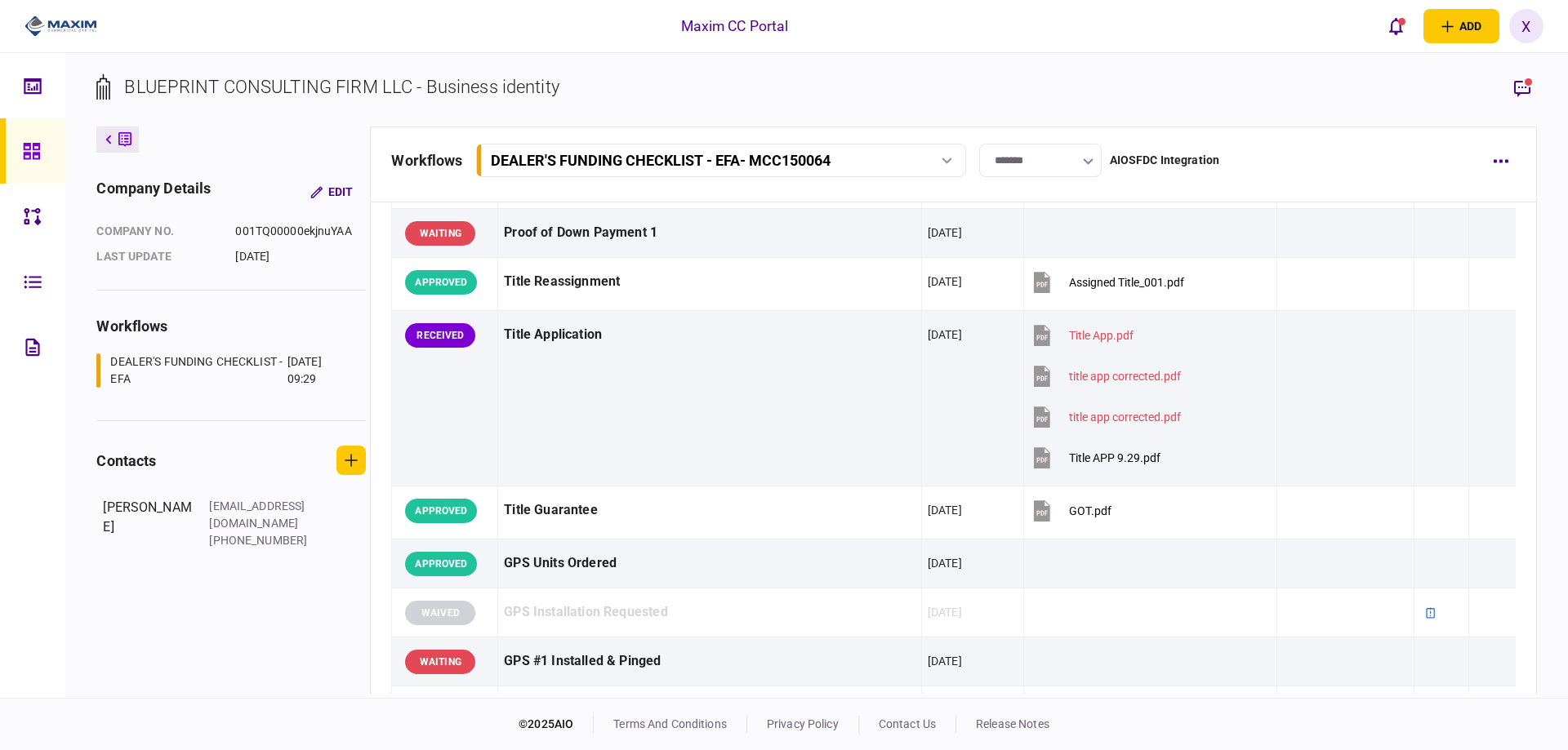
scroll to position [1524, 0]
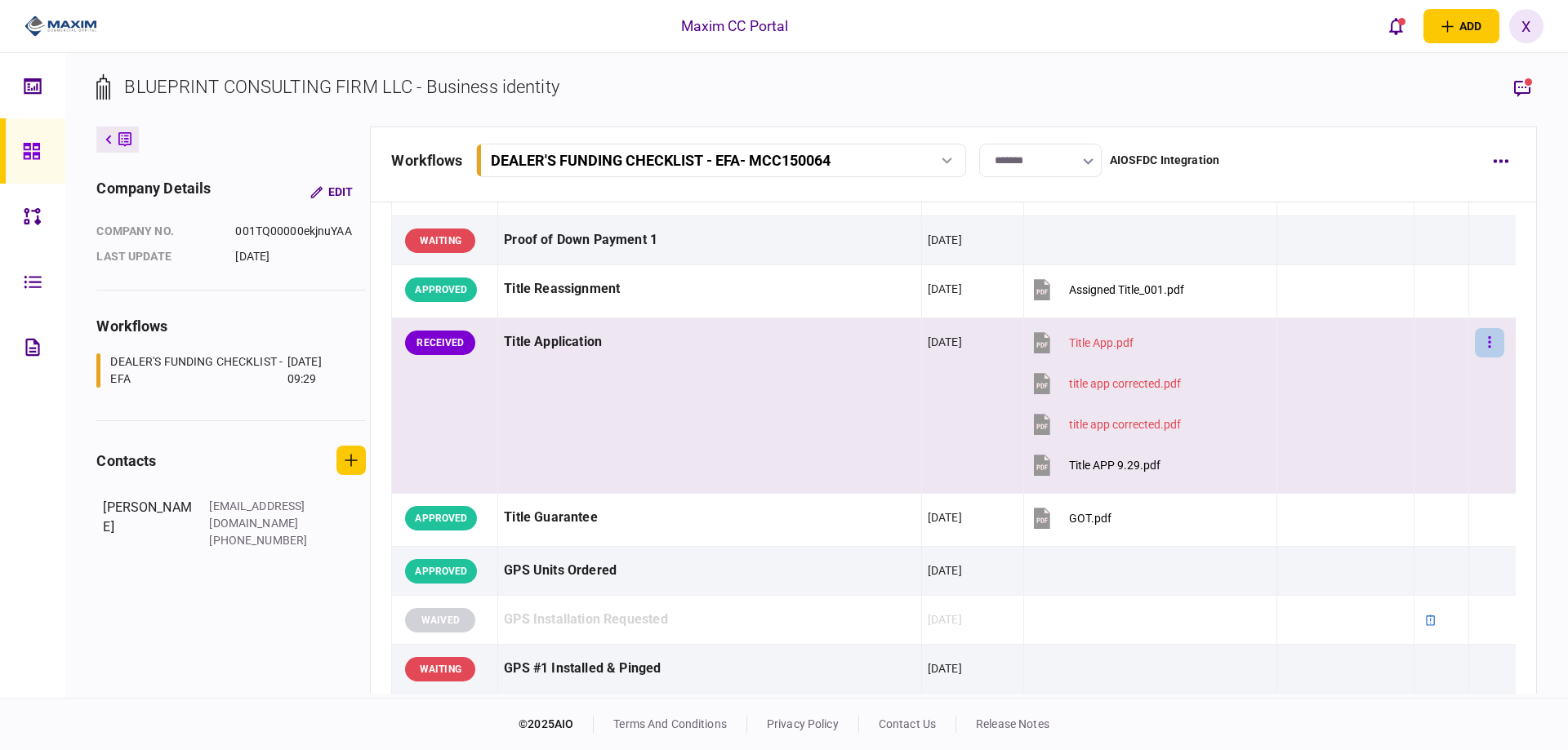
click at [1489, 339] on icon "button" at bounding box center [1490, 343] width 3 height 16
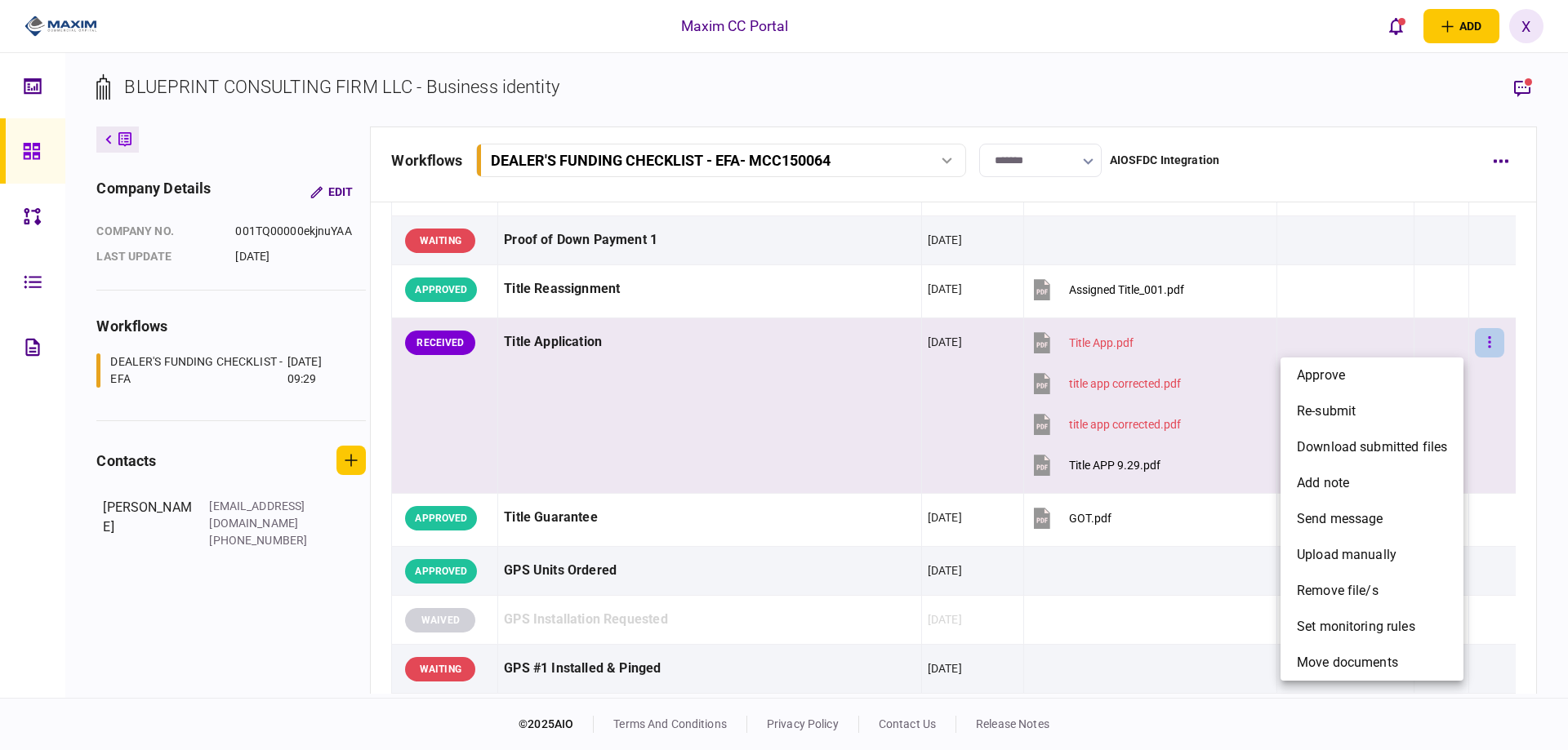
click at [1478, 339] on div at bounding box center [784, 375] width 1568 height 750
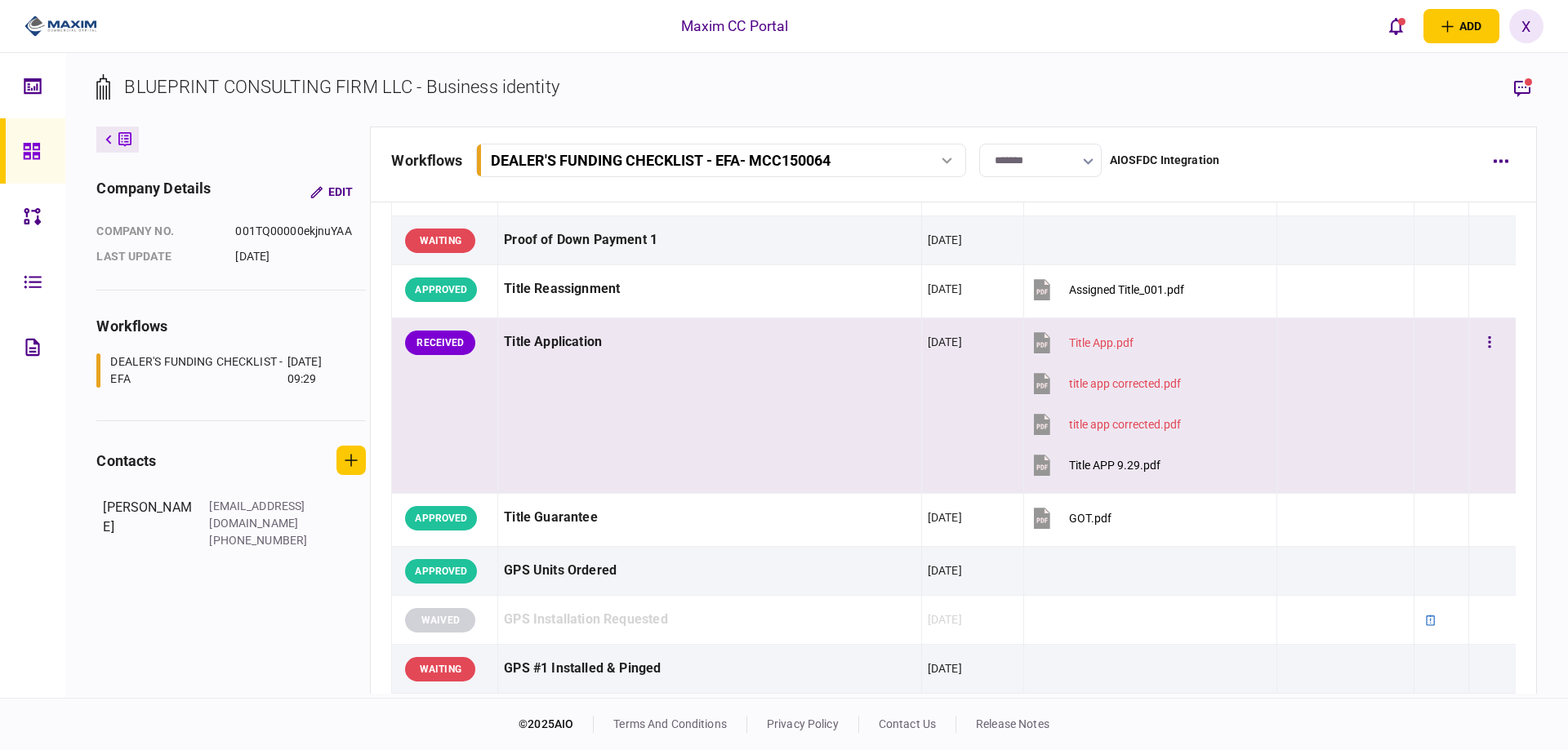
click at [655, 351] on div "Title Application" at bounding box center [709, 342] width 411 height 37
click at [1415, 379] on td at bounding box center [1441, 406] width 55 height 176
click at [1482, 341] on button "button" at bounding box center [1490, 343] width 30 height 30
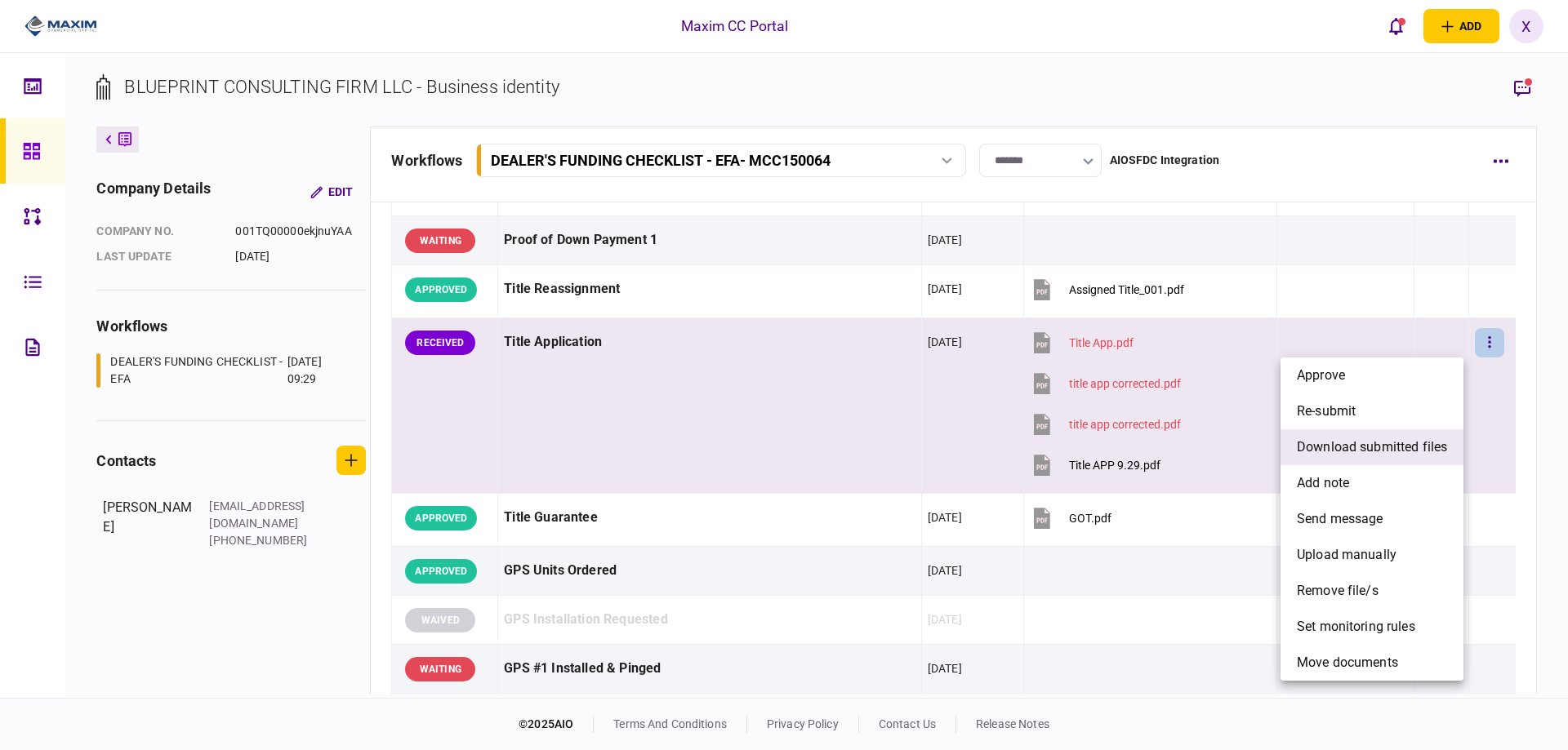
click at [1403, 442] on span "download submitted files" at bounding box center [1371, 448] width 150 height 20
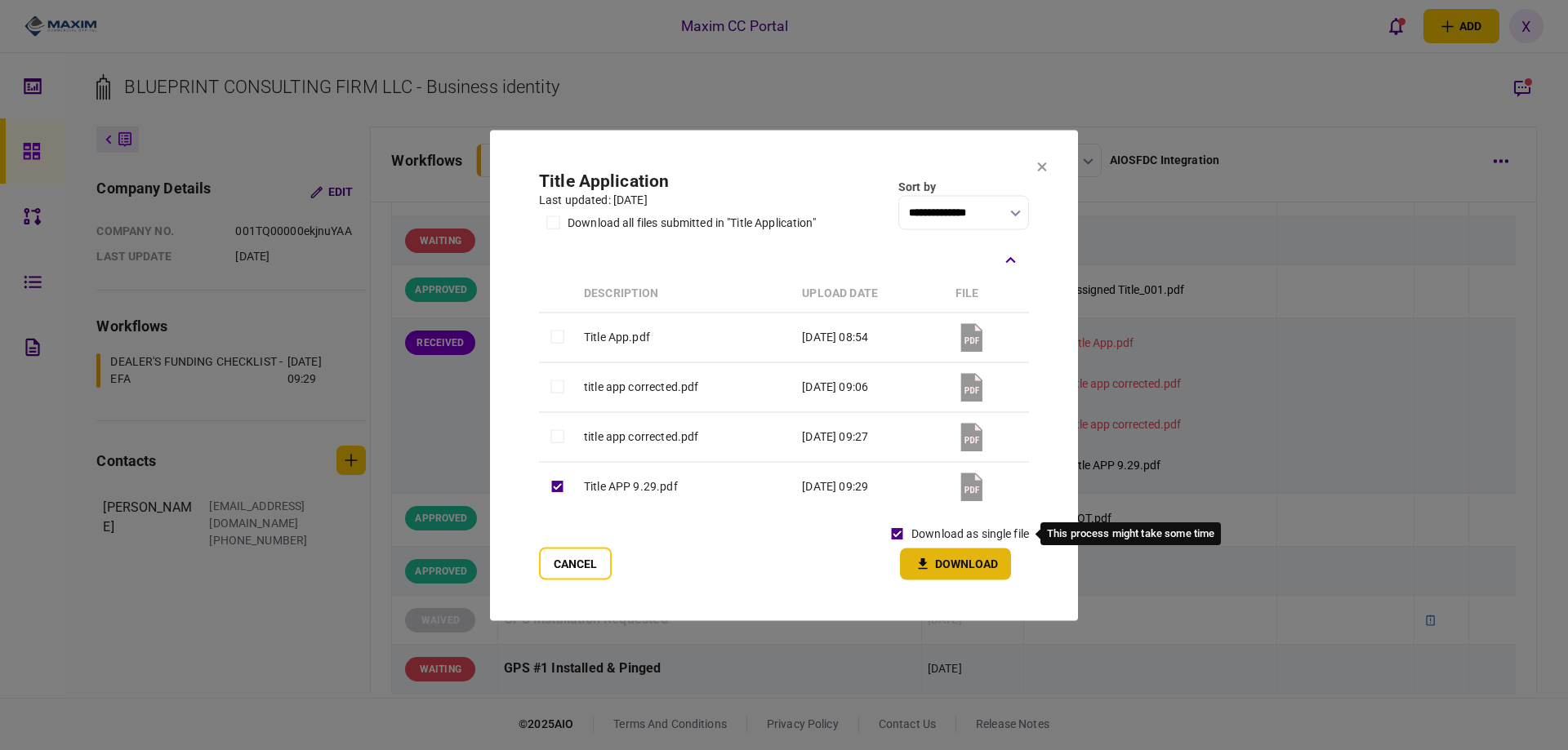
click at [922, 556] on icon "button" at bounding box center [923, 564] width 20 height 16
click at [1113, 36] on div at bounding box center [784, 375] width 1568 height 750
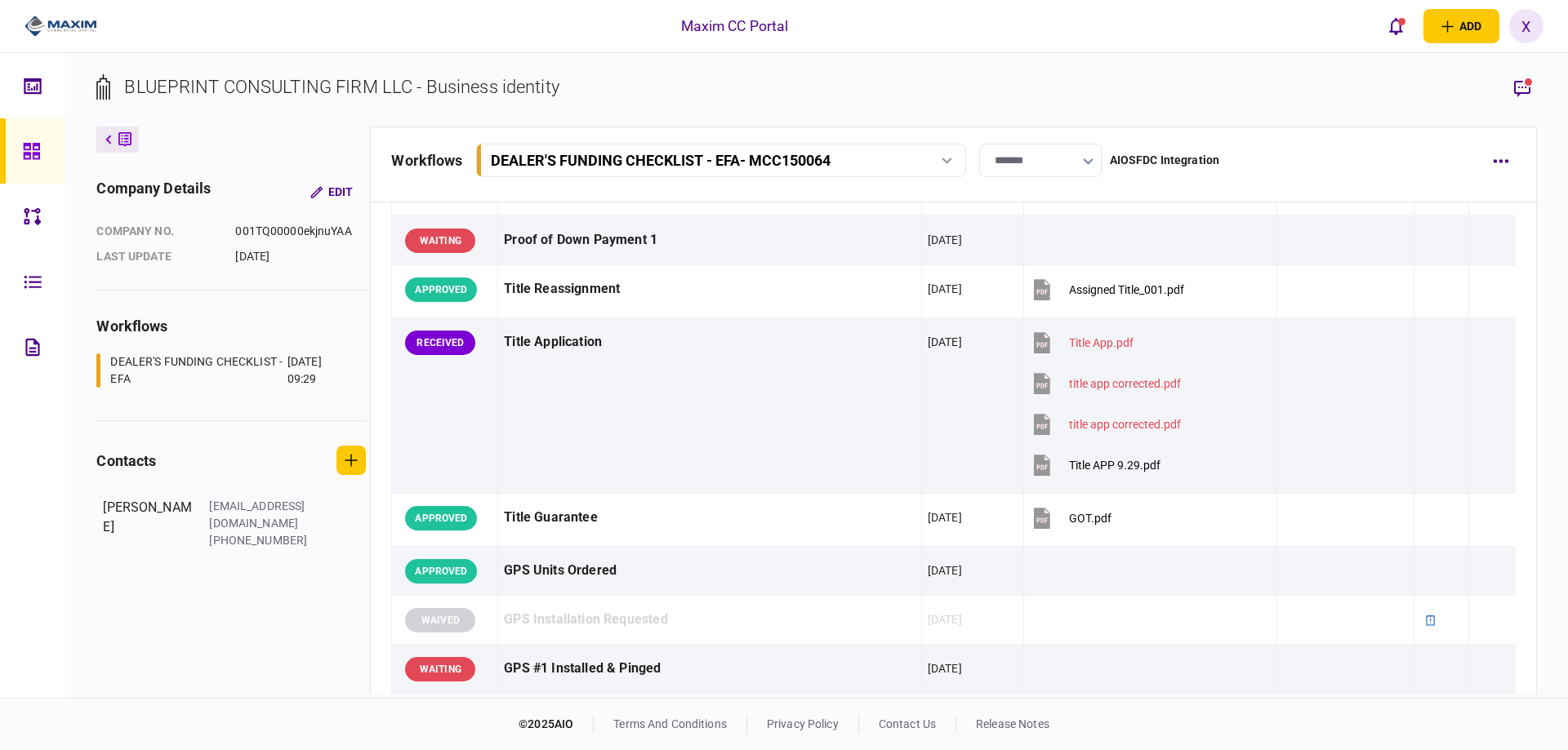
click at [1358, 35] on div "Maxim CC Portal add business identity individual identity X X [PERSON_NAME] [PE…" at bounding box center [784, 26] width 1568 height 53
click at [1389, 30] on icon "open notifications list" at bounding box center [1396, 26] width 14 height 18
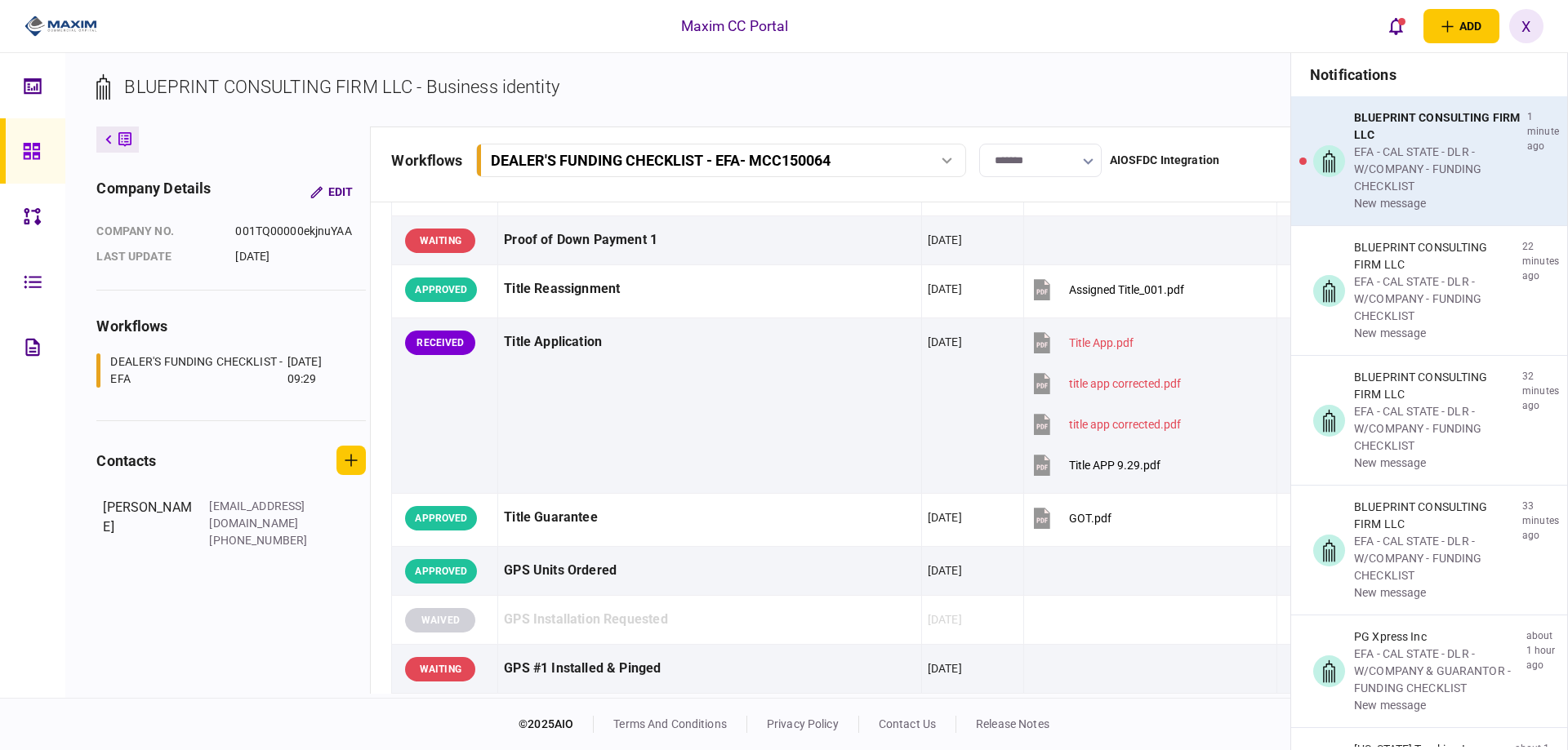
click at [1442, 167] on div "EFA - CAL STATE - DLR - W/COMPANY - FUNDING CHECKLIST" at bounding box center [1438, 170] width 167 height 52
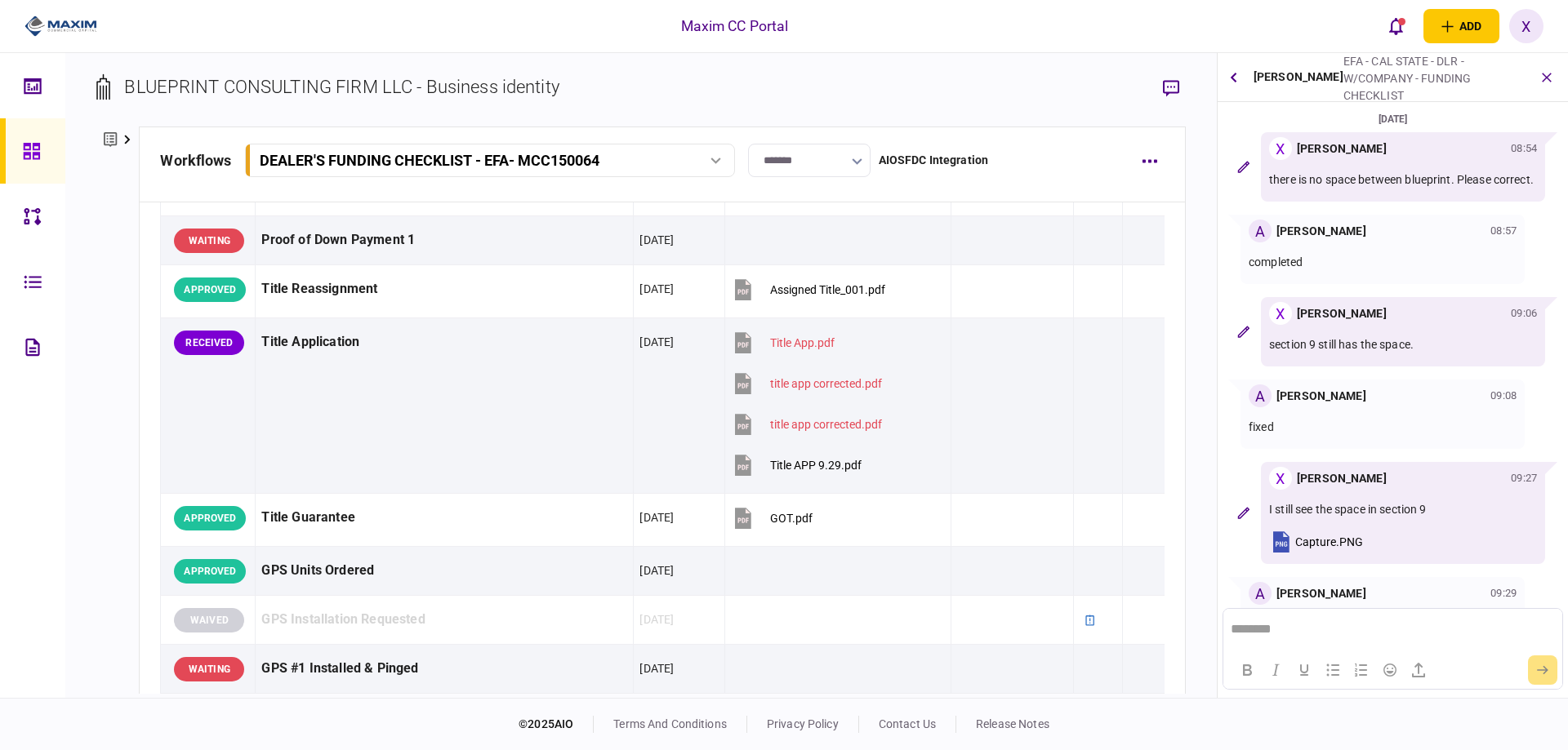
scroll to position [69, 0]
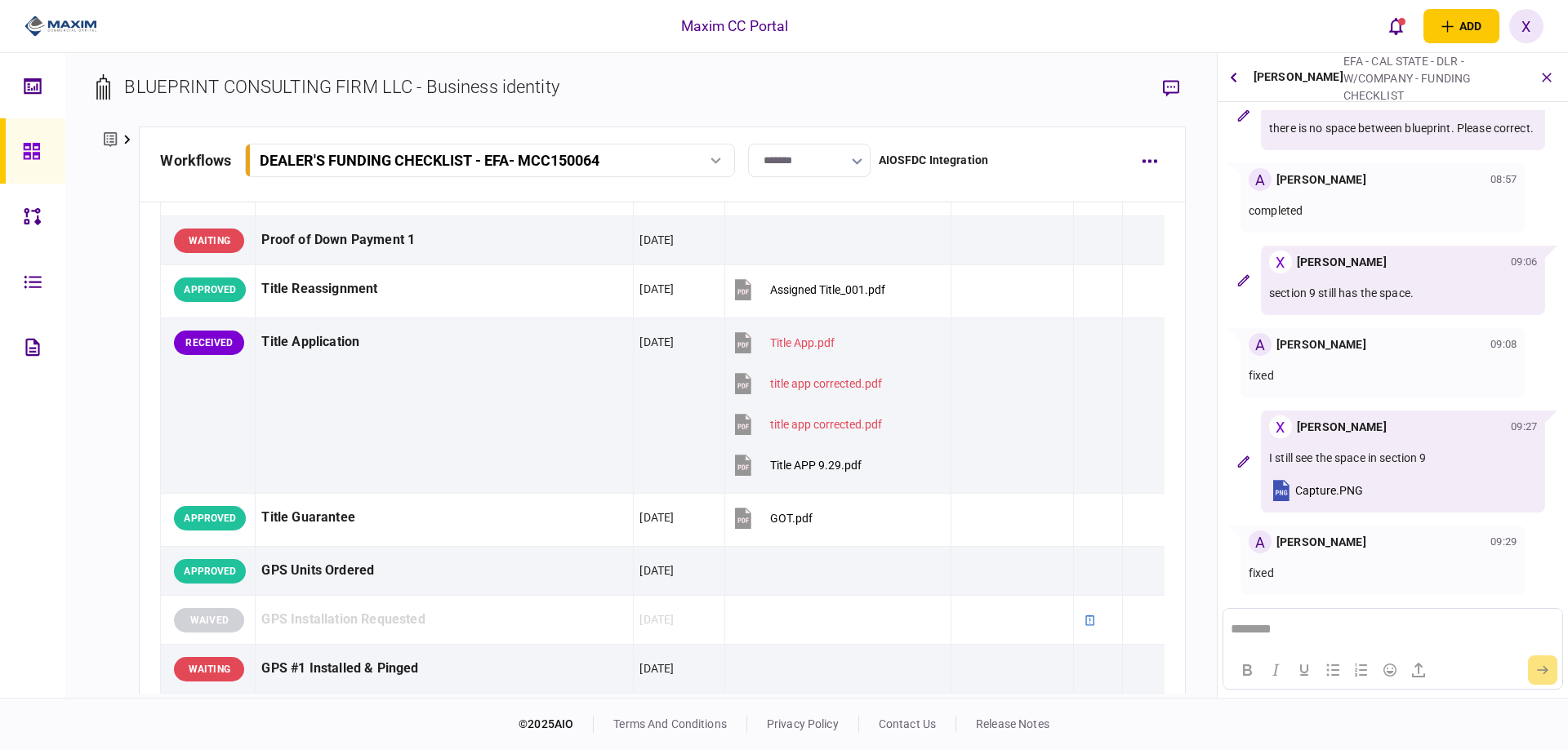
click at [1279, 489] on icon "button" at bounding box center [1282, 490] width 16 height 21
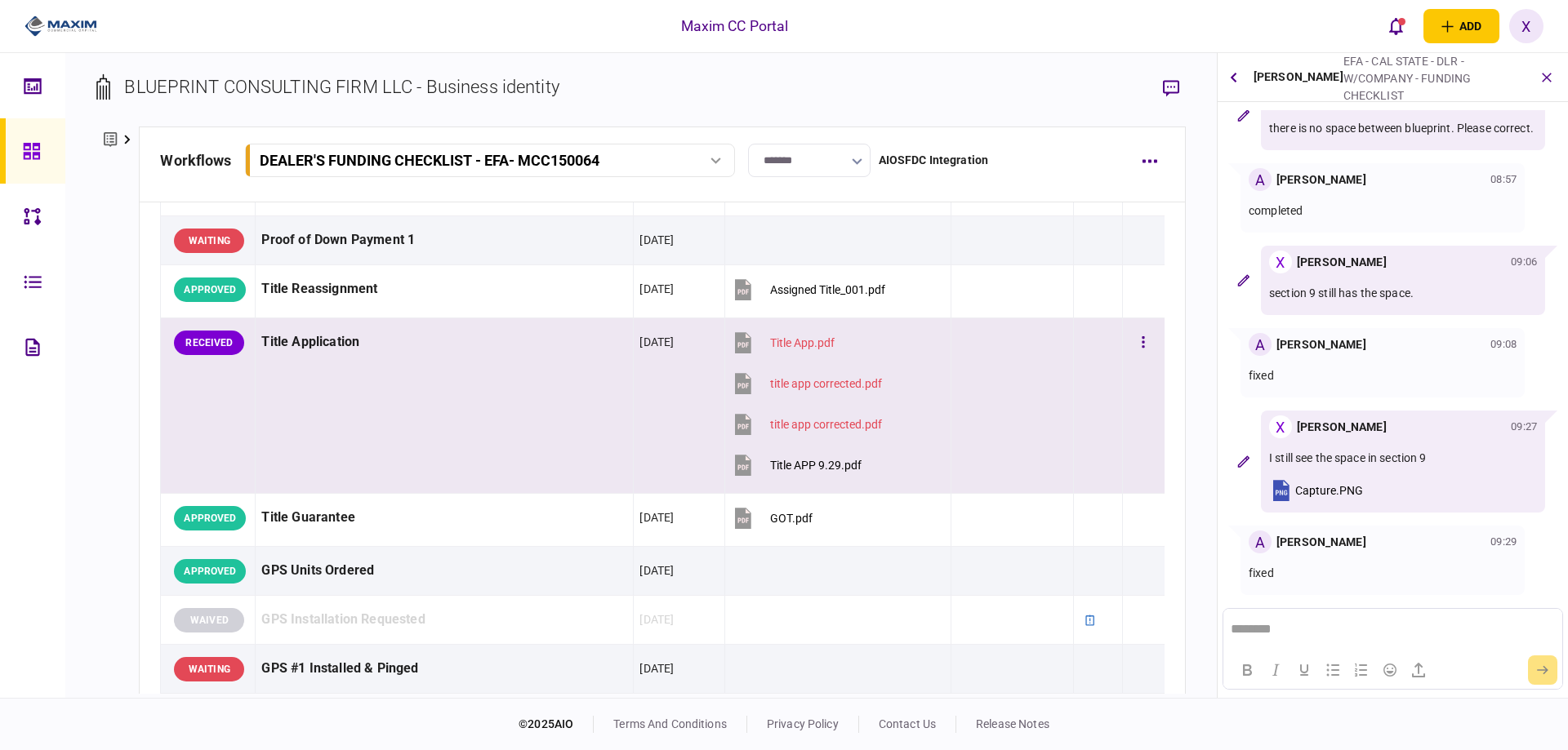
click at [1148, 338] on td at bounding box center [1143, 406] width 42 height 176
click at [1129, 344] on button "button" at bounding box center [1144, 343] width 30 height 30
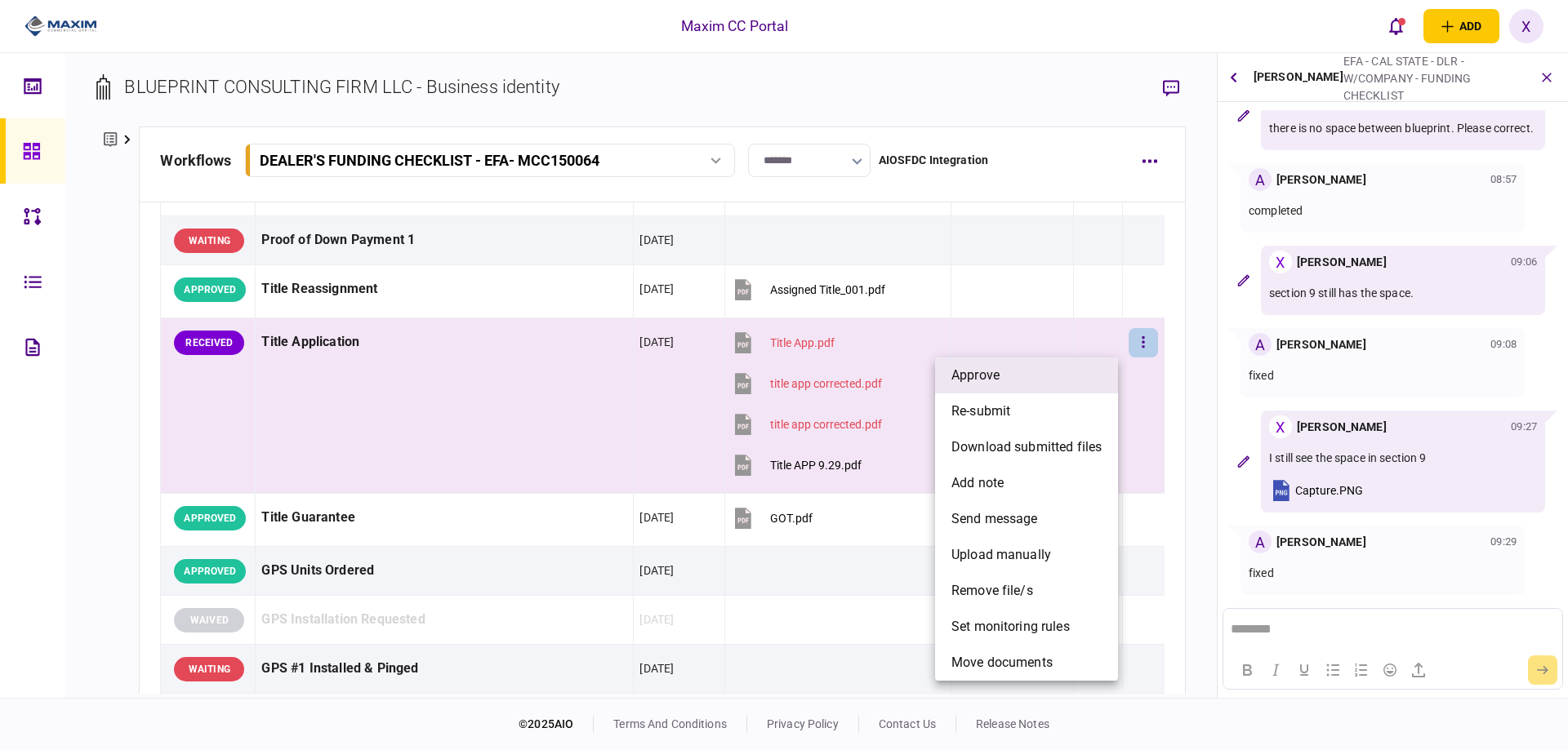
click at [1060, 378] on li "approve" at bounding box center [1026, 375] width 183 height 36
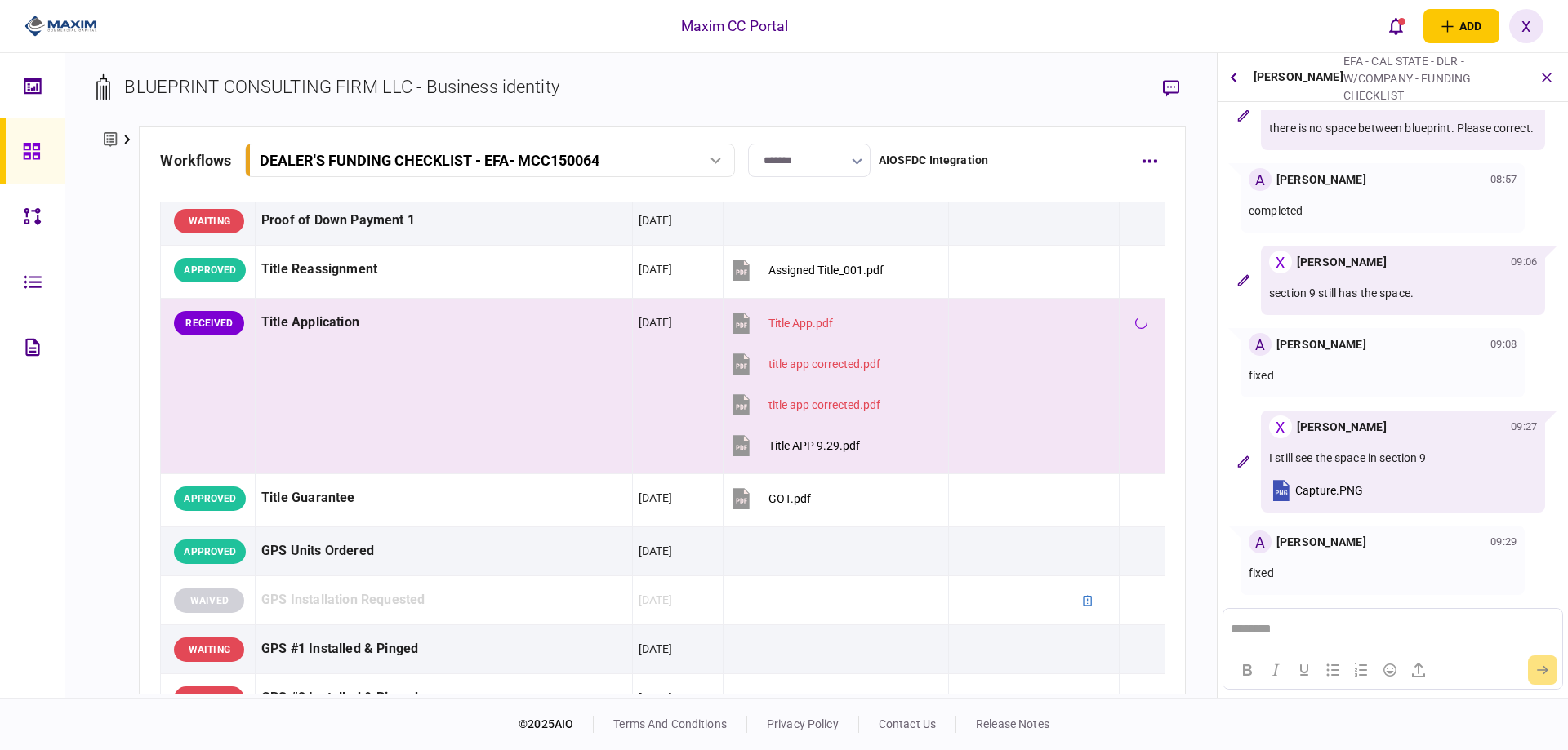
scroll to position [1524, 0]
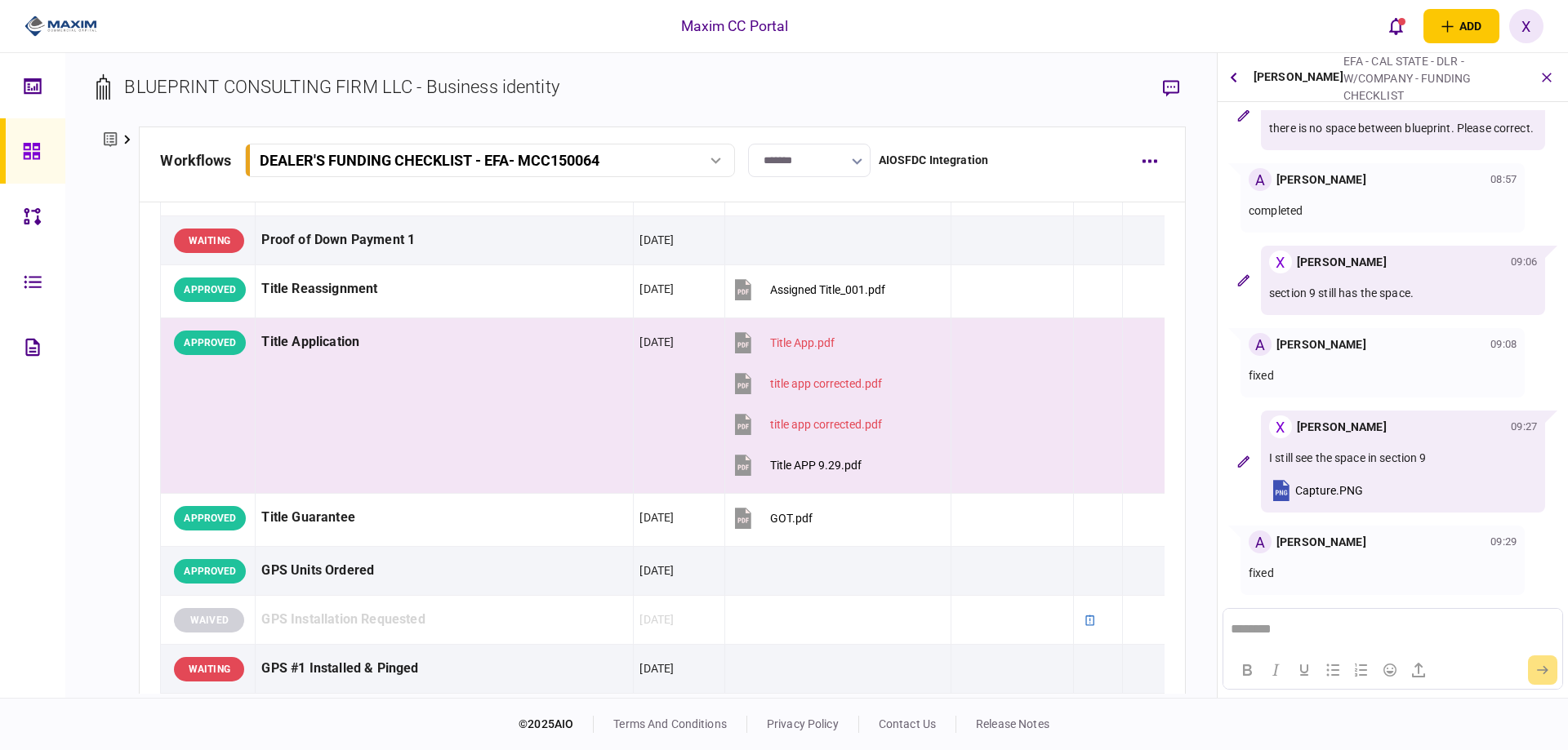
click at [43, 154] on div at bounding box center [36, 151] width 26 height 66
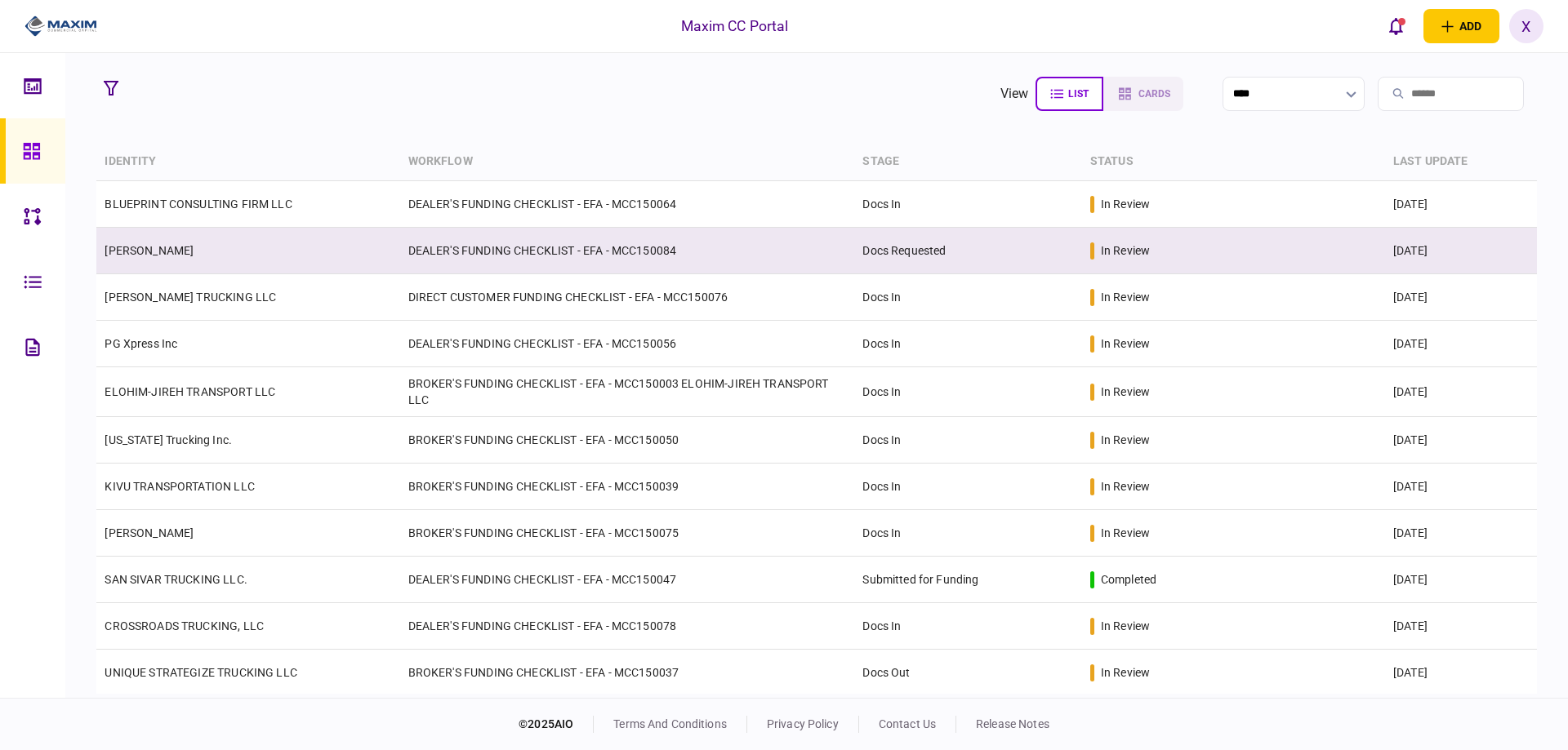
click at [138, 253] on link "[PERSON_NAME]" at bounding box center [149, 250] width 89 height 13
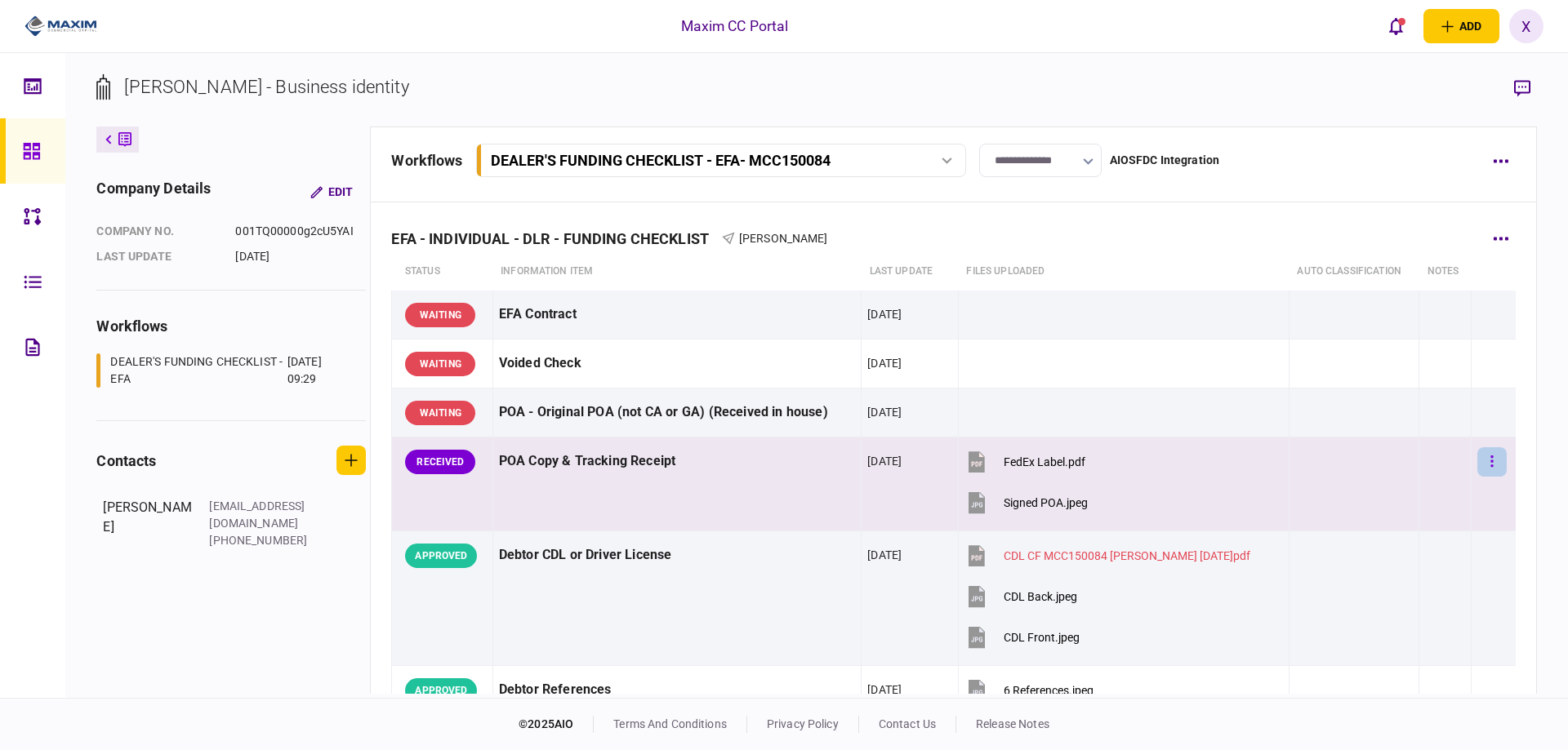
click at [1490, 461] on button "button" at bounding box center [1492, 462] width 30 height 30
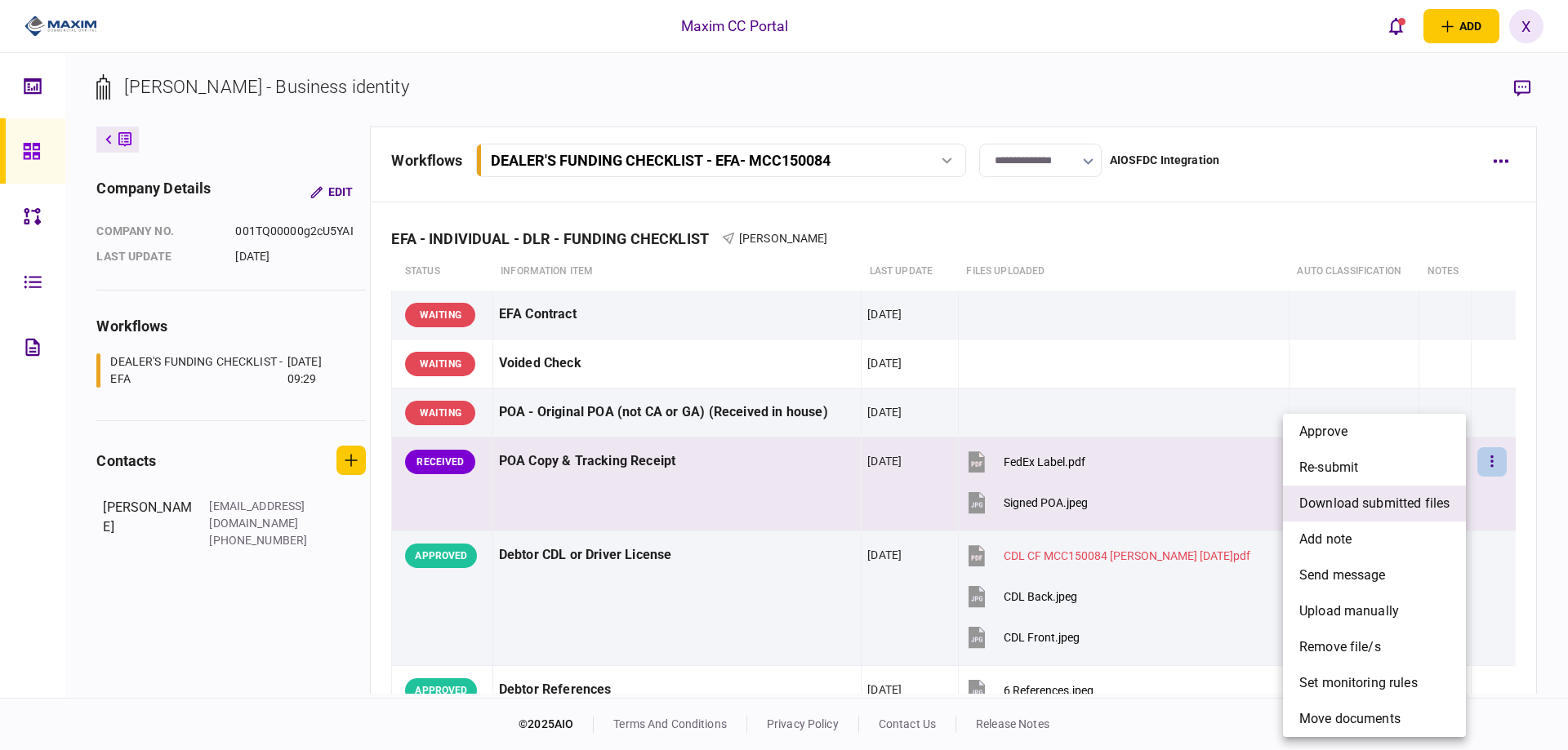
click at [1439, 502] on span "download submitted files" at bounding box center [1374, 504] width 150 height 20
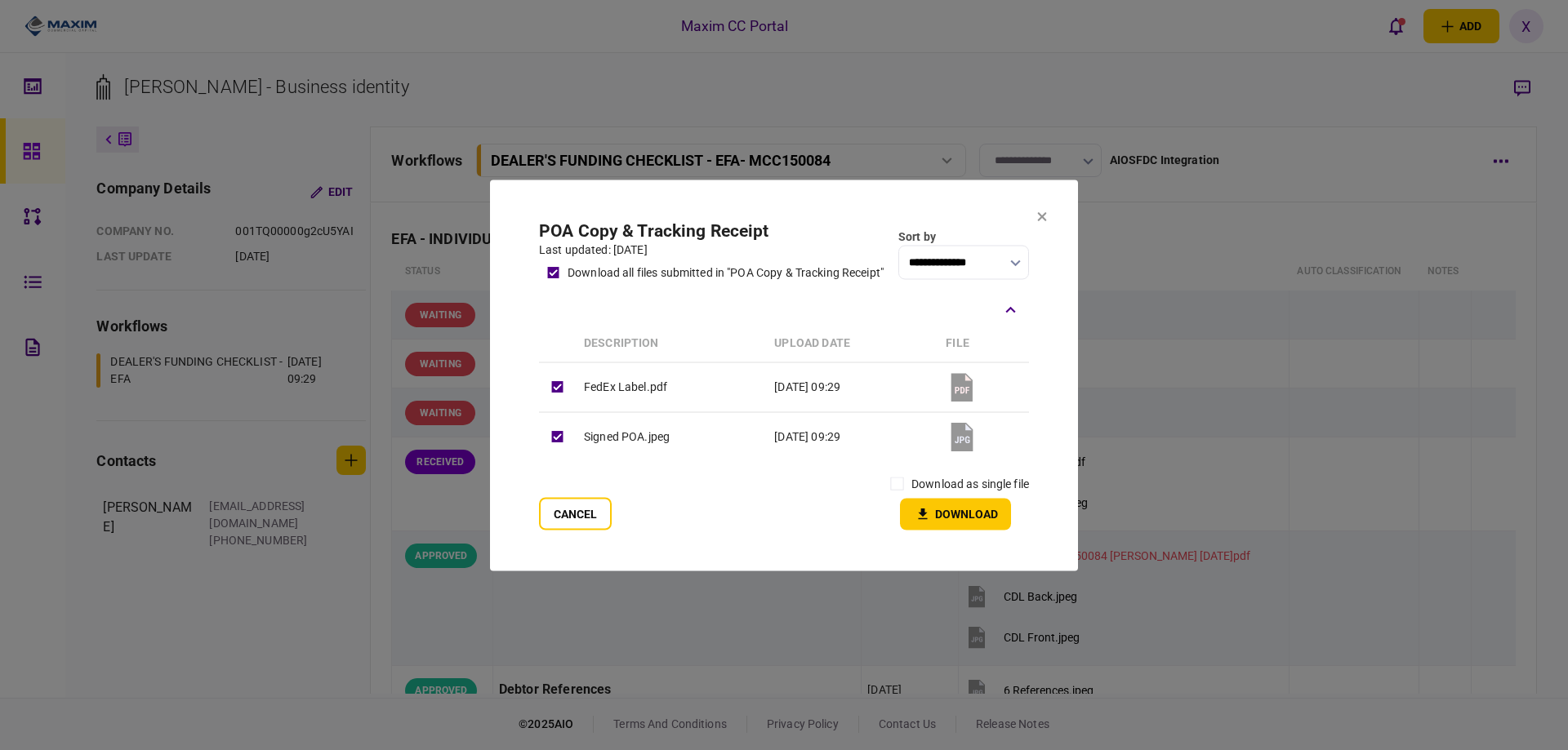
click at [920, 476] on div "download as single file" at bounding box center [956, 484] width 146 height 29
click at [932, 511] on icon "button" at bounding box center [923, 515] width 20 height 16
click at [1037, 218] on icon at bounding box center [1042, 217] width 10 height 10
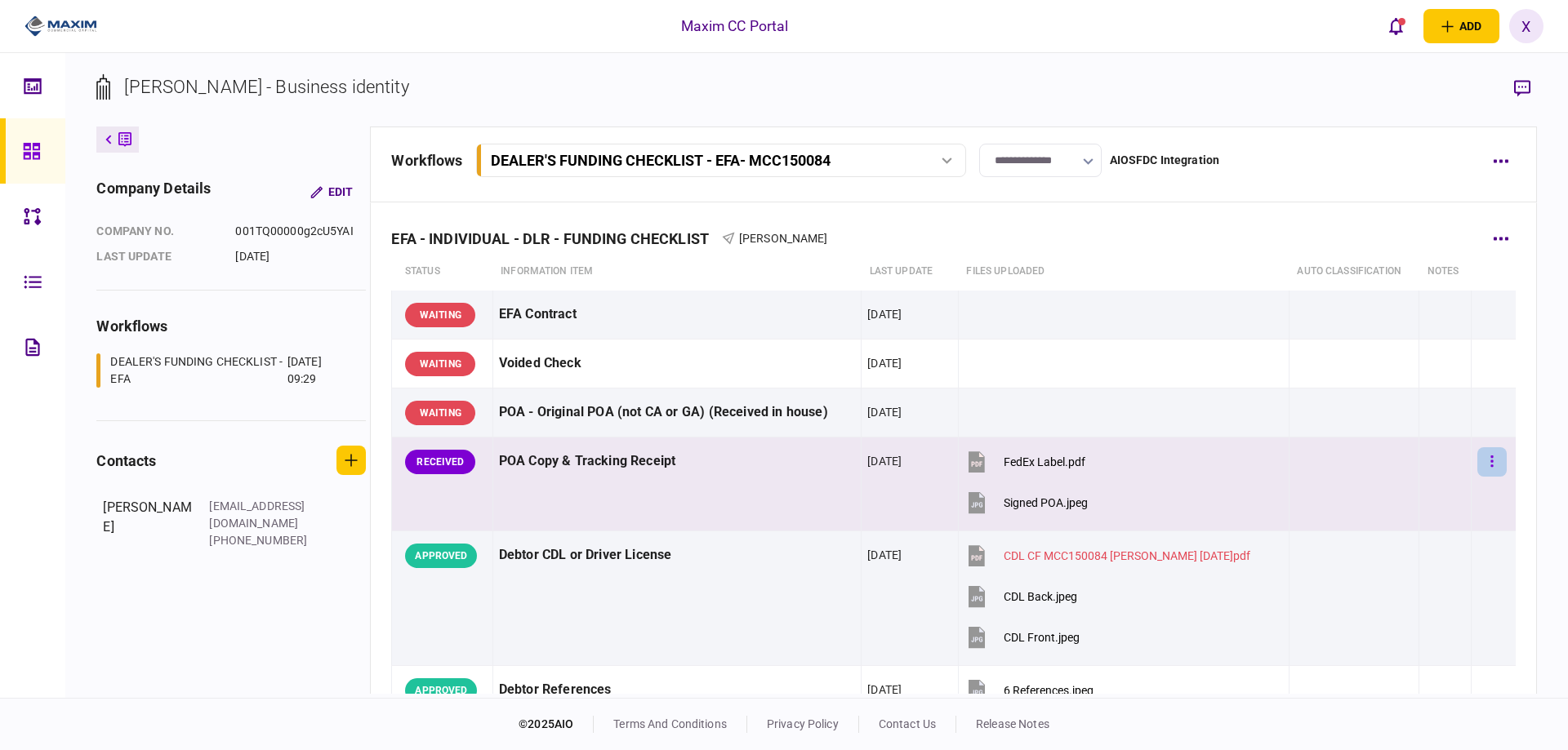
click at [1478, 461] on button "button" at bounding box center [1492, 462] width 30 height 30
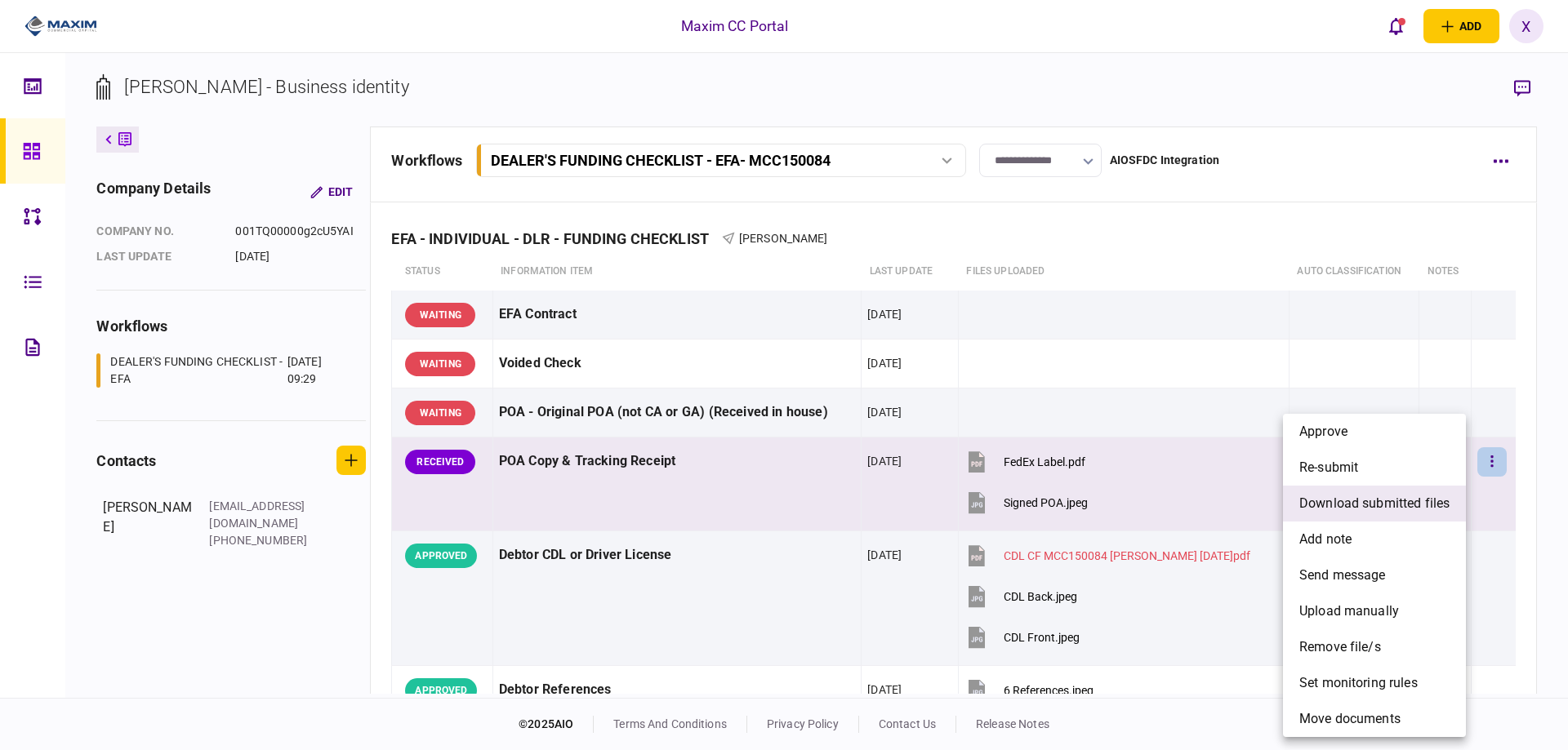
click at [1411, 507] on span "download submitted files" at bounding box center [1374, 504] width 150 height 20
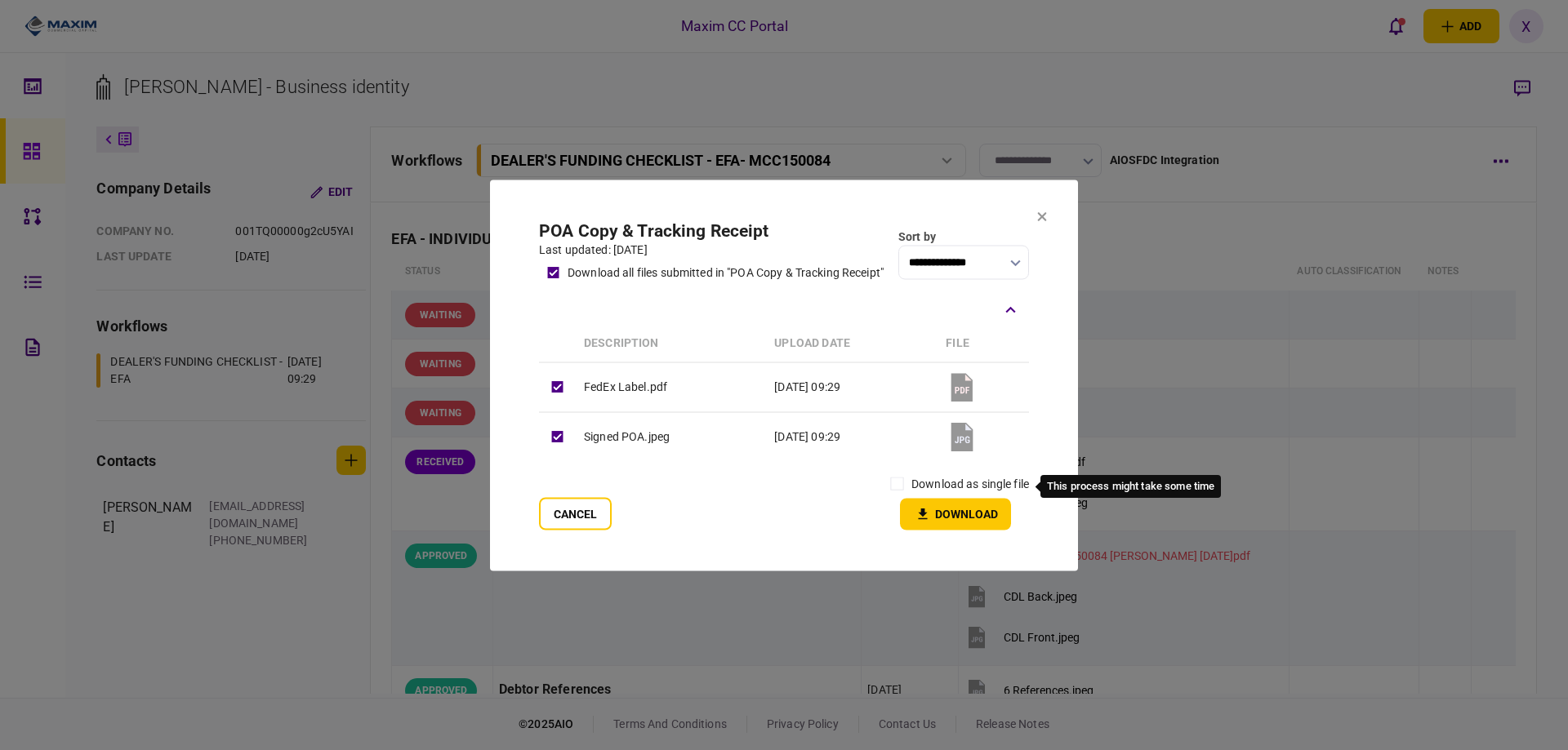
click at [953, 480] on label "download as single file" at bounding box center [970, 483] width 117 height 17
click at [918, 509] on icon "button" at bounding box center [923, 515] width 20 height 16
click at [1042, 212] on icon at bounding box center [1042, 217] width 10 height 10
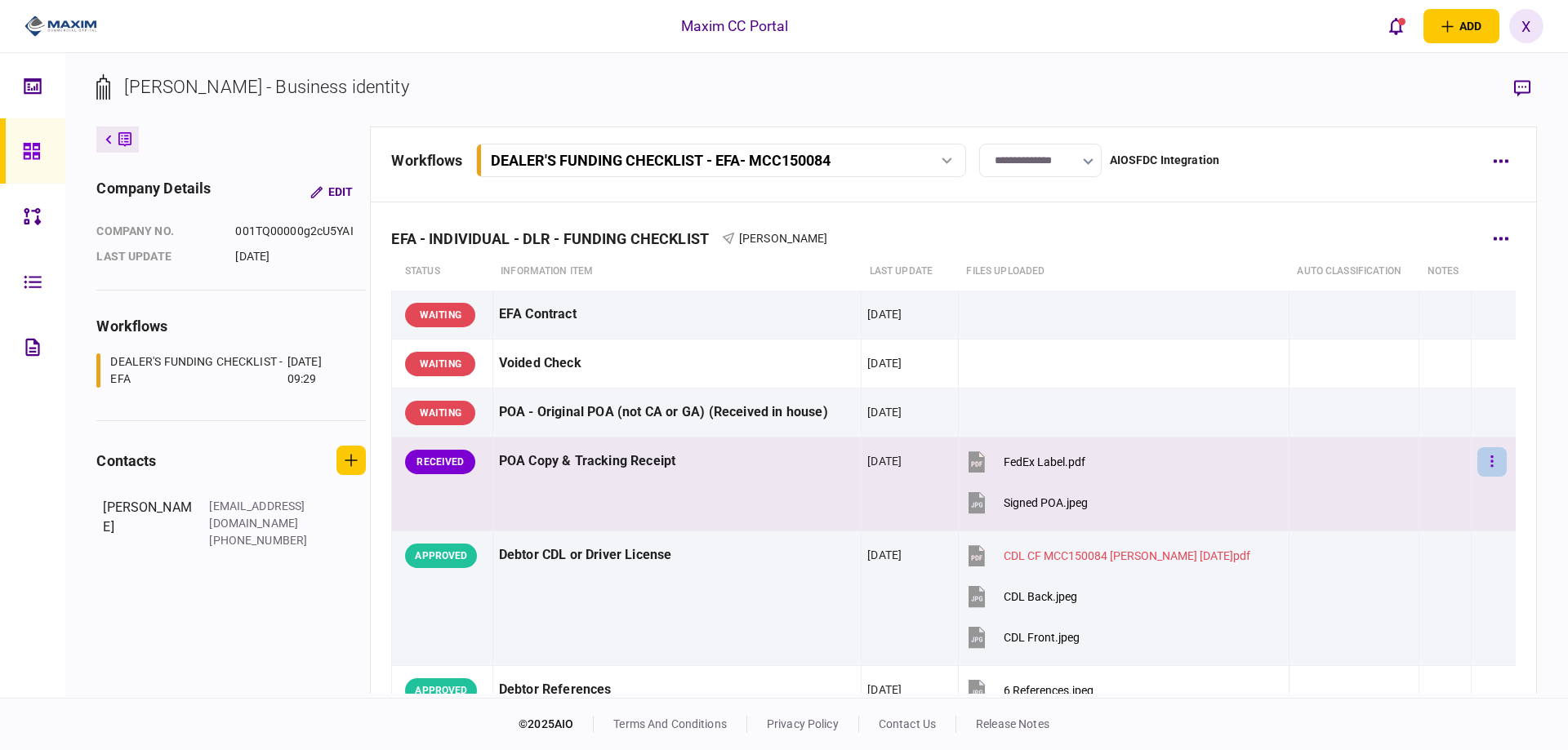
click at [1478, 470] on button "button" at bounding box center [1492, 462] width 30 height 30
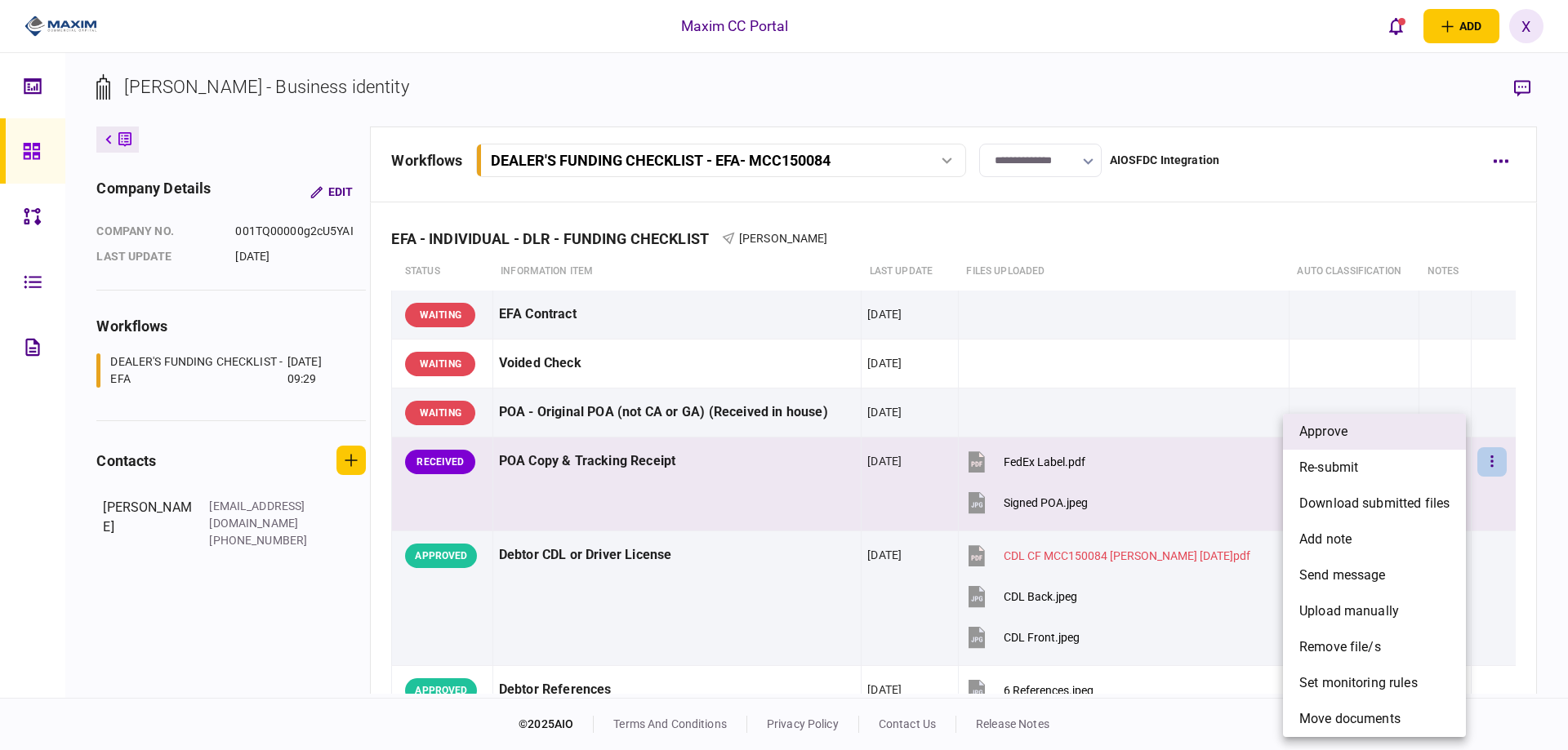
click at [1412, 448] on li "approve" at bounding box center [1374, 432] width 183 height 36
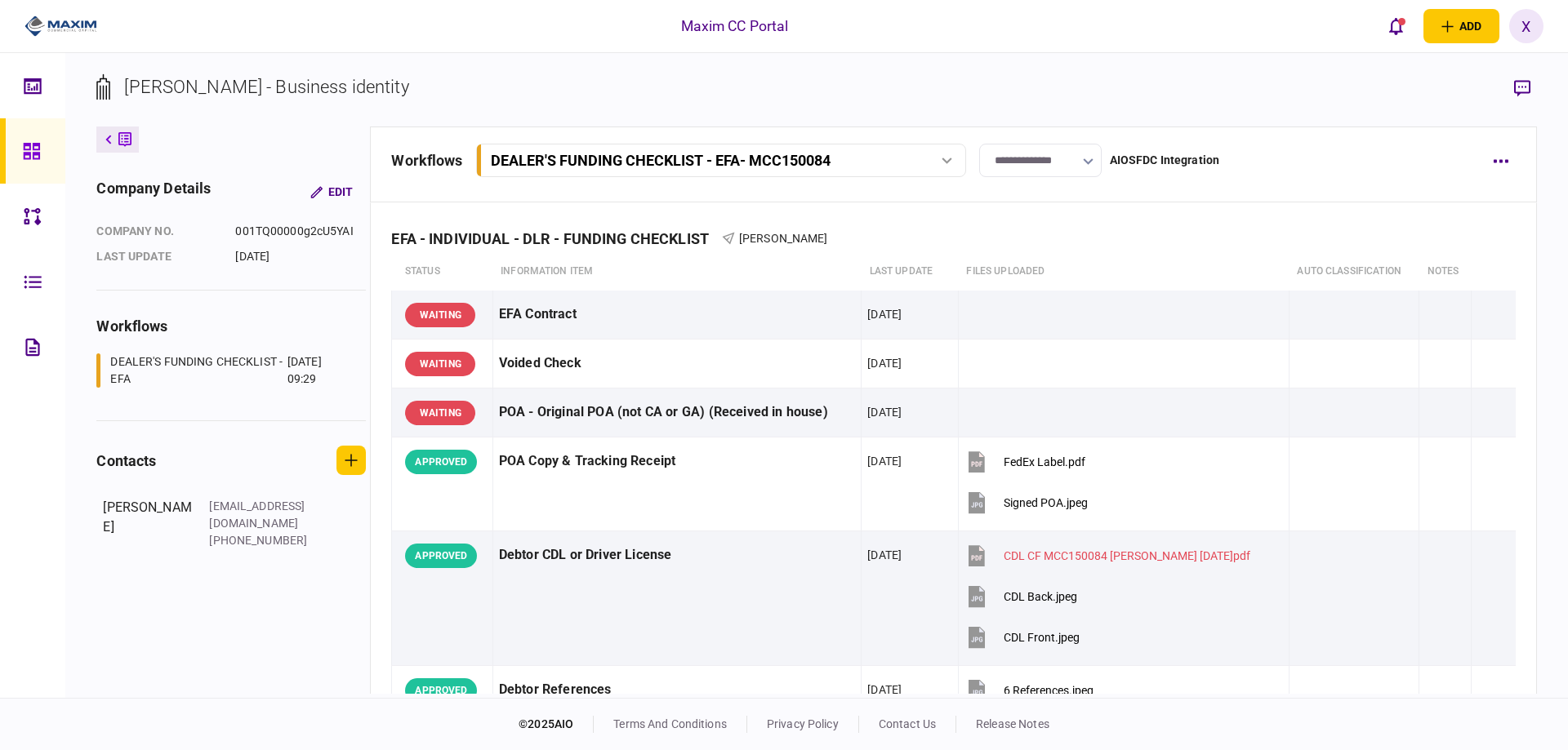
click at [44, 24] on img at bounding box center [61, 26] width 73 height 25
click at [67, 14] on img at bounding box center [61, 26] width 73 height 25
click at [117, 140] on button at bounding box center [117, 139] width 43 height 26
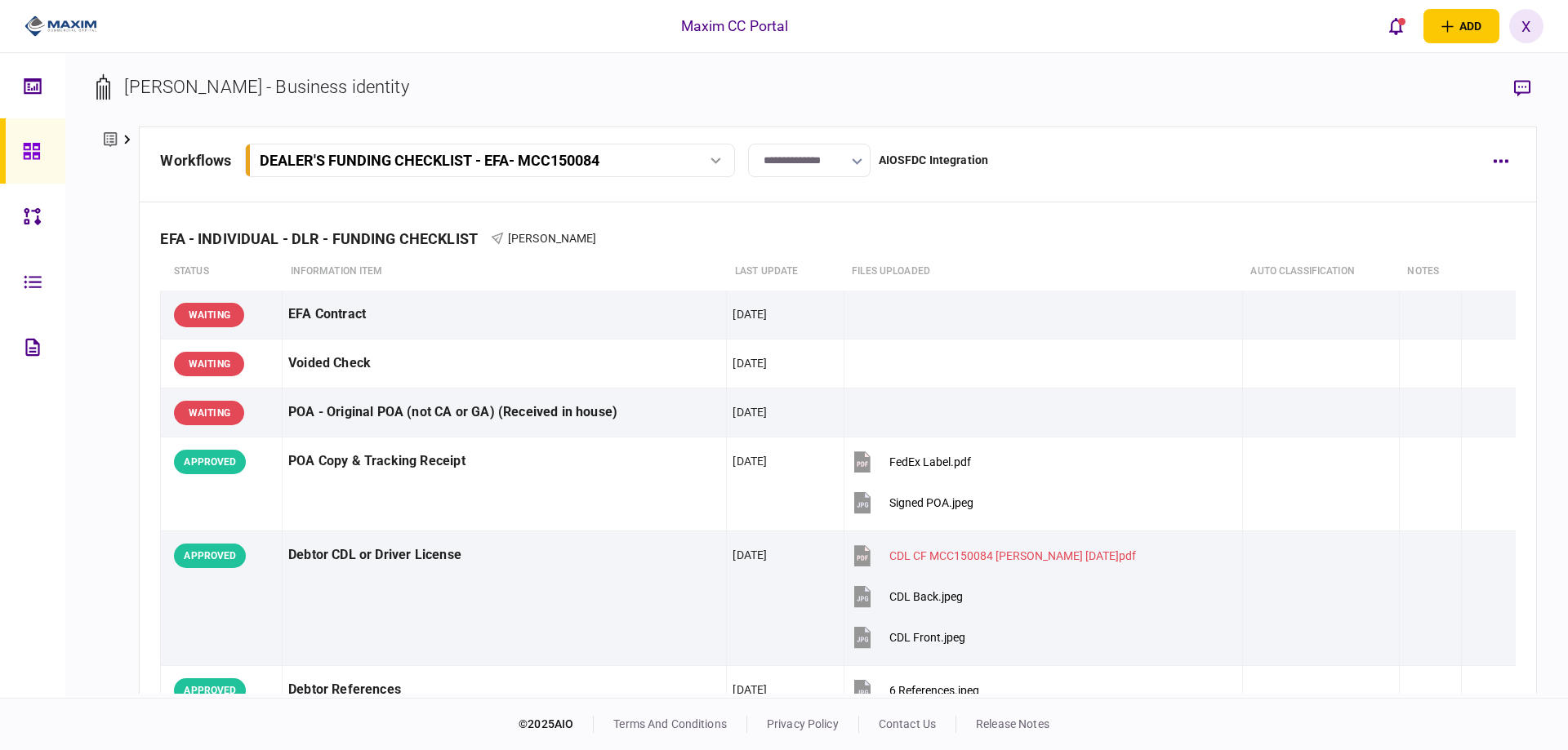
click at [40, 153] on icon at bounding box center [32, 151] width 18 height 19
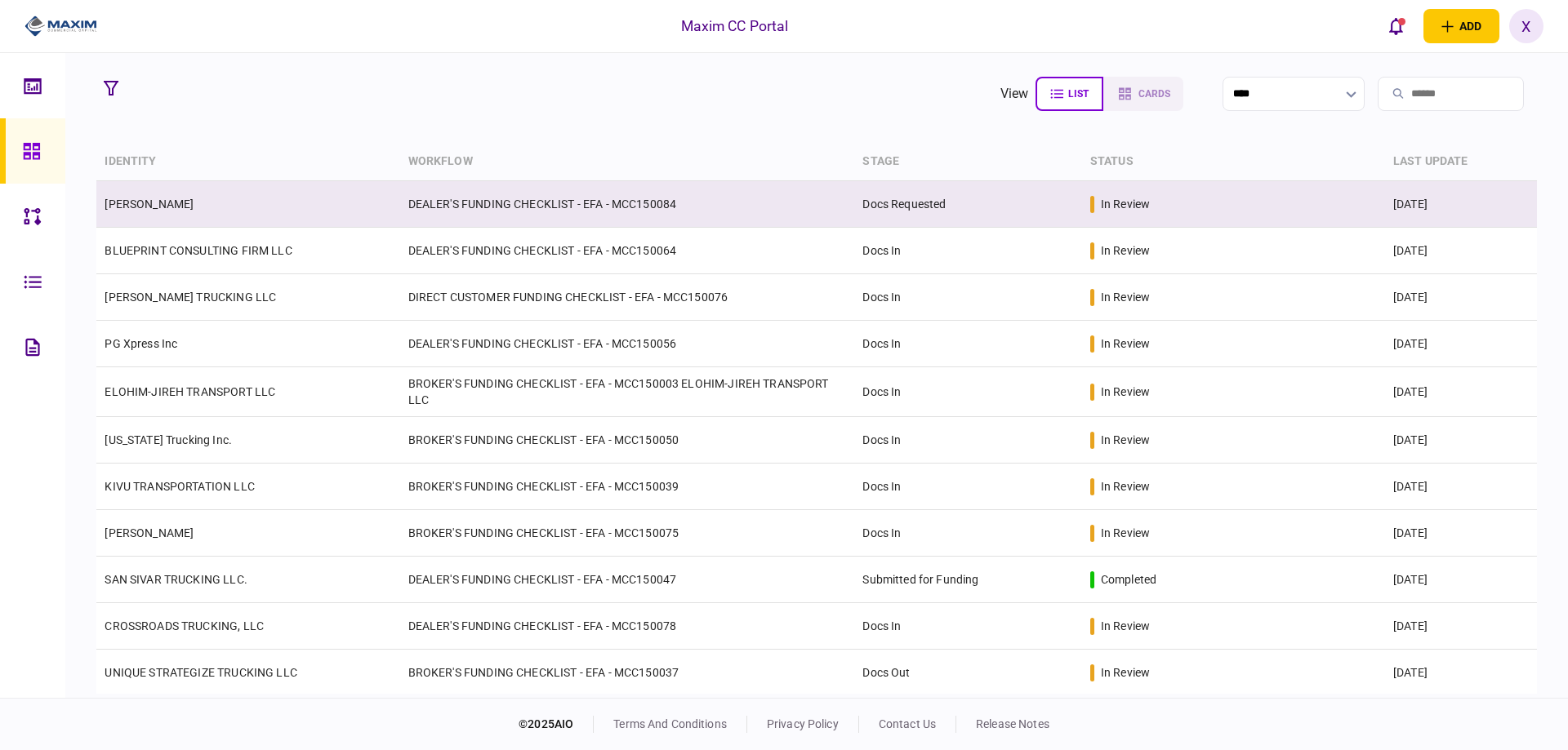
click at [207, 206] on td "[PERSON_NAME]" at bounding box center [247, 204] width 303 height 47
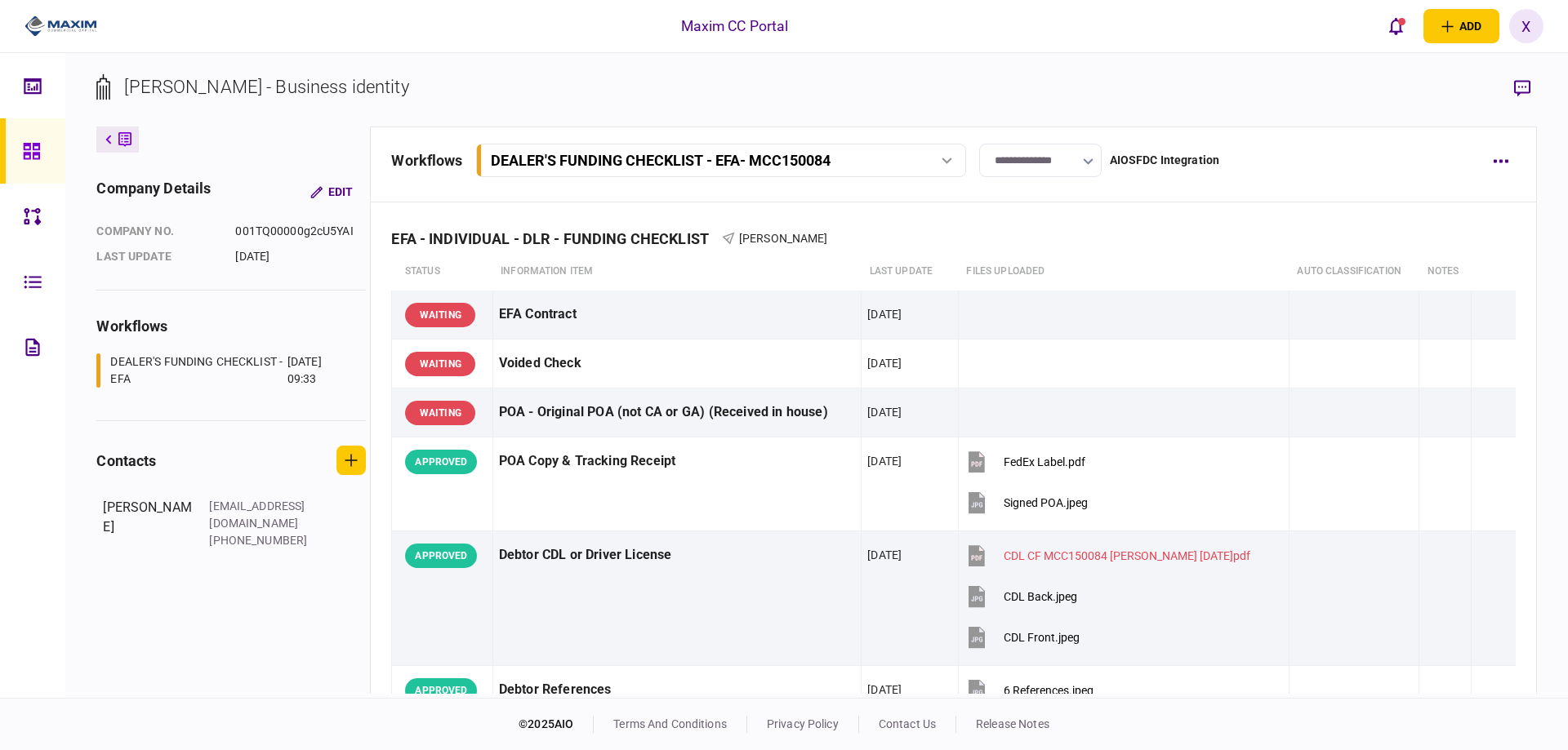
click at [1028, 153] on input "**********" at bounding box center [1040, 161] width 122 height 34
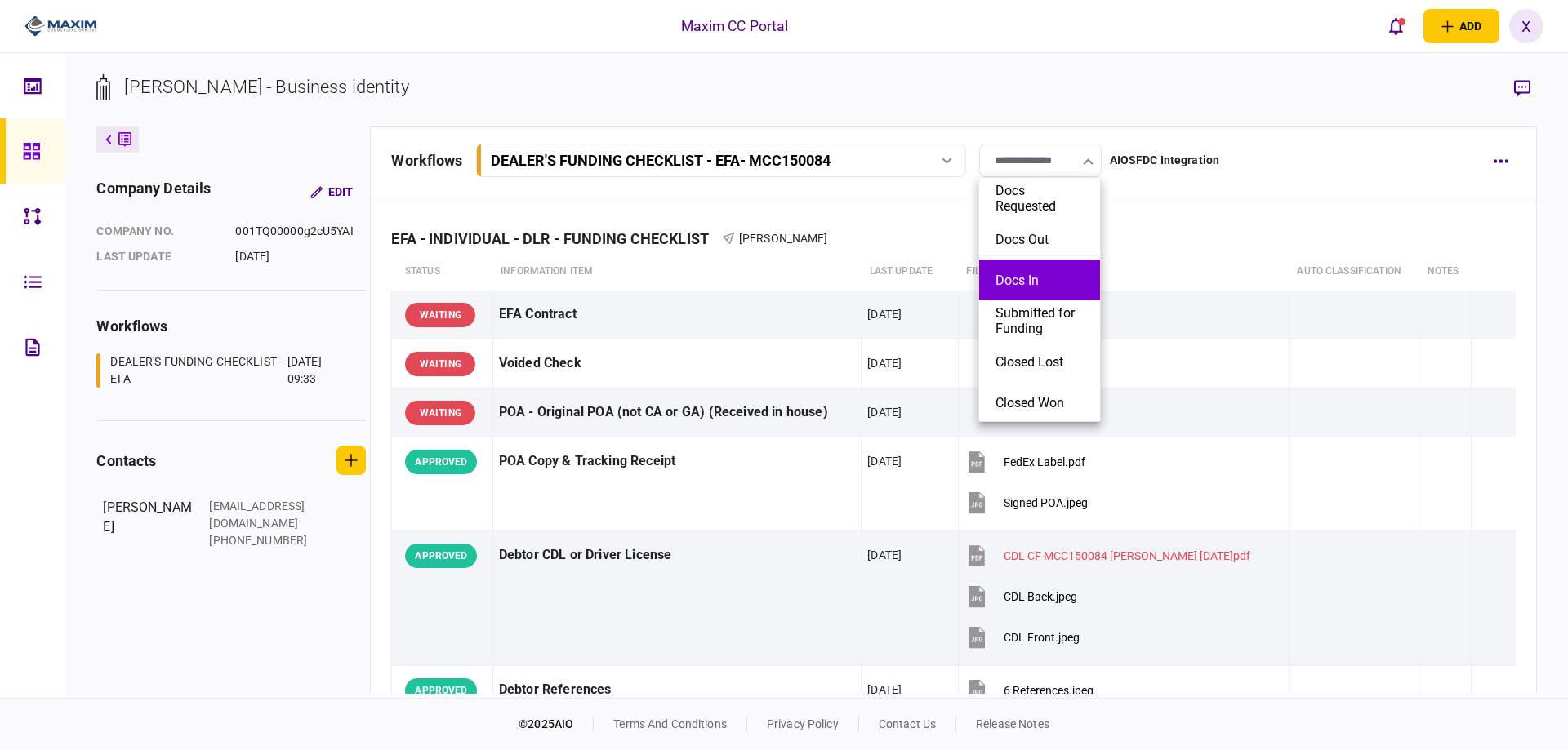
click at [1040, 270] on li "Docs In" at bounding box center [1040, 279] width 121 height 41
type input "*******"
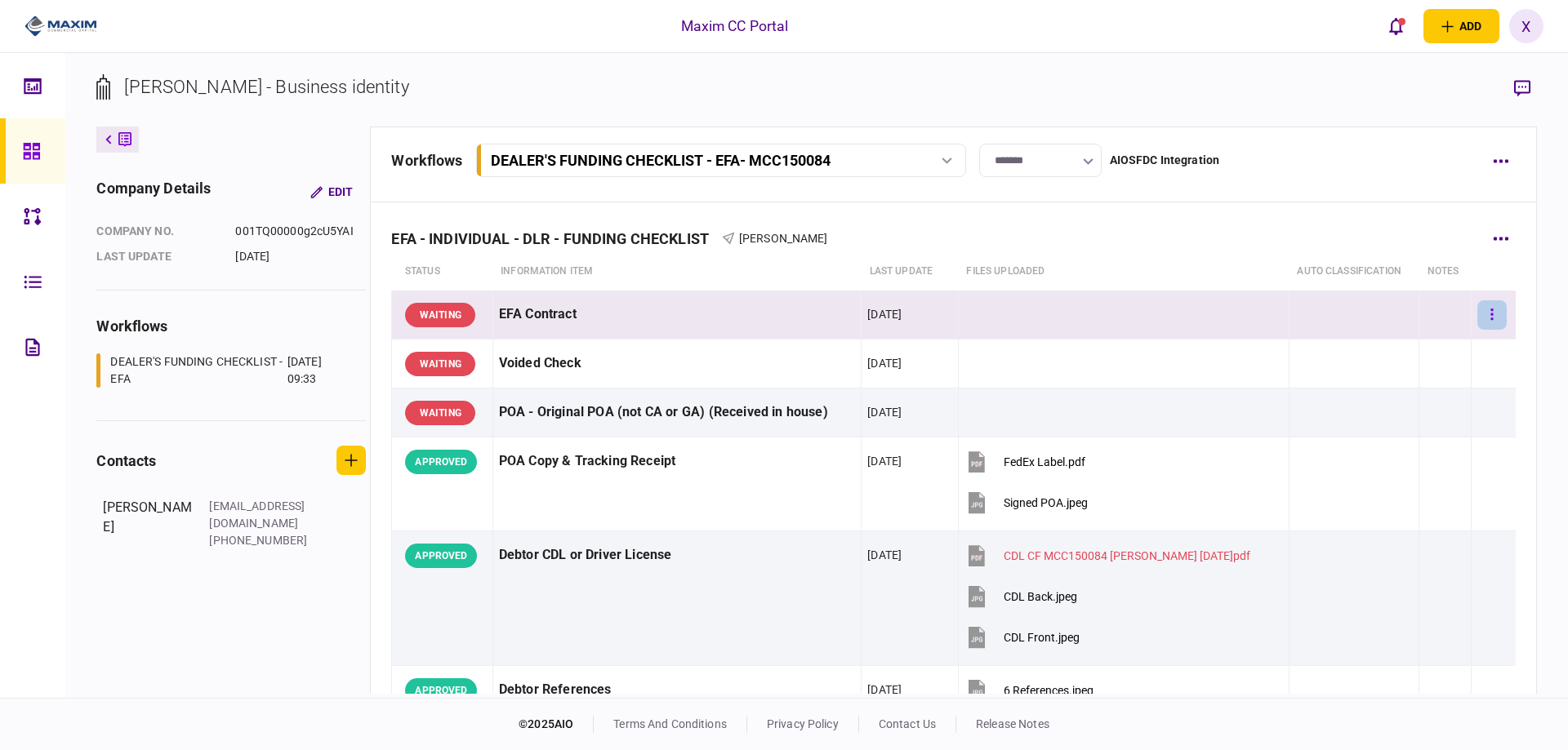
click at [1490, 311] on button "button" at bounding box center [1492, 316] width 30 height 30
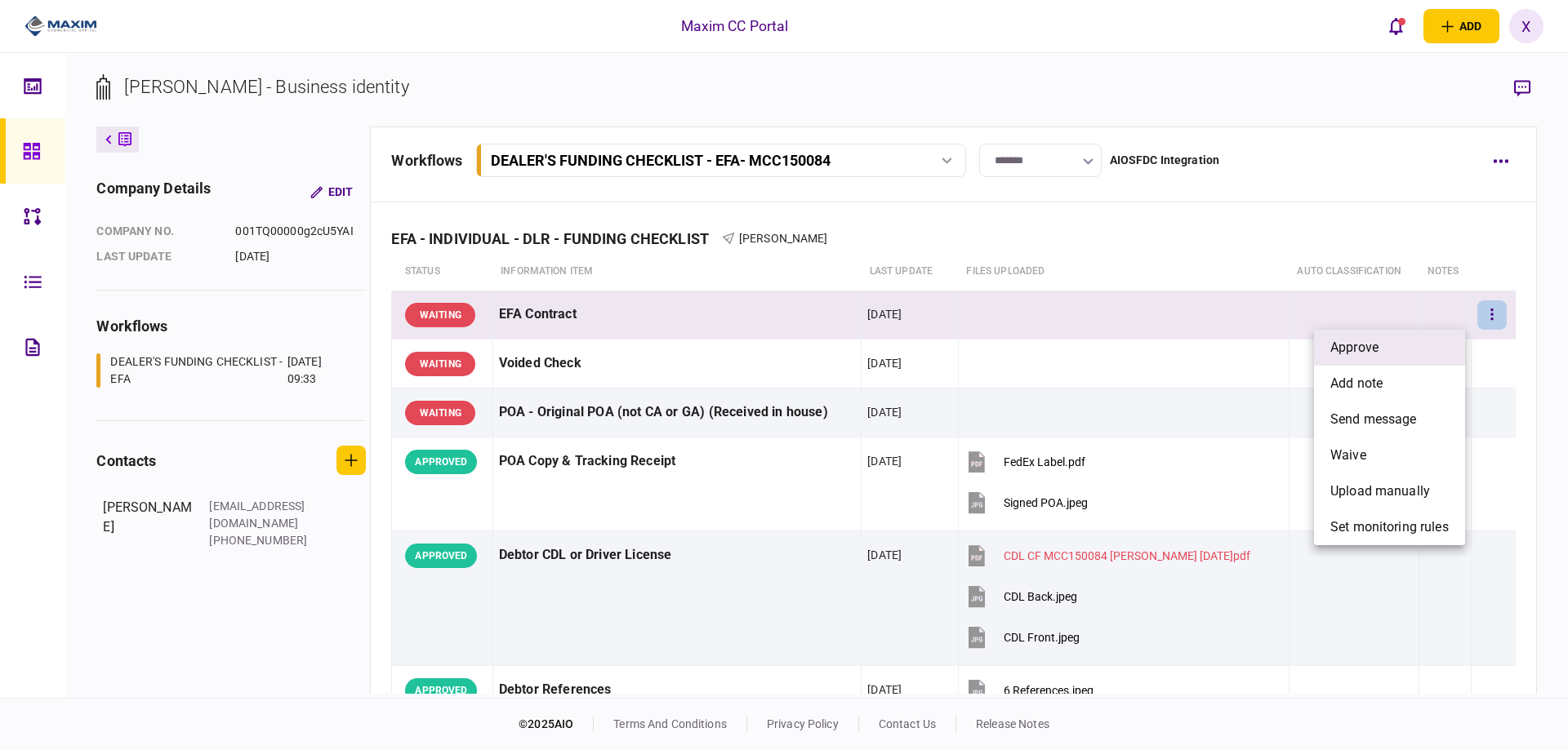
click at [1424, 336] on li "approve" at bounding box center [1390, 348] width 151 height 36
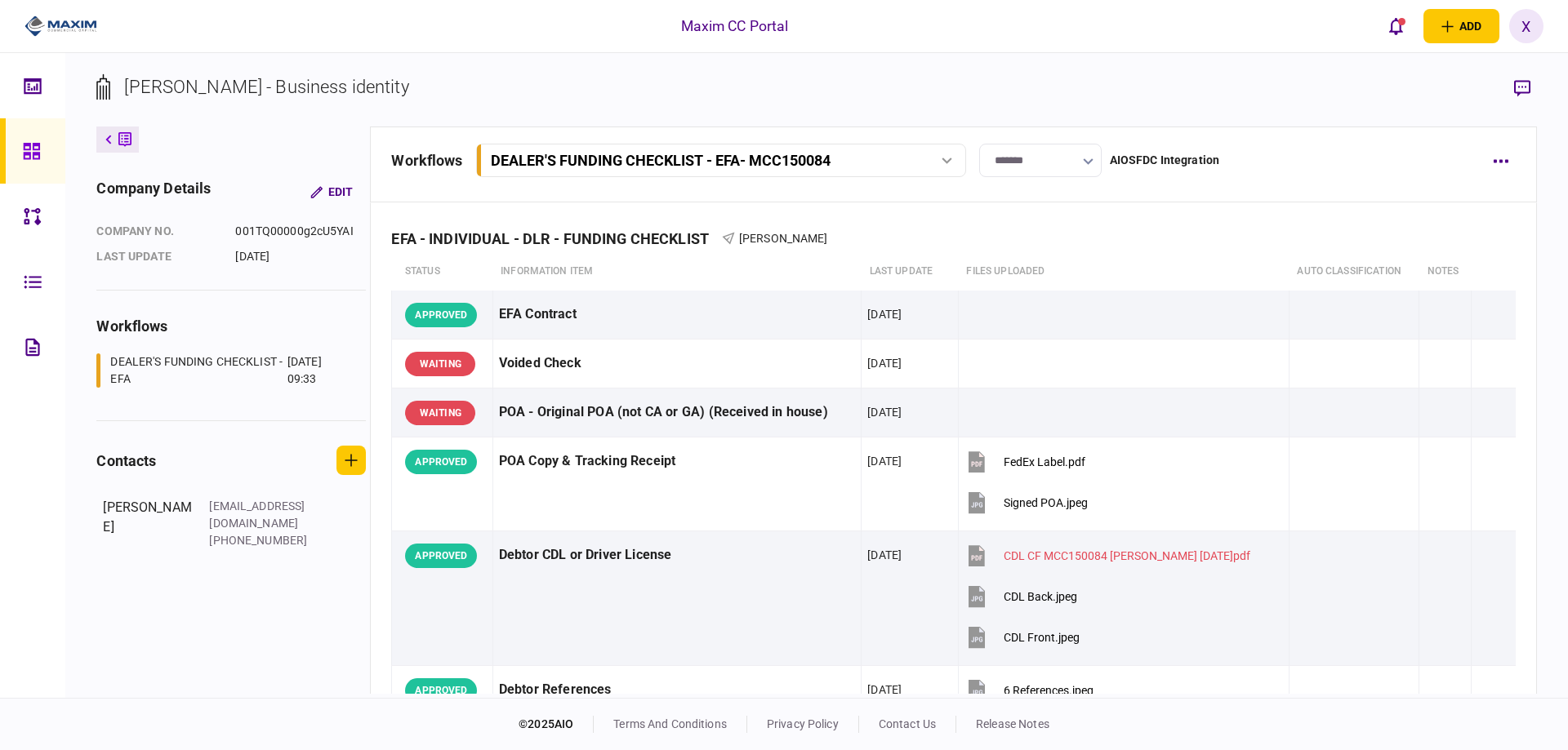
click at [56, 38] on img at bounding box center [61, 26] width 73 height 25
click at [57, 31] on img at bounding box center [61, 26] width 73 height 25
click at [80, 18] on img at bounding box center [61, 26] width 73 height 25
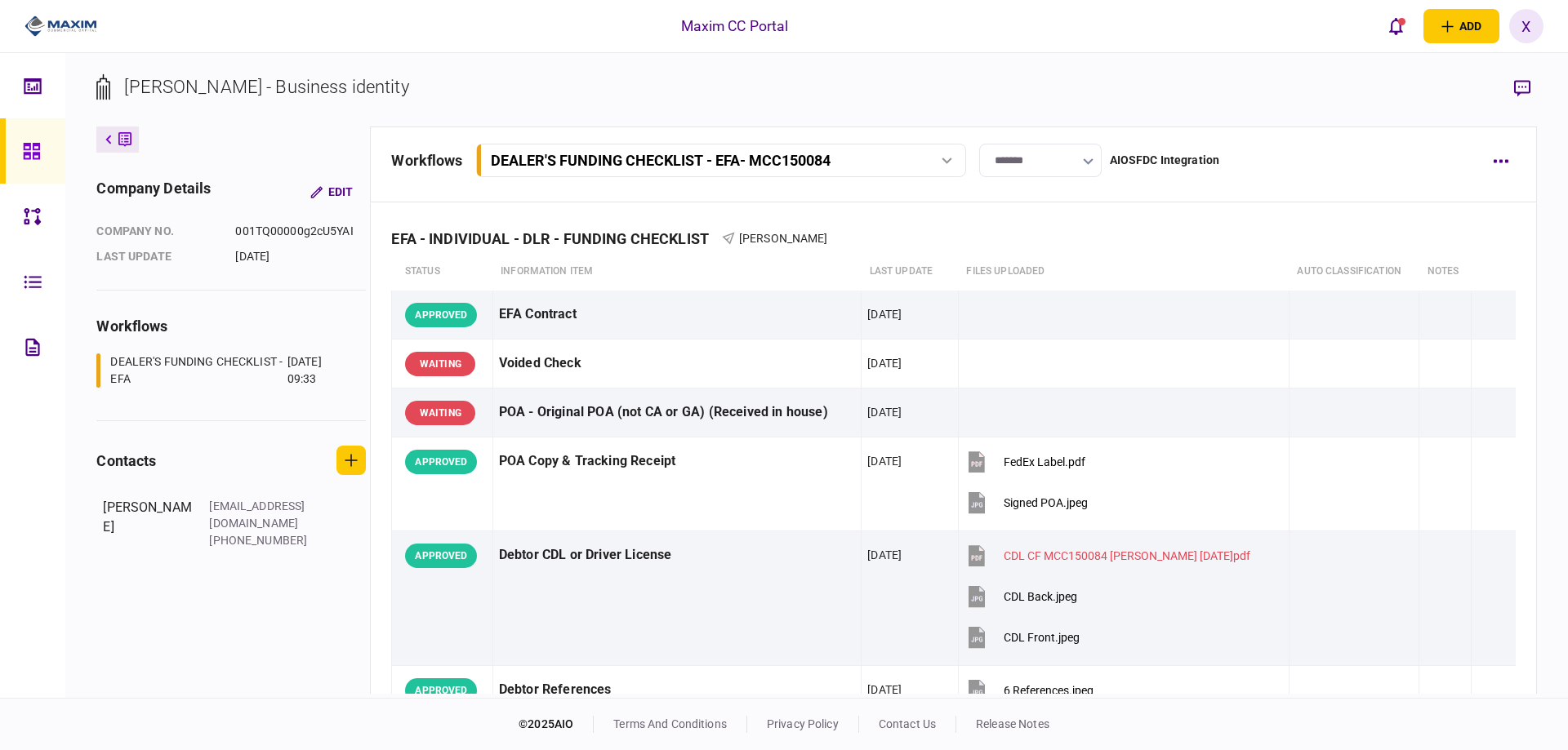
click at [65, 24] on img at bounding box center [61, 26] width 73 height 25
click at [60, 20] on img at bounding box center [61, 26] width 73 height 25
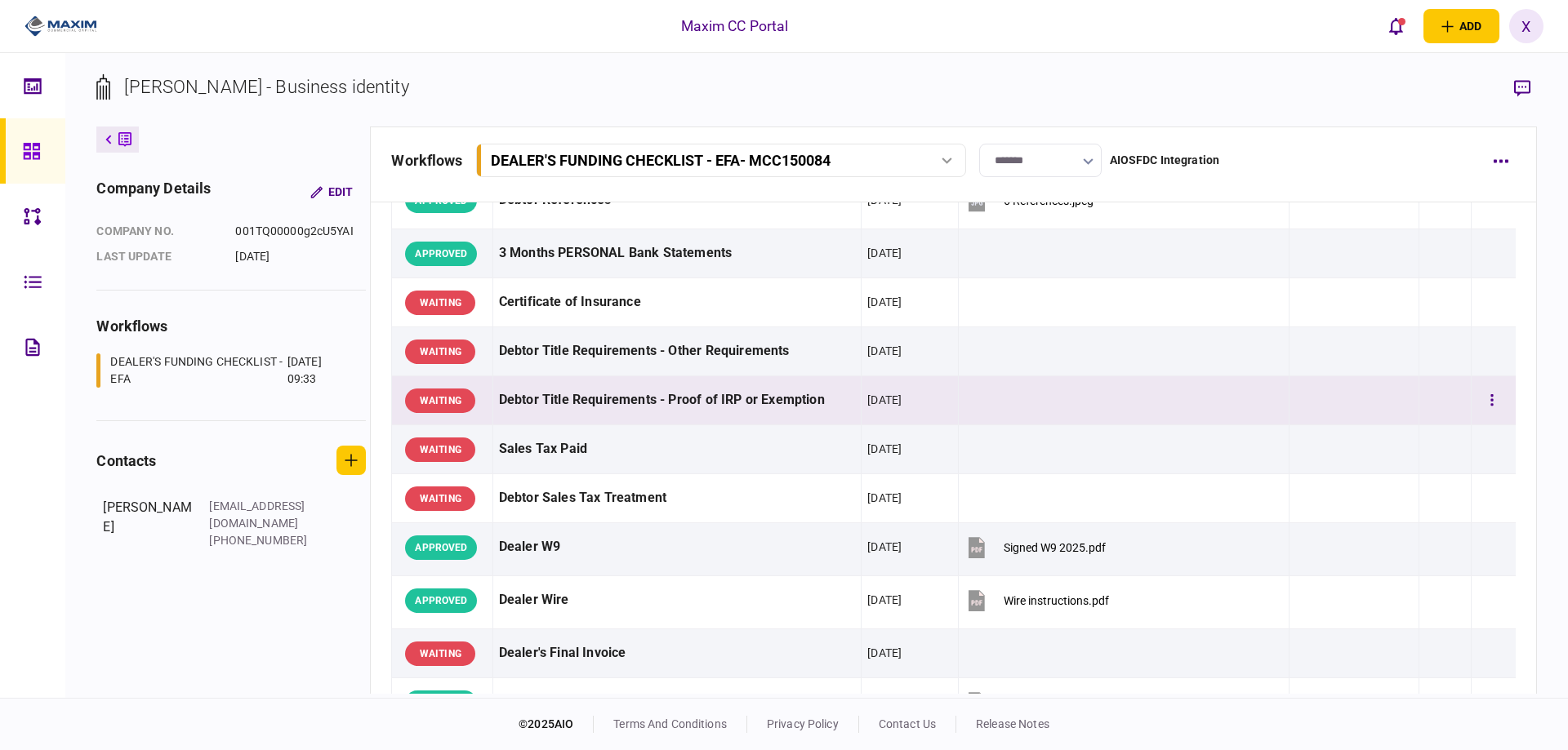
scroll to position [898, 0]
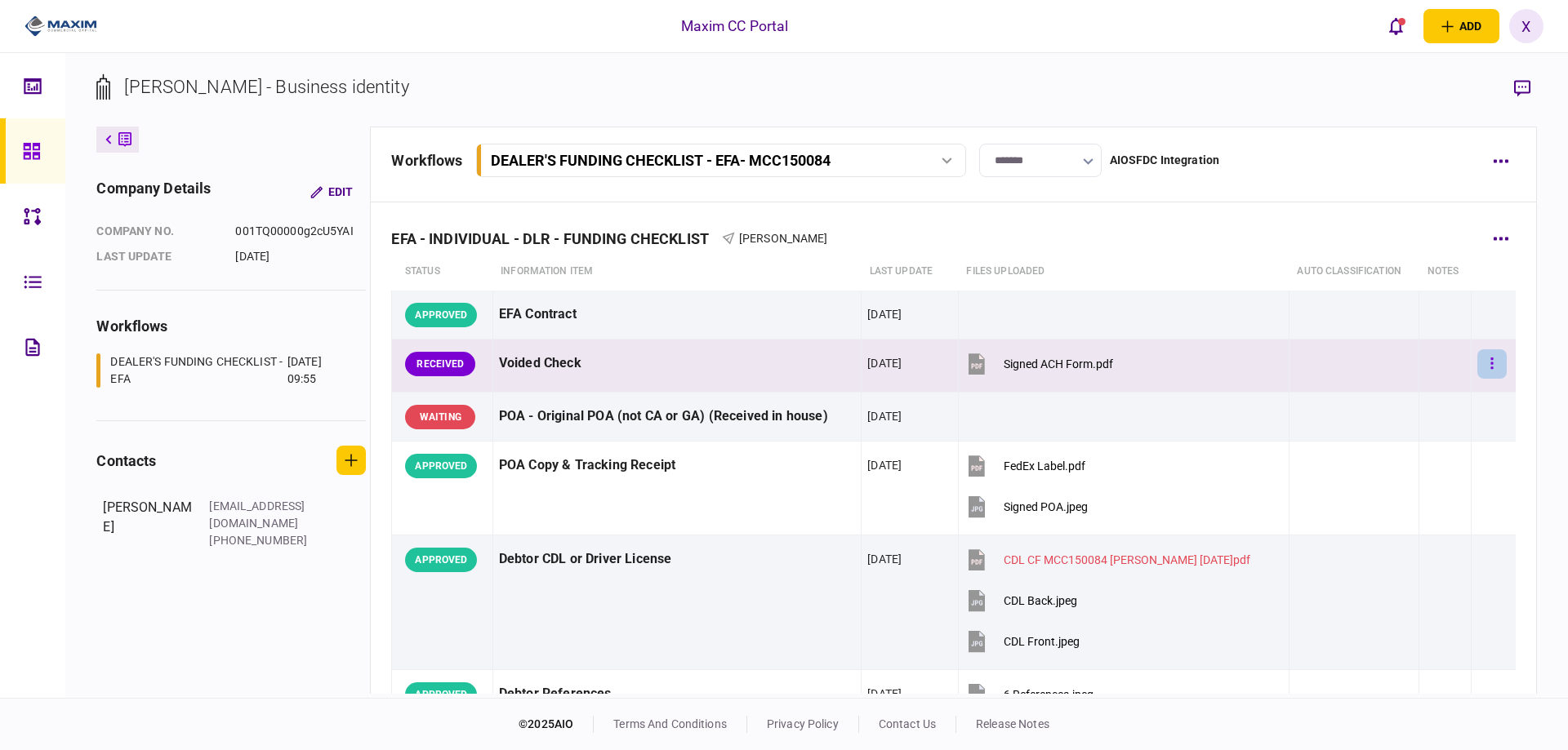
click at [1490, 366] on icon "button" at bounding box center [1491, 364] width 3 height 16
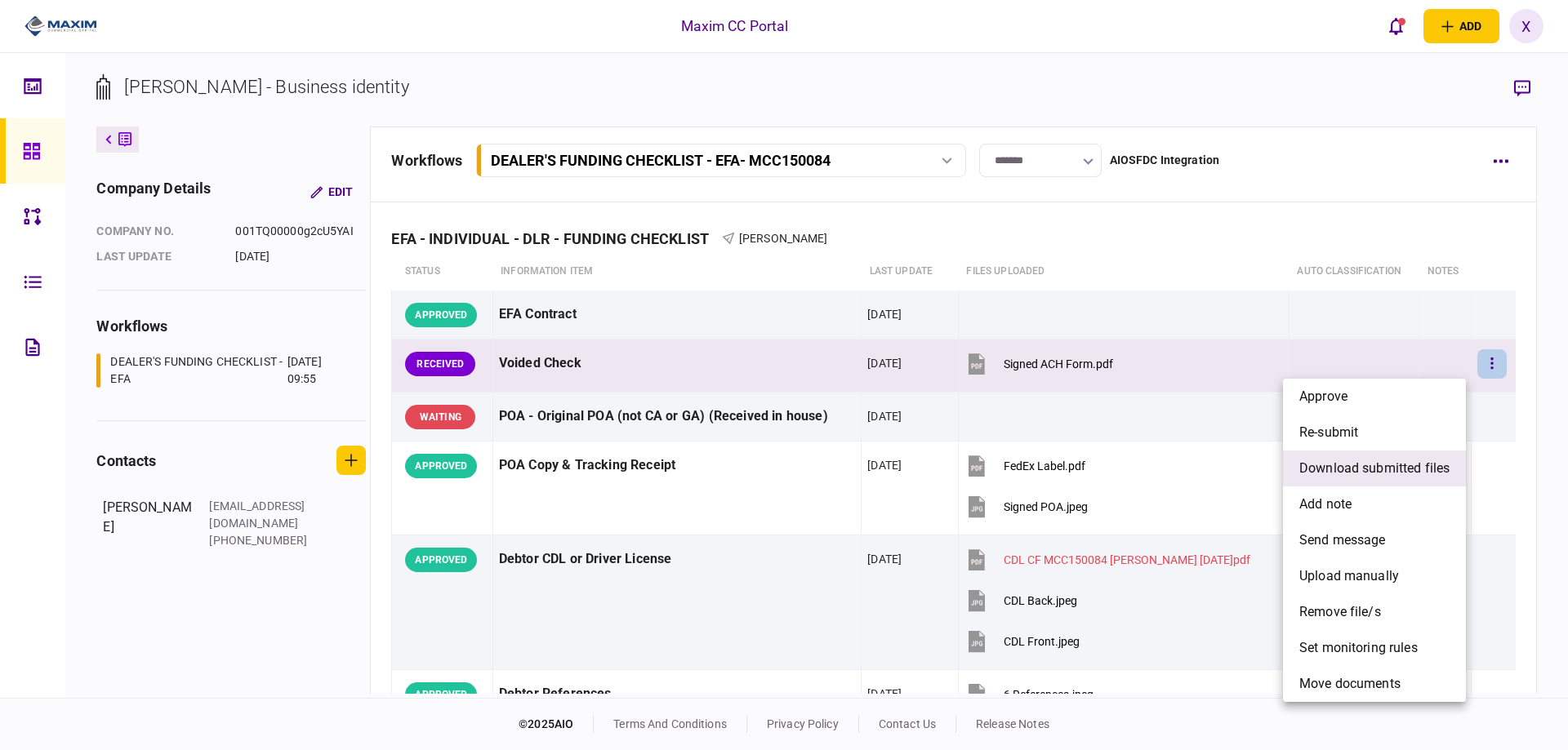
click at [1351, 463] on span "download submitted files" at bounding box center [1374, 469] width 150 height 20
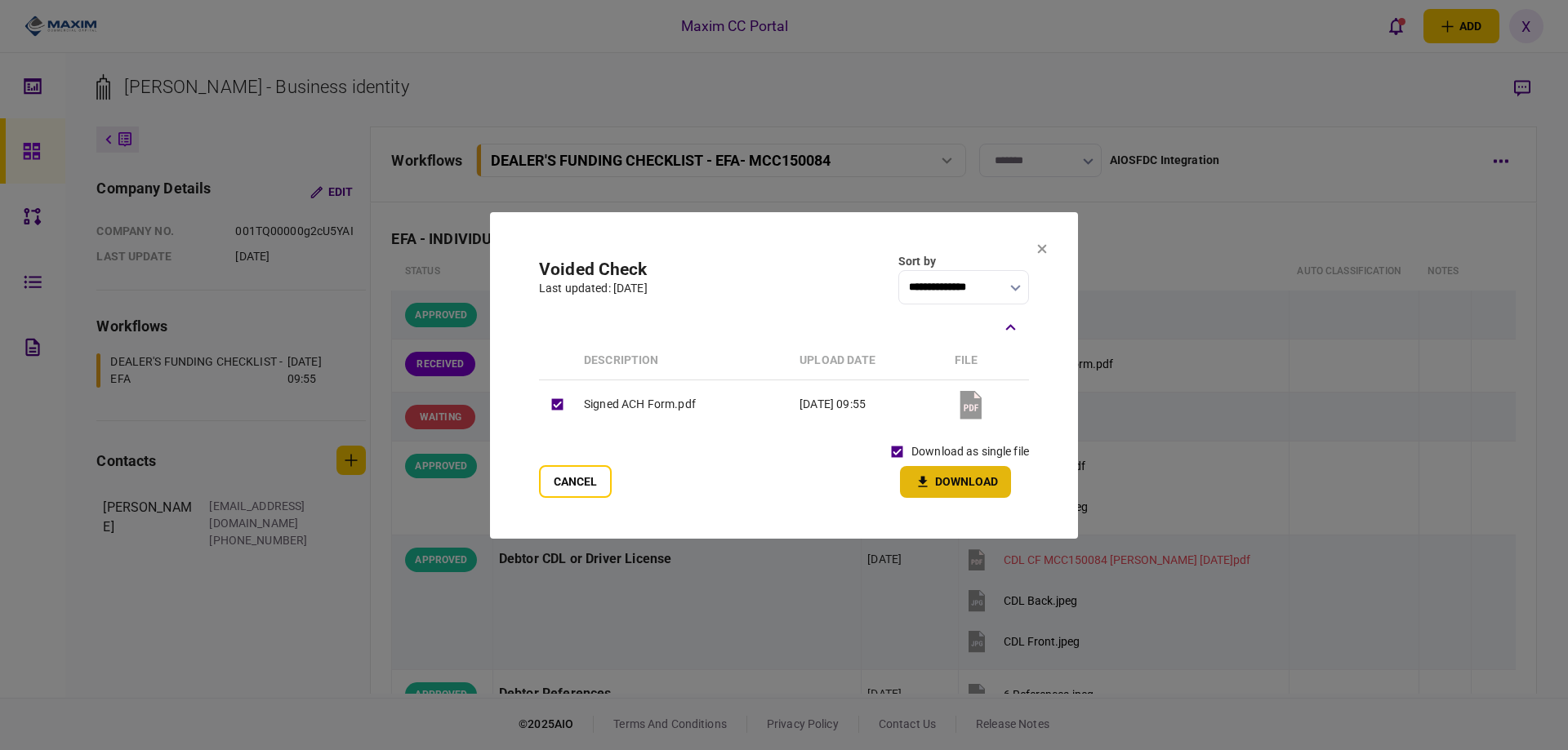
click at [926, 483] on icon "button" at bounding box center [923, 483] width 20 height 16
click at [1039, 246] on icon at bounding box center [1042, 249] width 10 height 10
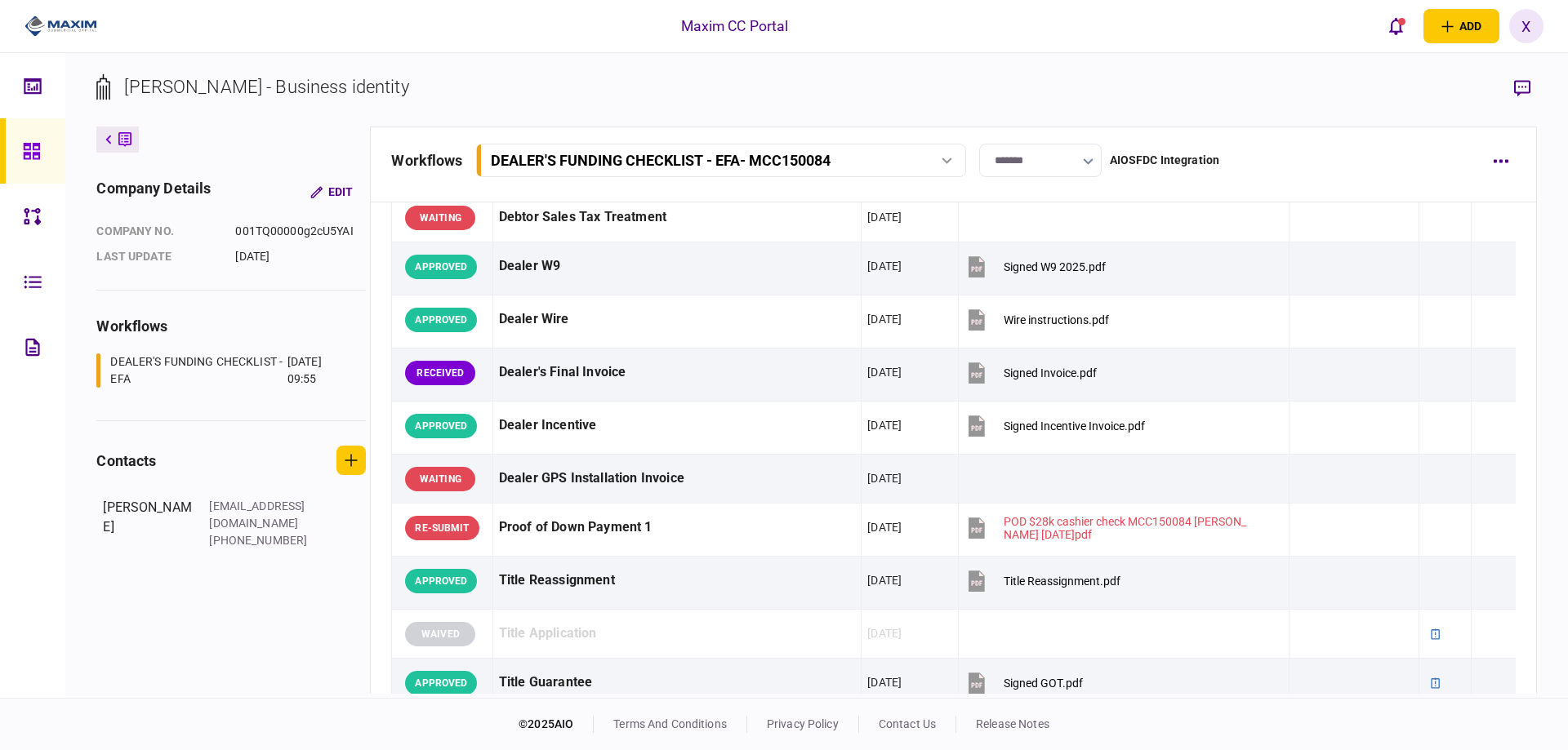
scroll to position [735, 0]
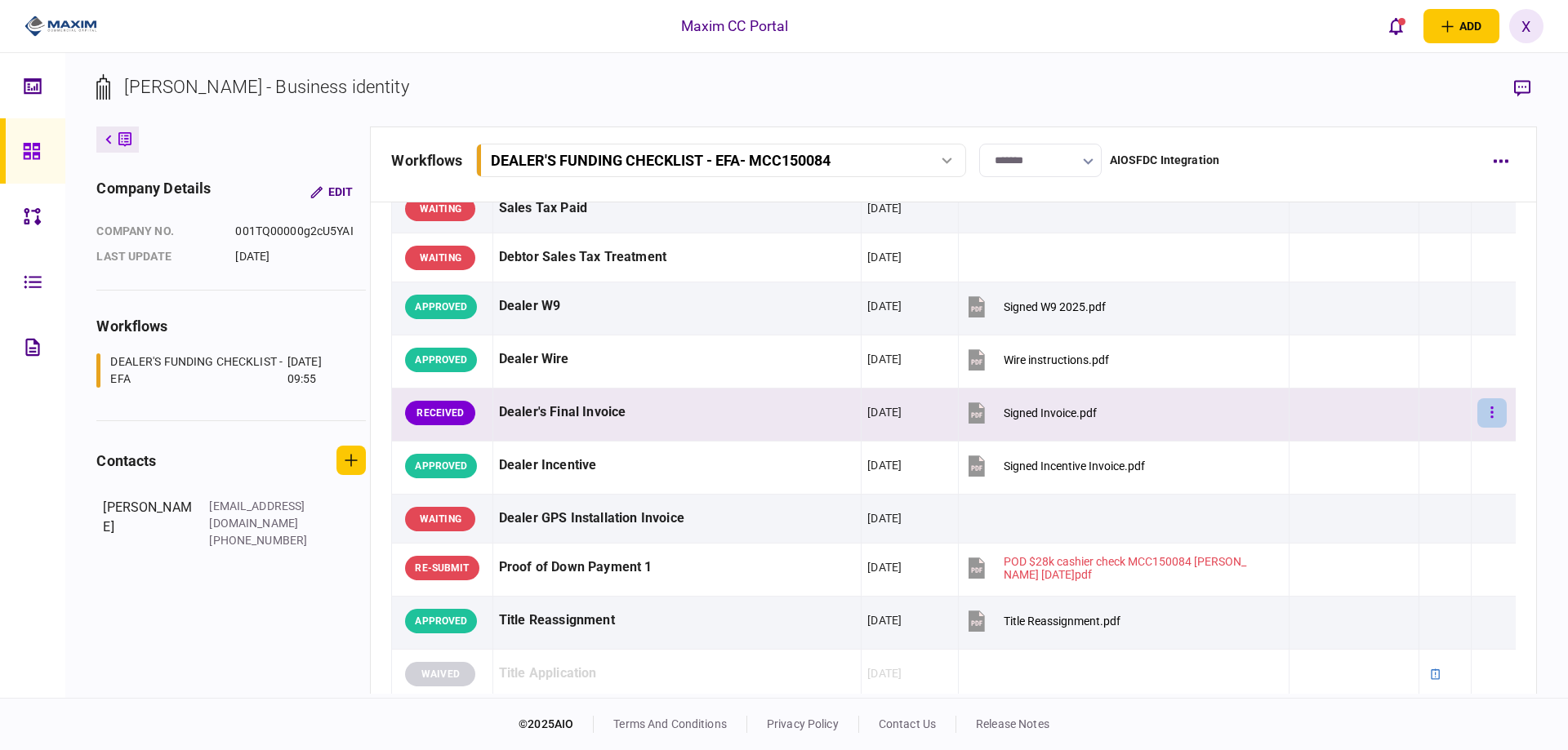
click at [1478, 420] on button "button" at bounding box center [1492, 413] width 30 height 30
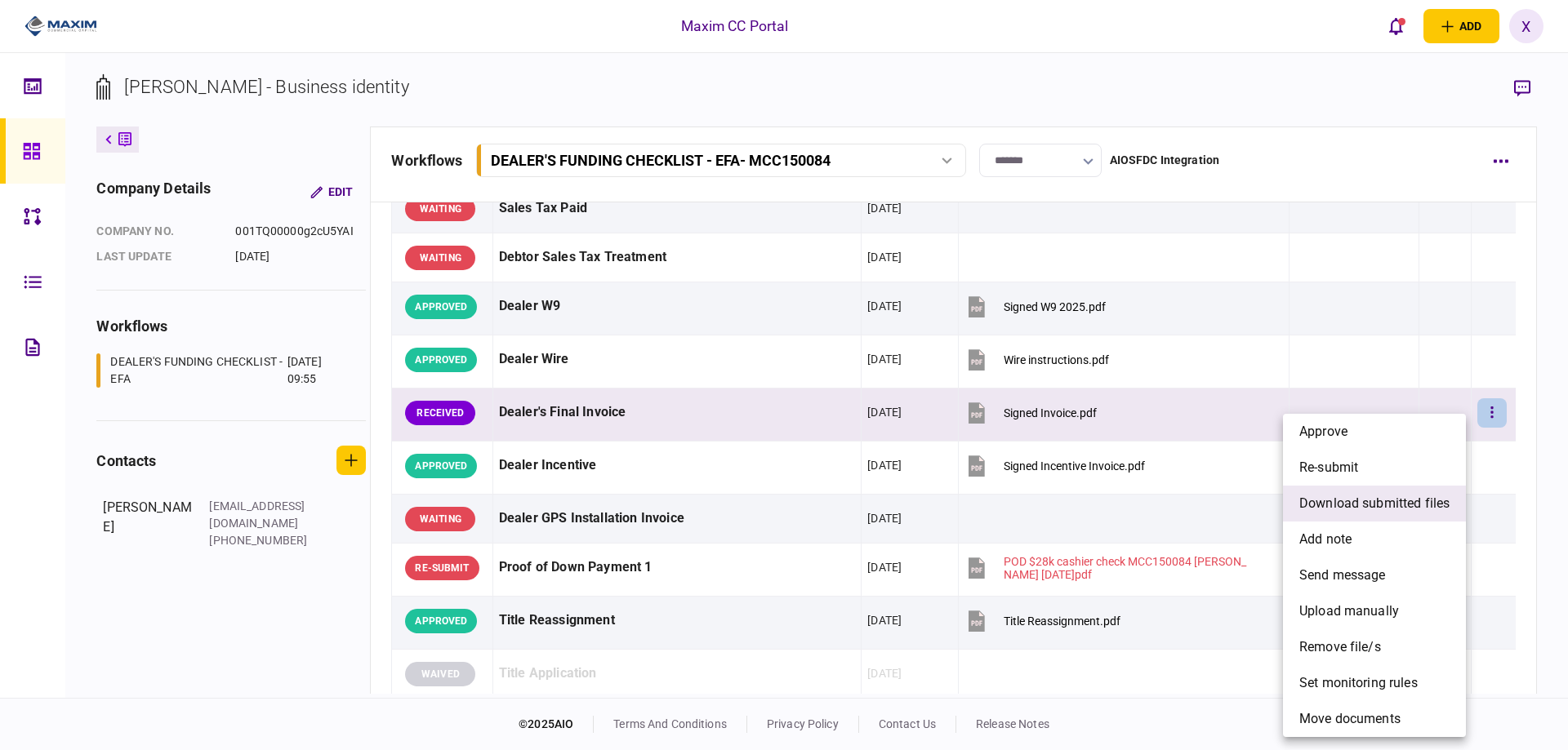
click at [1388, 494] on li "download submitted files" at bounding box center [1374, 504] width 183 height 36
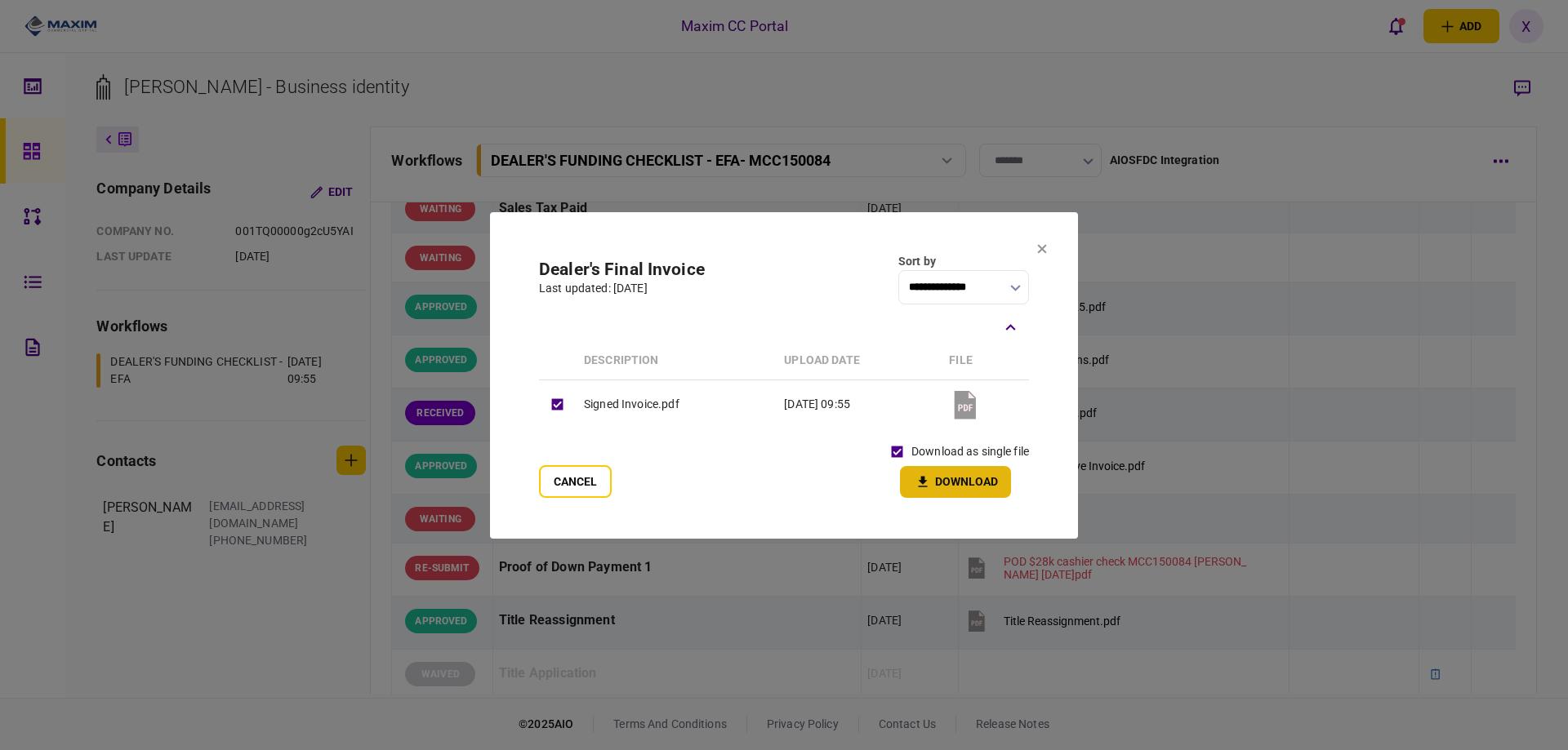
click at [916, 476] on icon "button" at bounding box center [923, 483] width 20 height 16
click at [580, 494] on button "Cancel" at bounding box center [575, 482] width 73 height 33
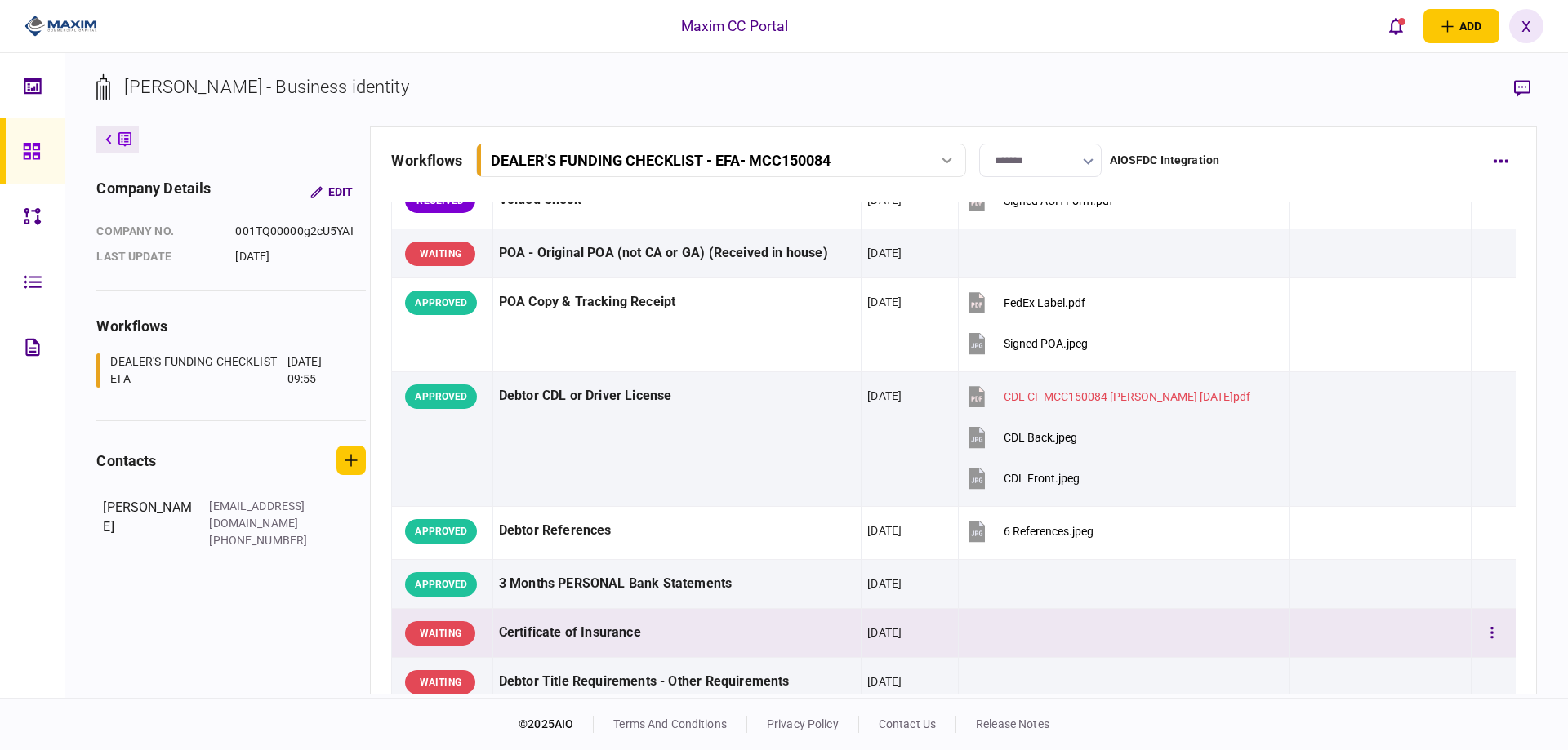
scroll to position [0, 0]
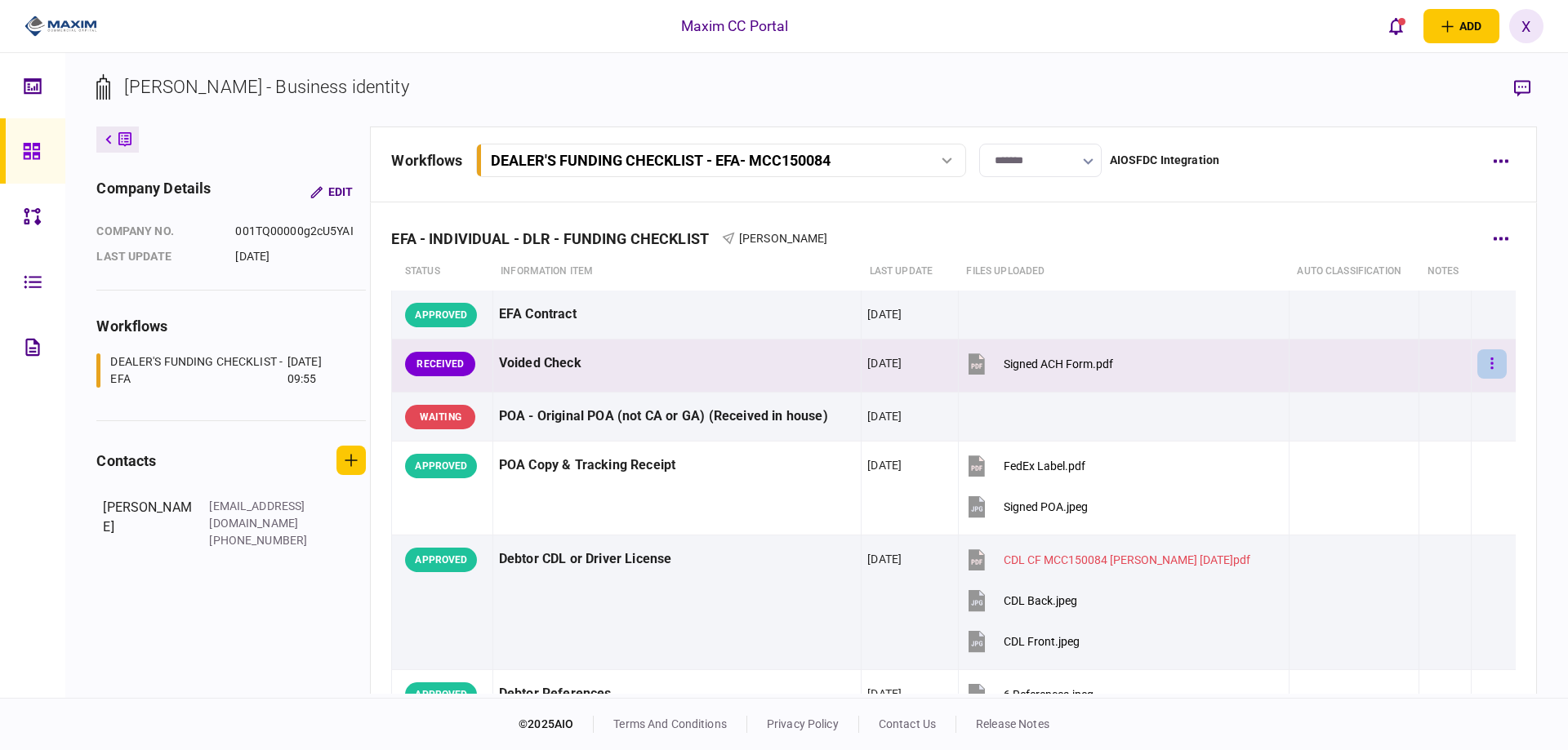
click at [1490, 363] on button "button" at bounding box center [1492, 365] width 30 height 30
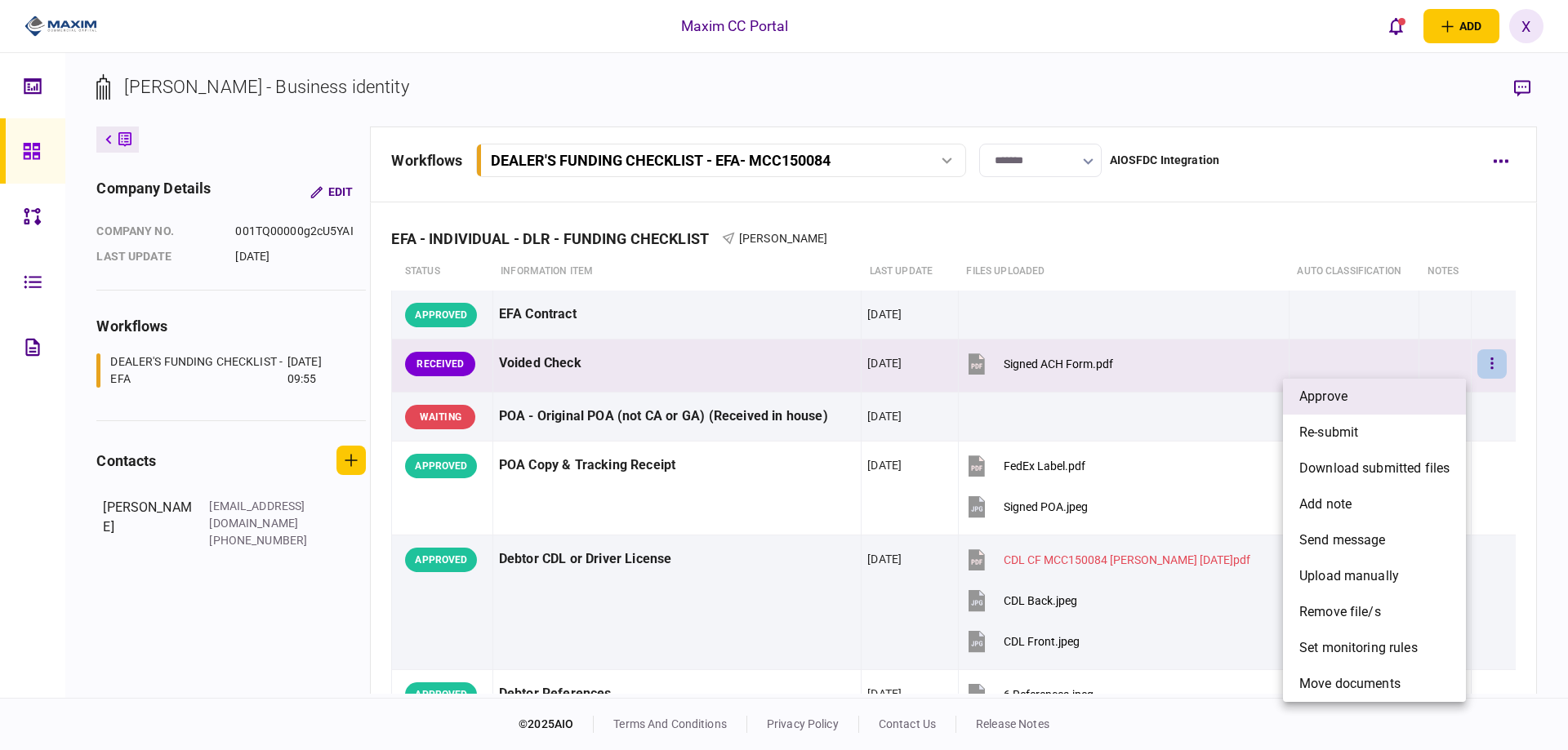
click at [1380, 394] on li "approve" at bounding box center [1374, 396] width 183 height 36
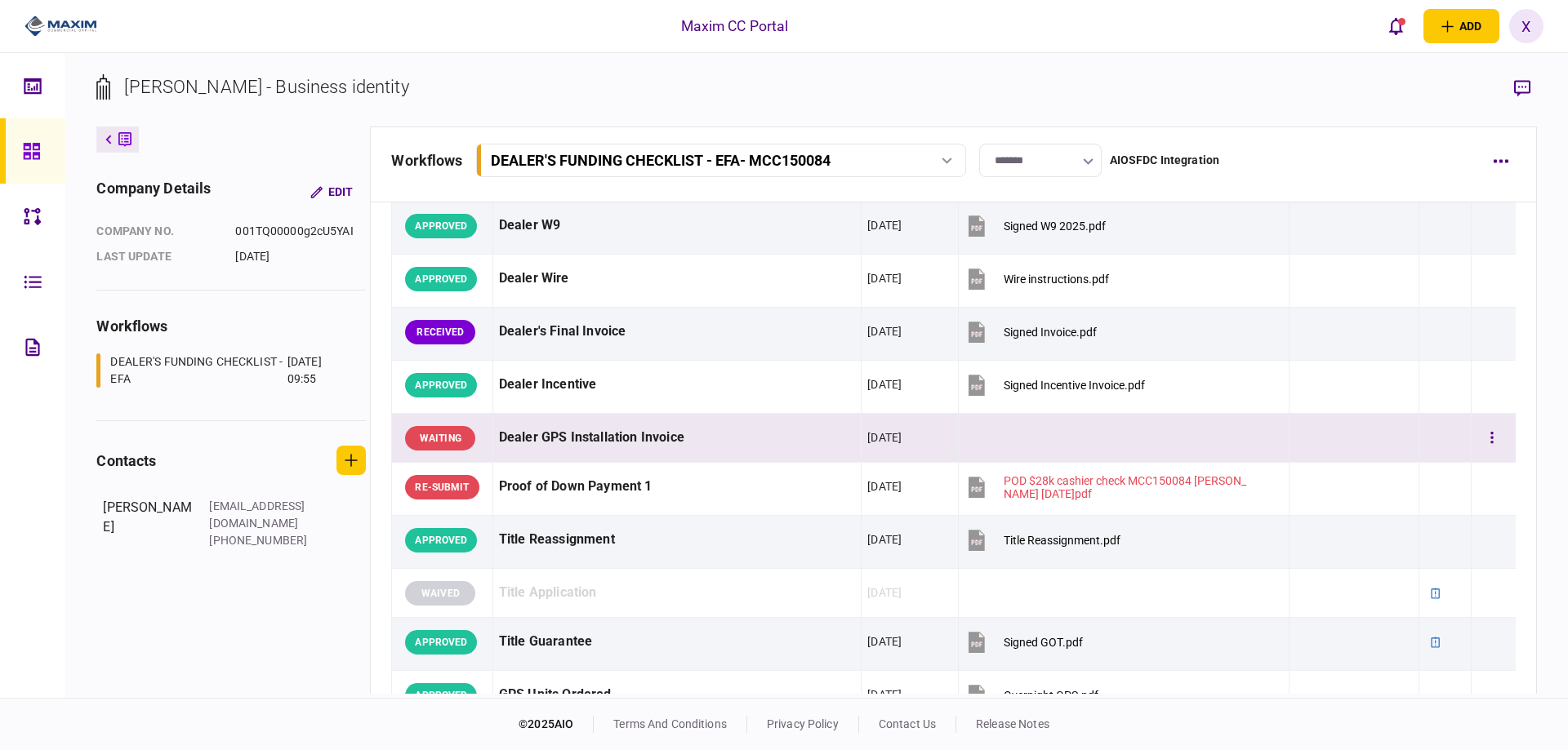
scroll to position [817, 0]
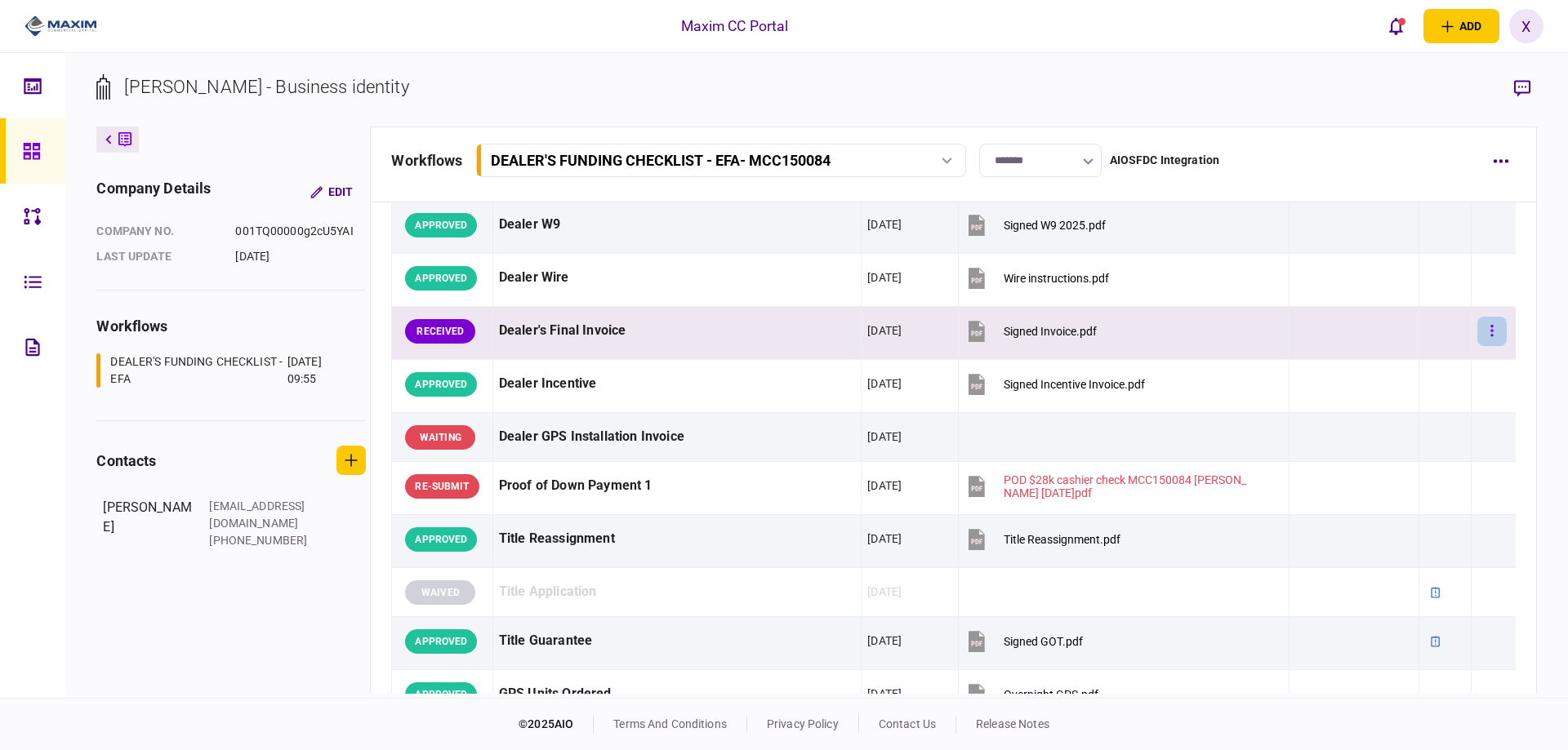
click at [1478, 332] on button "button" at bounding box center [1492, 332] width 30 height 30
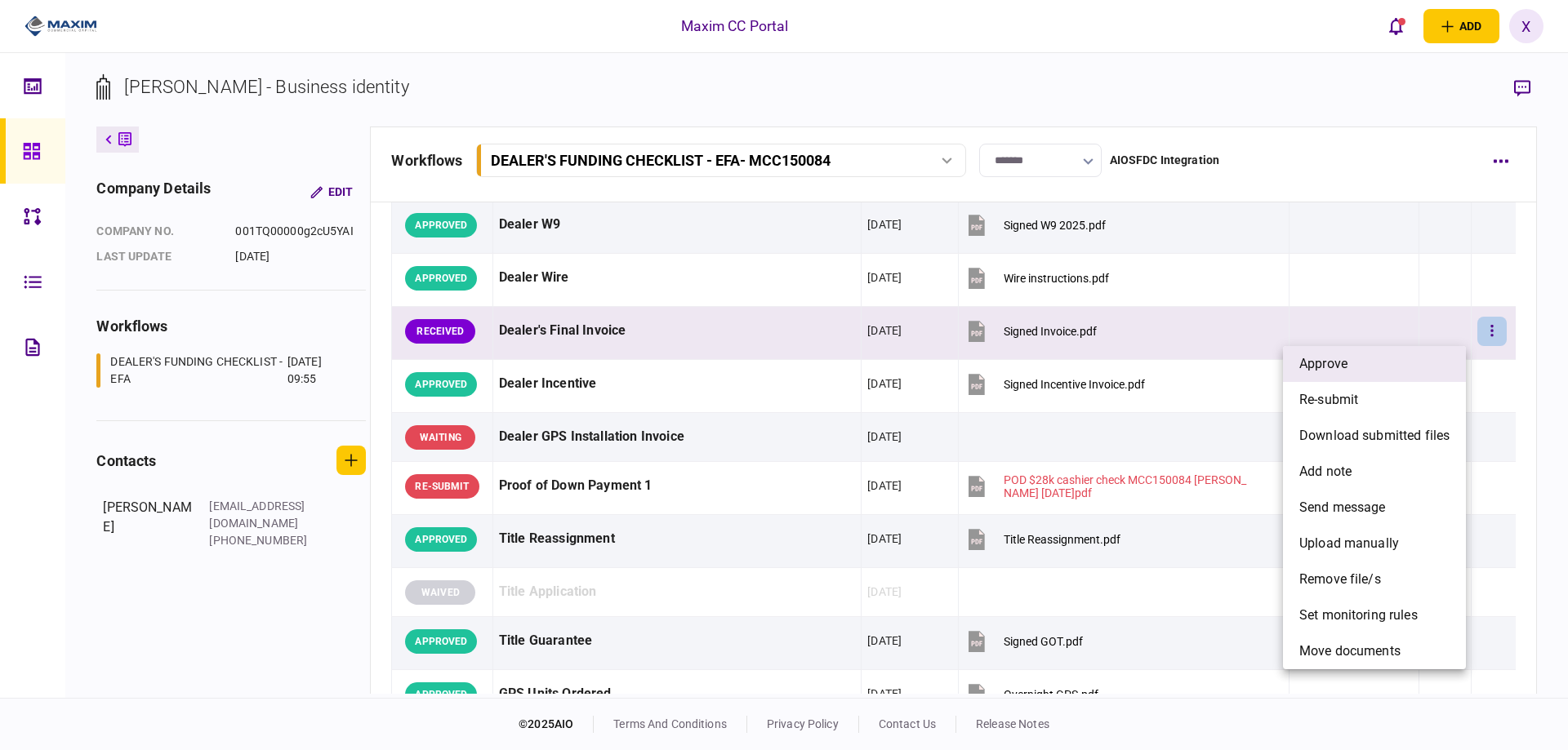
click at [1329, 365] on span "approve" at bounding box center [1324, 365] width 49 height 20
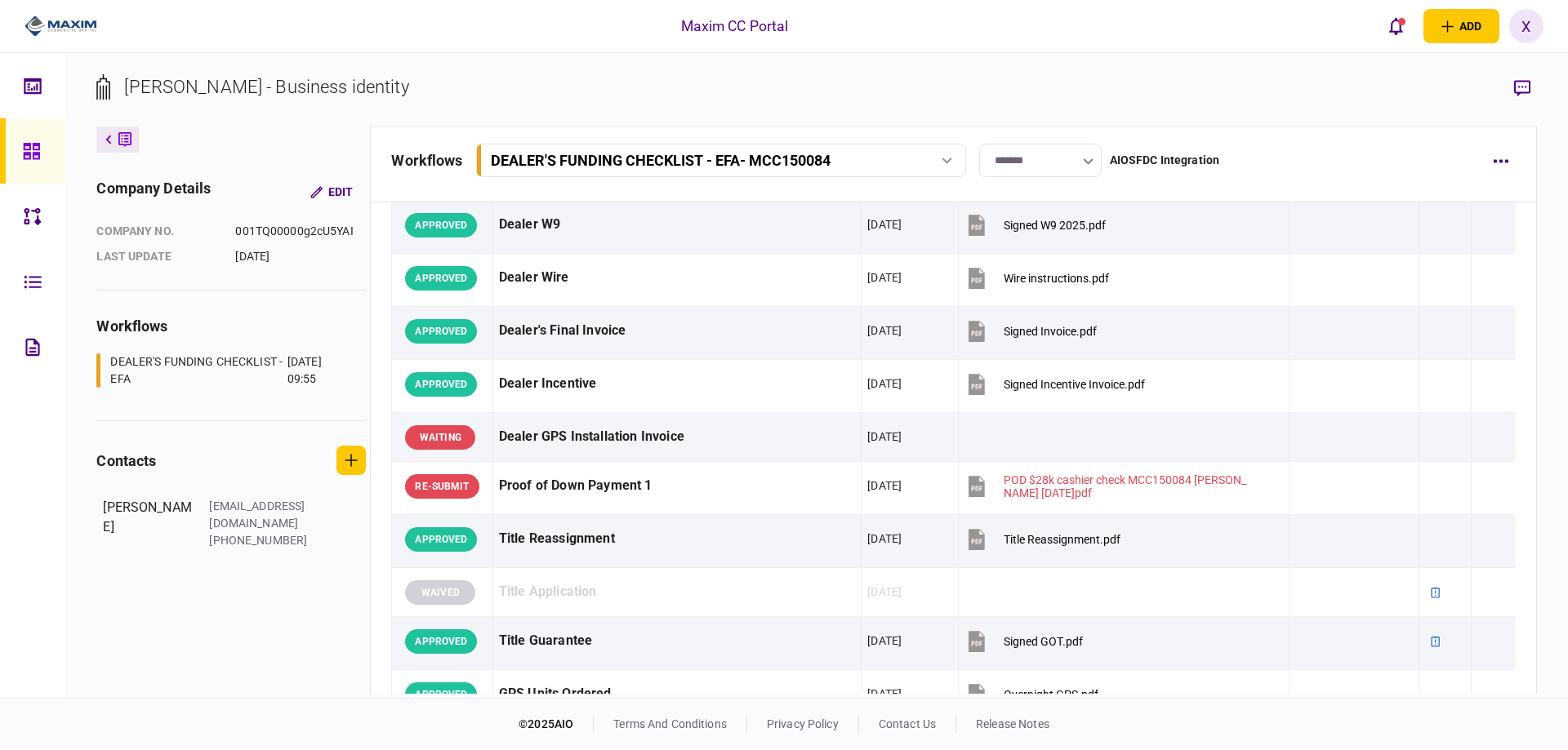
click at [109, 135] on icon at bounding box center [108, 140] width 7 height 10
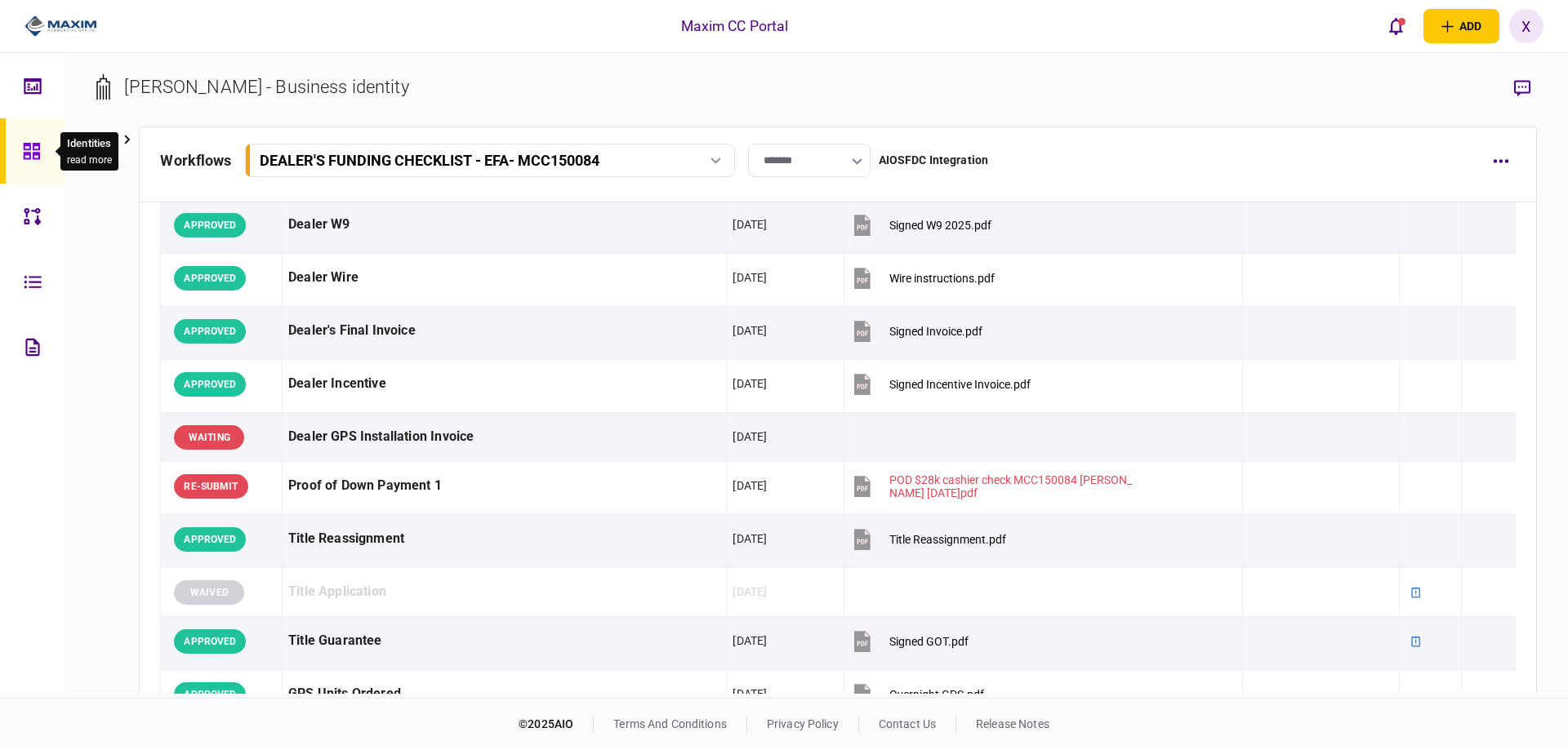
click at [25, 127] on div at bounding box center [36, 151] width 26 height 66
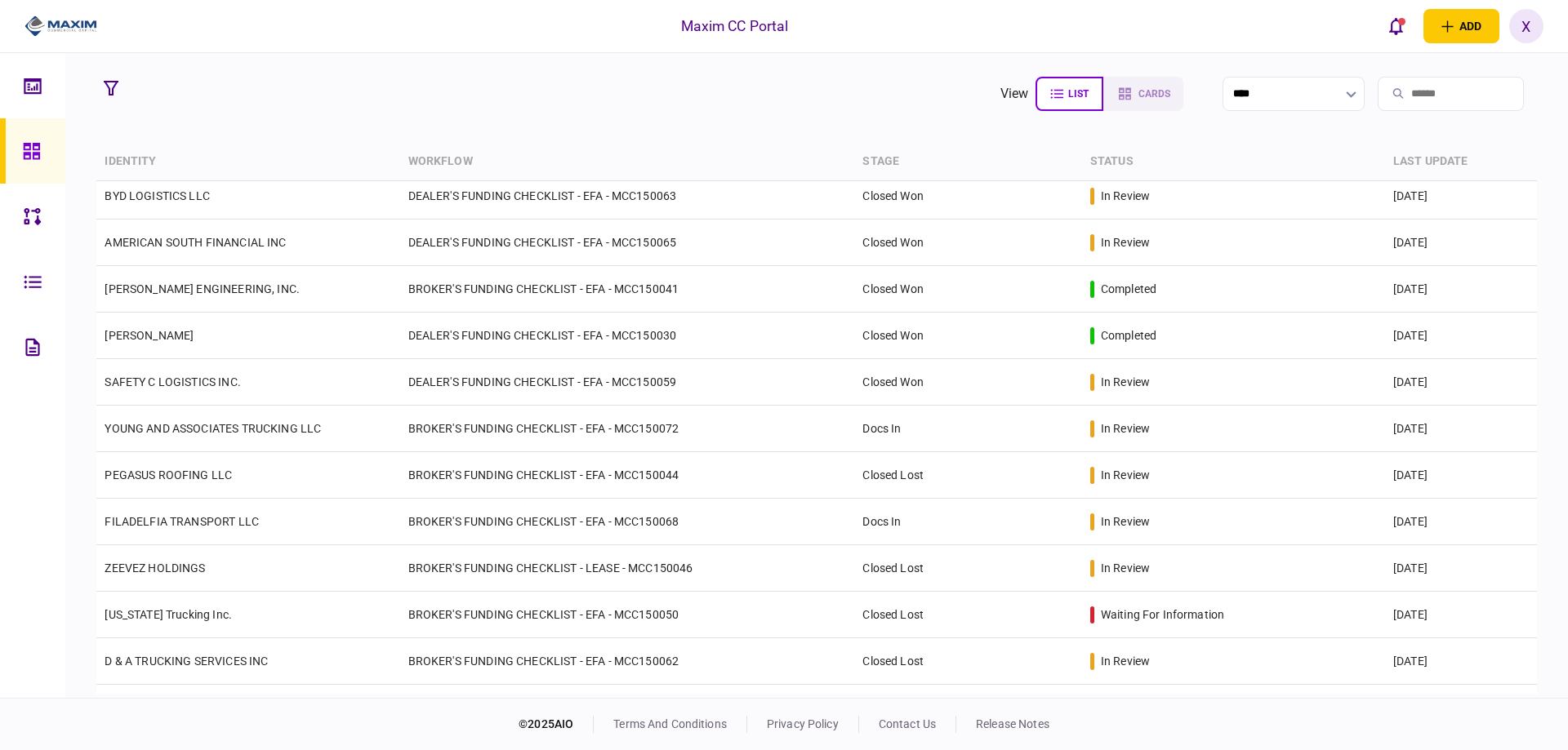
scroll to position [1797, 0]
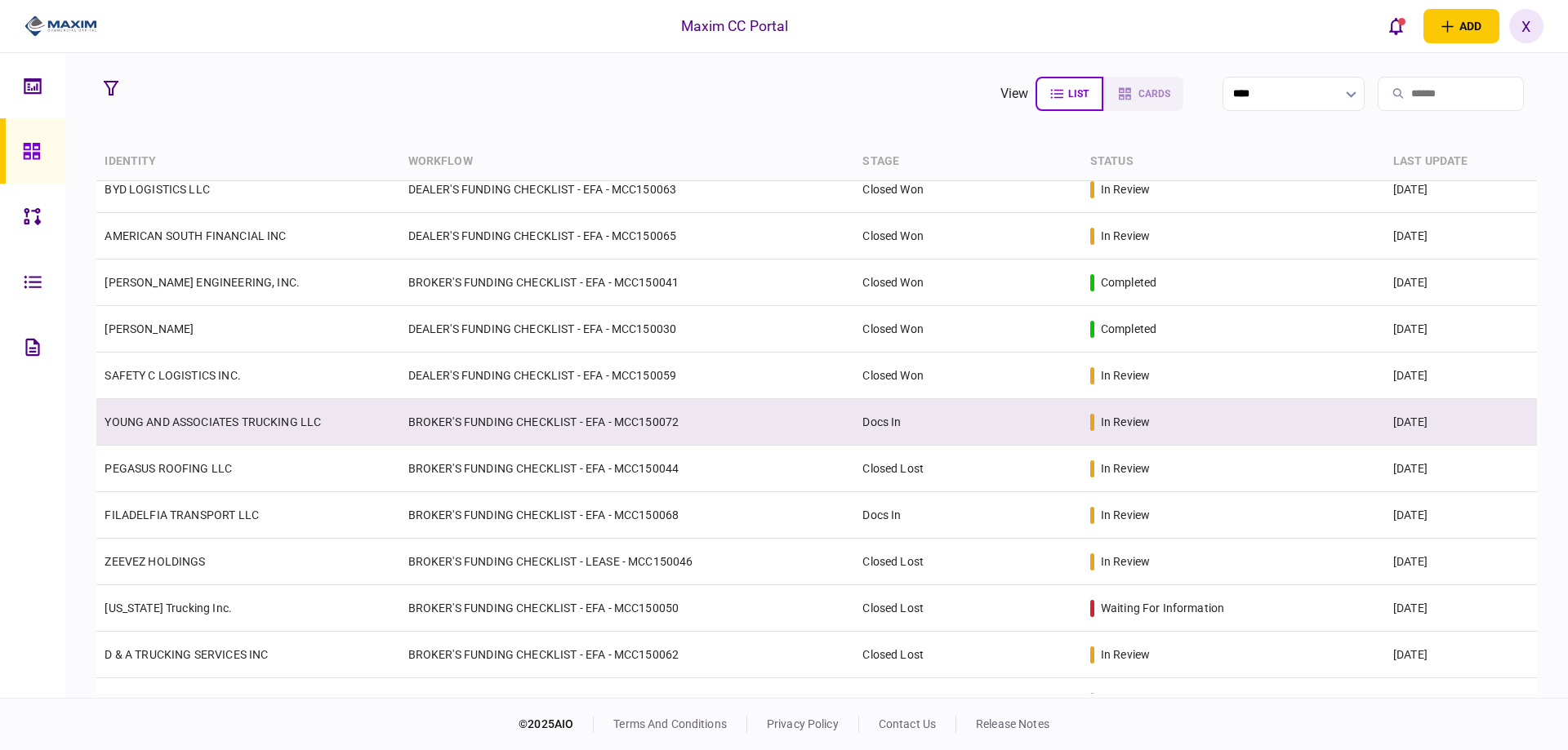
click at [227, 403] on td "YOUNG AND ASSOCIATES TRUCKING LLC" at bounding box center [247, 422] width 303 height 47
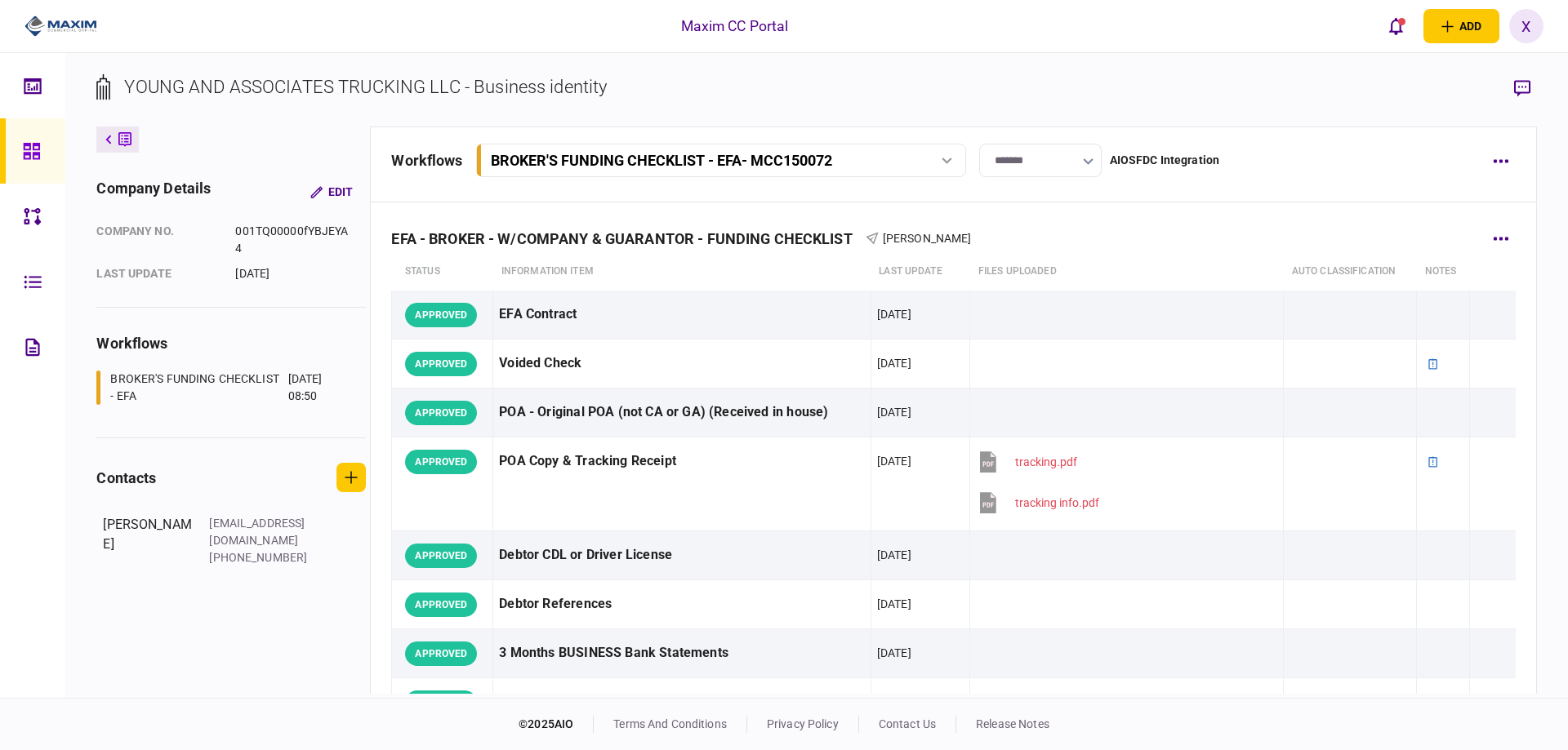
click at [1471, 227] on div "EFA - BROKER - W/COMPANY & GUARANTOR - FUNDING CHECKLIST Ian Goodstein" at bounding box center [953, 228] width 1124 height 50
click at [1497, 236] on icon "button" at bounding box center [1501, 238] width 16 height 4
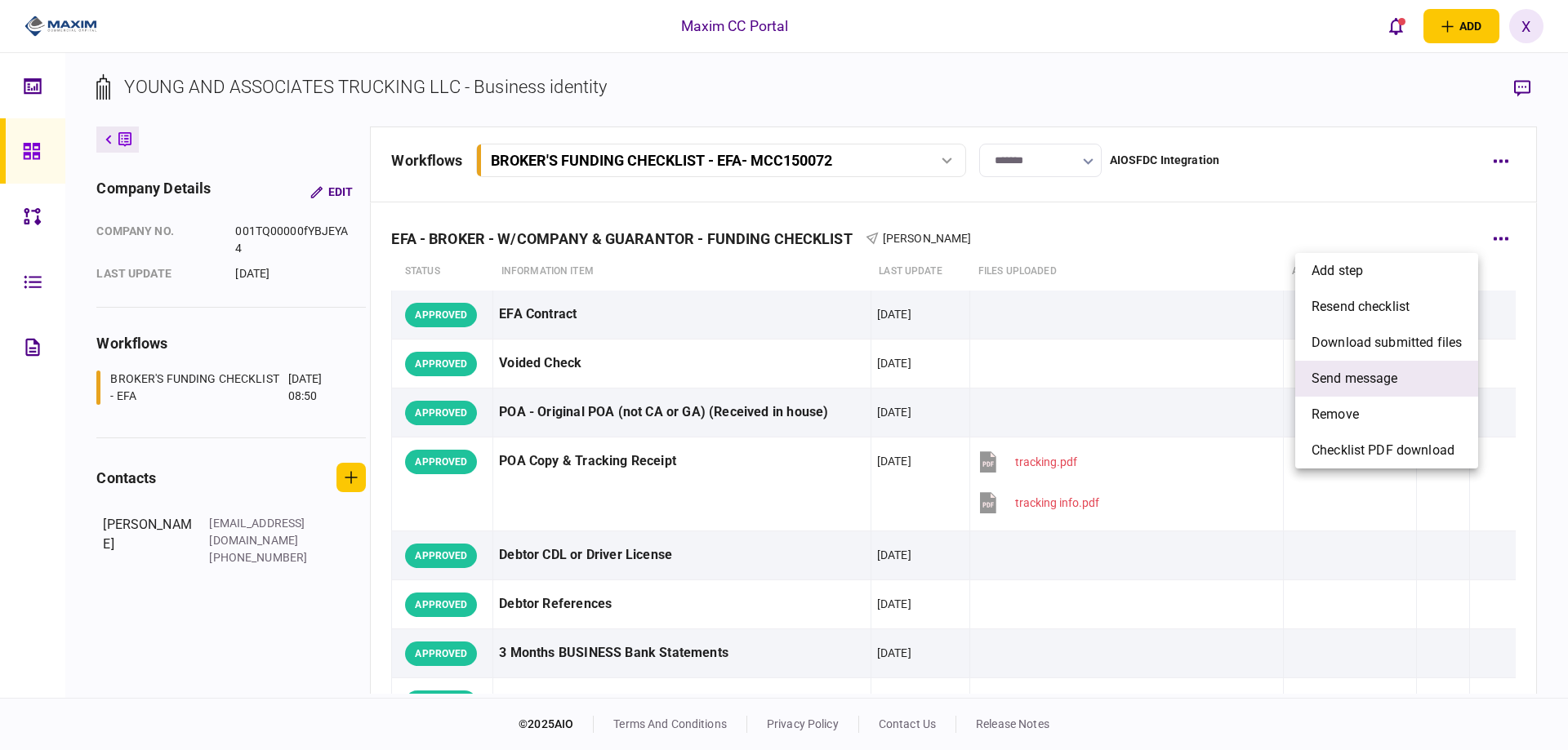
click at [1434, 368] on li "send message" at bounding box center [1387, 378] width 183 height 36
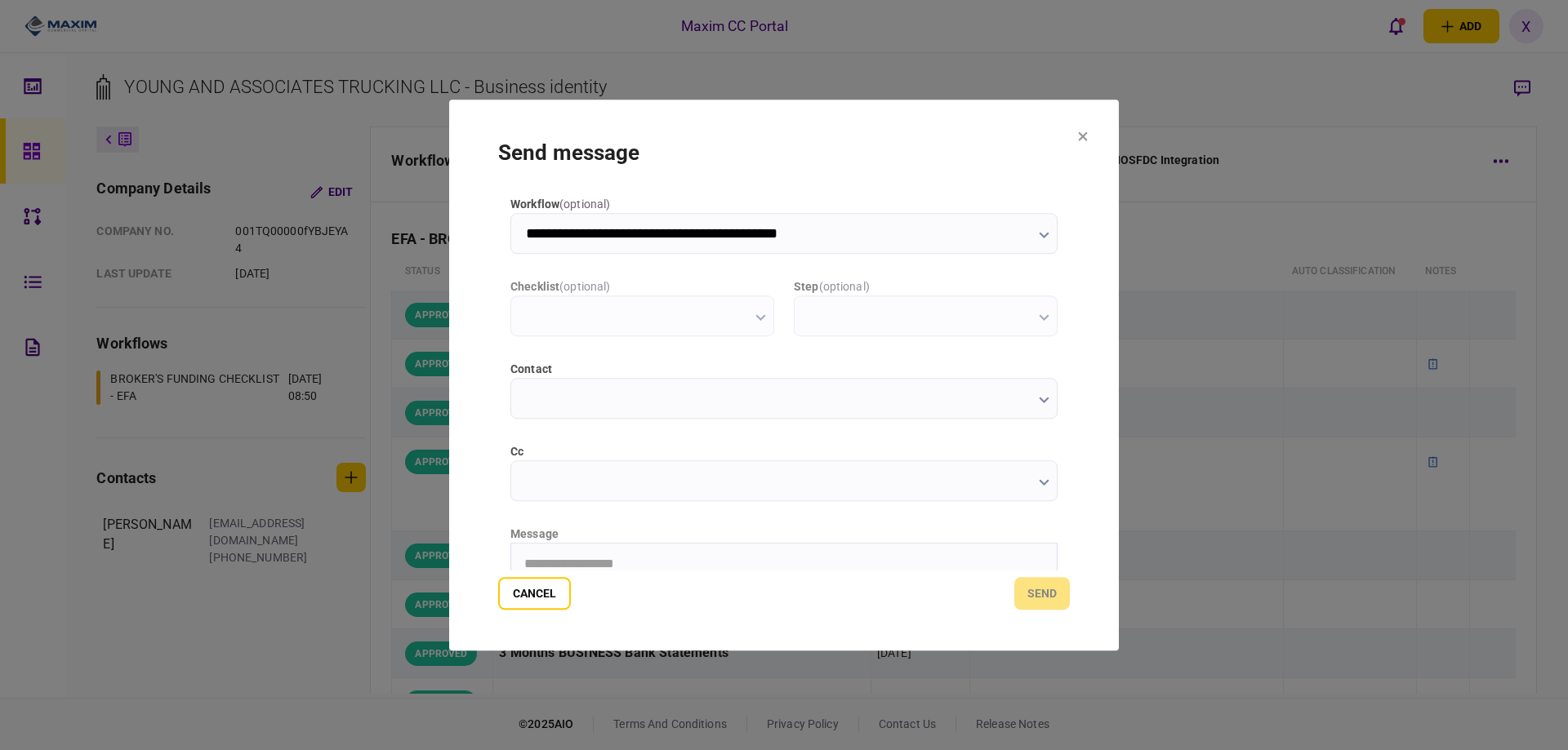
type input "**********"
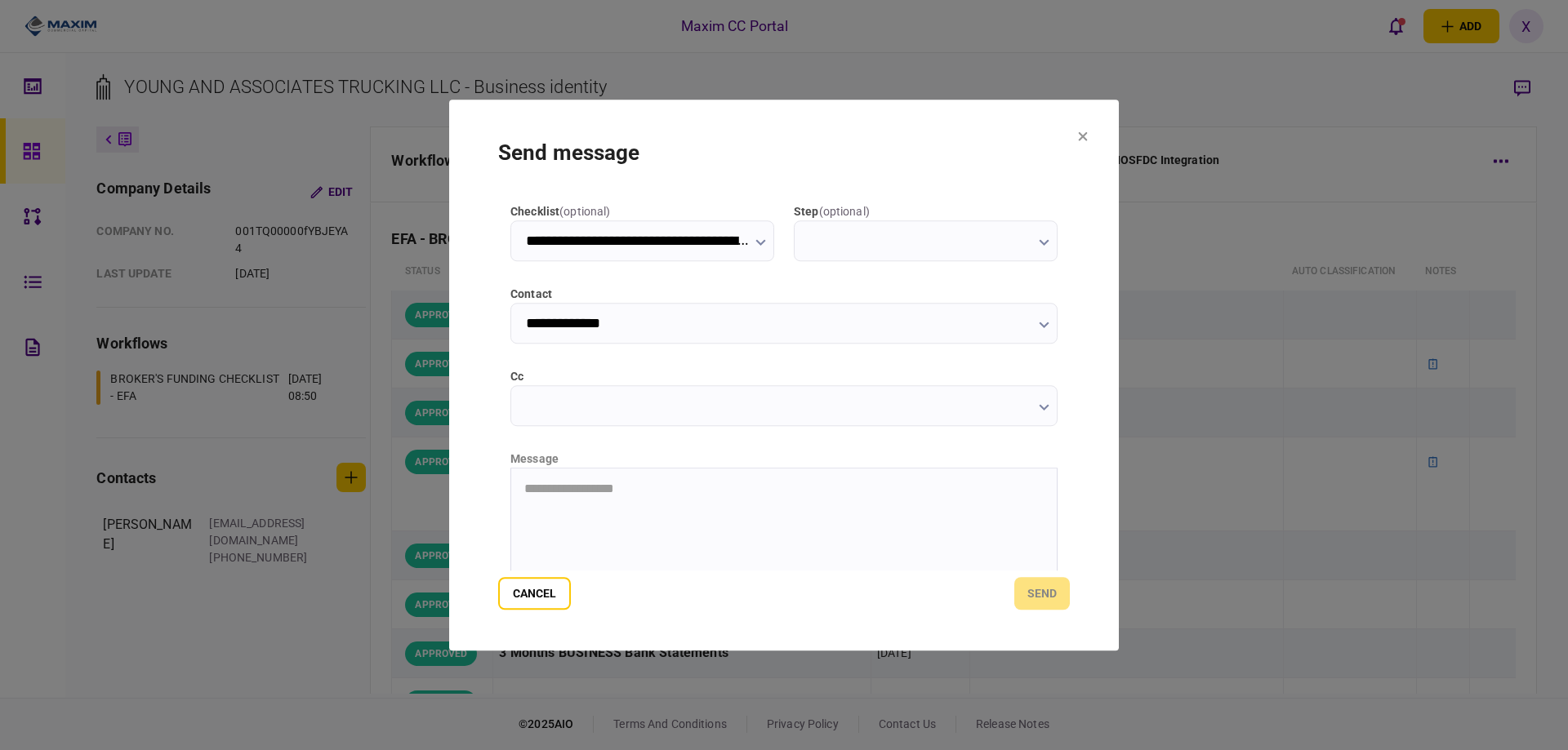
scroll to position [163, 0]
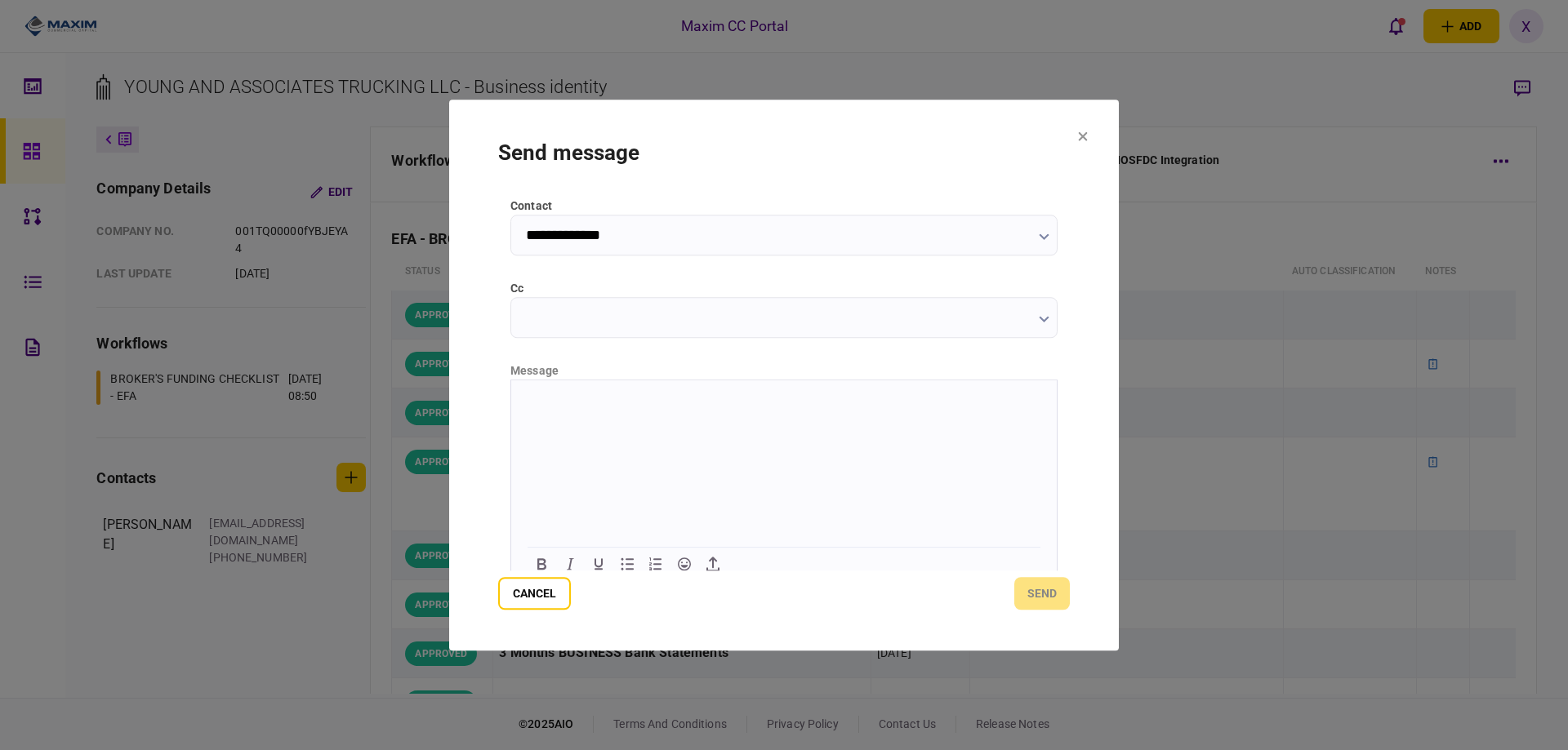
click at [650, 420] on html at bounding box center [784, 399] width 546 height 40
click at [843, 450] on p "Rich Text Area. Press ALT-0 for help." at bounding box center [784, 454] width 520 height 14
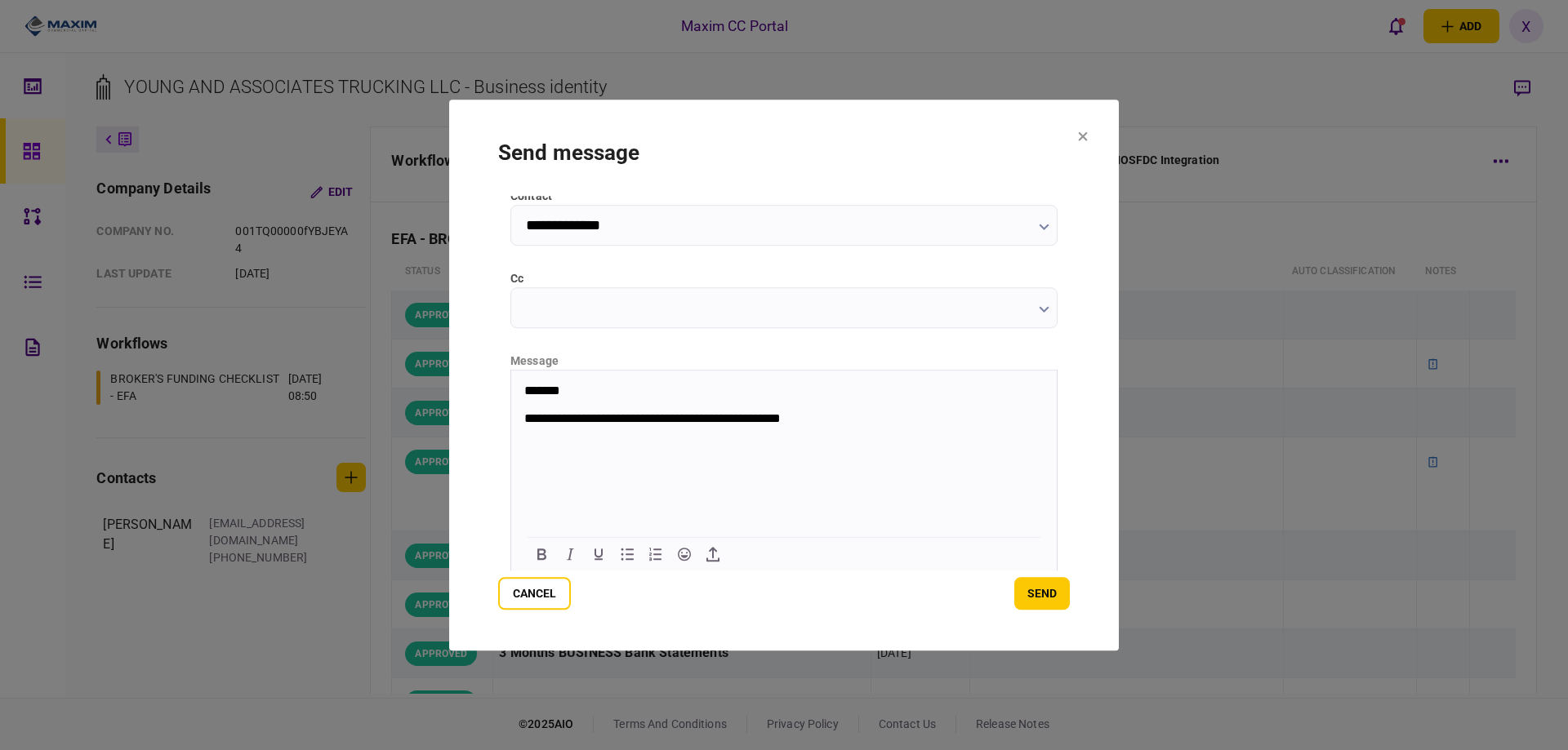
scroll to position [176, 0]
click at [1043, 603] on button "send" at bounding box center [1042, 593] width 56 height 33
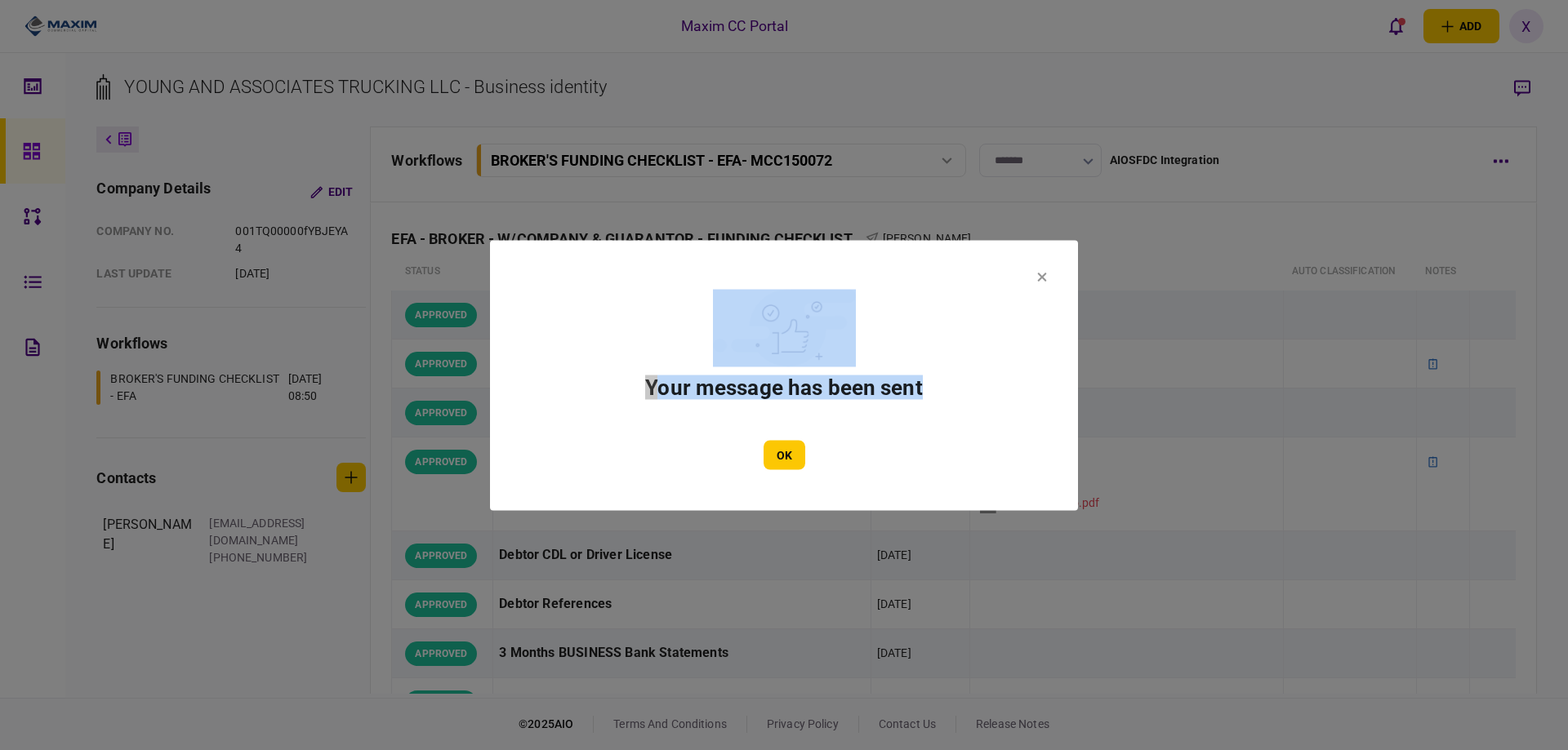
click at [1038, 273] on section "Your message has been sent OK" at bounding box center [784, 375] width 588 height 270
click at [1044, 272] on icon at bounding box center [1042, 277] width 10 height 10
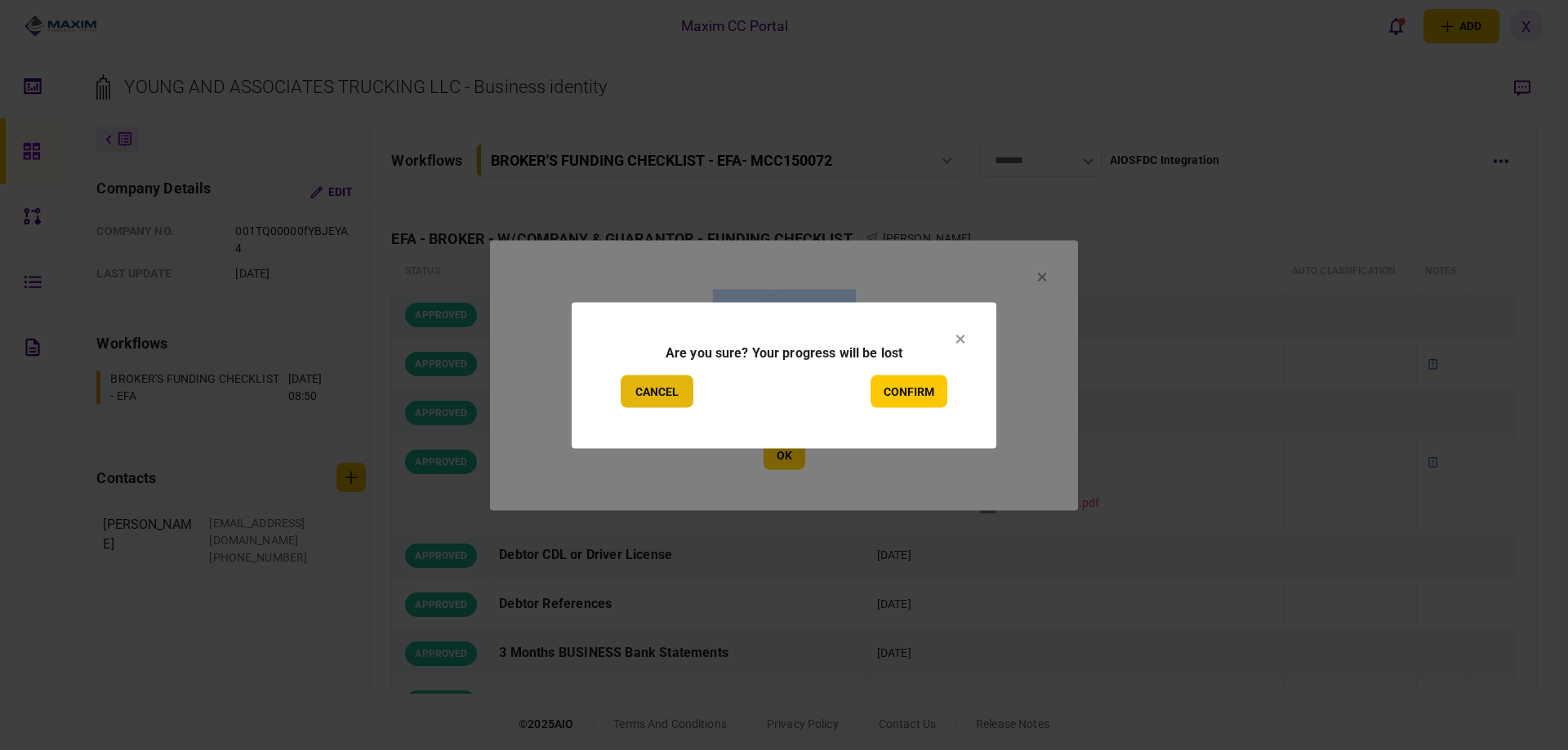
click at [649, 395] on button "Cancel" at bounding box center [657, 390] width 73 height 33
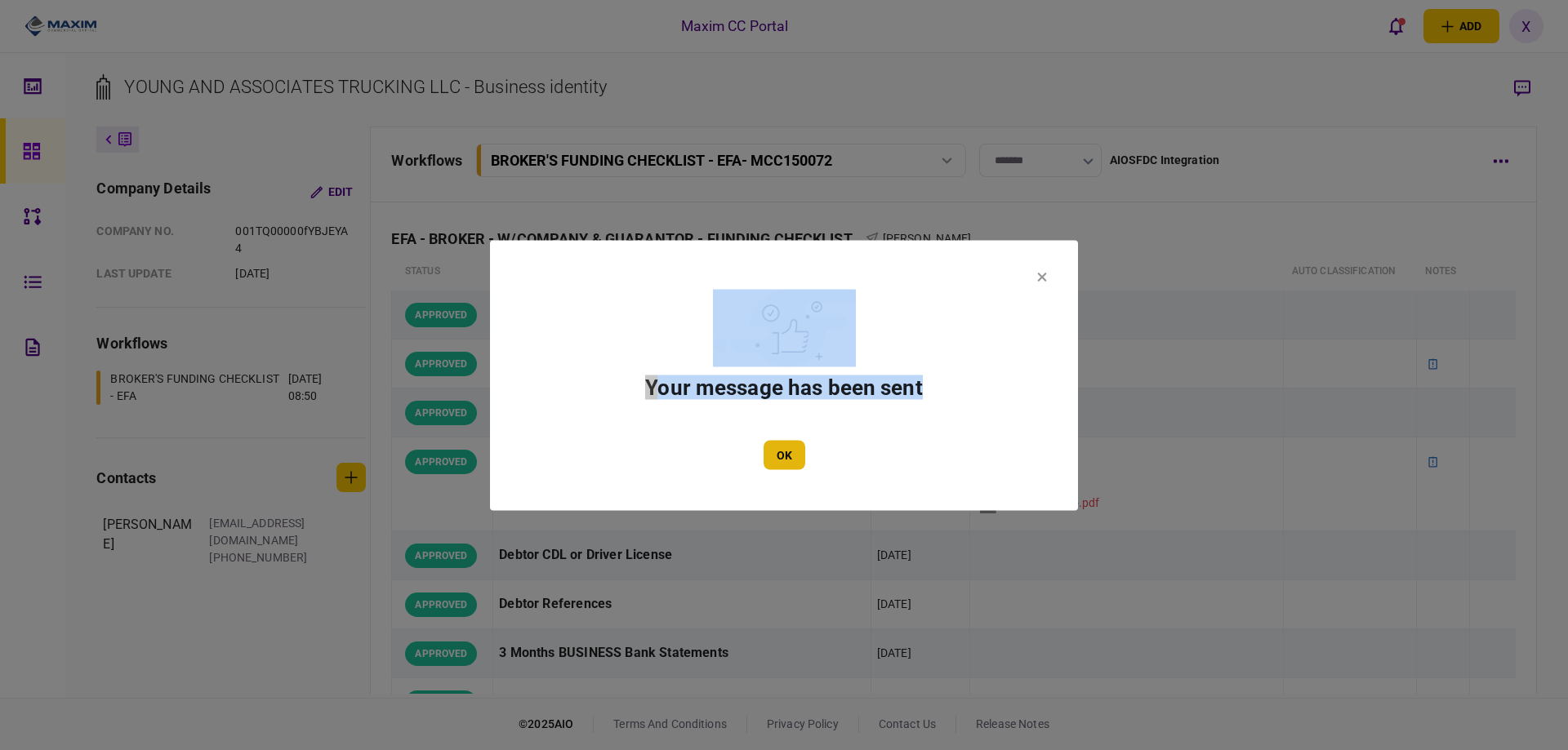
click at [769, 457] on button "OK" at bounding box center [785, 455] width 42 height 30
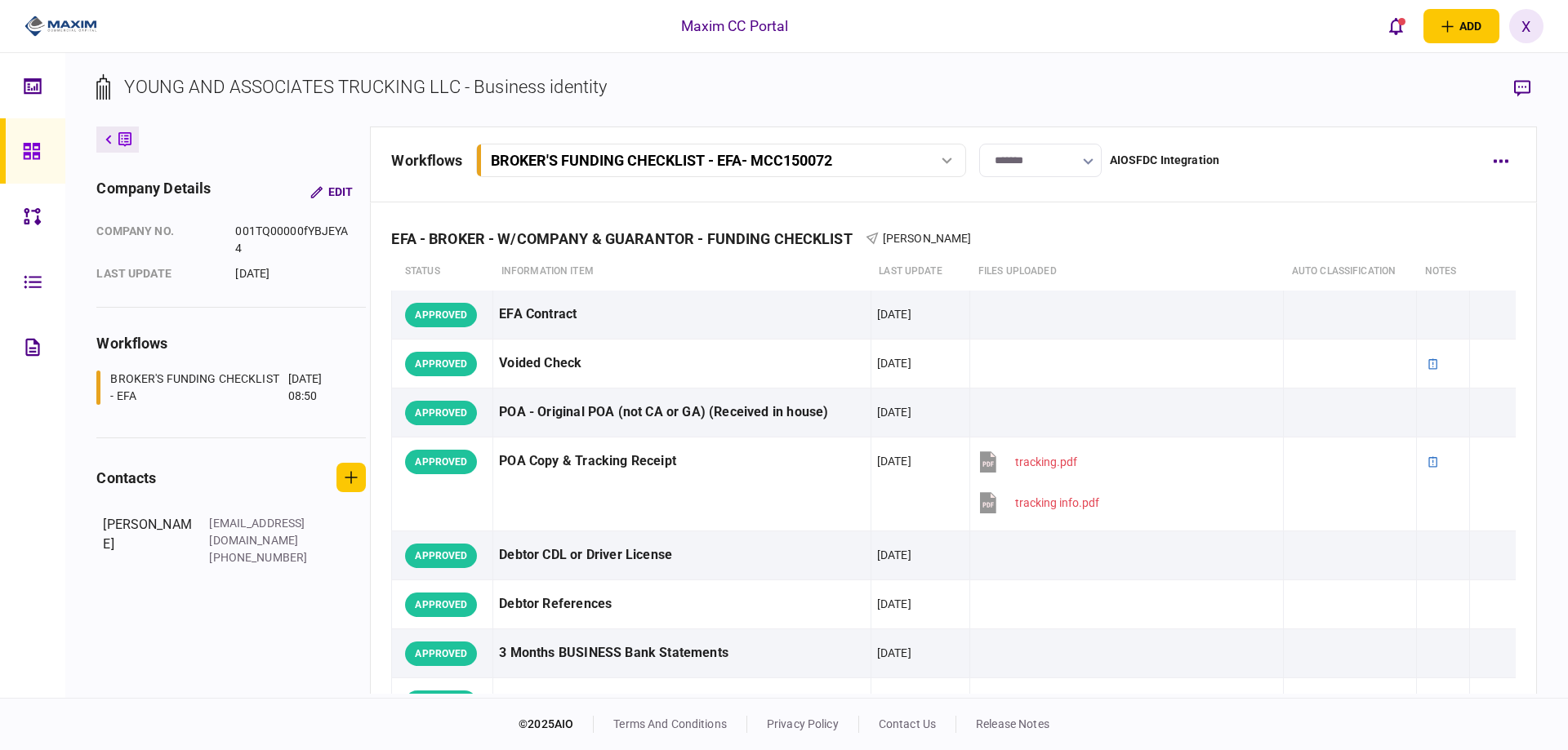
click at [110, 128] on button at bounding box center [117, 139] width 43 height 26
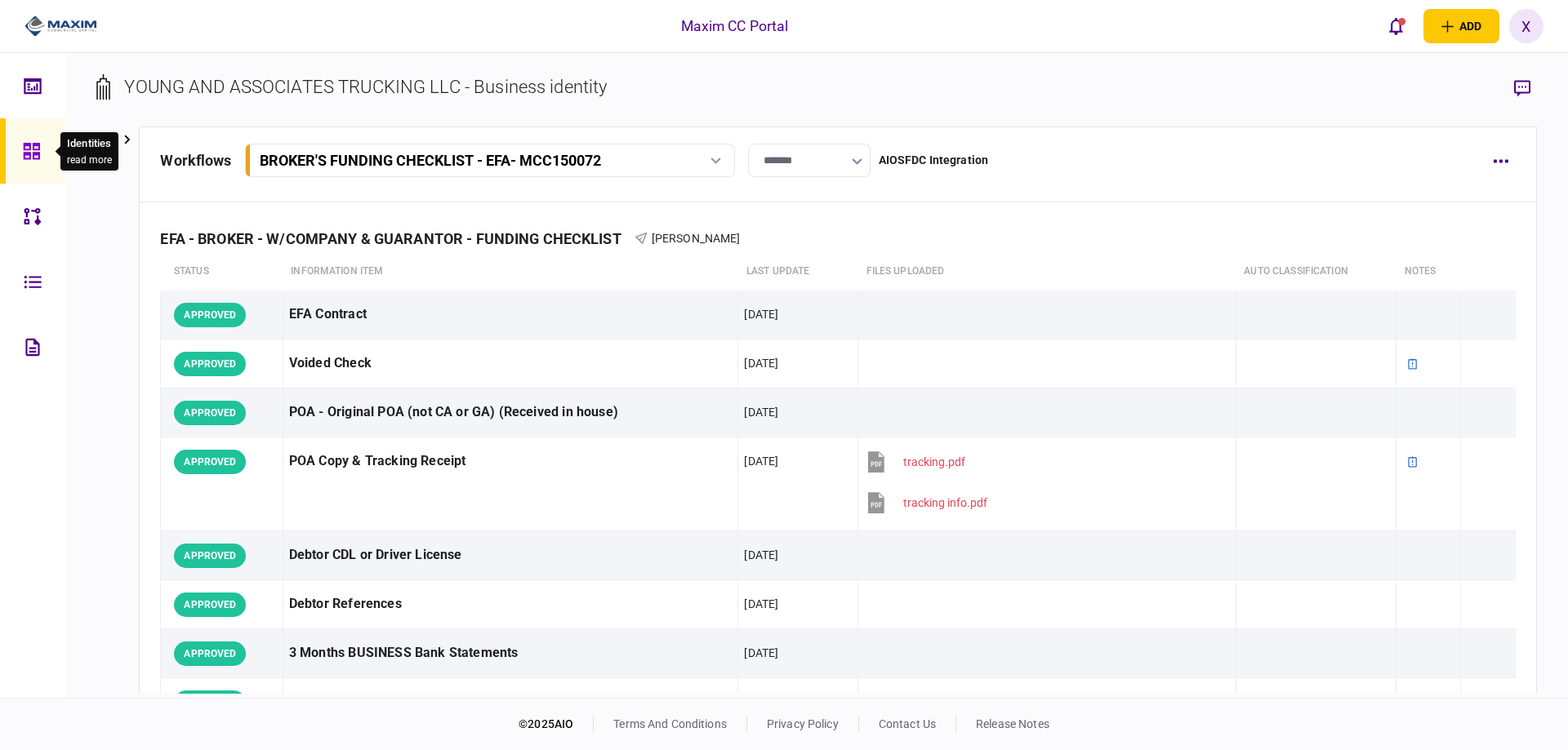
click at [33, 160] on icon at bounding box center [32, 151] width 18 height 19
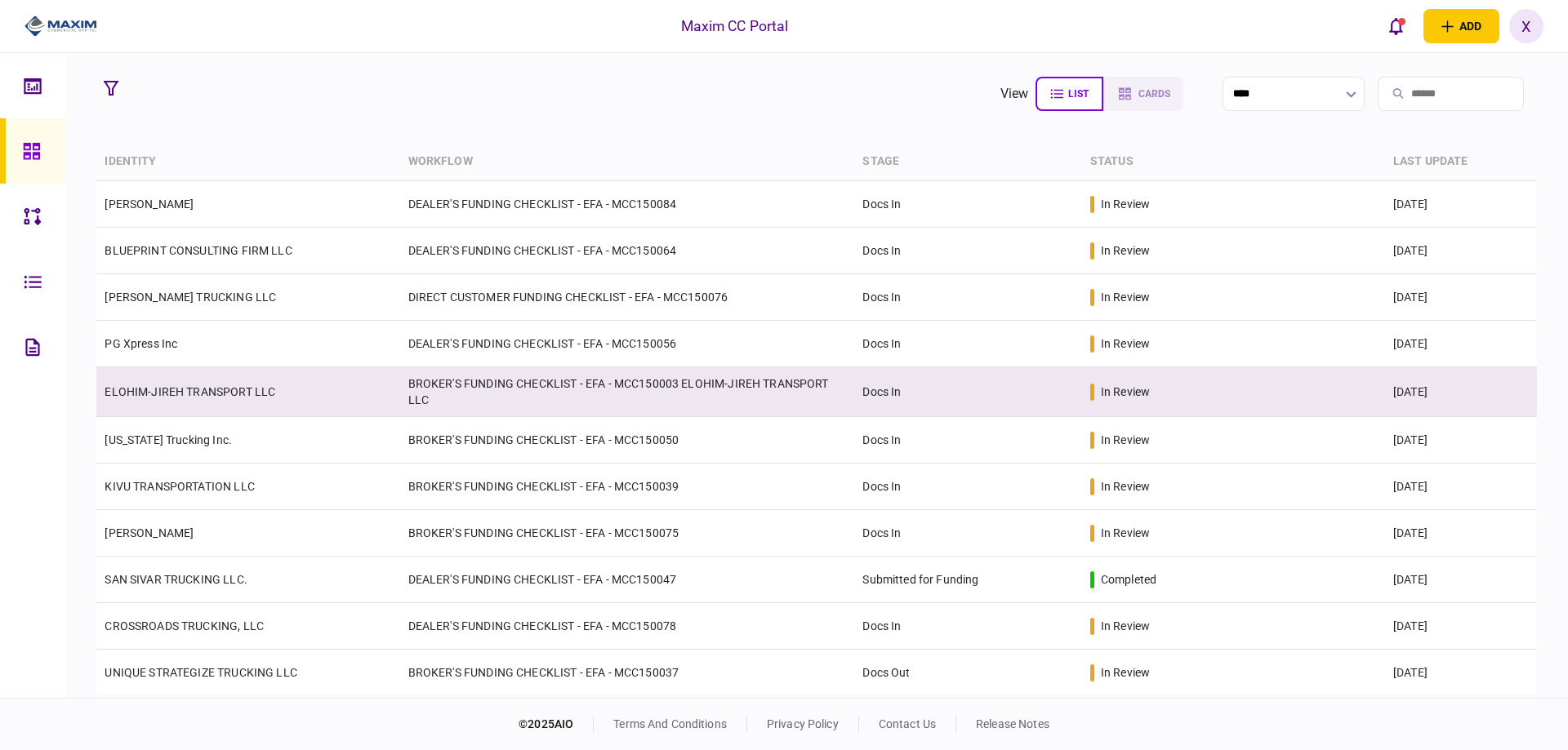
click at [222, 386] on link "ELOHIM-JIREH TRANSPORT LLC" at bounding box center [190, 391] width 171 height 13
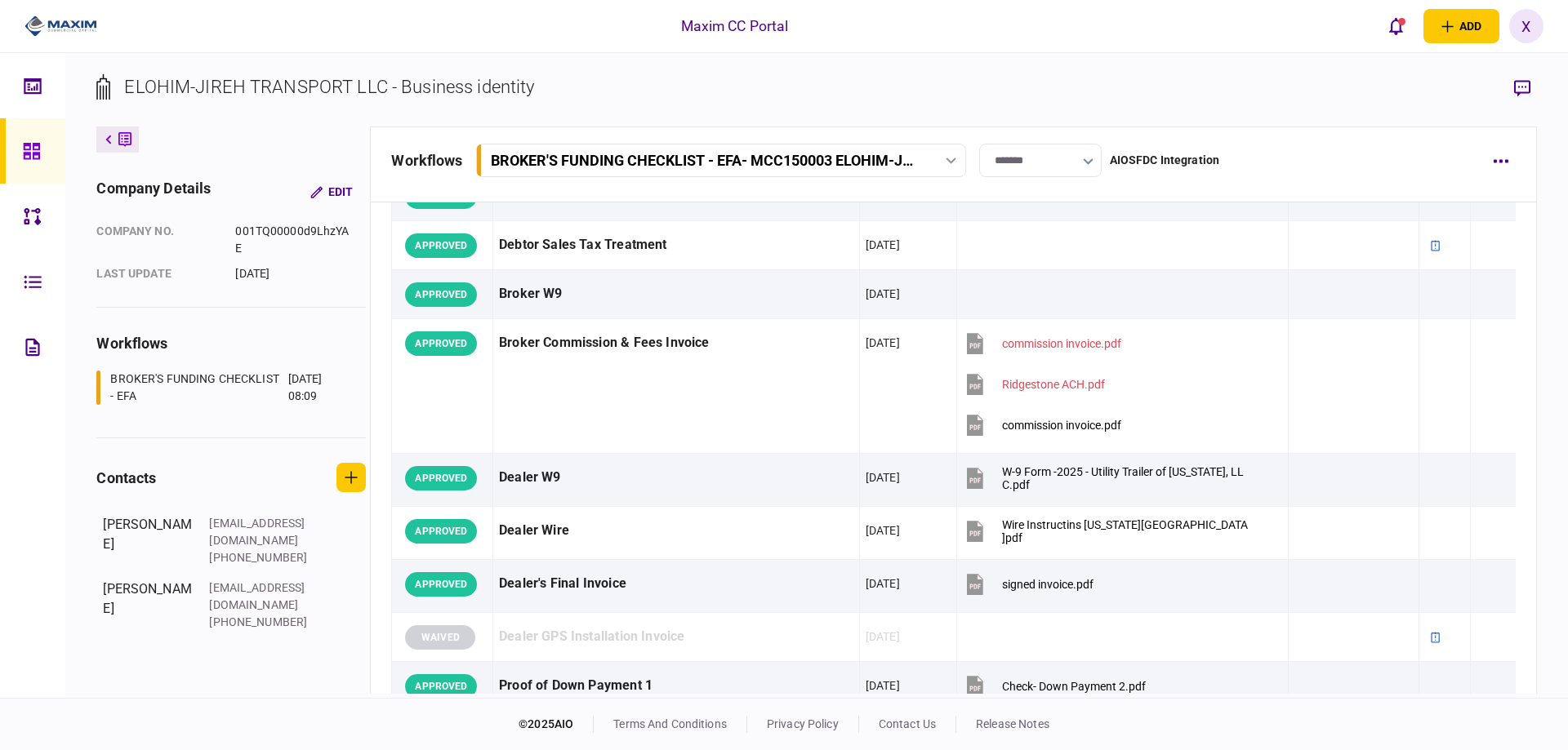
scroll to position [817, 0]
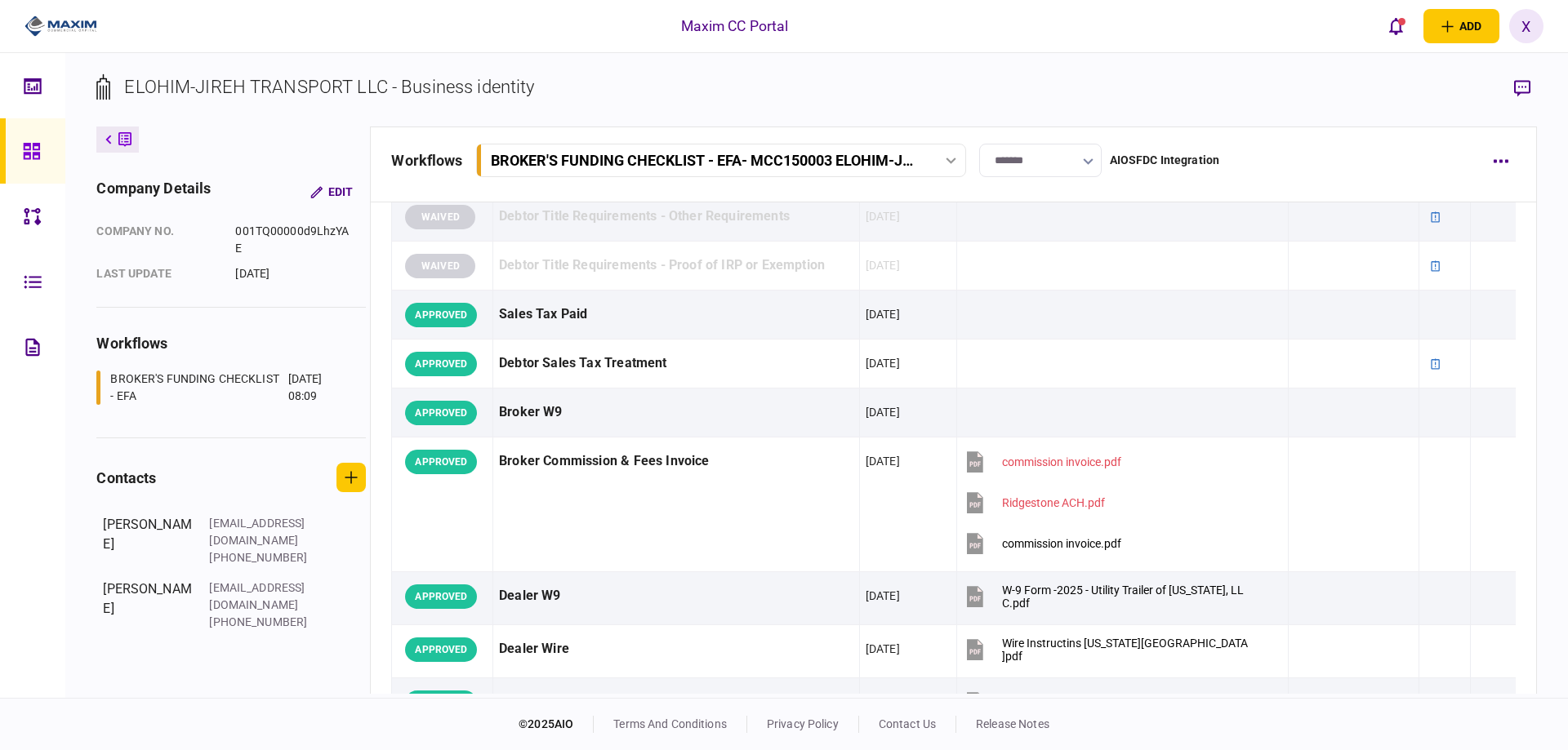
click at [106, 147] on button at bounding box center [117, 139] width 43 height 26
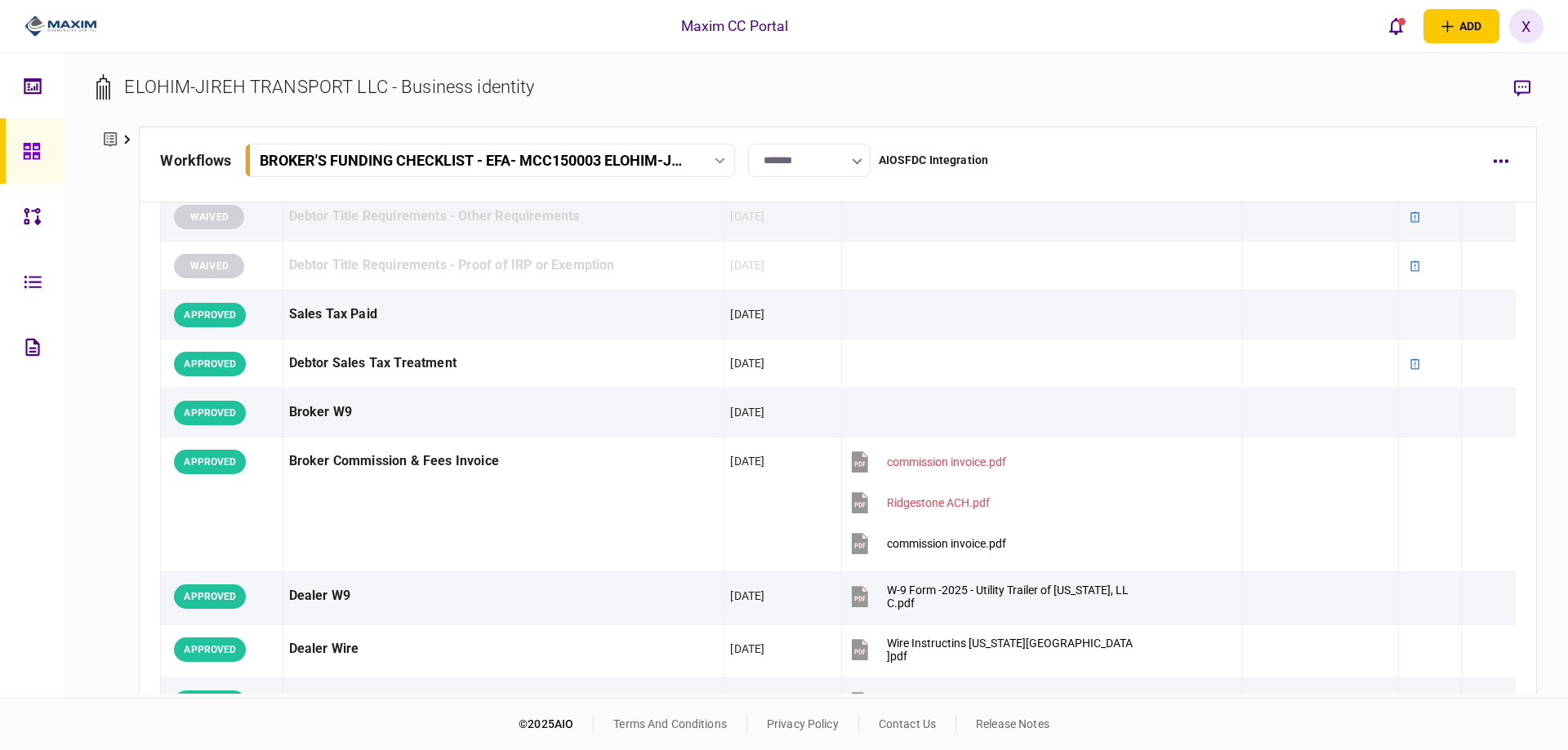
click at [53, 154] on link at bounding box center [33, 151] width 66 height 66
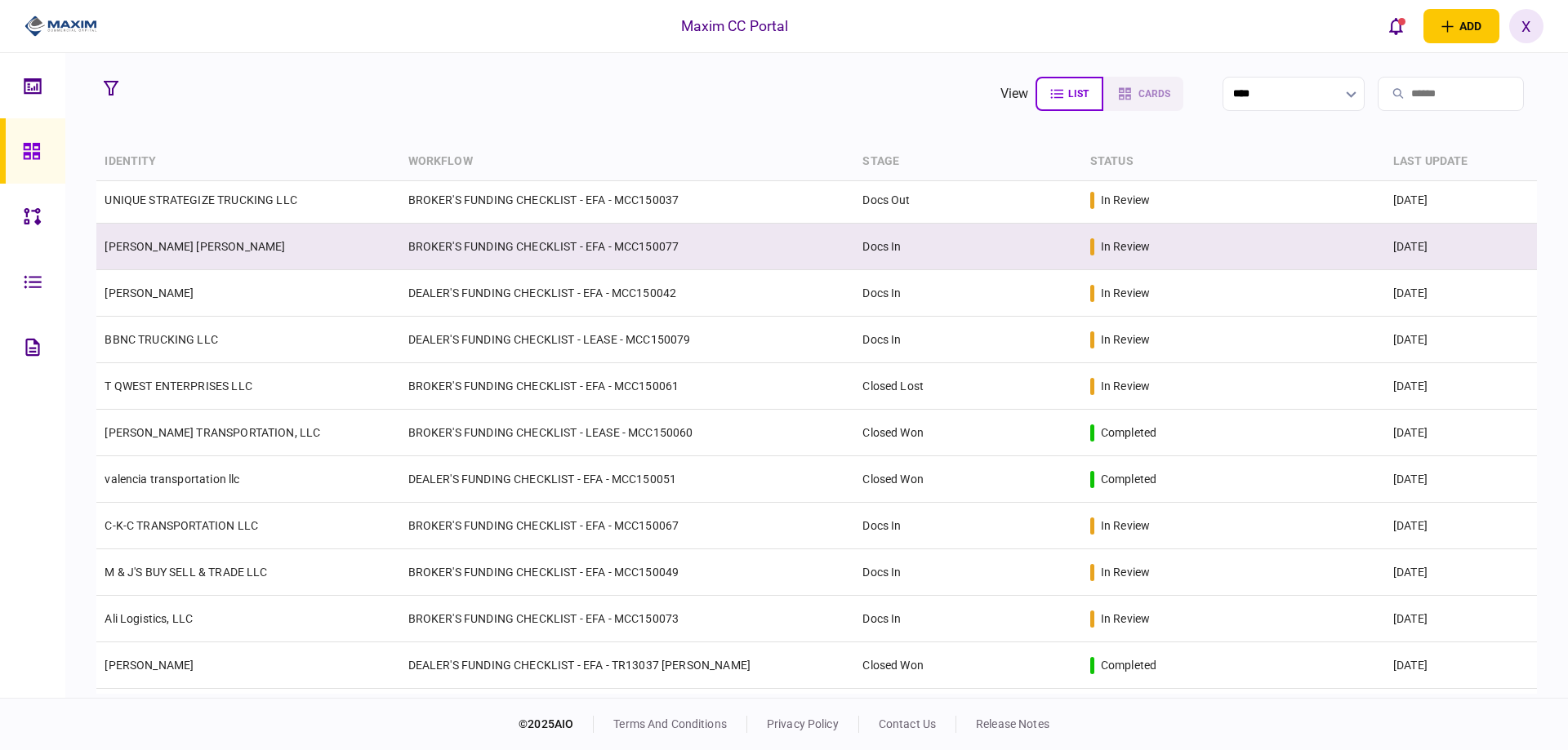
scroll to position [475, 0]
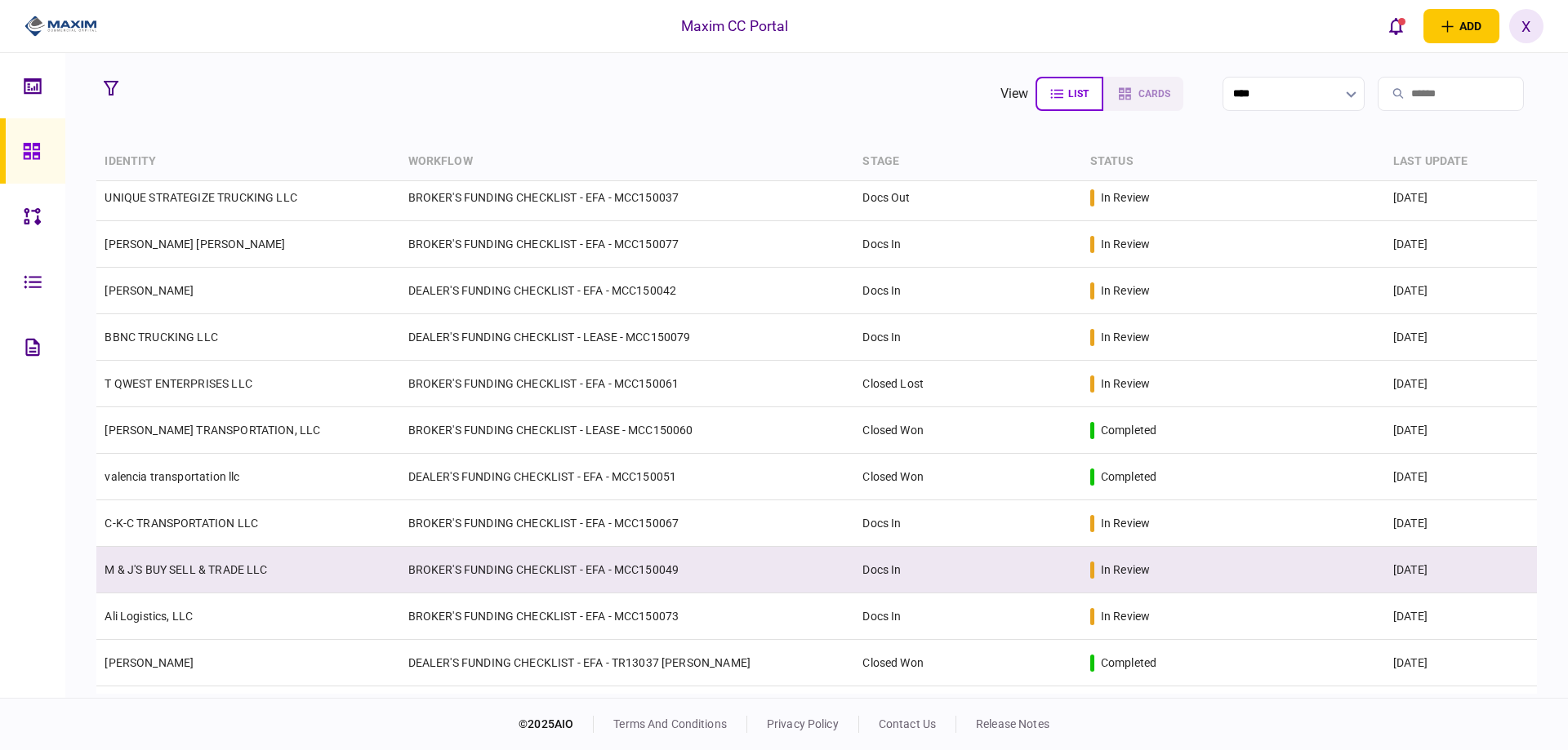
click at [226, 581] on td "M & J'S BUY SELL & TRADE LLC" at bounding box center [247, 570] width 303 height 47
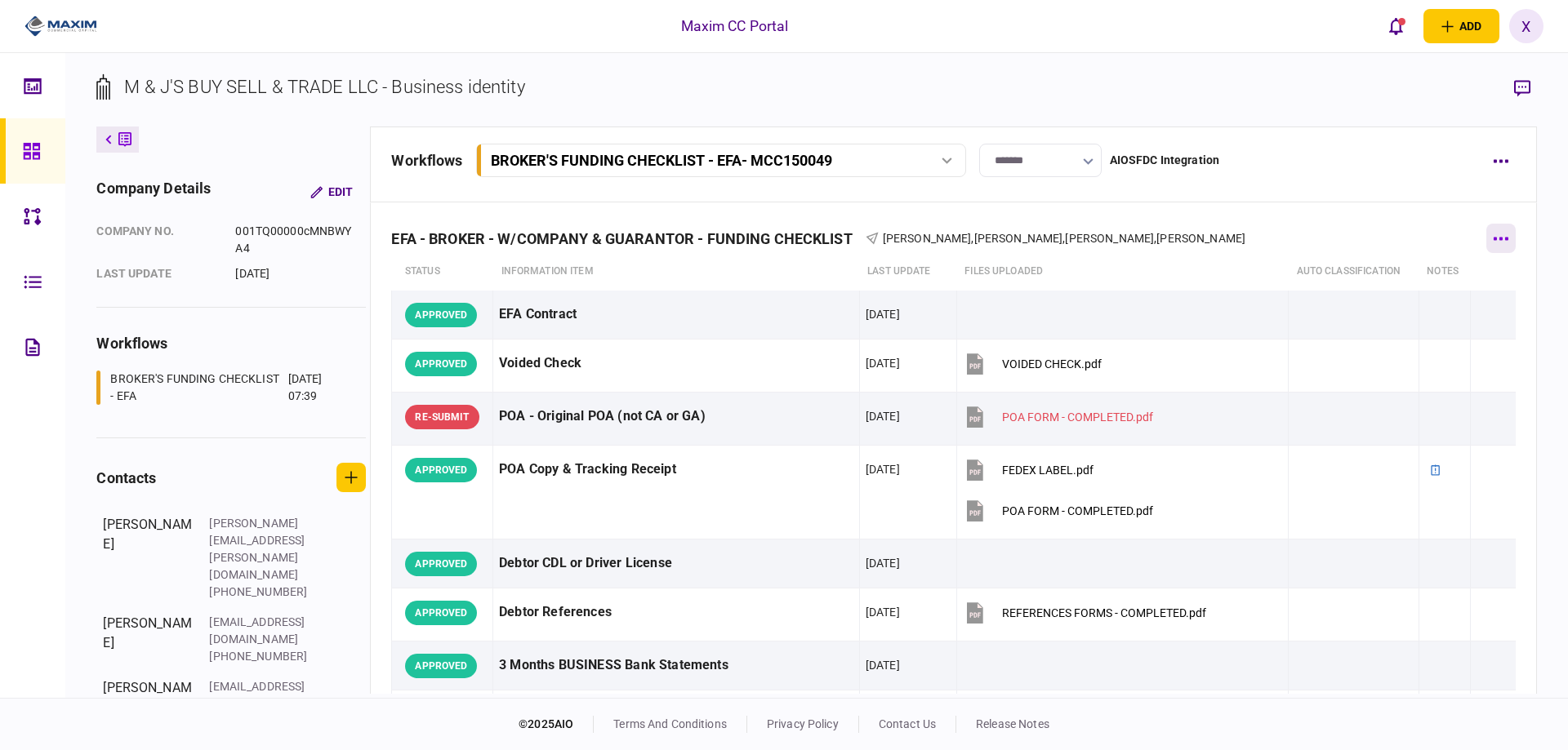
click at [1493, 245] on button "button" at bounding box center [1501, 238] width 30 height 30
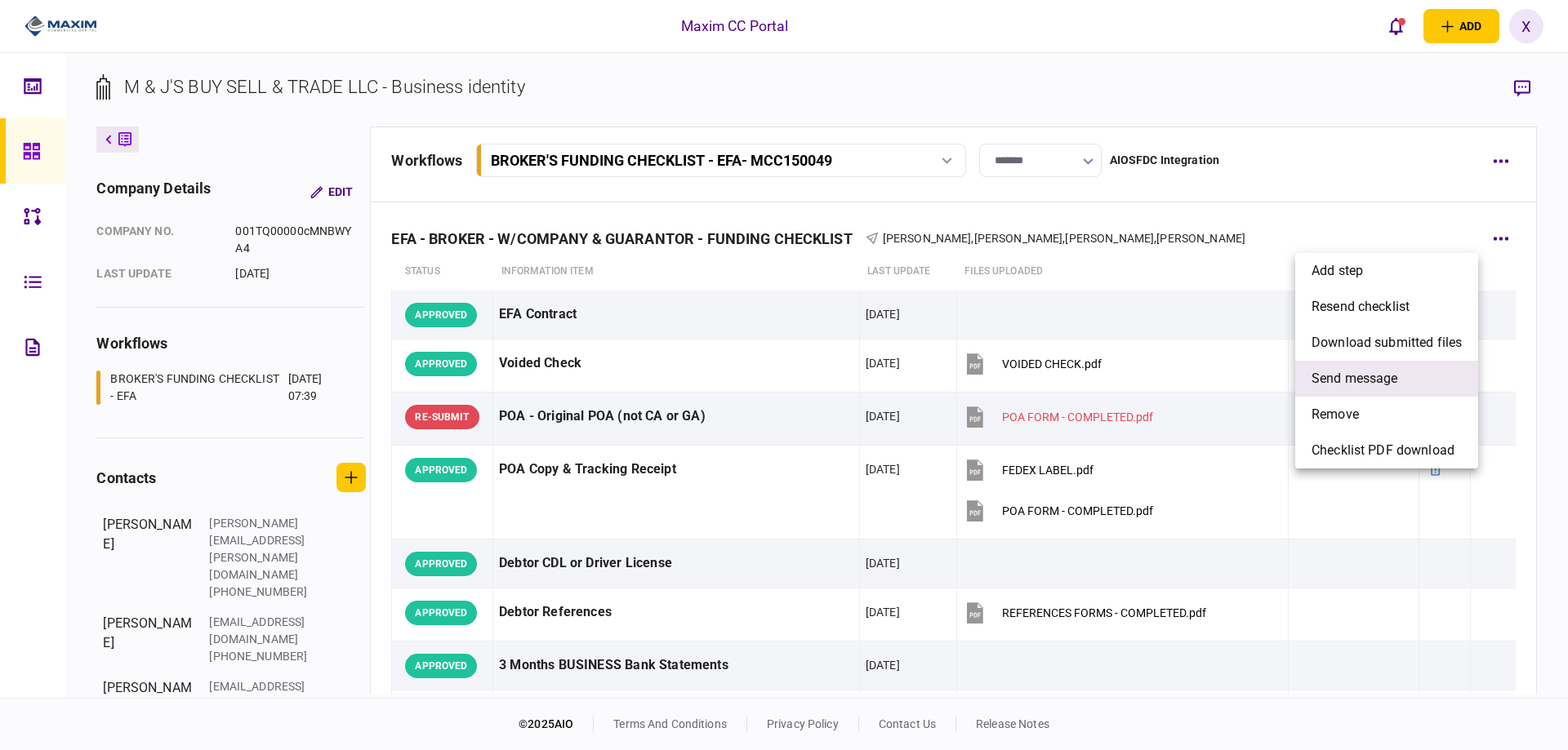
click at [1405, 367] on li "send message" at bounding box center [1387, 378] width 183 height 36
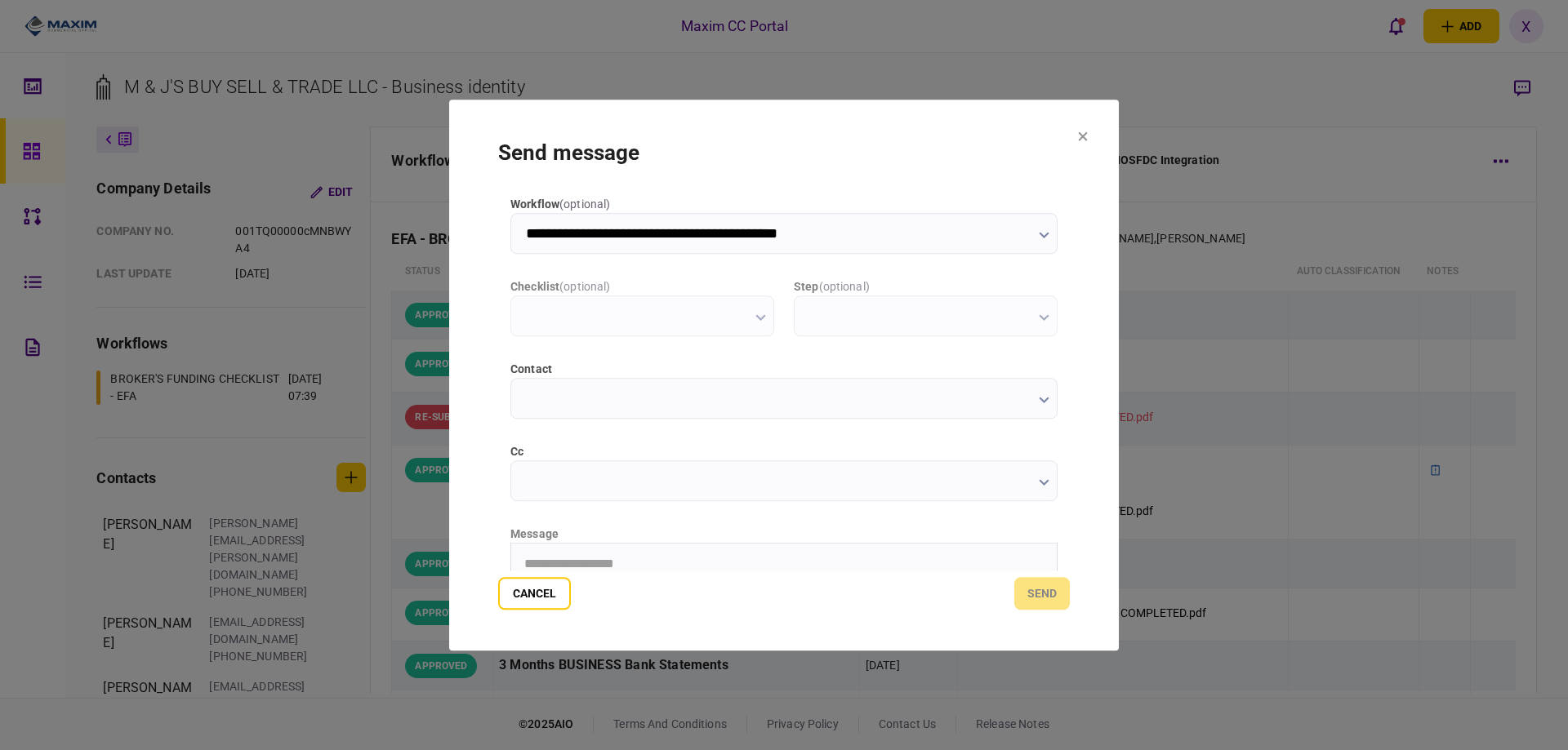
type input "**********"
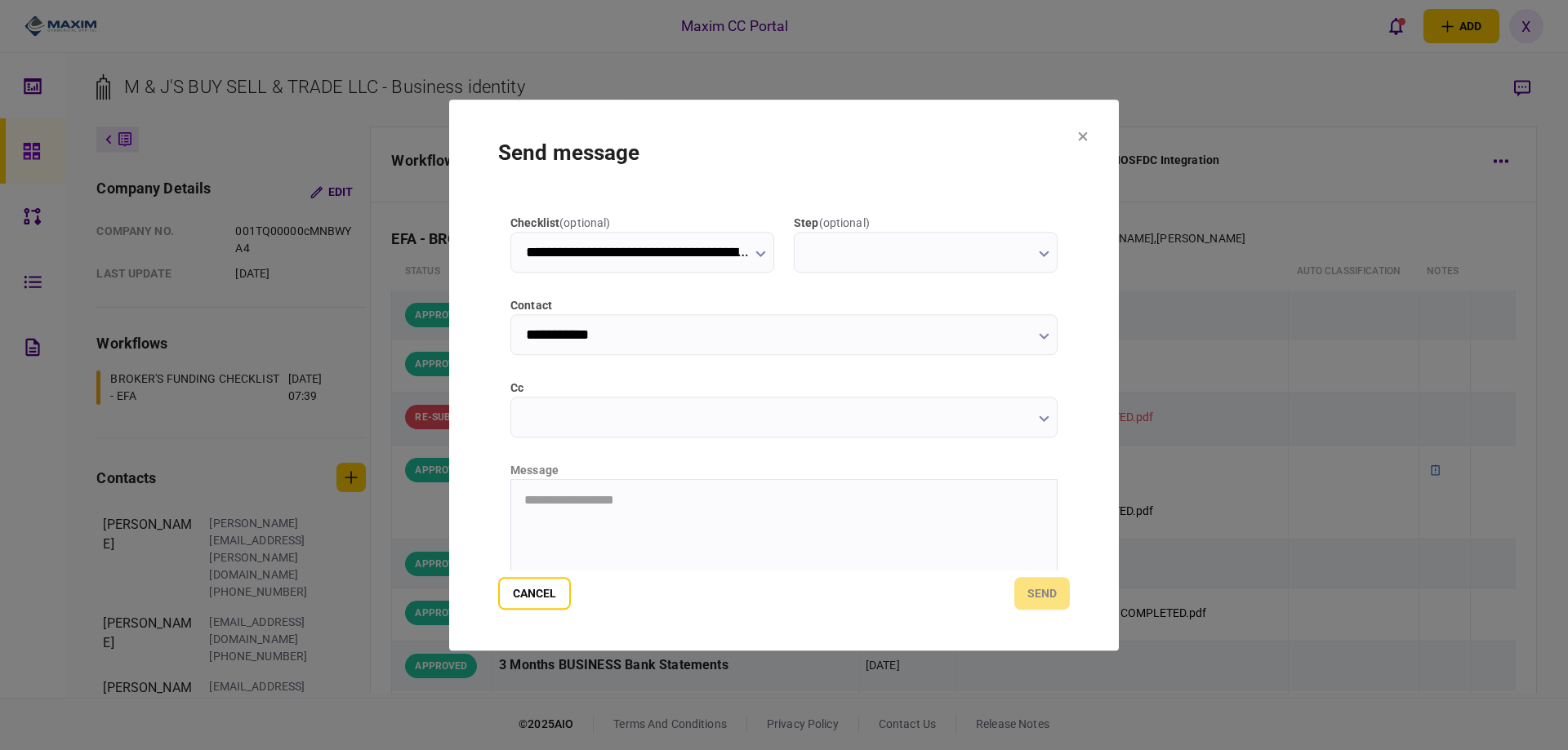
scroll to position [163, 0]
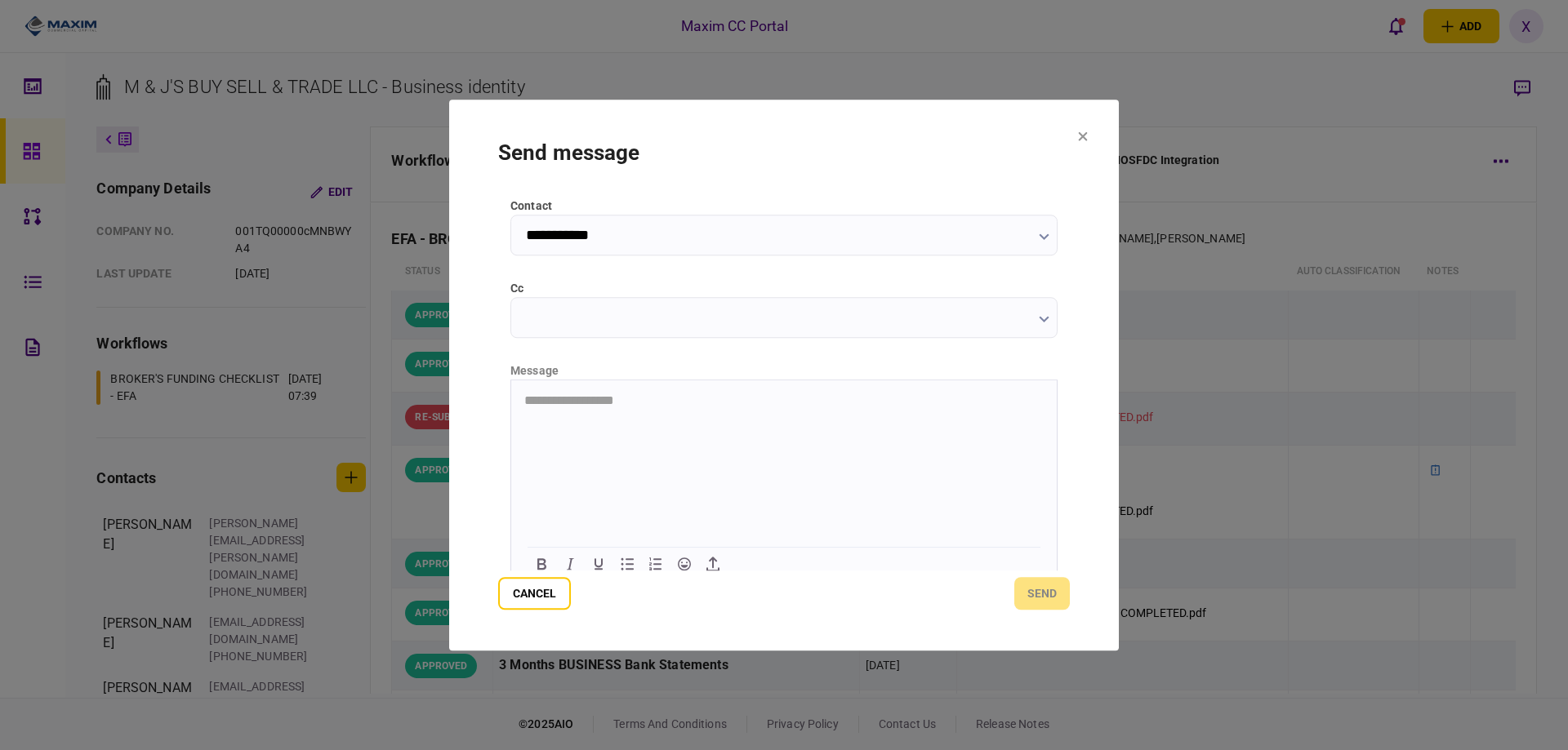
click at [619, 420] on html "**********" at bounding box center [784, 399] width 546 height 41
click at [1032, 604] on button "send" at bounding box center [1042, 593] width 56 height 33
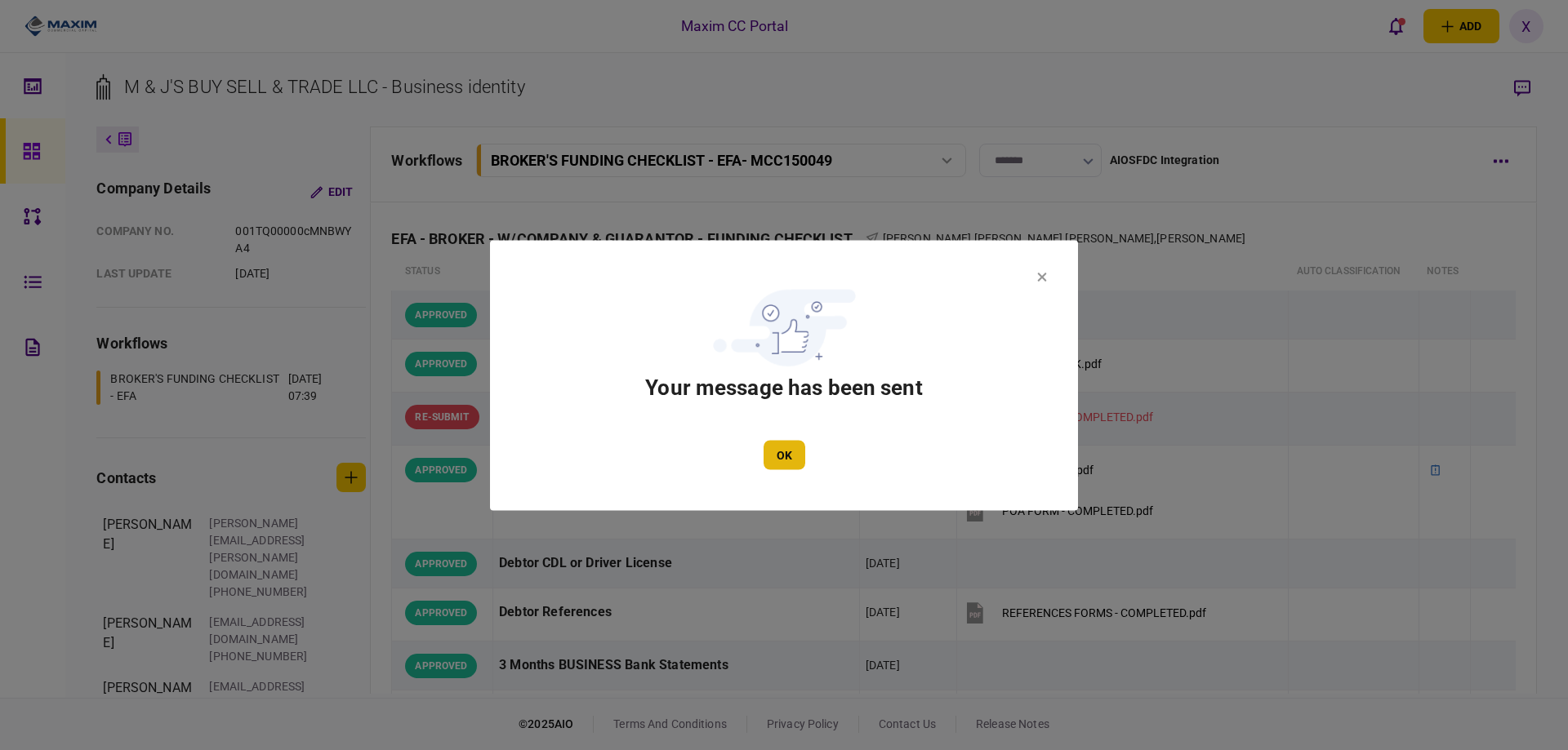
click at [792, 459] on button "OK" at bounding box center [785, 455] width 42 height 30
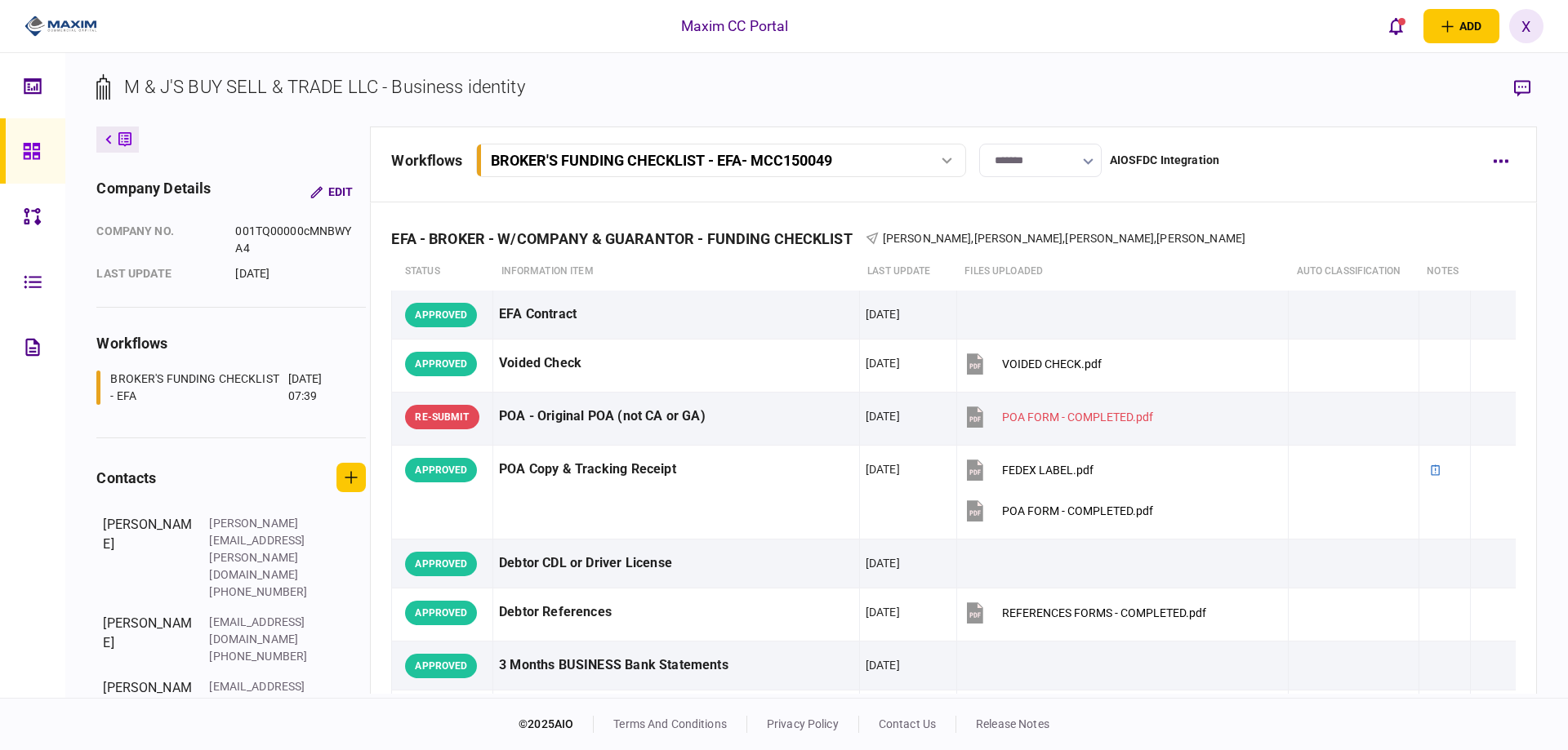
click at [112, 137] on button at bounding box center [117, 139] width 43 height 26
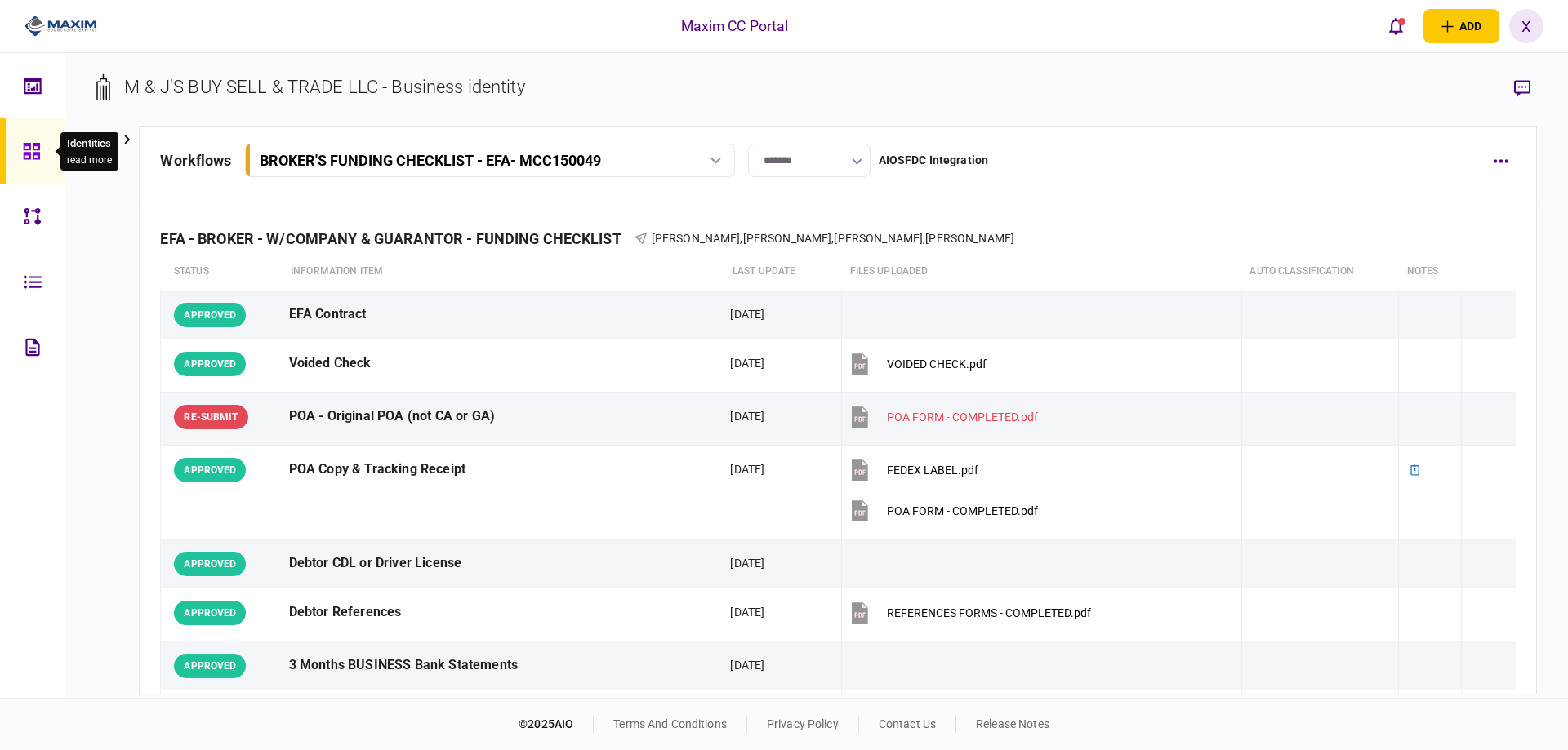
click at [38, 148] on icon at bounding box center [32, 151] width 18 height 19
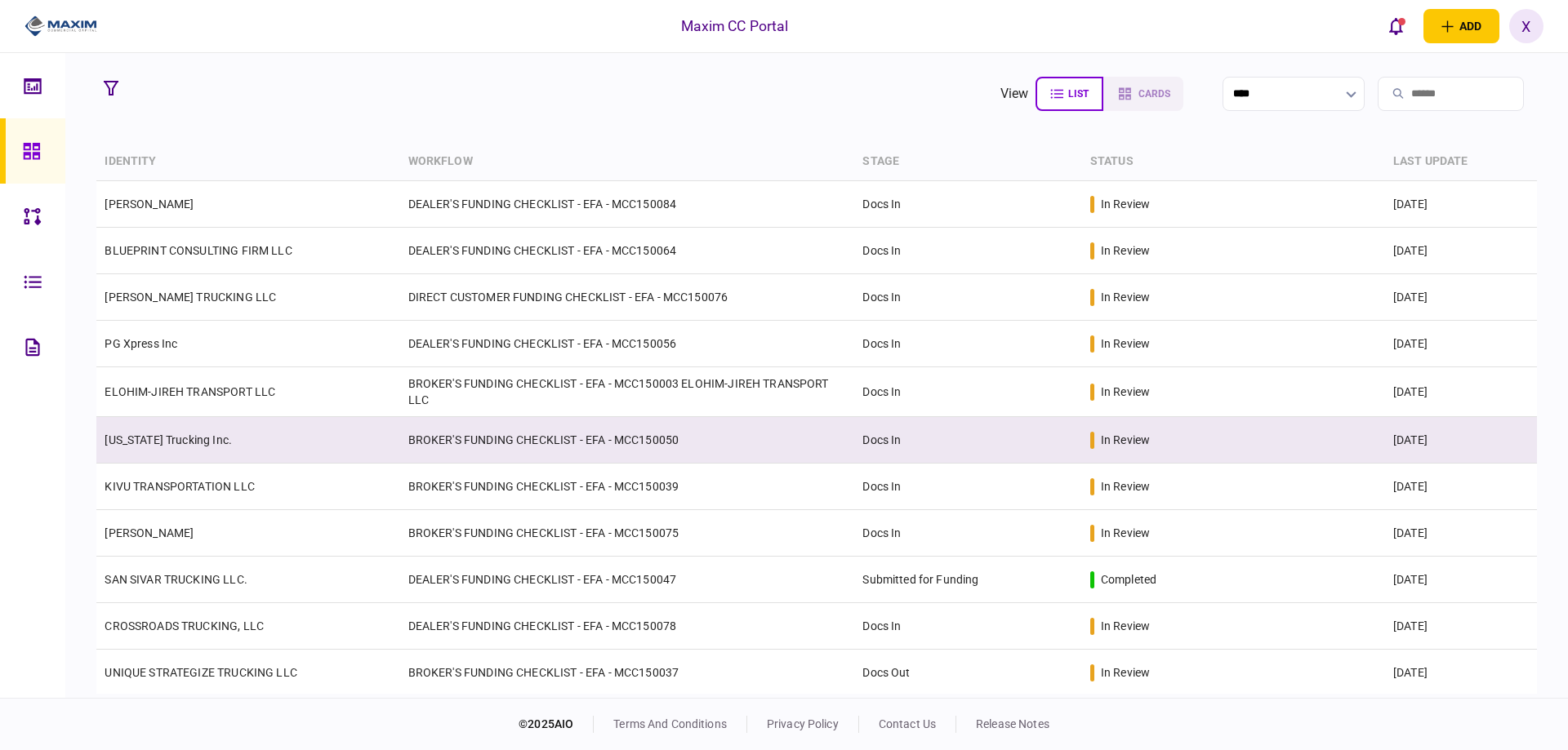
click at [171, 435] on link "[US_STATE] Trucking Inc." at bounding box center [168, 440] width 127 height 13
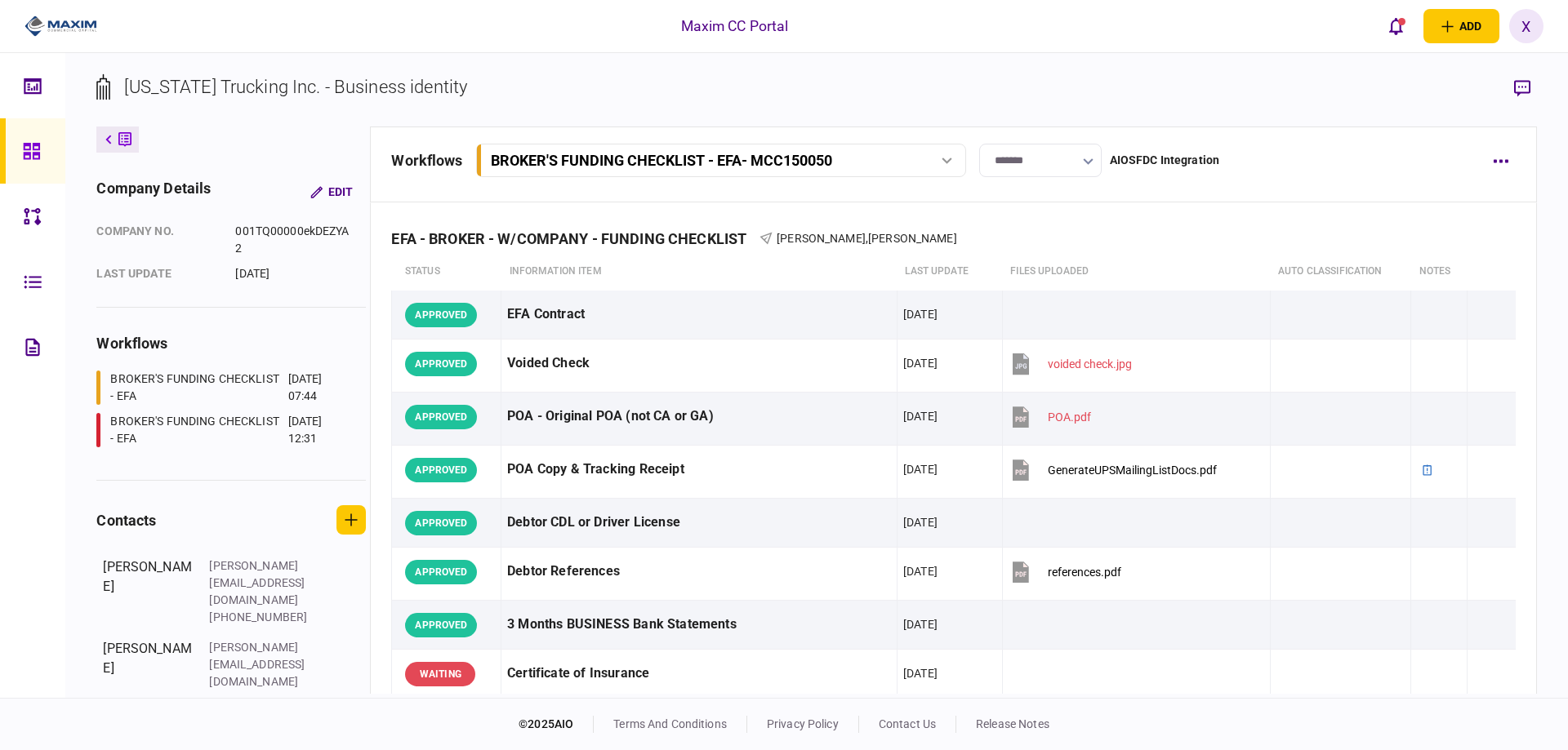
click at [1549, 80] on div "Arizona Trucking Inc. - Business identity company details Edit company no. 001T…" at bounding box center [817, 375] width 1503 height 645
click at [1514, 83] on icon "button" at bounding box center [1522, 88] width 16 height 16
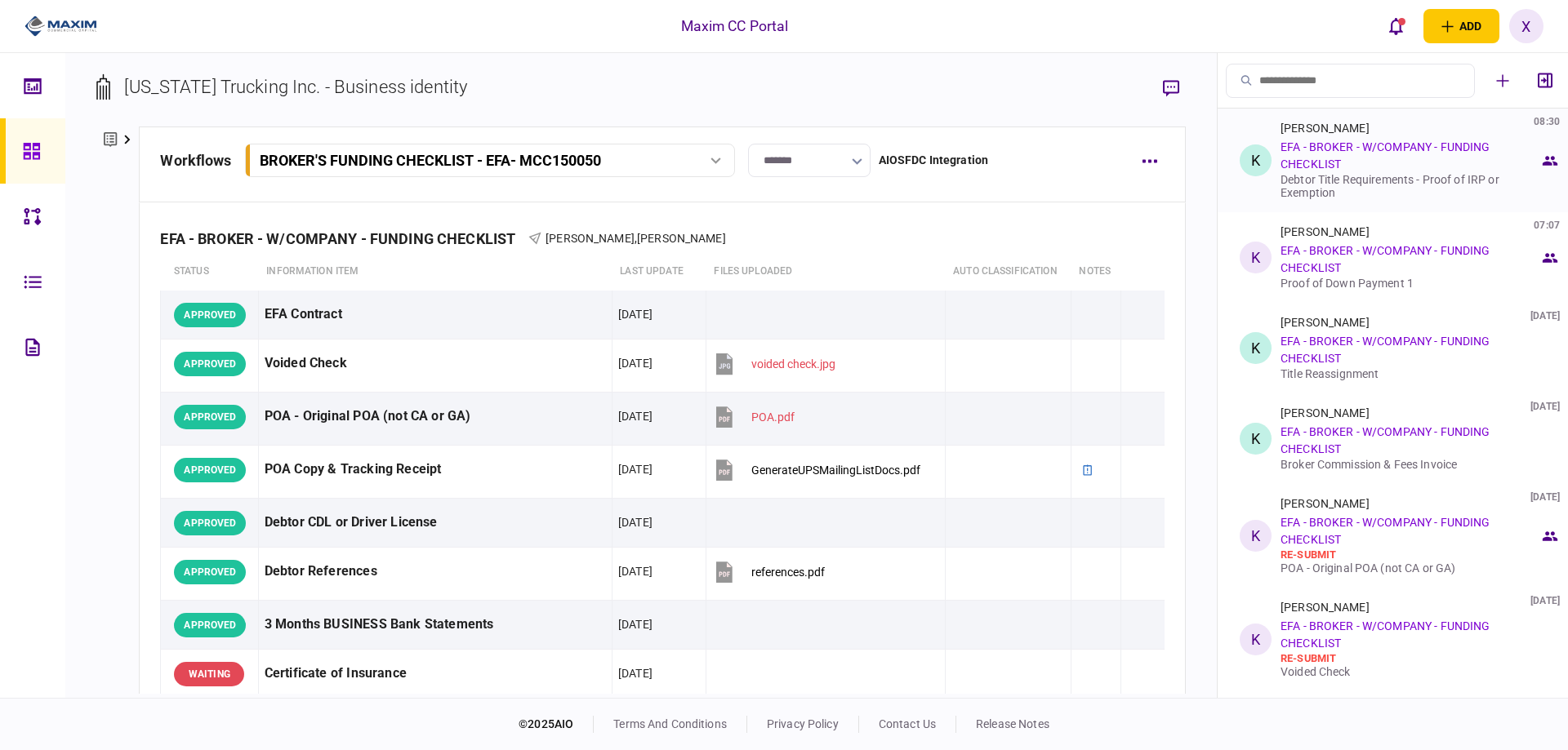
click at [1384, 158] on div "Kelly Chronister 08:30 EFA - BROKER - W/COMPANY - FUNDING CHECKLIST Debtor Titl…" at bounding box center [1410, 160] width 259 height 77
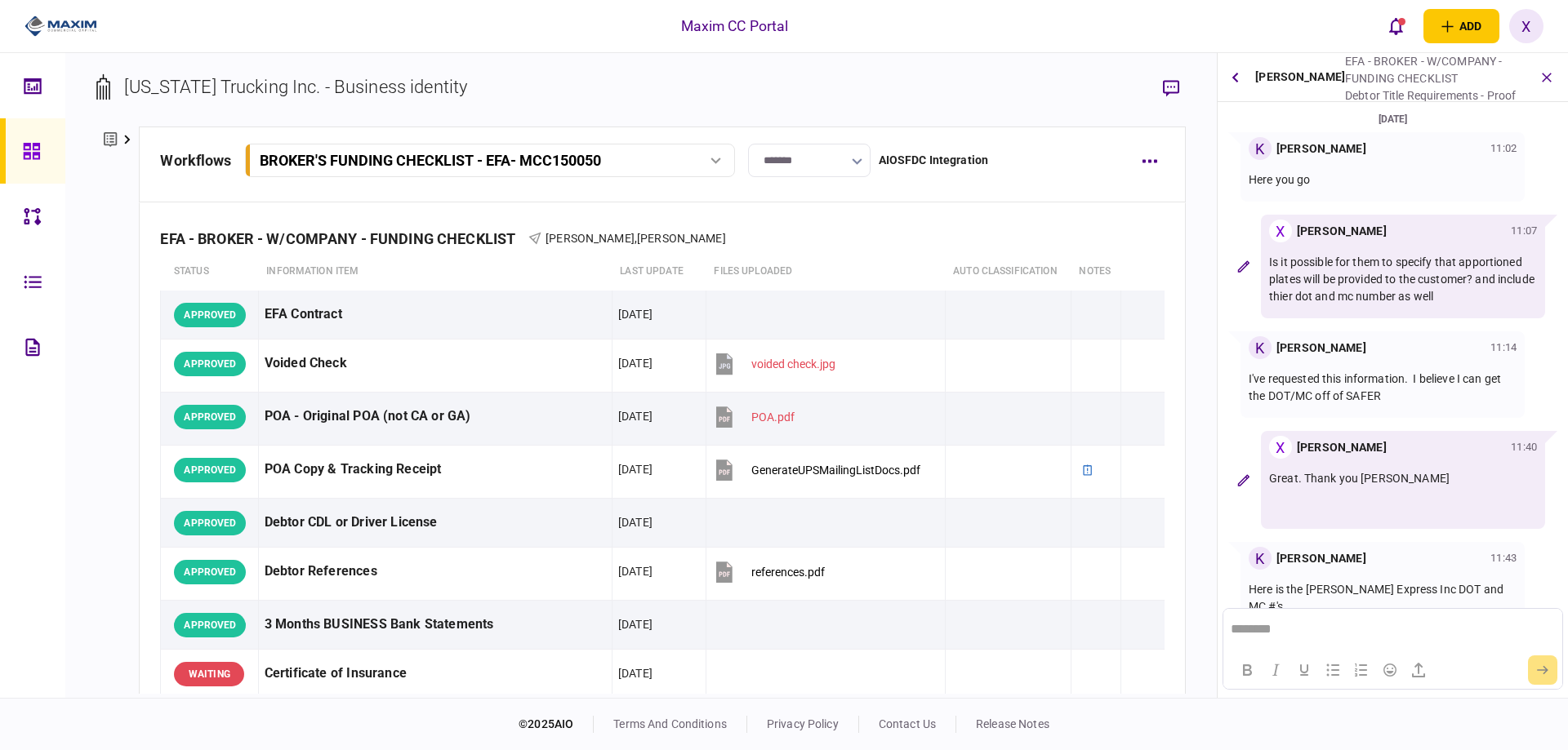
scroll to position [525, 0]
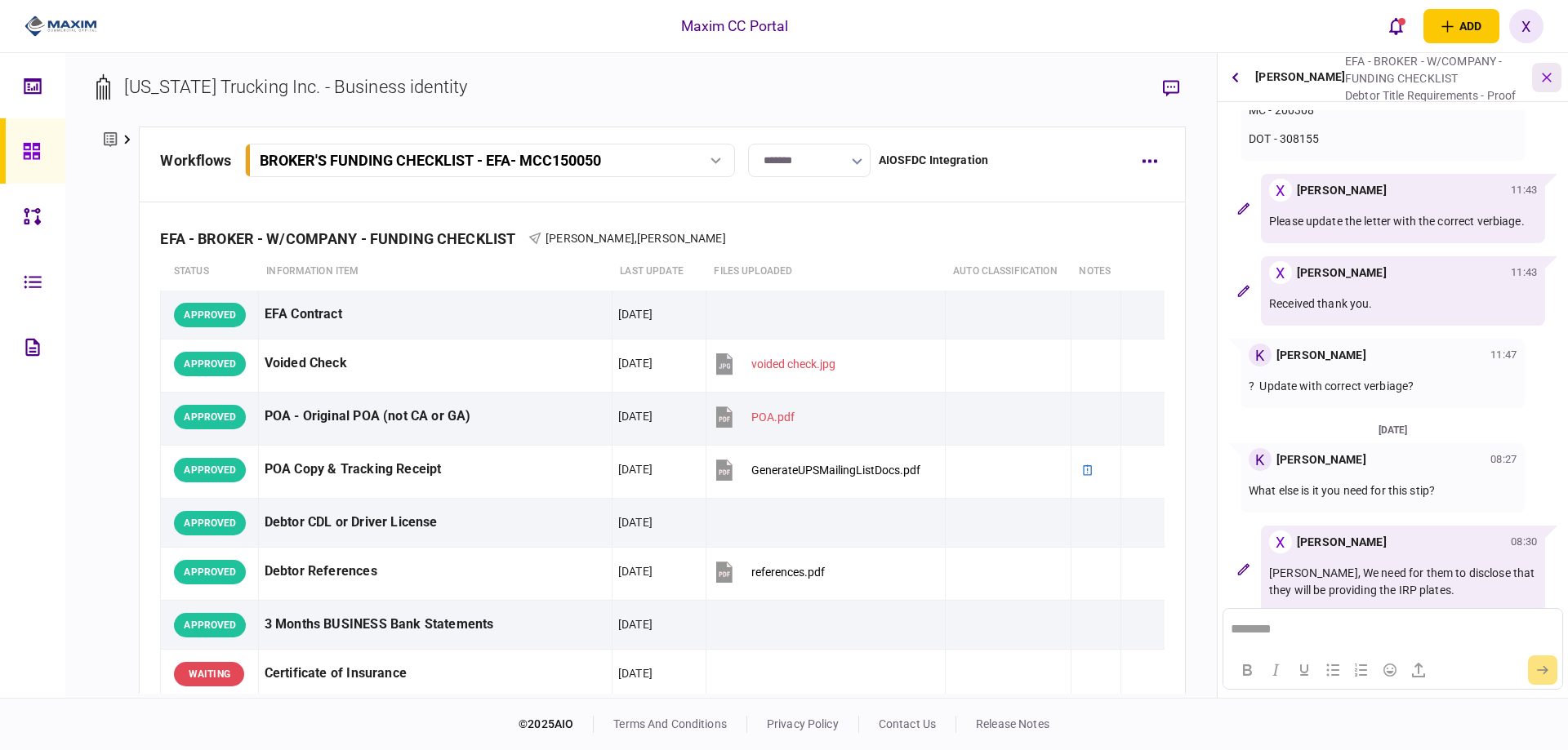
click at [1539, 79] on icon "button" at bounding box center [1547, 76] width 19 height 19
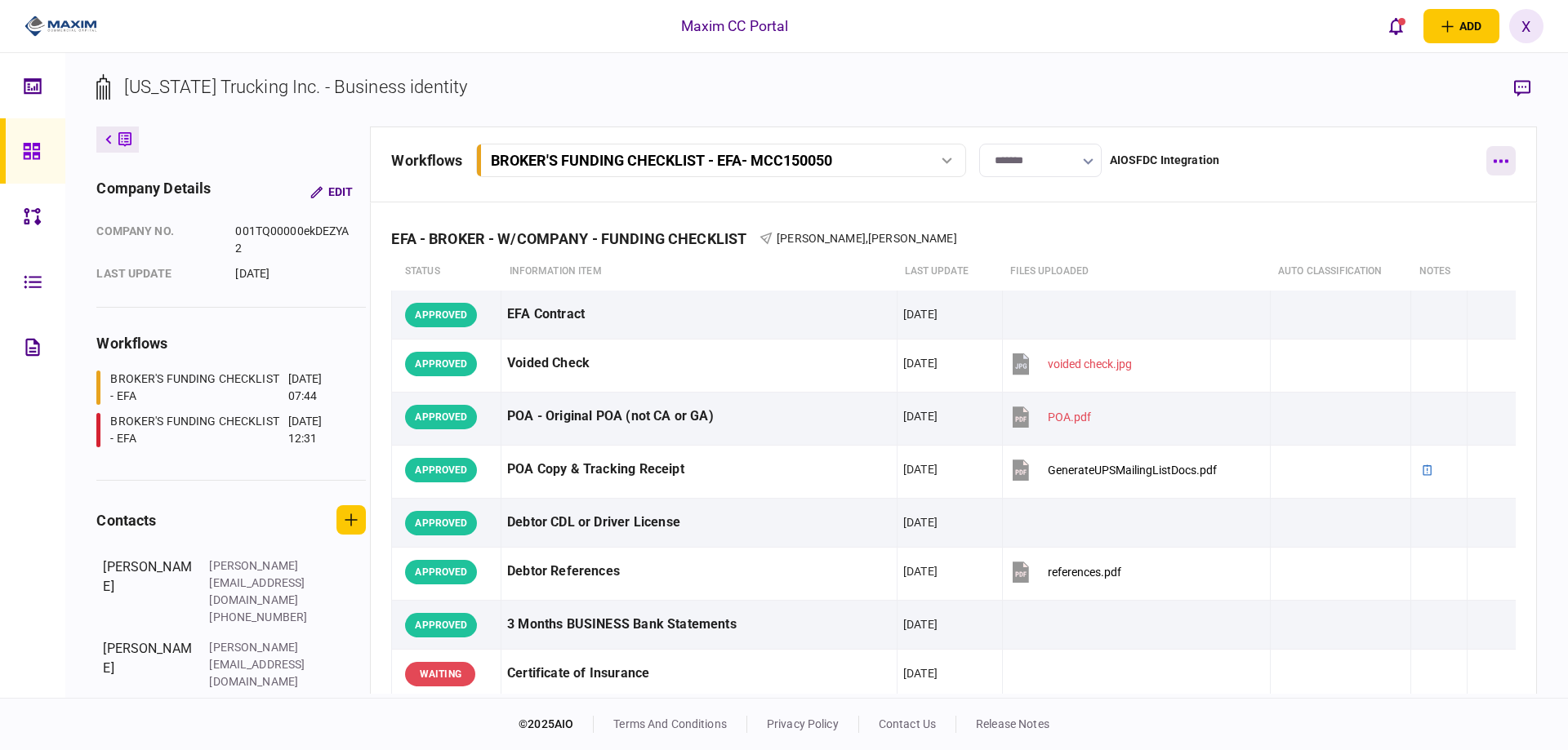
click at [1497, 160] on icon "button" at bounding box center [1501, 161] width 16 height 4
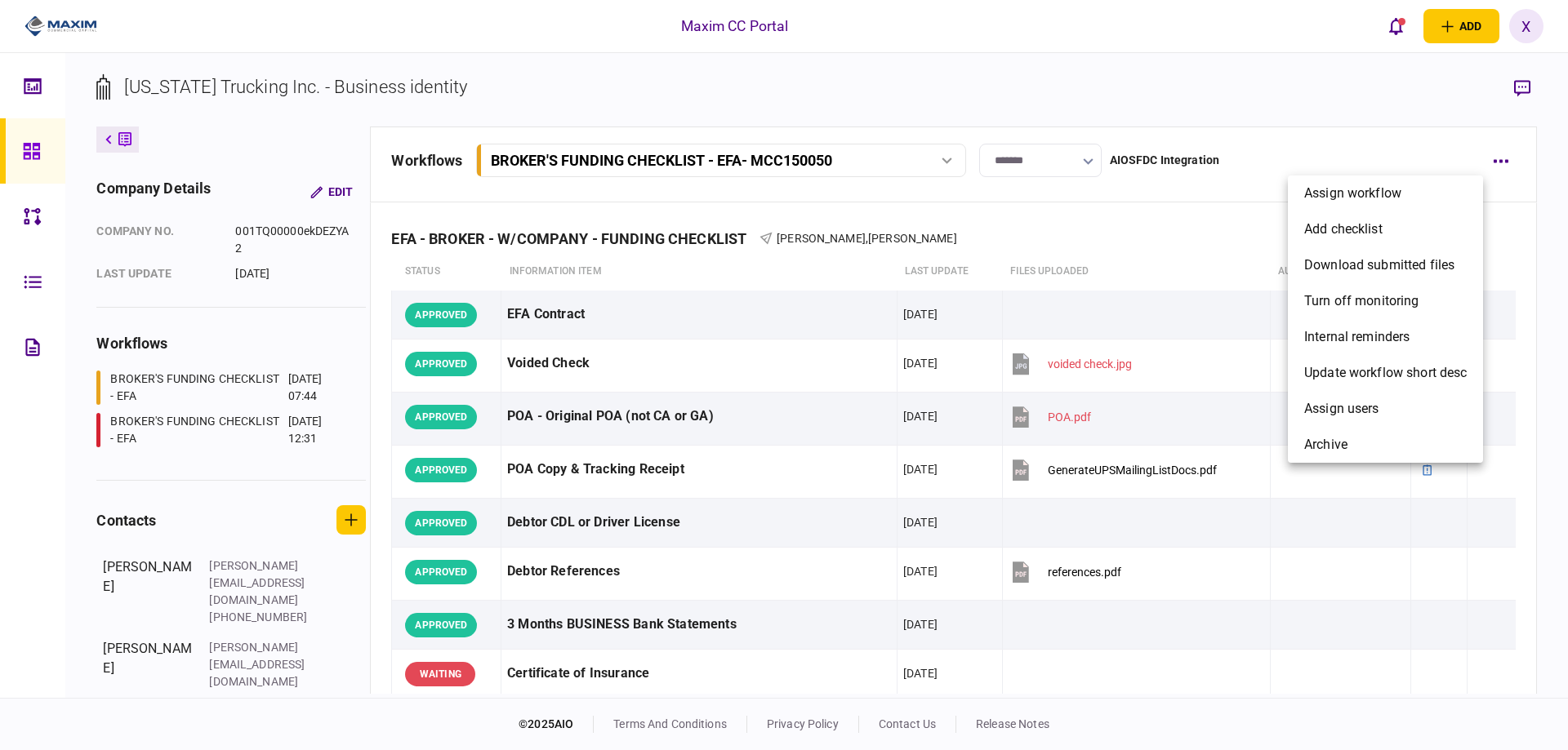
click at [1151, 247] on div at bounding box center [784, 375] width 1568 height 750
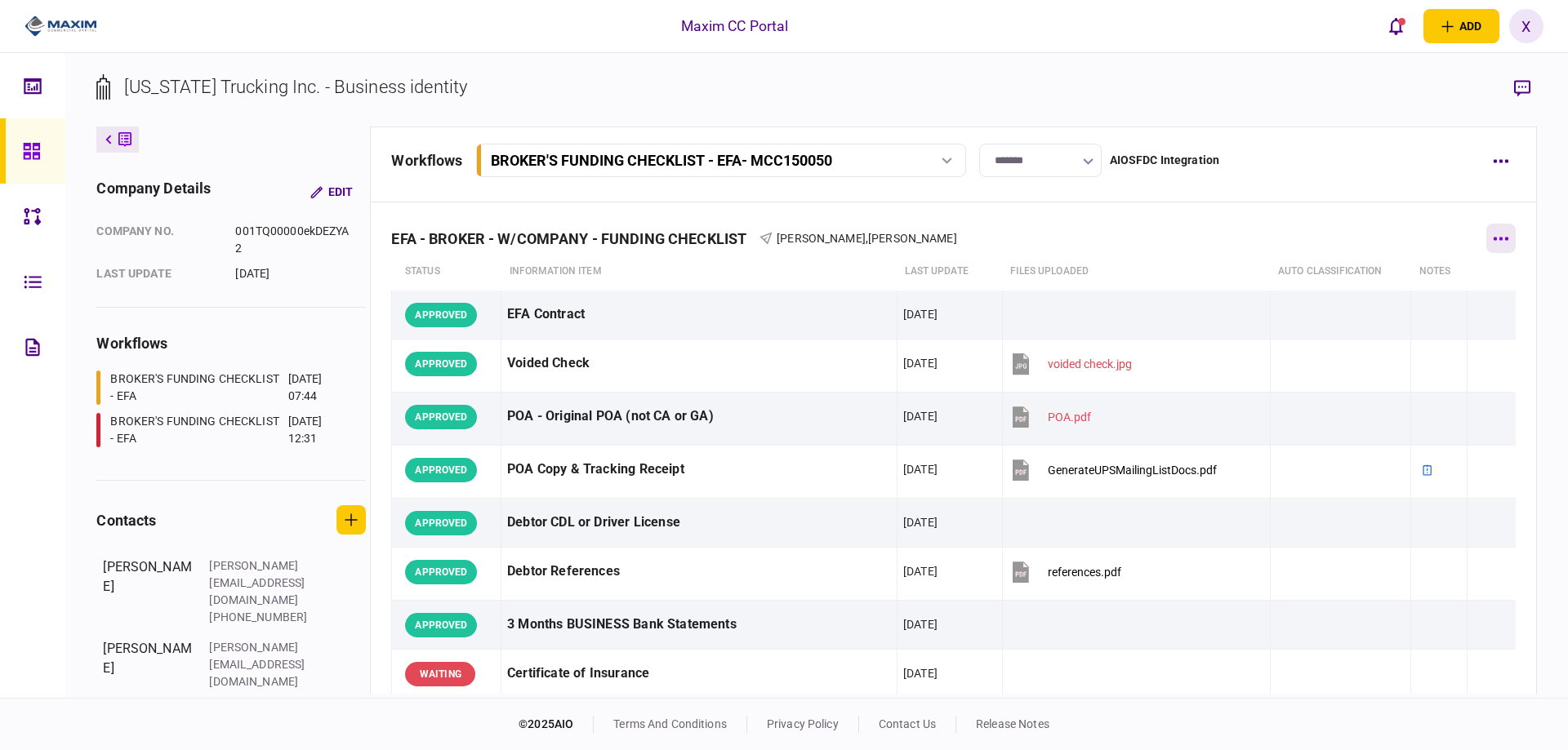
click at [1493, 238] on icon "button" at bounding box center [1501, 238] width 16 height 4
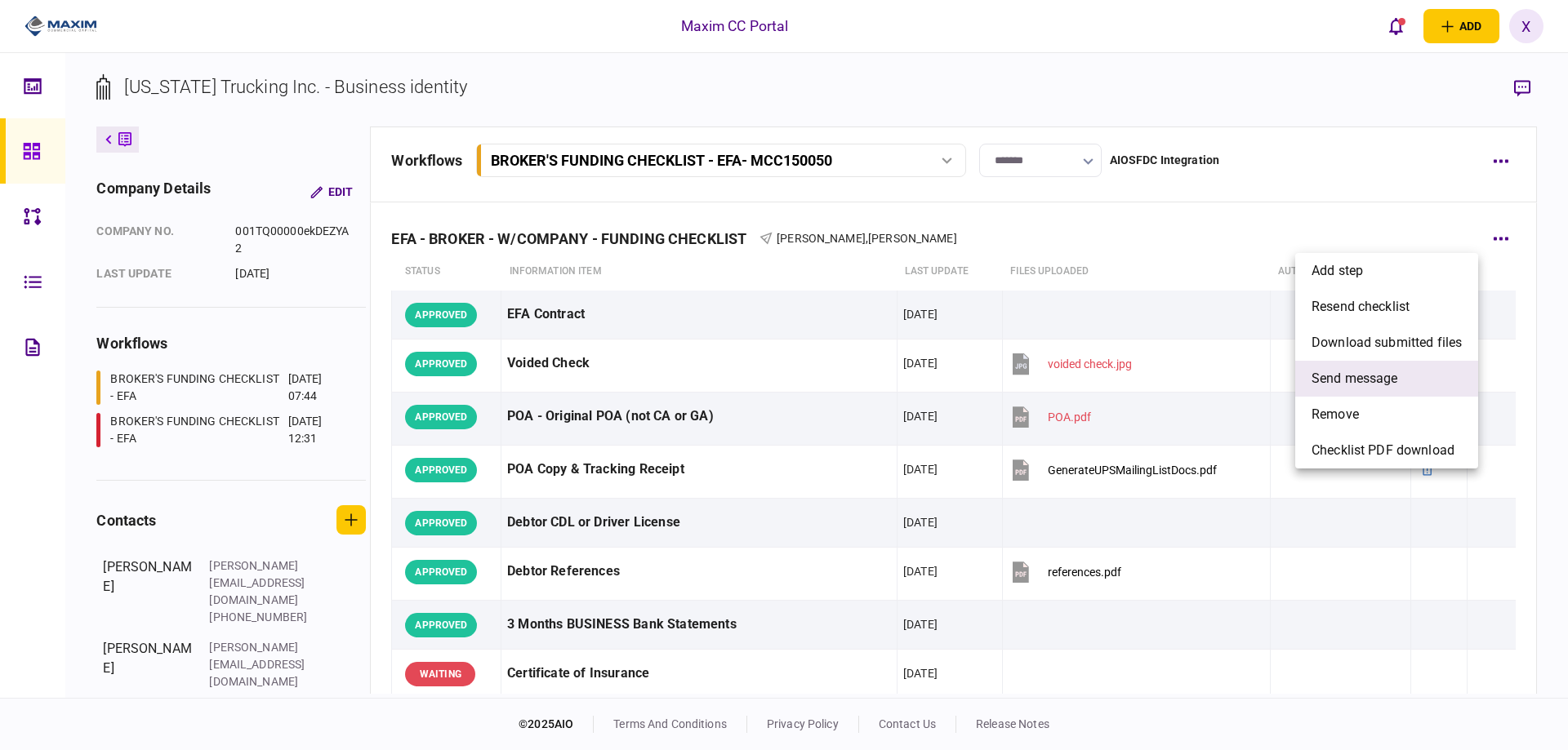
click at [1398, 385] on span "send message" at bounding box center [1354, 379] width 86 height 20
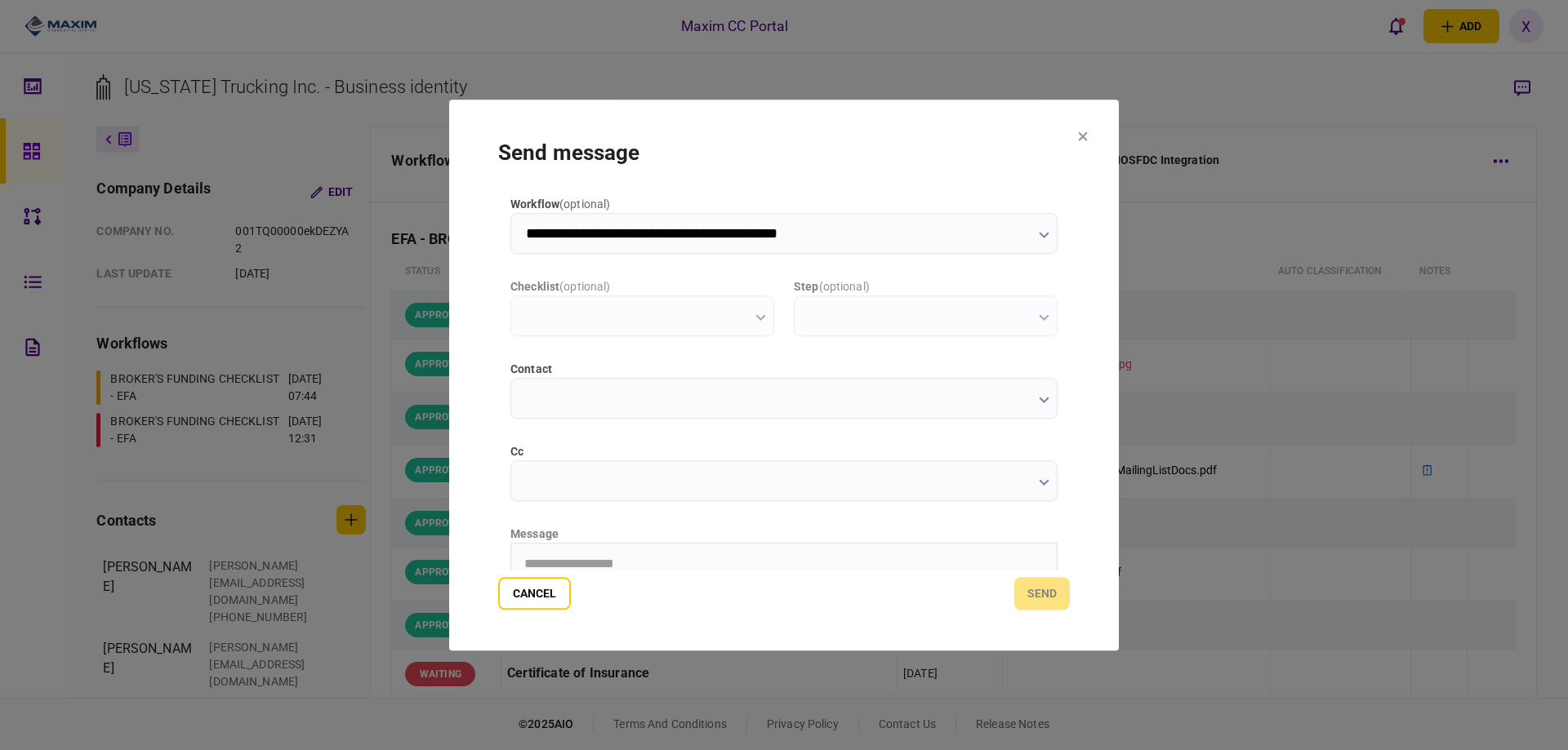
scroll to position [0, 0]
type input "**********"
click at [588, 496] on html "**********" at bounding box center [784, 481] width 546 height 41
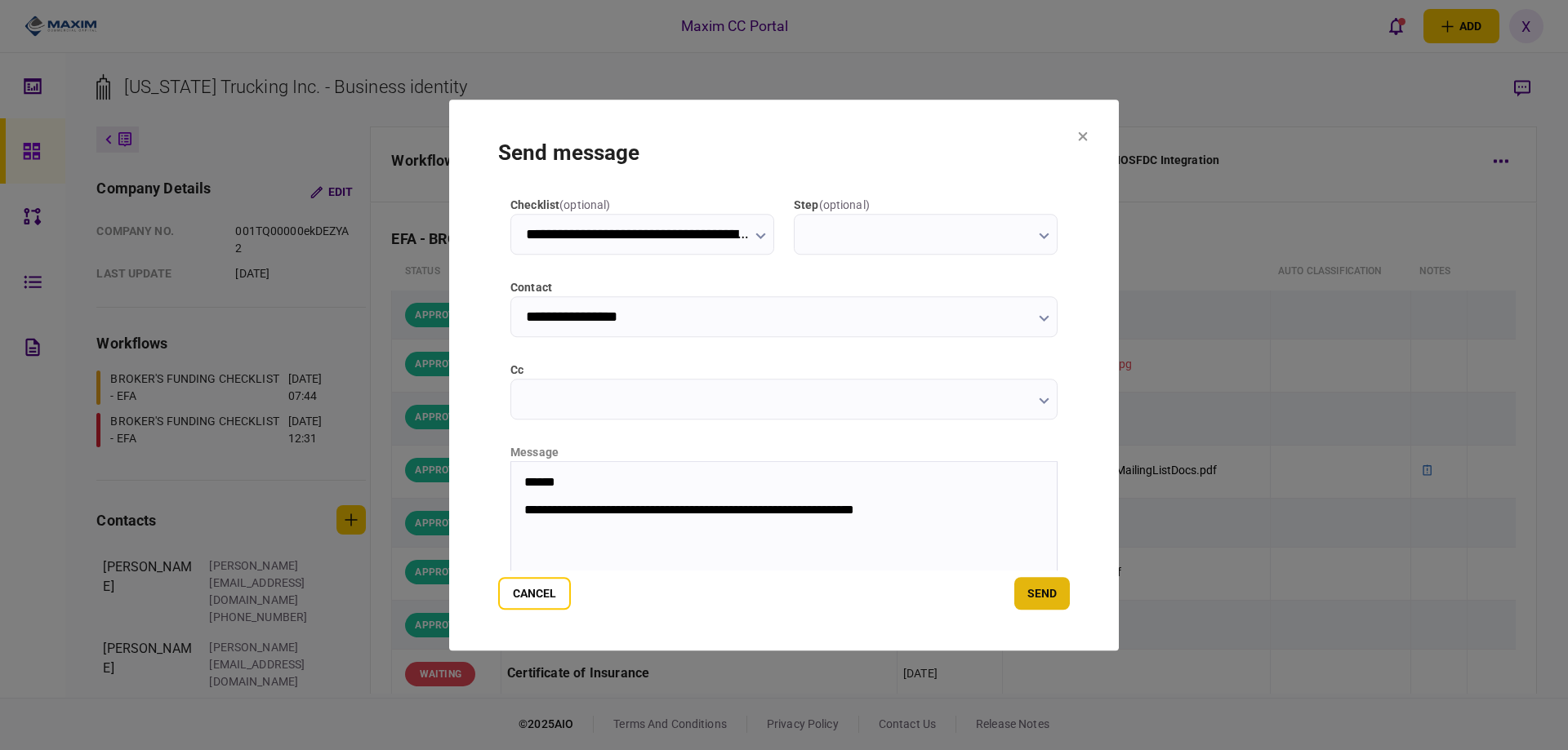
click at [1048, 584] on button "send" at bounding box center [1042, 593] width 56 height 33
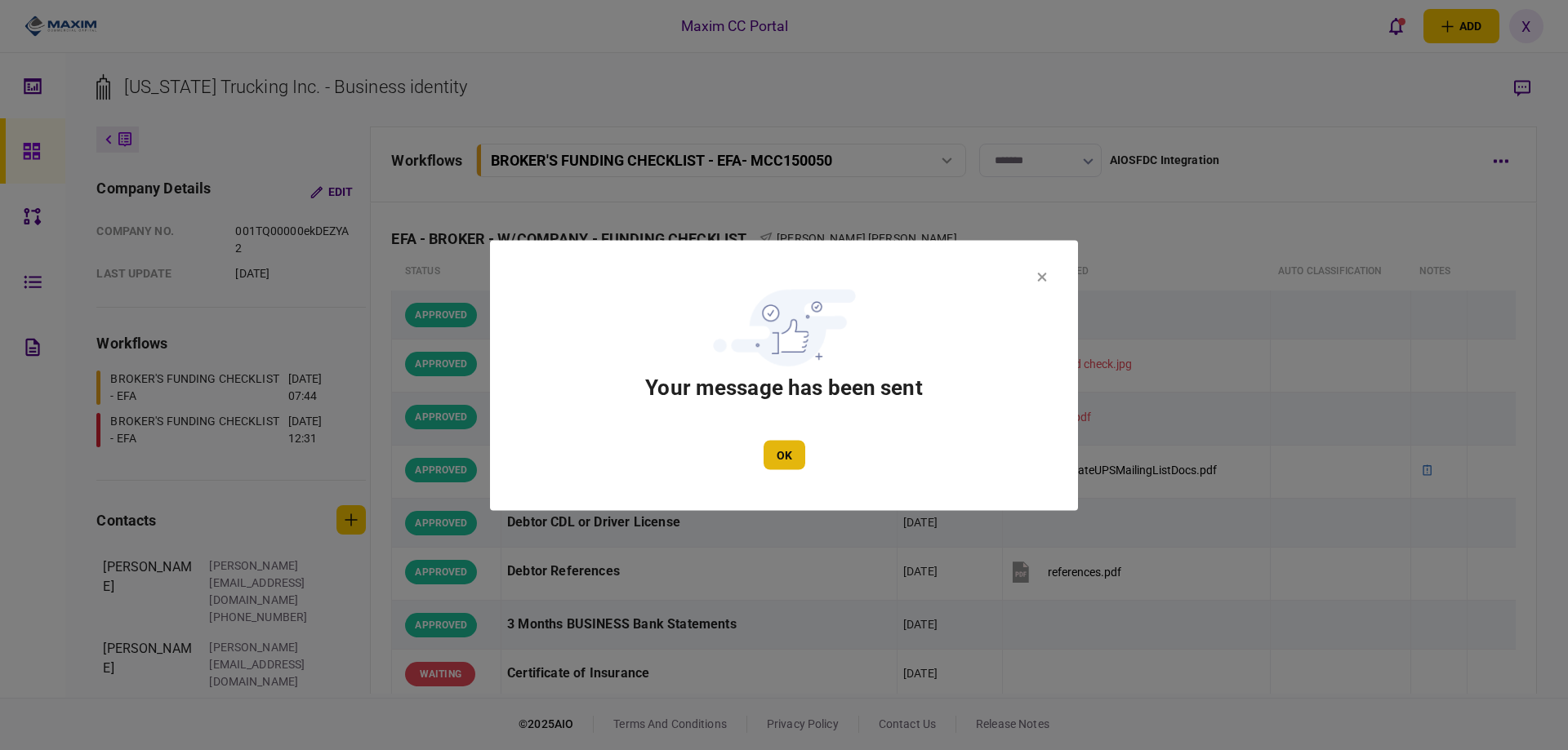
click at [785, 457] on button "OK" at bounding box center [785, 455] width 42 height 30
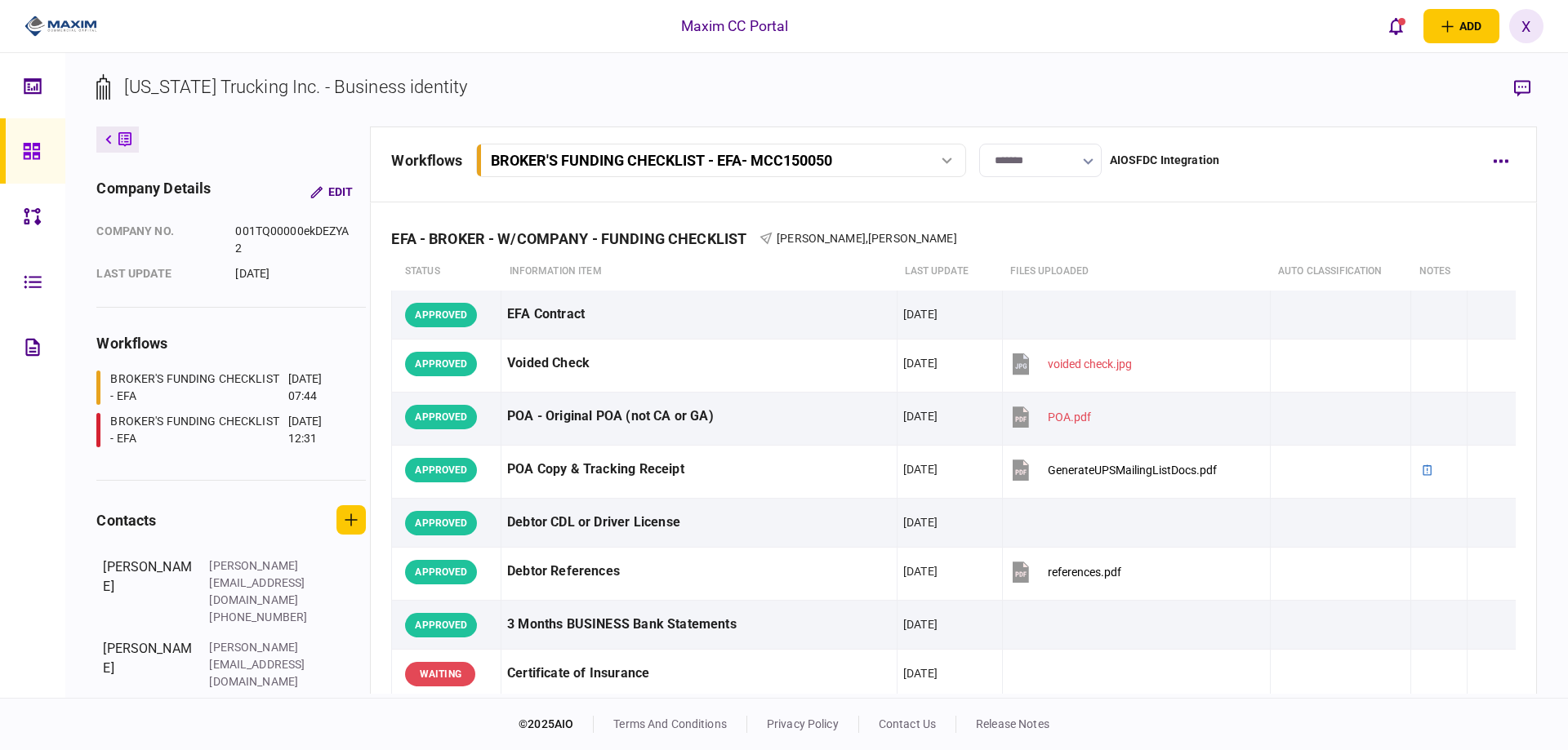
click at [19, 159] on link at bounding box center [33, 151] width 66 height 66
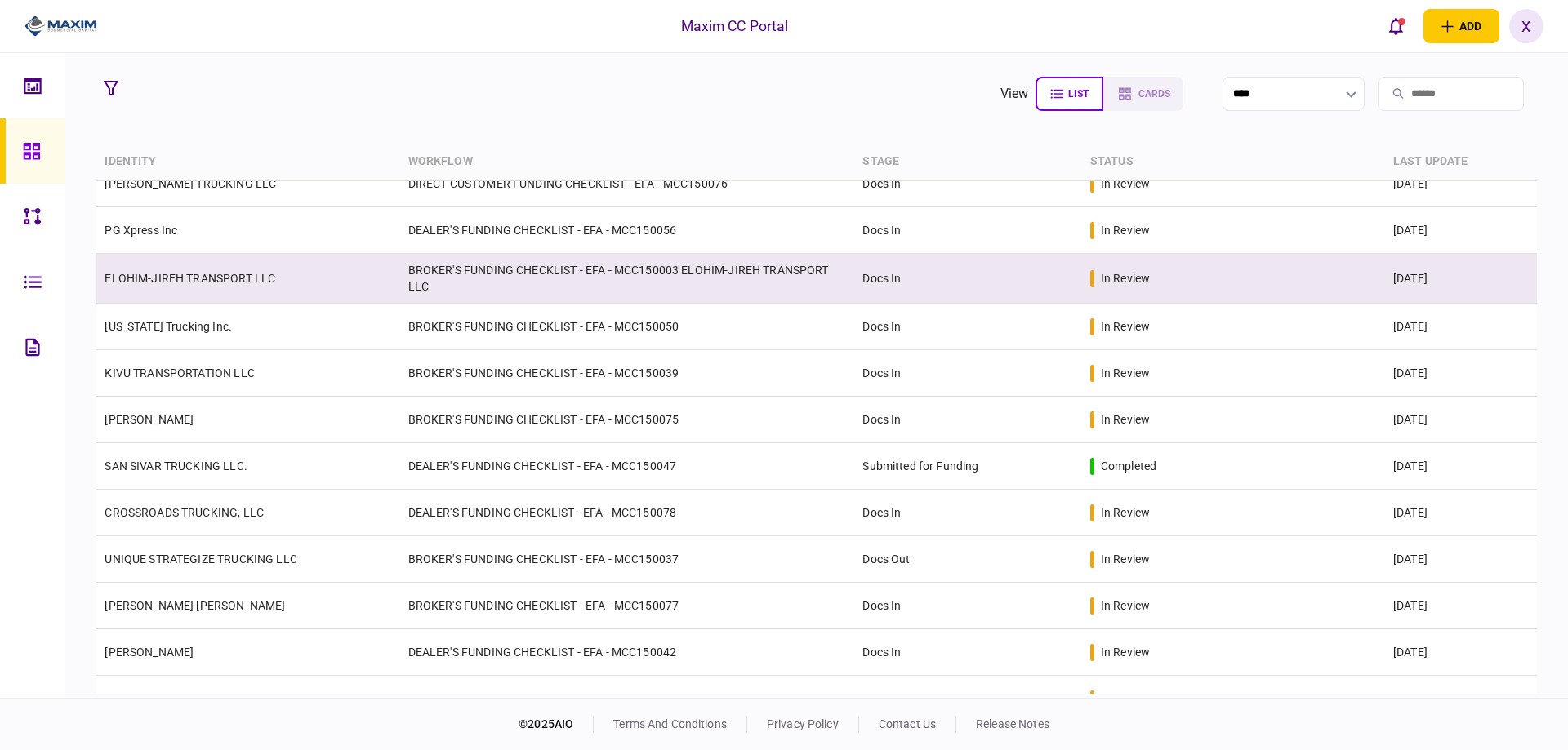
scroll to position [163, 0]
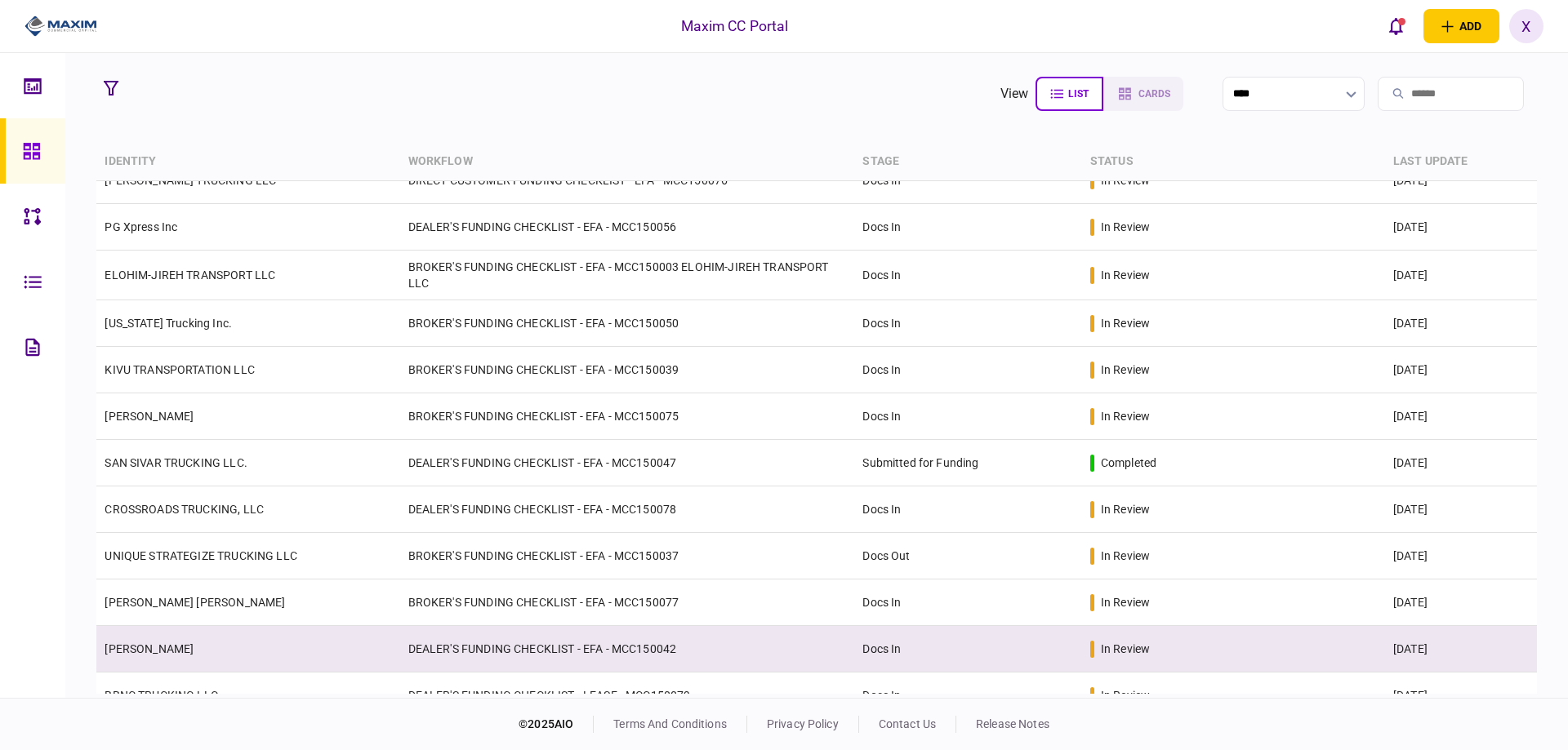
click at [191, 643] on link "[PERSON_NAME]" at bounding box center [149, 649] width 89 height 13
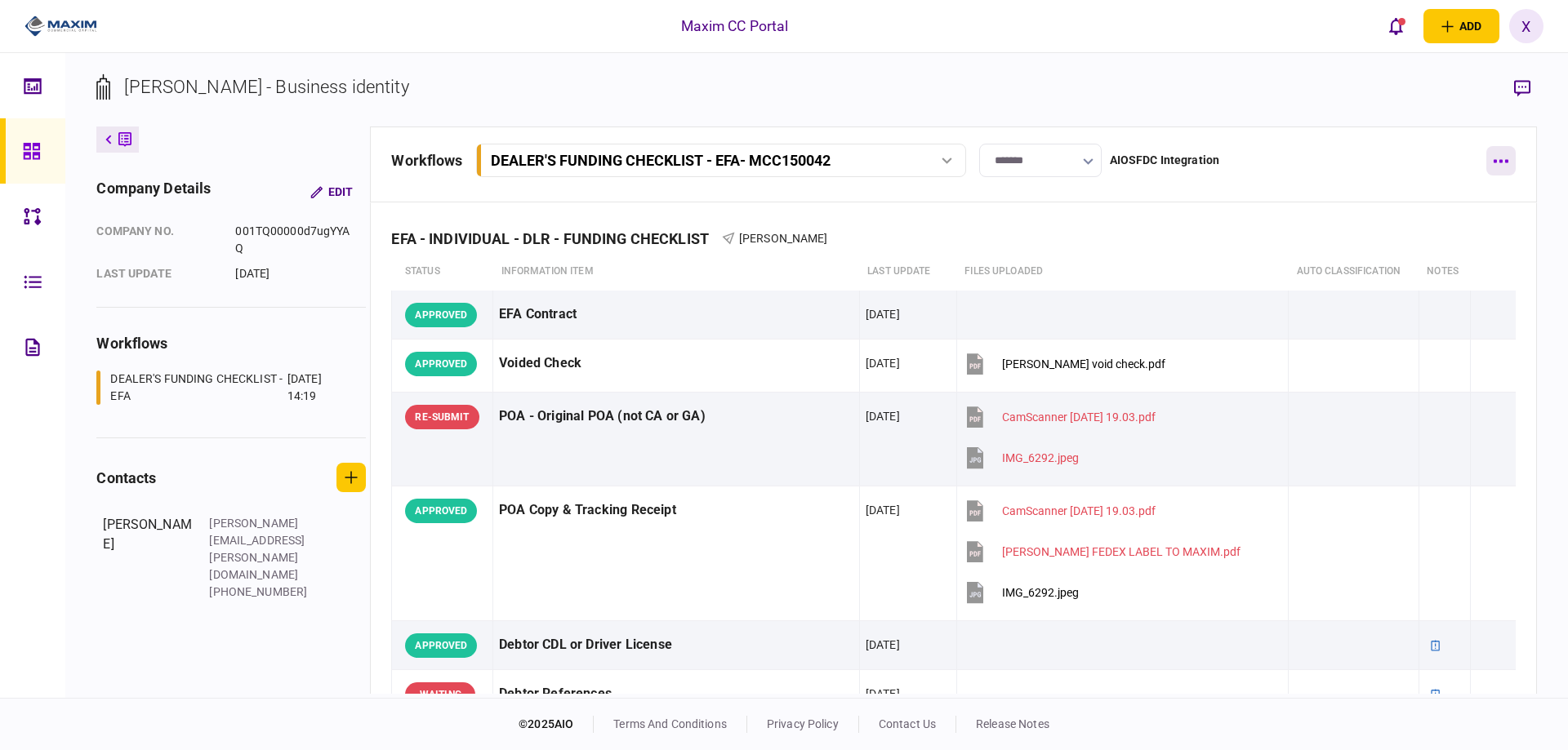
click at [1498, 152] on button "button" at bounding box center [1501, 161] width 30 height 30
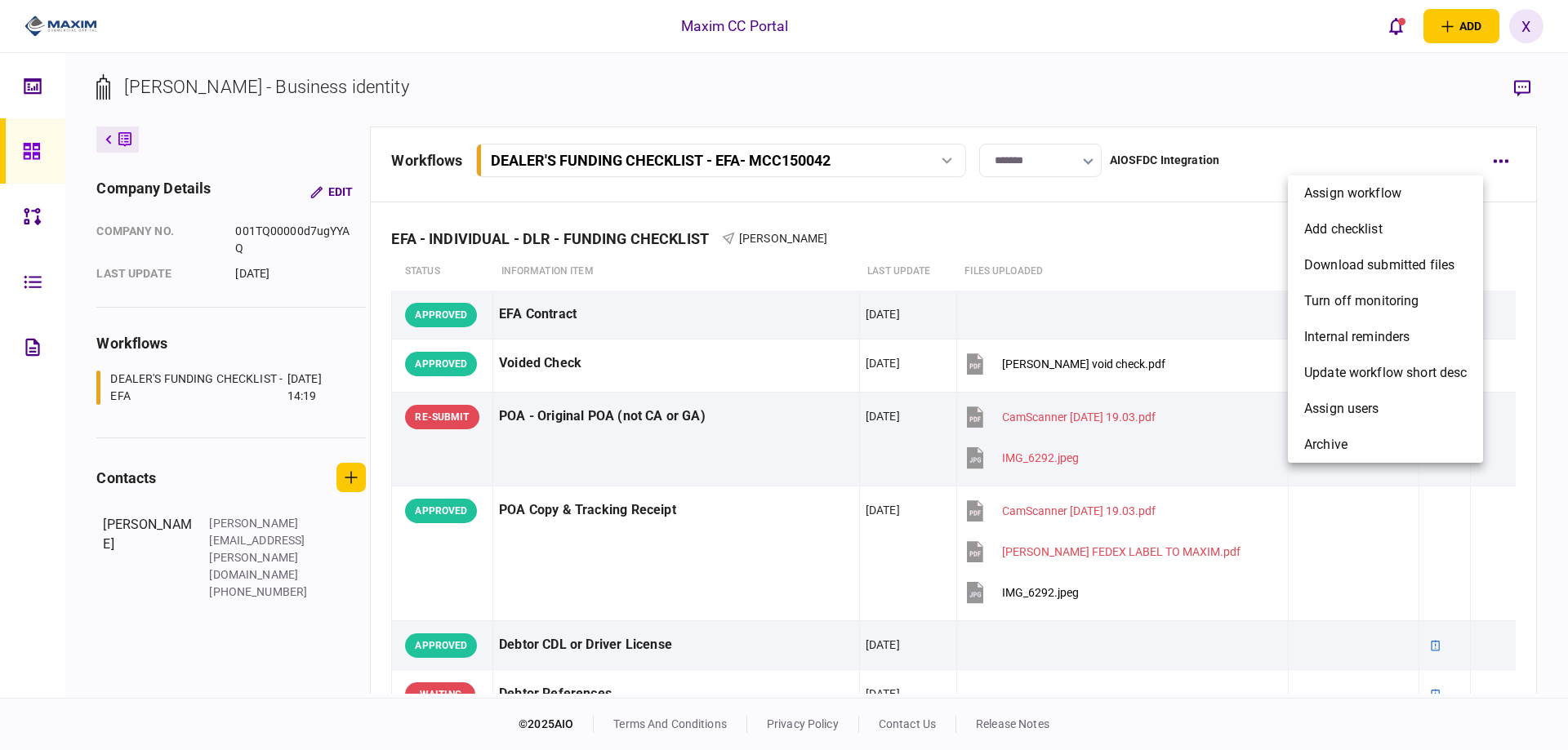
click at [1226, 240] on div at bounding box center [784, 375] width 1568 height 750
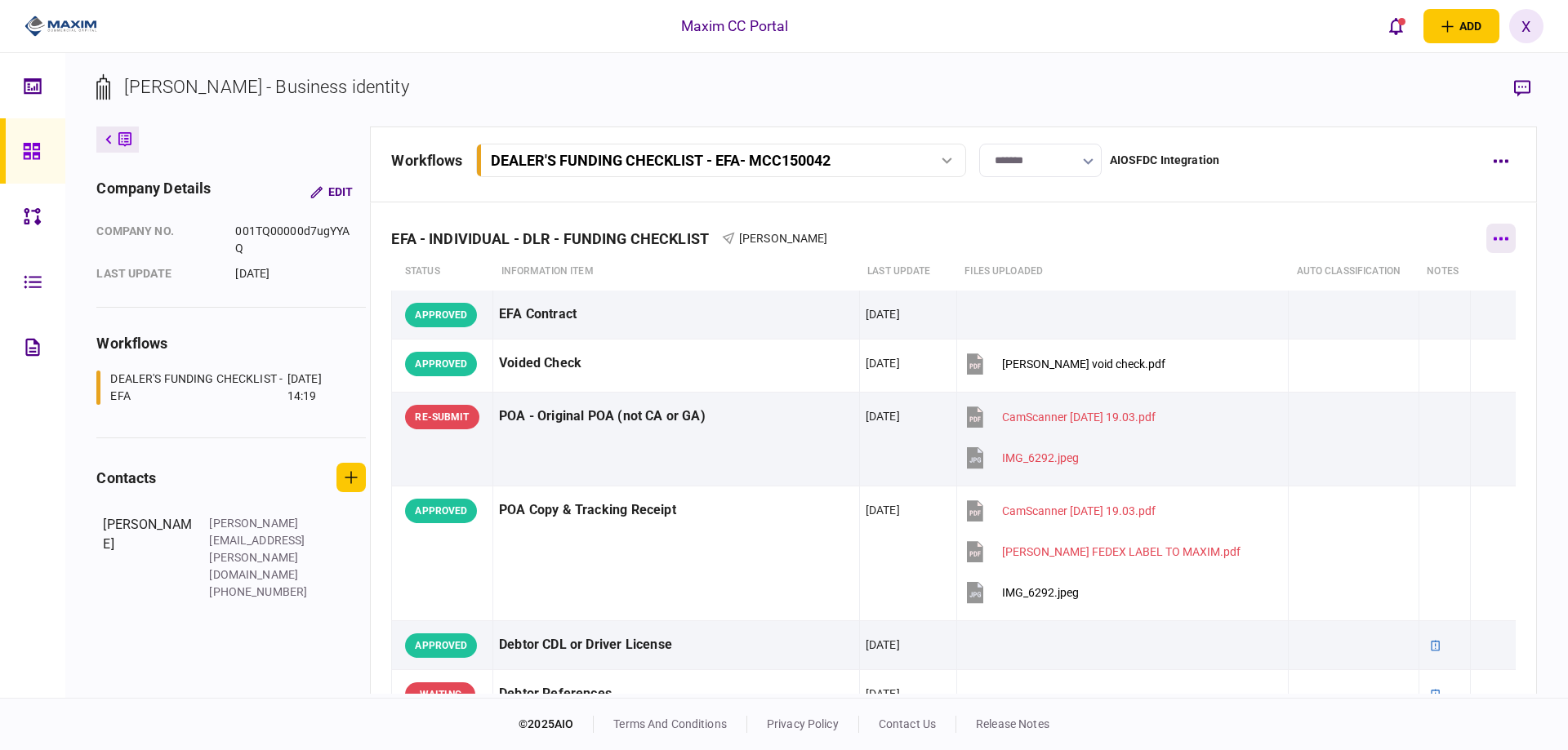
click at [1493, 236] on icon "button" at bounding box center [1501, 238] width 16 height 4
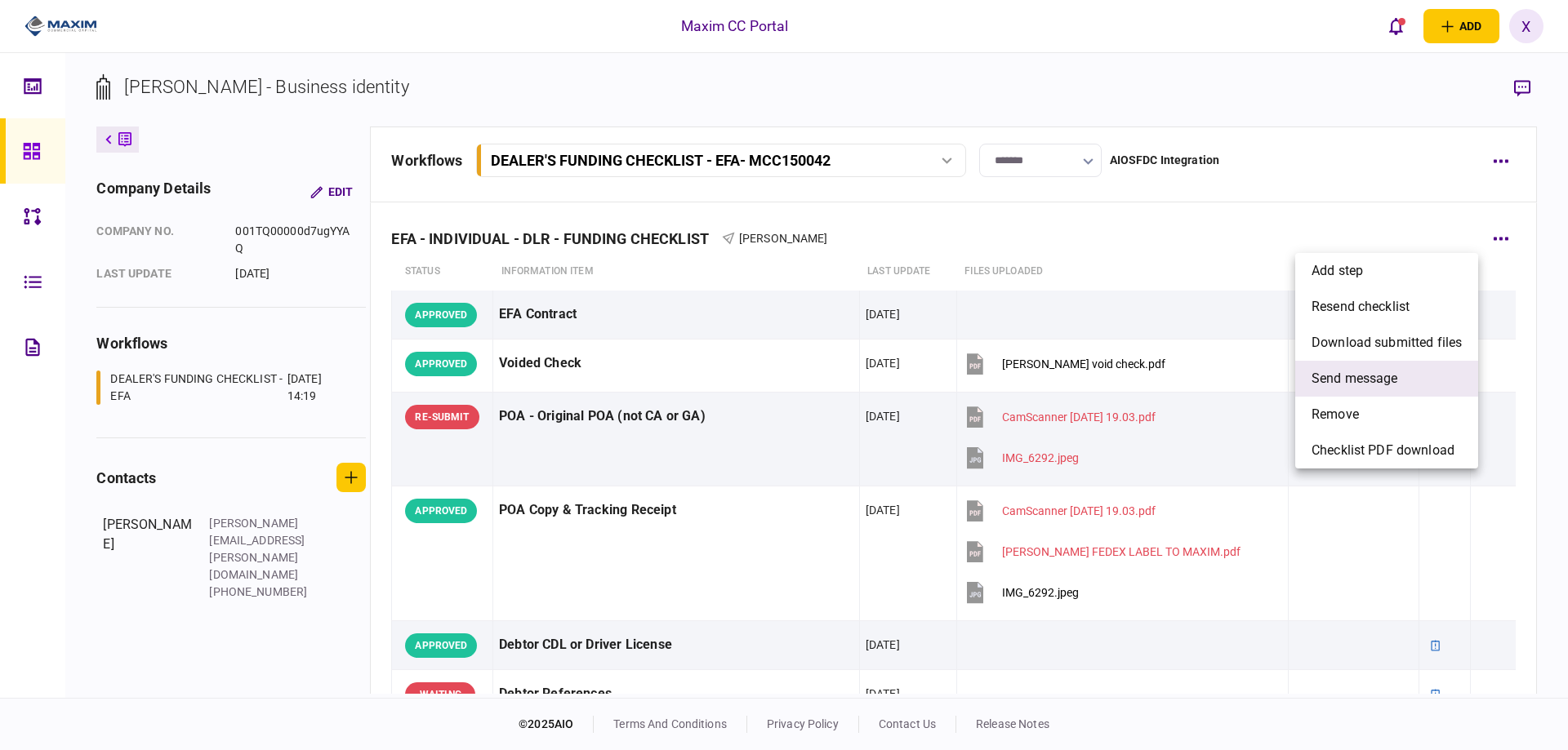
click at [1392, 374] on span "send message" at bounding box center [1354, 379] width 86 height 20
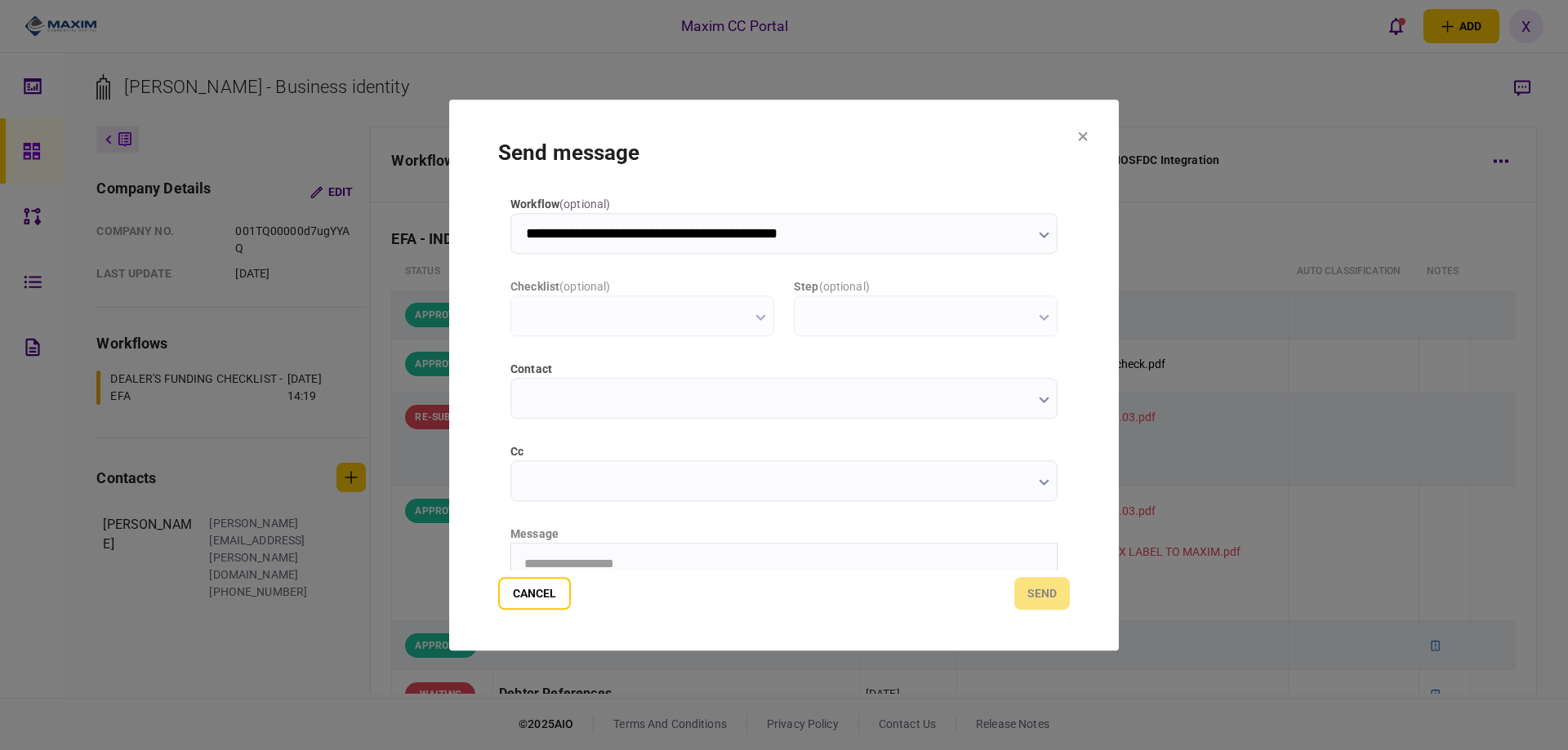
type input "**********"
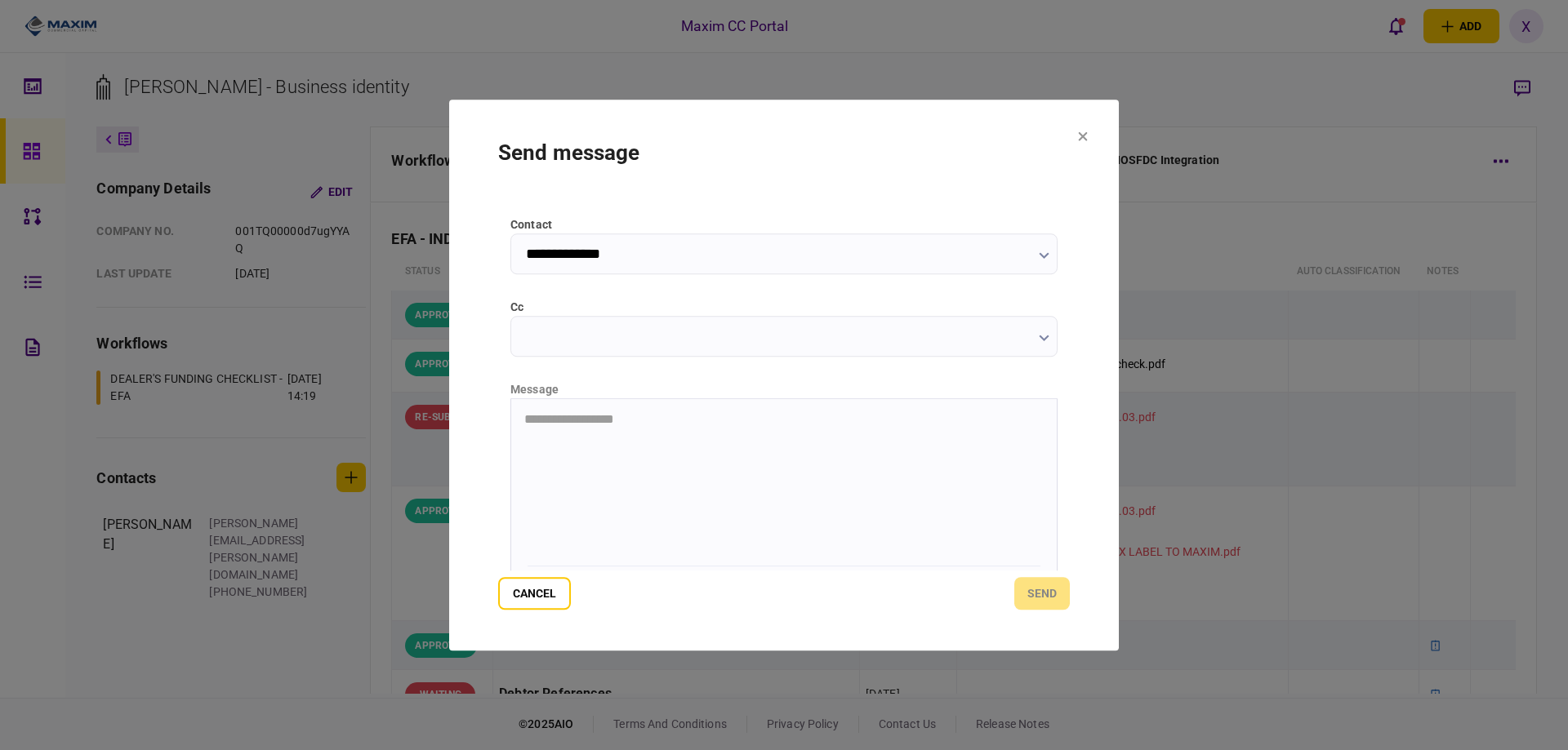
scroll to position [176, 0]
click at [597, 408] on html "**********" at bounding box center [784, 387] width 546 height 41
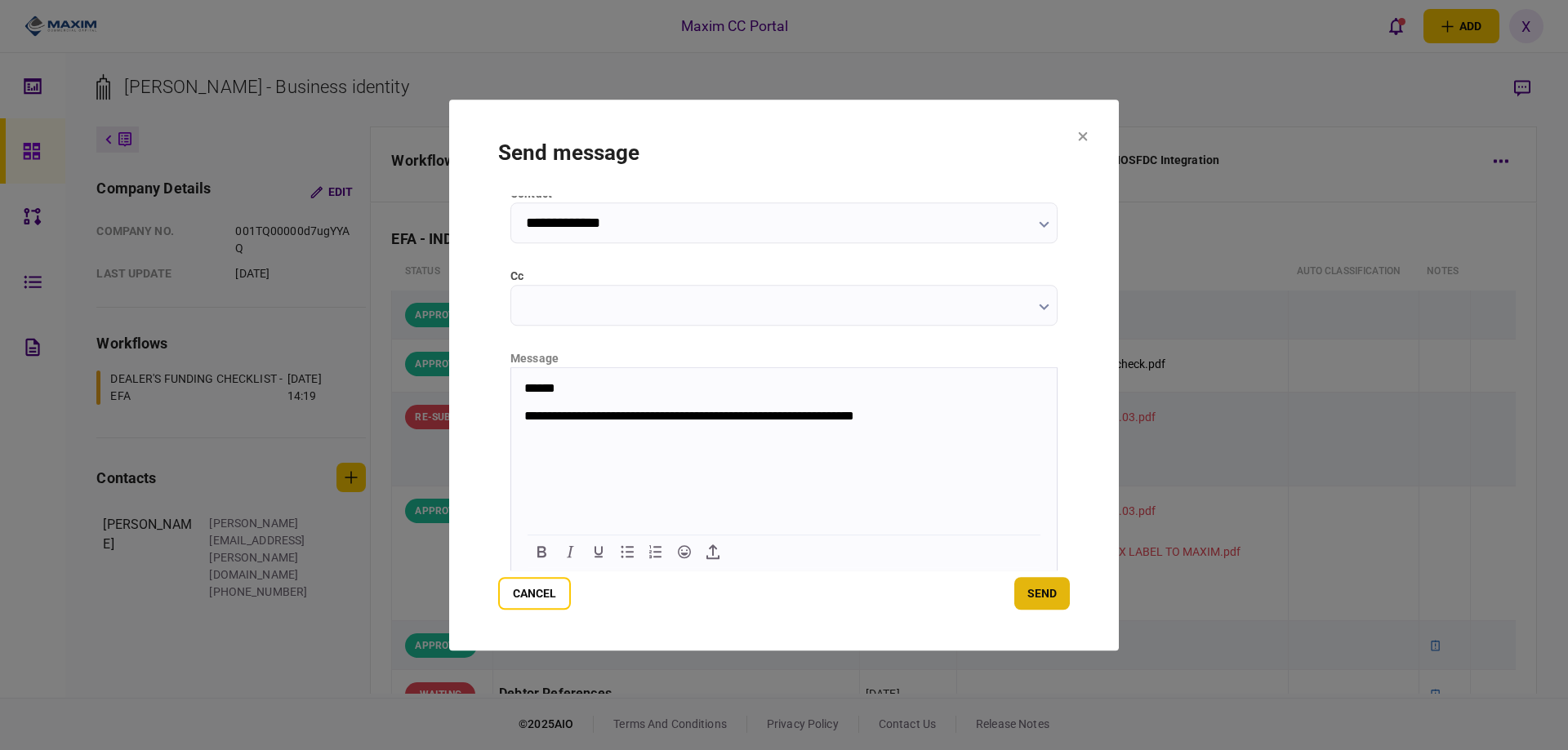
click at [1019, 599] on button "send" at bounding box center [1042, 593] width 56 height 33
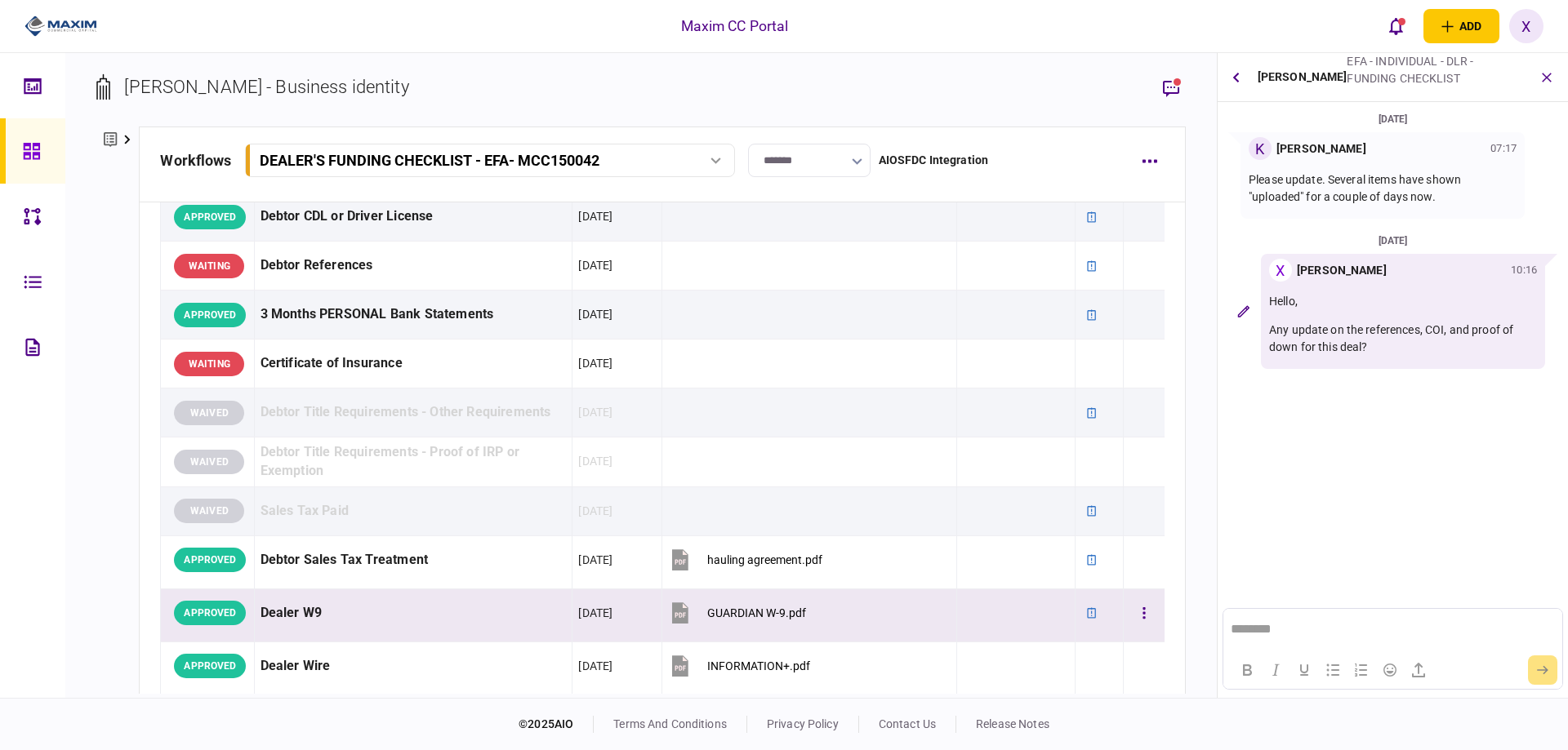
scroll to position [571, 0]
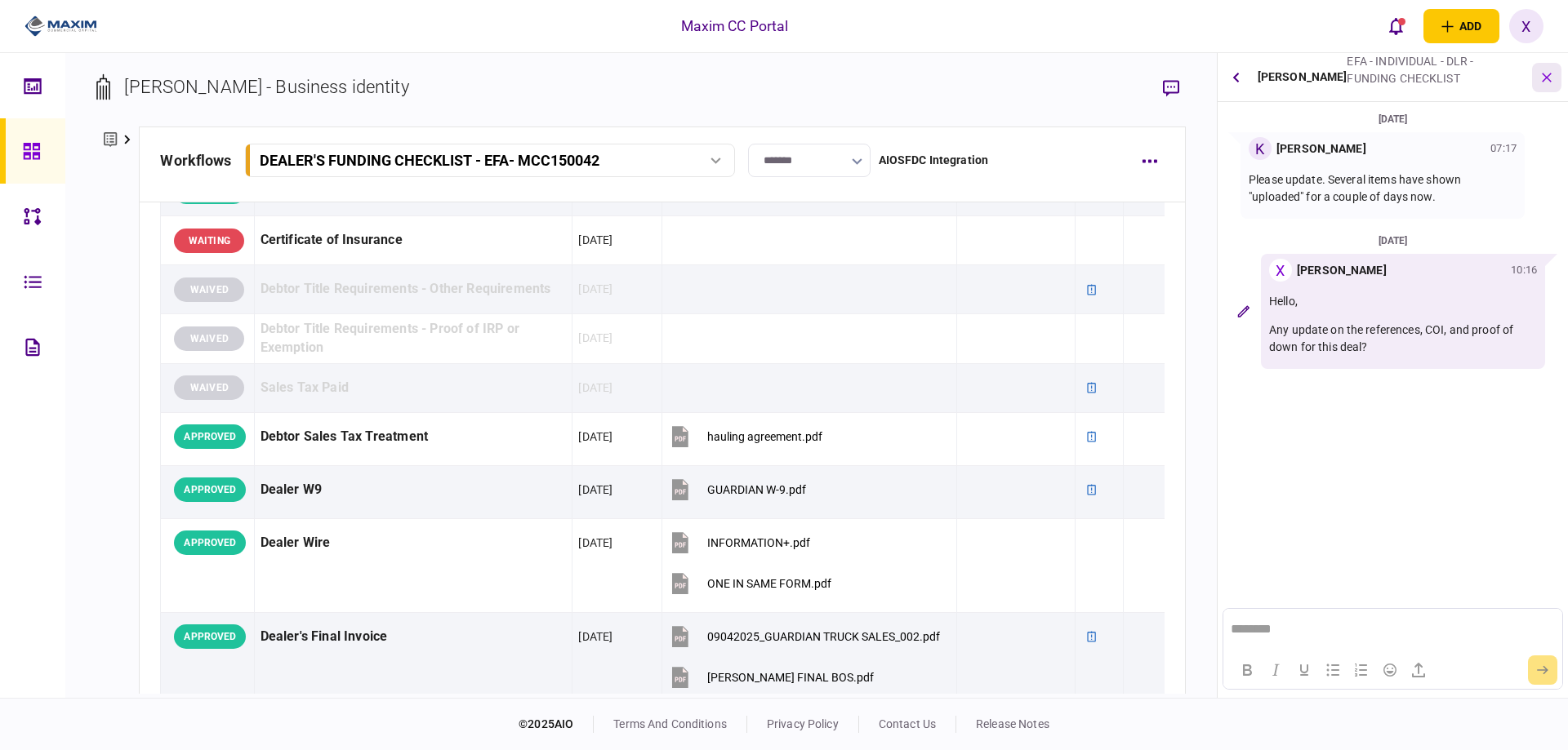
click at [1554, 75] on icon "button" at bounding box center [1547, 76] width 19 height 19
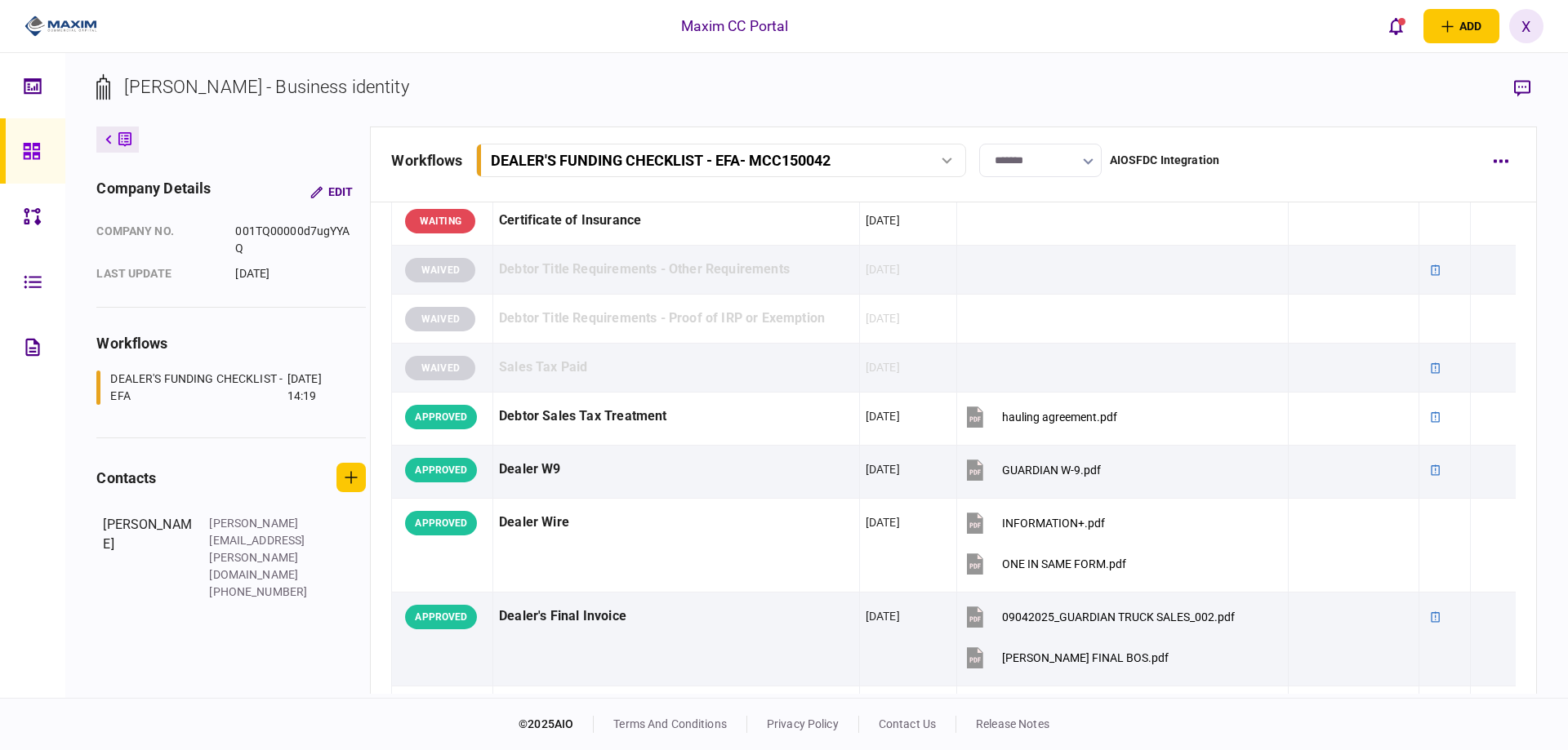
scroll to position [552, 0]
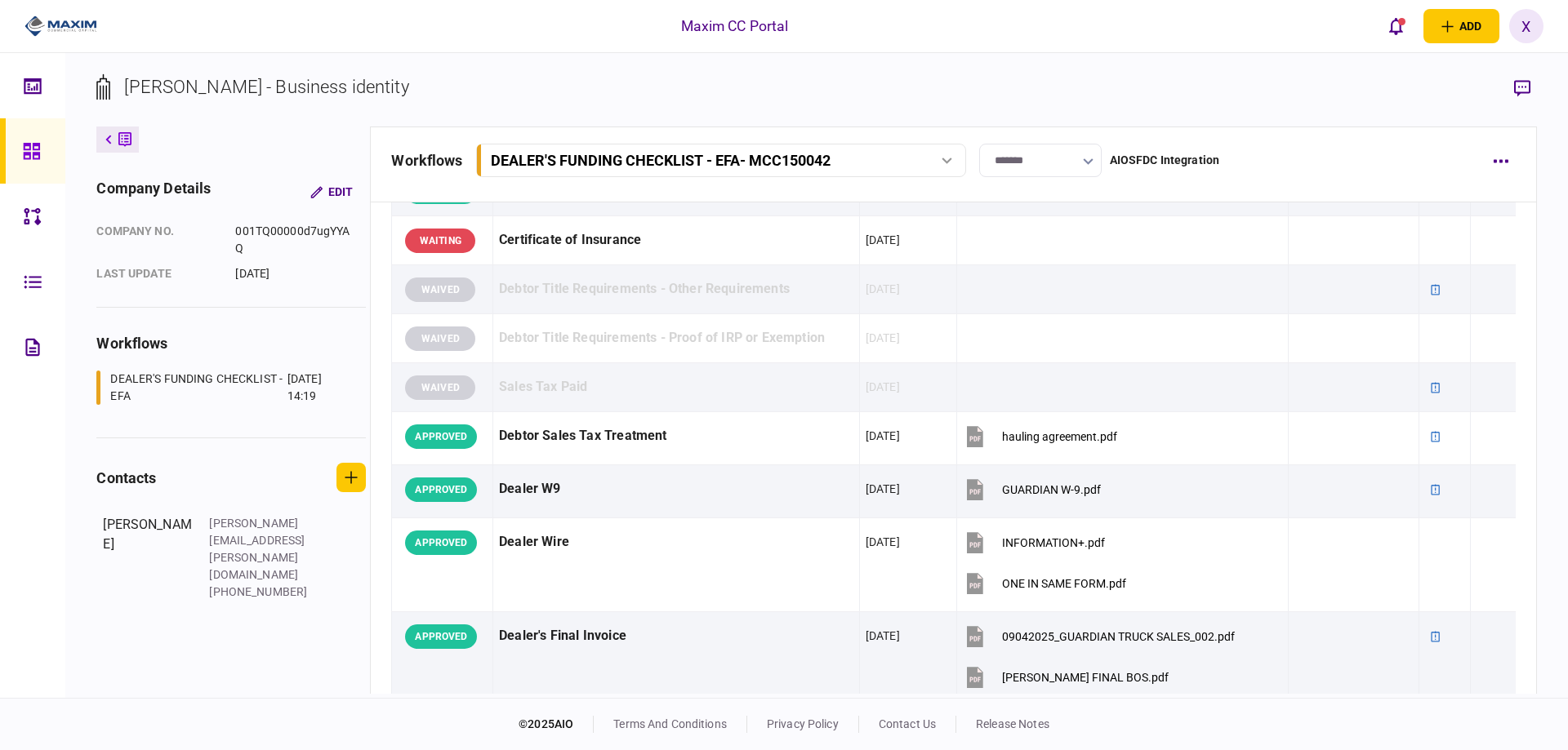
click at [77, 29] on img at bounding box center [61, 26] width 73 height 25
click at [37, 167] on div at bounding box center [36, 151] width 26 height 66
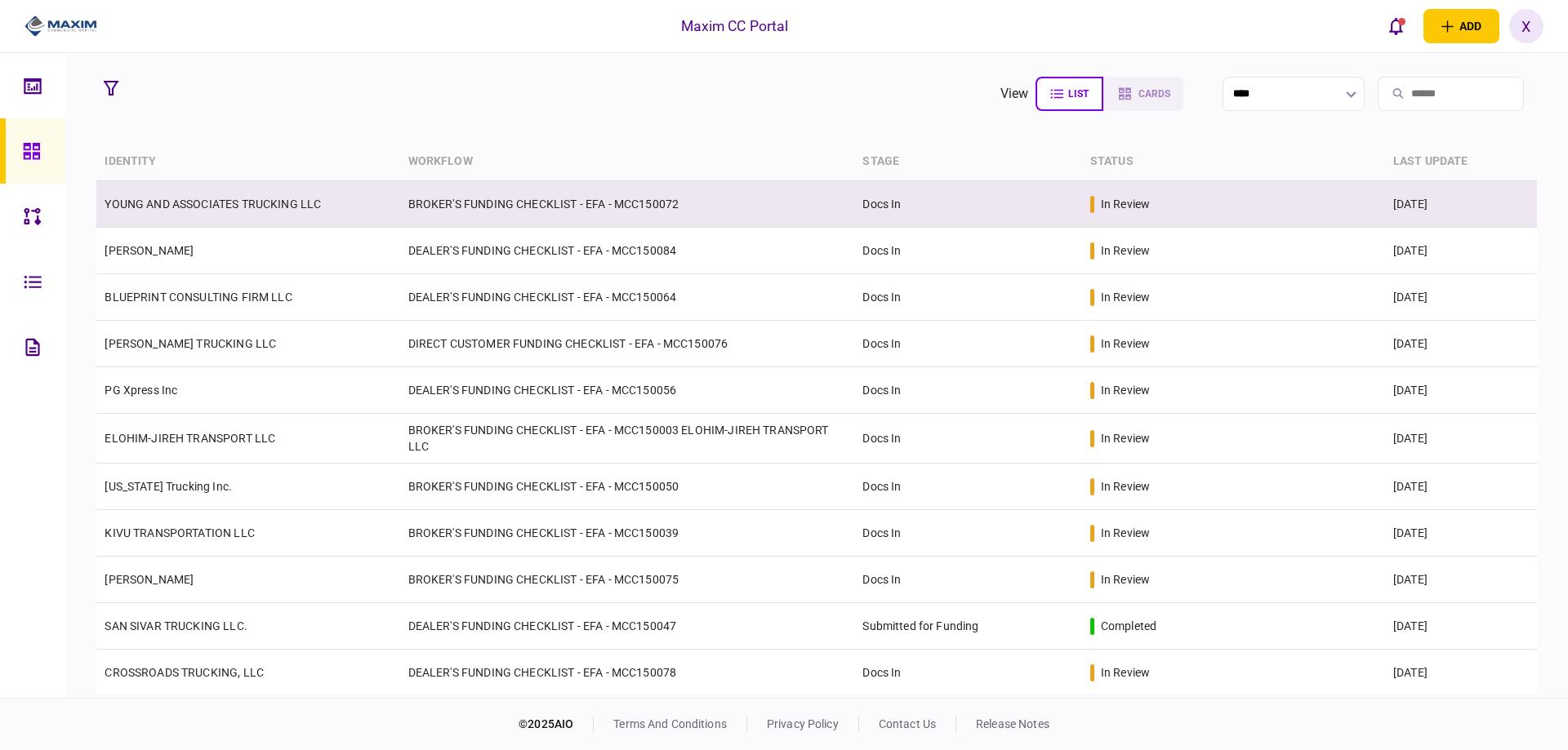
click at [211, 213] on td "YOUNG AND ASSOCIATES TRUCKING LLC" at bounding box center [247, 204] width 303 height 47
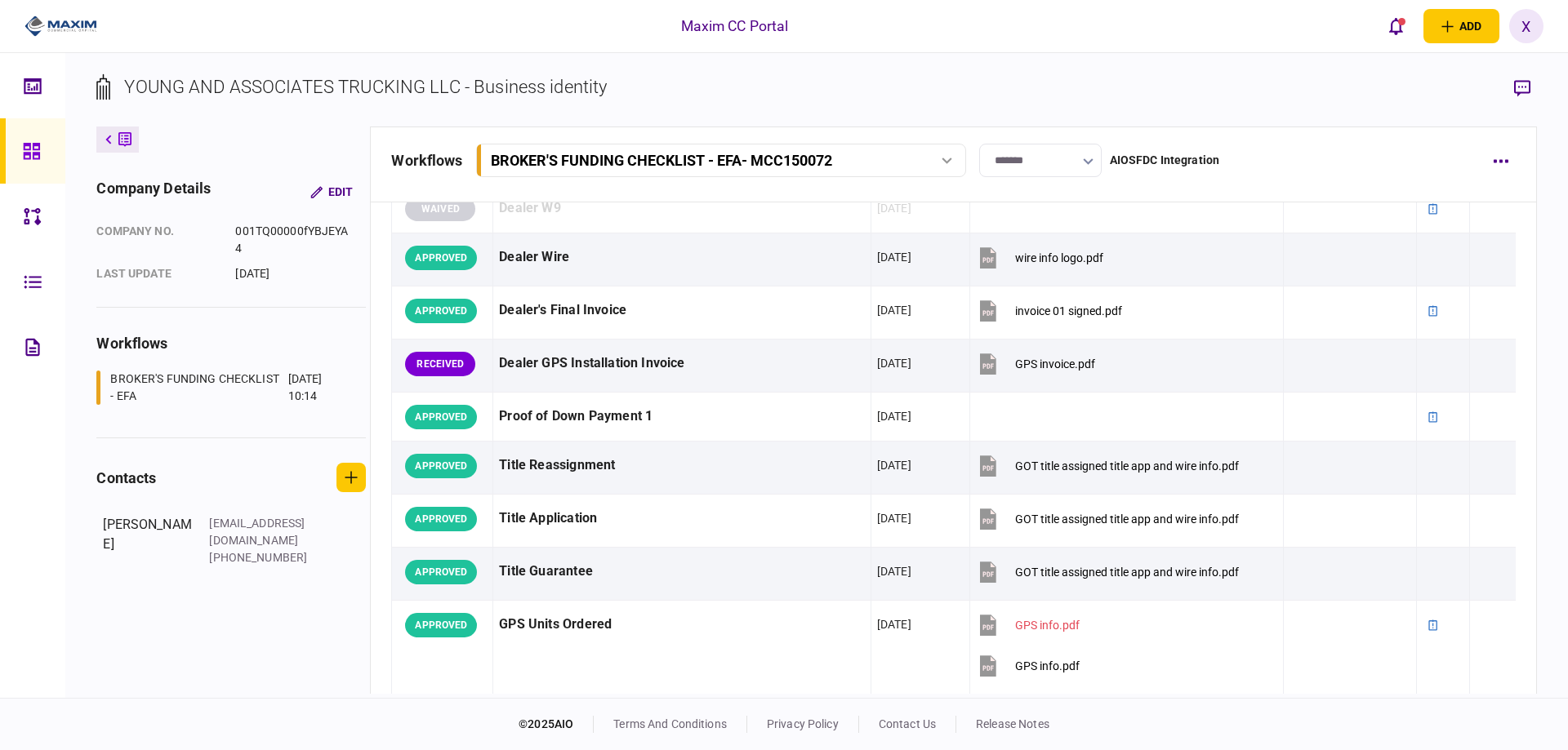
scroll to position [1143, 0]
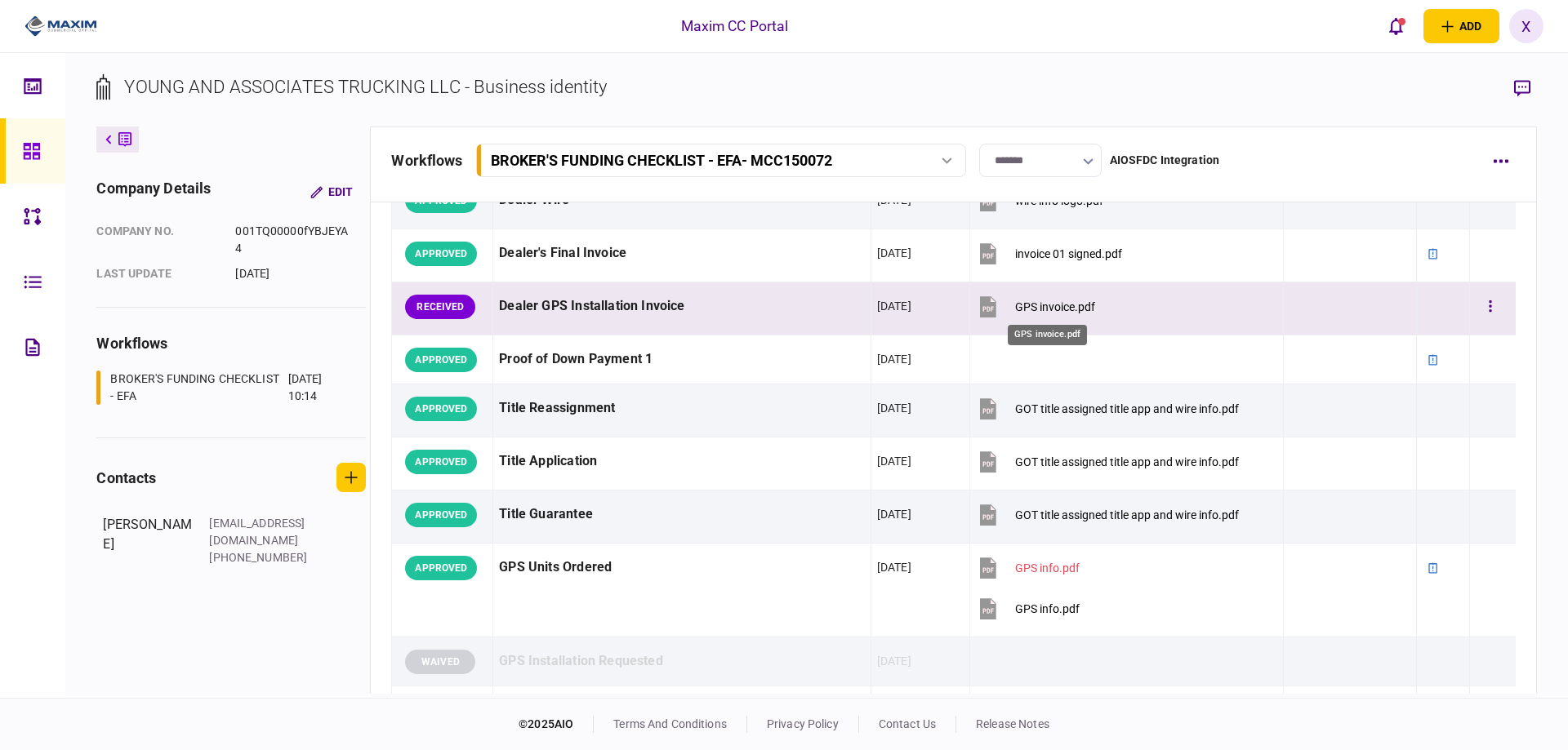
click at [1022, 301] on div "GPS invoice.pdf" at bounding box center [1055, 307] width 80 height 13
click at [1476, 301] on button "button" at bounding box center [1490, 307] width 30 height 30
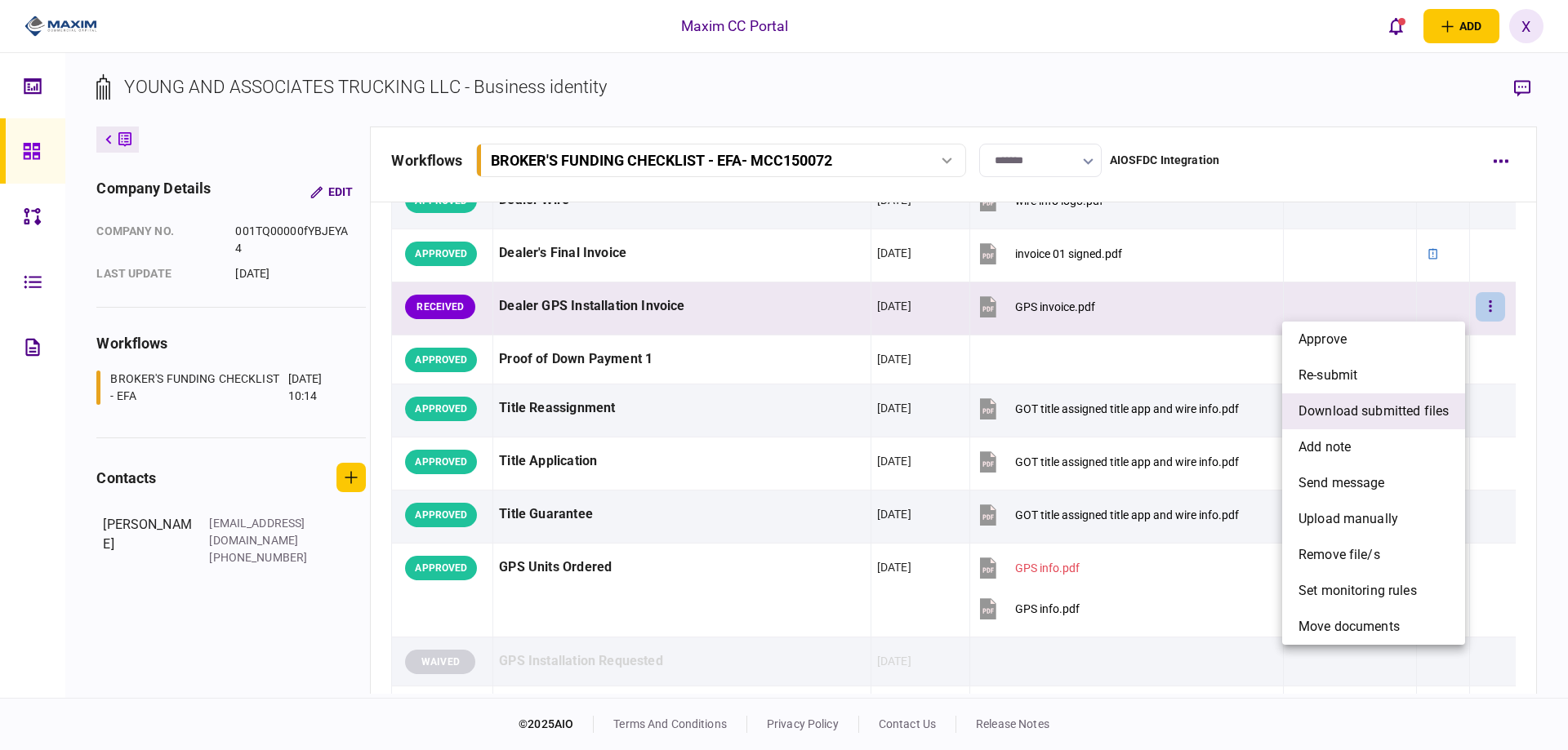
click at [1393, 415] on span "download submitted files" at bounding box center [1373, 411] width 150 height 20
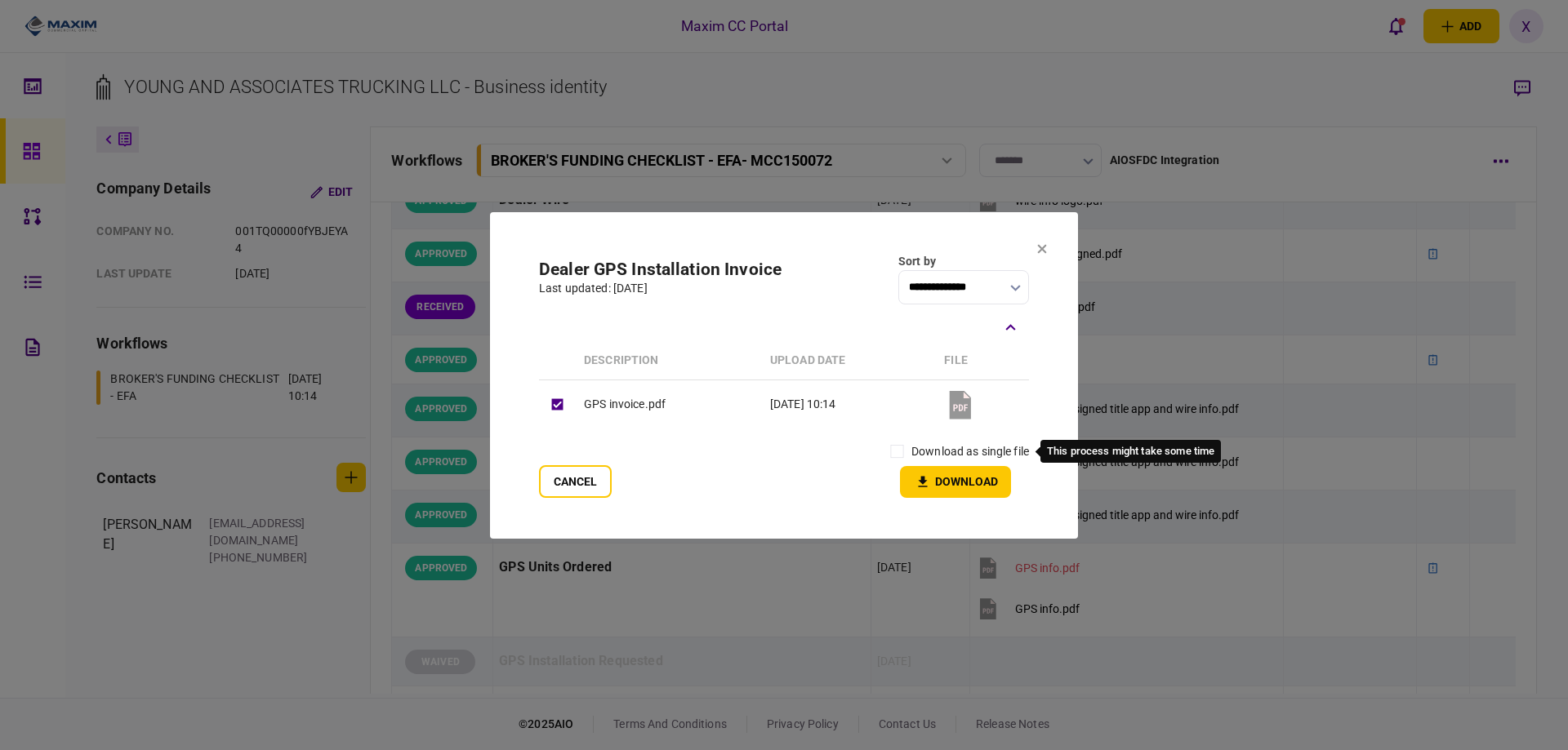
click at [908, 453] on div "download as single file" at bounding box center [956, 452] width 146 height 29
click at [918, 476] on icon "button" at bounding box center [923, 483] width 20 height 16
click at [1045, 246] on icon at bounding box center [1042, 248] width 9 height 9
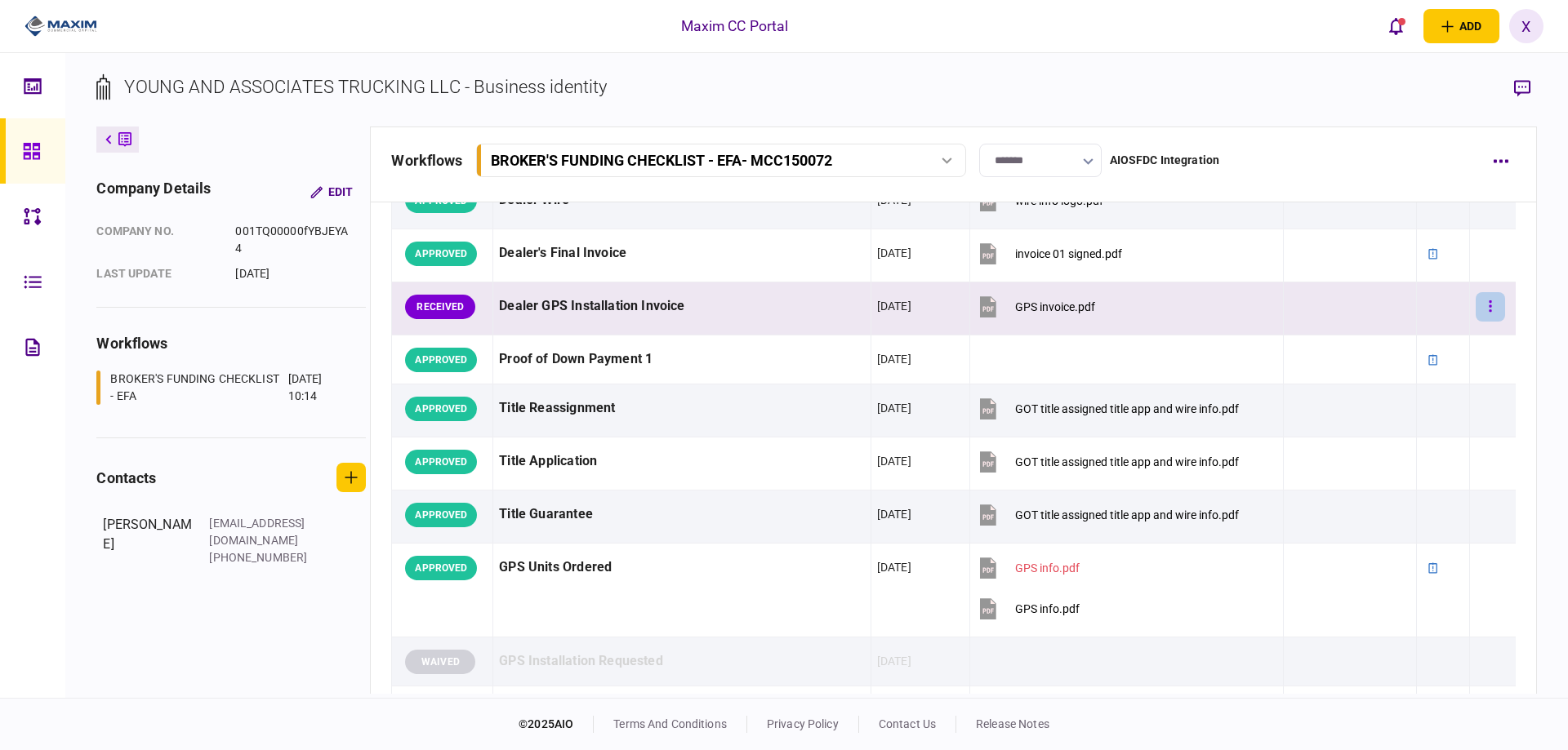
click at [1488, 310] on button "button" at bounding box center [1490, 307] width 30 height 30
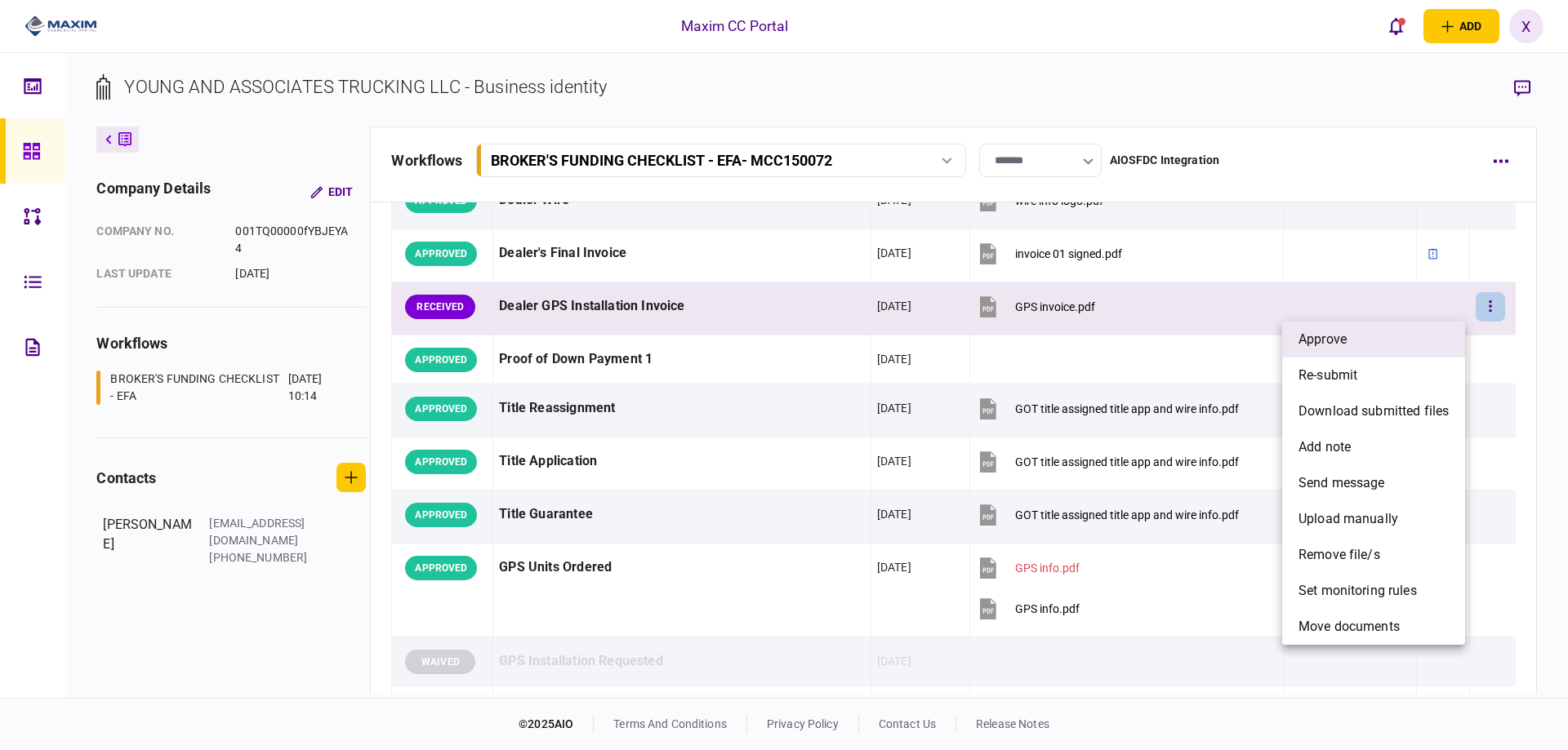
click at [1387, 338] on li "approve" at bounding box center [1374, 340] width 183 height 36
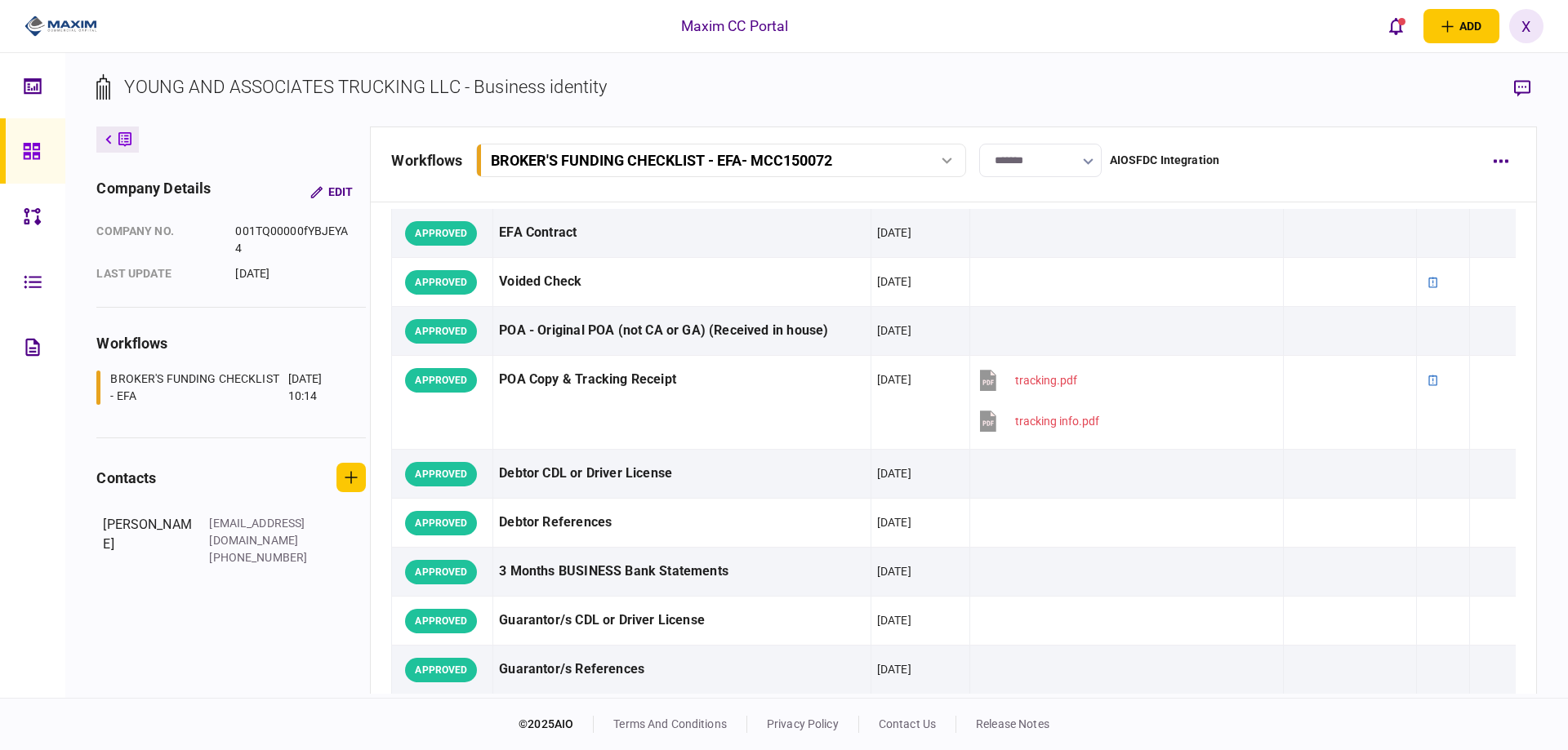
scroll to position [0, 0]
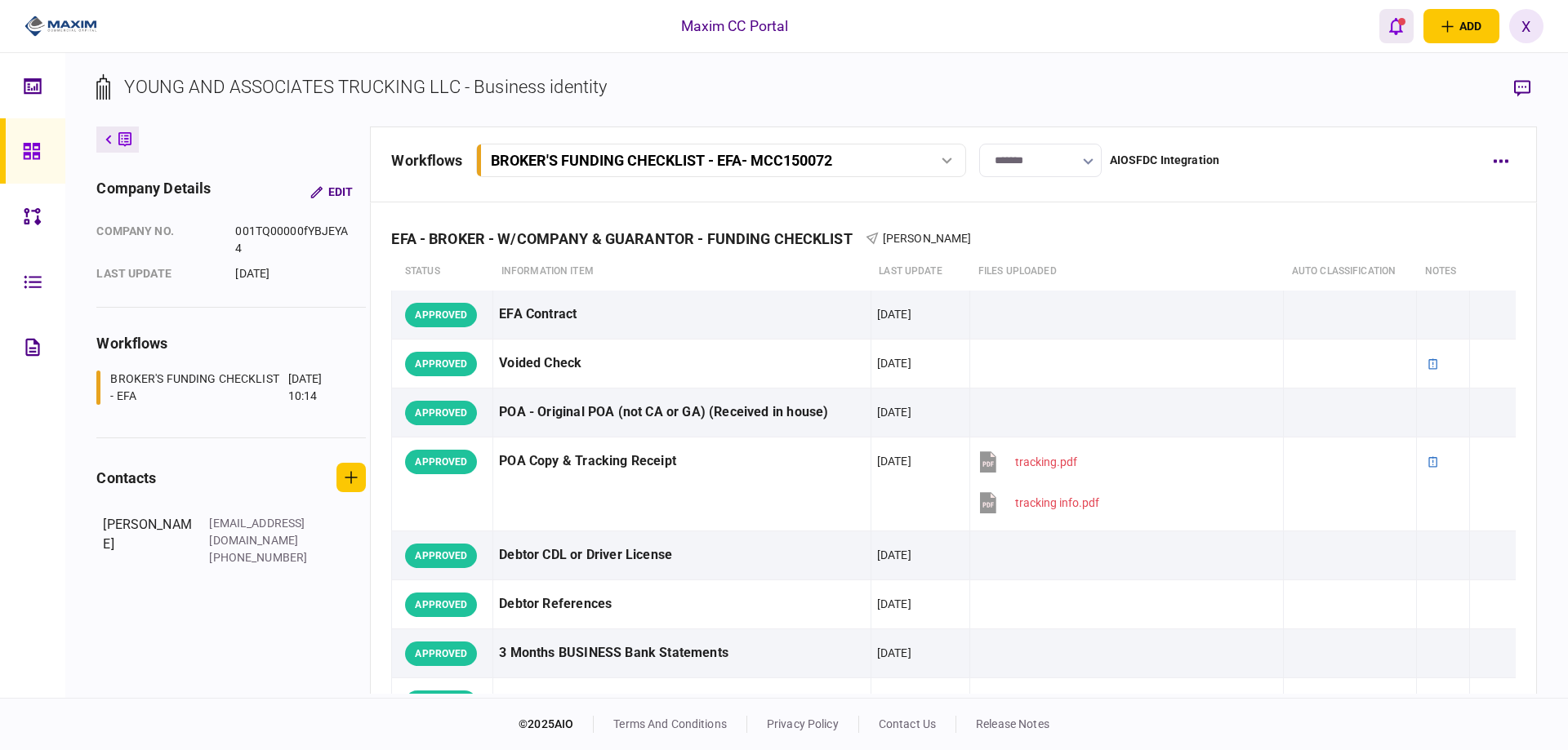
click at [1399, 25] on icon "open notifications list" at bounding box center [1396, 26] width 14 height 18
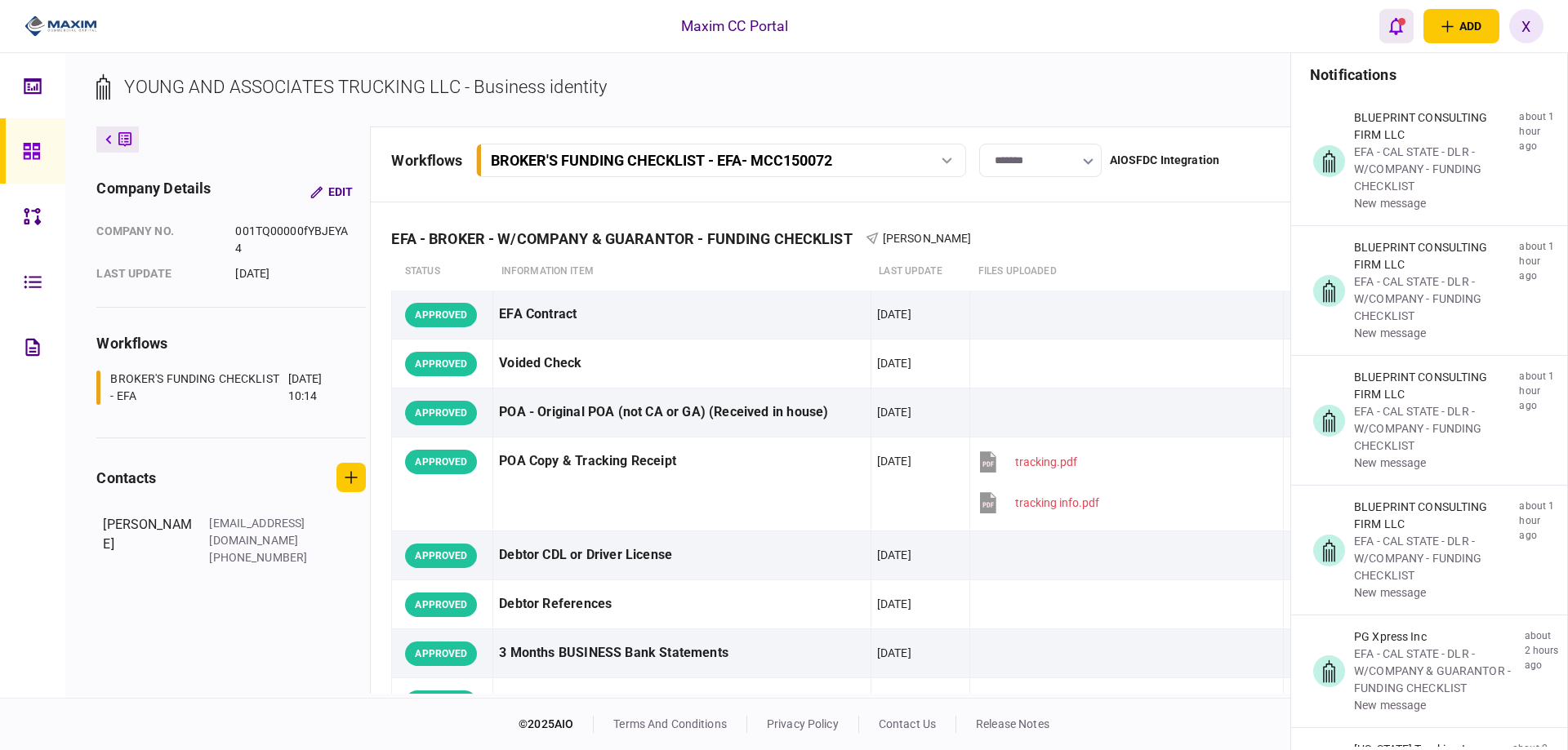
click at [1403, 16] on button "open notifications list" at bounding box center [1396, 26] width 35 height 35
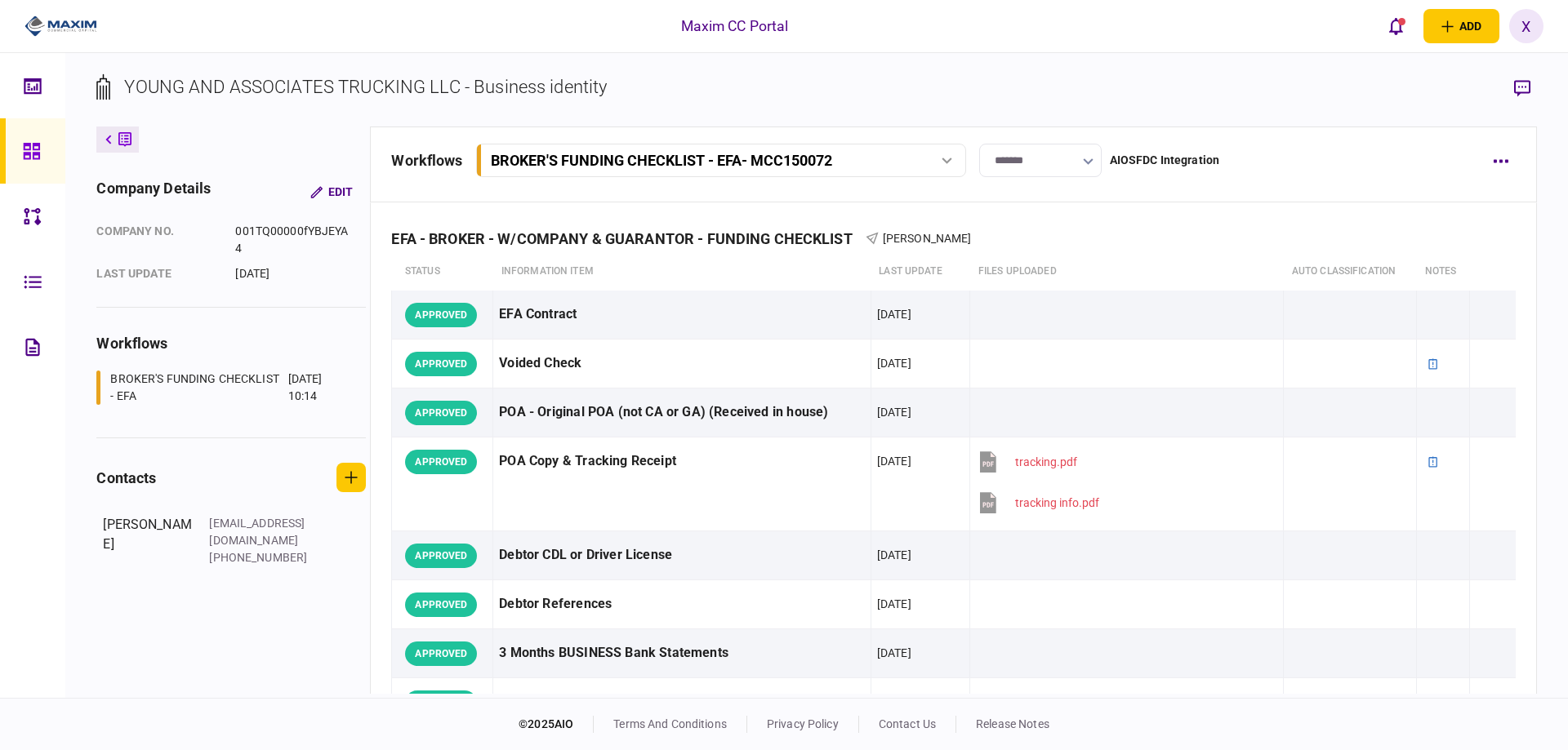
click at [4, 154] on link at bounding box center [33, 151] width 66 height 66
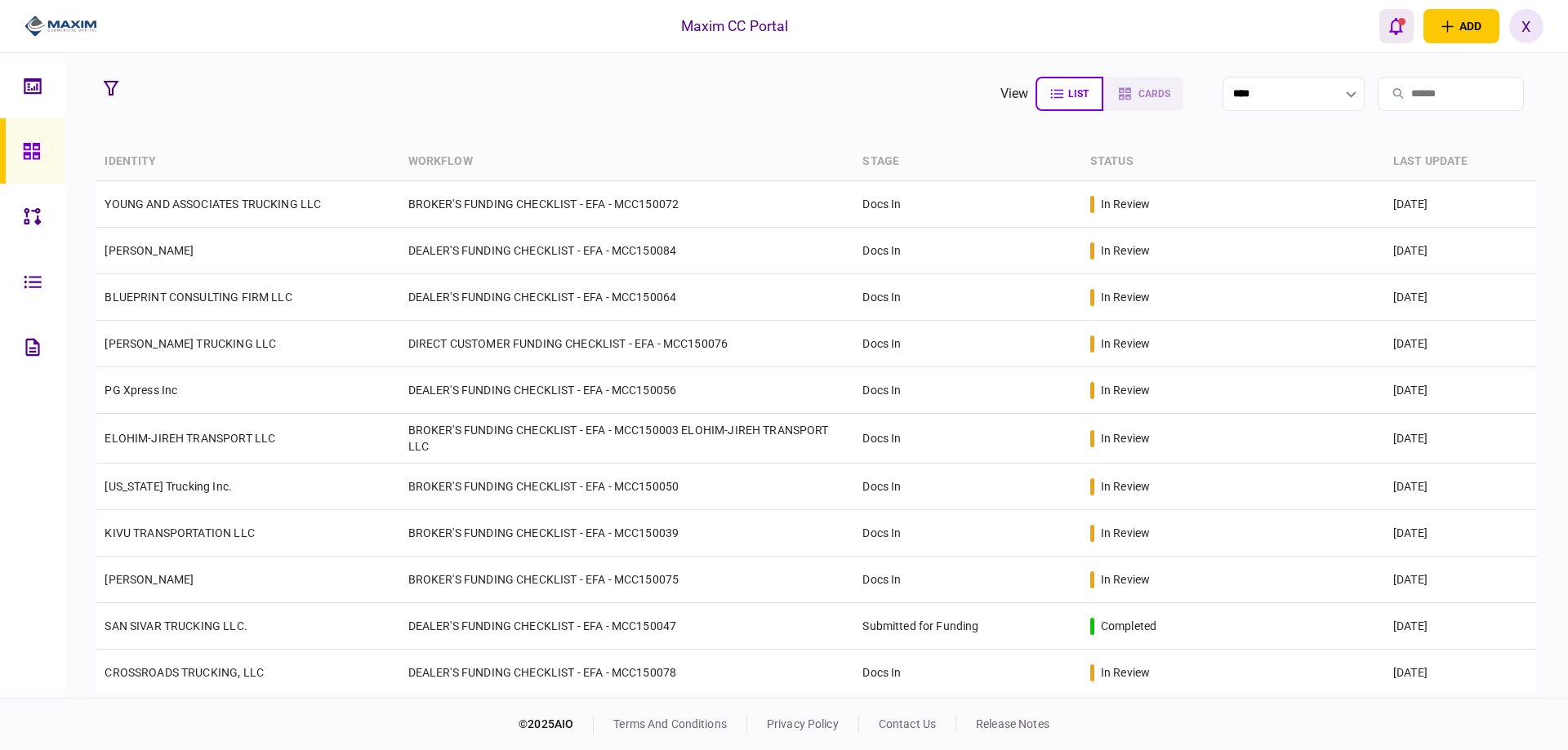
click at [1405, 33] on button "open notifications list" at bounding box center [1396, 26] width 35 height 35
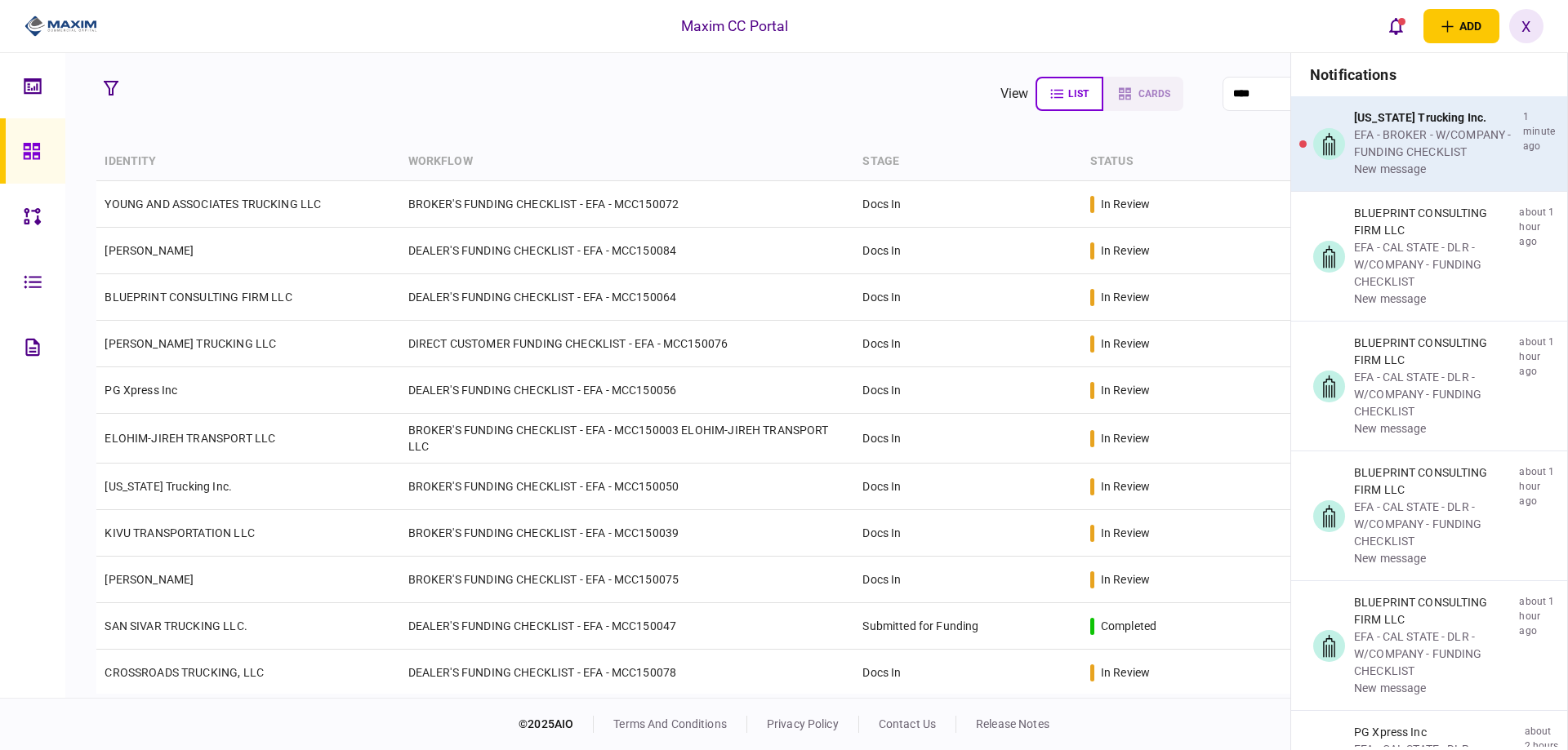
click at [1448, 135] on div "EFA - BROKER - W/COMPANY - FUNDING CHECKLIST" at bounding box center [1436, 143] width 163 height 35
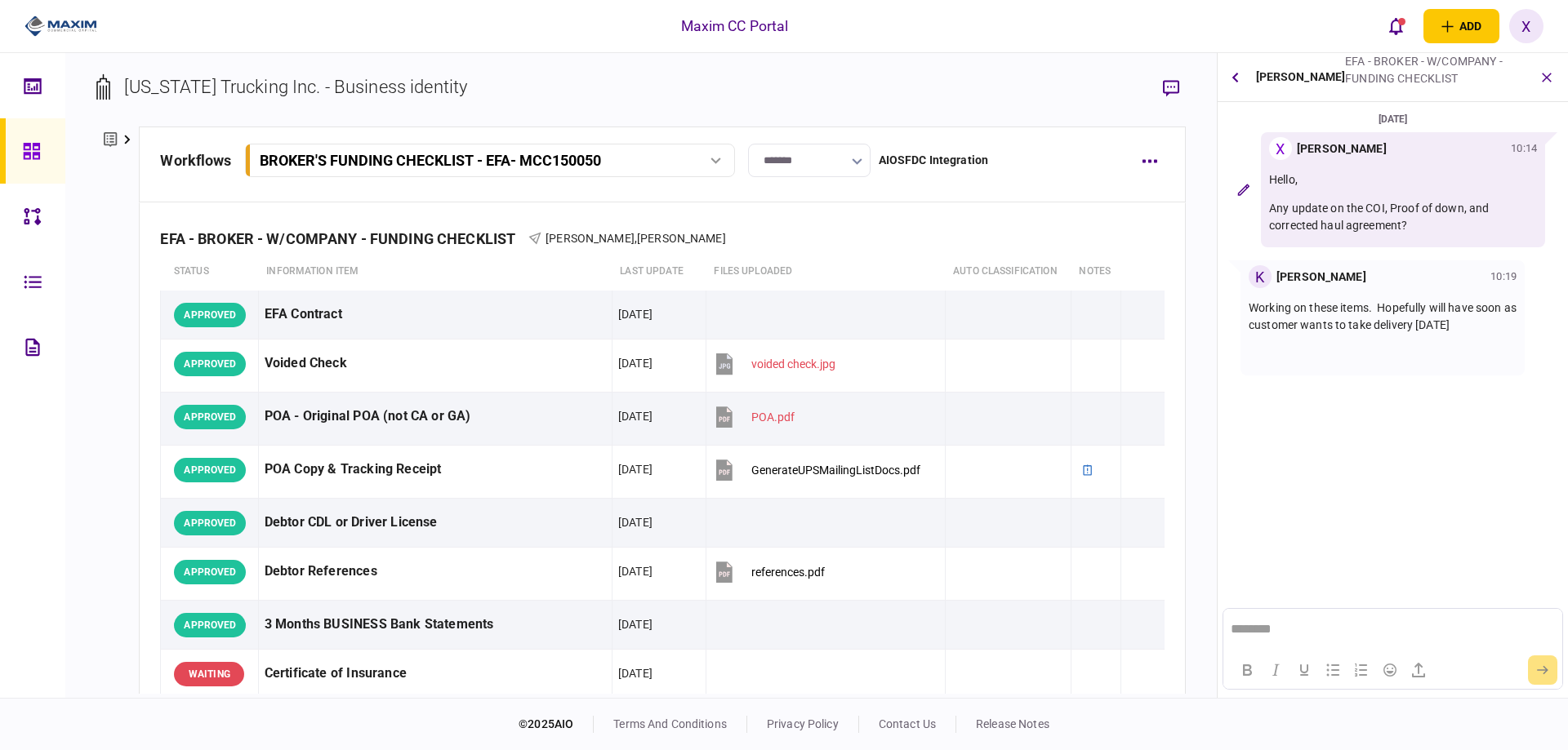
click at [1293, 620] on html "********" at bounding box center [1392, 629] width 338 height 41
click at [1541, 662] on button "submit" at bounding box center [1543, 671] width 30 height 30
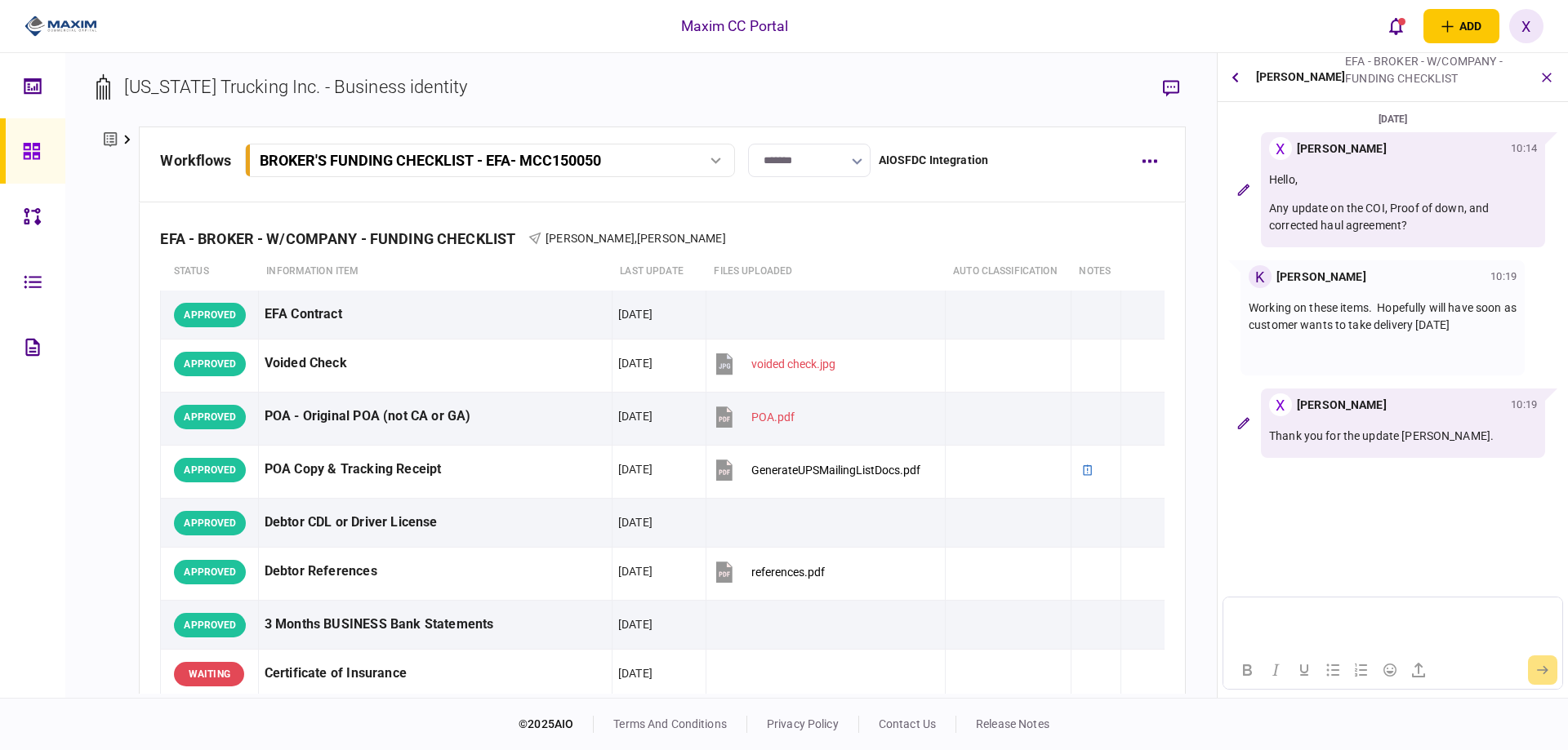
click at [68, 14] on img at bounding box center [61, 26] width 73 height 25
click at [75, 23] on img at bounding box center [61, 26] width 73 height 25
click at [46, 162] on div at bounding box center [36, 151] width 26 height 66
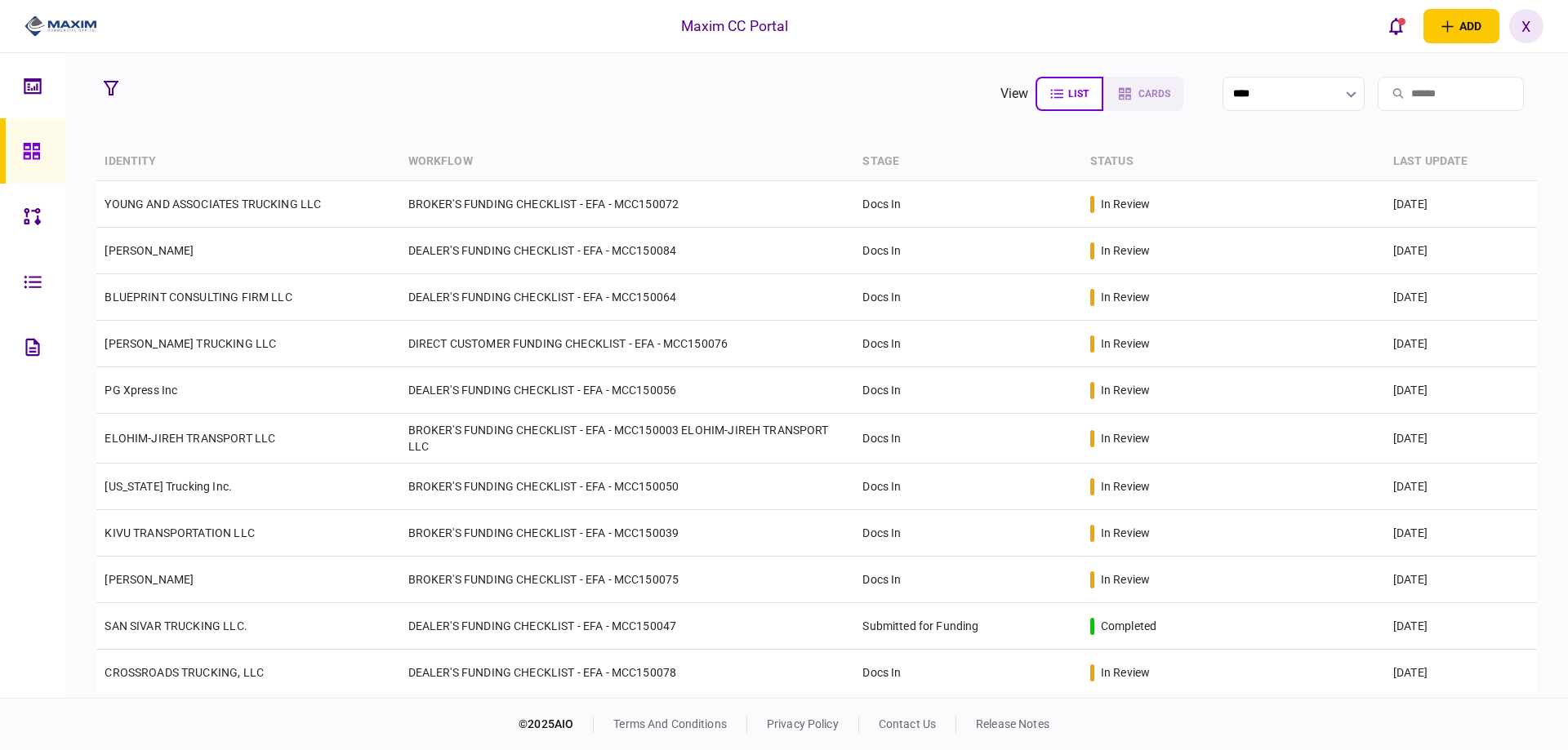
click at [40, 29] on img at bounding box center [61, 26] width 73 height 25
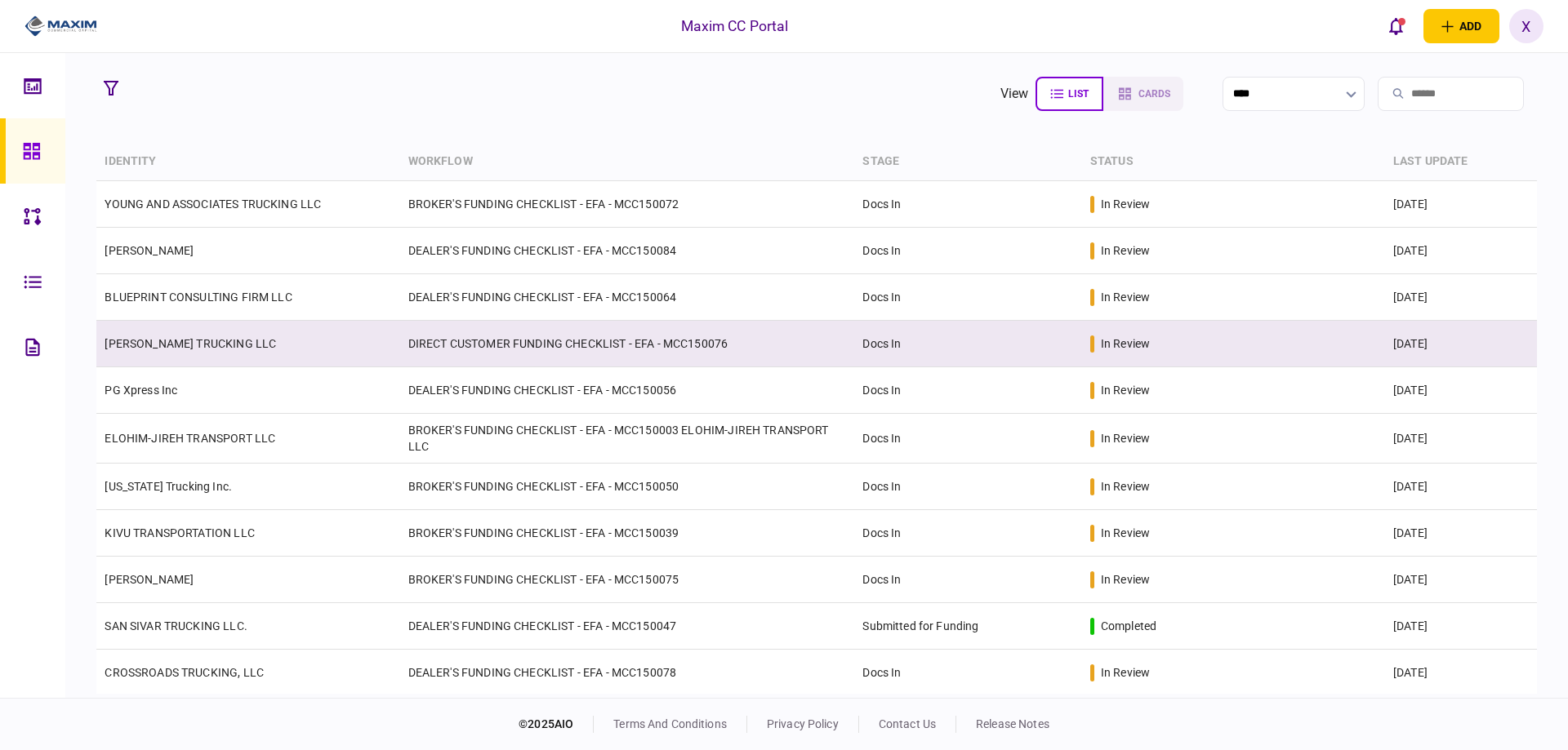
click at [130, 349] on link "[PERSON_NAME] TRUCKING LLC" at bounding box center [190, 344] width 172 height 13
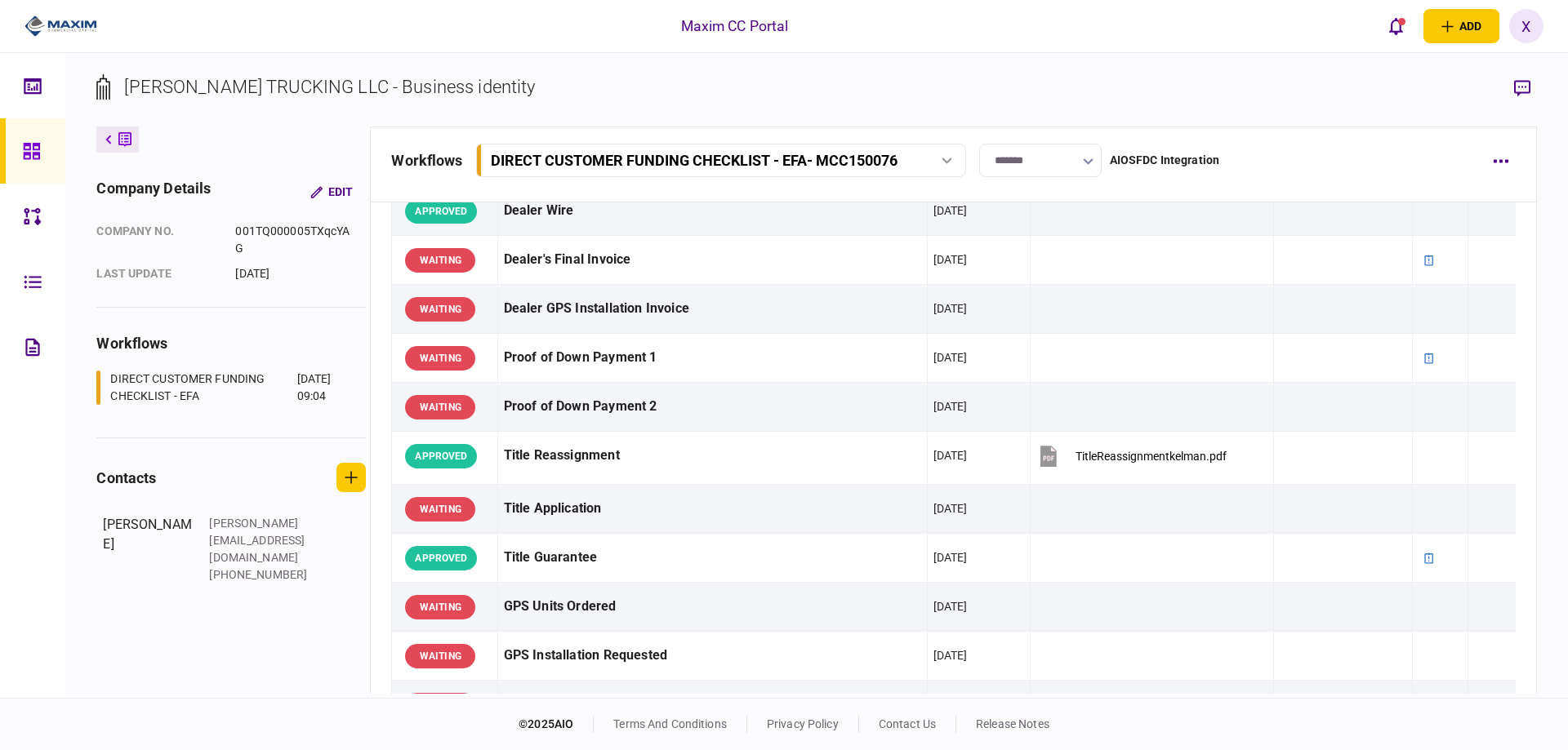
scroll to position [1388, 0]
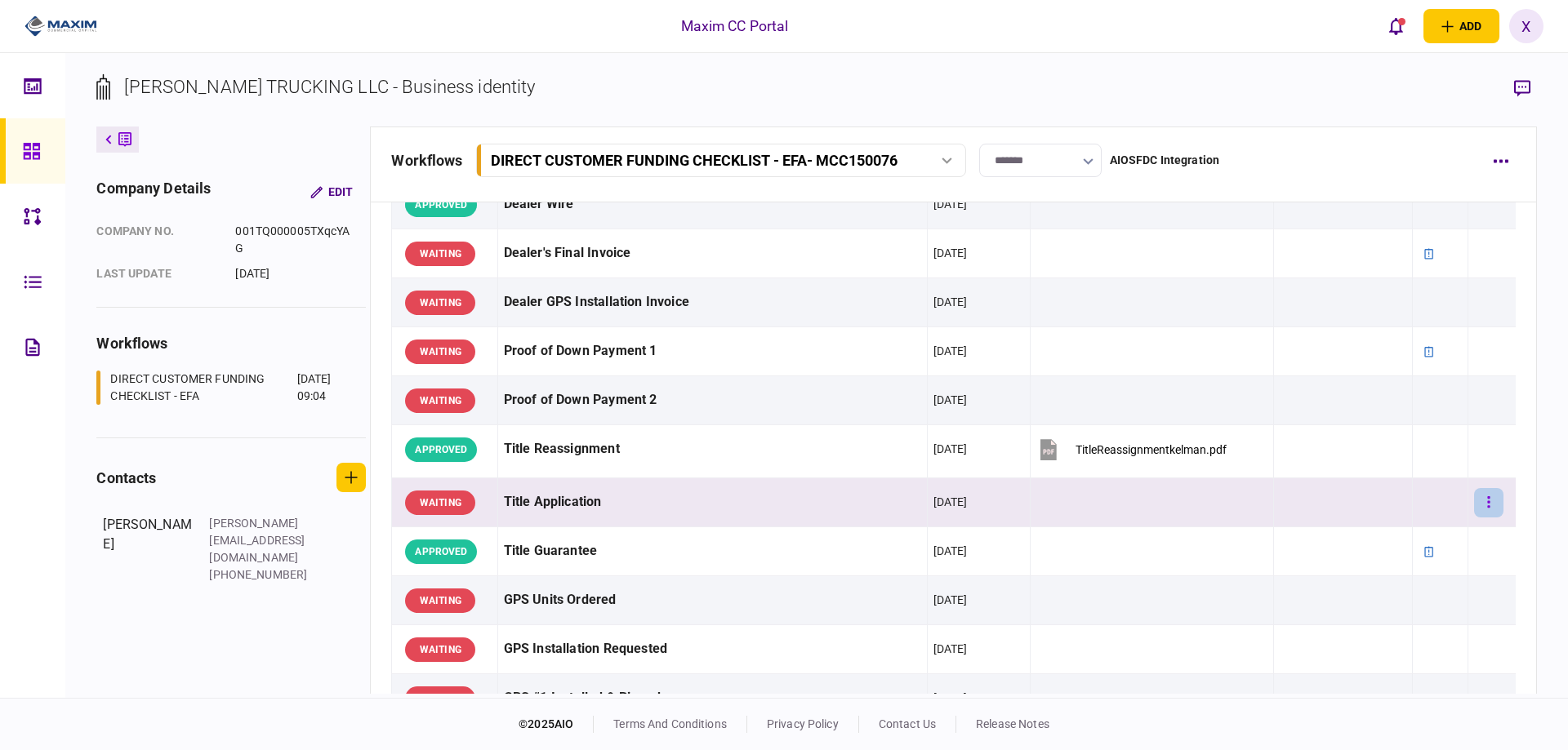
click at [1475, 502] on button "button" at bounding box center [1490, 504] width 30 height 30
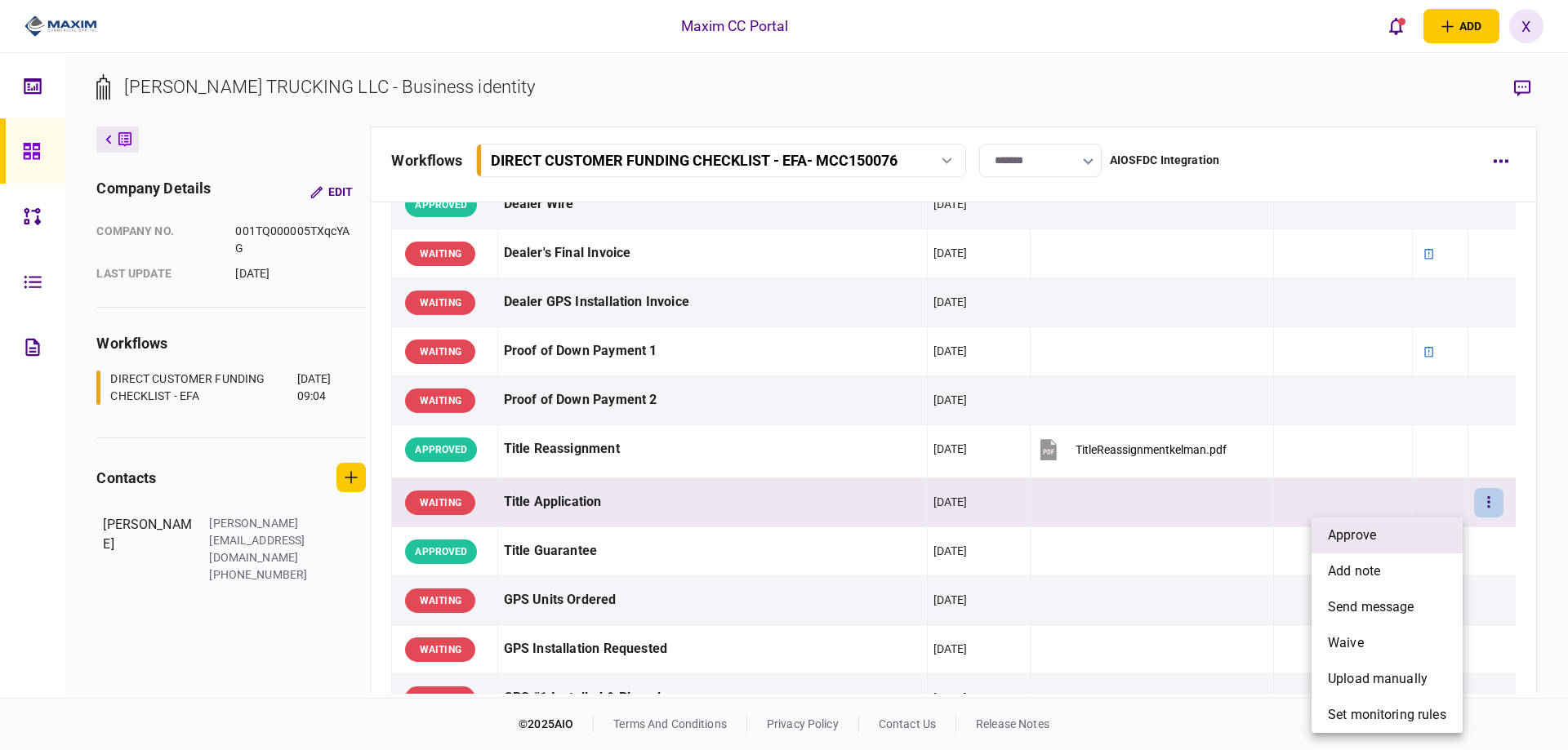
click at [1354, 530] on span "approve" at bounding box center [1352, 535] width 49 height 20
